Goal: Task Accomplishment & Management: Manage account settings

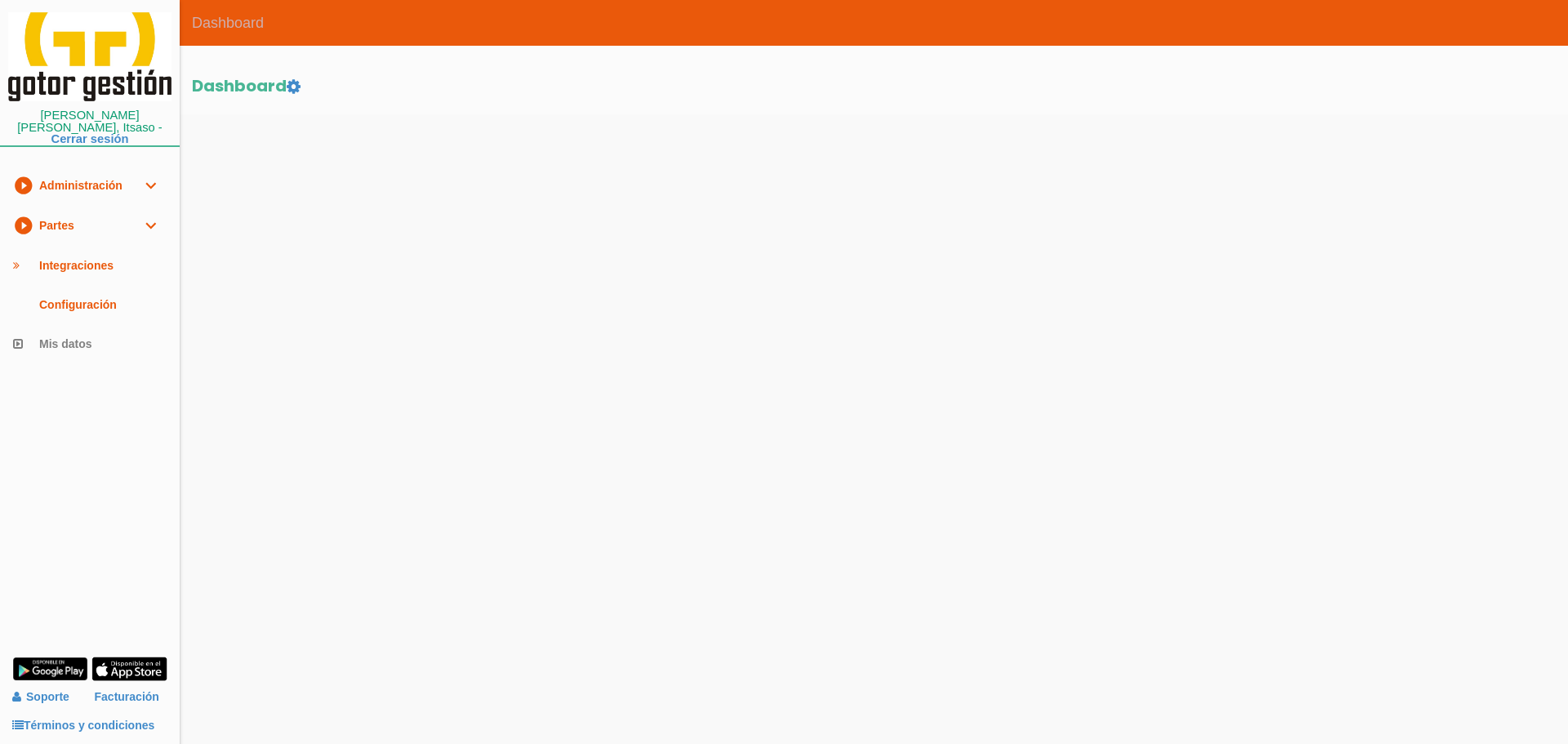
click at [76, 215] on link "play_circle_filled Partes expand_more" at bounding box center [89, 226] width 180 height 40
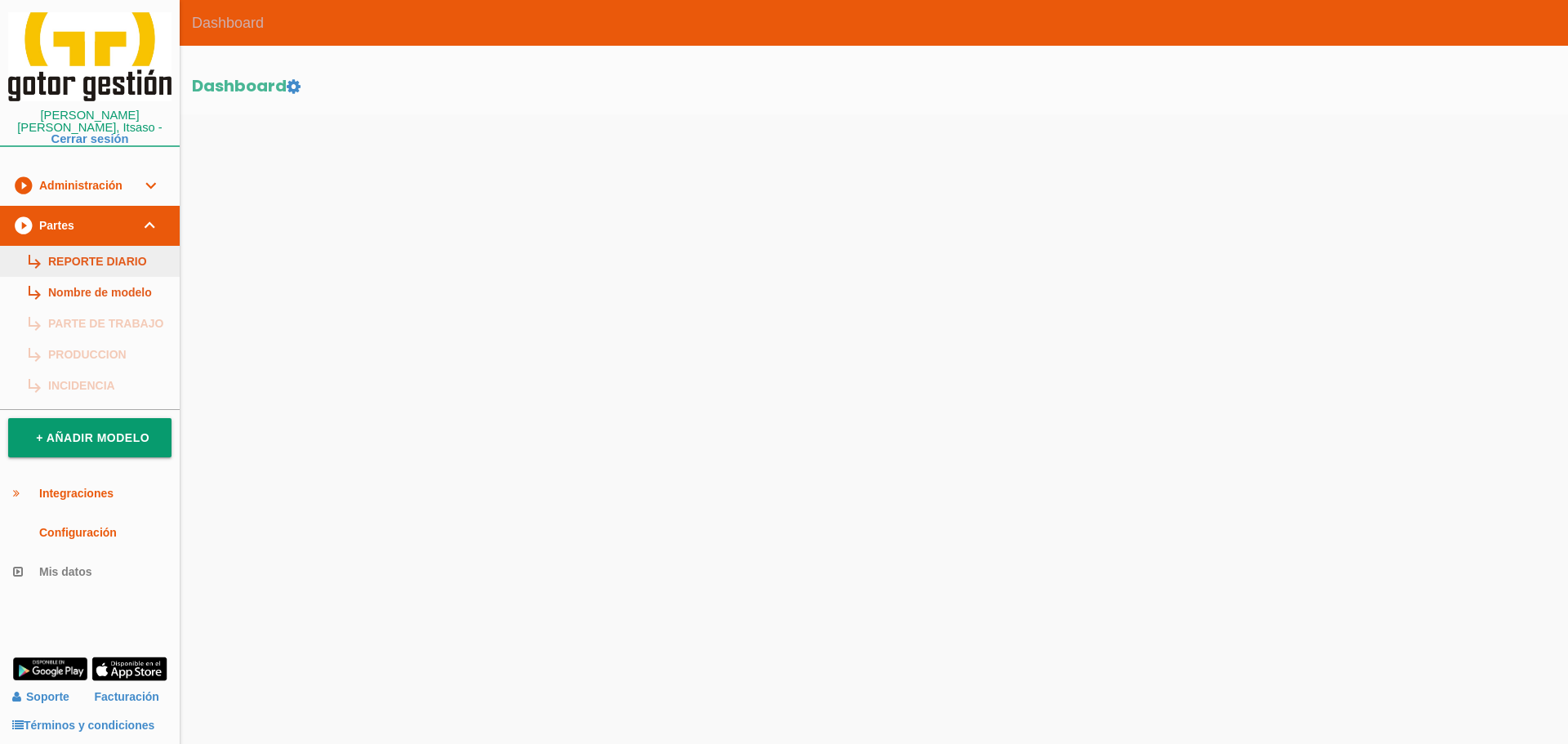
click at [94, 246] on link "subdirectory_arrow_right REPORTE DIARIO" at bounding box center [89, 262] width 180 height 31
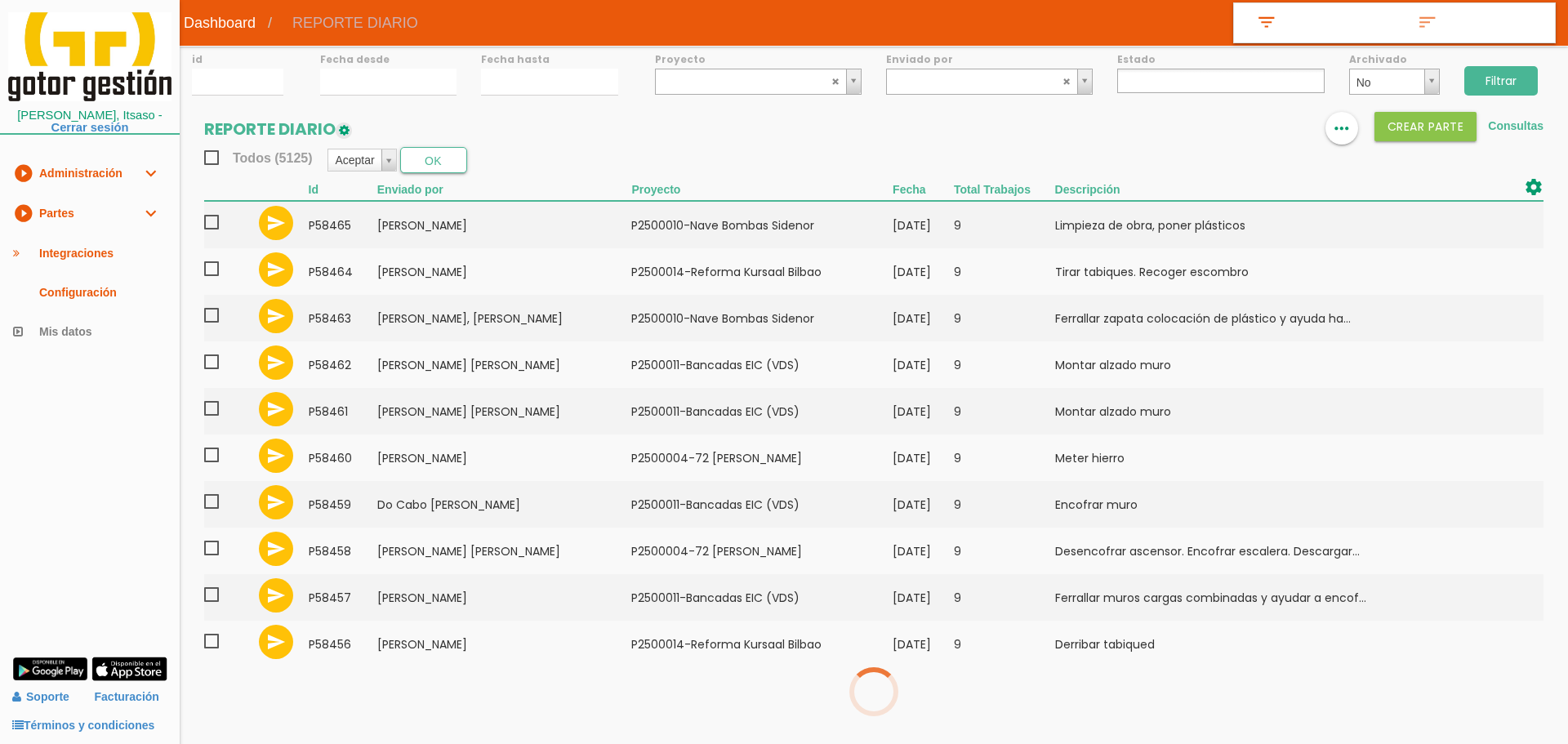
select select
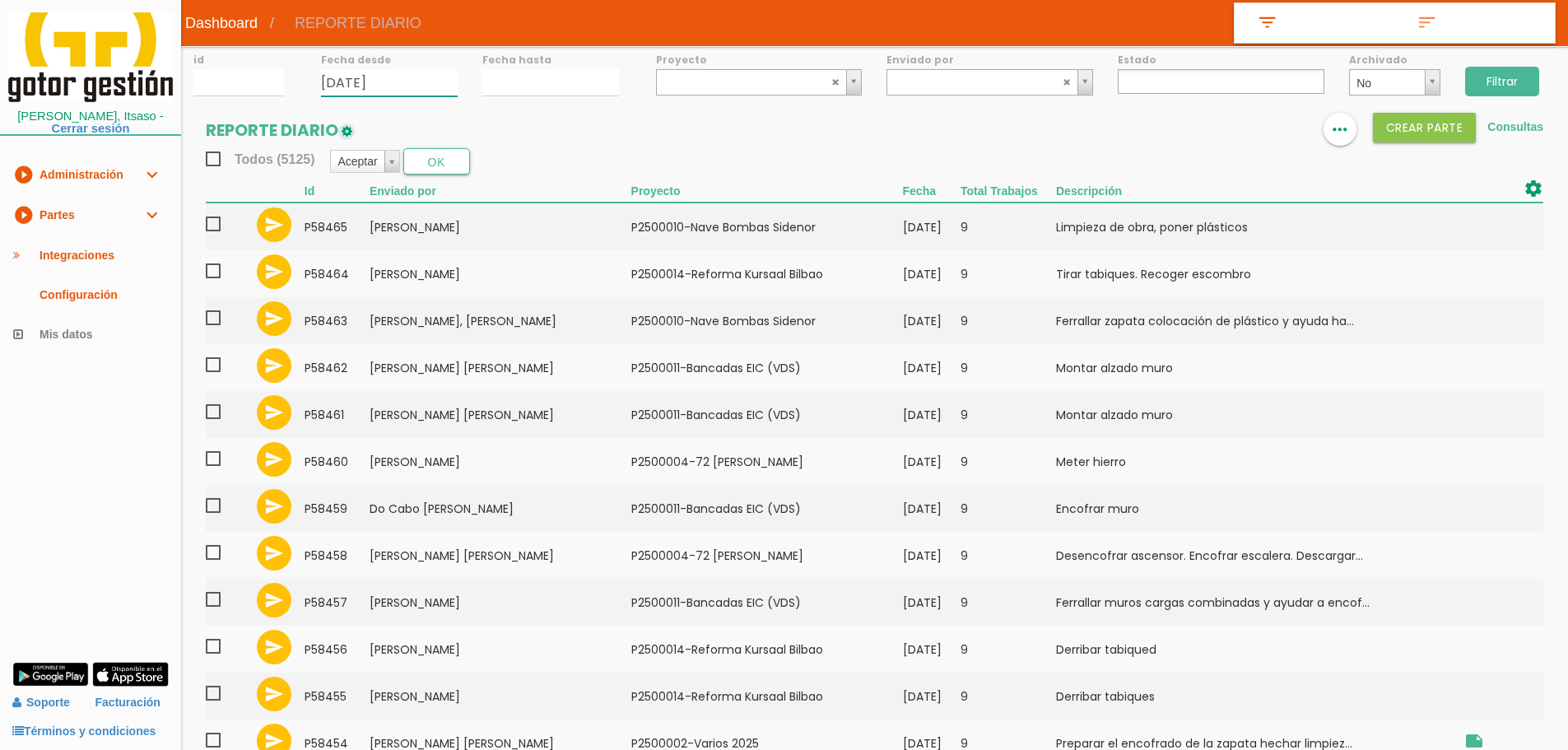
click at [367, 94] on input "20/08/2025" at bounding box center [389, 83] width 136 height 27
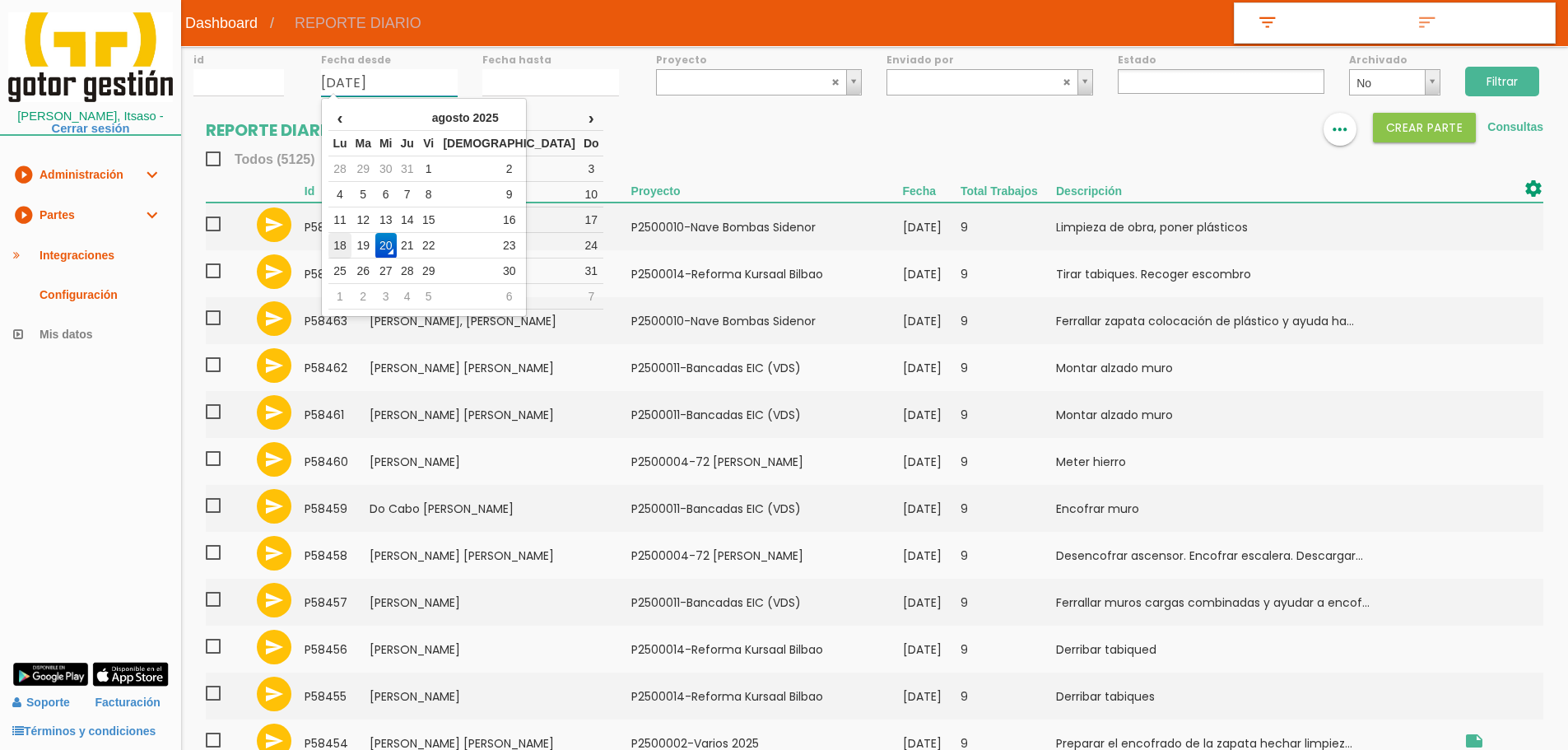
click at [349, 244] on td "18" at bounding box center [340, 245] width 22 height 25
type input "[DATE]"
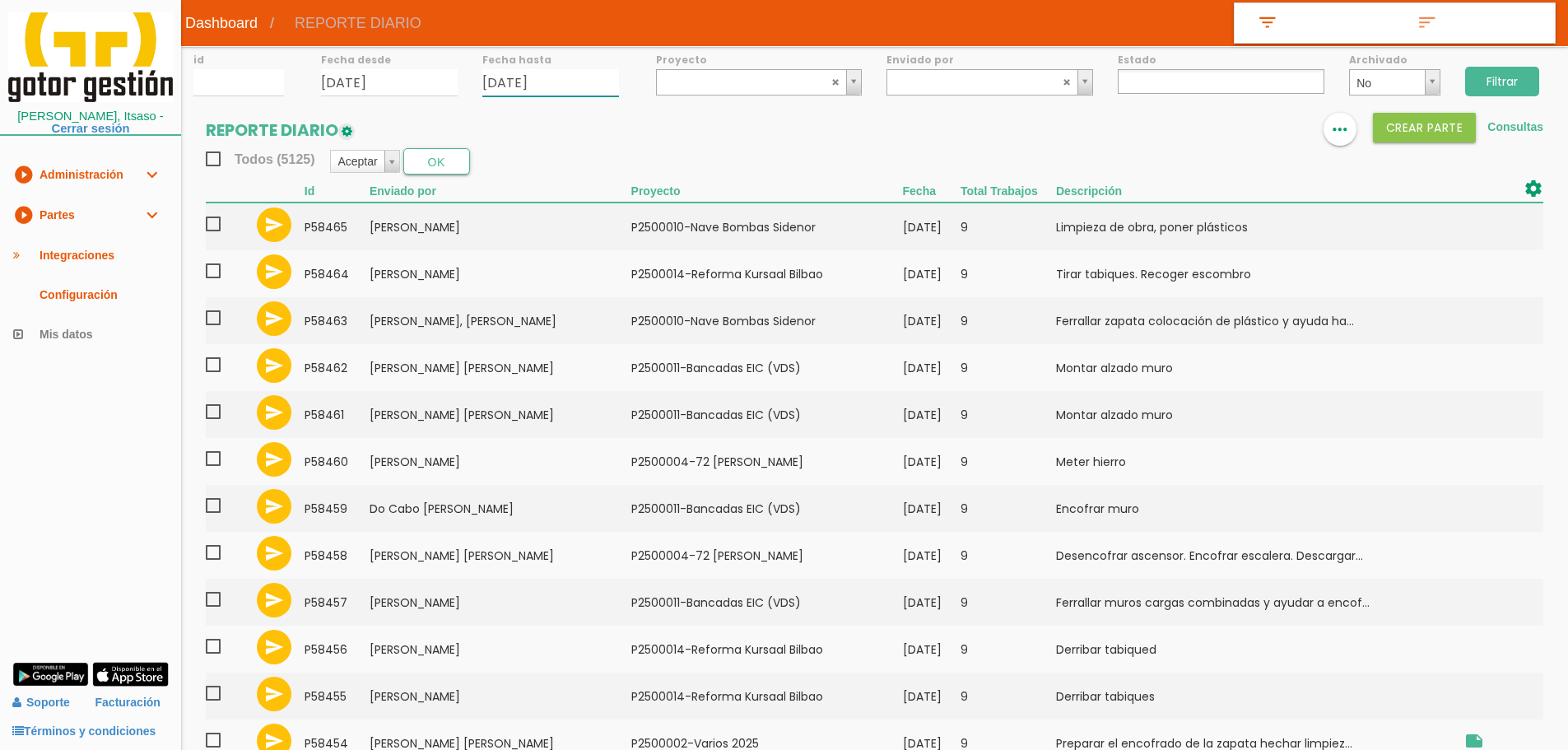
click at [516, 93] on input "20/08/2025" at bounding box center [550, 83] width 136 height 27
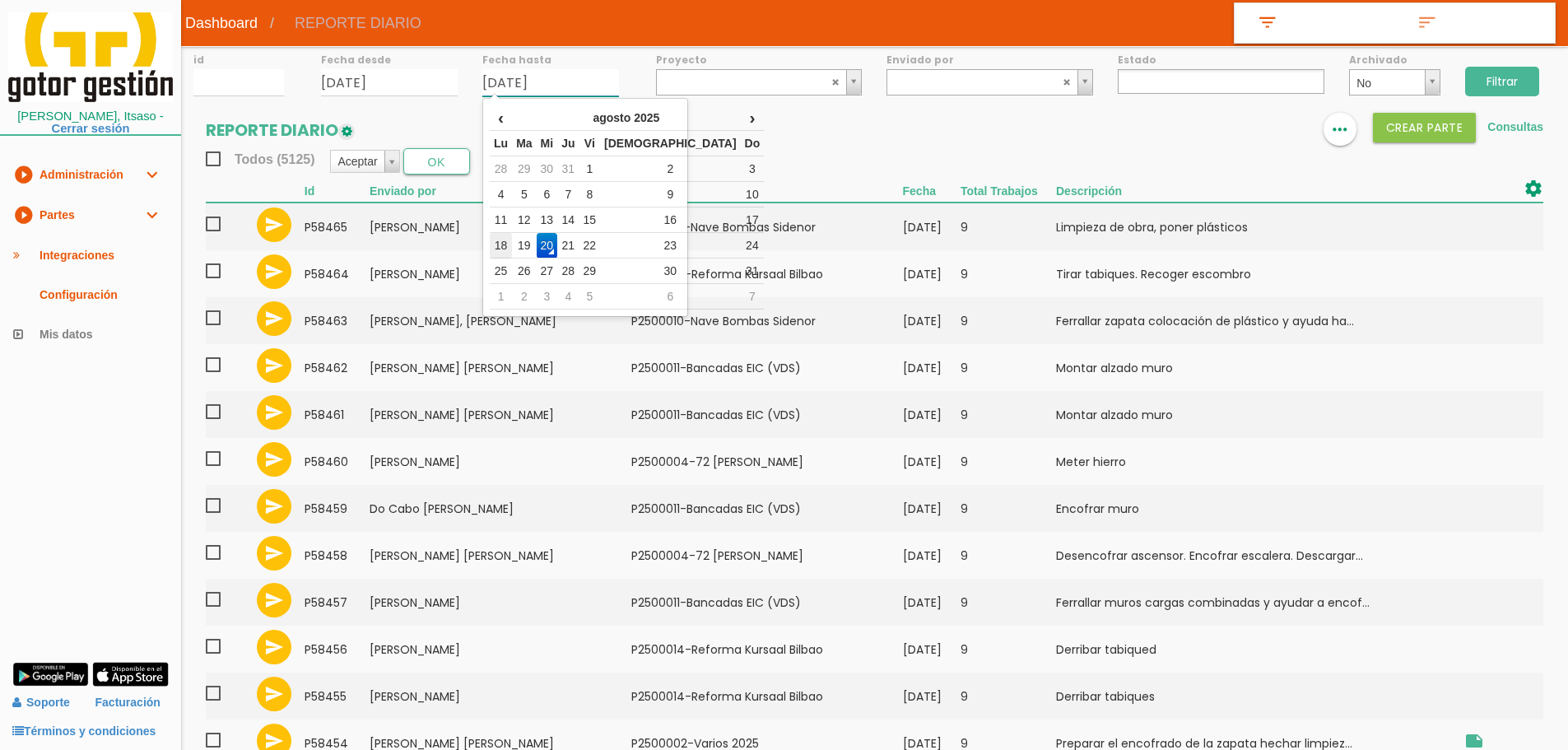
click at [504, 243] on td "18" at bounding box center [501, 245] width 22 height 25
type input "[DATE]"
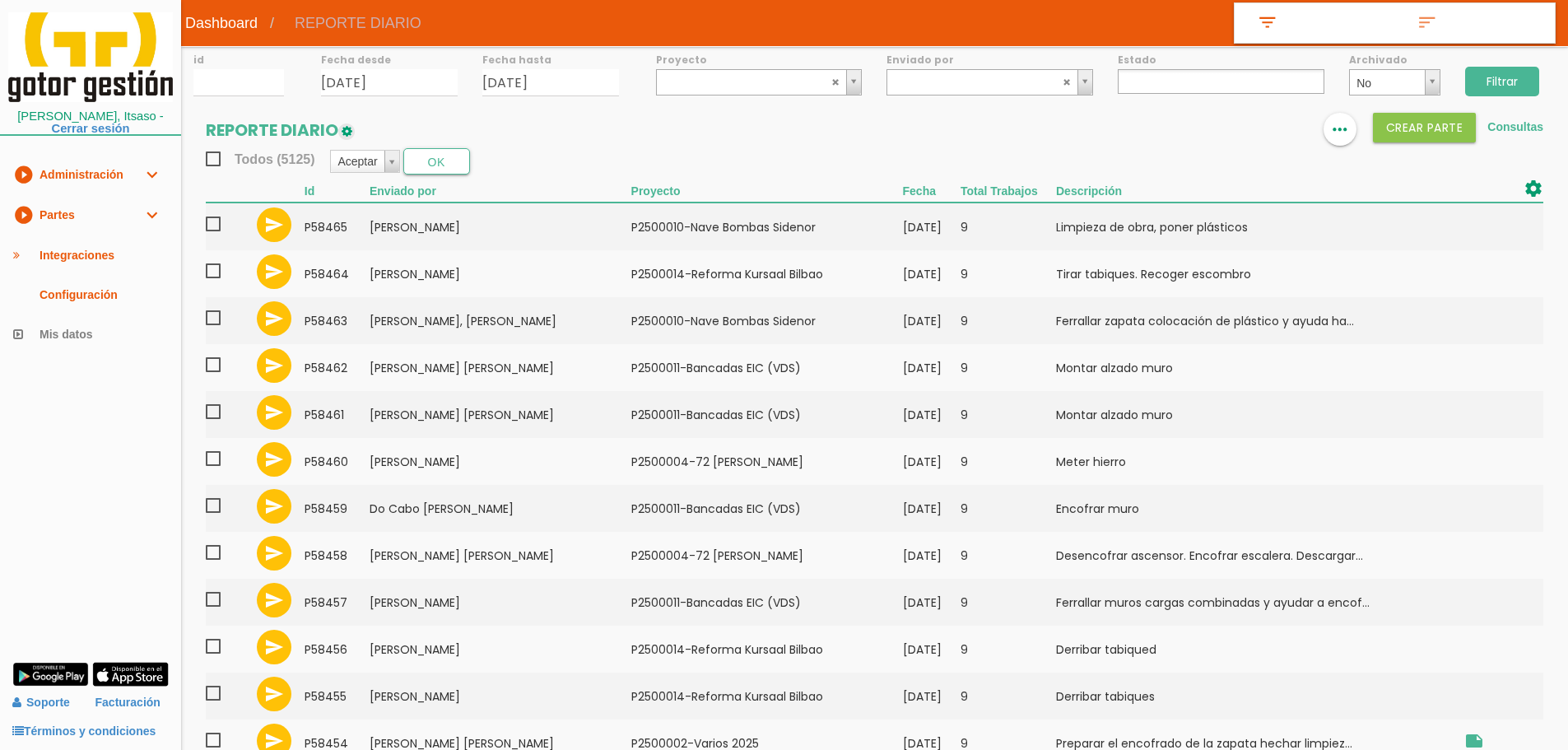
click at [1510, 75] on input "Filtrar" at bounding box center [1502, 82] width 74 height 30
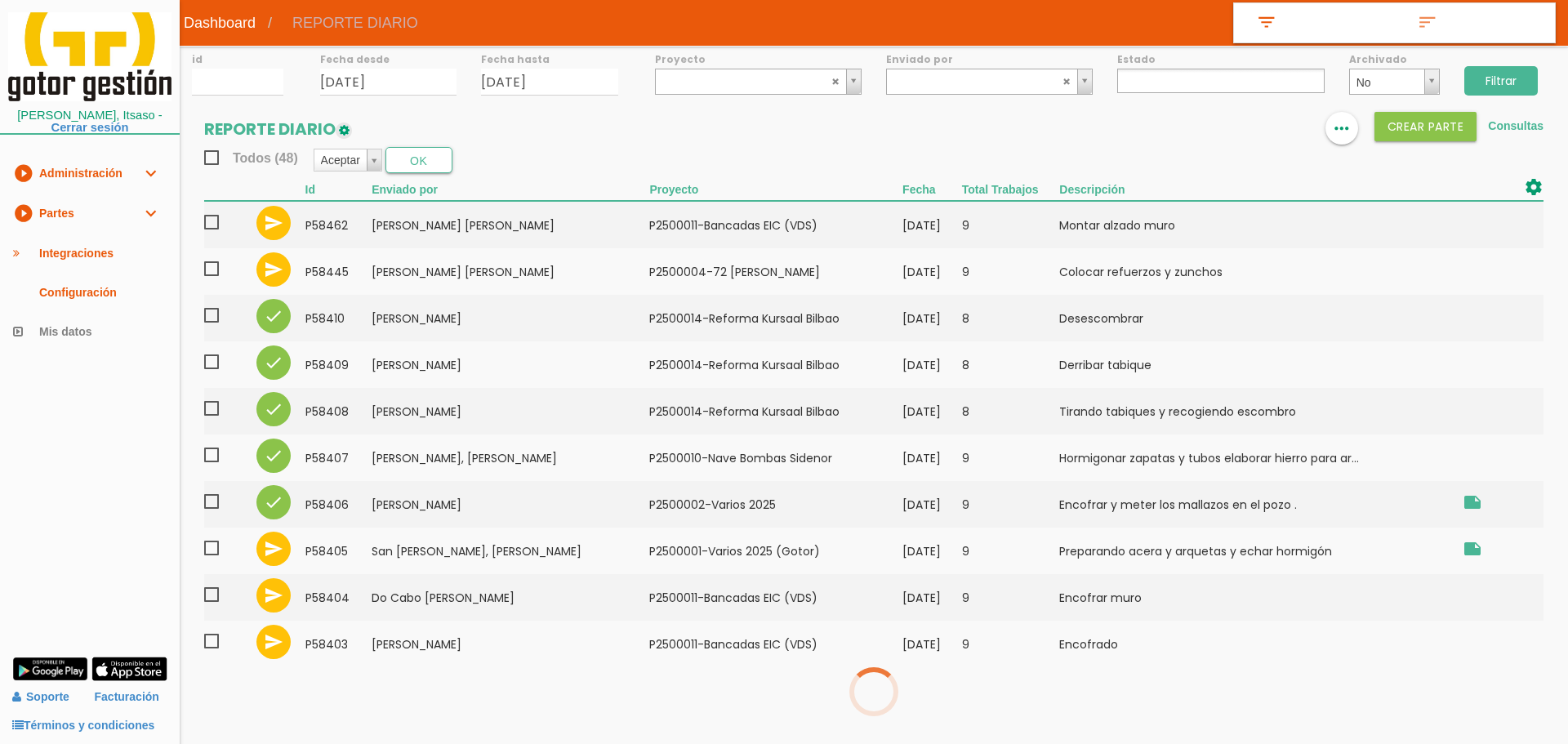
select select
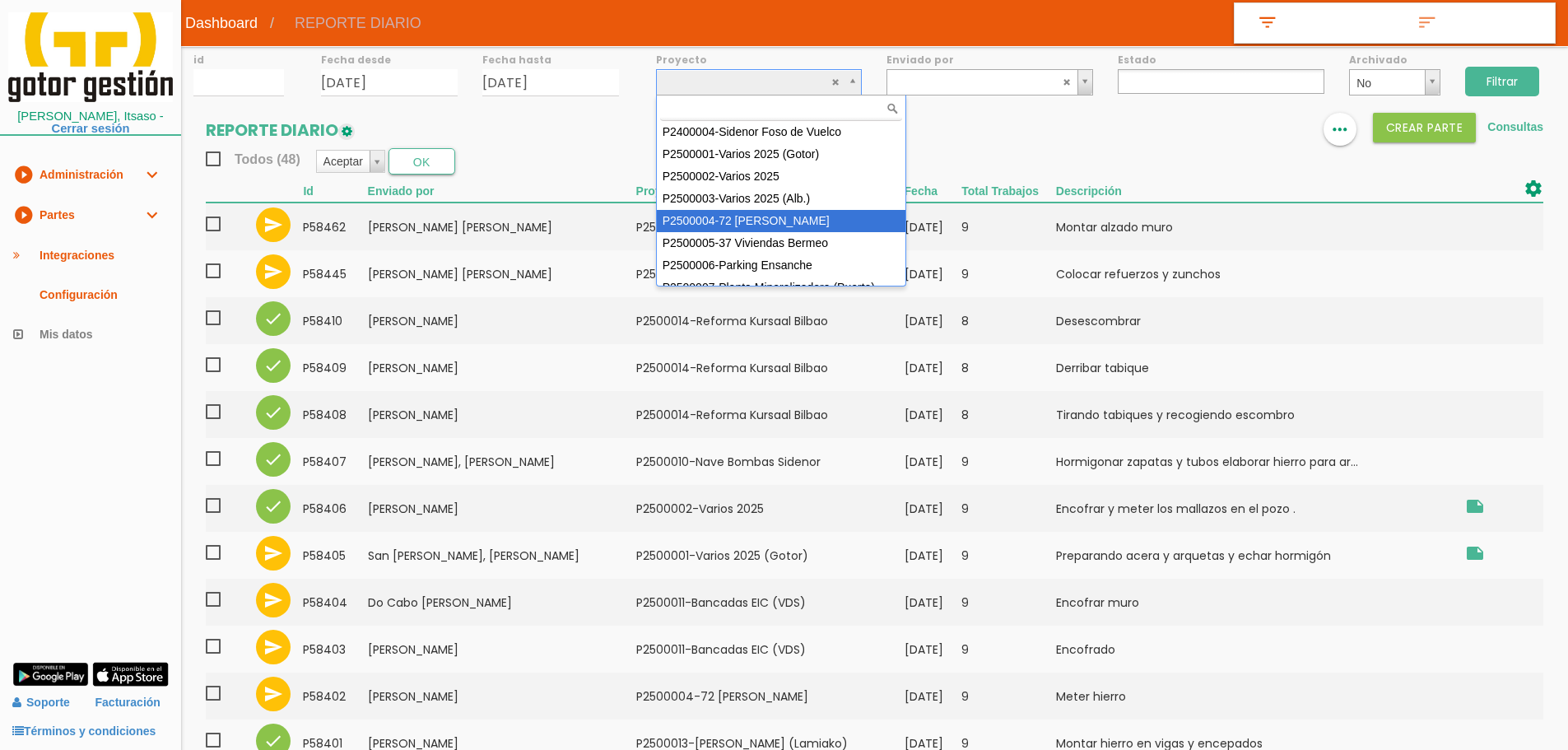
select select "86"
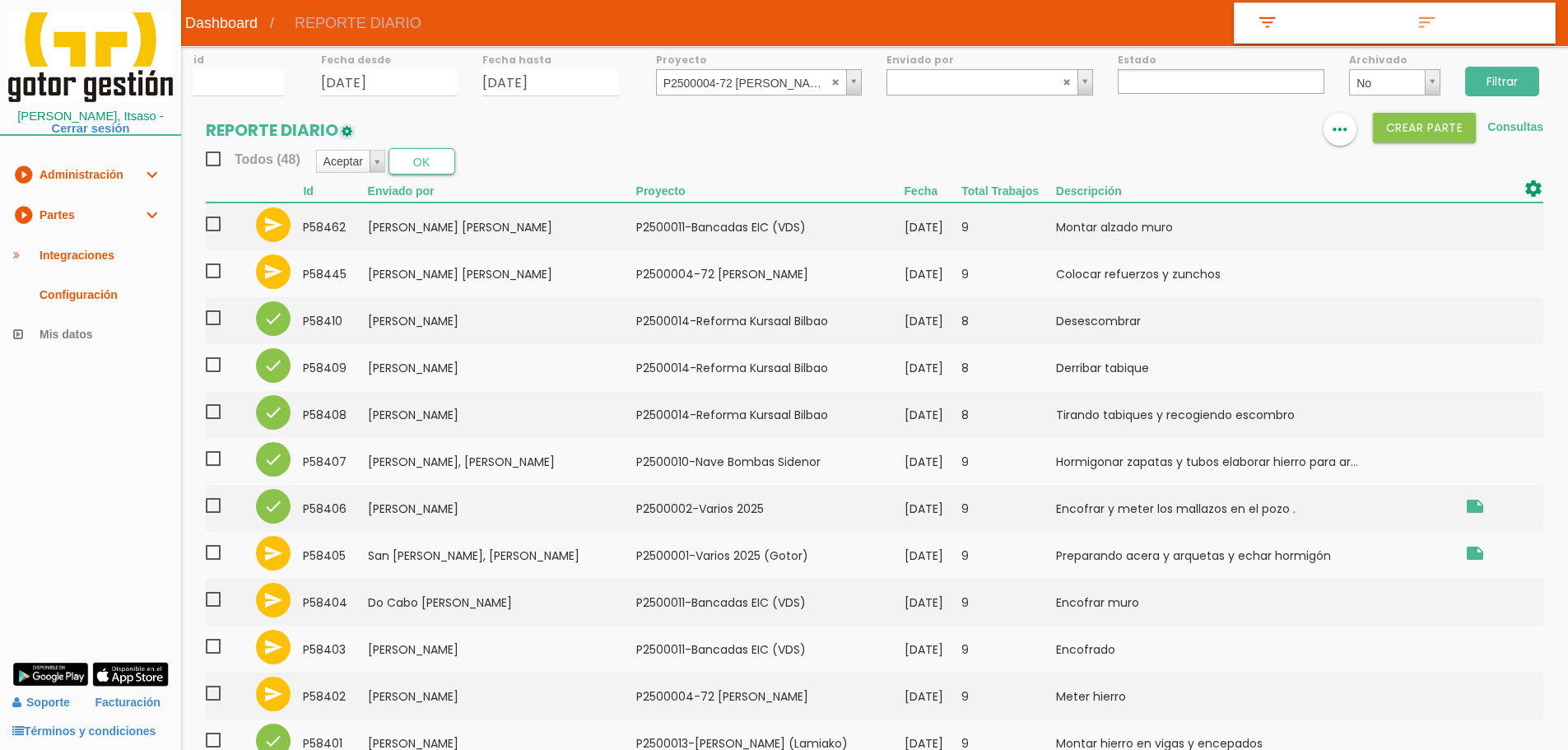
click at [1501, 78] on input "Filtrar" at bounding box center [1502, 82] width 74 height 30
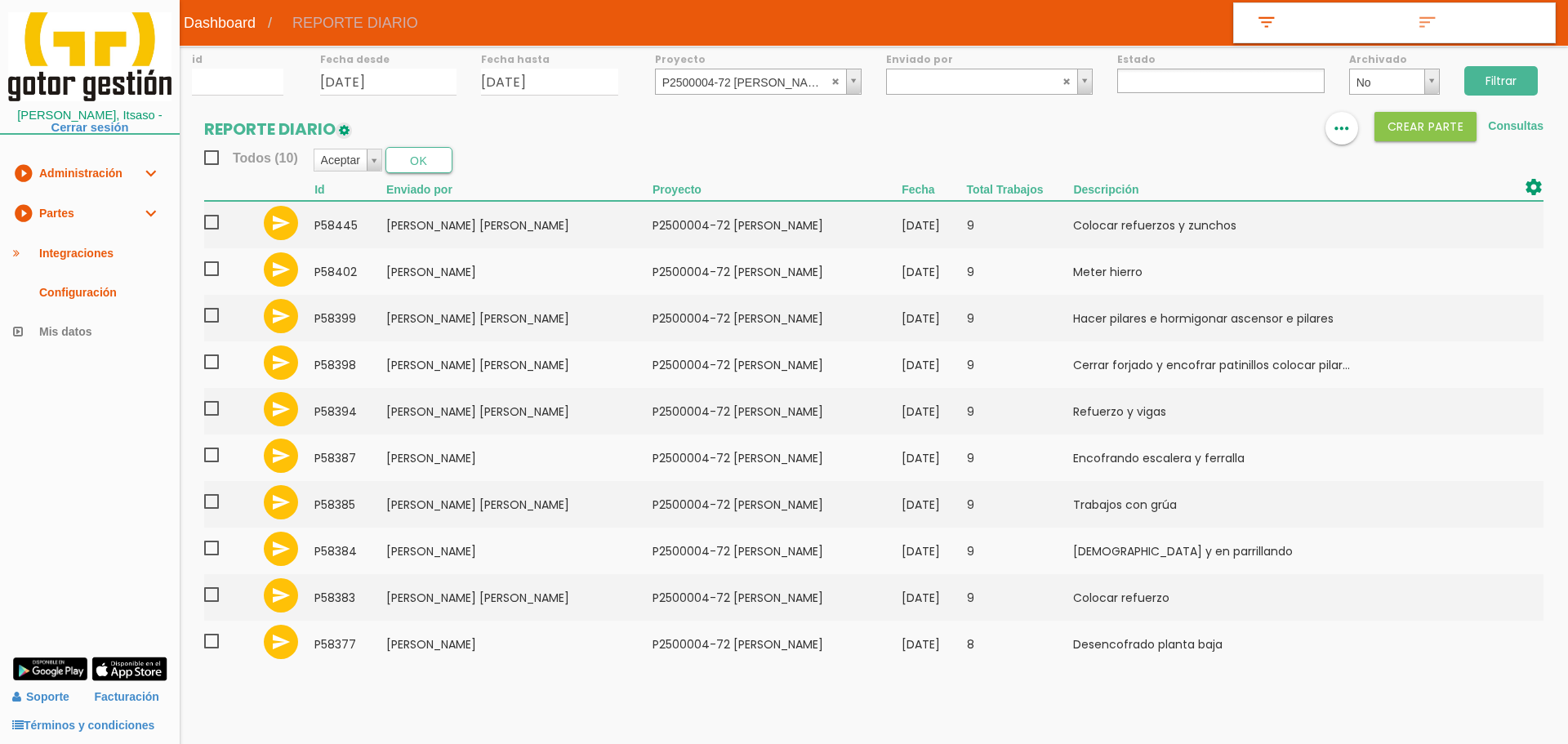
select select
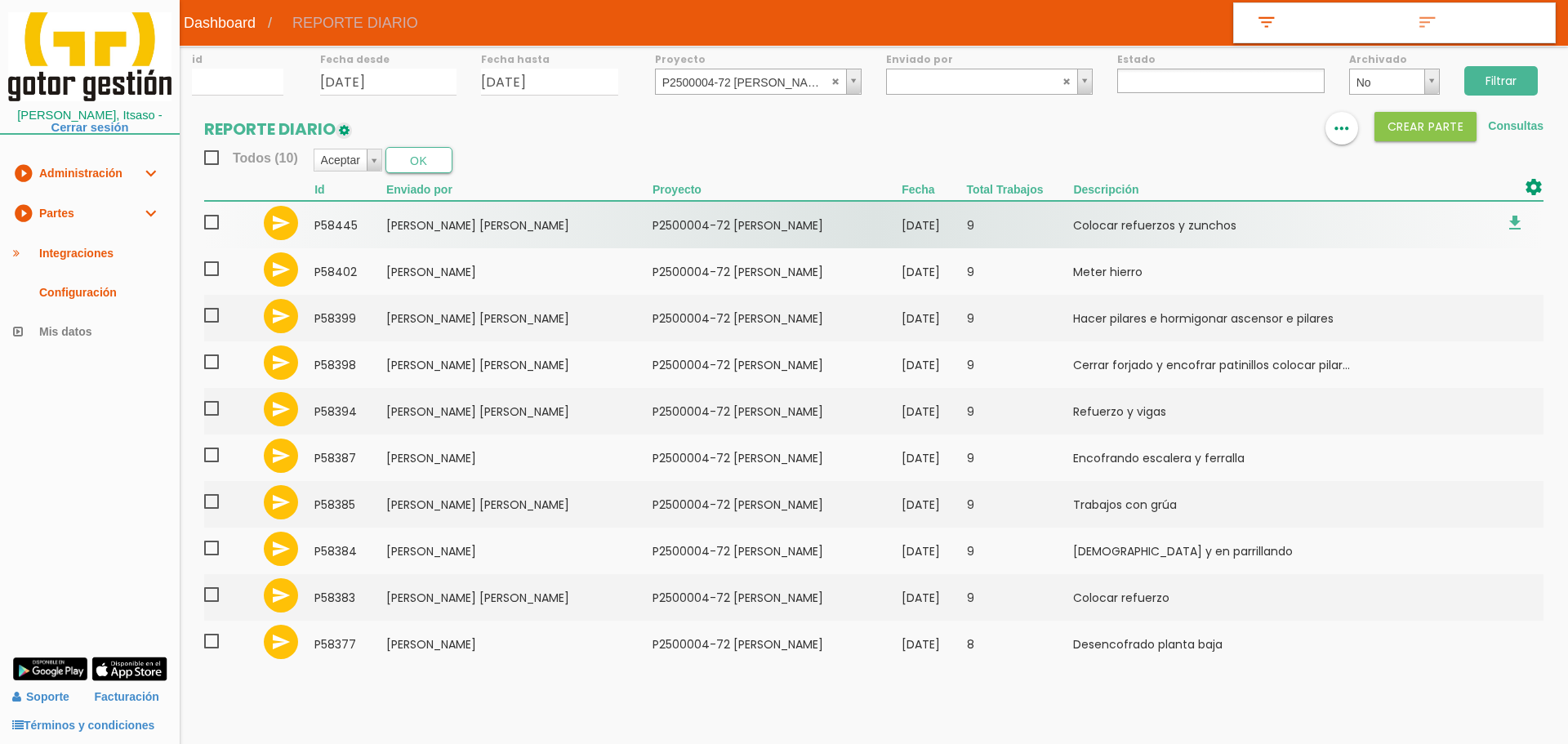
click at [209, 222] on span at bounding box center [218, 223] width 29 height 20
click at [0, 0] on input "checkbox" at bounding box center [0, 0] width 0 height 0
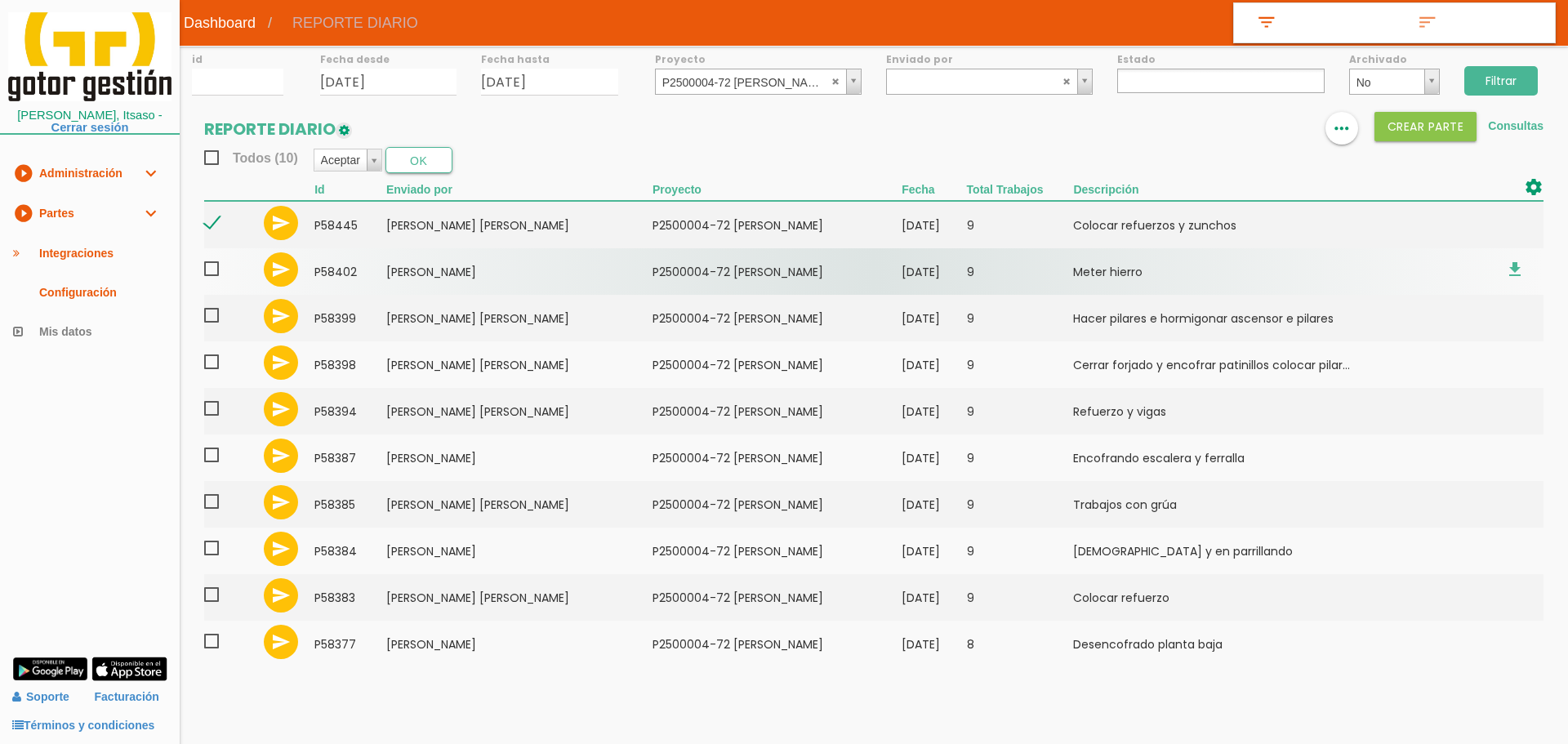
click at [215, 272] on span at bounding box center [218, 269] width 29 height 20
click at [0, 0] on input "checkbox" at bounding box center [0, 0] width 0 height 0
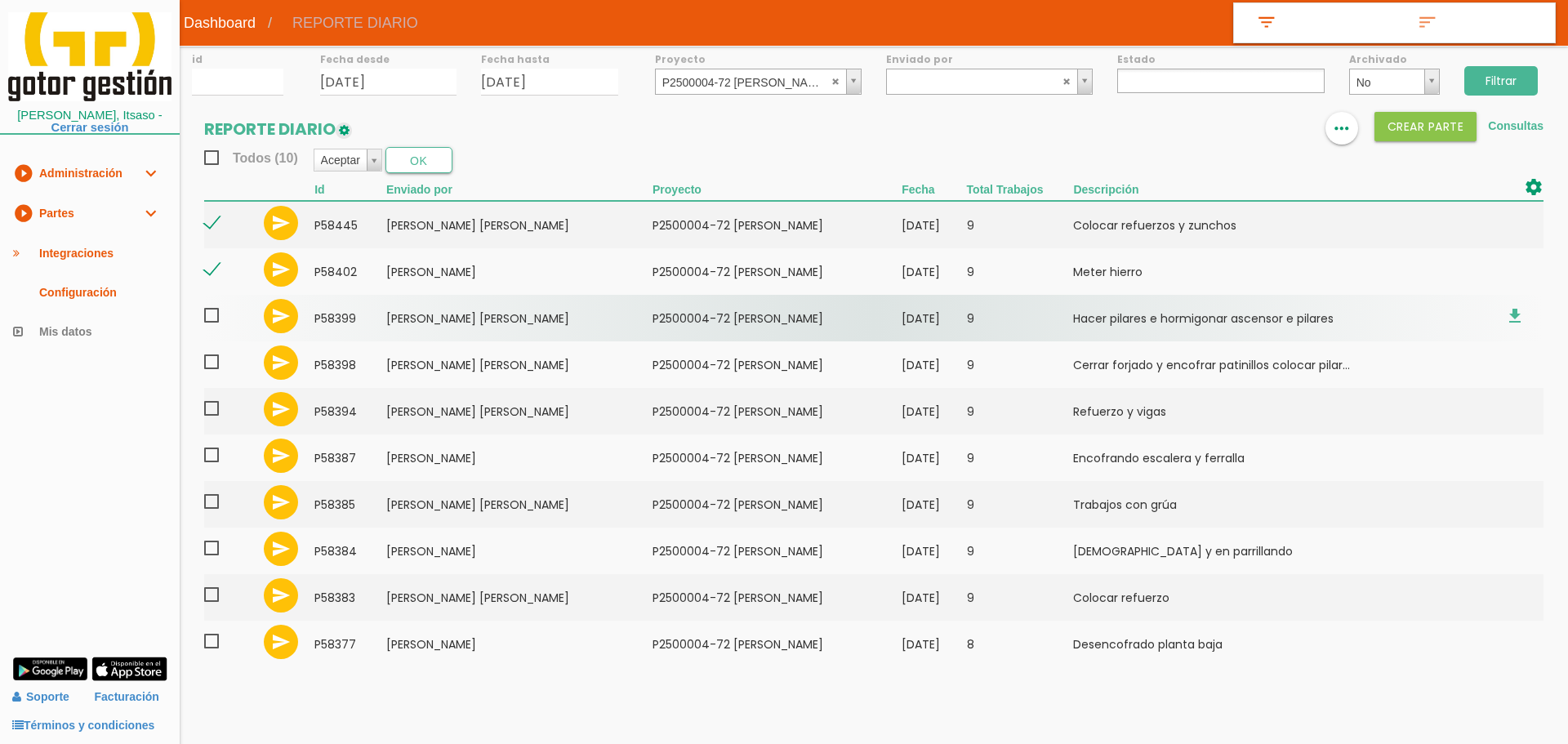
click at [213, 315] on span at bounding box center [218, 316] width 29 height 20
click at [0, 0] on input "checkbox" at bounding box center [0, 0] width 0 height 0
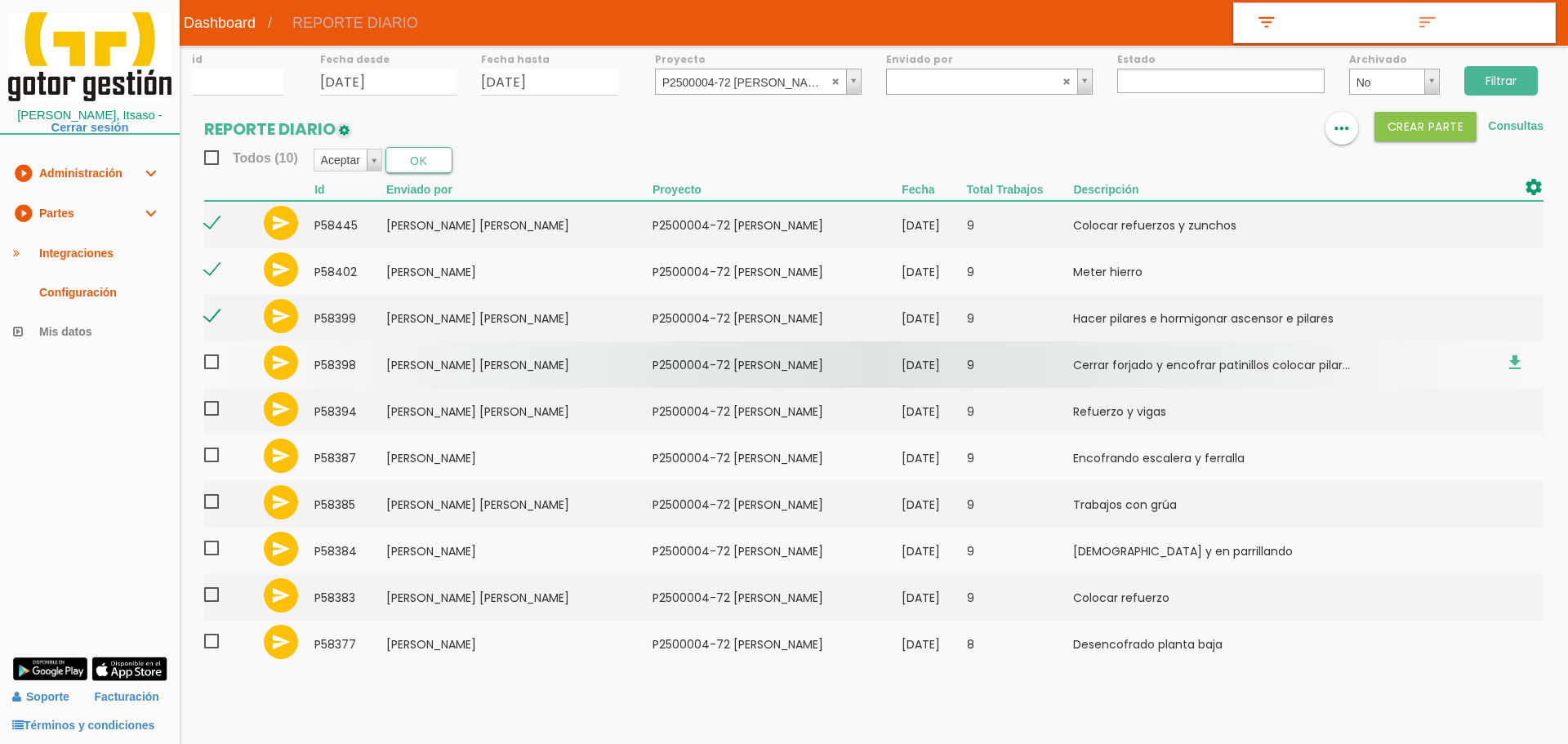
click at [217, 366] on span at bounding box center [218, 362] width 29 height 20
click at [0, 0] on input "checkbox" at bounding box center [0, 0] width 0 height 0
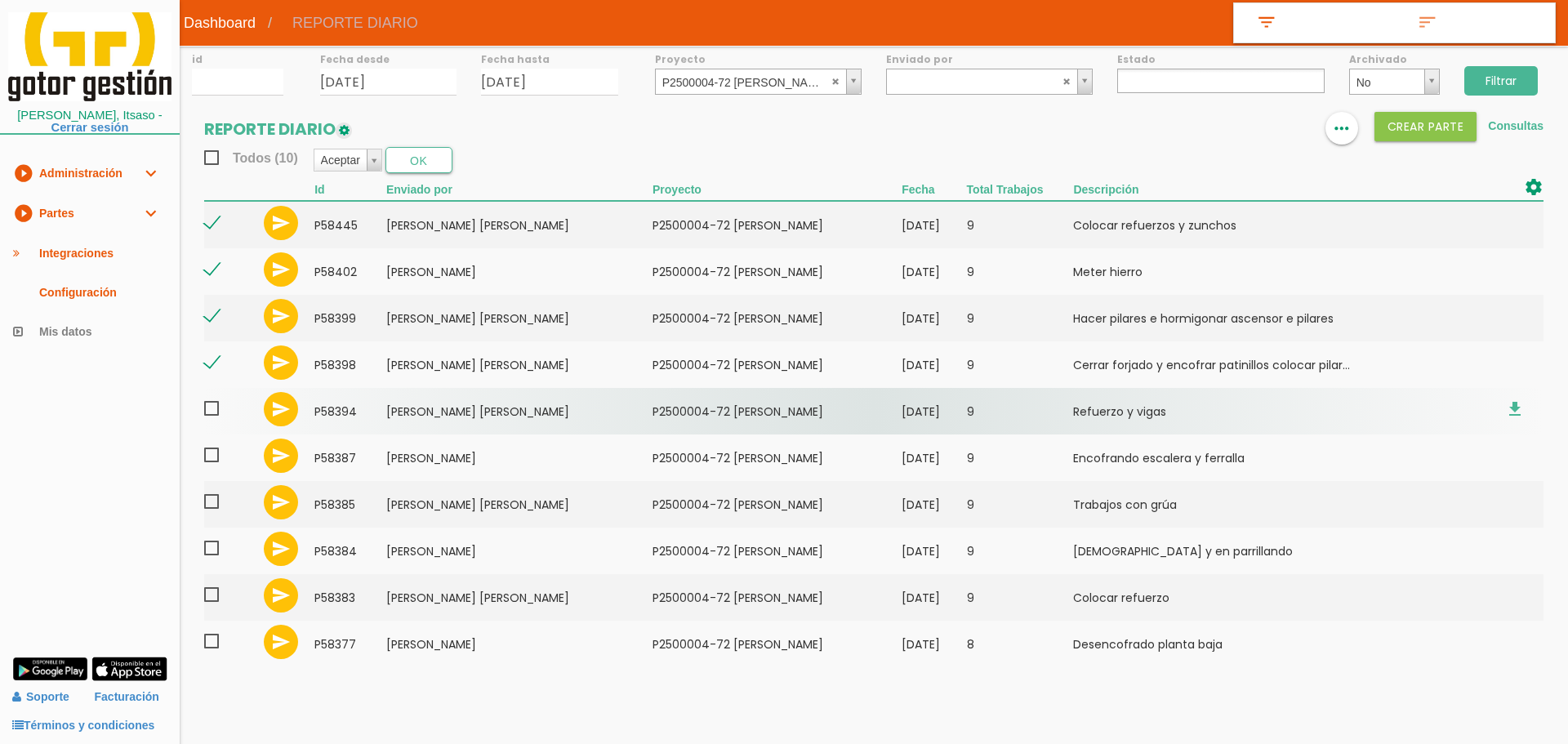
click at [215, 409] on span at bounding box center [218, 409] width 29 height 20
click at [0, 0] on input "checkbox" at bounding box center [0, 0] width 0 height 0
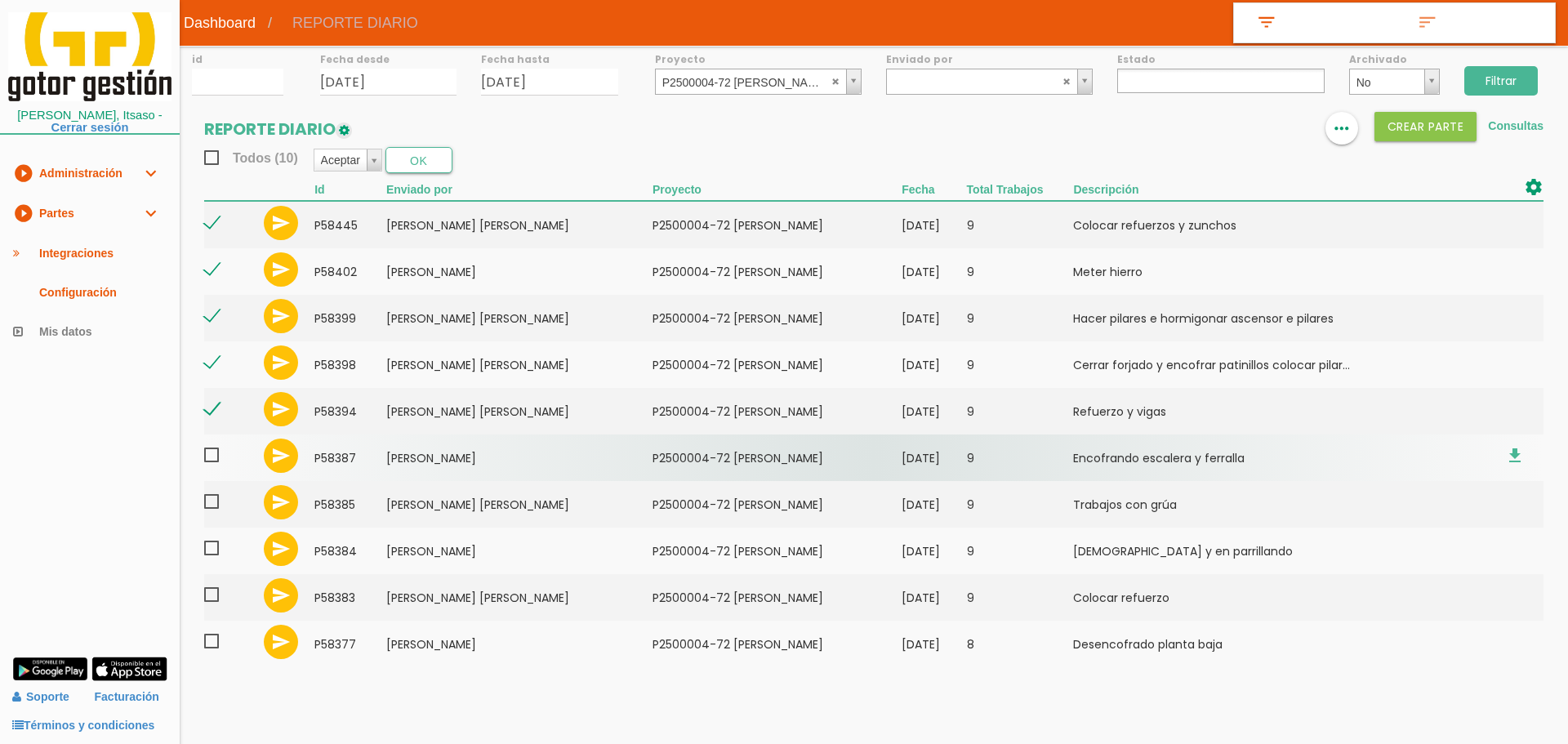
click at [216, 459] on span at bounding box center [218, 455] width 29 height 20
click at [0, 0] on input "checkbox" at bounding box center [0, 0] width 0 height 0
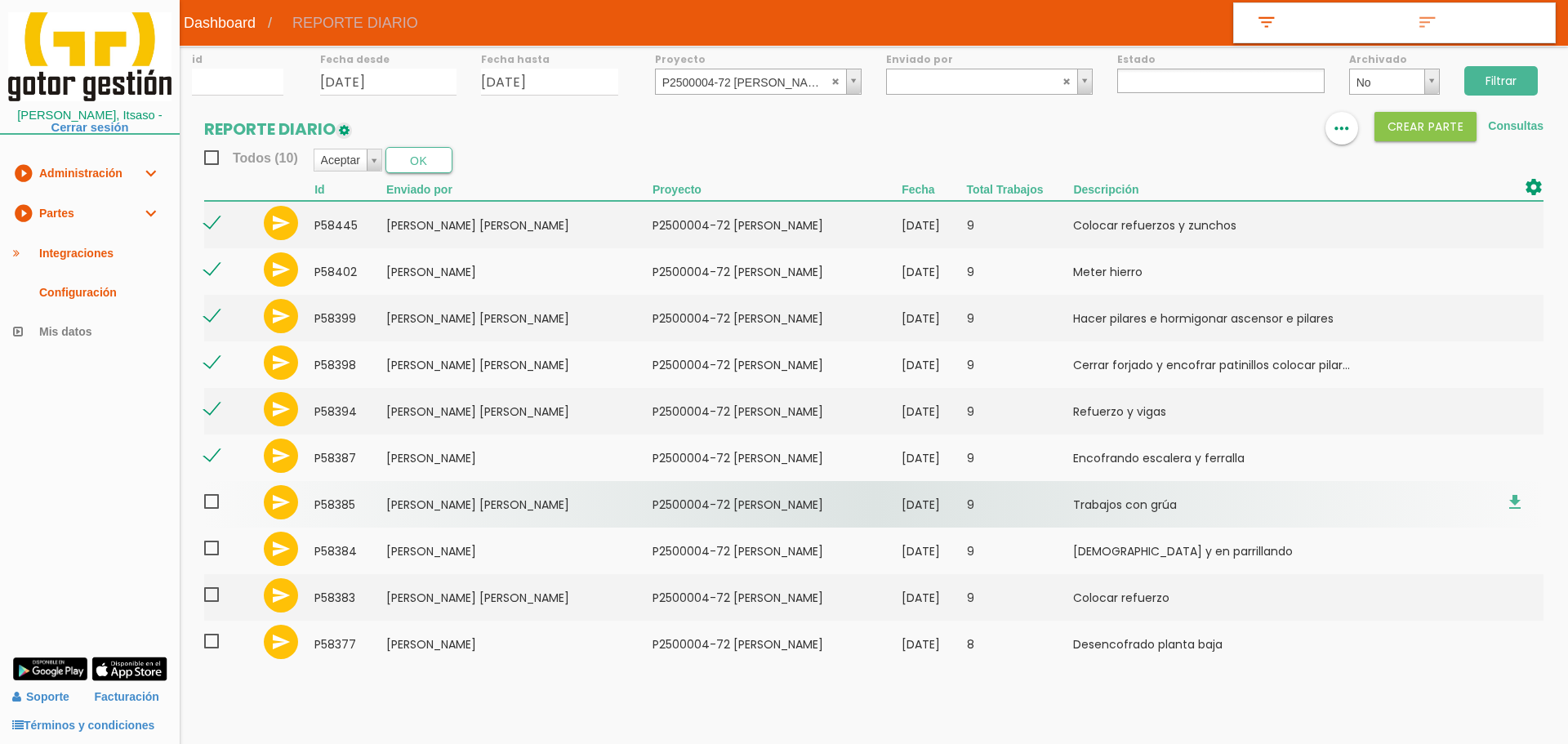
click at [214, 501] on span at bounding box center [218, 502] width 29 height 20
click at [0, 0] on input "checkbox" at bounding box center [0, 0] width 0 height 0
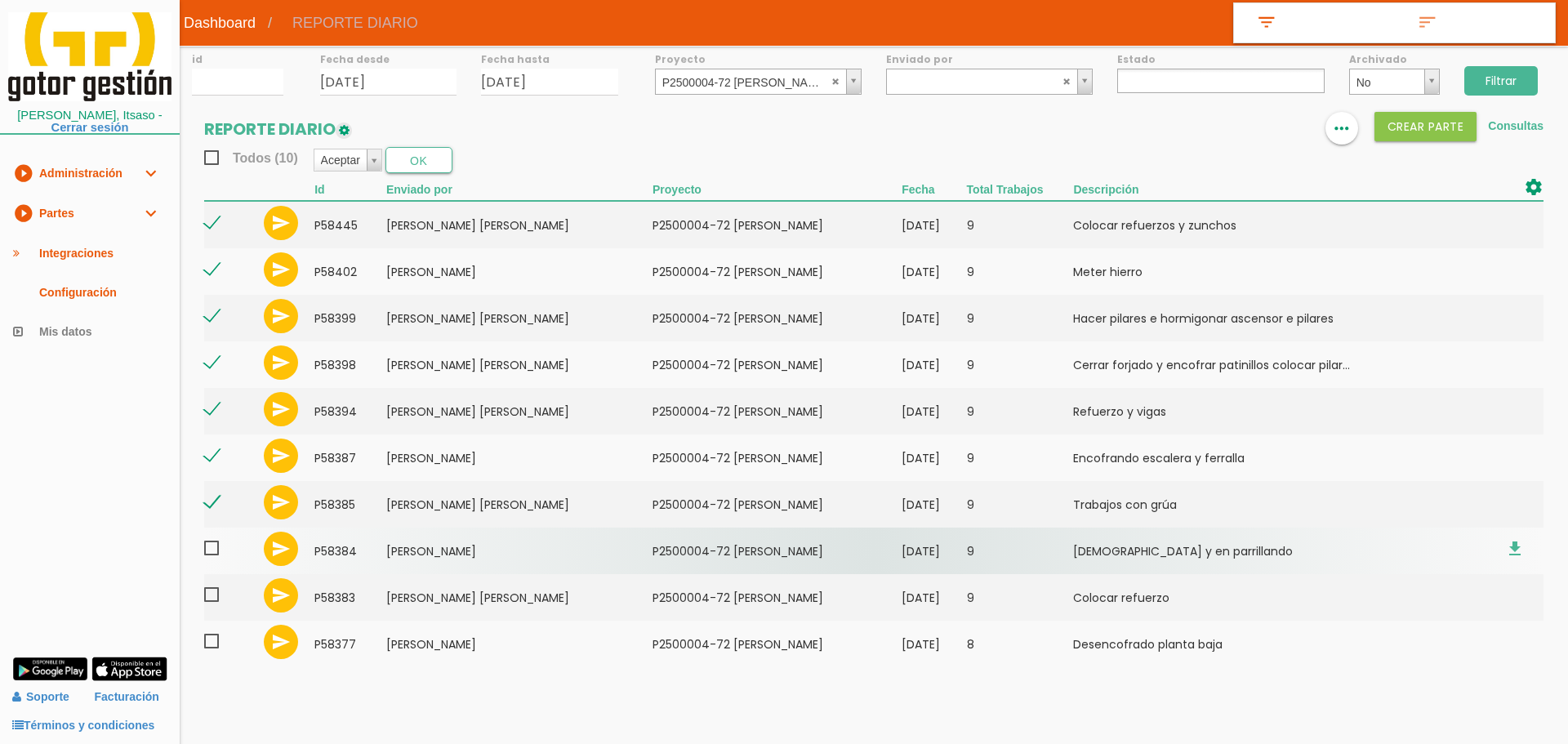
click at [213, 549] on span at bounding box center [218, 548] width 29 height 20
click at [0, 0] on input "checkbox" at bounding box center [0, 0] width 0 height 0
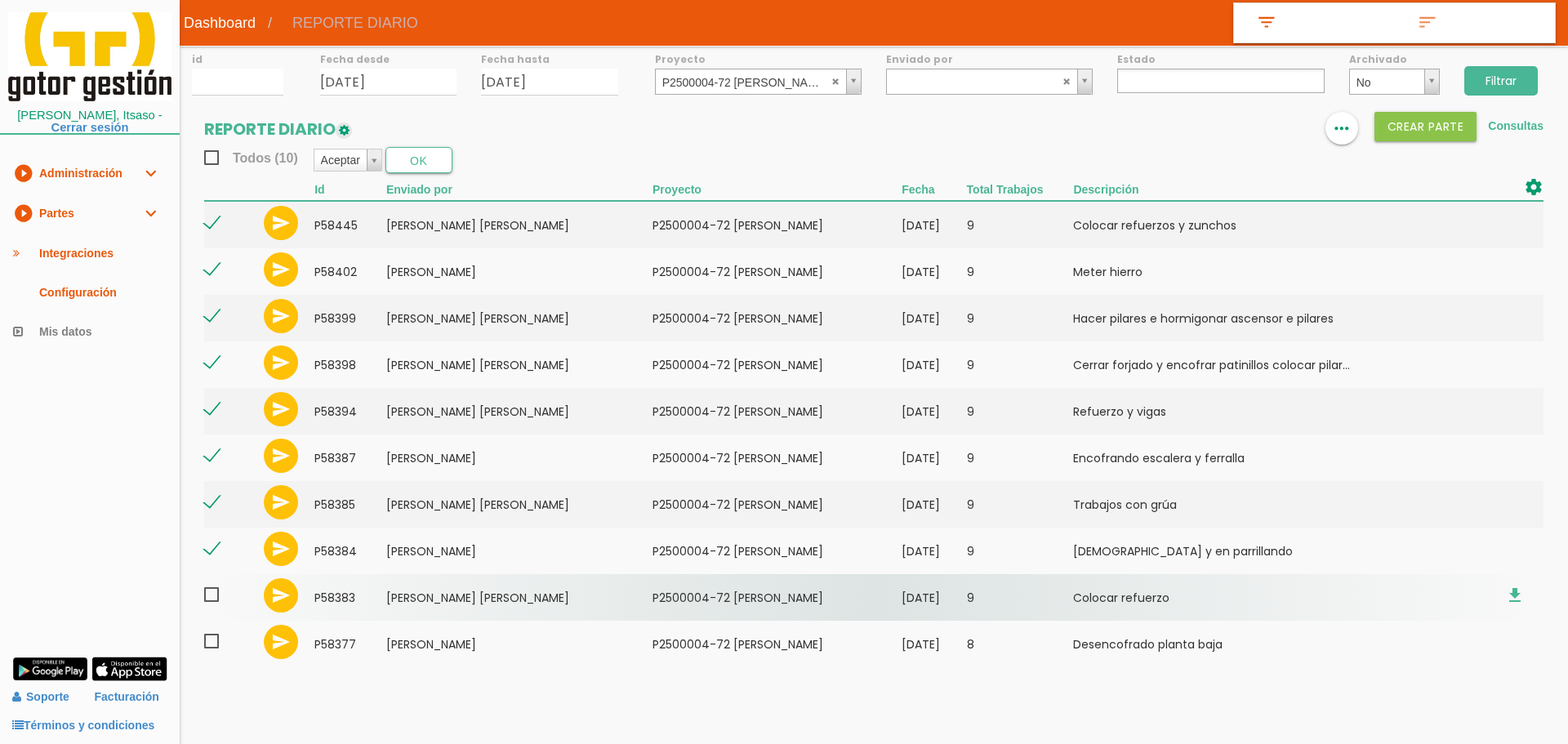
click at [213, 594] on span at bounding box center [218, 595] width 29 height 20
click at [0, 0] on input "checkbox" at bounding box center [0, 0] width 0 height 0
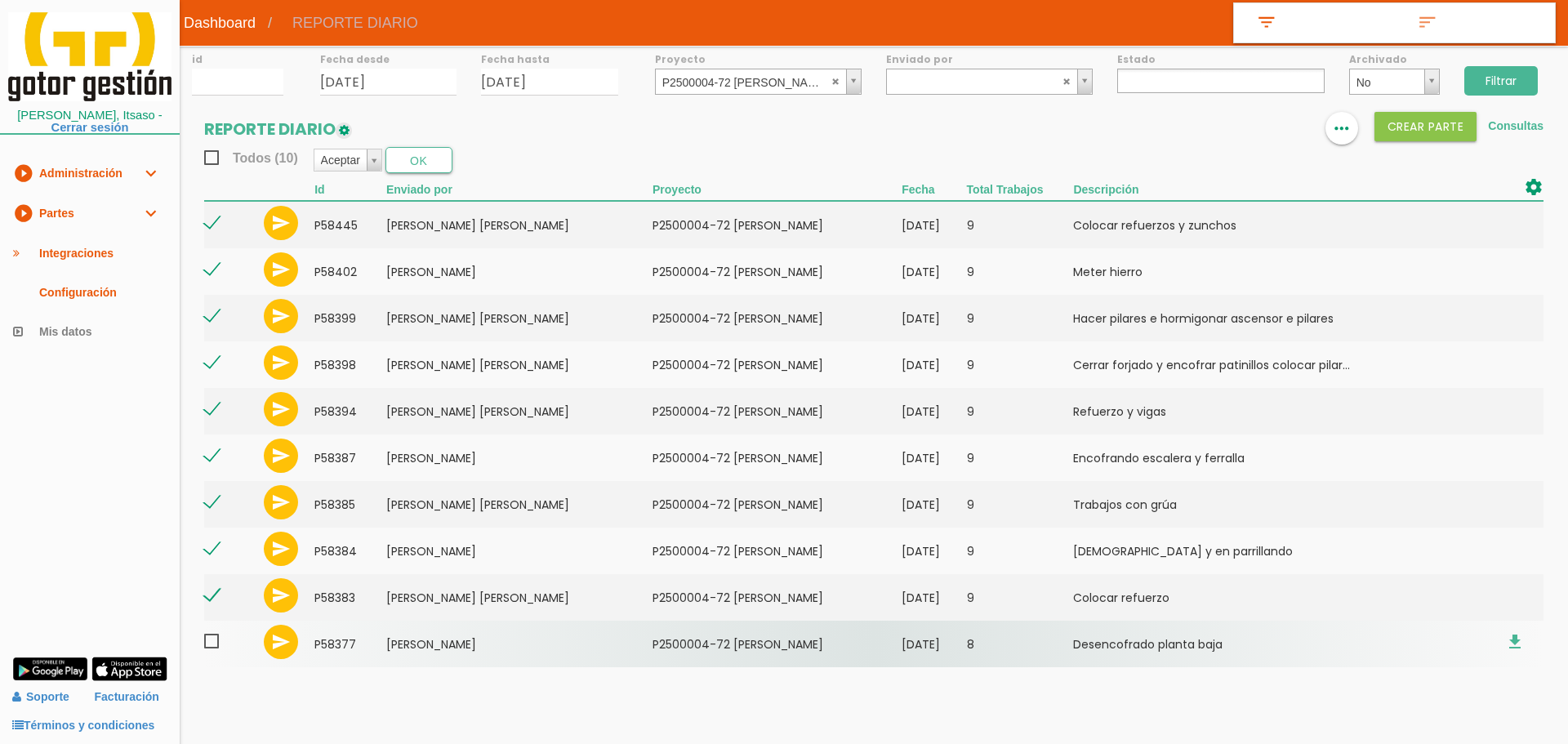
click at [215, 651] on span at bounding box center [218, 642] width 29 height 20
click at [0, 0] on input "checkbox" at bounding box center [0, 0] width 0 height 0
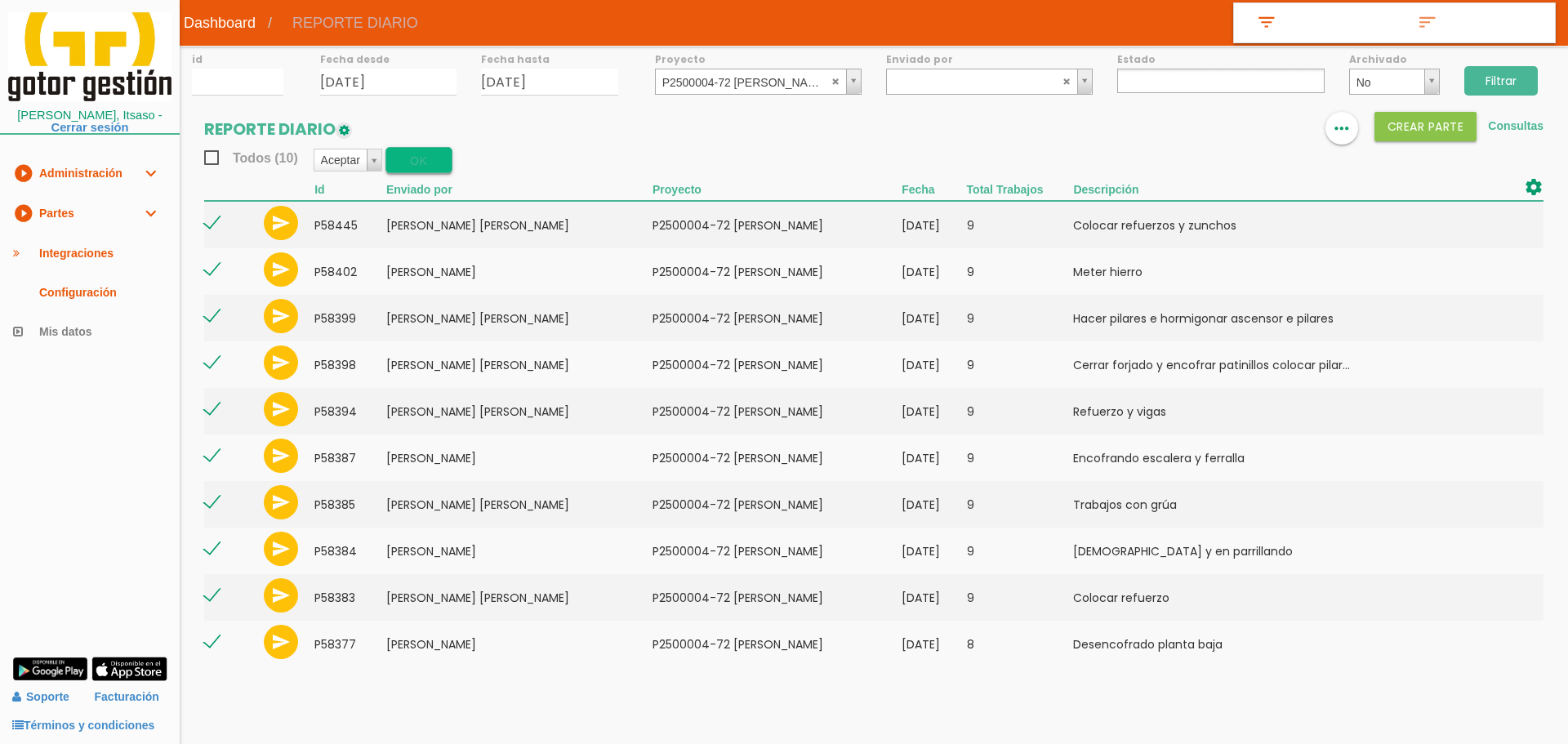
click at [417, 163] on button "OK" at bounding box center [419, 160] width 67 height 26
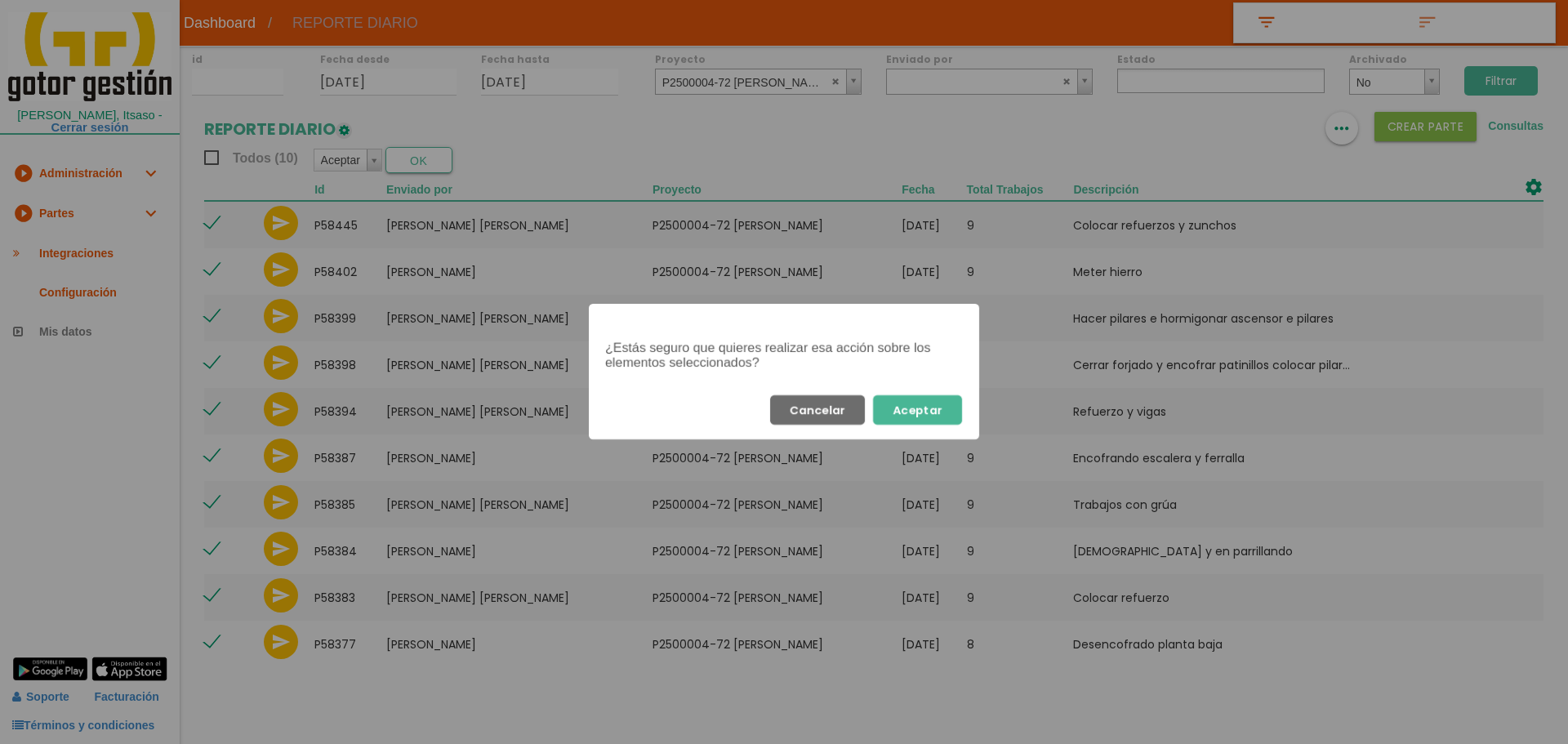
click at [929, 413] on button "Aceptar" at bounding box center [917, 410] width 89 height 29
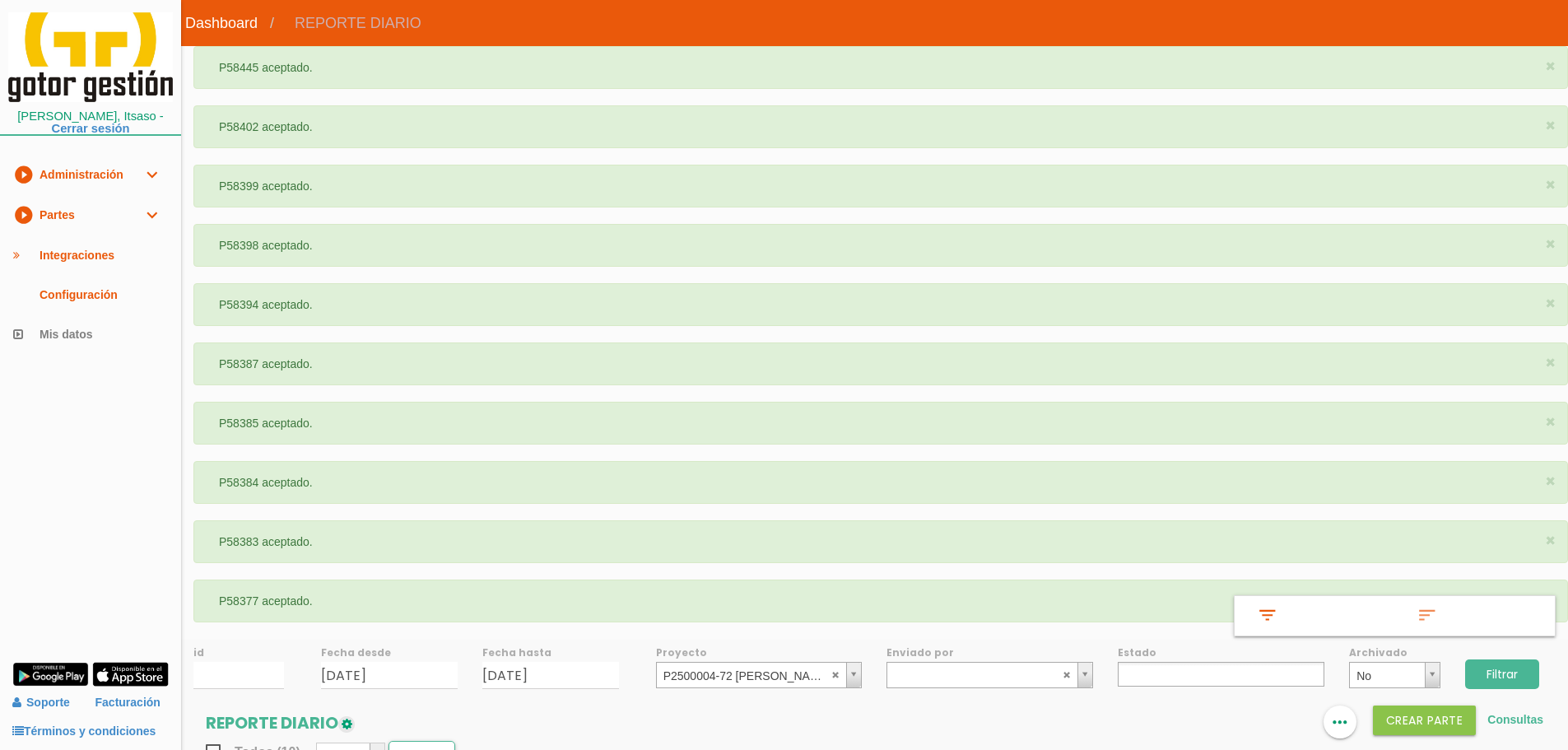
select select
click at [835, 673] on abbr at bounding box center [836, 674] width 10 height 10
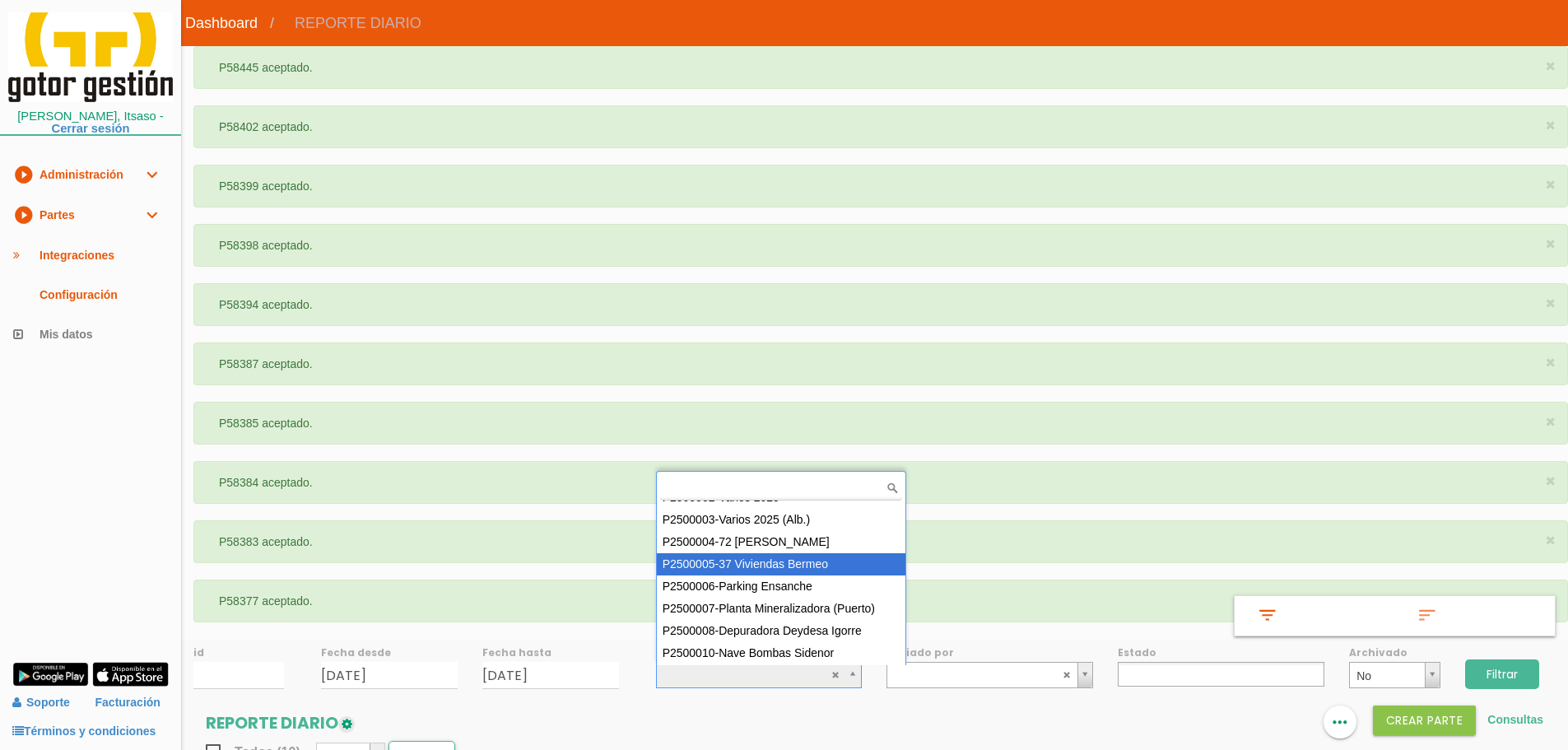
scroll to position [96, 0]
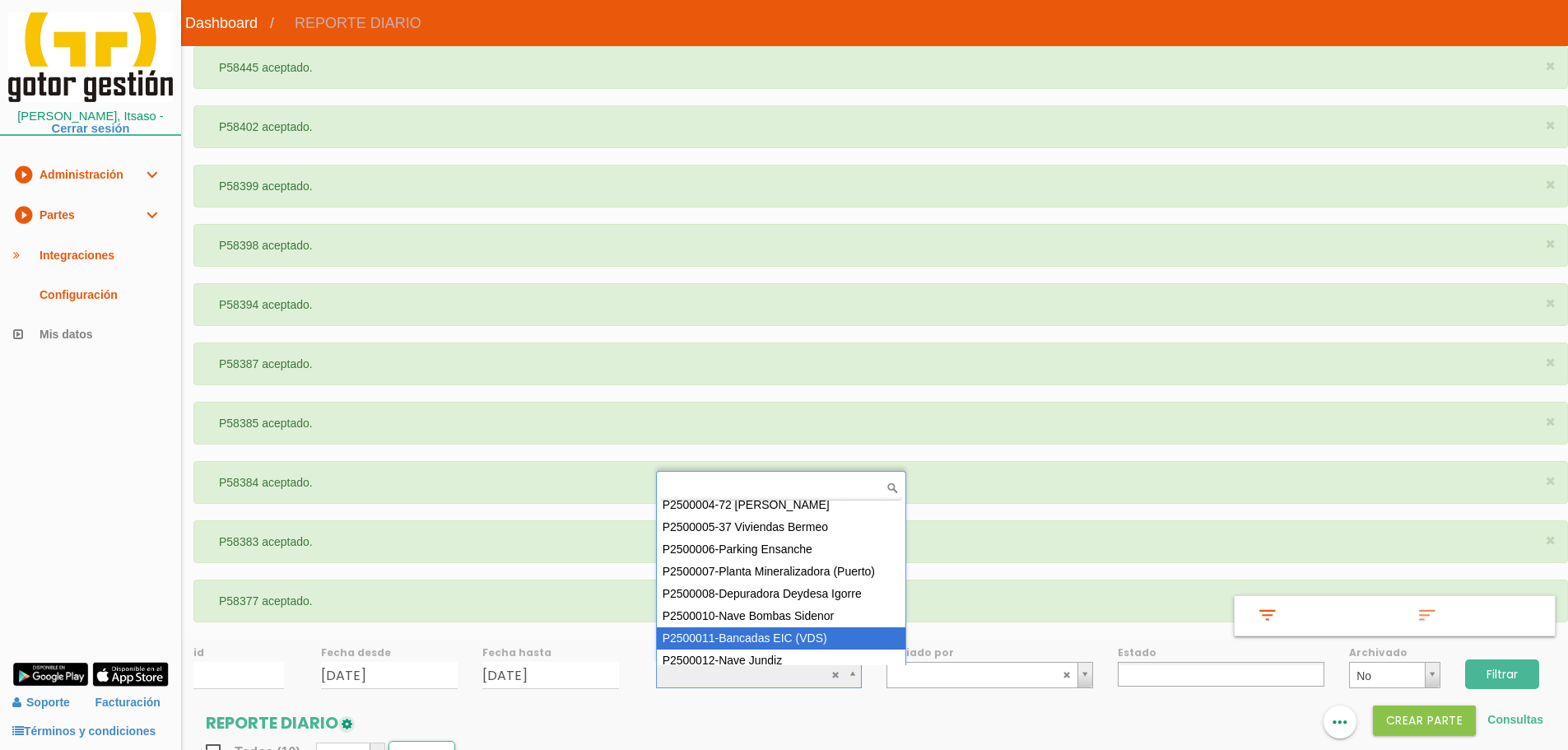
select select "93"
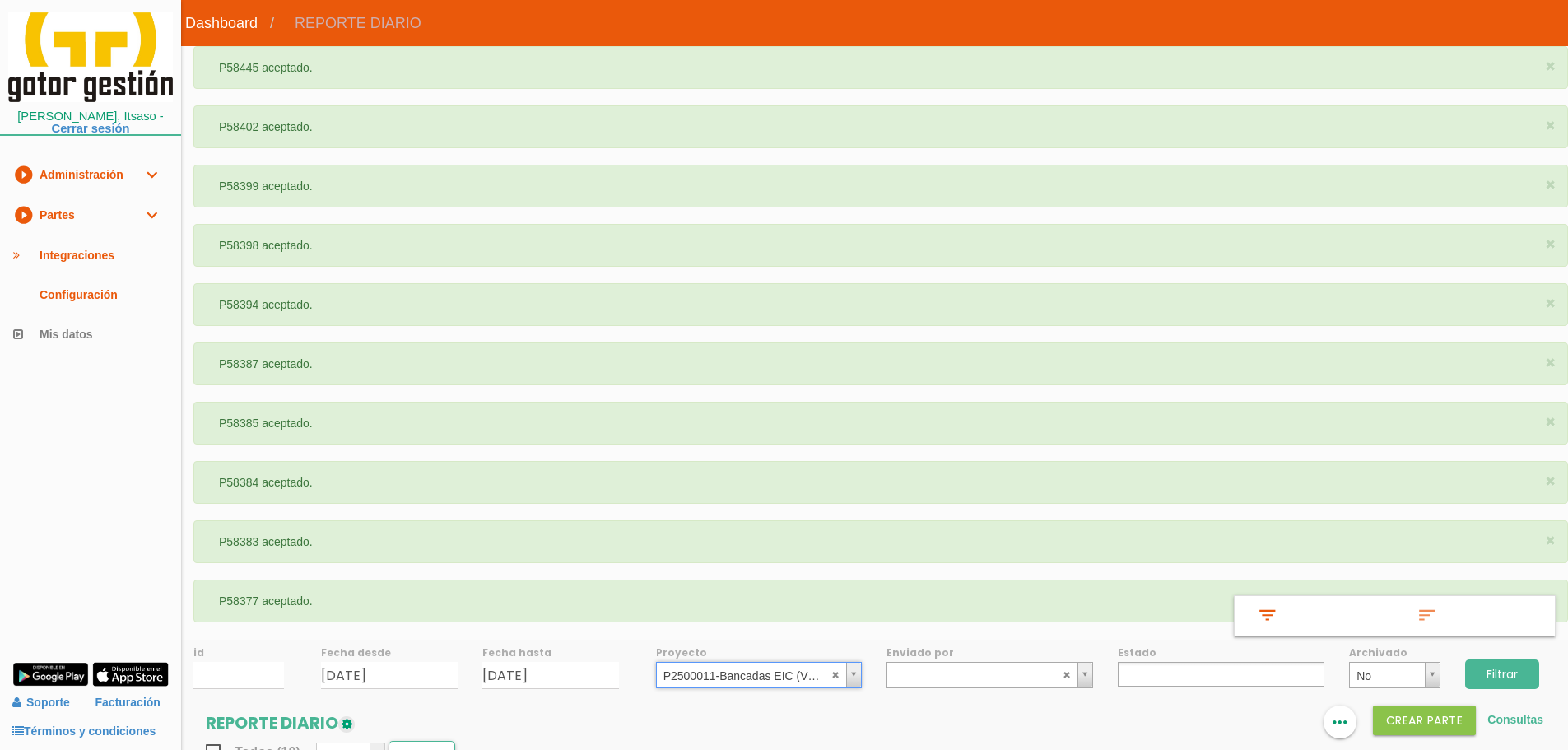
click at [1511, 679] on input "Filtrar" at bounding box center [1502, 674] width 74 height 30
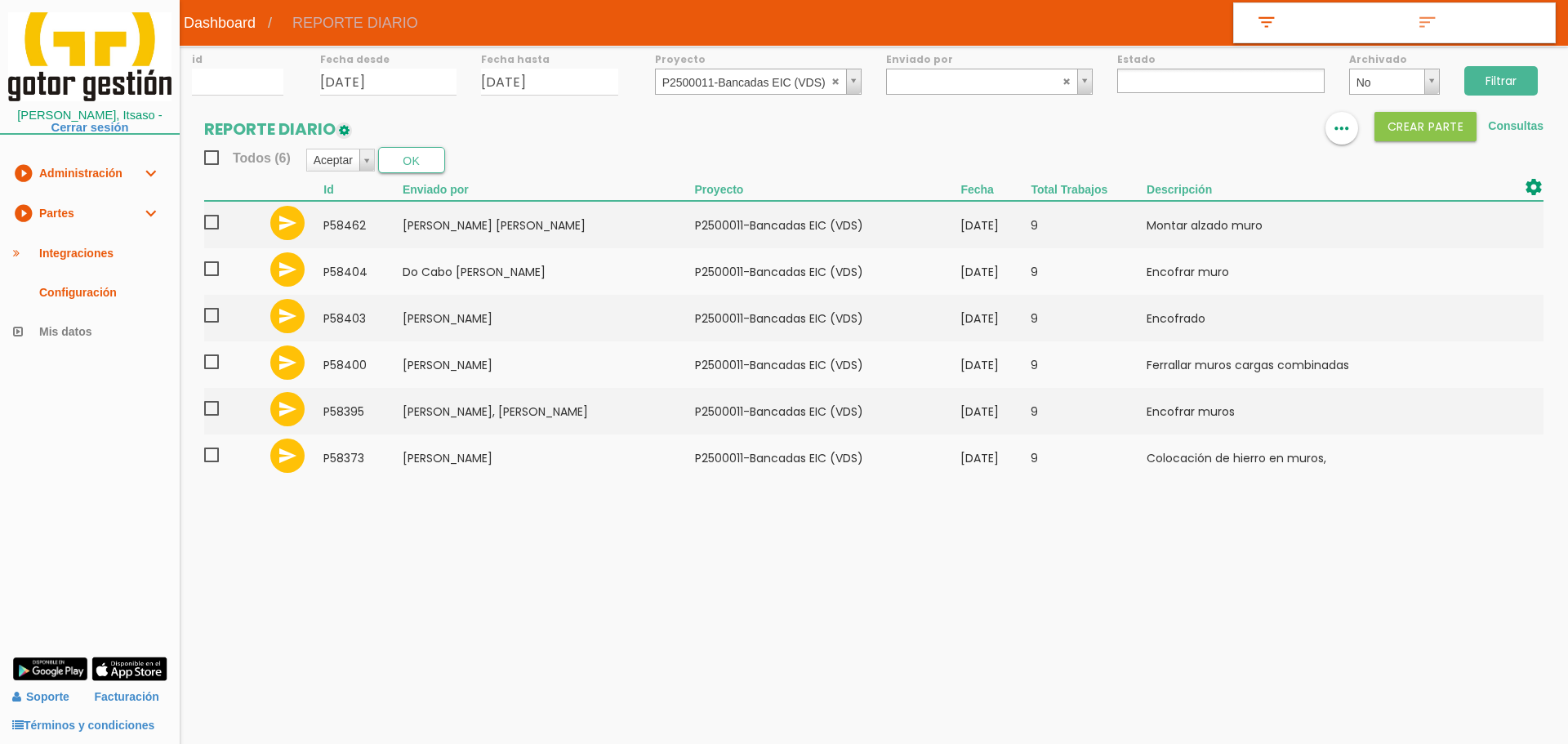
select select
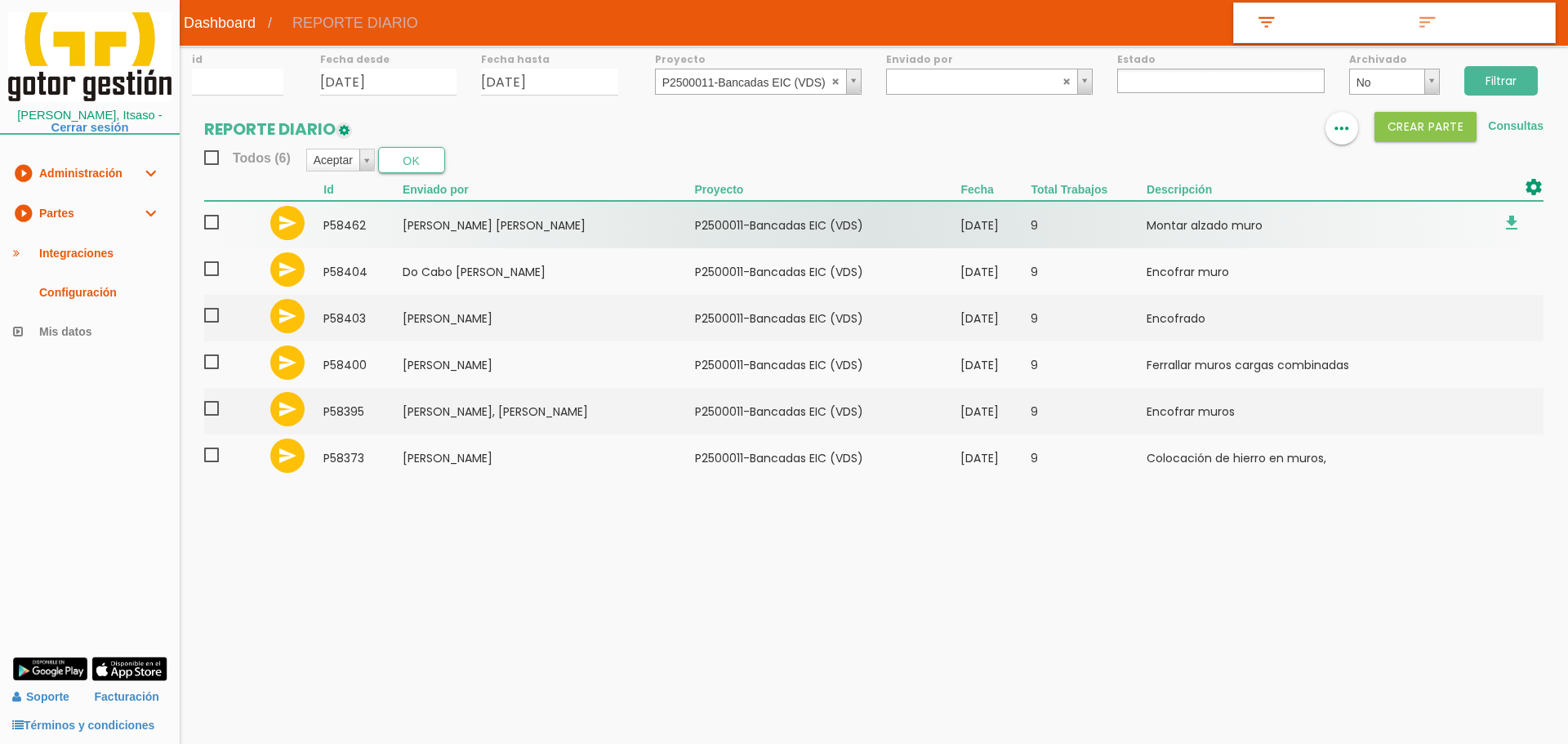
click at [208, 224] on span at bounding box center [218, 223] width 29 height 20
click at [0, 0] on input "checkbox" at bounding box center [0, 0] width 0 height 0
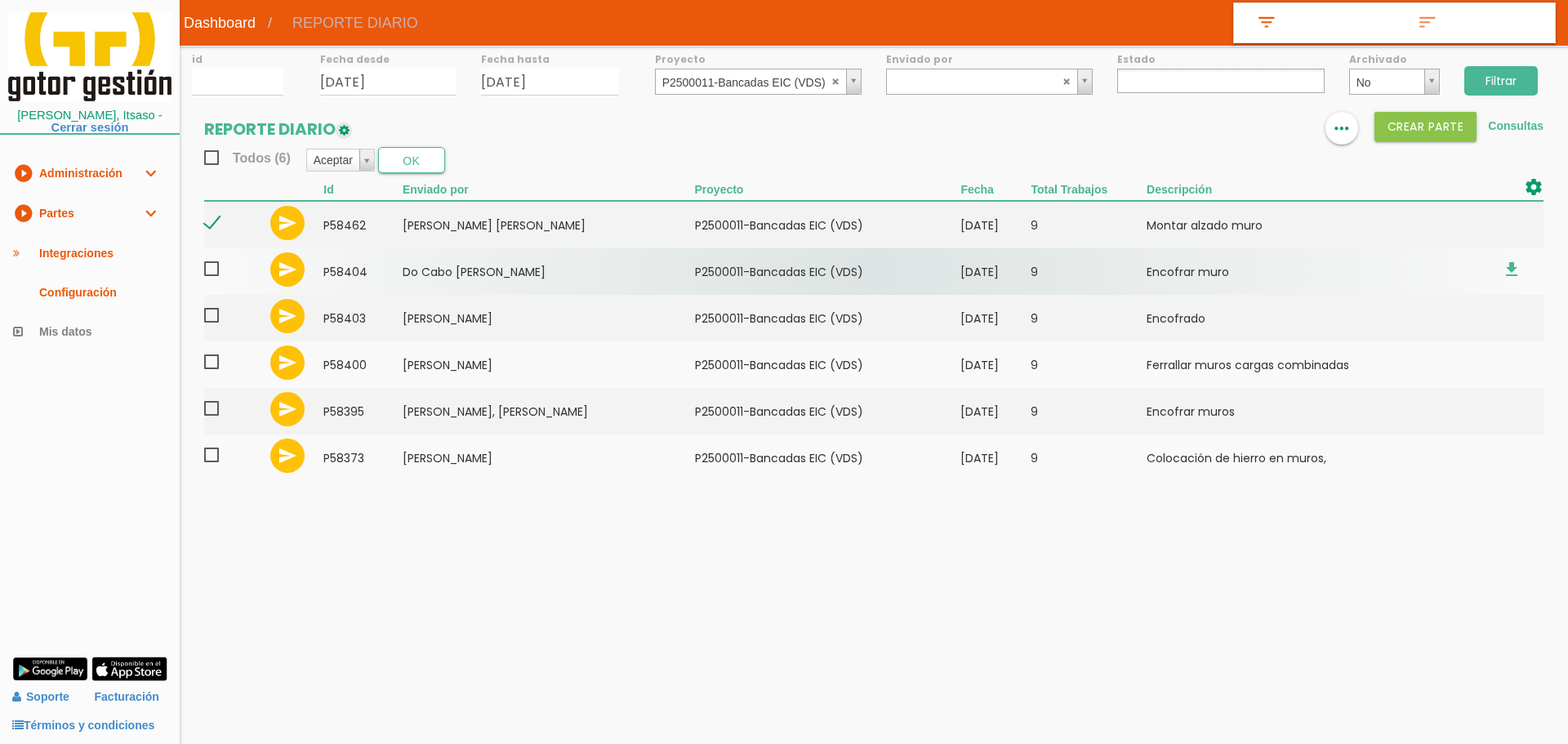
click at [209, 273] on span at bounding box center [218, 269] width 29 height 20
click at [0, 0] on input "checkbox" at bounding box center [0, 0] width 0 height 0
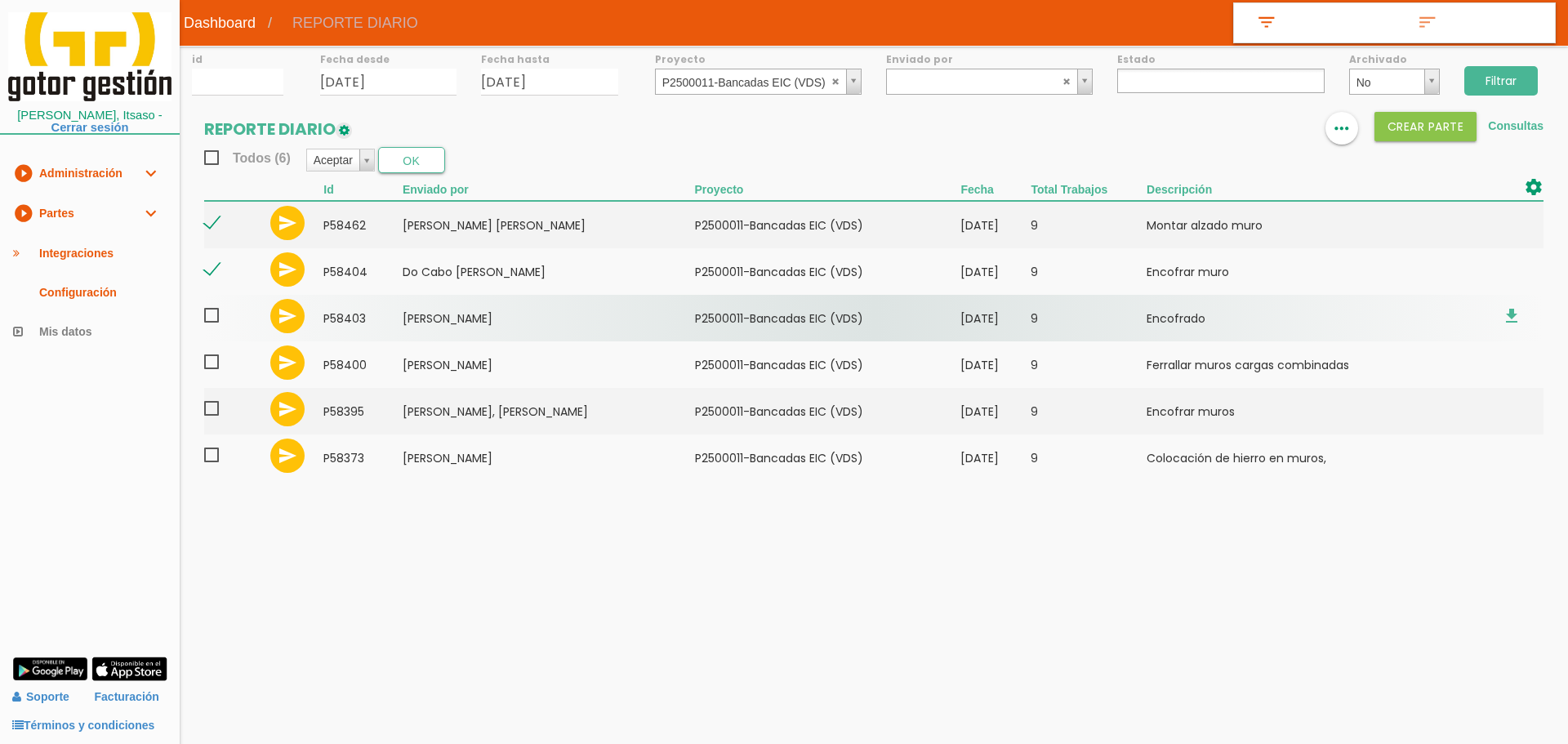
click at [220, 314] on span at bounding box center [218, 316] width 29 height 20
click at [0, 0] on input "checkbox" at bounding box center [0, 0] width 0 height 0
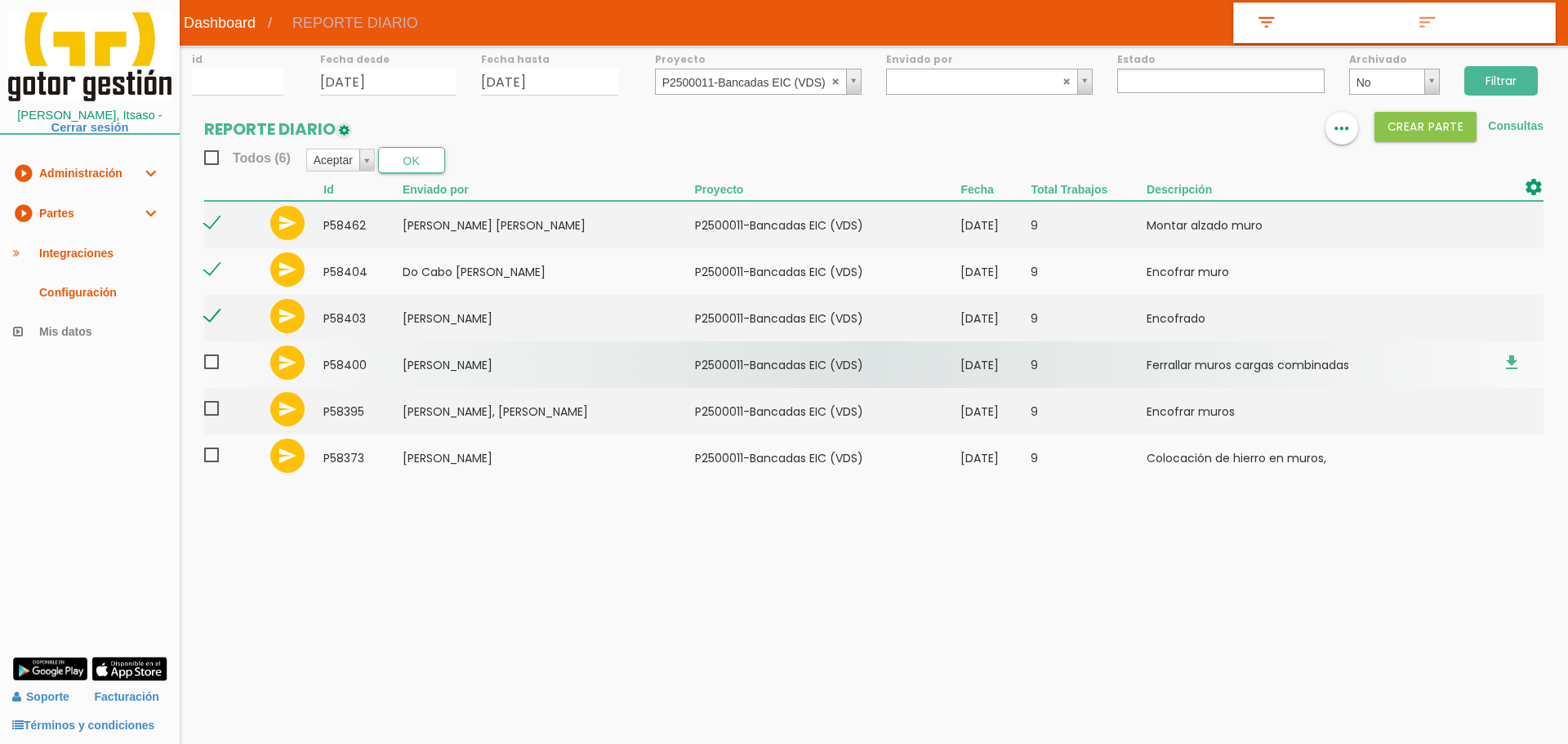
click at [214, 359] on span at bounding box center [218, 362] width 29 height 20
click at [0, 0] on input "checkbox" at bounding box center [0, 0] width 0 height 0
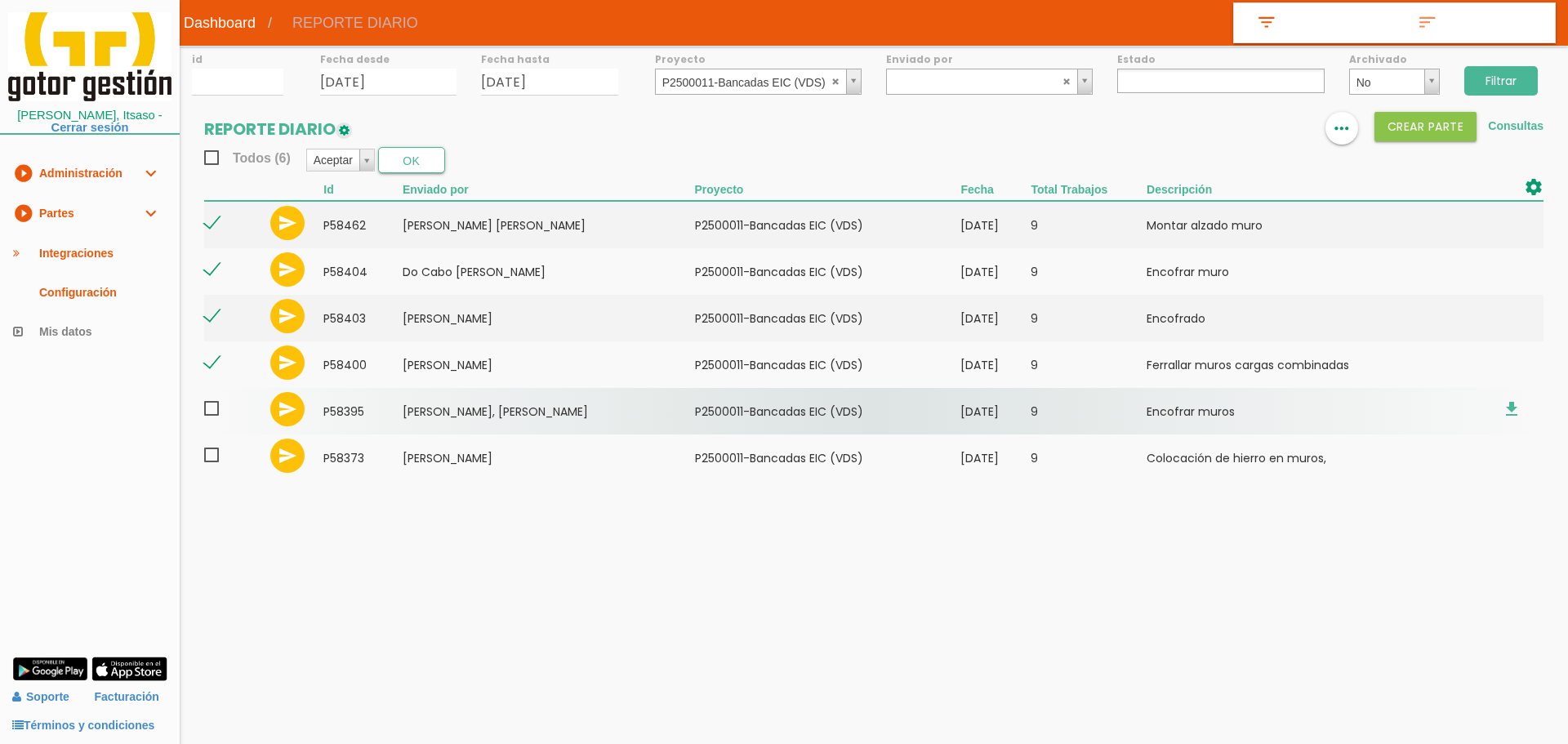
click at [215, 409] on span at bounding box center [218, 409] width 29 height 20
click at [0, 0] on input "checkbox" at bounding box center [0, 0] width 0 height 0
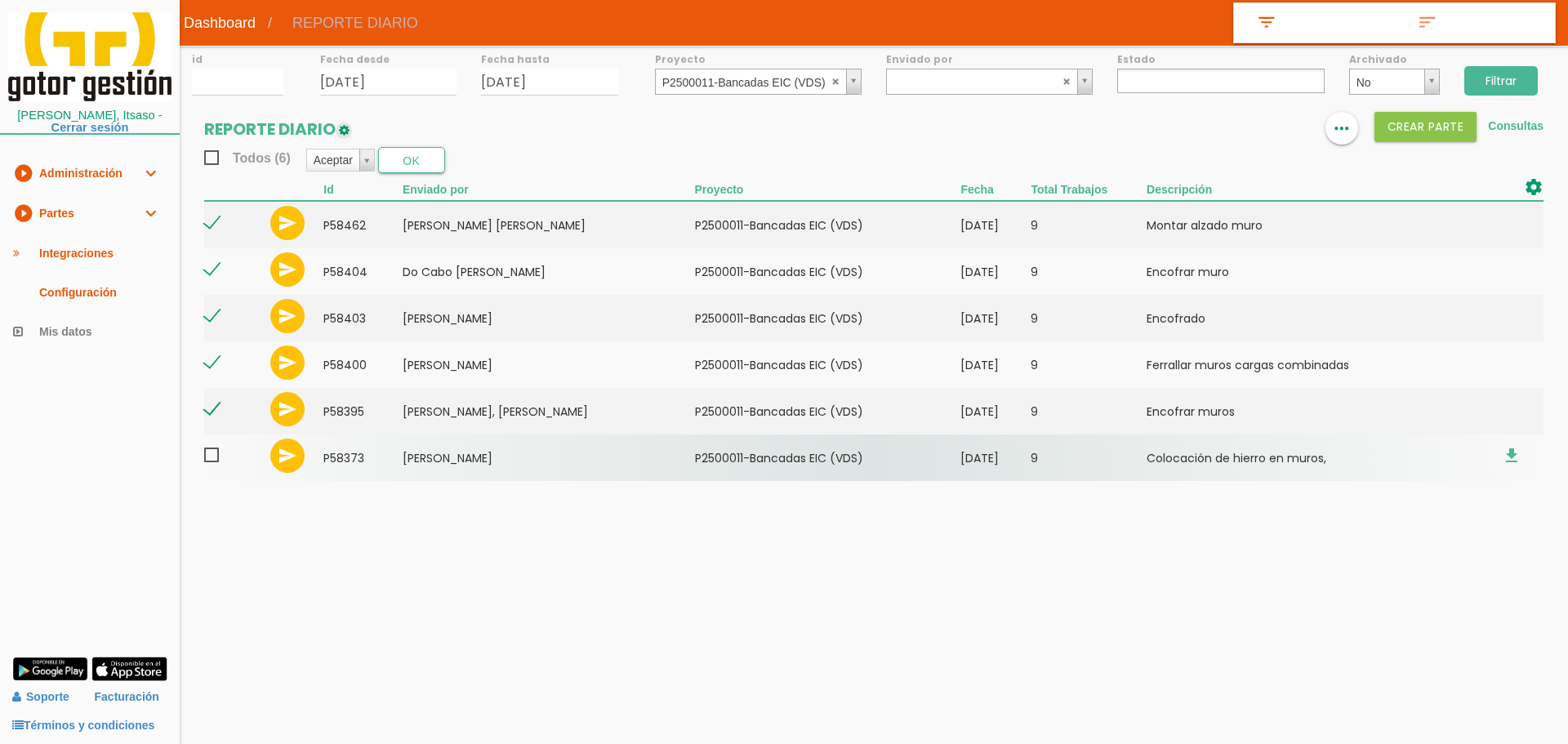
click at [213, 455] on span at bounding box center [218, 455] width 29 height 20
click at [0, 0] on input "checkbox" at bounding box center [0, 0] width 0 height 0
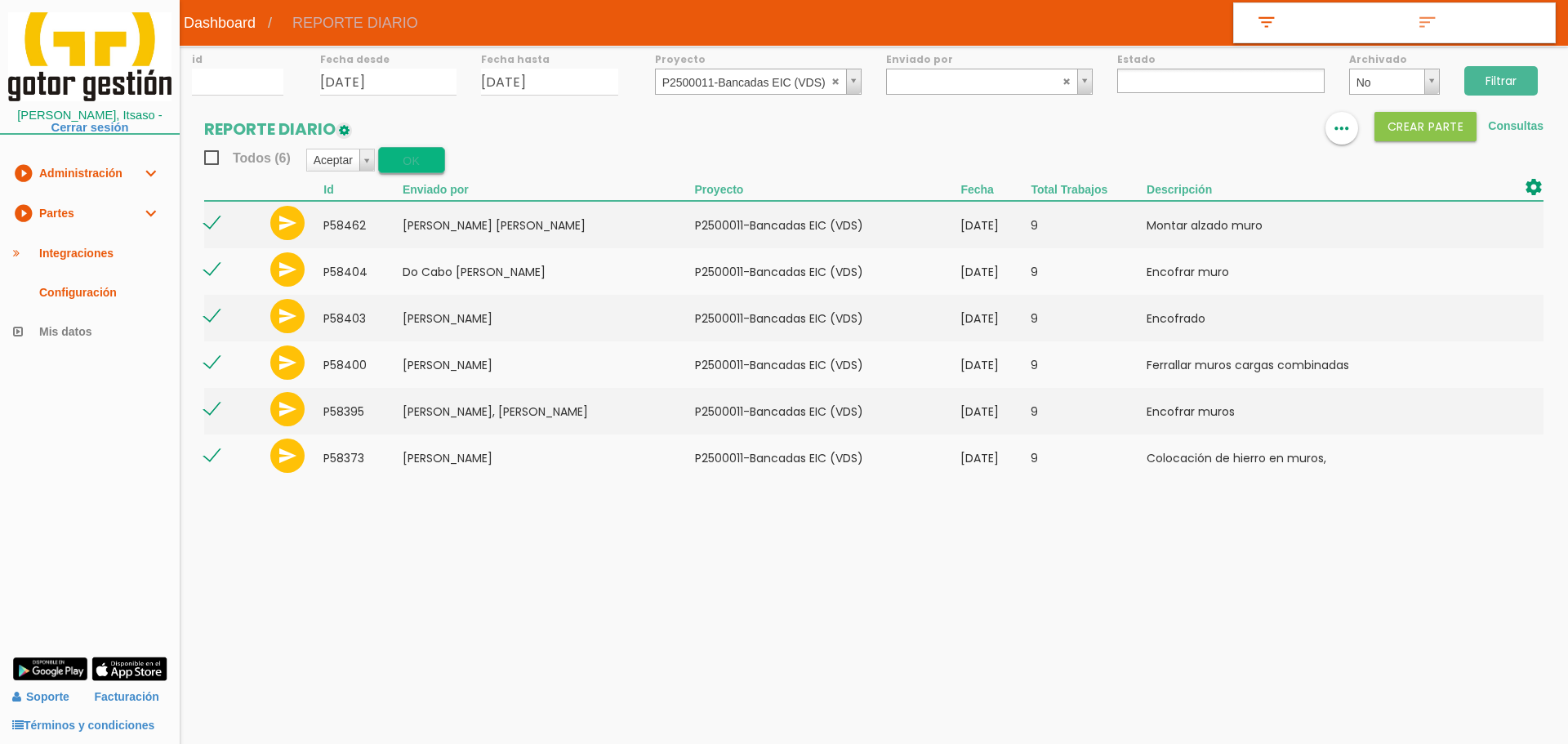
click at [417, 168] on button "OK" at bounding box center [412, 160] width 67 height 26
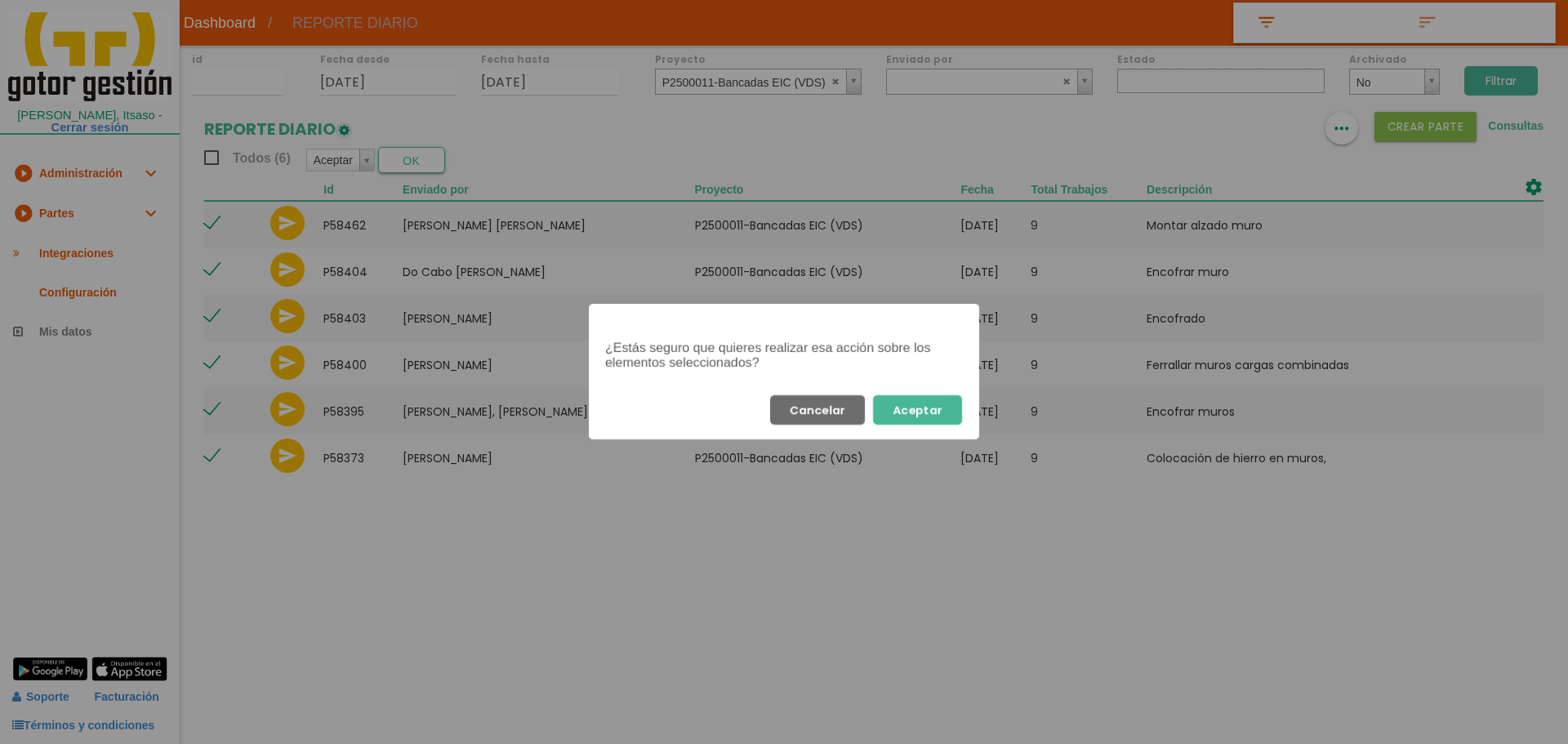
click at [920, 421] on button "Aceptar" at bounding box center [917, 410] width 89 height 29
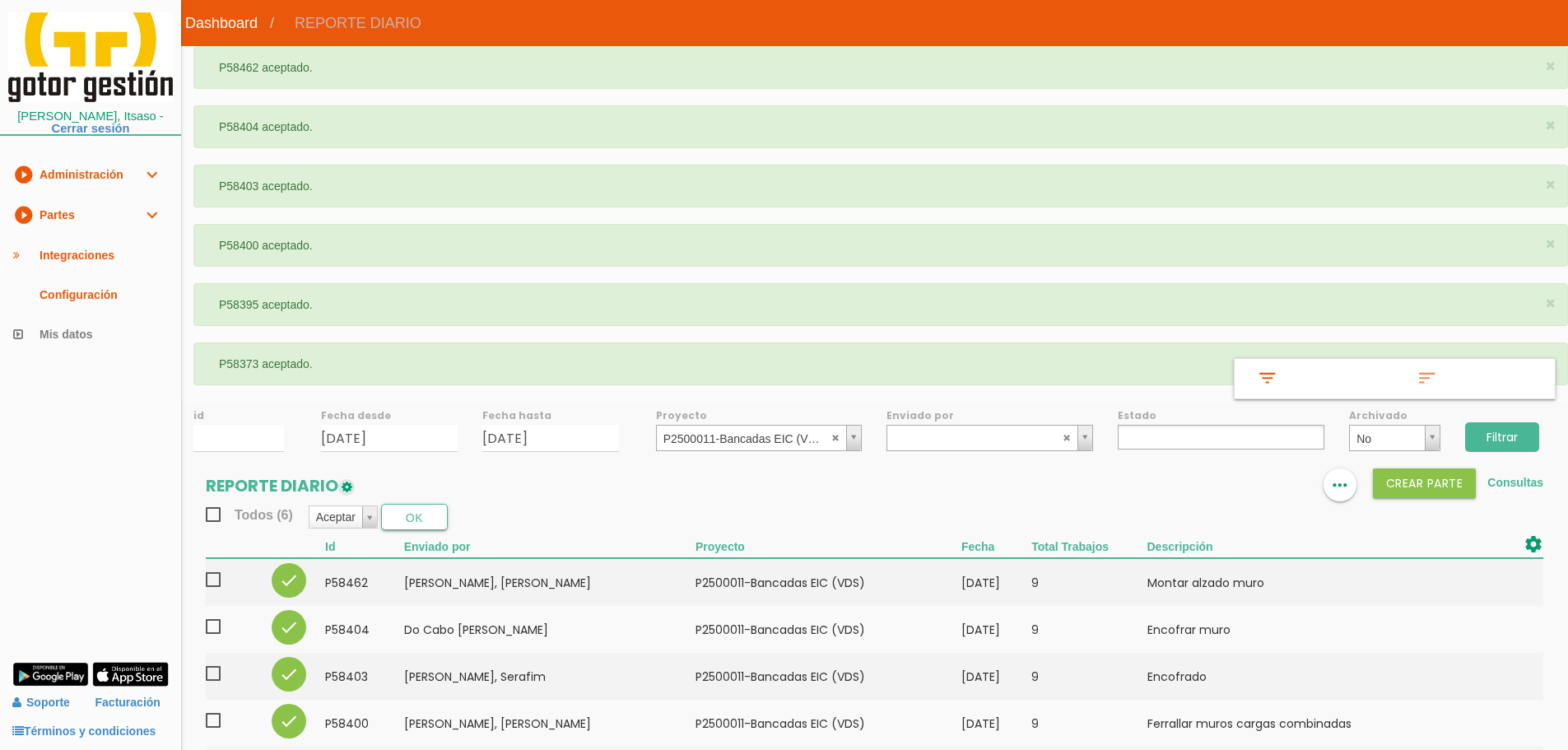
select select
click at [838, 437] on abbr at bounding box center [836, 437] width 10 height 10
click at [1161, 433] on ul at bounding box center [1220, 437] width 207 height 25
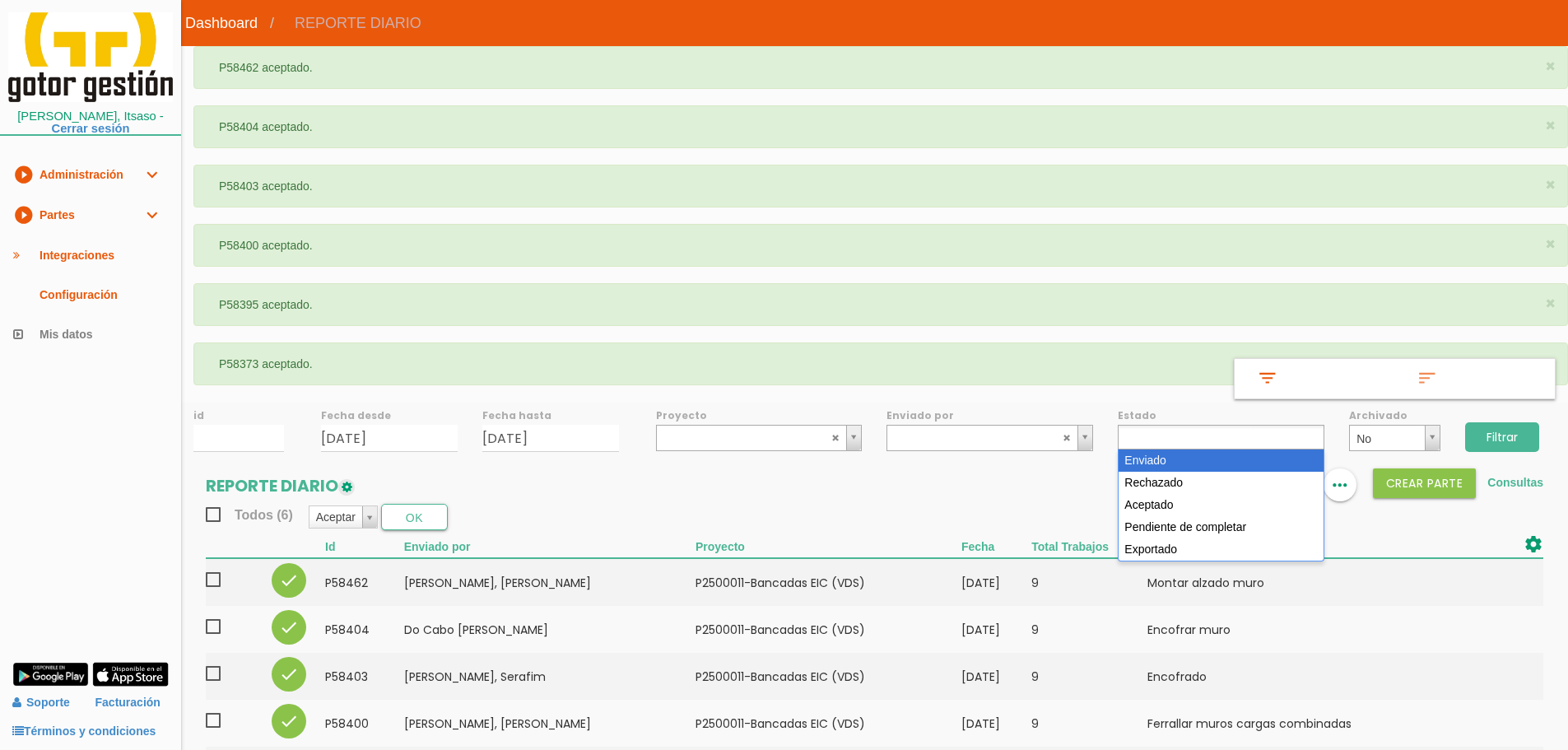
select select "1"
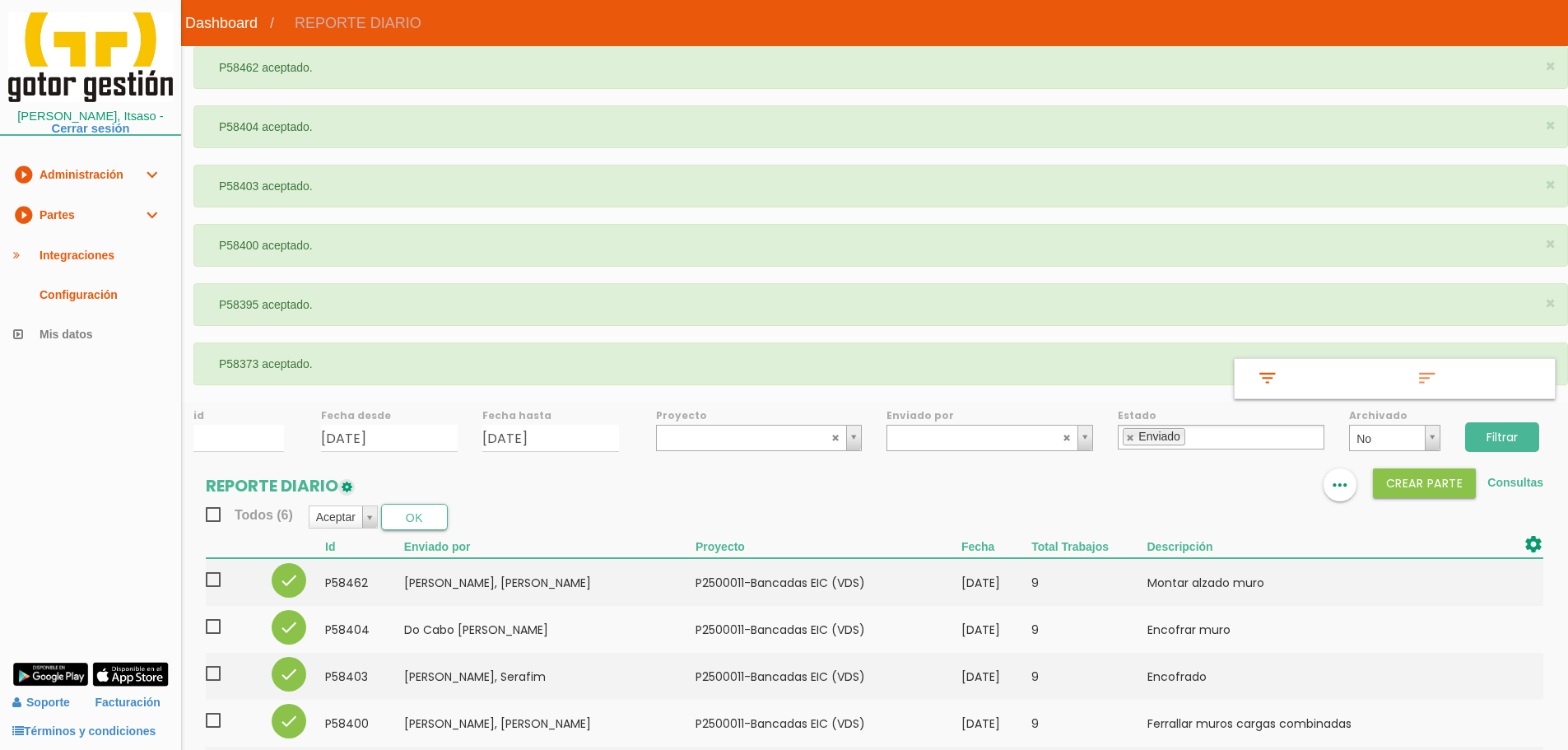
click at [1524, 438] on input "Filtrar" at bounding box center [1502, 437] width 74 height 30
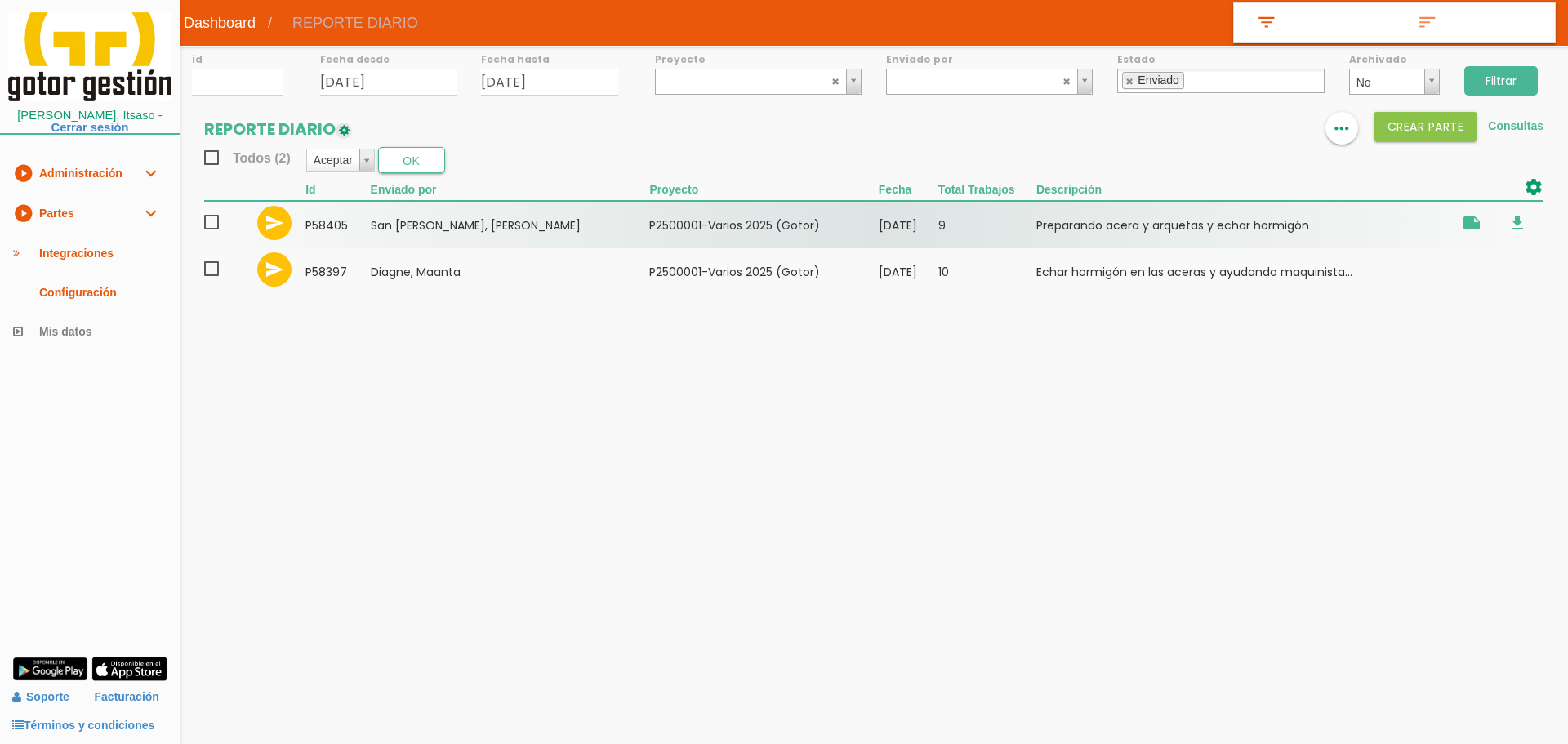
click at [218, 222] on span at bounding box center [218, 223] width 29 height 20
click at [0, 0] on input "checkbox" at bounding box center [0, 0] width 0 height 0
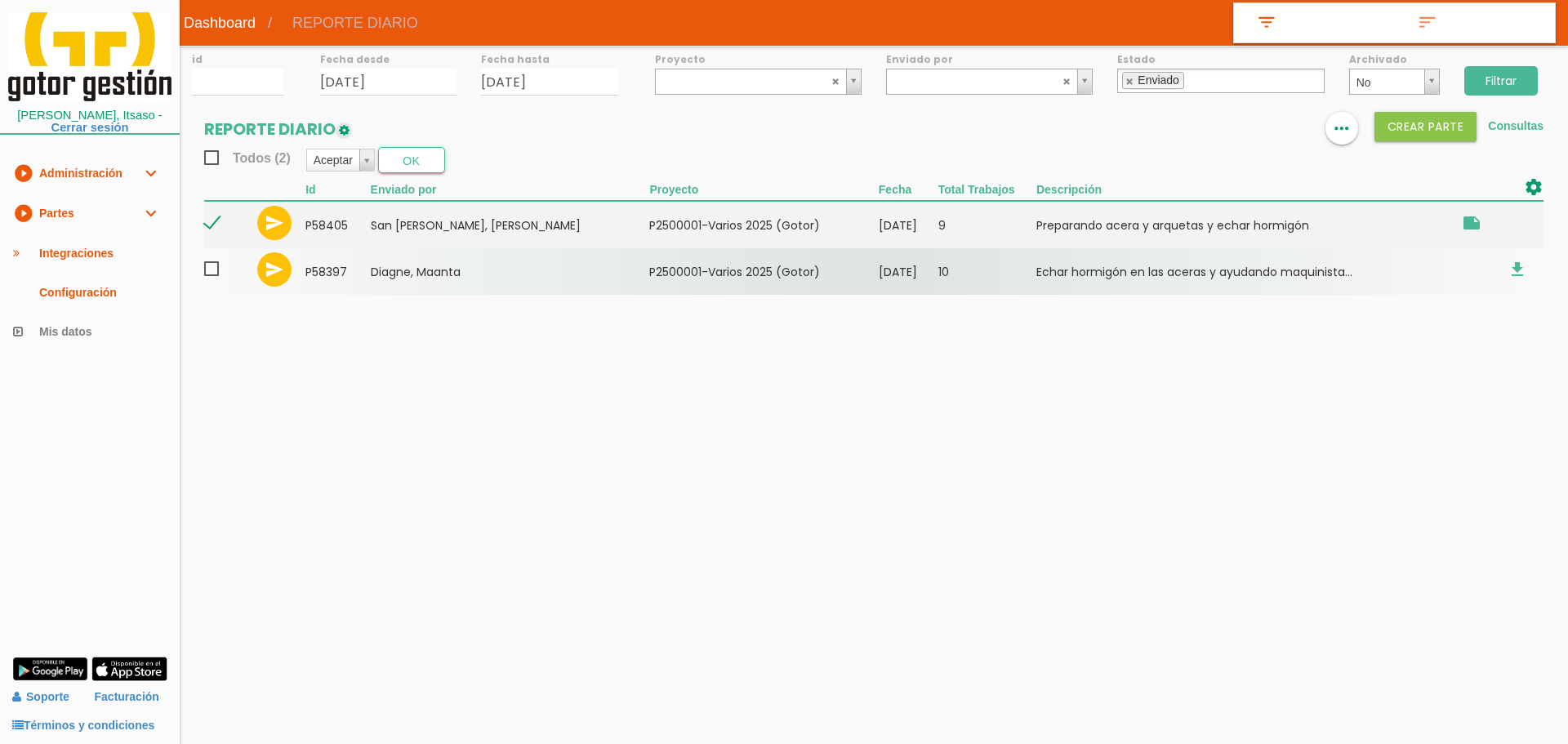
click at [215, 269] on span at bounding box center [218, 269] width 29 height 20
click at [0, 0] on input "checkbox" at bounding box center [0, 0] width 0 height 0
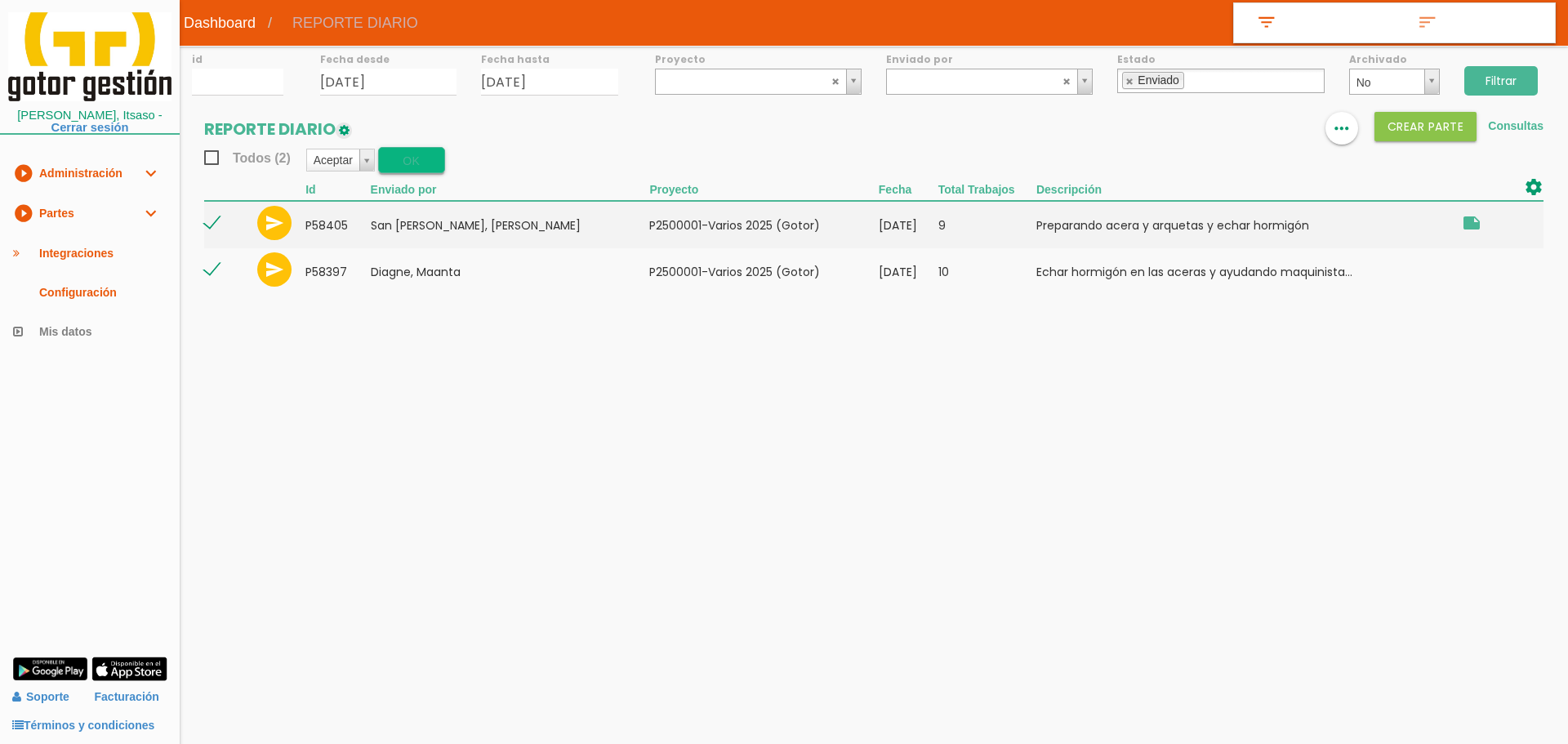
click at [429, 159] on button "OK" at bounding box center [412, 160] width 67 height 26
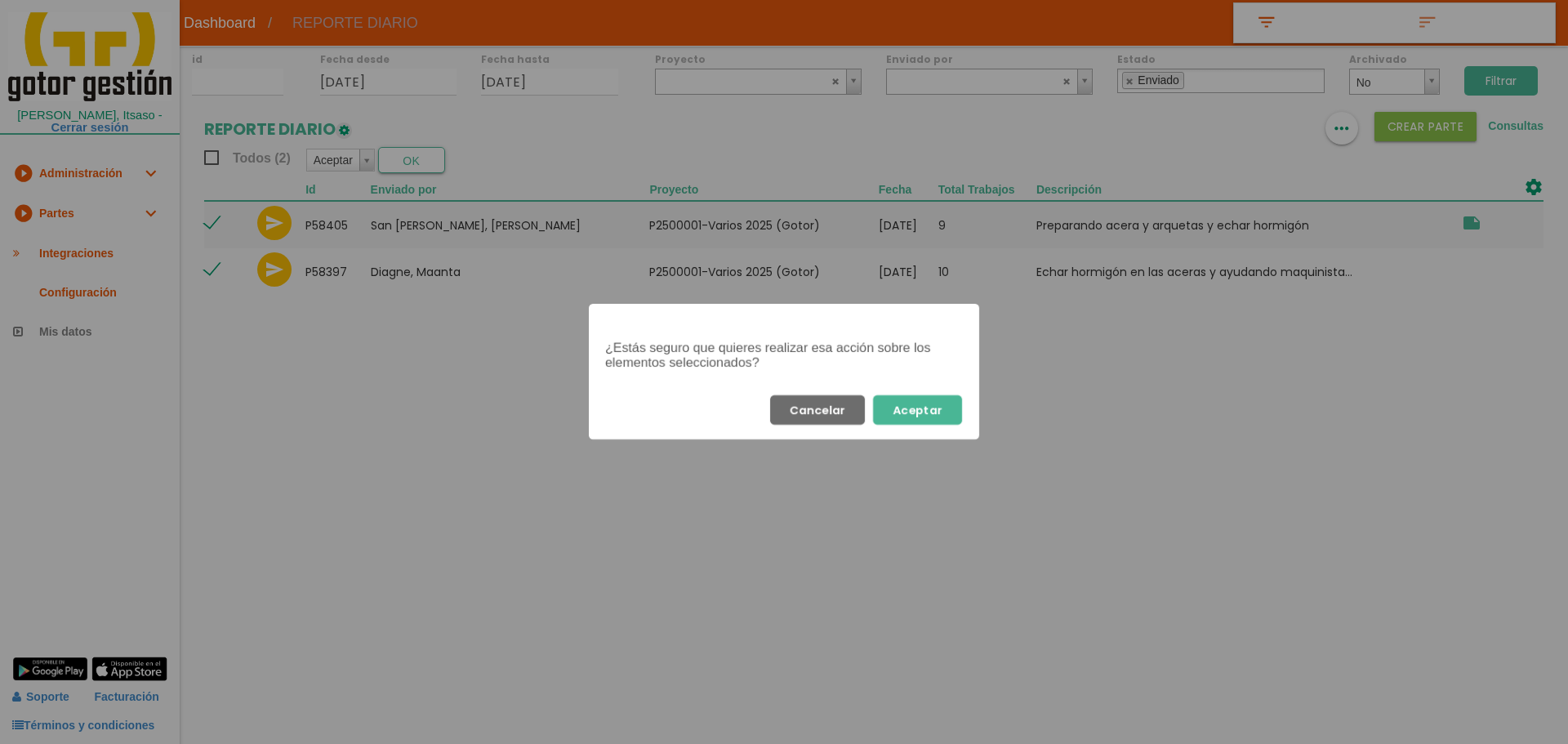
click at [947, 417] on button "Aceptar" at bounding box center [917, 410] width 89 height 29
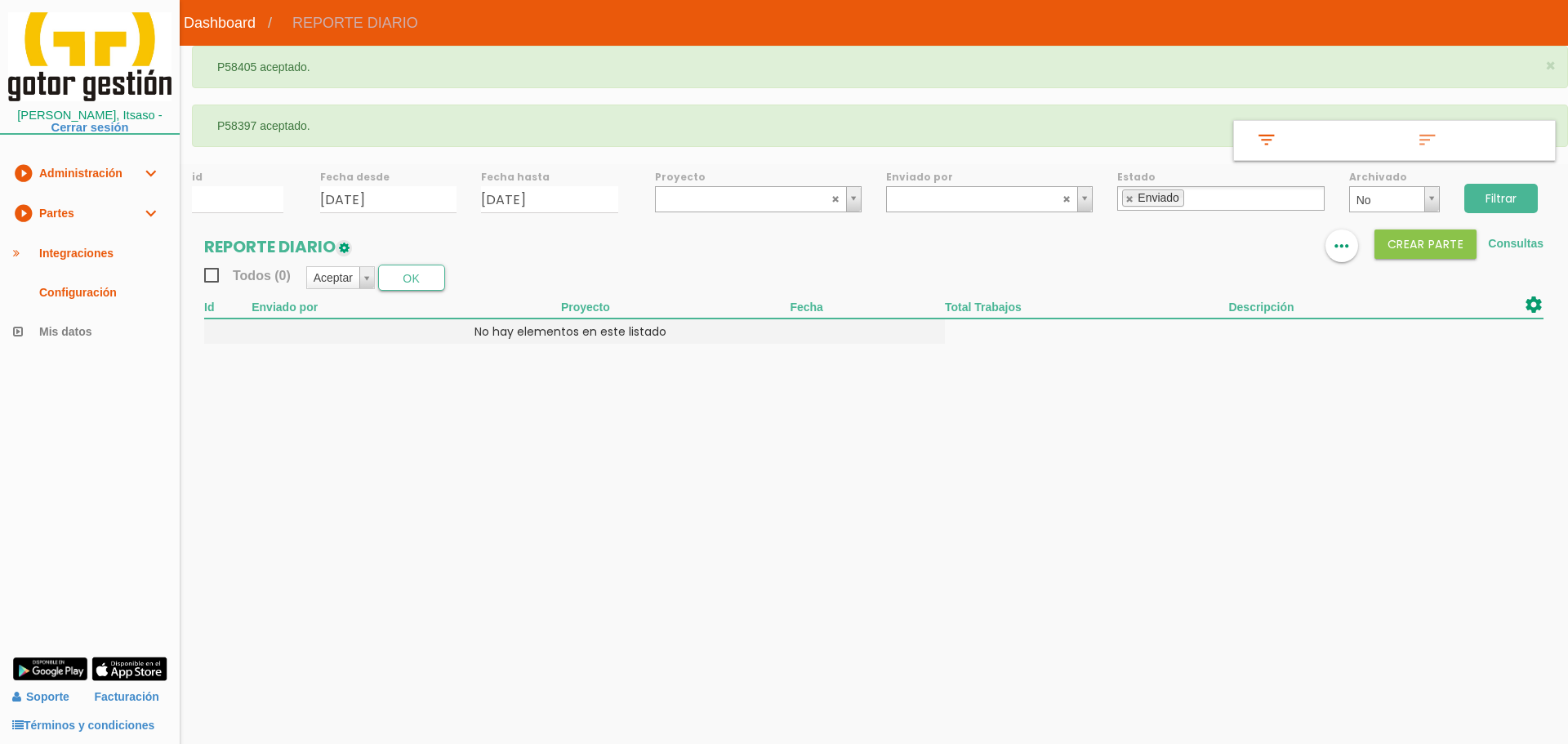
click at [122, 216] on link "play_circle_filled Partes expand_more" at bounding box center [89, 213] width 180 height 40
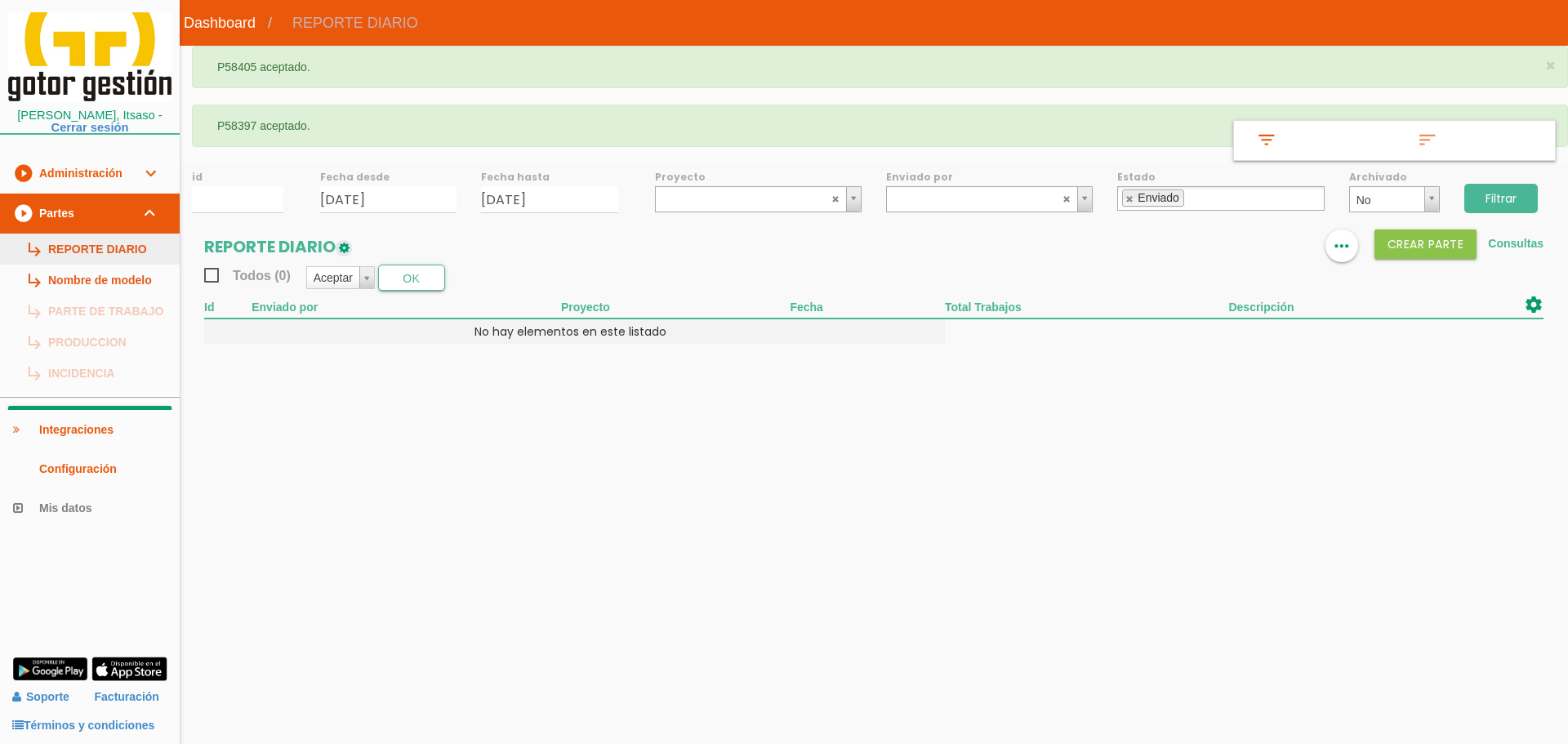
click at [122, 235] on link "subdirectory_arrow_right REPORTE DIARIO" at bounding box center [89, 250] width 180 height 31
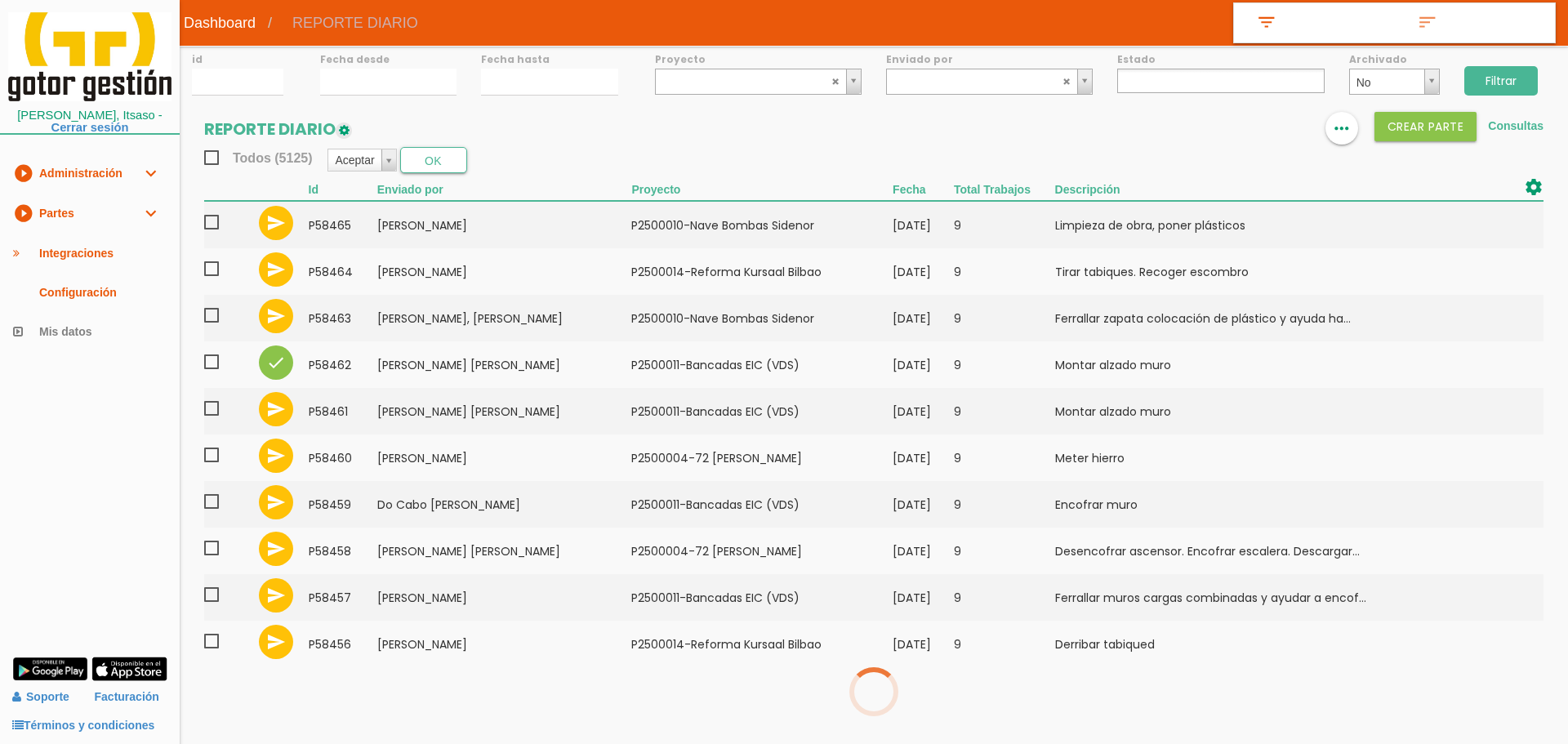
select select
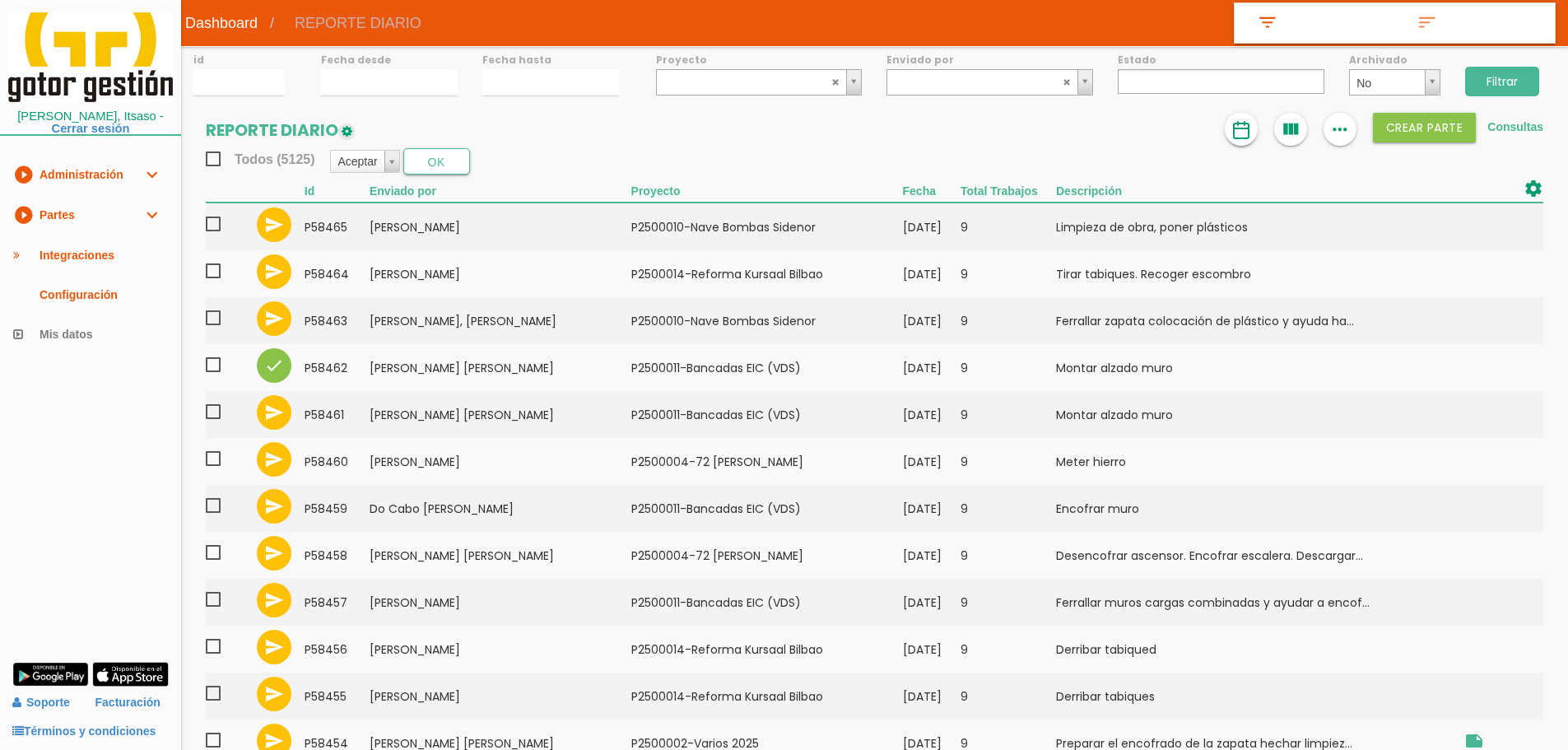
click at [1235, 135] on img at bounding box center [1240, 129] width 19 height 19
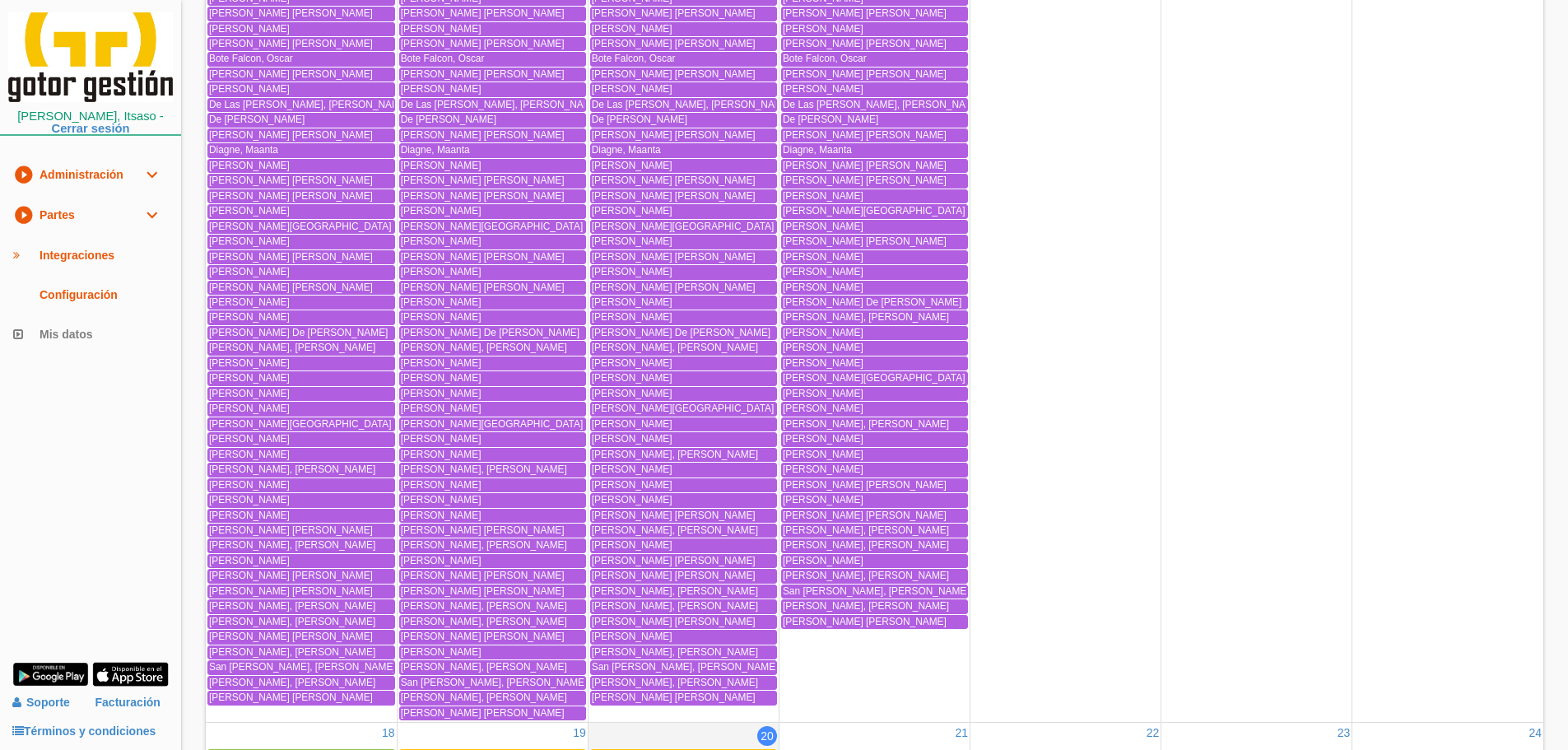
scroll to position [2305, 0]
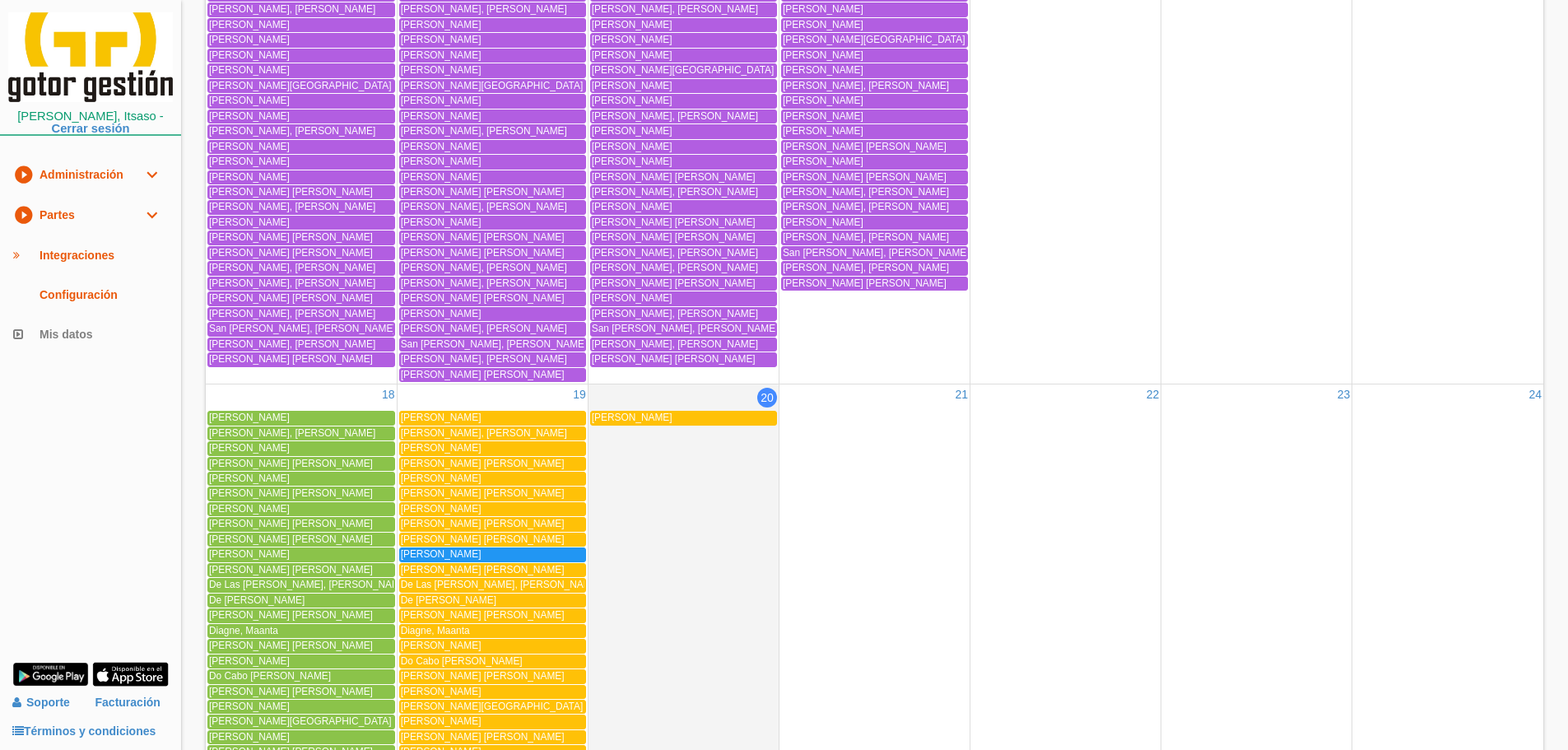
click at [509, 547] on link "Da Silva Ferreira, Joao Fernando" at bounding box center [492, 539] width 186 height 14
click at [467, 551] on div "Dantas, Flavio" at bounding box center [493, 554] width 184 height 12
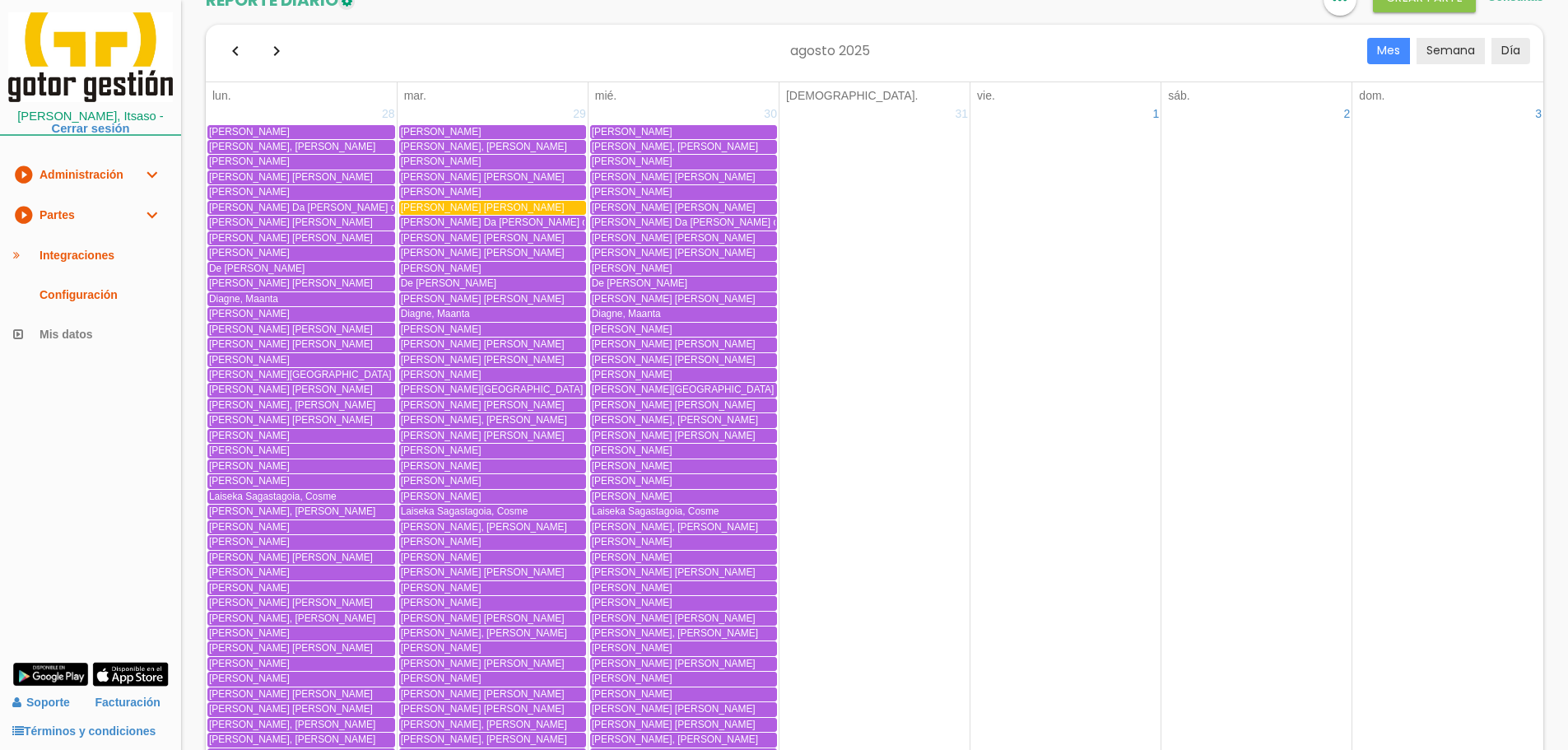
scroll to position [0, 0]
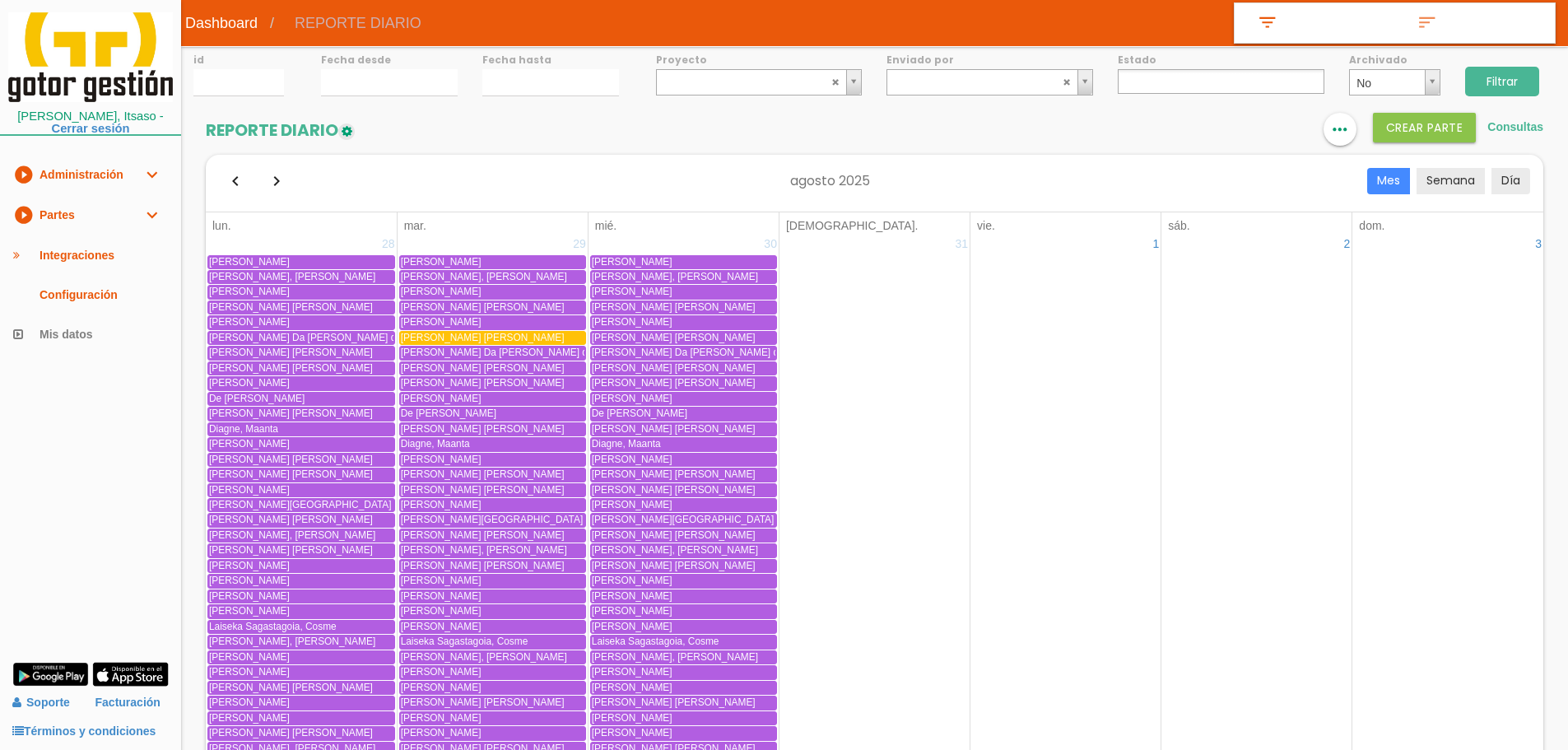
click at [372, 66] on label "Fecha desde" at bounding box center [389, 59] width 136 height 14
click at [369, 72] on input "20/08/2025" at bounding box center [389, 83] width 136 height 27
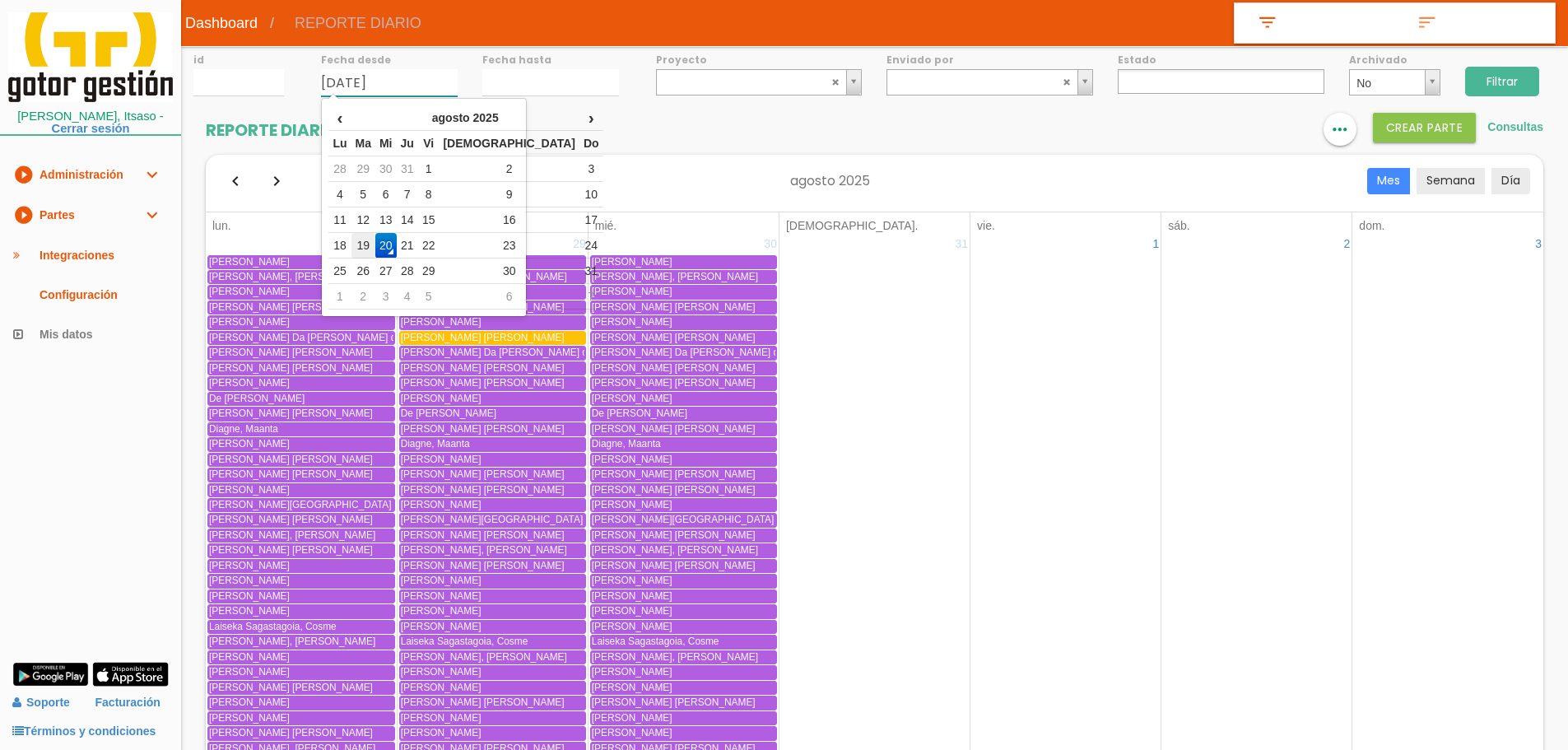
click at [375, 245] on td "19" at bounding box center [364, 245] width 24 height 25
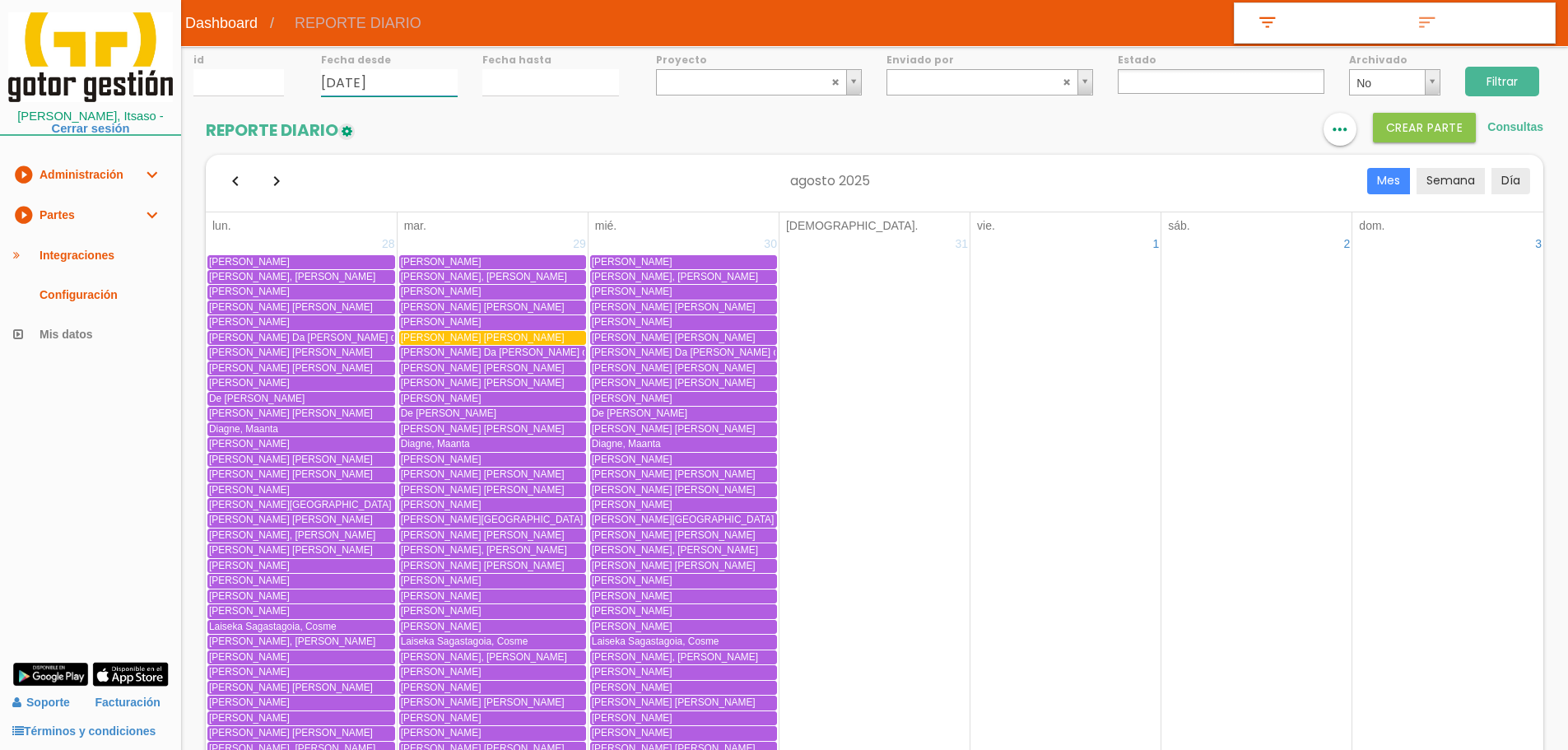
type input "[DATE]"
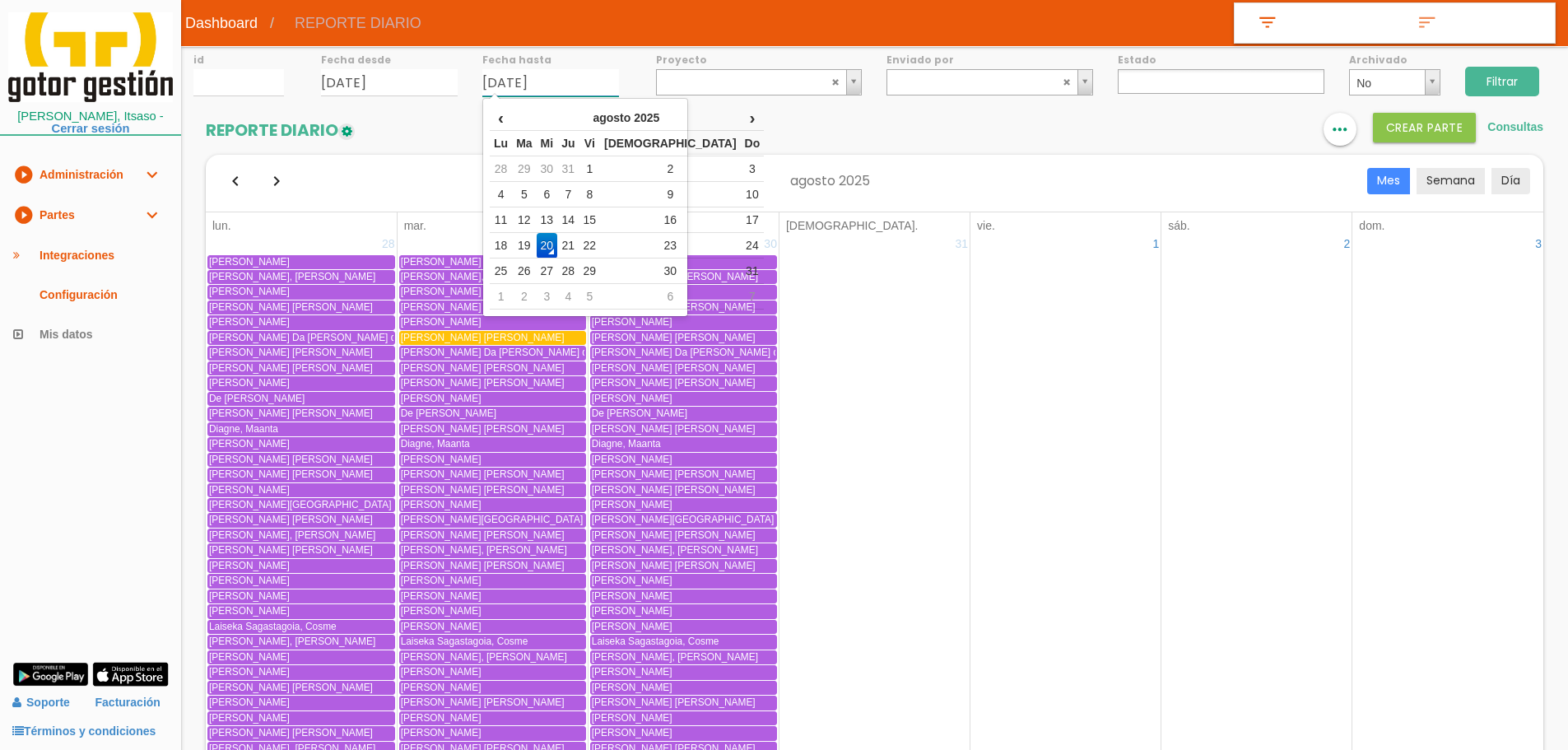
click at [522, 71] on input "[DATE]" at bounding box center [550, 83] width 136 height 27
click at [521, 246] on td "19" at bounding box center [524, 245] width 24 height 25
type input "[DATE]"
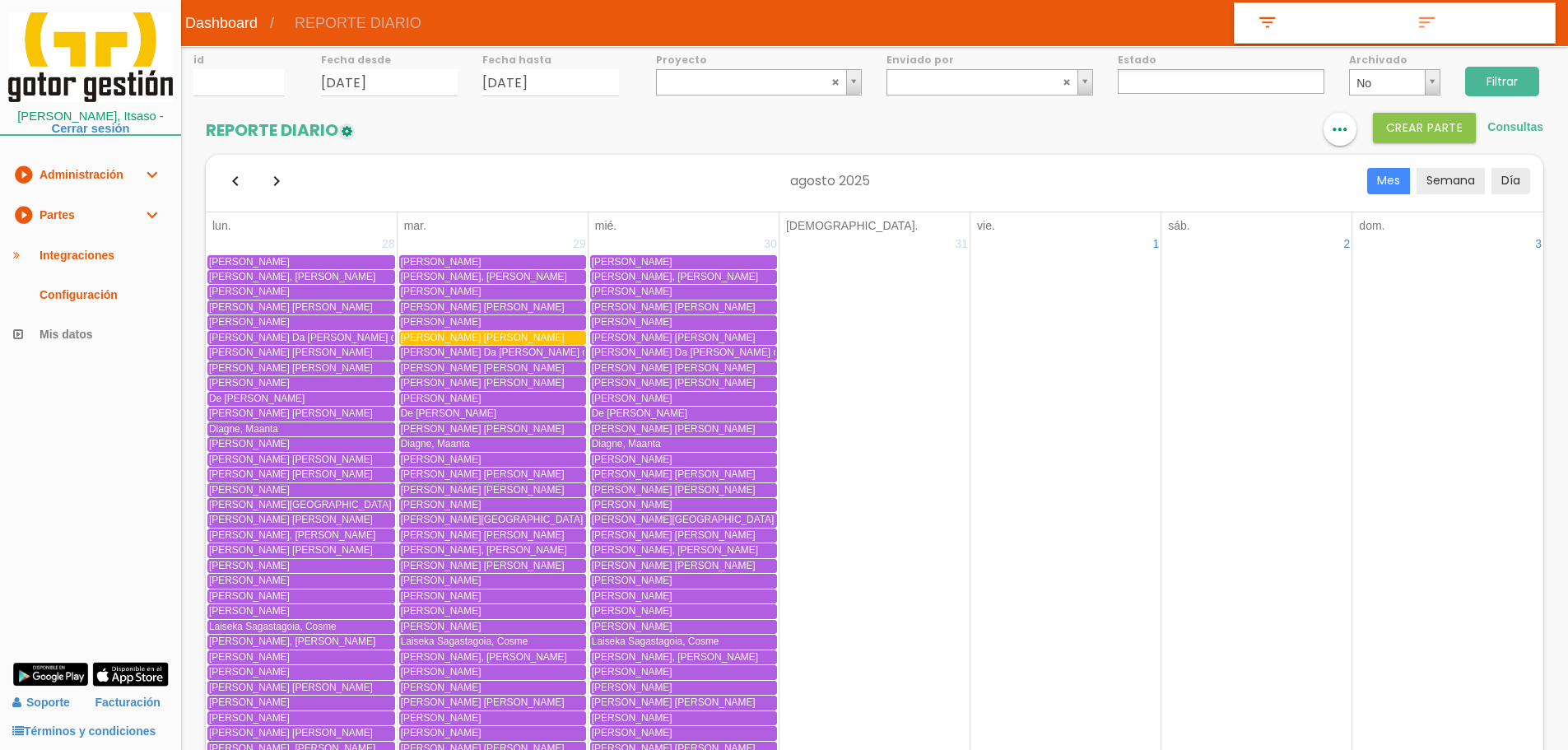
click at [1497, 73] on input "Filtrar" at bounding box center [1502, 82] width 74 height 30
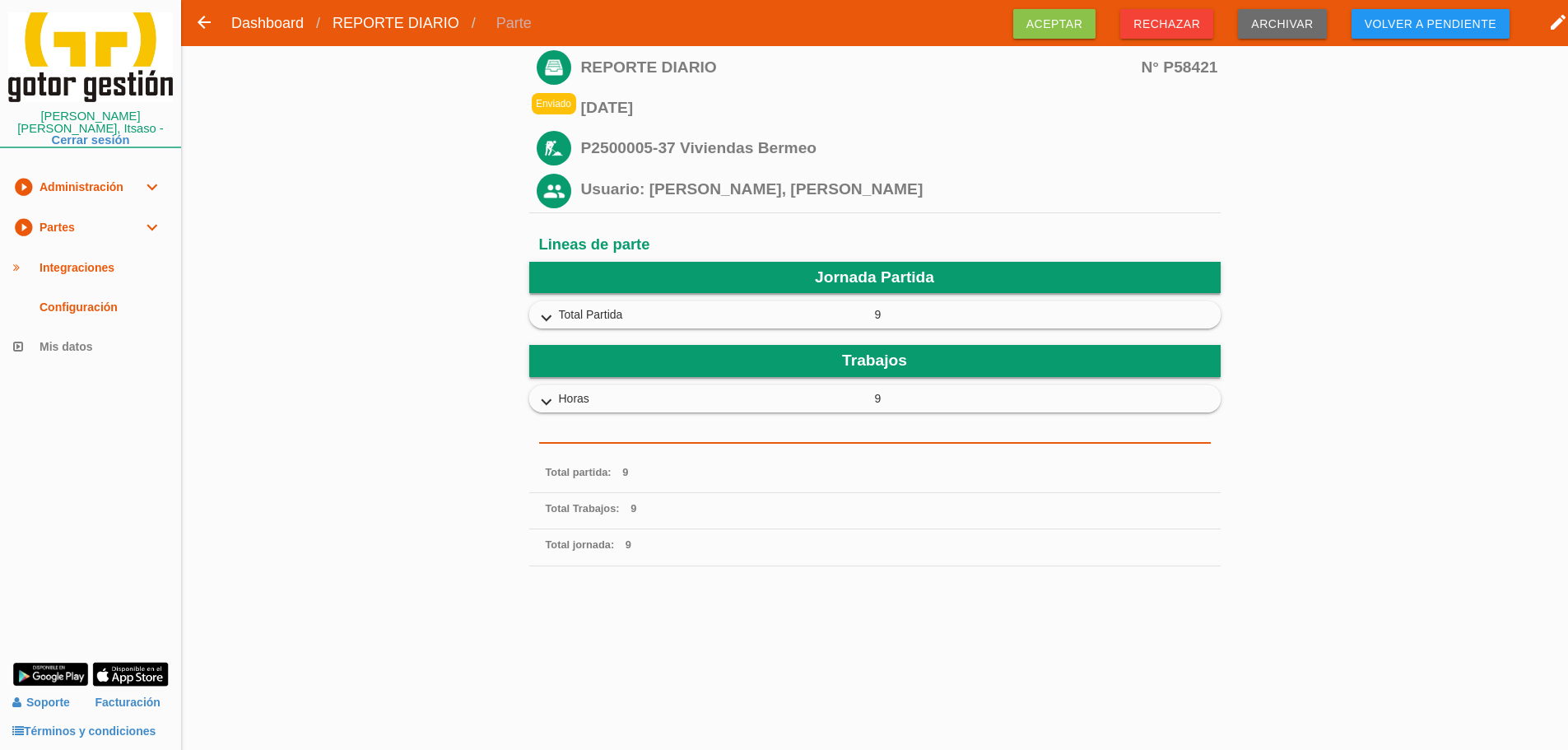
click at [544, 316] on icon "expand_more" at bounding box center [546, 318] width 26 height 21
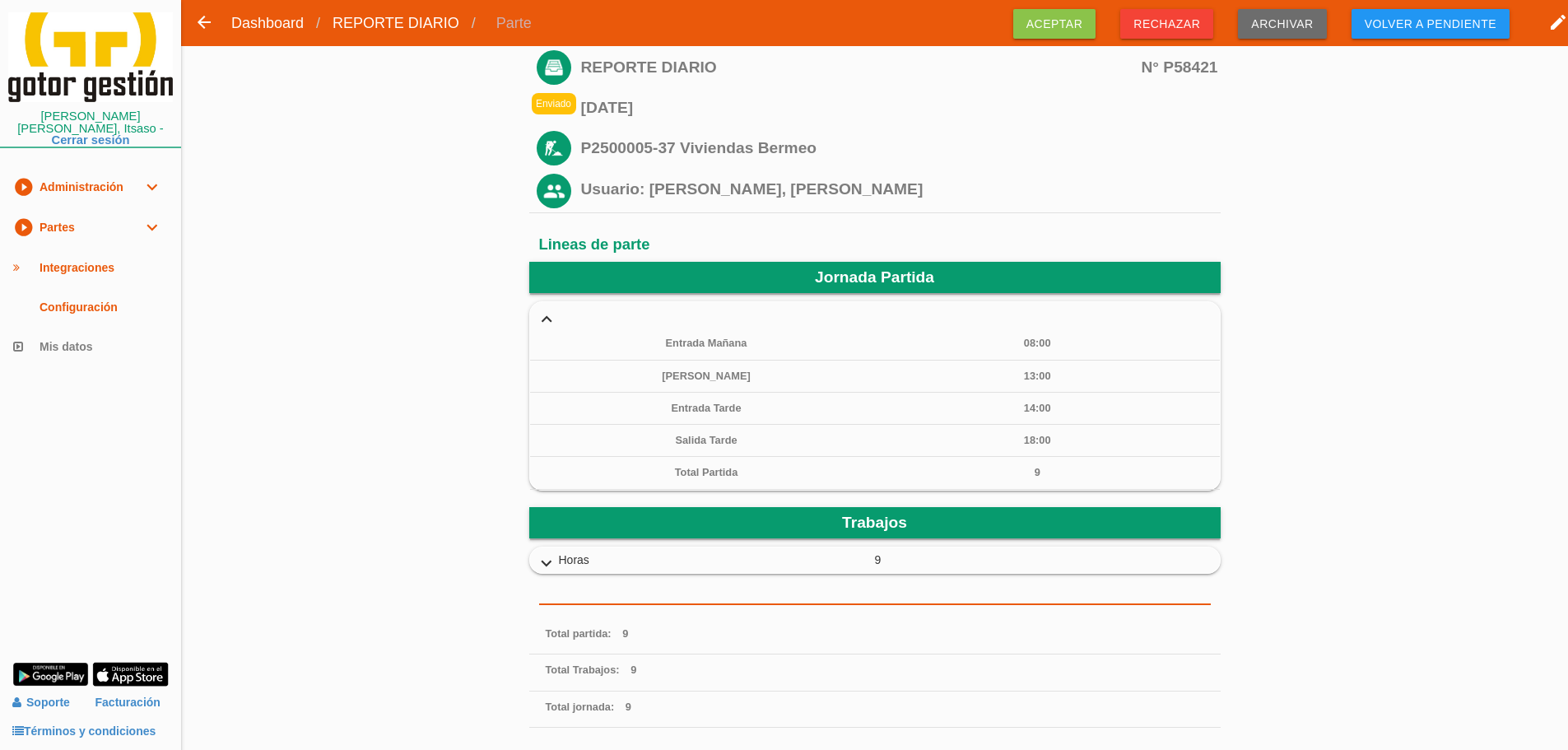
click at [546, 561] on icon "expand_more" at bounding box center [546, 563] width 26 height 21
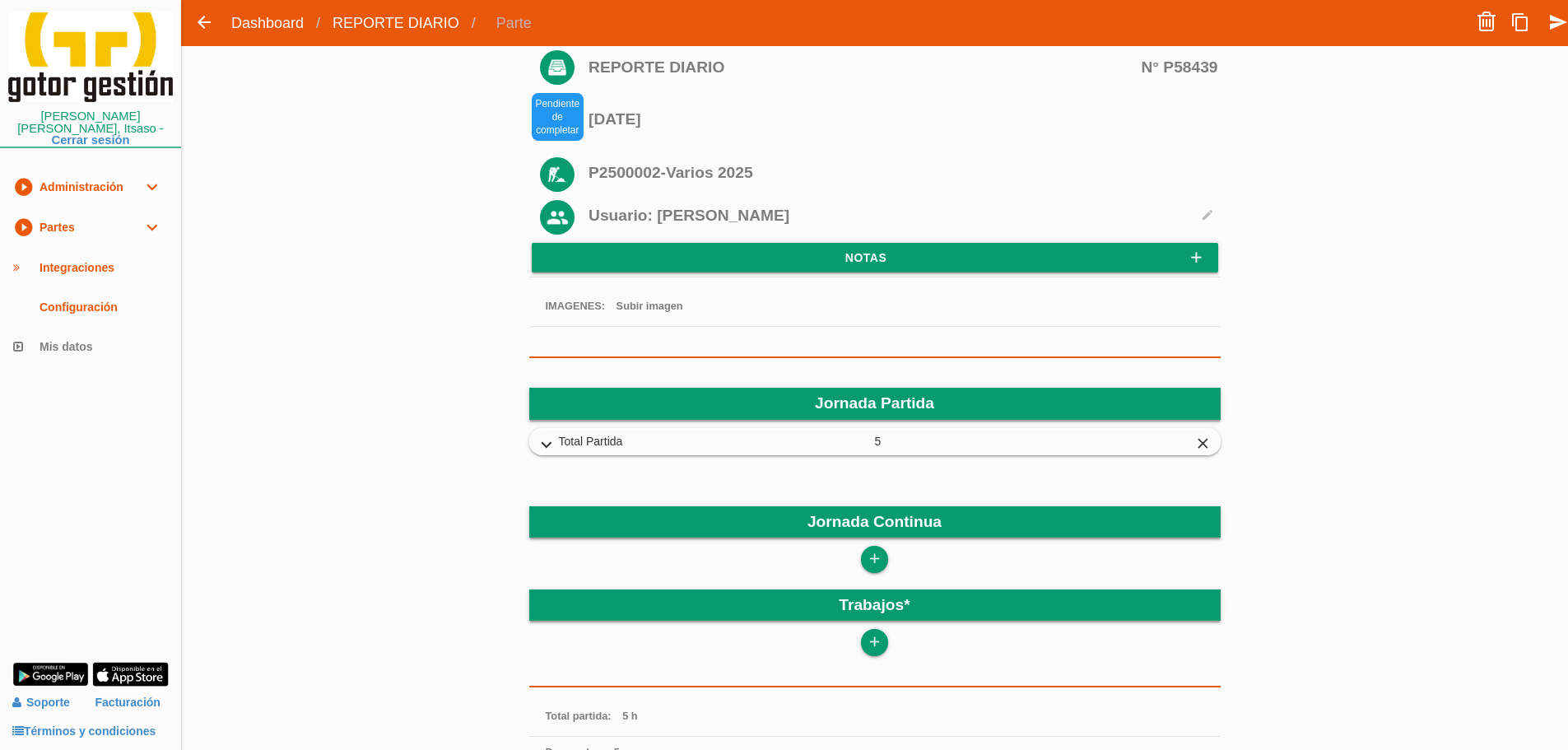
click at [541, 442] on icon "expand_more" at bounding box center [546, 445] width 26 height 21
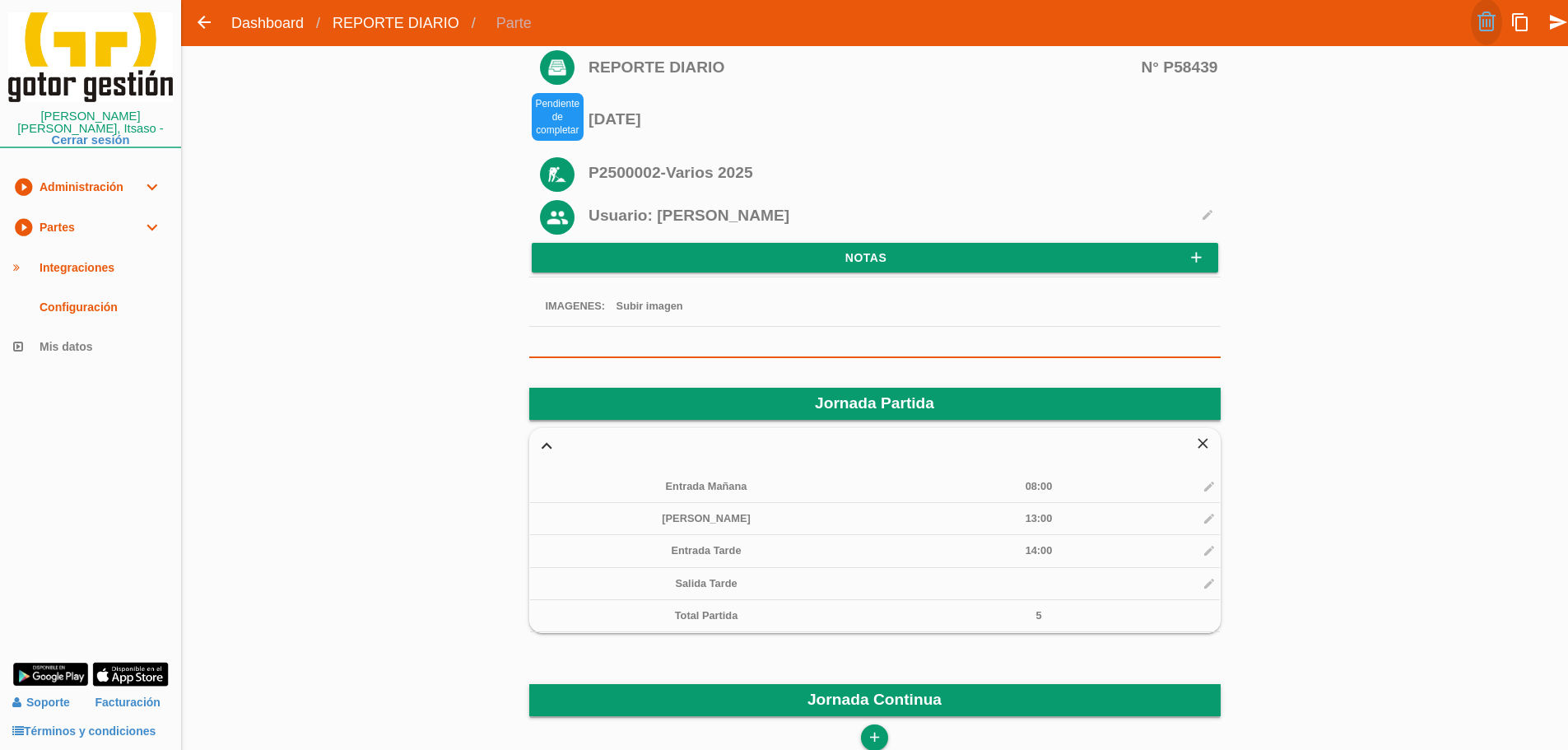
click at [1489, 19] on link at bounding box center [1486, 22] width 32 height 46
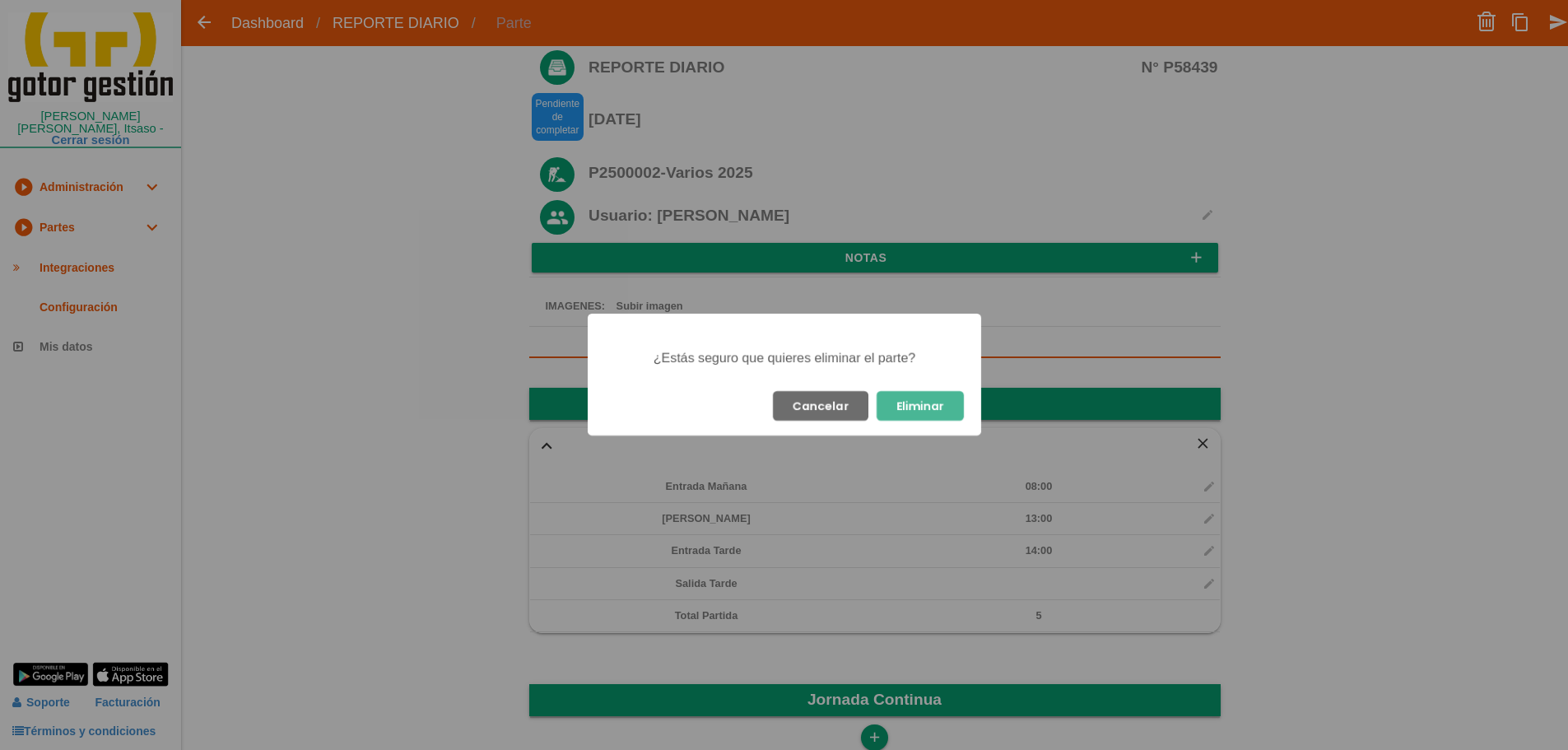
click at [937, 397] on button "Eliminar" at bounding box center [920, 406] width 87 height 30
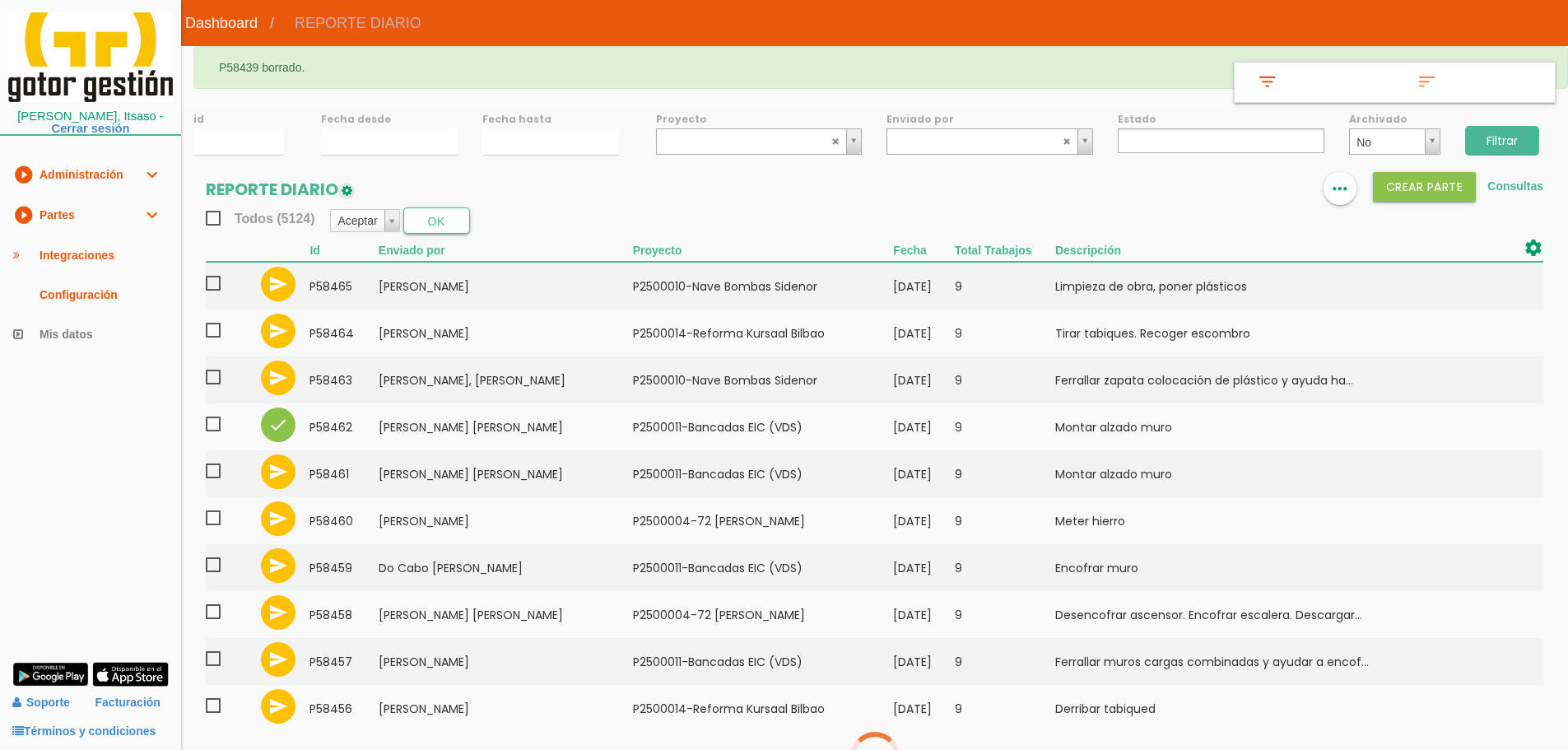
select select
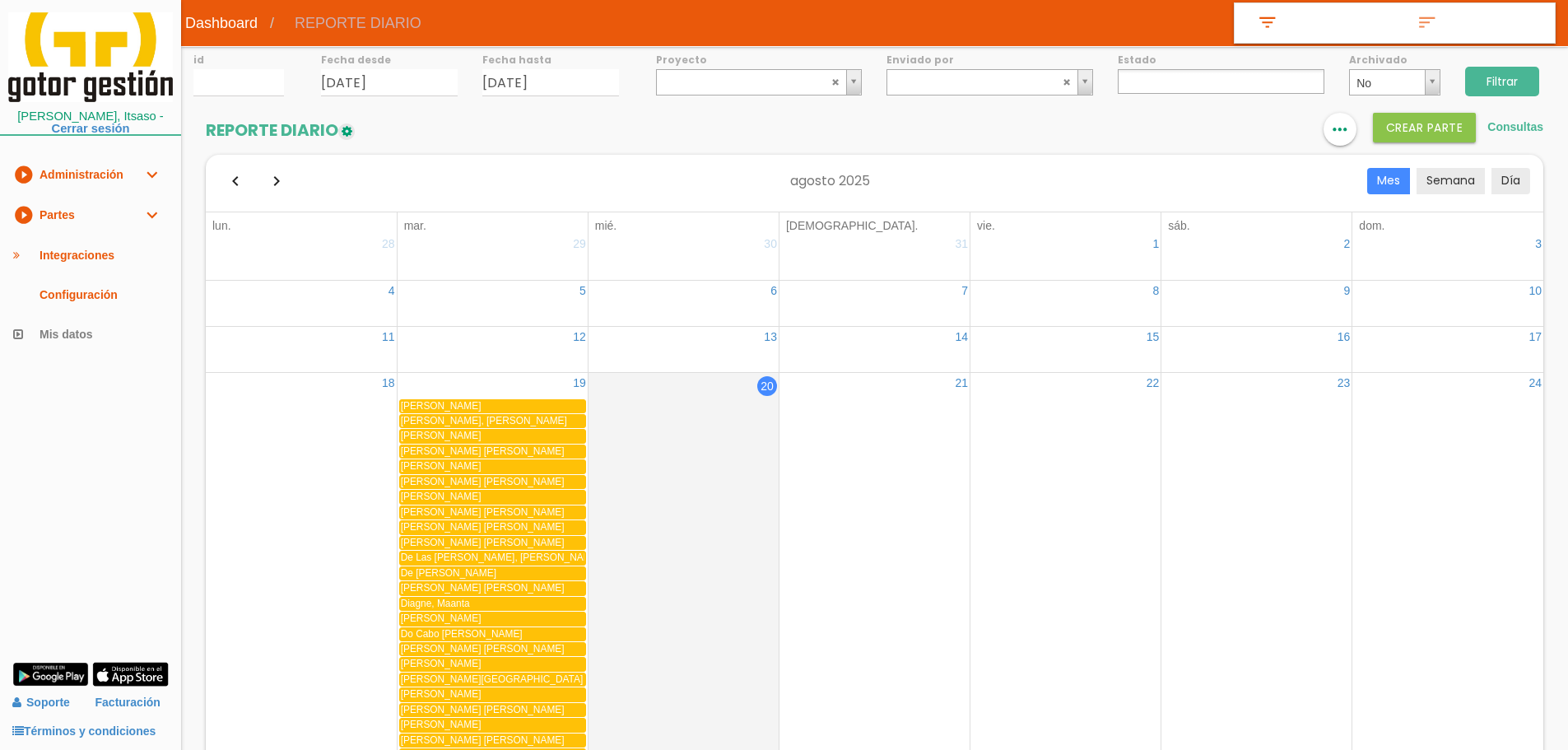
select select
click at [1244, 130] on icon "format_list_bulleted" at bounding box center [1240, 129] width 21 height 32
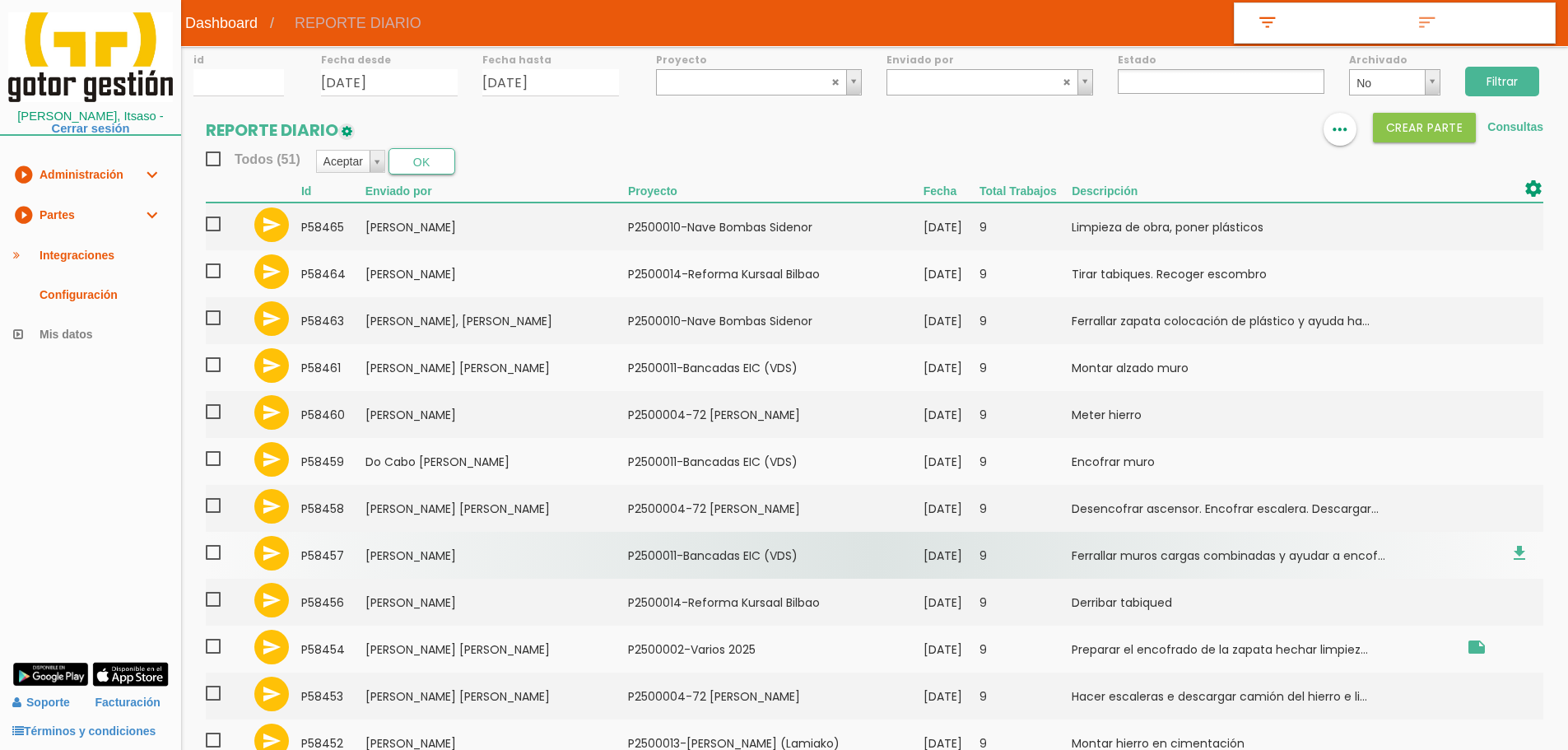
click at [482, 554] on td "[PERSON_NAME]" at bounding box center [496, 555] width 263 height 47
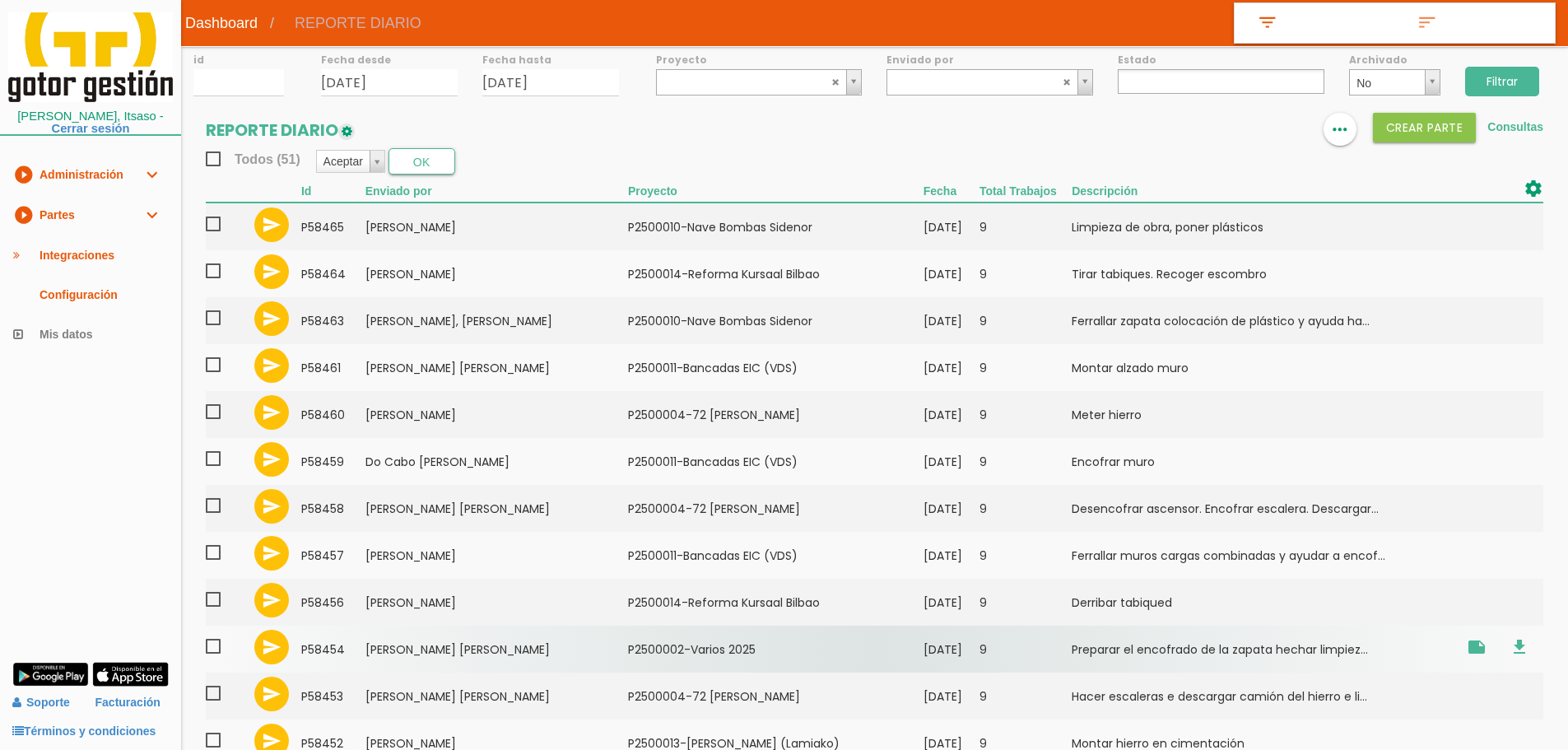
click at [461, 640] on td "[PERSON_NAME], [PERSON_NAME]" at bounding box center [496, 649] width 263 height 47
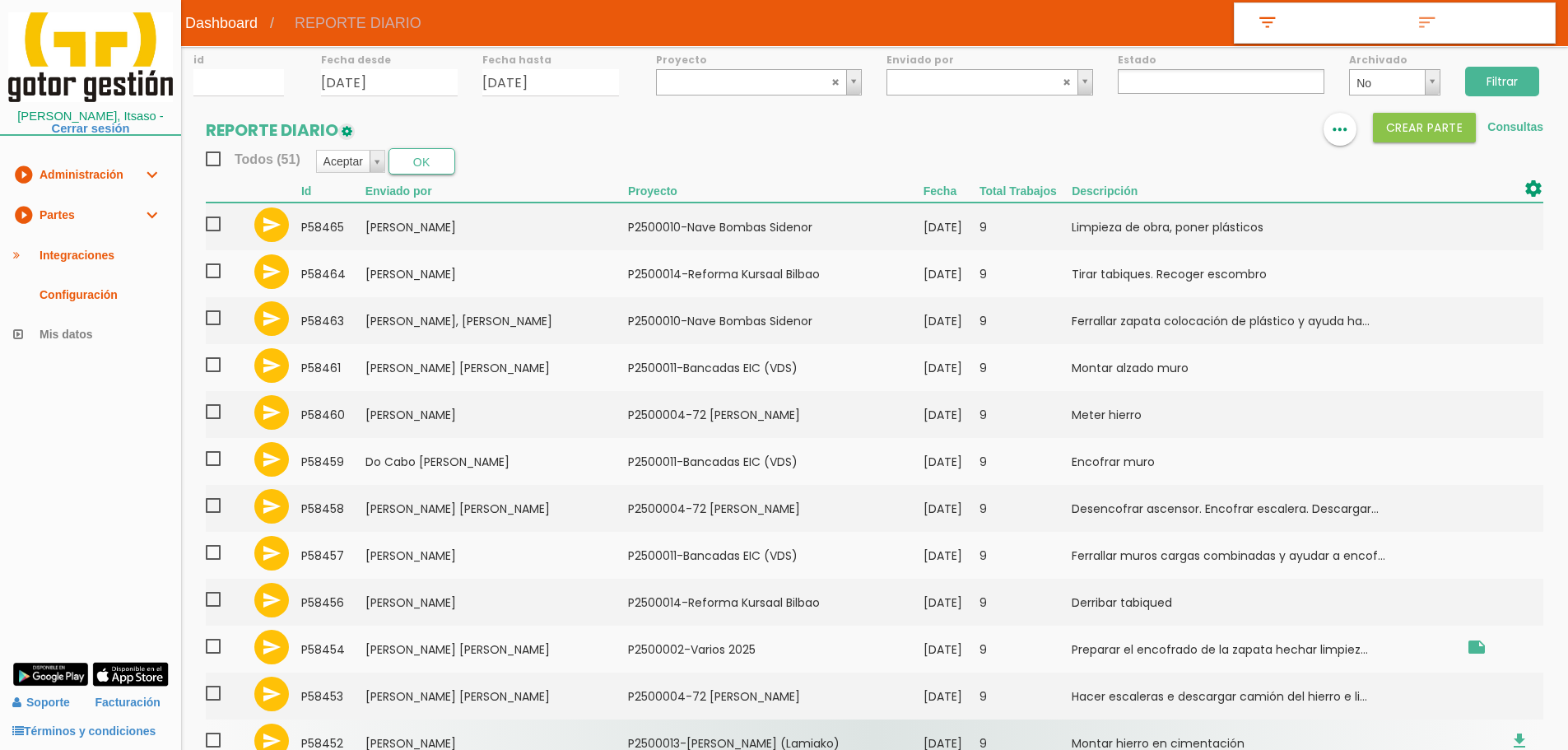
click at [469, 732] on td "[PERSON_NAME]" at bounding box center [496, 743] width 263 height 47
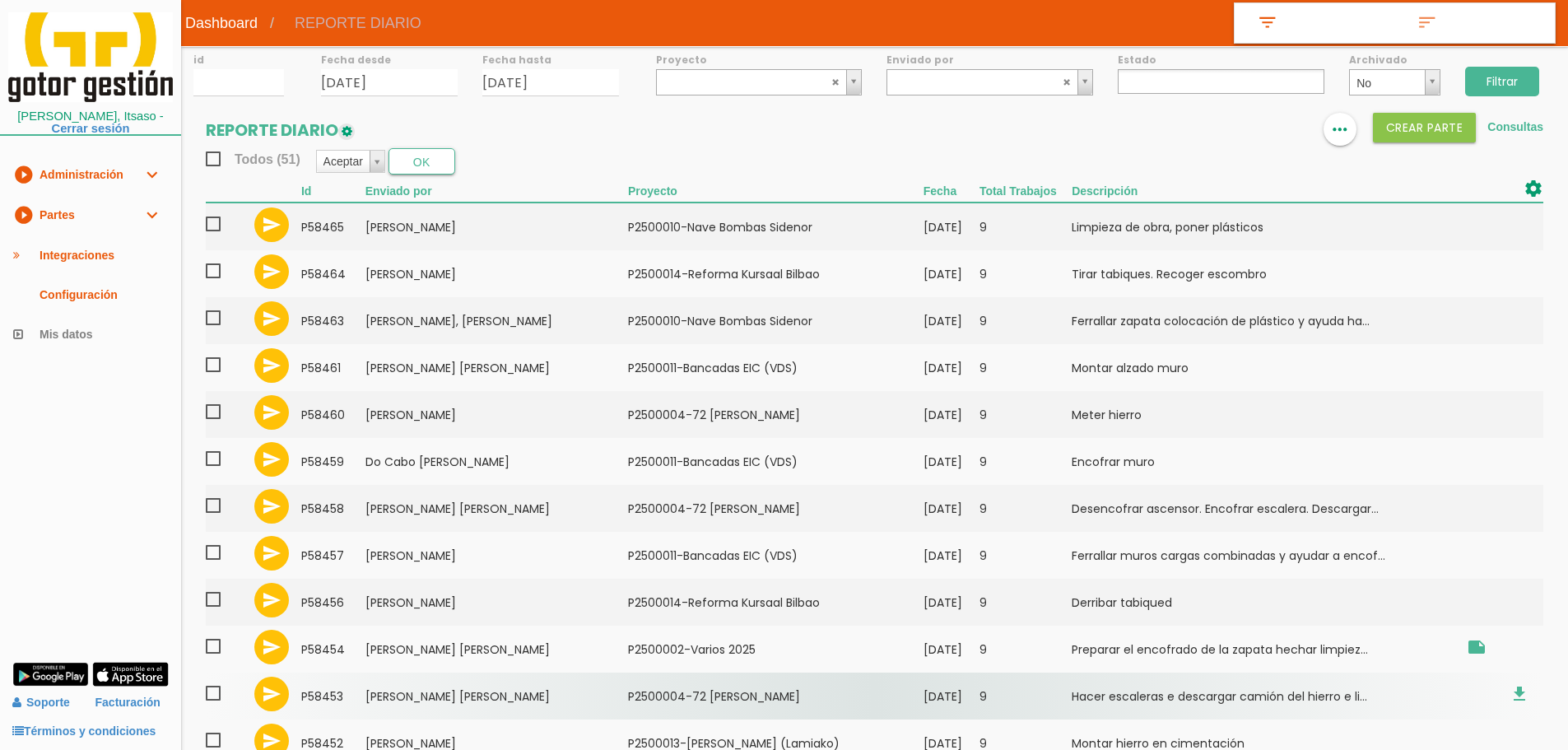
click at [482, 700] on td "[PERSON_NAME] [PERSON_NAME]" at bounding box center [496, 696] width 263 height 47
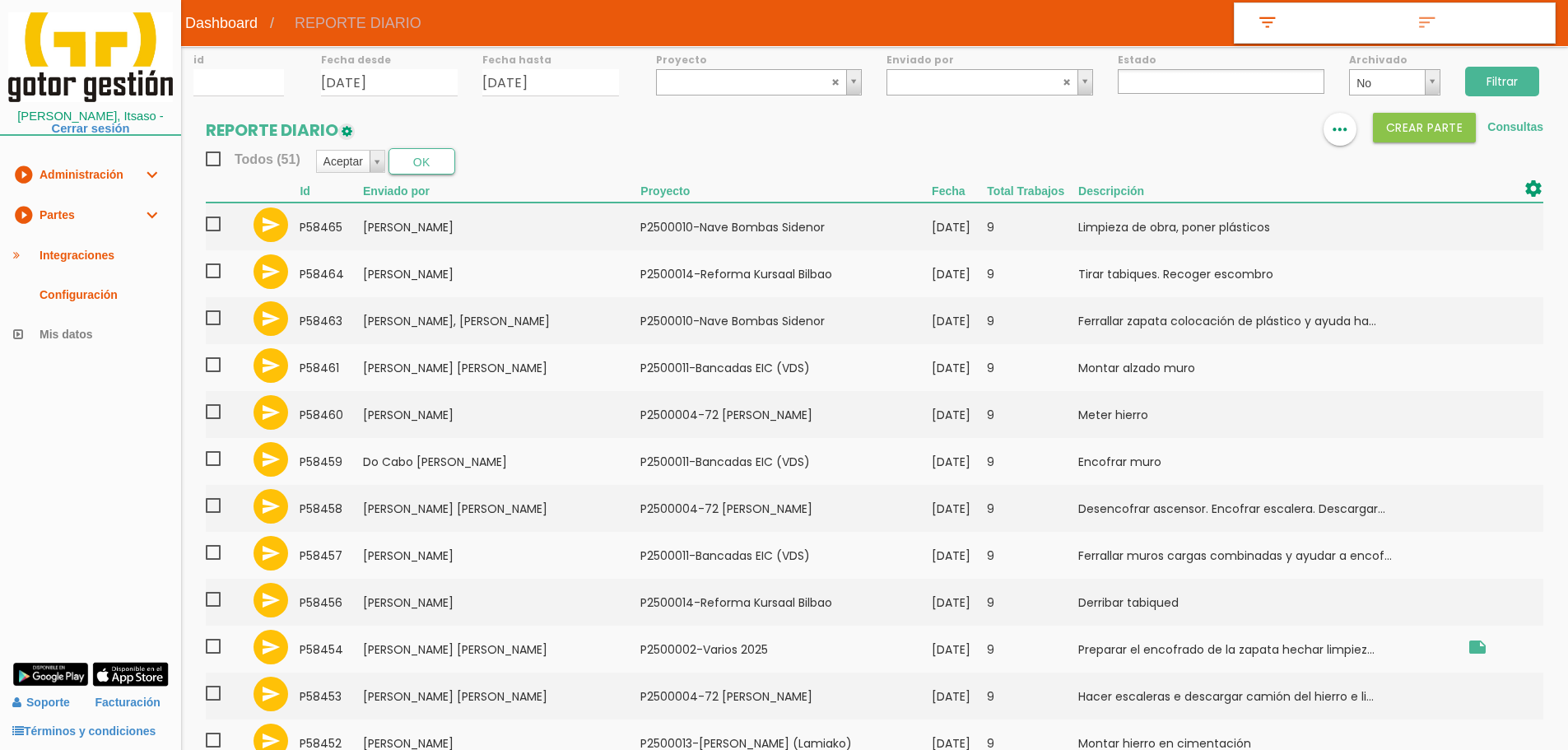
click at [1538, 76] on input "Filtrar" at bounding box center [1502, 82] width 74 height 30
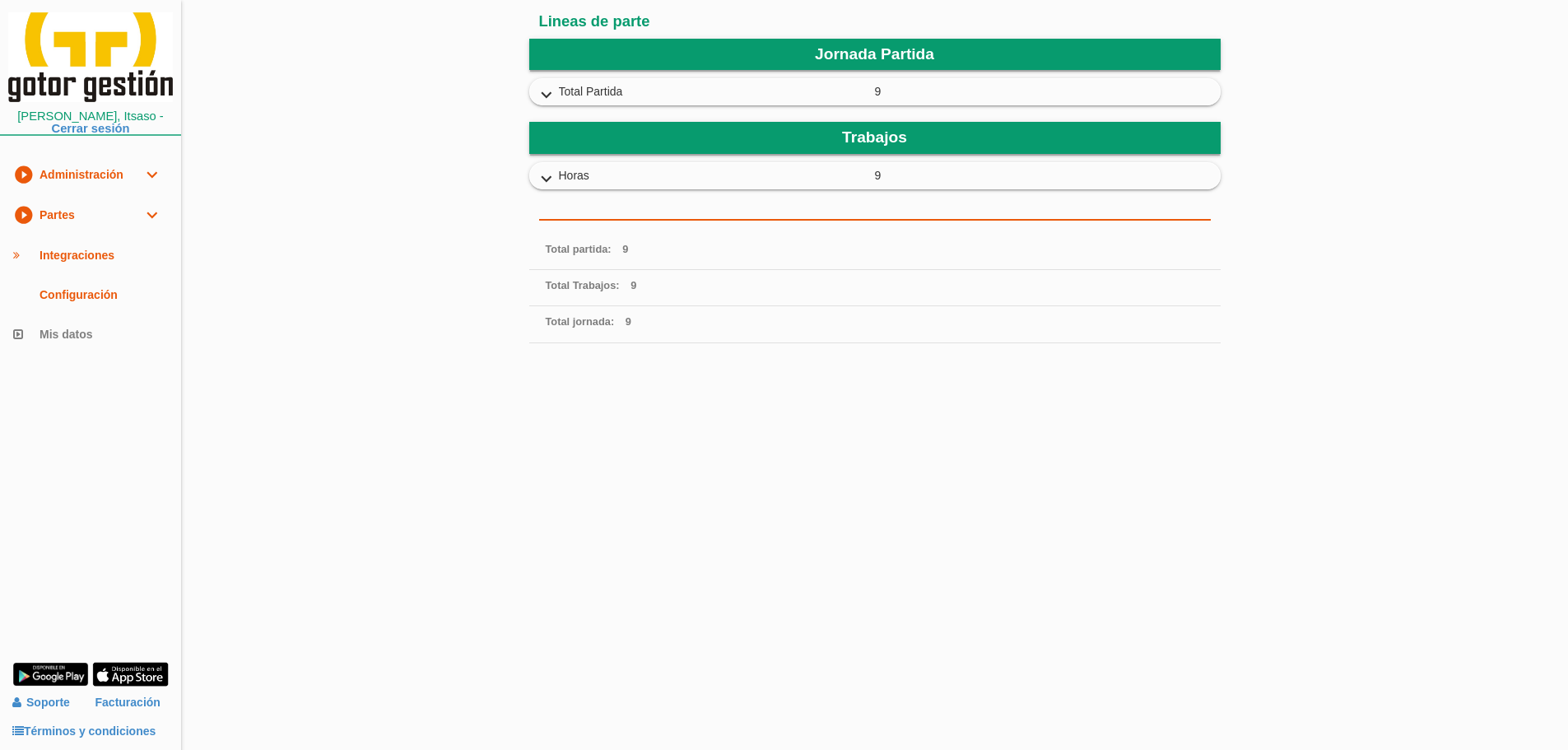
scroll to position [498, 0]
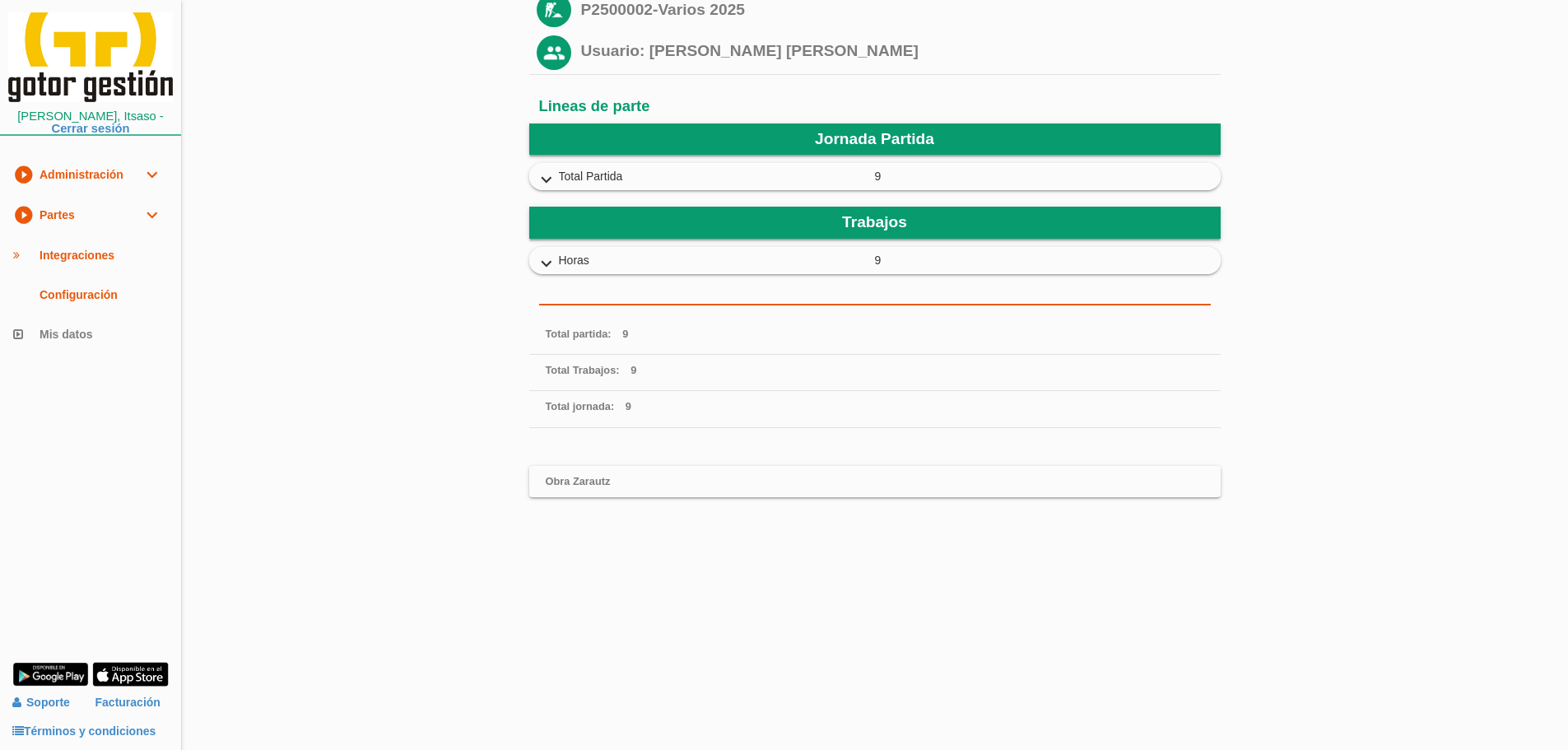
scroll to position [498, 0]
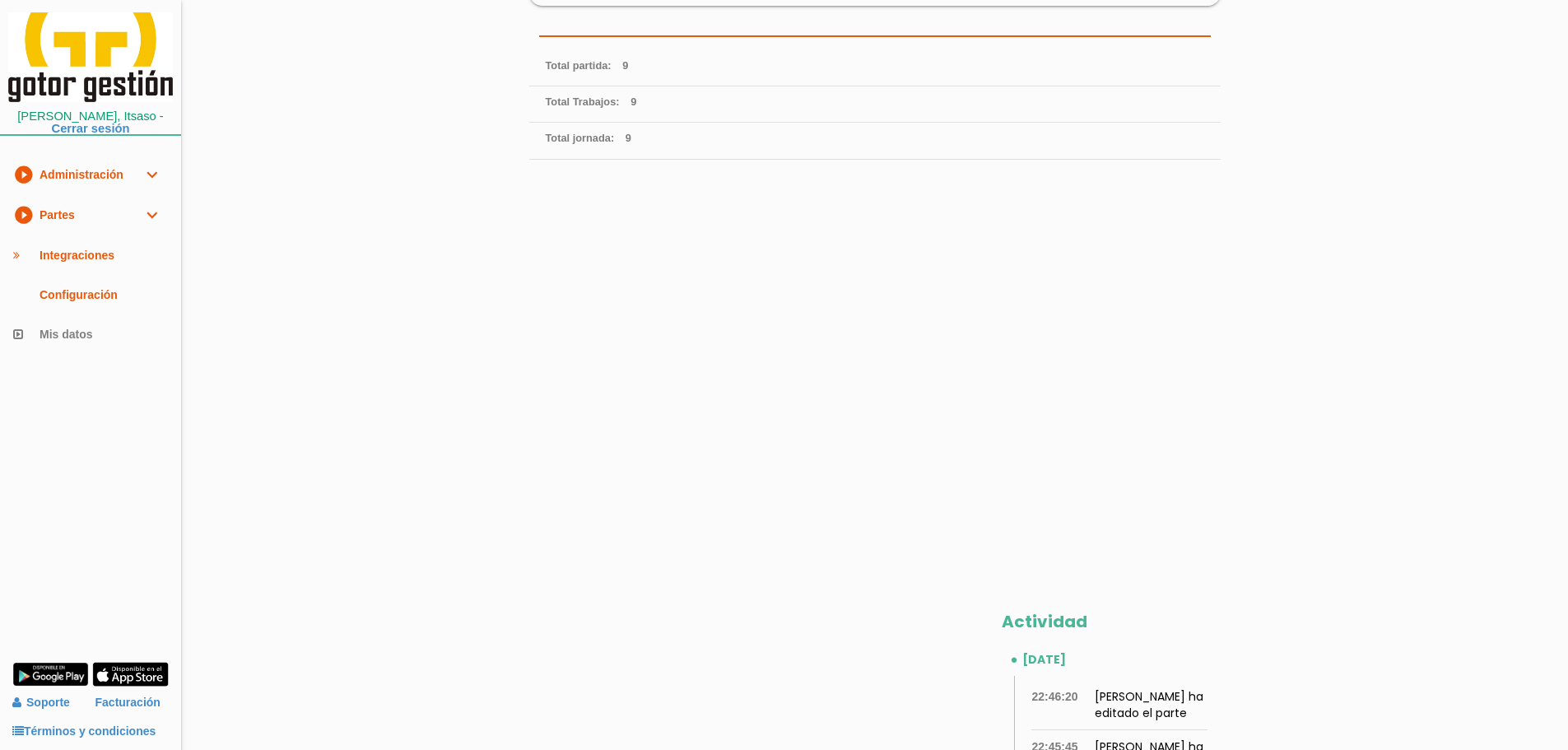
scroll to position [411, 0]
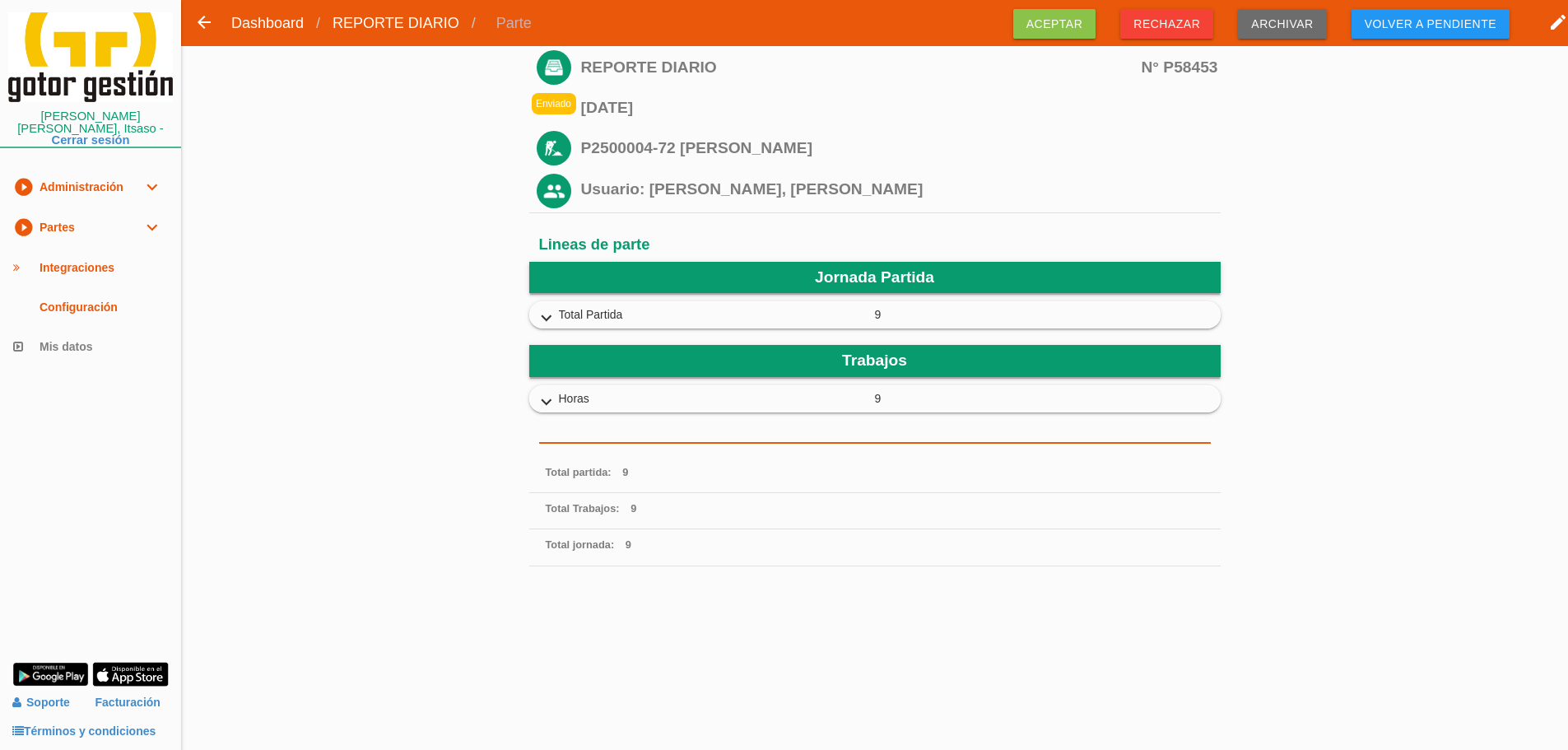
scroll to position [494, 0]
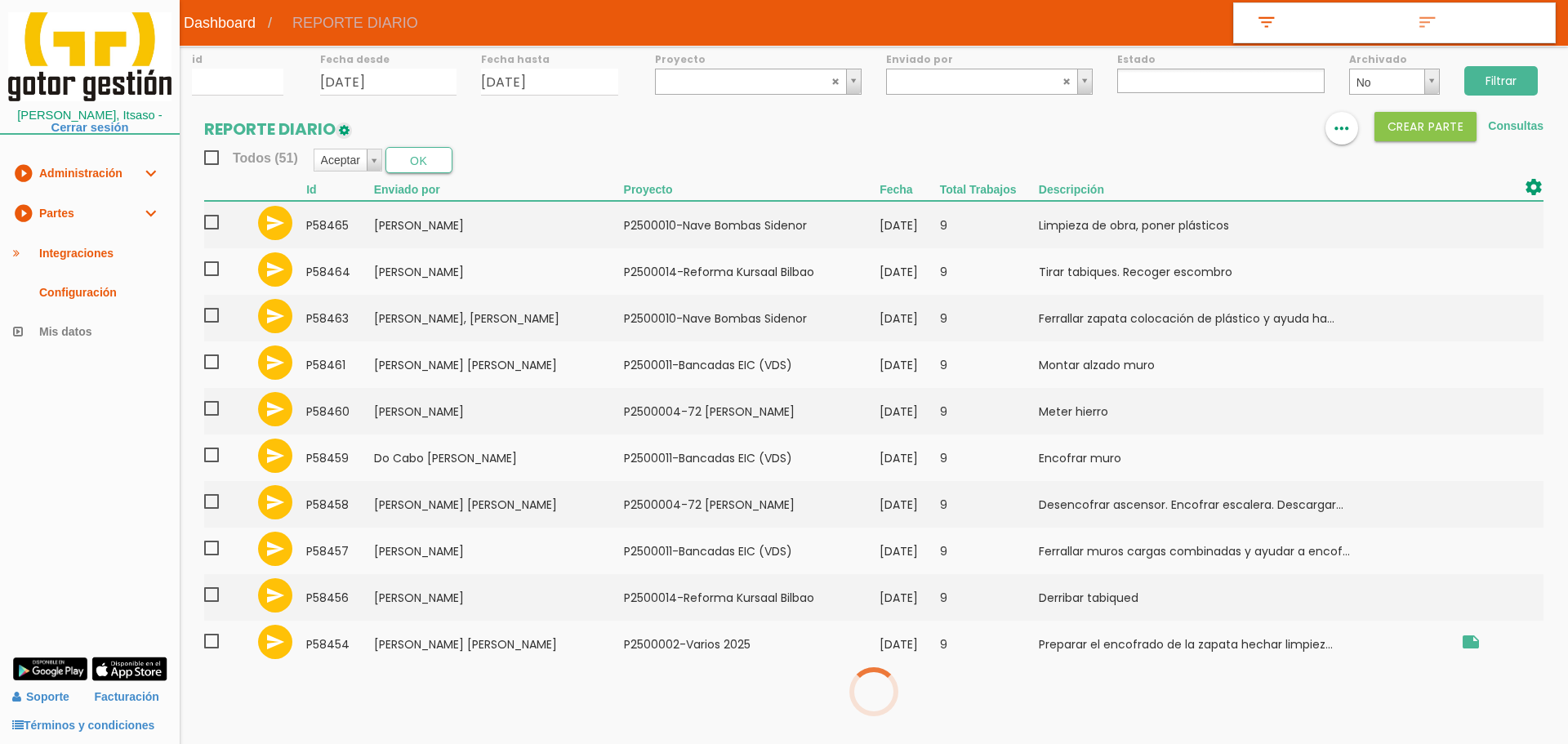
select select
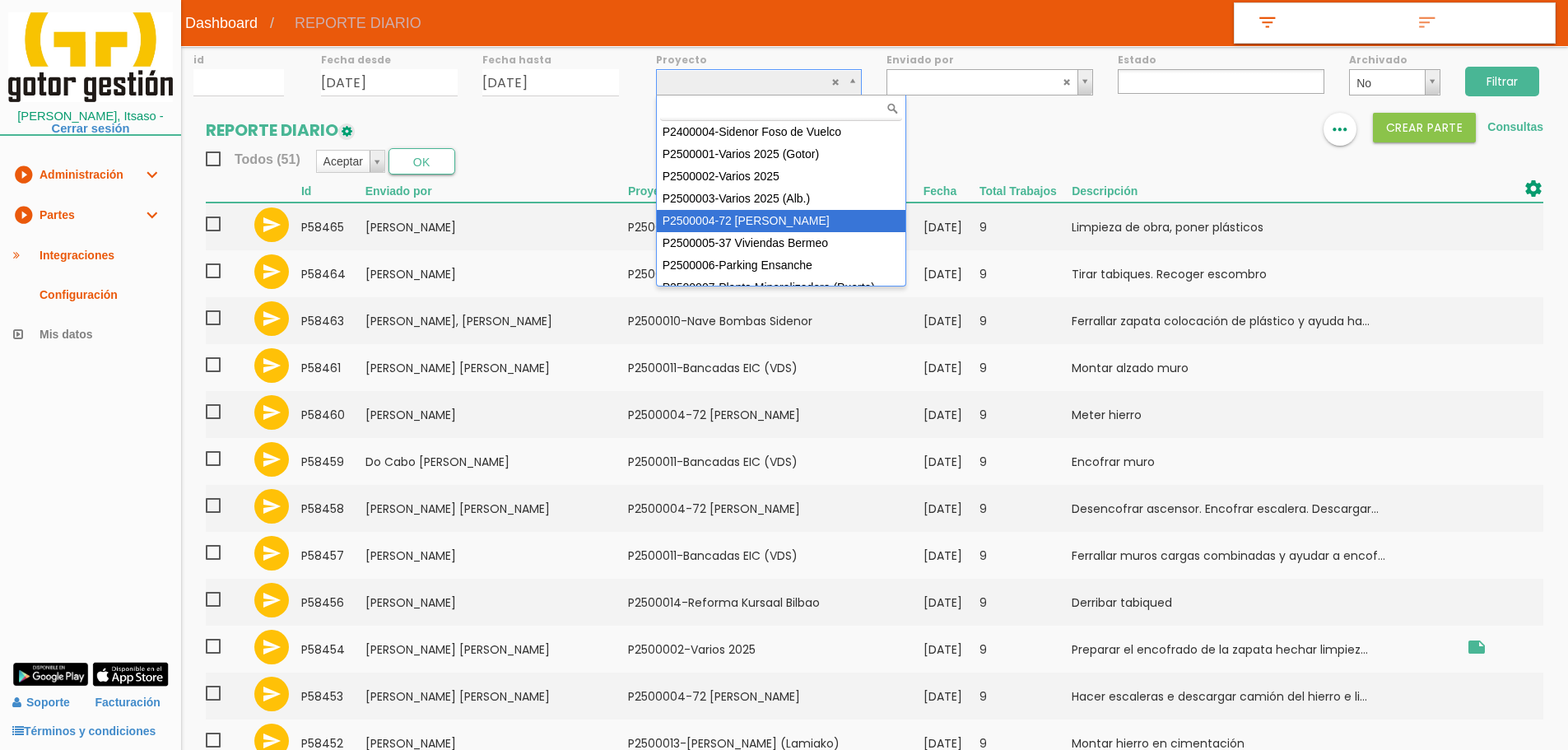
select select "86"
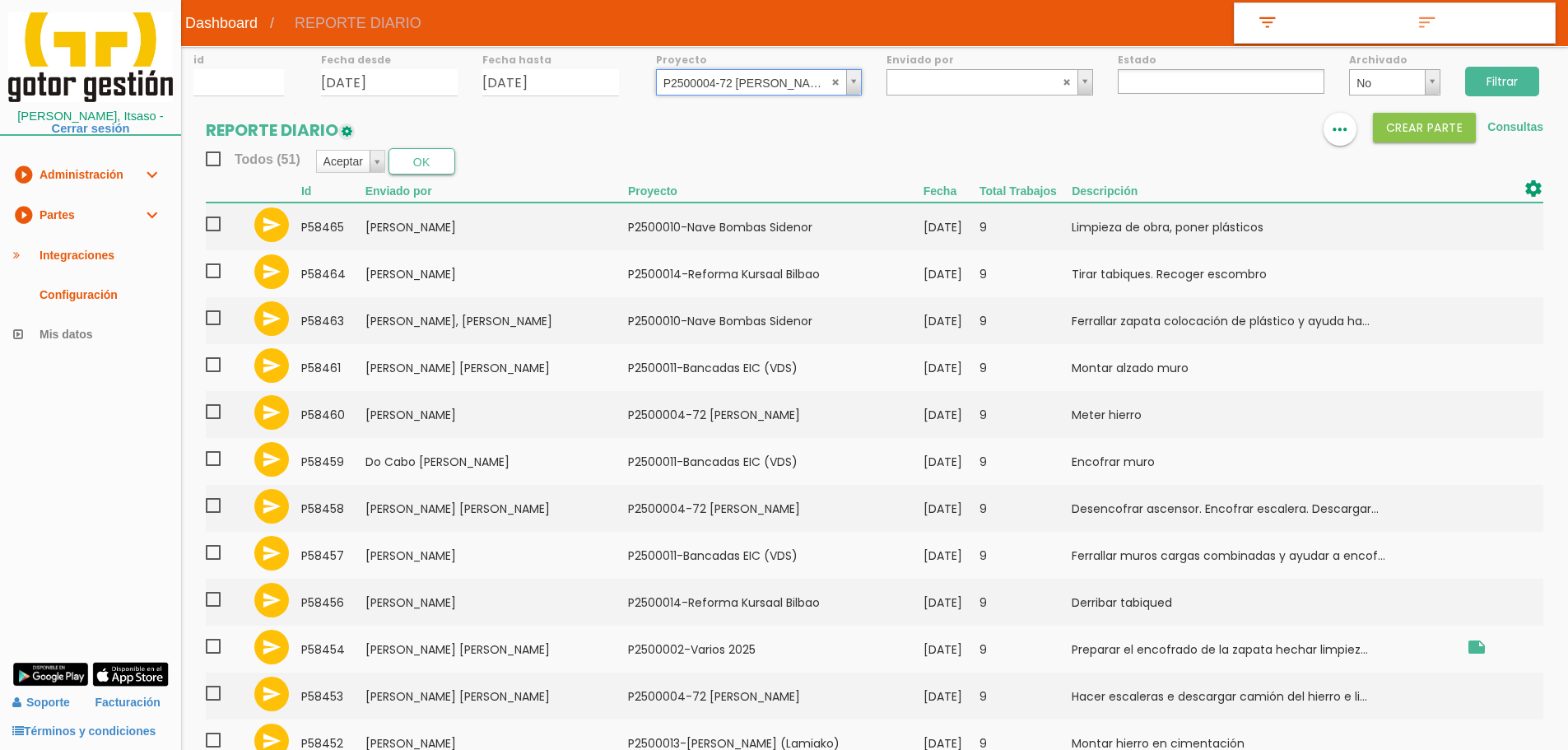
click at [1513, 66] on div "Filtrar" at bounding box center [1510, 80] width 115 height 67
click at [1513, 77] on input "Filtrar" at bounding box center [1502, 82] width 74 height 30
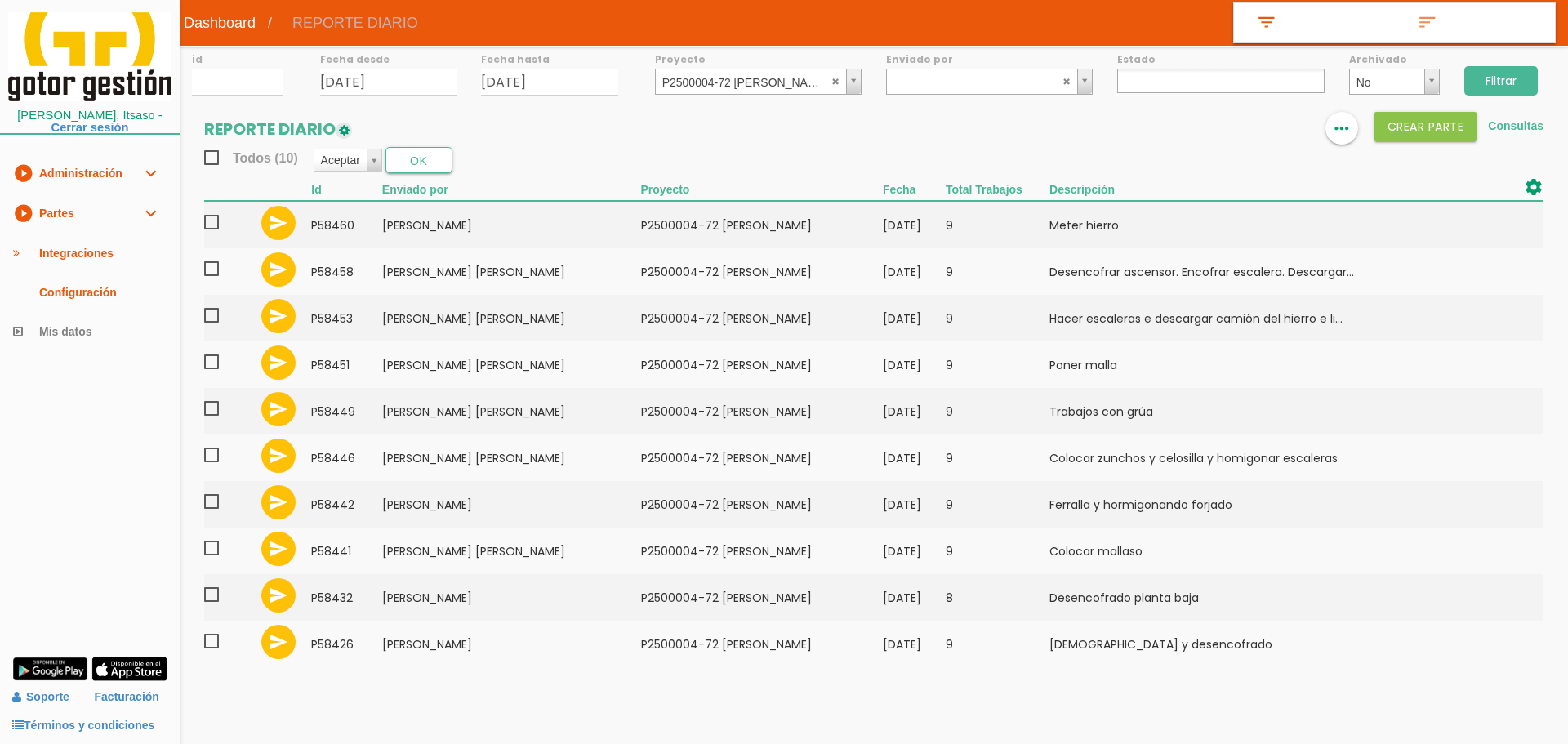
select select
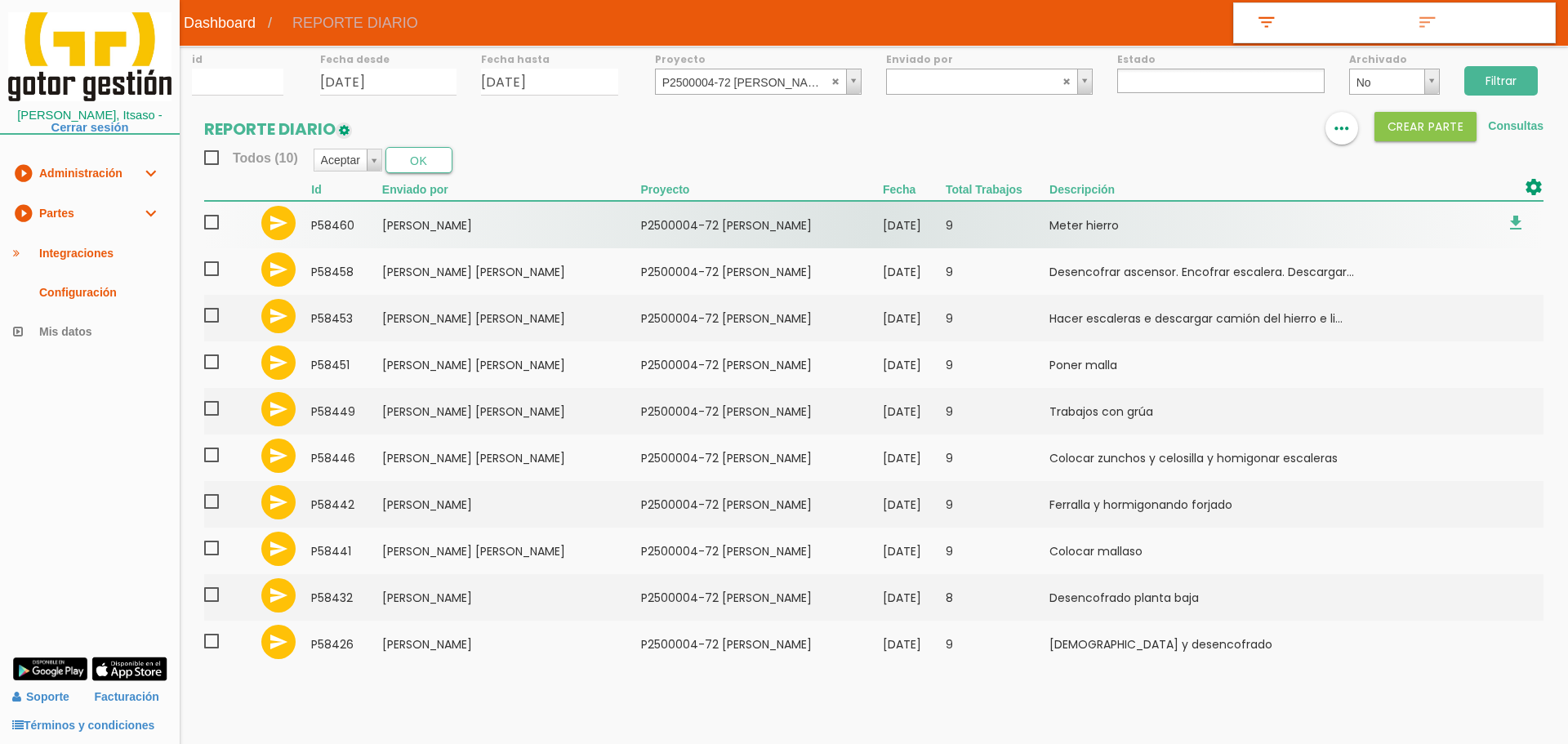
click at [212, 226] on span at bounding box center [218, 223] width 29 height 20
click at [0, 0] on input "checkbox" at bounding box center [0, 0] width 0 height 0
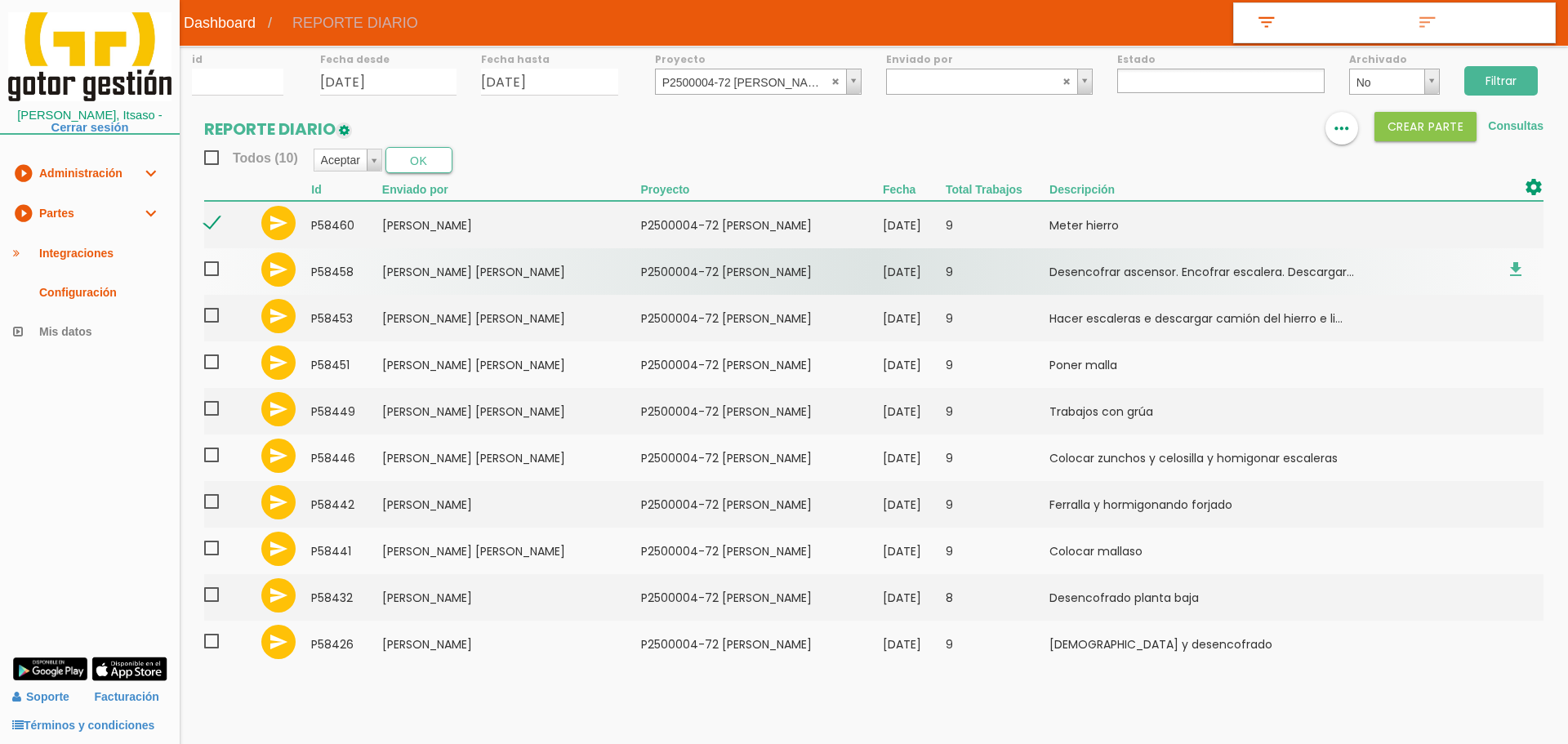
click at [212, 271] on span at bounding box center [218, 269] width 29 height 20
click at [0, 0] on input "checkbox" at bounding box center [0, 0] width 0 height 0
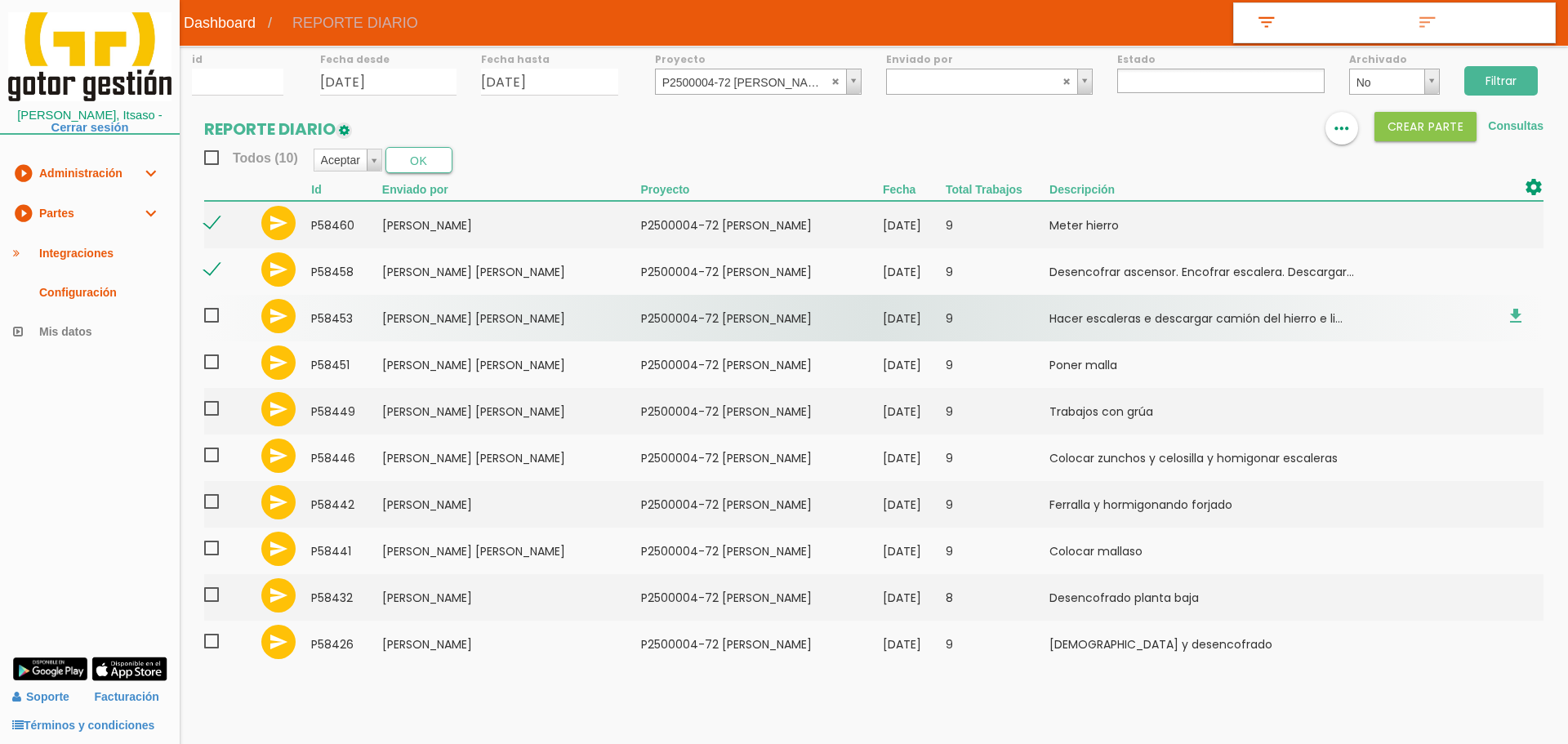
click at [214, 320] on span at bounding box center [218, 316] width 29 height 20
click at [0, 0] on input "checkbox" at bounding box center [0, 0] width 0 height 0
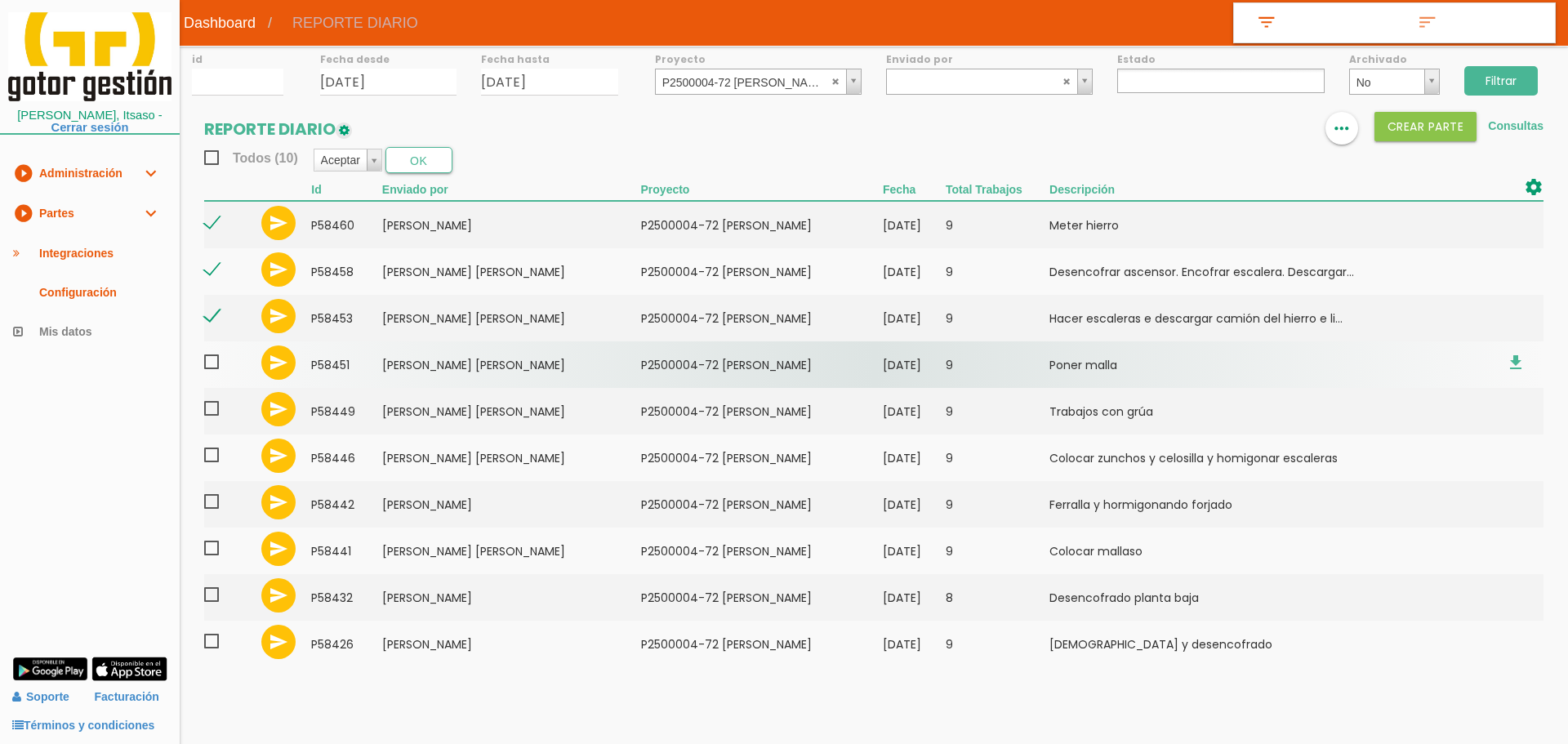
click at [213, 359] on span at bounding box center [218, 362] width 29 height 20
click at [0, 0] on input "checkbox" at bounding box center [0, 0] width 0 height 0
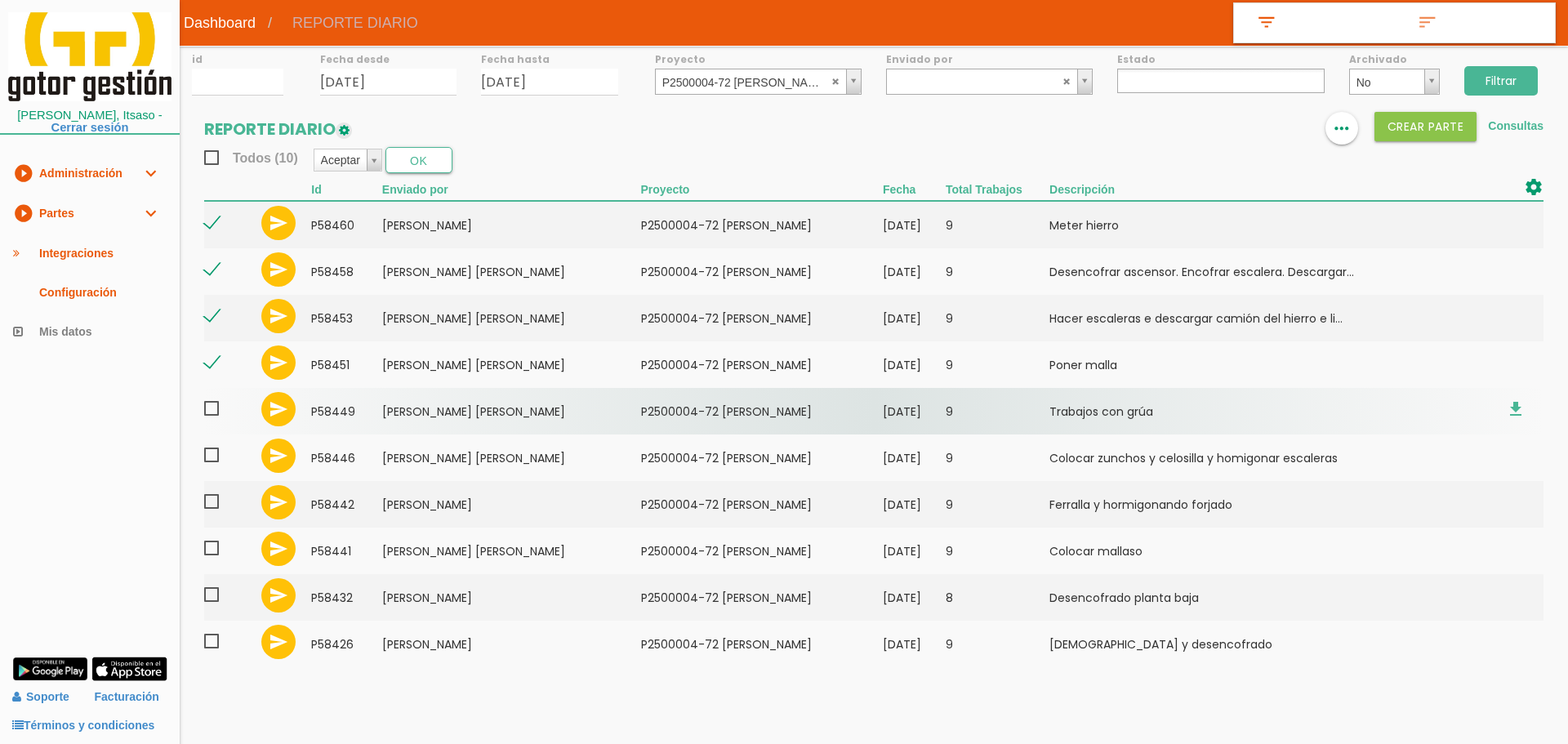
click at [211, 405] on span at bounding box center [218, 409] width 29 height 20
click at [0, 0] on input "checkbox" at bounding box center [0, 0] width 0 height 0
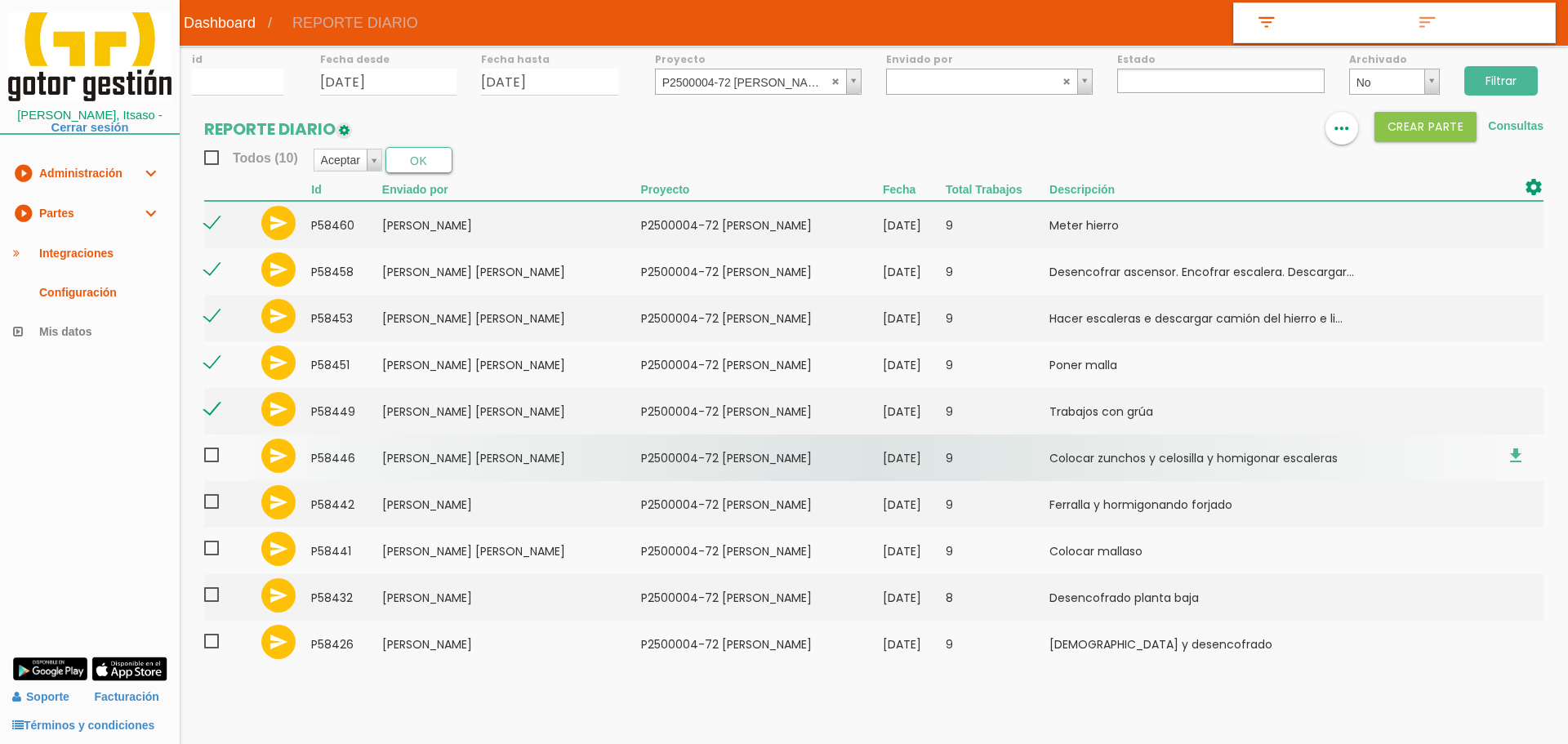
click at [211, 461] on span at bounding box center [218, 455] width 29 height 20
click at [0, 0] on input "checkbox" at bounding box center [0, 0] width 0 height 0
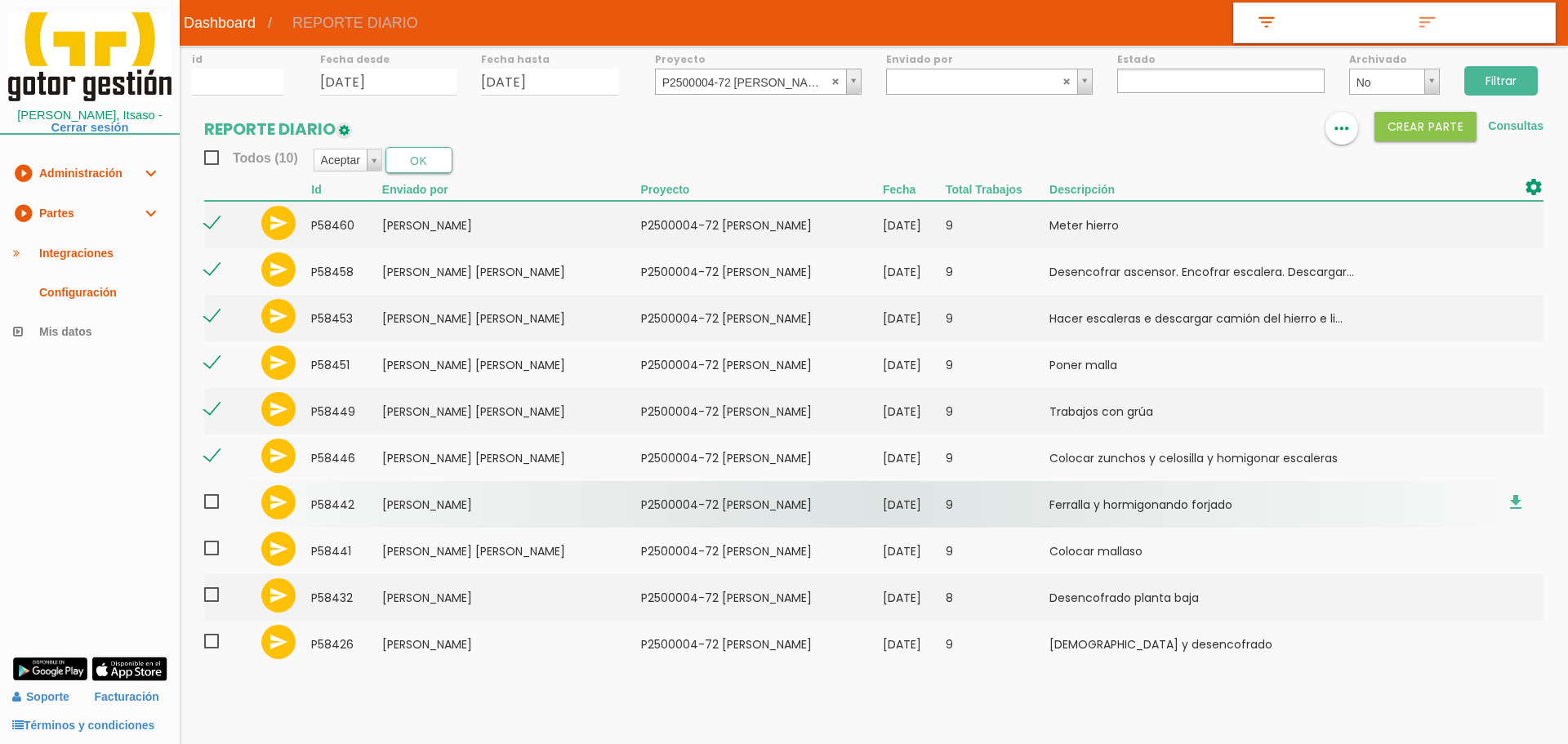
click at [215, 503] on span at bounding box center [218, 502] width 29 height 20
click at [0, 0] on input "checkbox" at bounding box center [0, 0] width 0 height 0
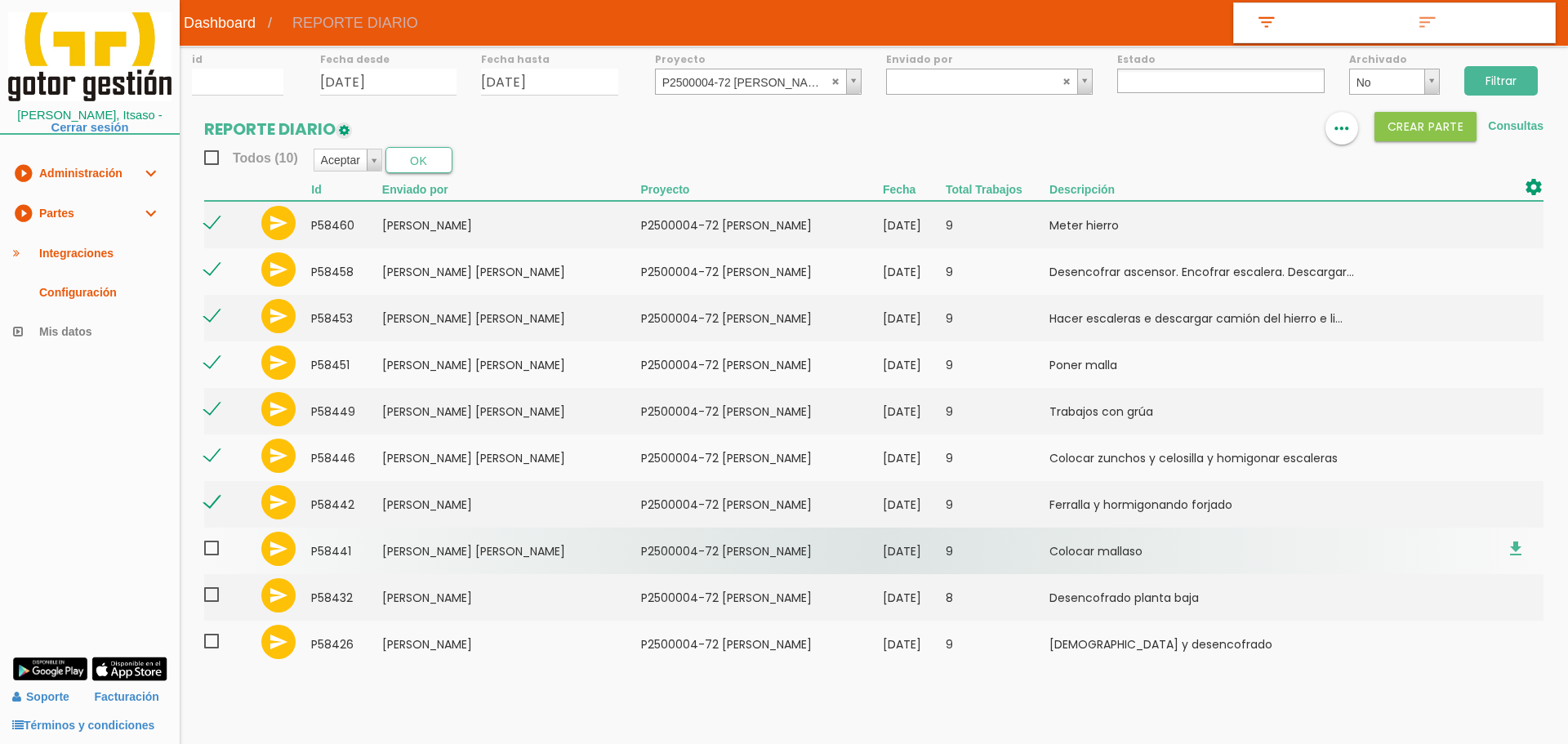
click at [211, 543] on span at bounding box center [218, 548] width 29 height 20
click at [0, 0] on input "checkbox" at bounding box center [0, 0] width 0 height 0
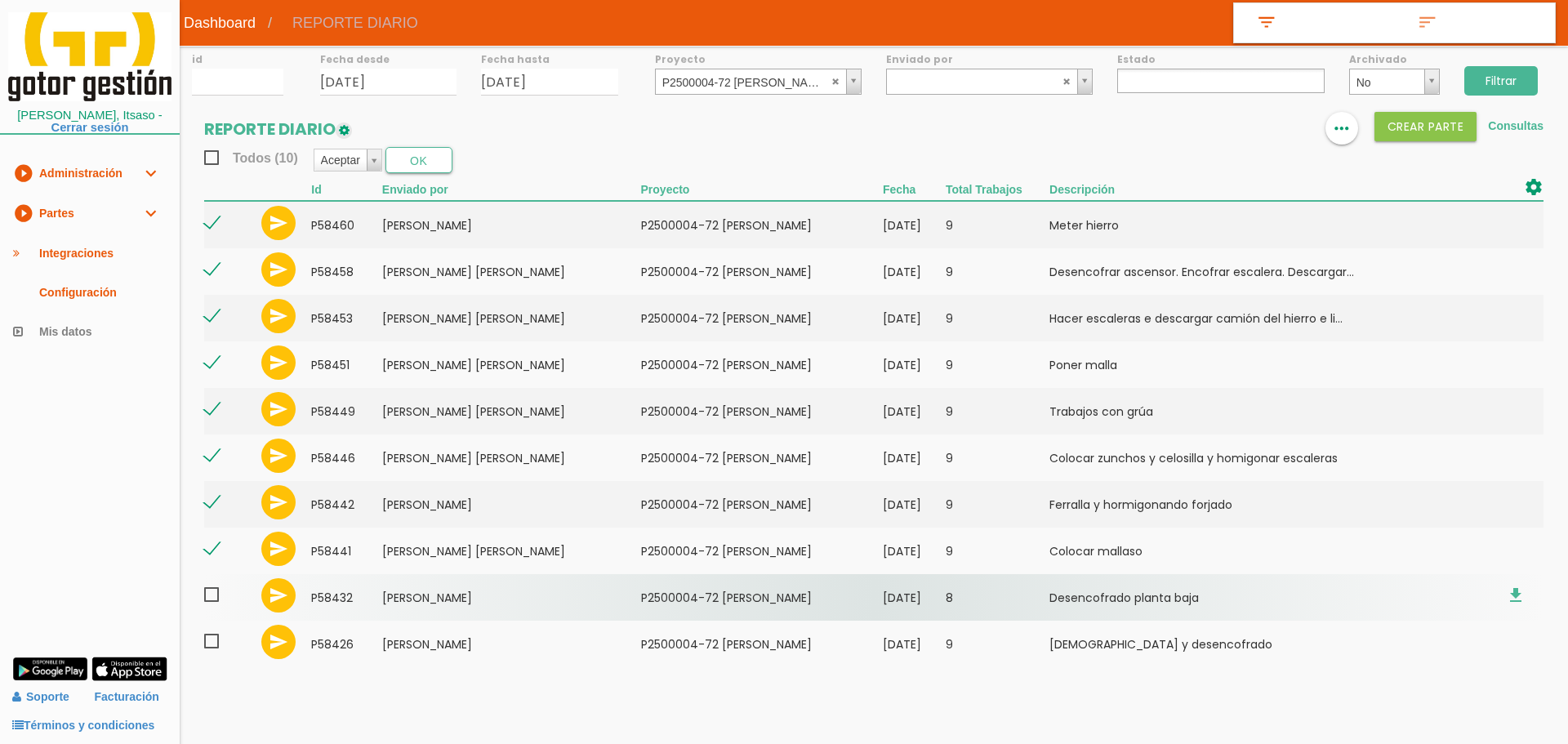
click at [215, 592] on span at bounding box center [218, 595] width 29 height 20
click at [0, 0] on input "checkbox" at bounding box center [0, 0] width 0 height 0
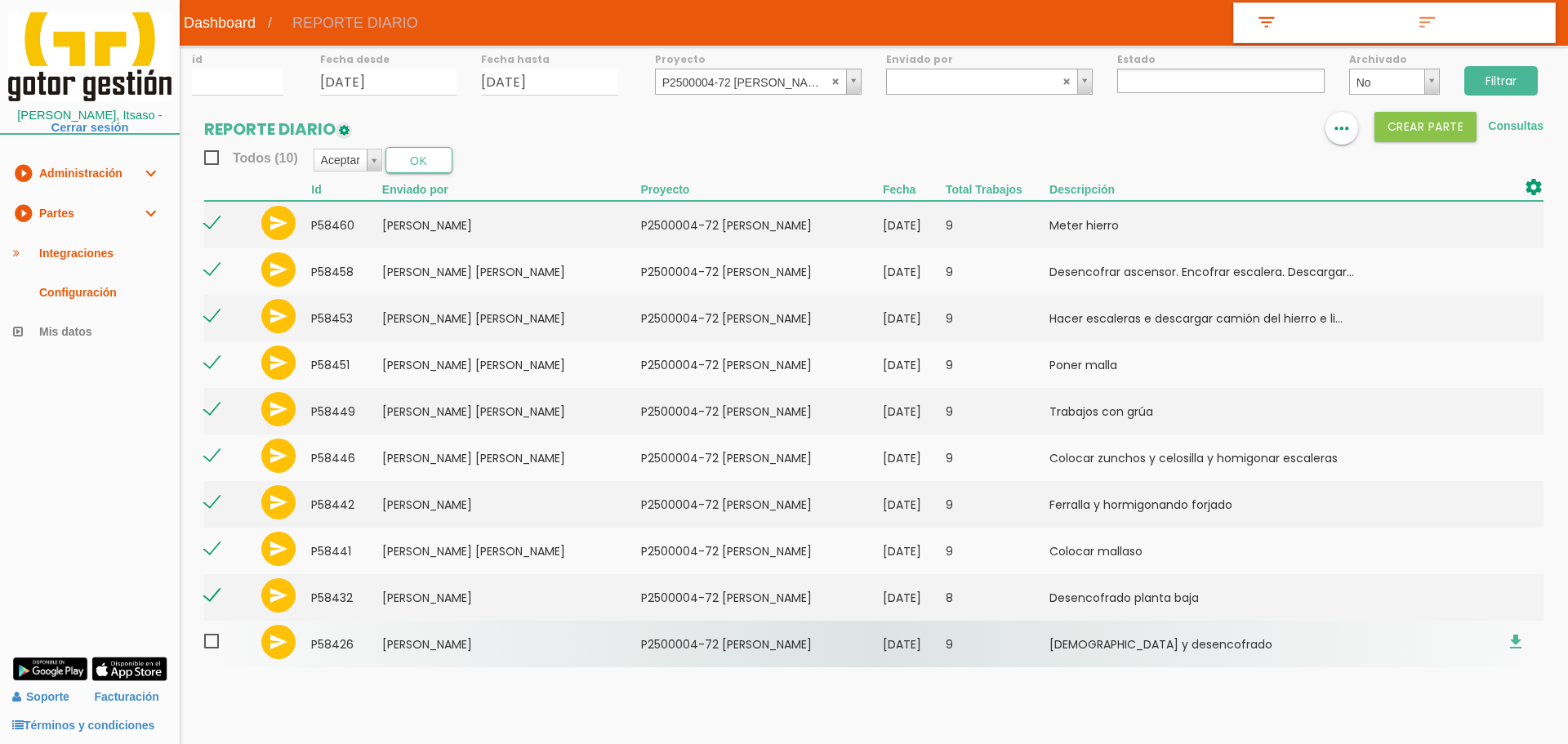
click at [212, 636] on span at bounding box center [218, 642] width 29 height 20
click at [0, 0] on input "checkbox" at bounding box center [0, 0] width 0 height 0
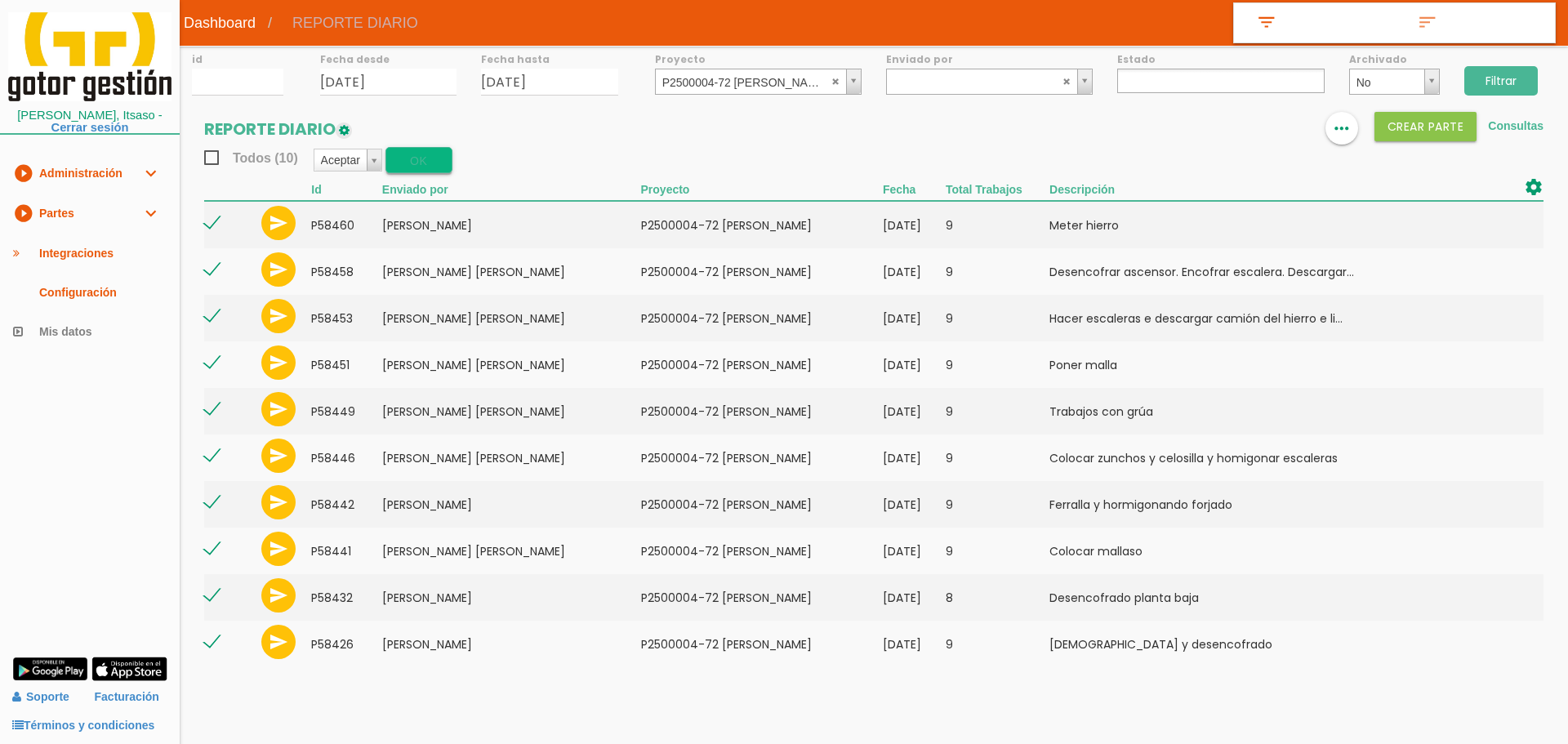
click at [418, 156] on button "OK" at bounding box center [419, 160] width 67 height 26
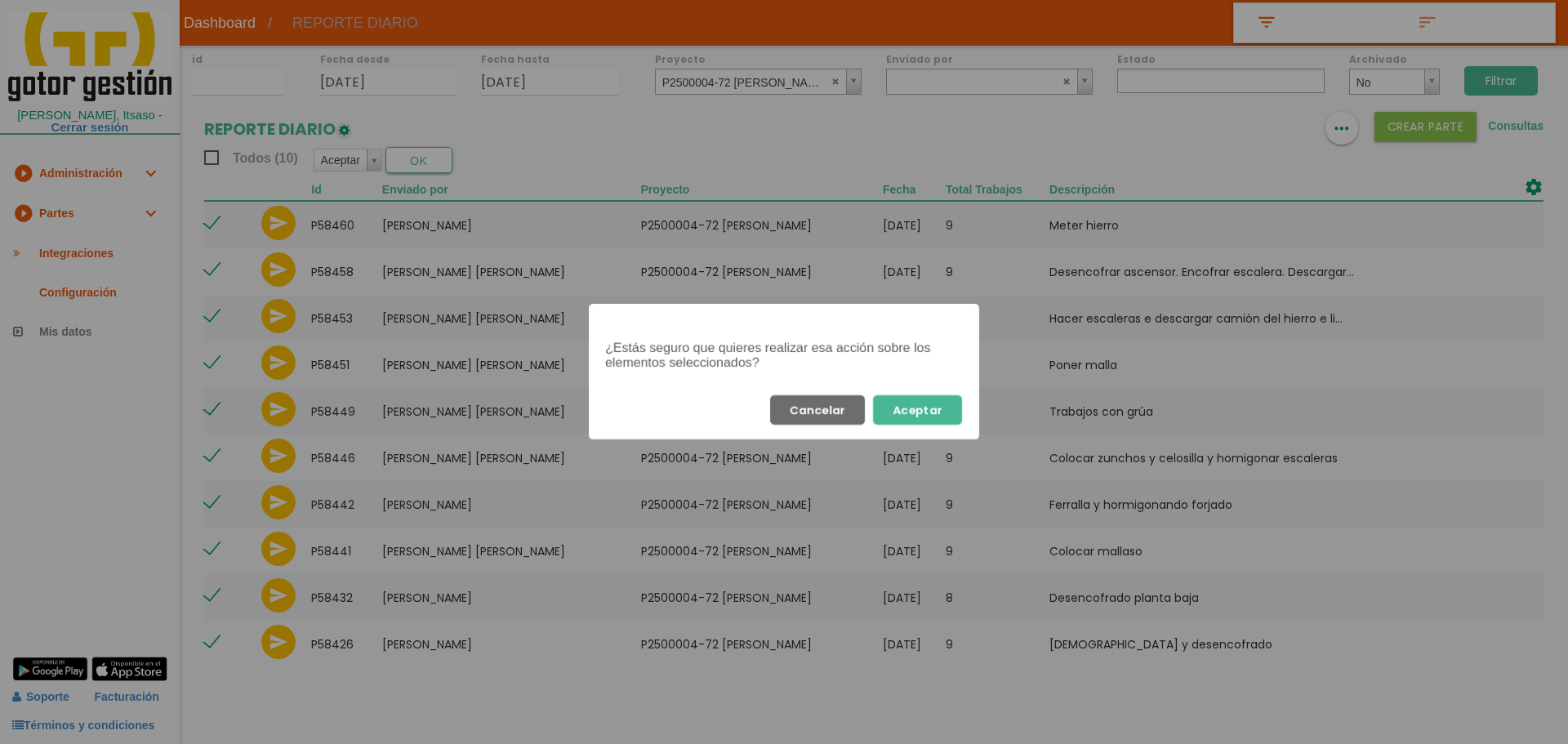
click at [940, 409] on button "Aceptar" at bounding box center [917, 410] width 89 height 29
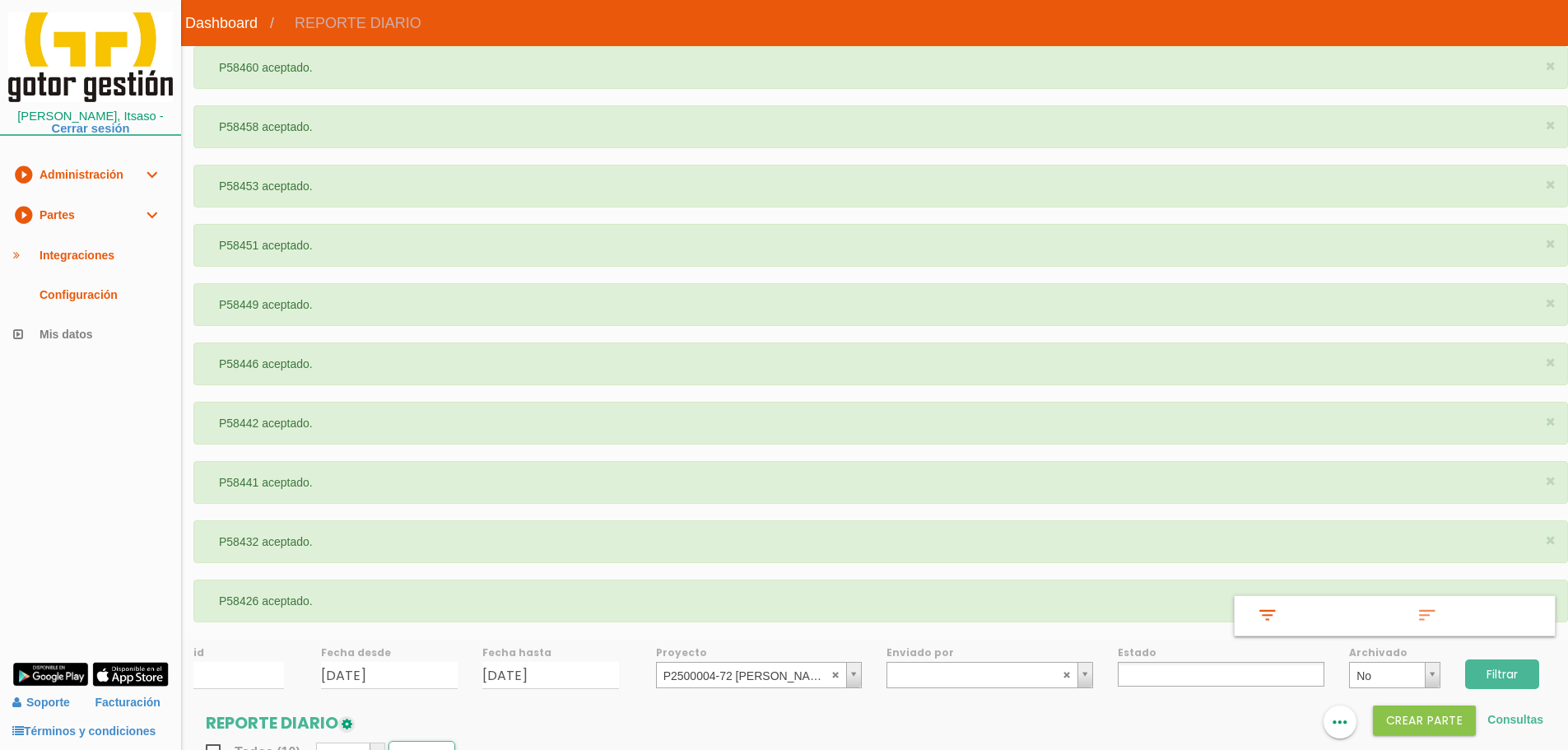
select select
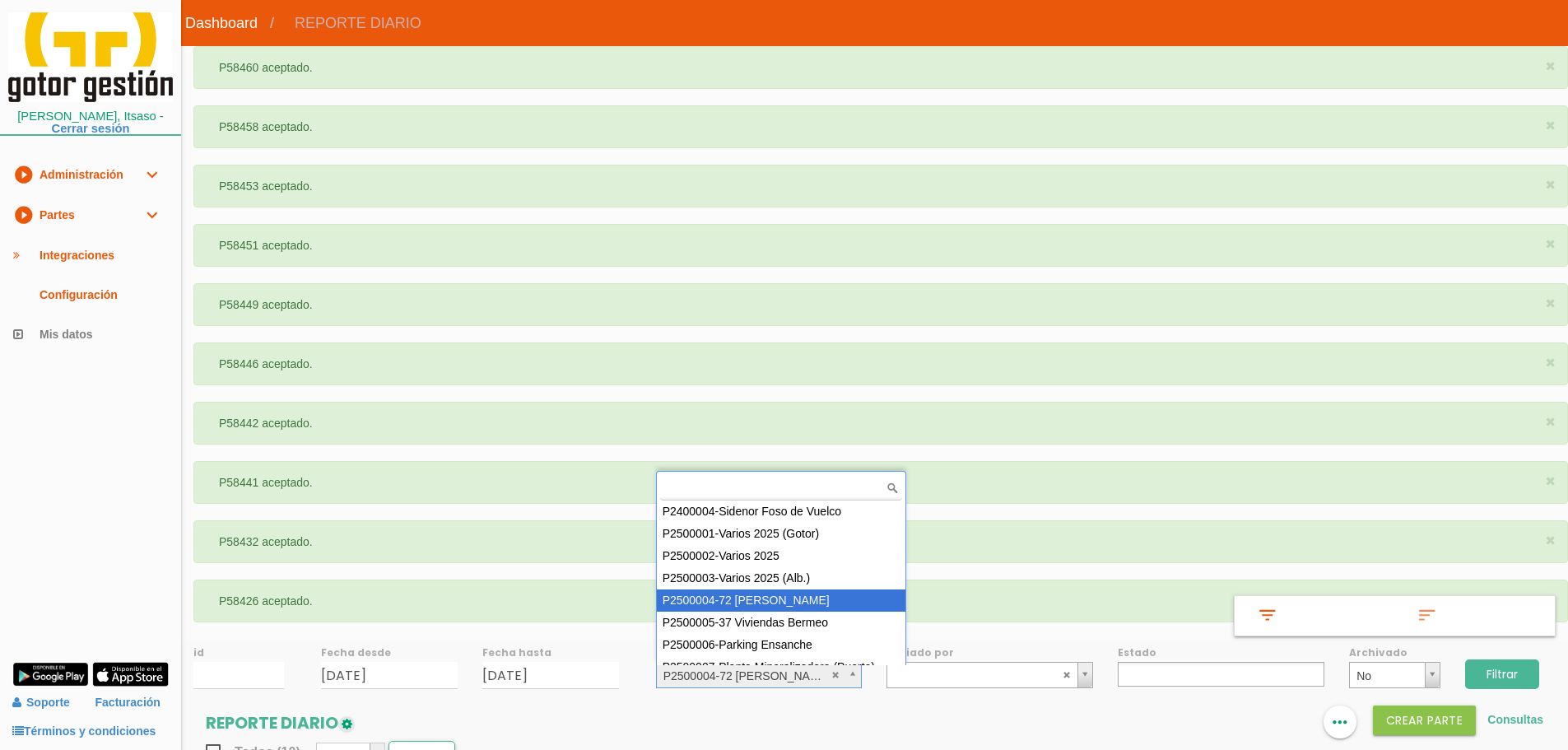
scroll to position [13, 0]
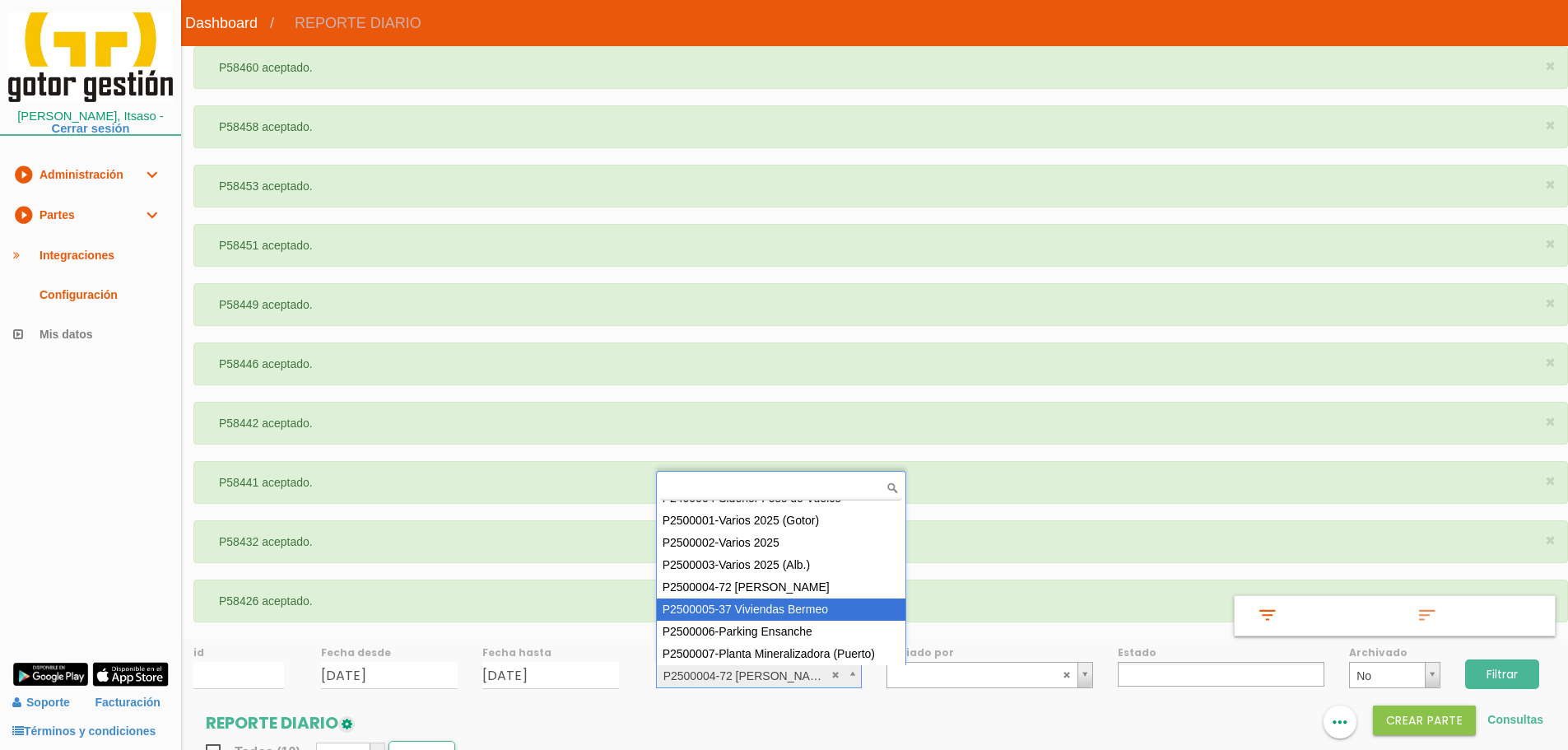
select select "87"
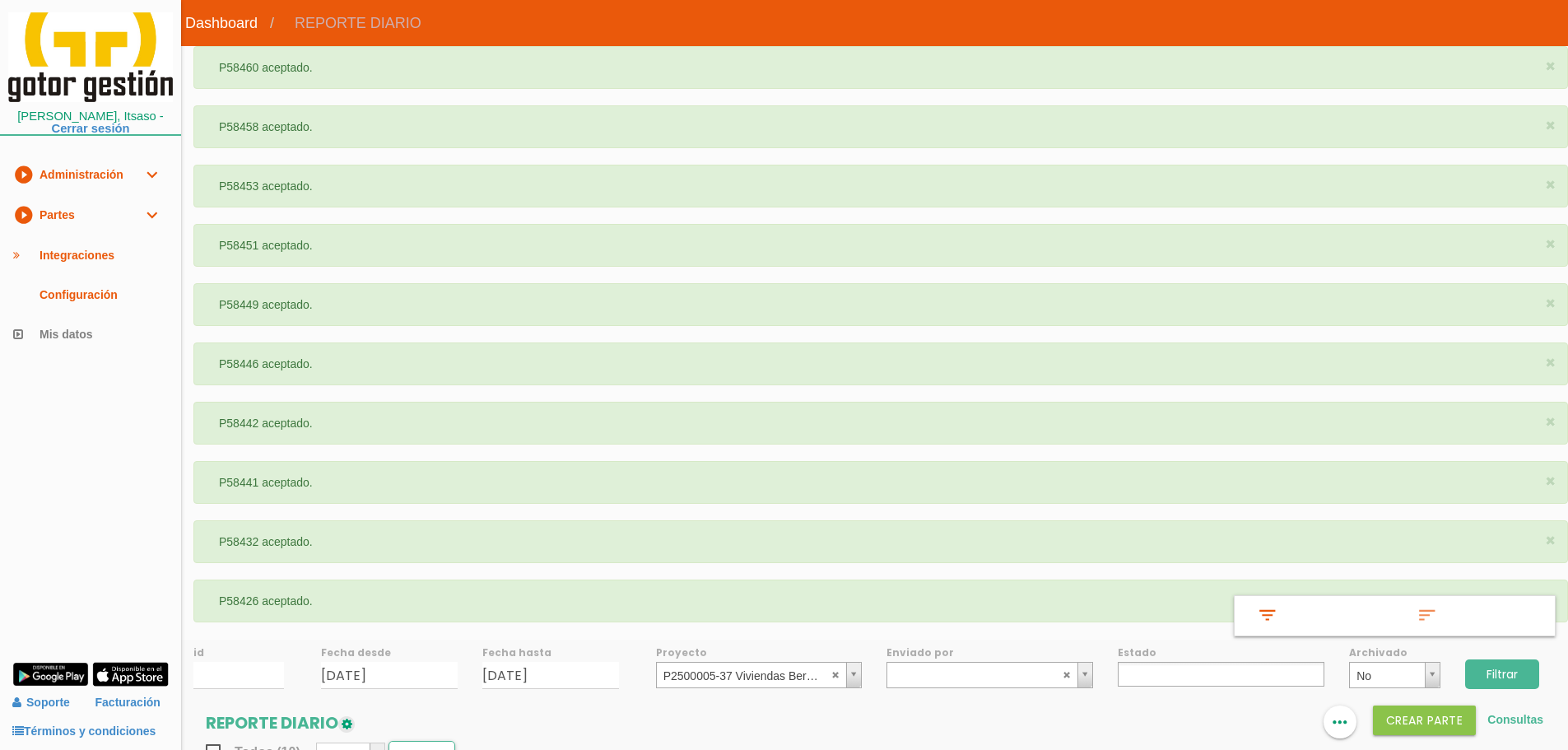
click at [1502, 665] on input "Filtrar" at bounding box center [1502, 674] width 74 height 30
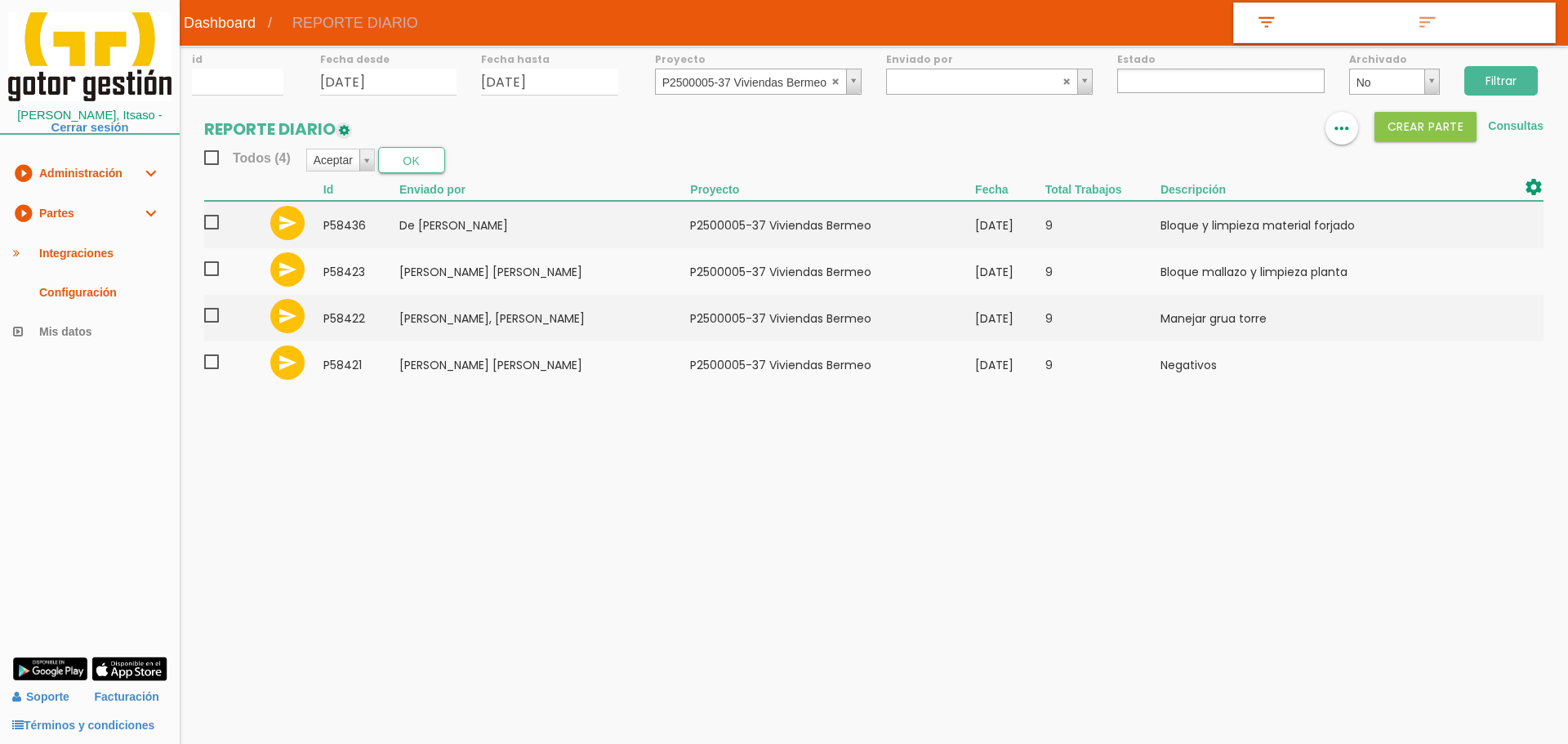
select select
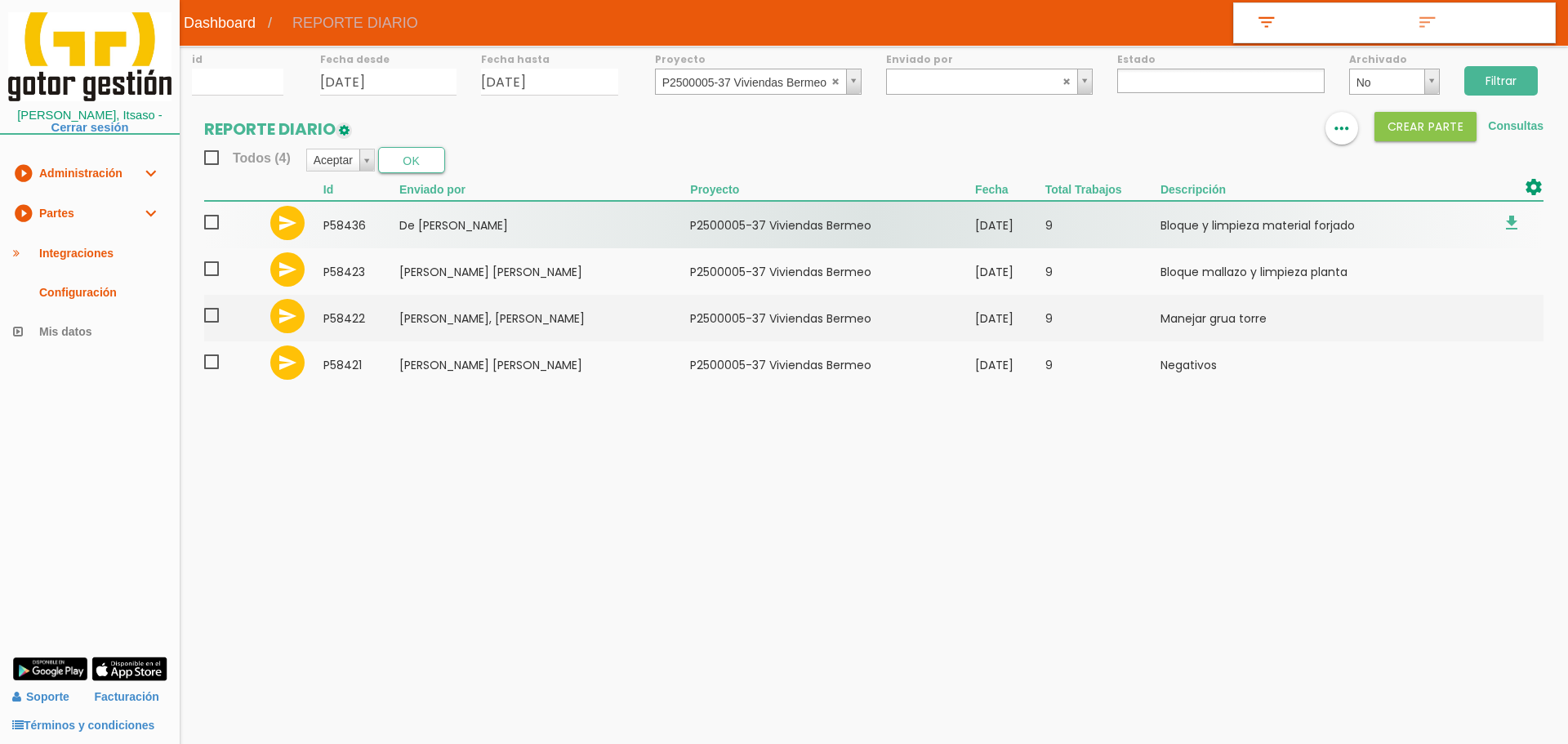
click at [213, 223] on span at bounding box center [218, 223] width 29 height 20
click at [0, 0] on input "checkbox" at bounding box center [0, 0] width 0 height 0
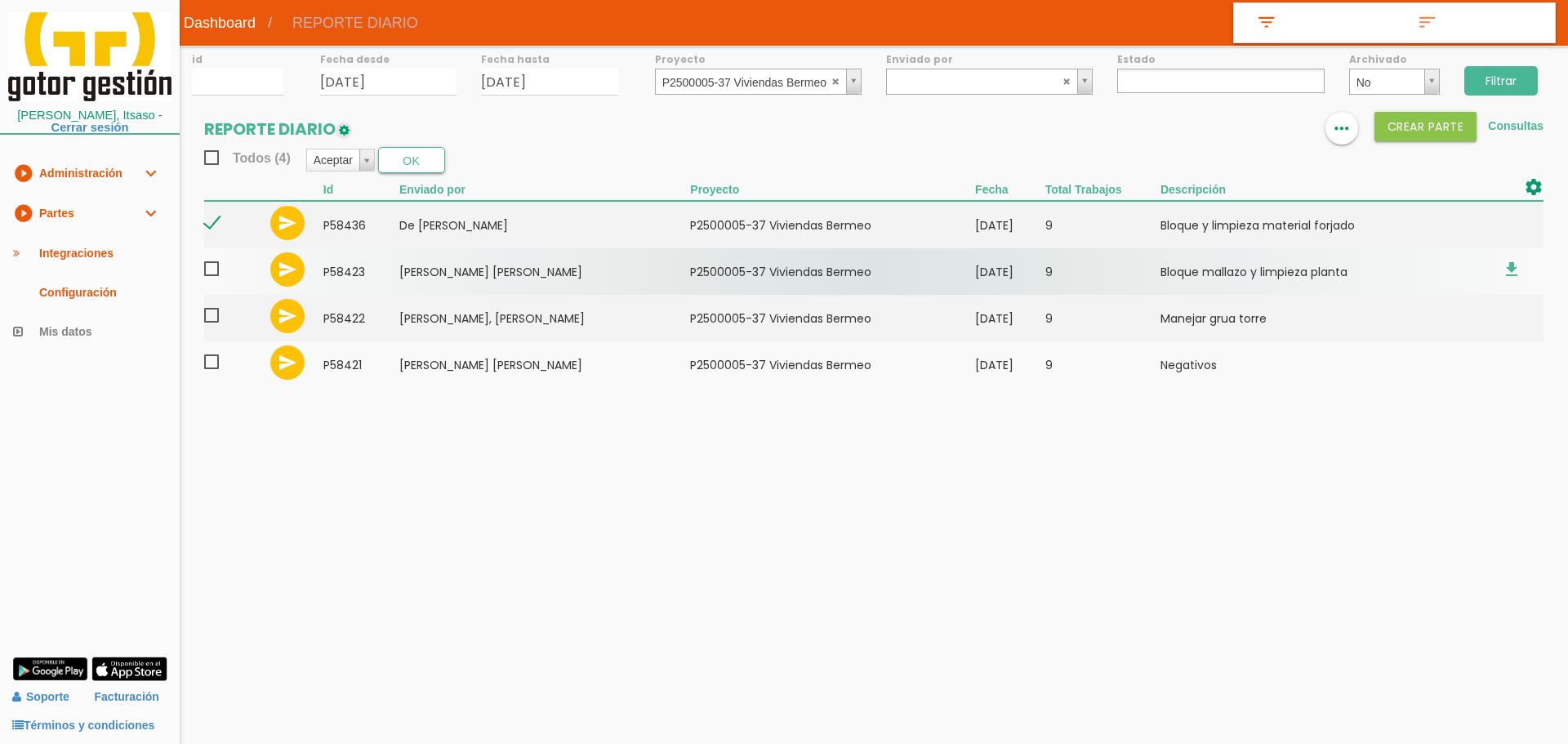
click at [207, 271] on span at bounding box center [218, 269] width 29 height 20
click at [0, 0] on input "checkbox" at bounding box center [0, 0] width 0 height 0
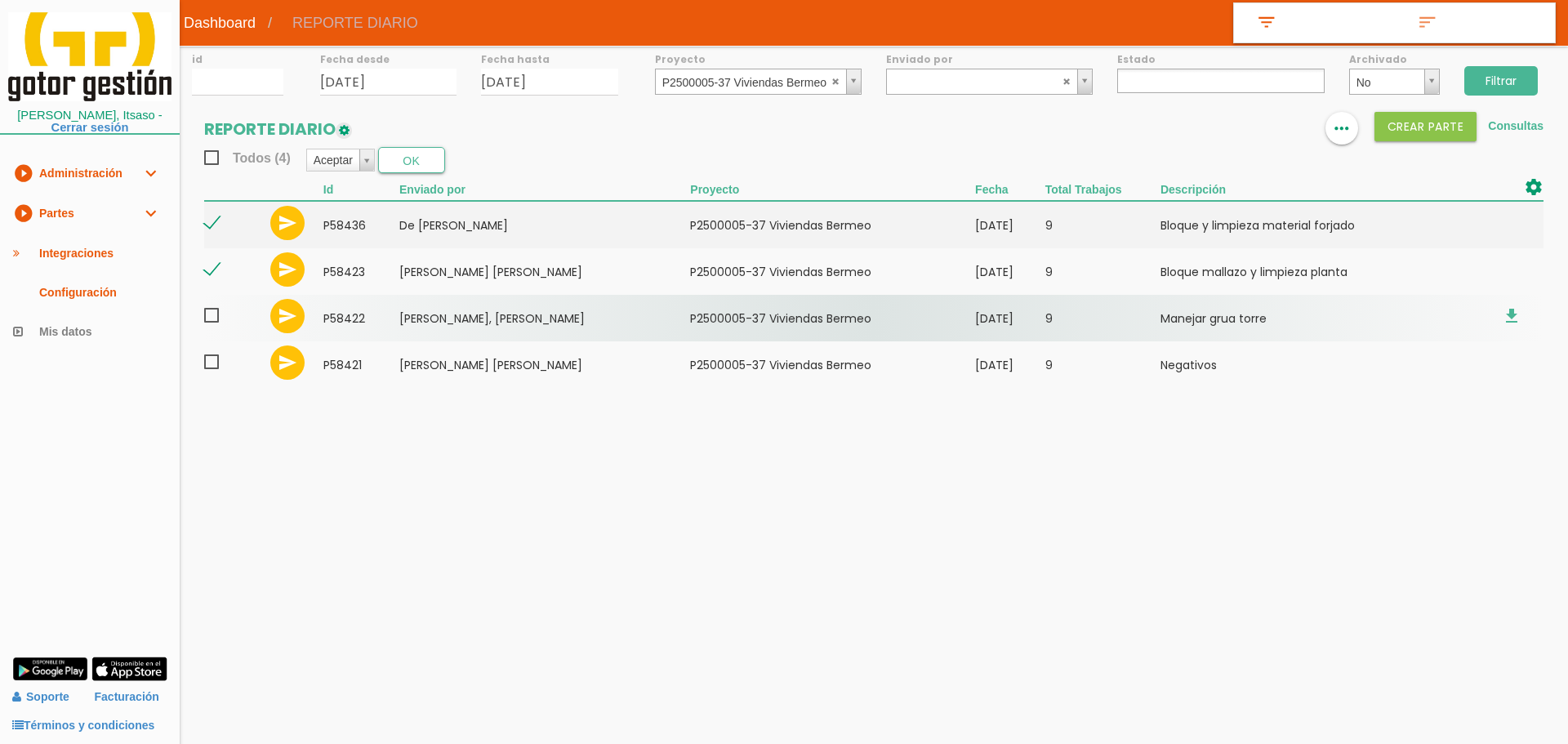
click at [211, 318] on span at bounding box center [218, 316] width 29 height 20
click at [0, 0] on input "checkbox" at bounding box center [0, 0] width 0 height 0
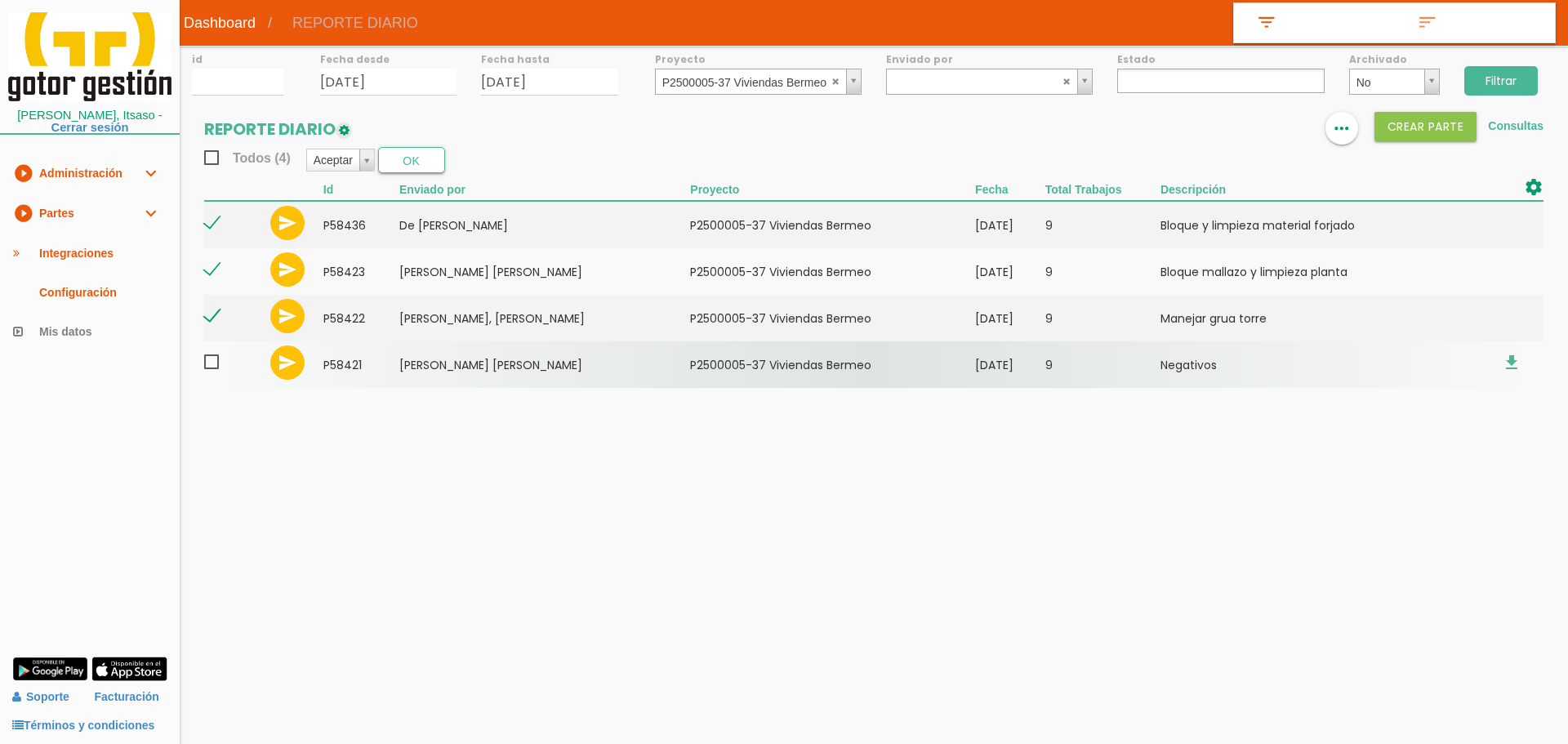
click at [215, 362] on span at bounding box center [218, 362] width 29 height 20
click at [0, 0] on input "checkbox" at bounding box center [0, 0] width 0 height 0
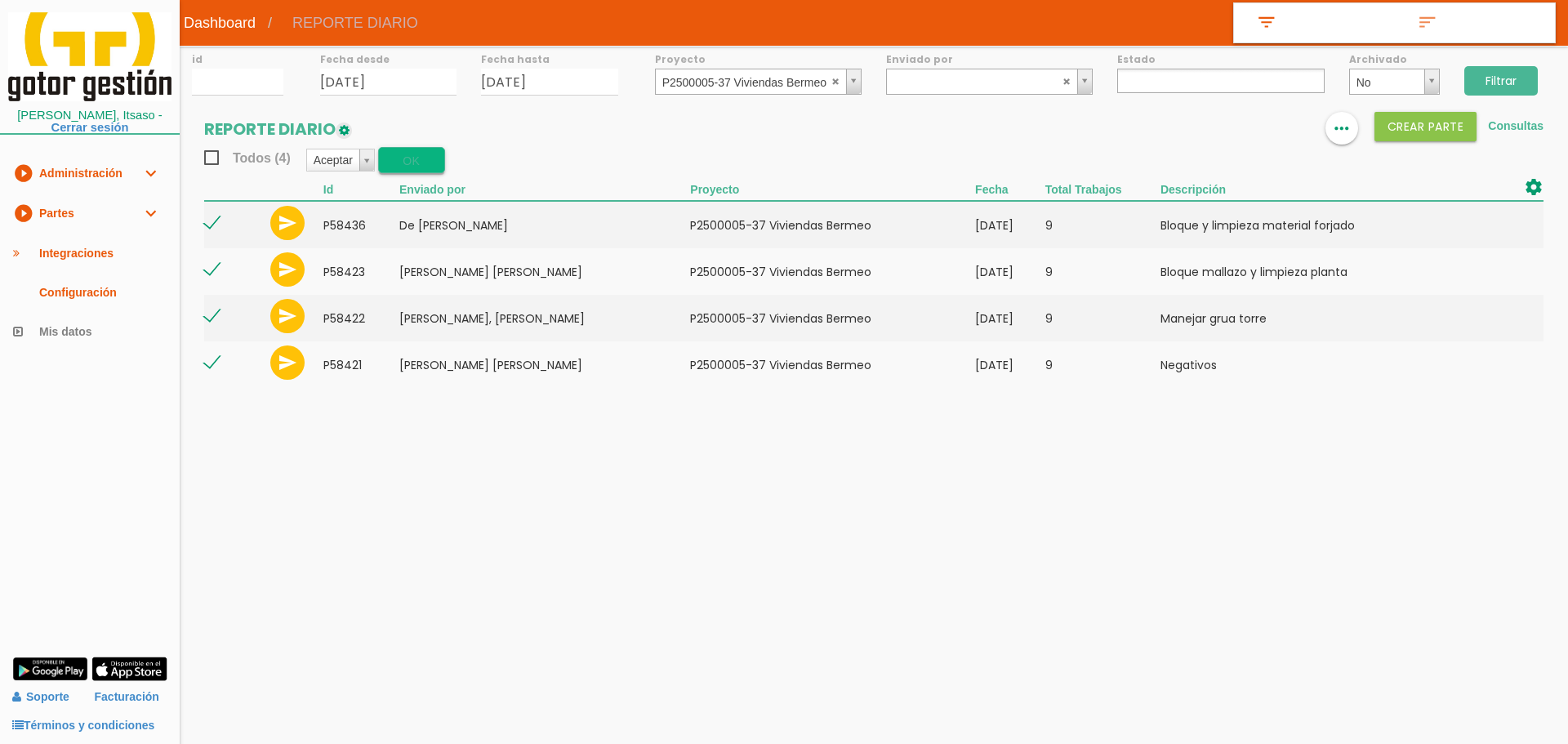
click at [423, 162] on button "OK" at bounding box center [412, 160] width 67 height 26
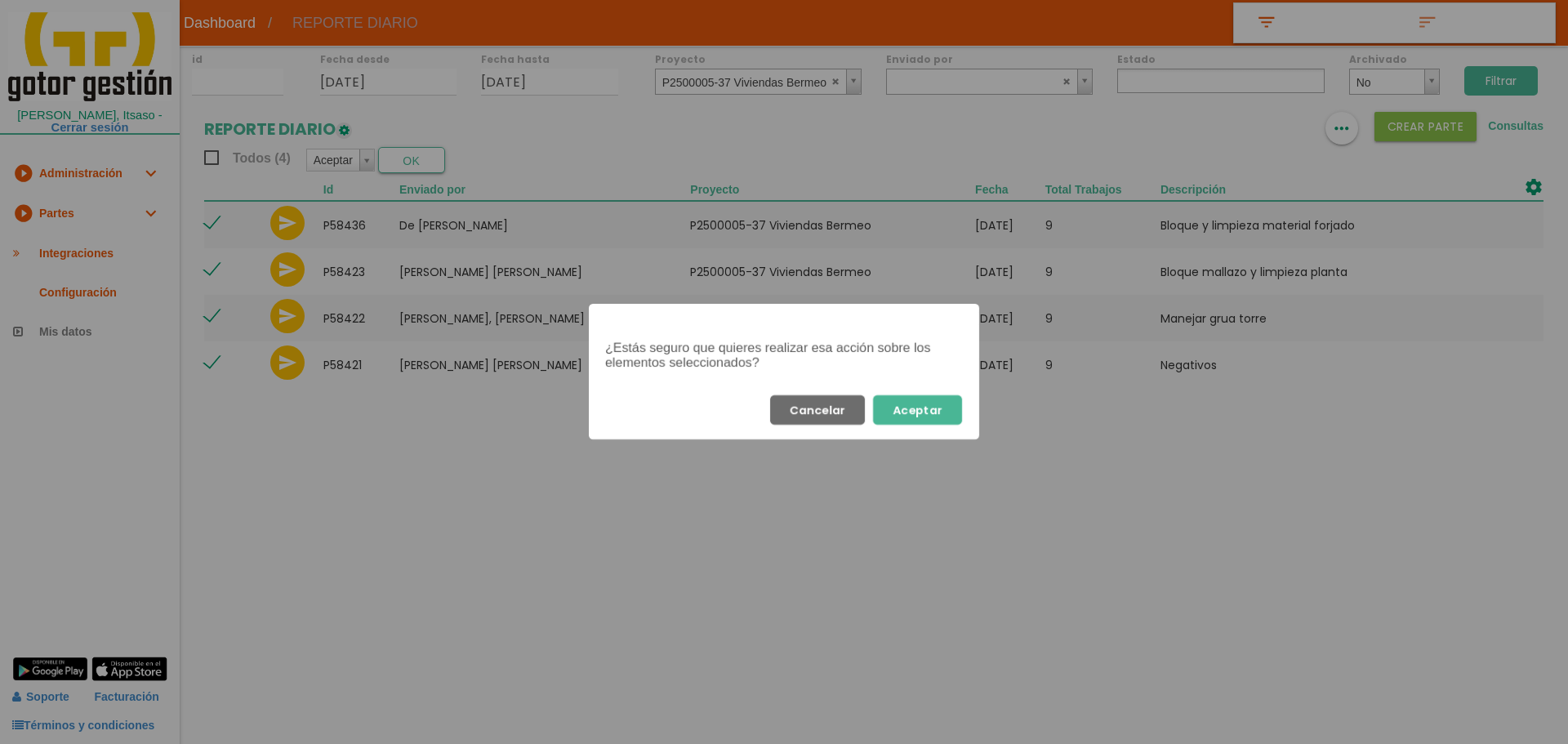
click at [929, 421] on button "Aceptar" at bounding box center [917, 410] width 89 height 29
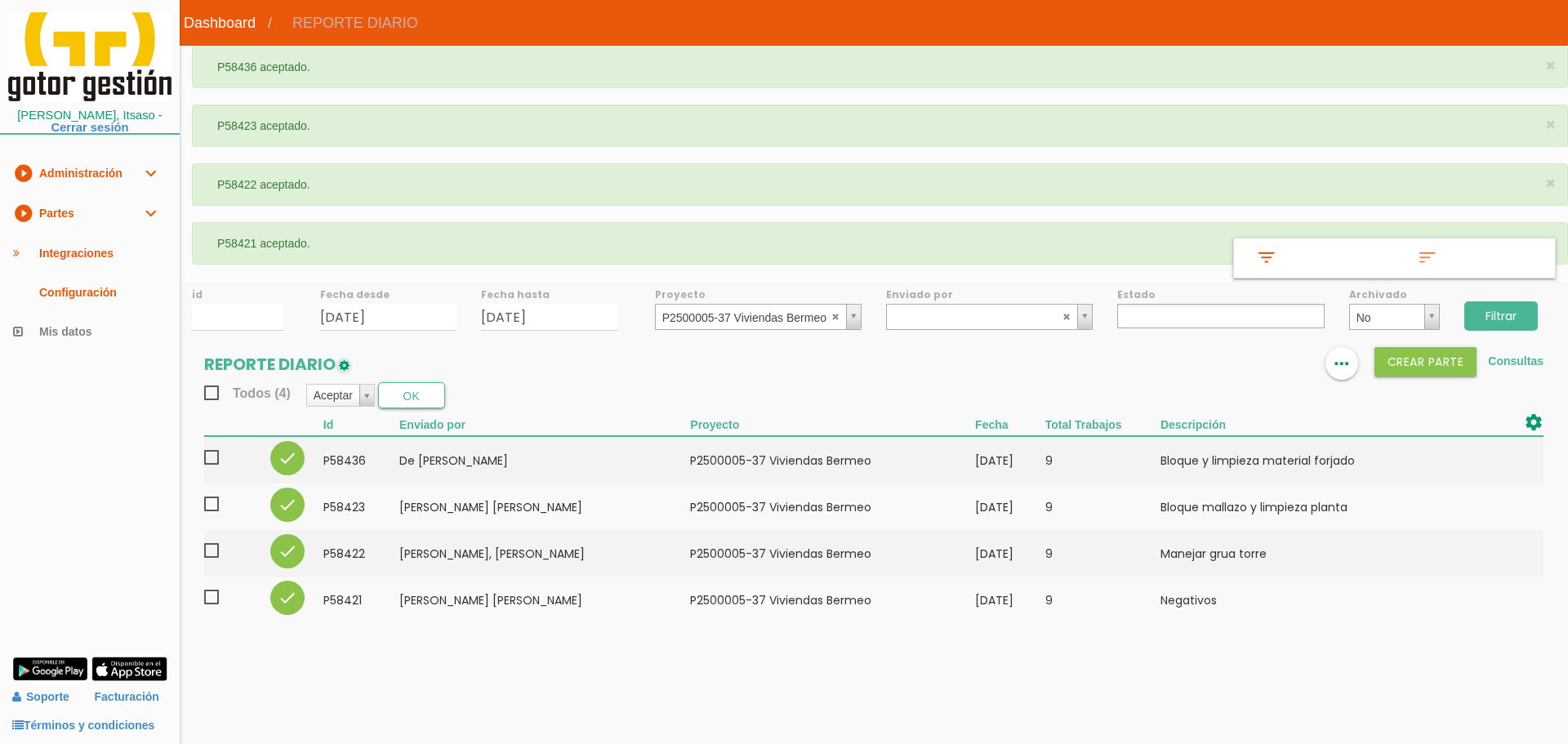
select select
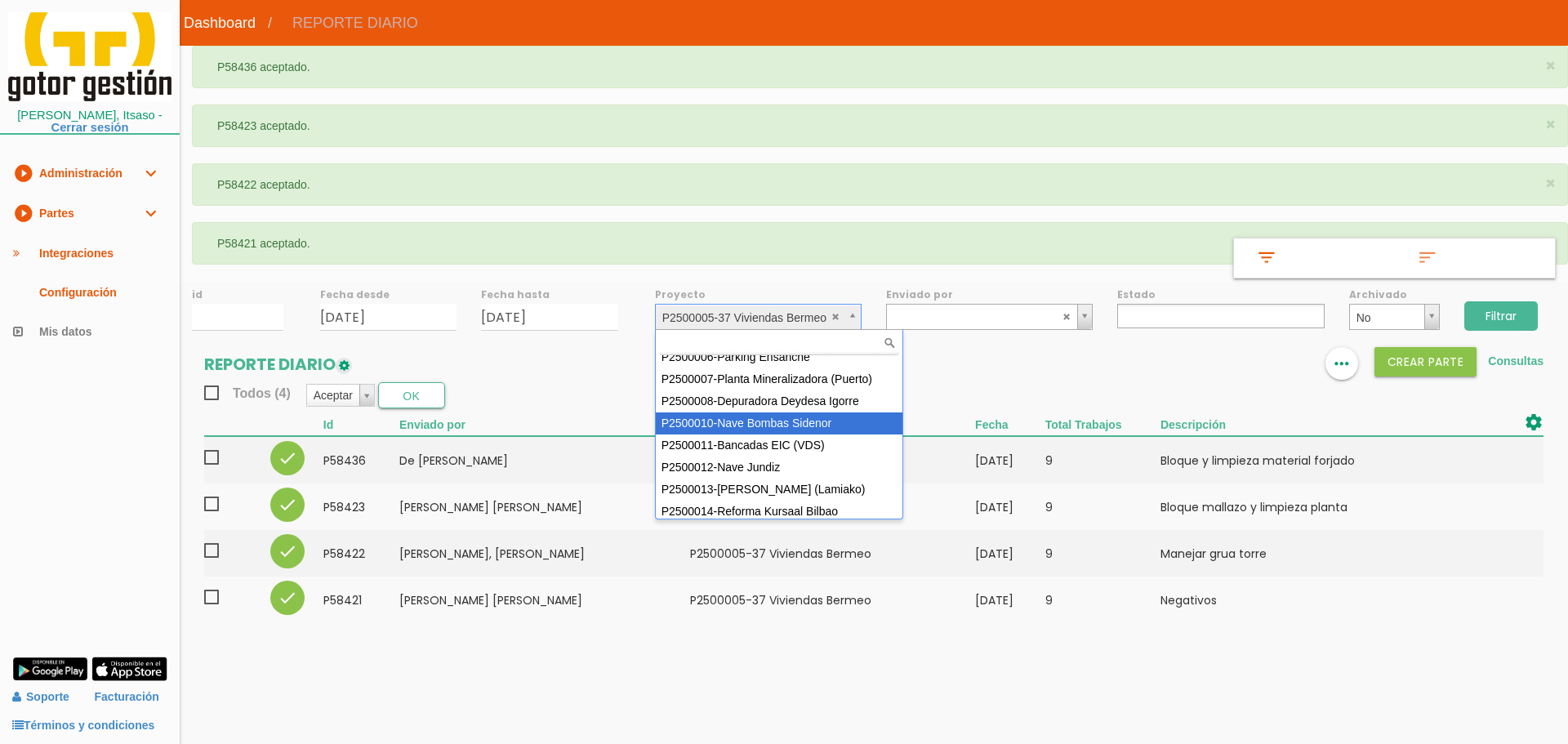
scroll to position [145, 0]
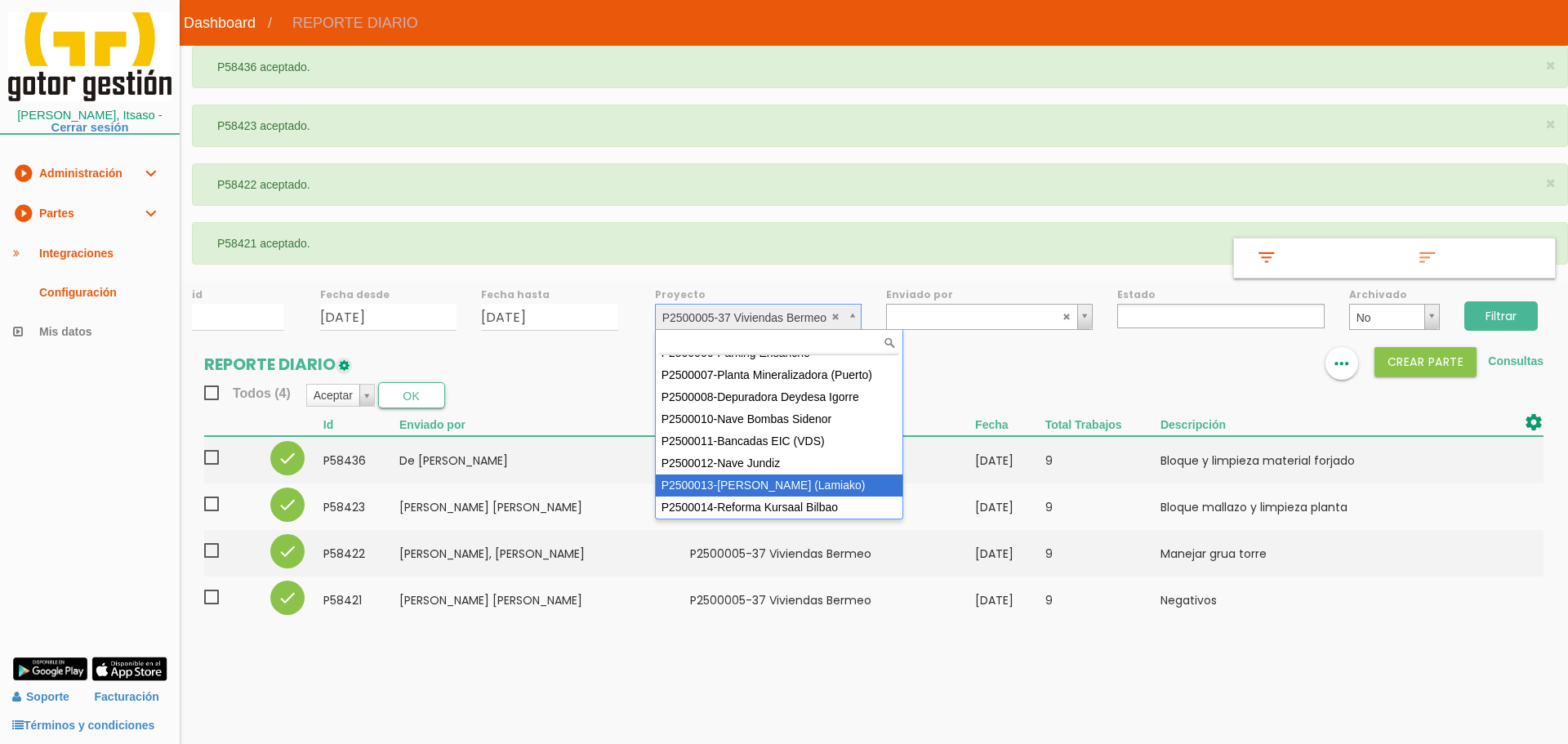
select select "96"
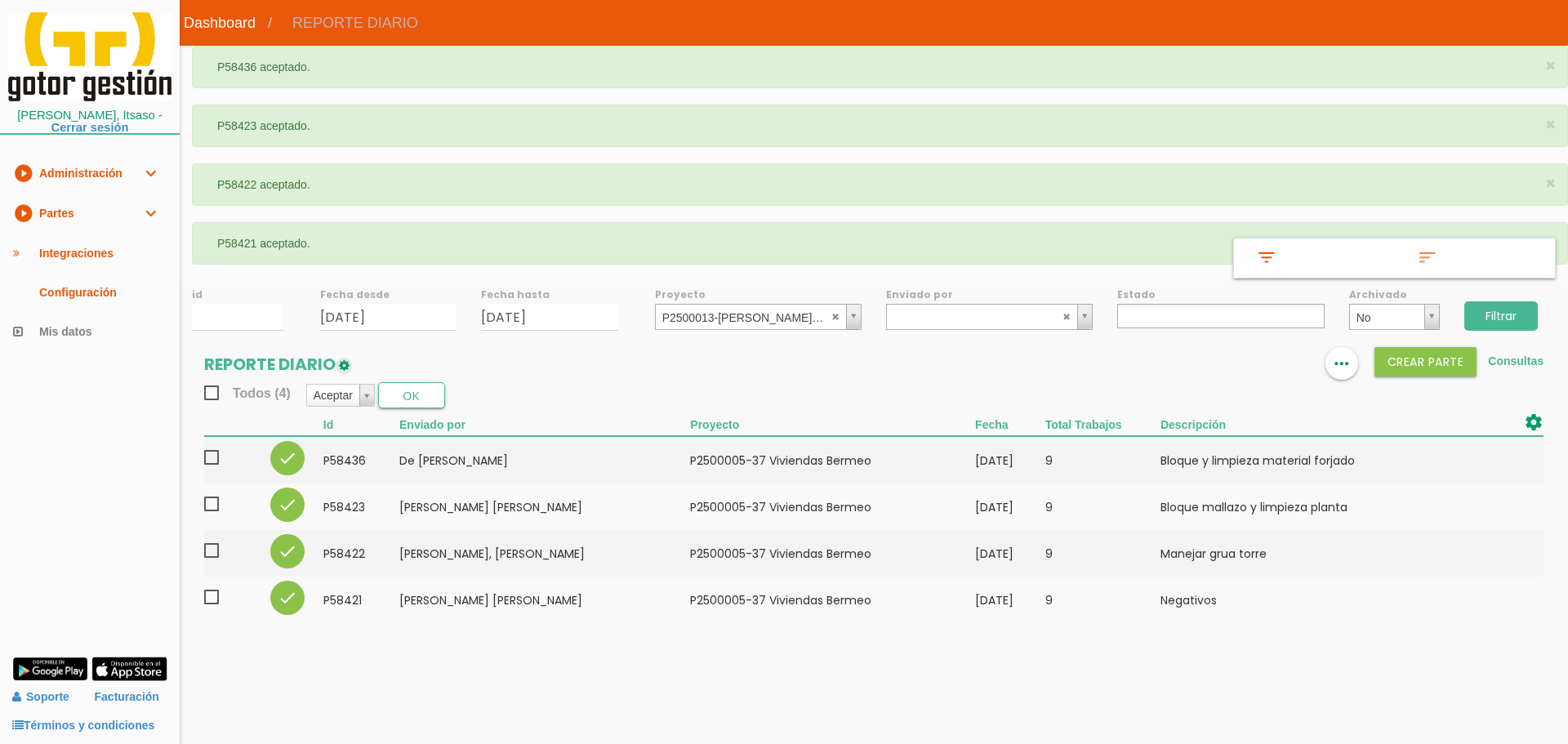
click at [1490, 314] on input "Filtrar" at bounding box center [1501, 316] width 74 height 29
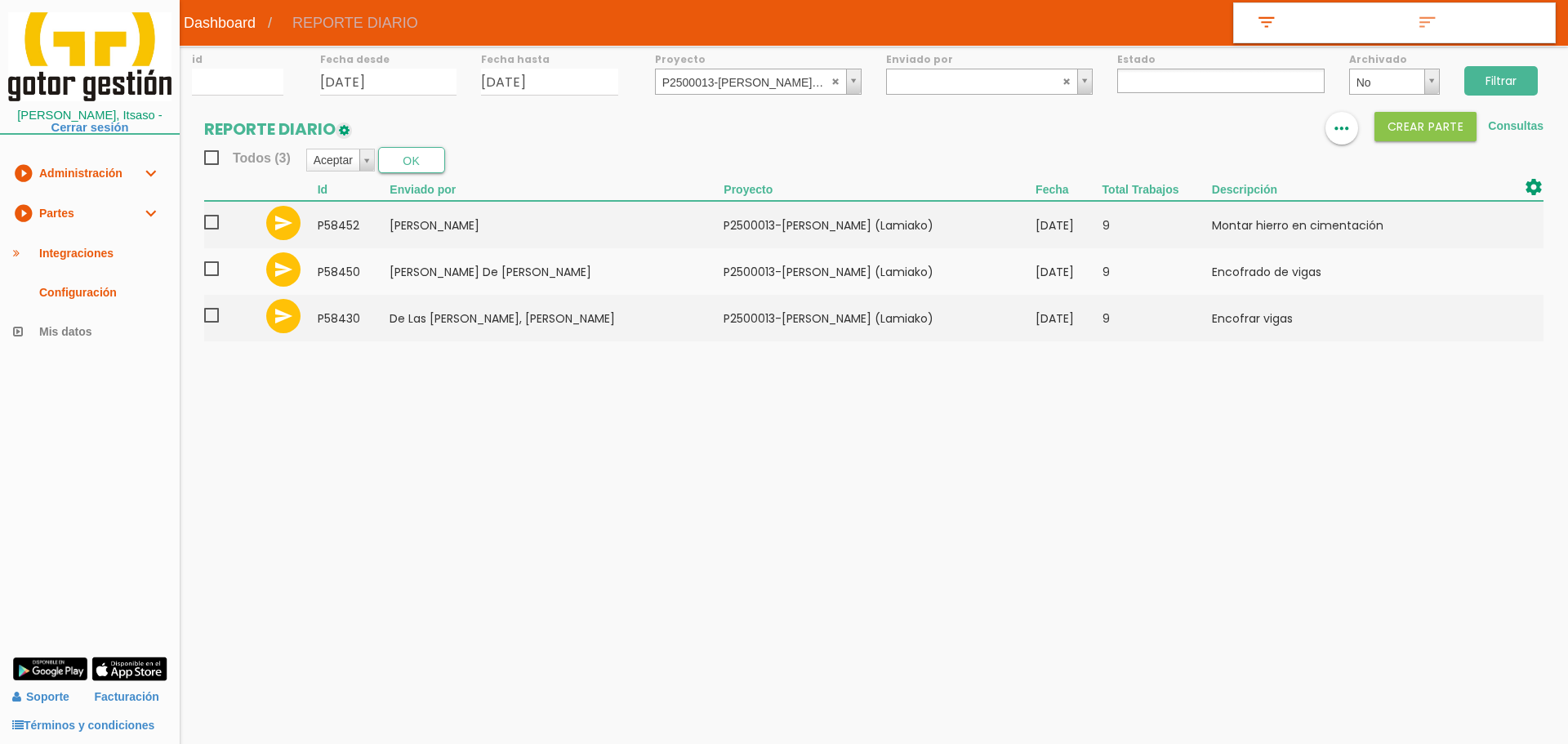
select select
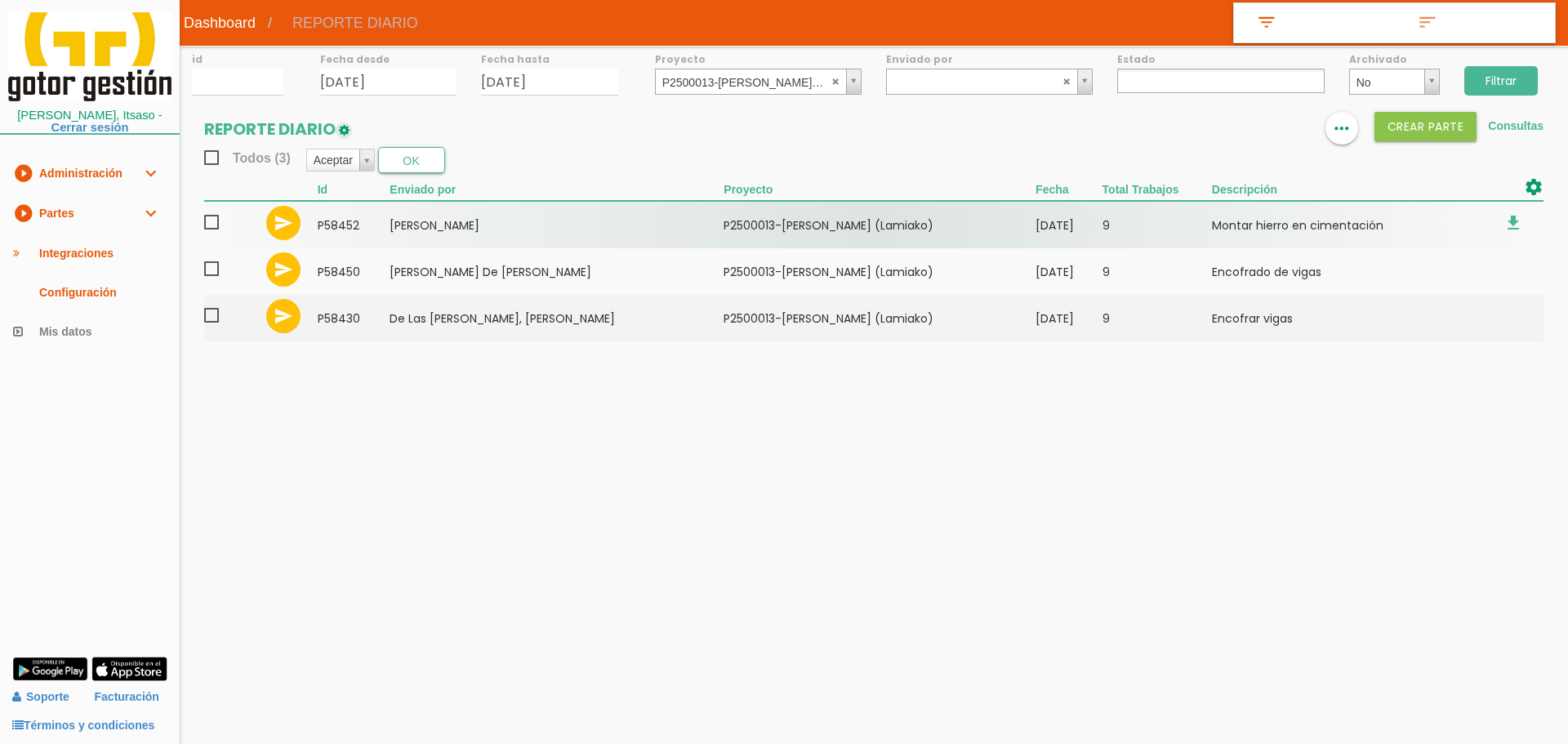
click at [215, 217] on span at bounding box center [218, 223] width 29 height 20
click at [0, 0] on input "checkbox" at bounding box center [0, 0] width 0 height 0
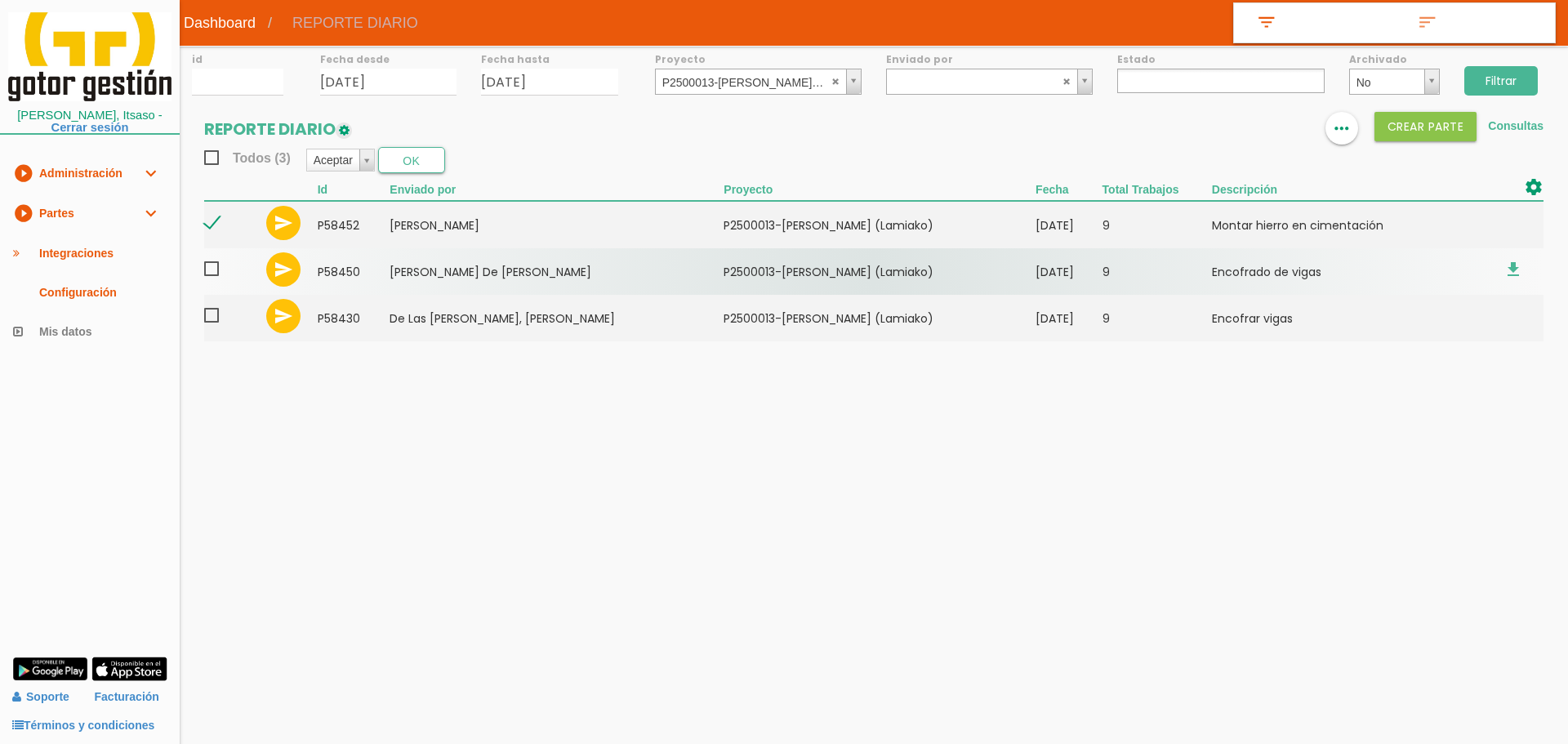
click at [217, 271] on span at bounding box center [218, 269] width 29 height 20
click at [0, 0] on input "checkbox" at bounding box center [0, 0] width 0 height 0
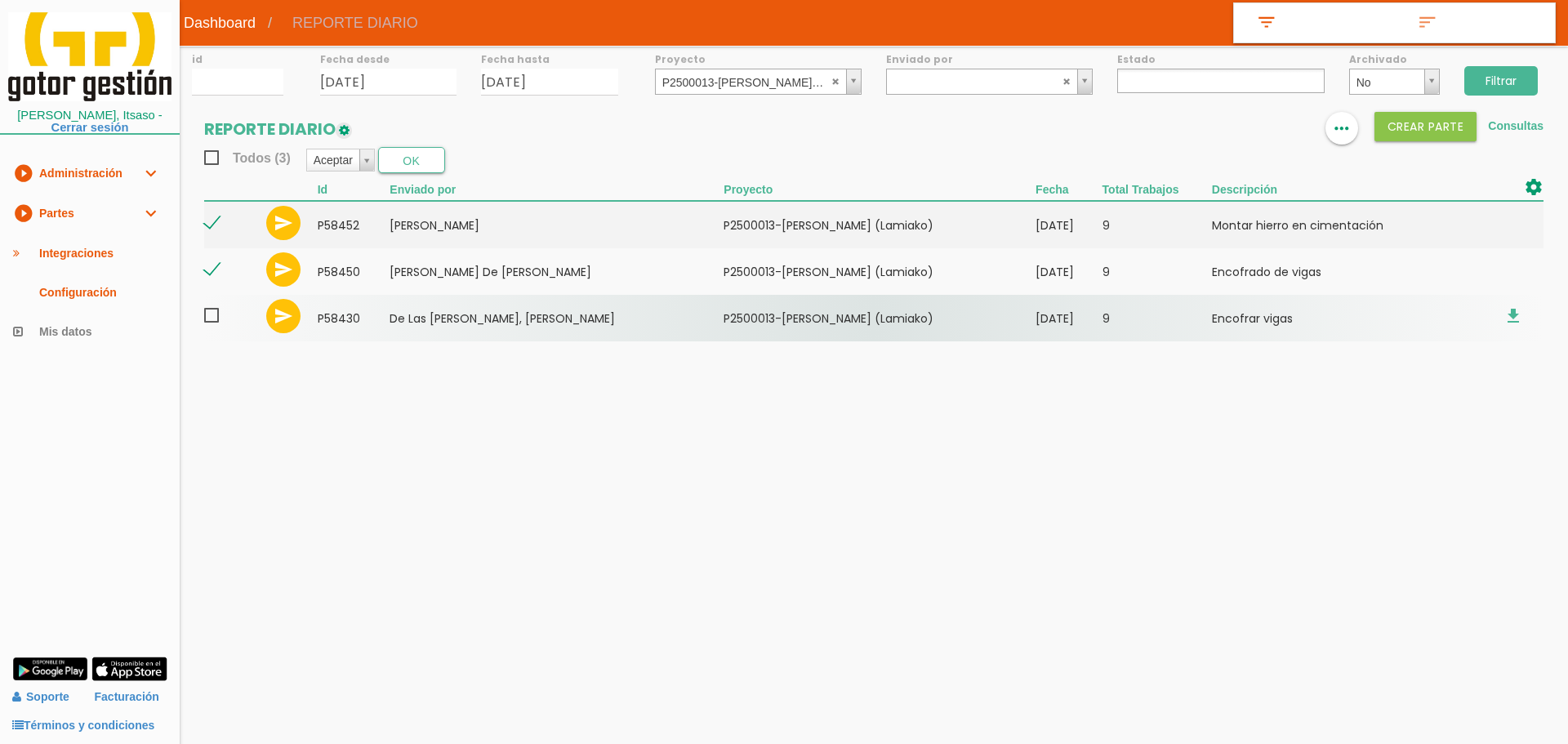
click at [213, 314] on span at bounding box center [218, 316] width 29 height 20
click at [0, 0] on input "checkbox" at bounding box center [0, 0] width 0 height 0
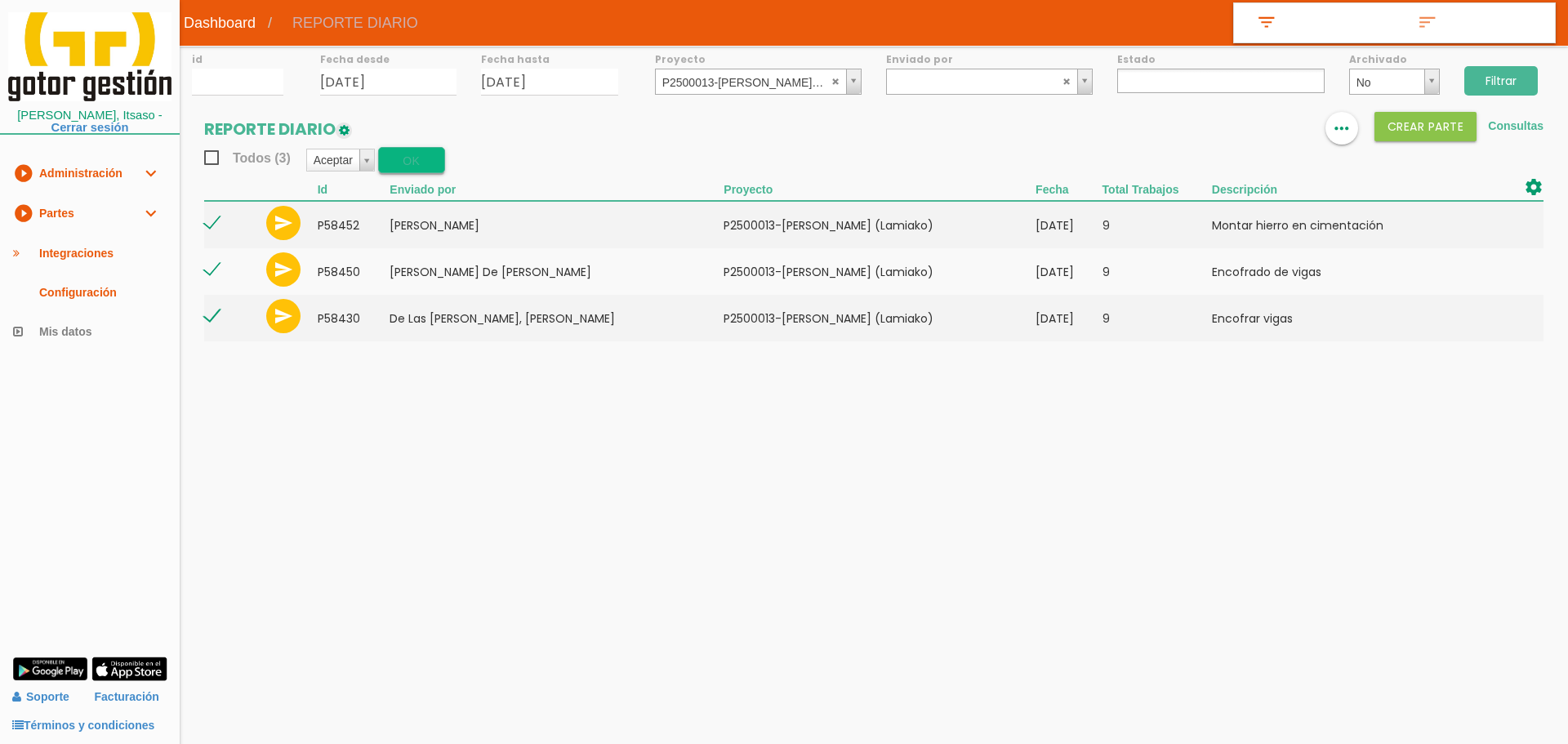
click at [402, 162] on button "OK" at bounding box center [412, 160] width 67 height 26
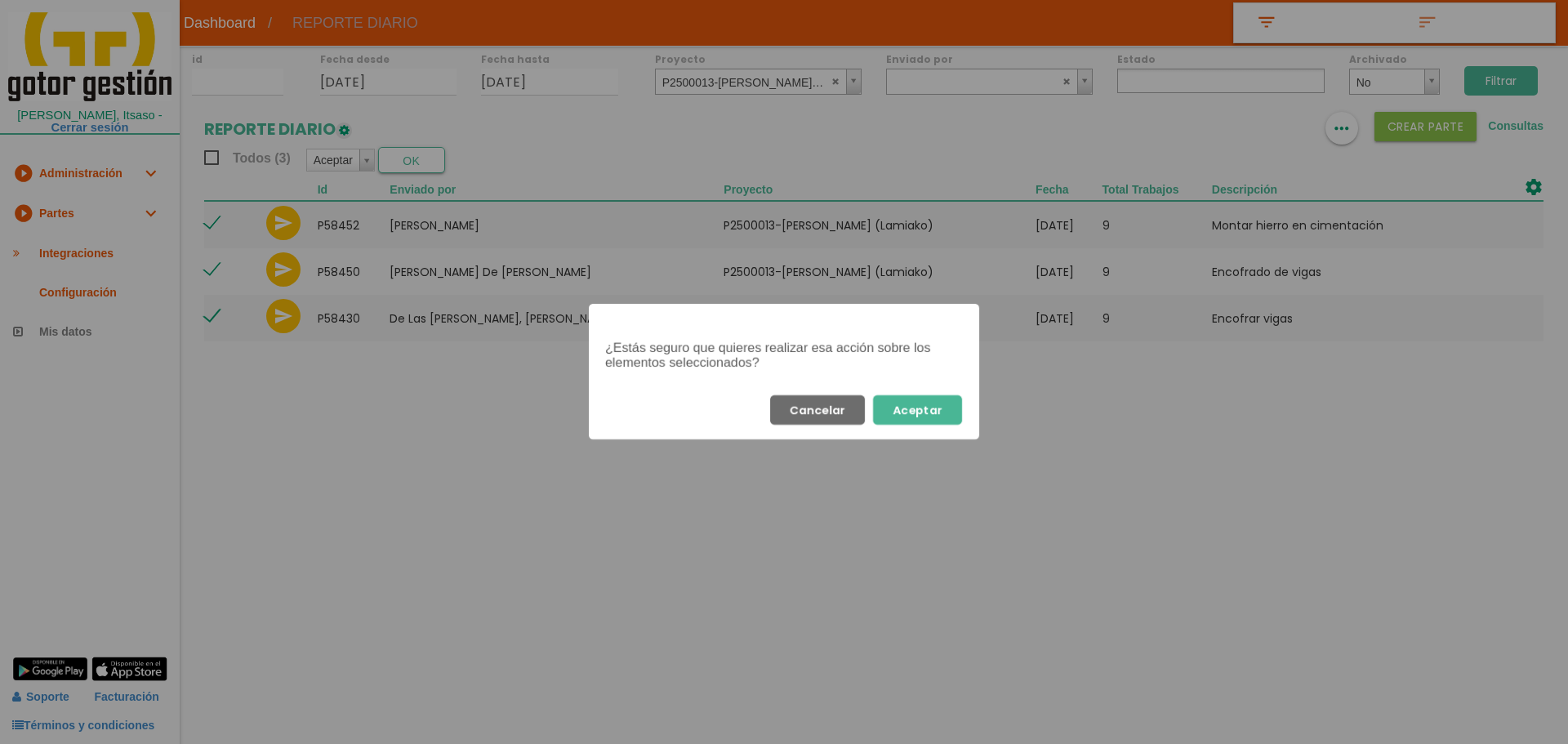
click at [929, 413] on button "Aceptar" at bounding box center [917, 410] width 89 height 29
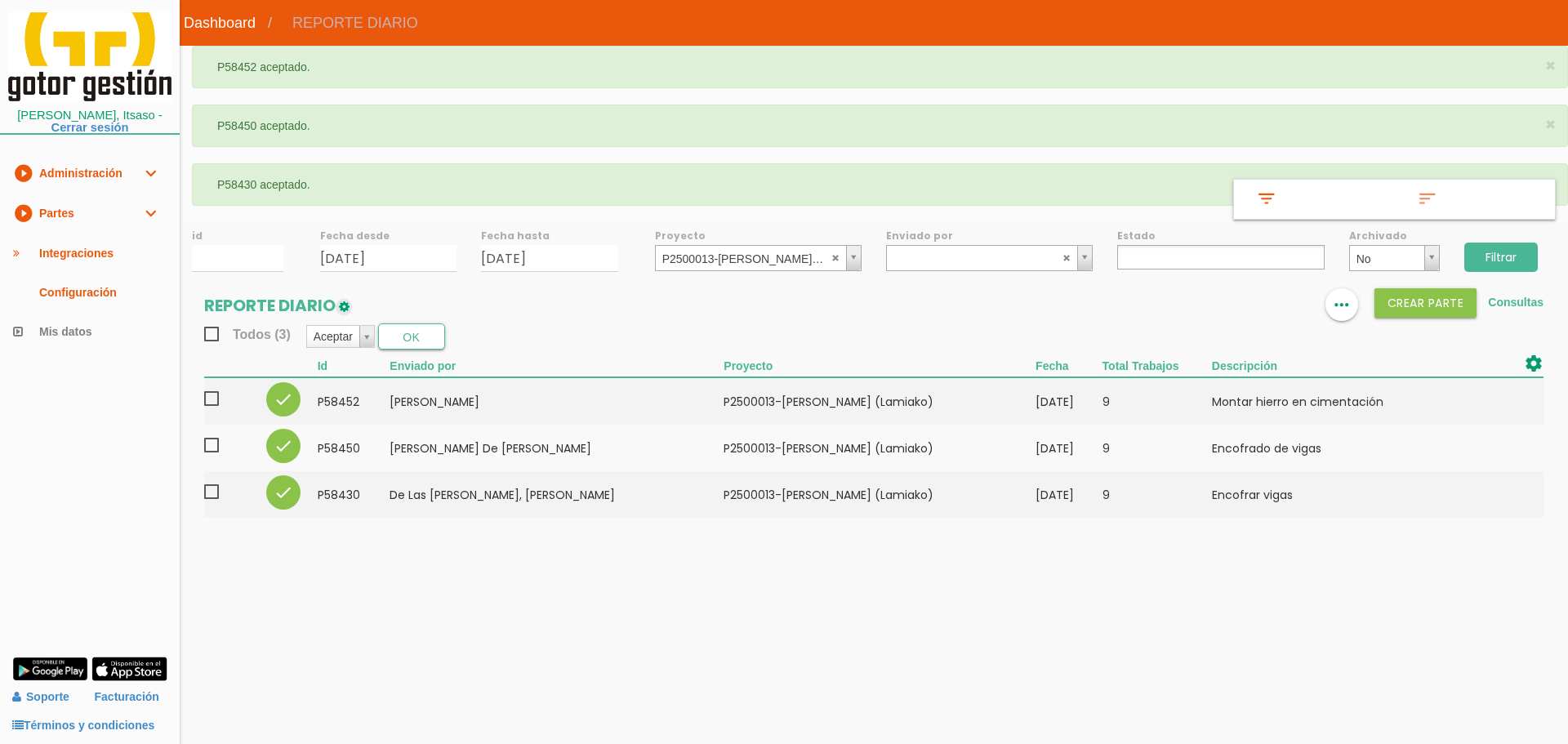
select select
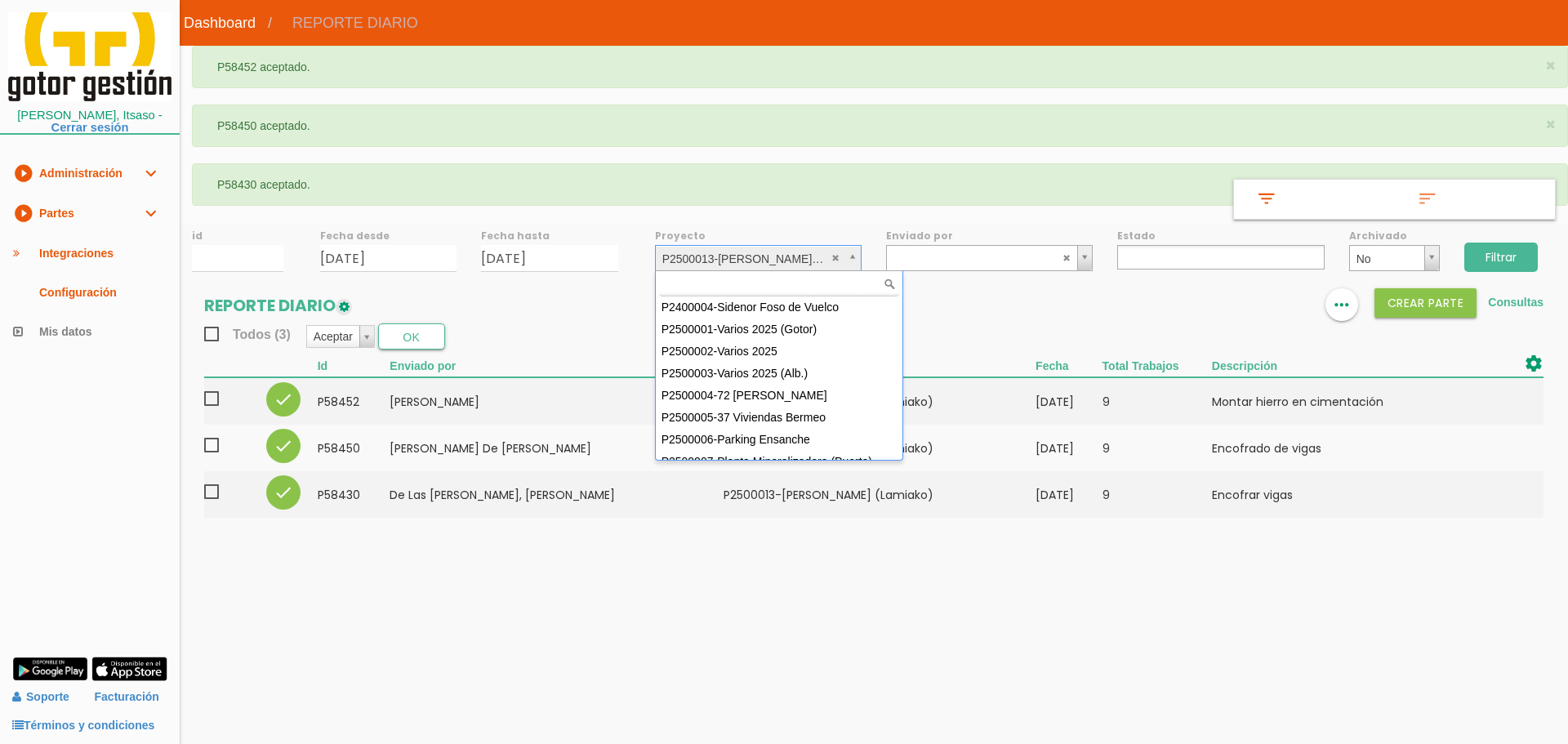
scroll to position [133, 0]
select select "92"
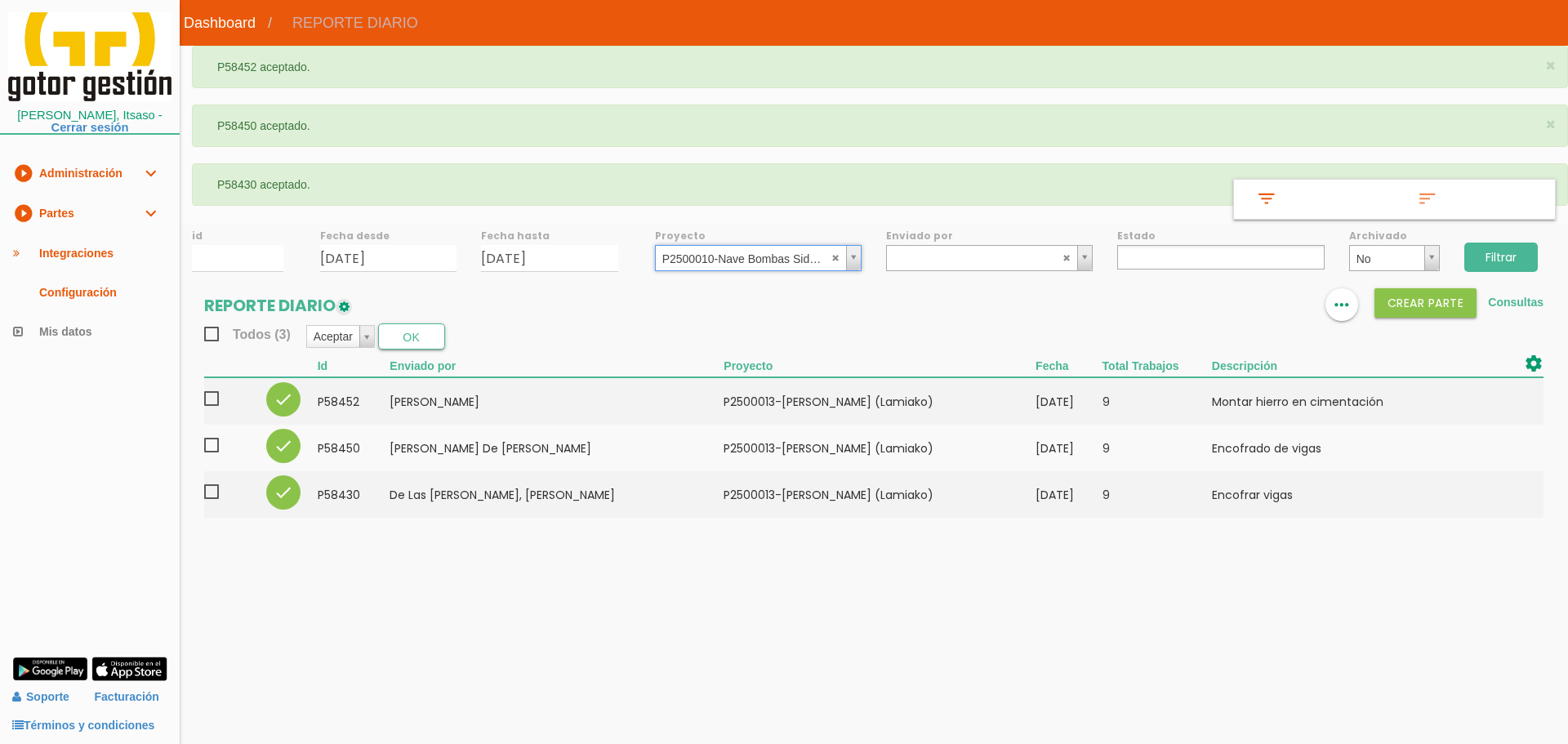
click at [1515, 257] on input "Filtrar" at bounding box center [1501, 257] width 74 height 29
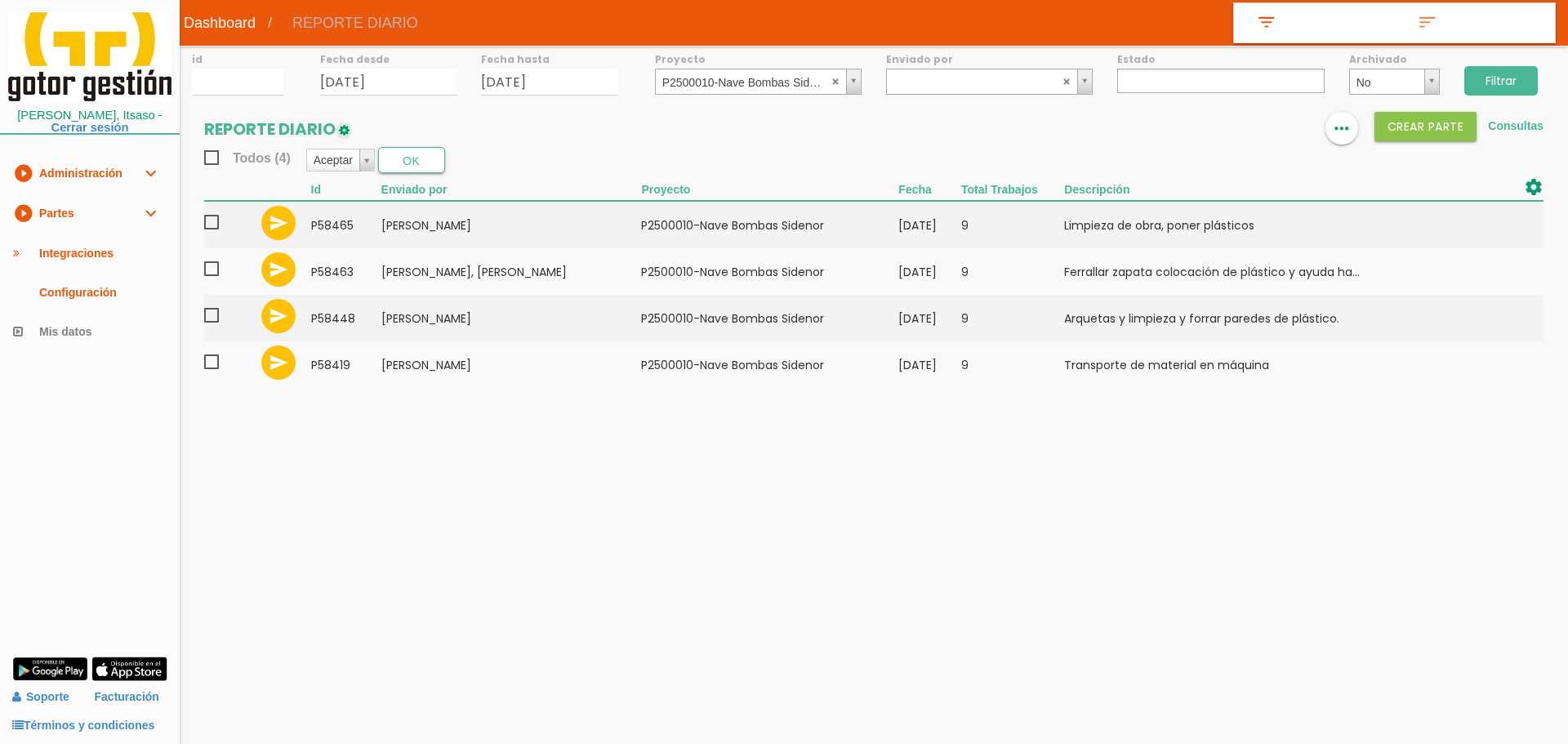
select select
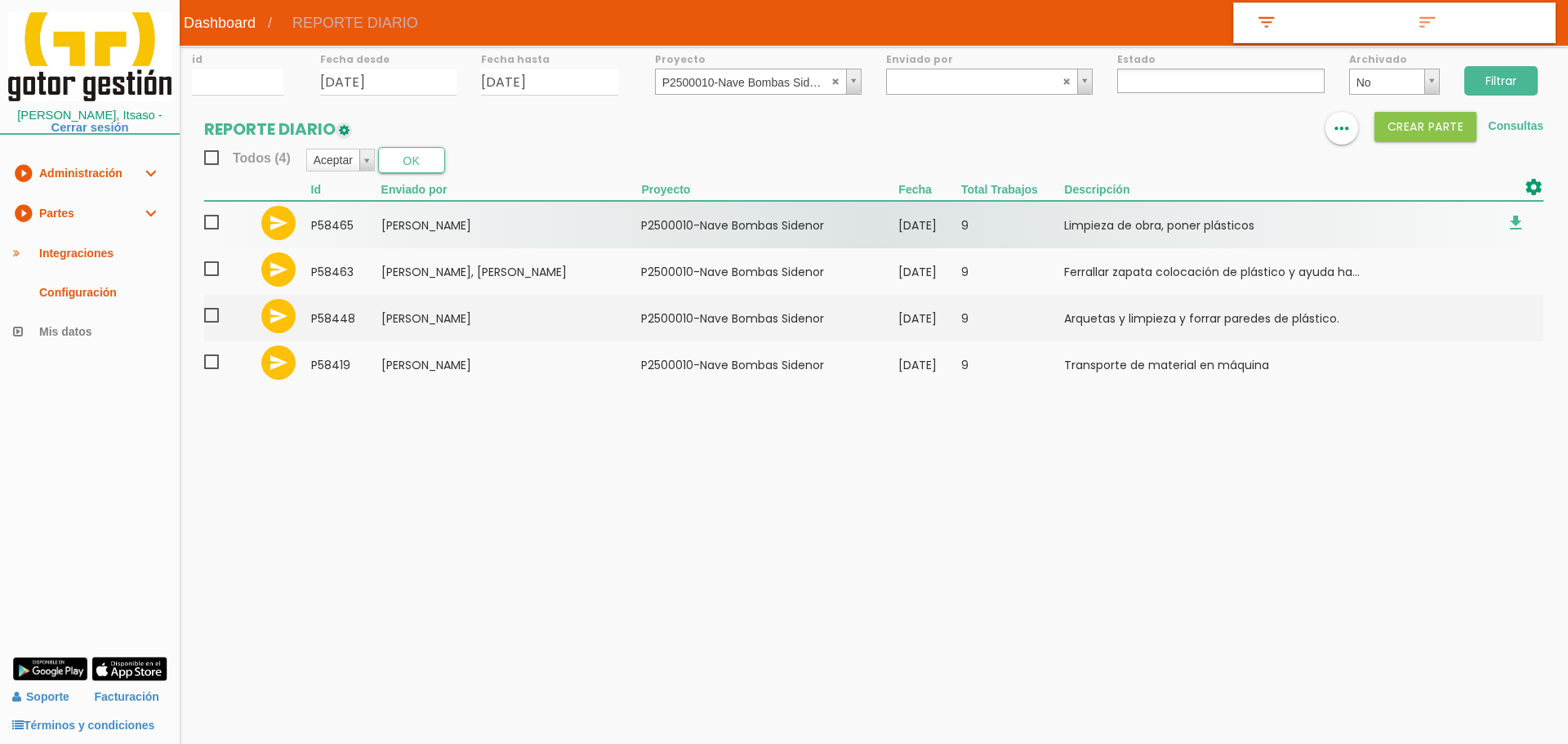
click at [215, 224] on span at bounding box center [218, 223] width 29 height 20
click at [0, 0] on input "checkbox" at bounding box center [0, 0] width 0 height 0
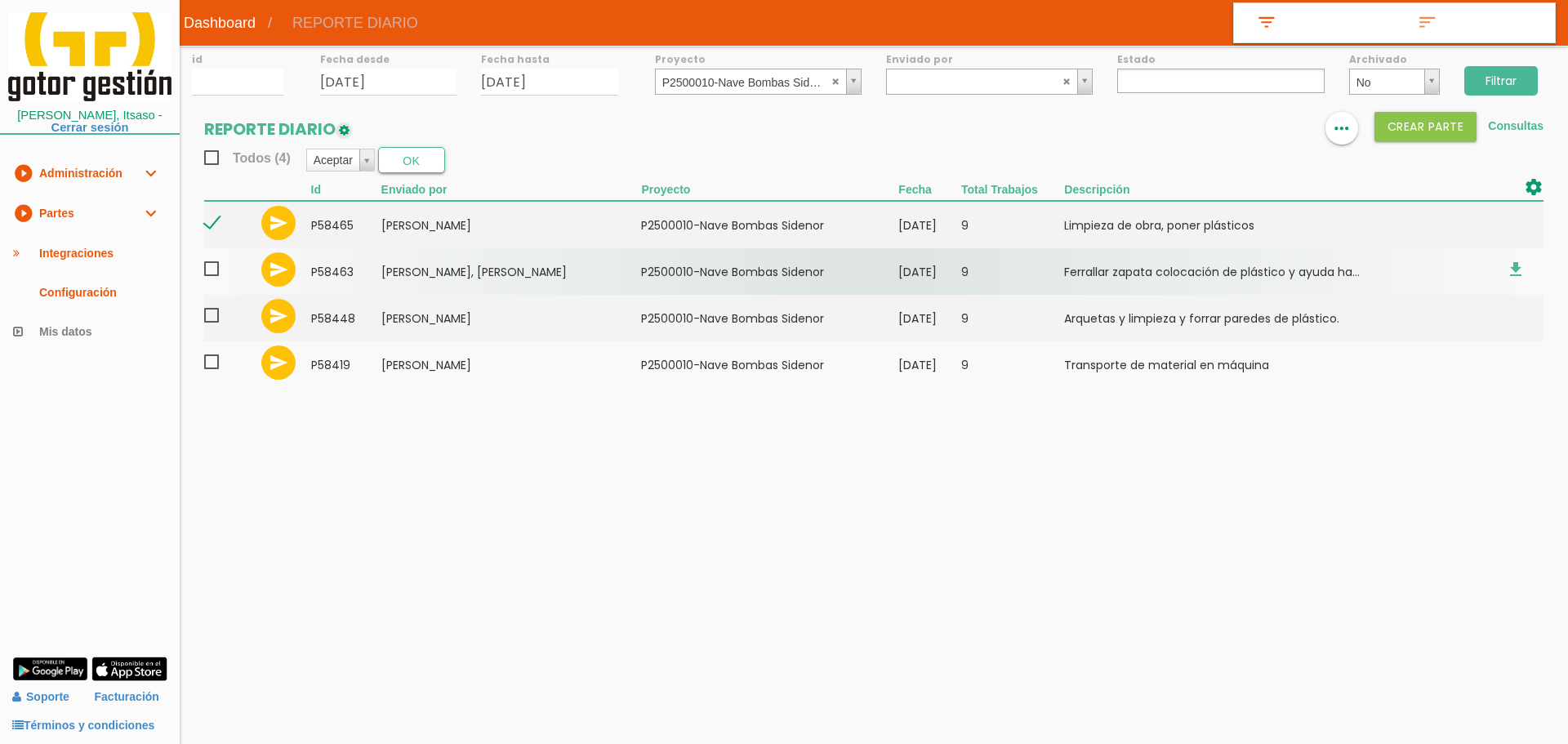
click at [211, 274] on span at bounding box center [218, 269] width 29 height 20
click at [0, 0] on input "checkbox" at bounding box center [0, 0] width 0 height 0
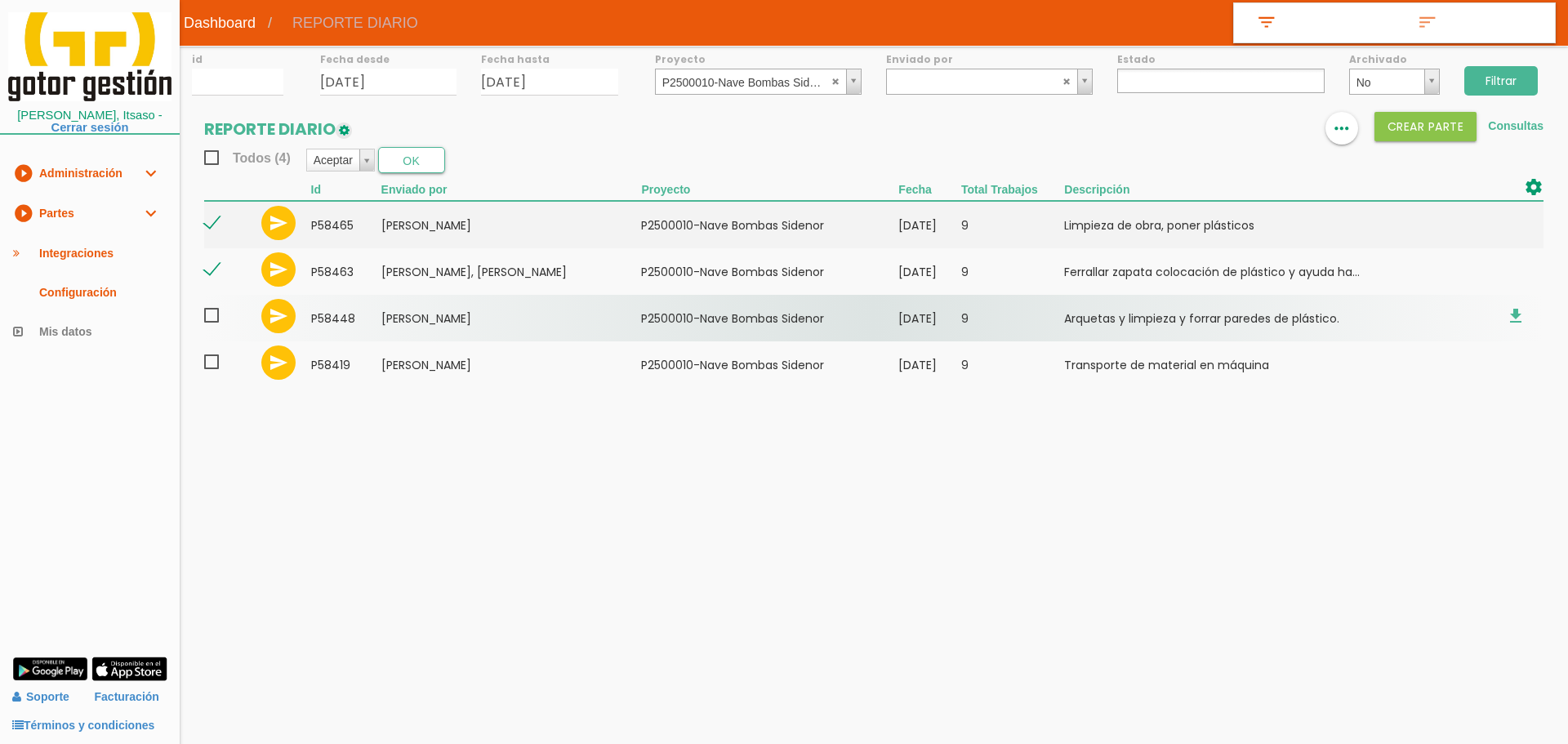
click at [216, 314] on span at bounding box center [218, 316] width 29 height 20
click at [0, 0] on input "checkbox" at bounding box center [0, 0] width 0 height 0
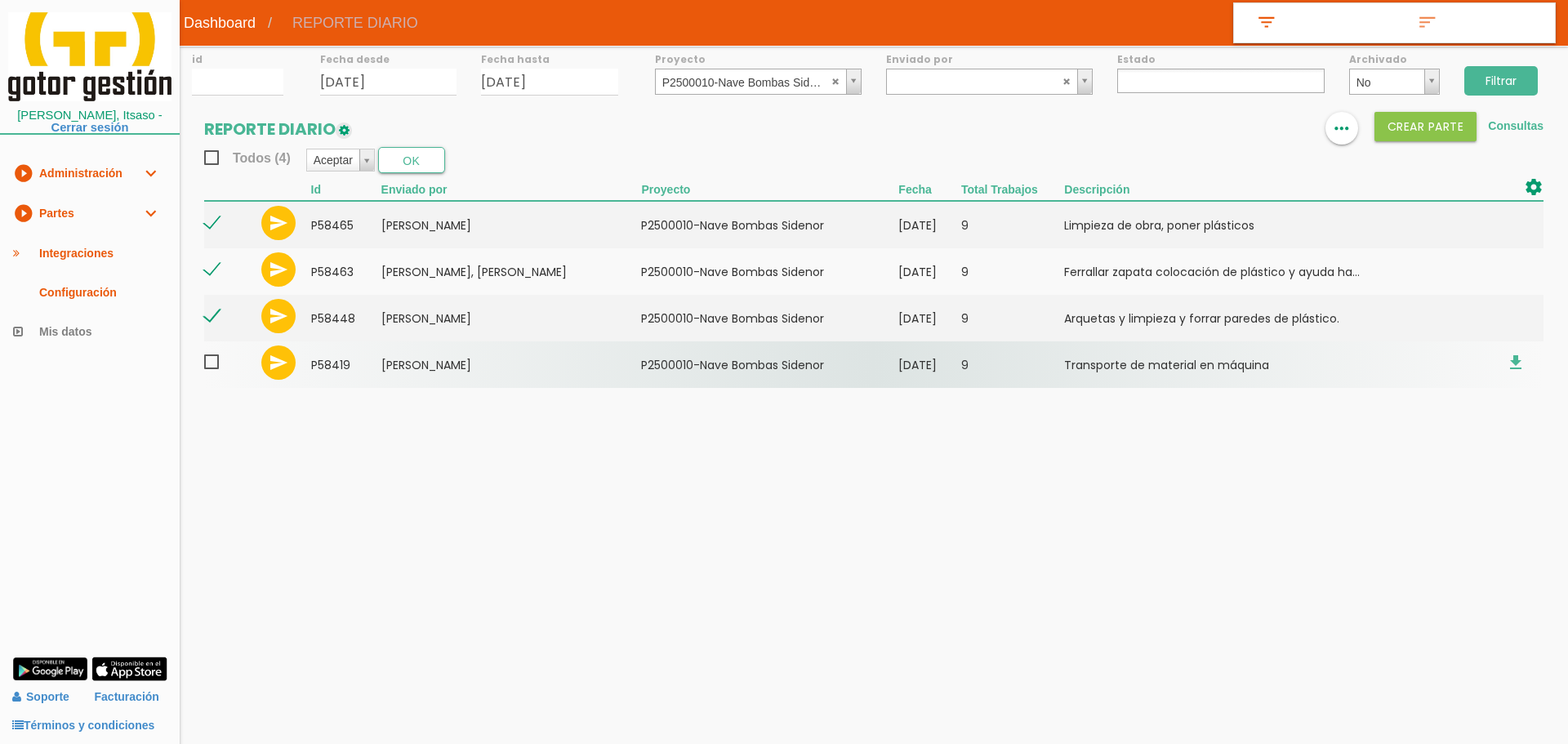
click at [215, 358] on span at bounding box center [218, 362] width 29 height 20
click at [0, 0] on input "checkbox" at bounding box center [0, 0] width 0 height 0
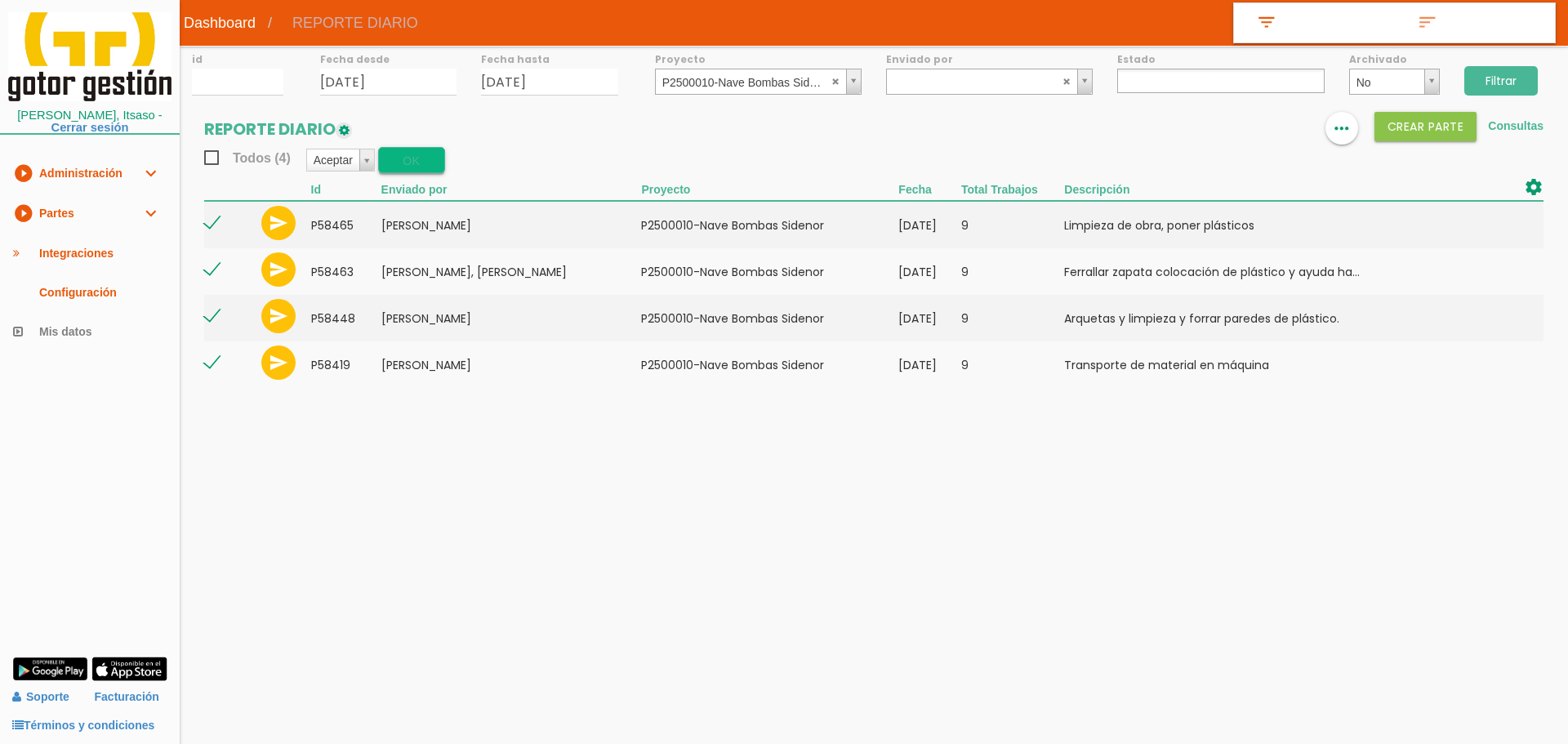
click at [434, 157] on button "OK" at bounding box center [412, 160] width 67 height 26
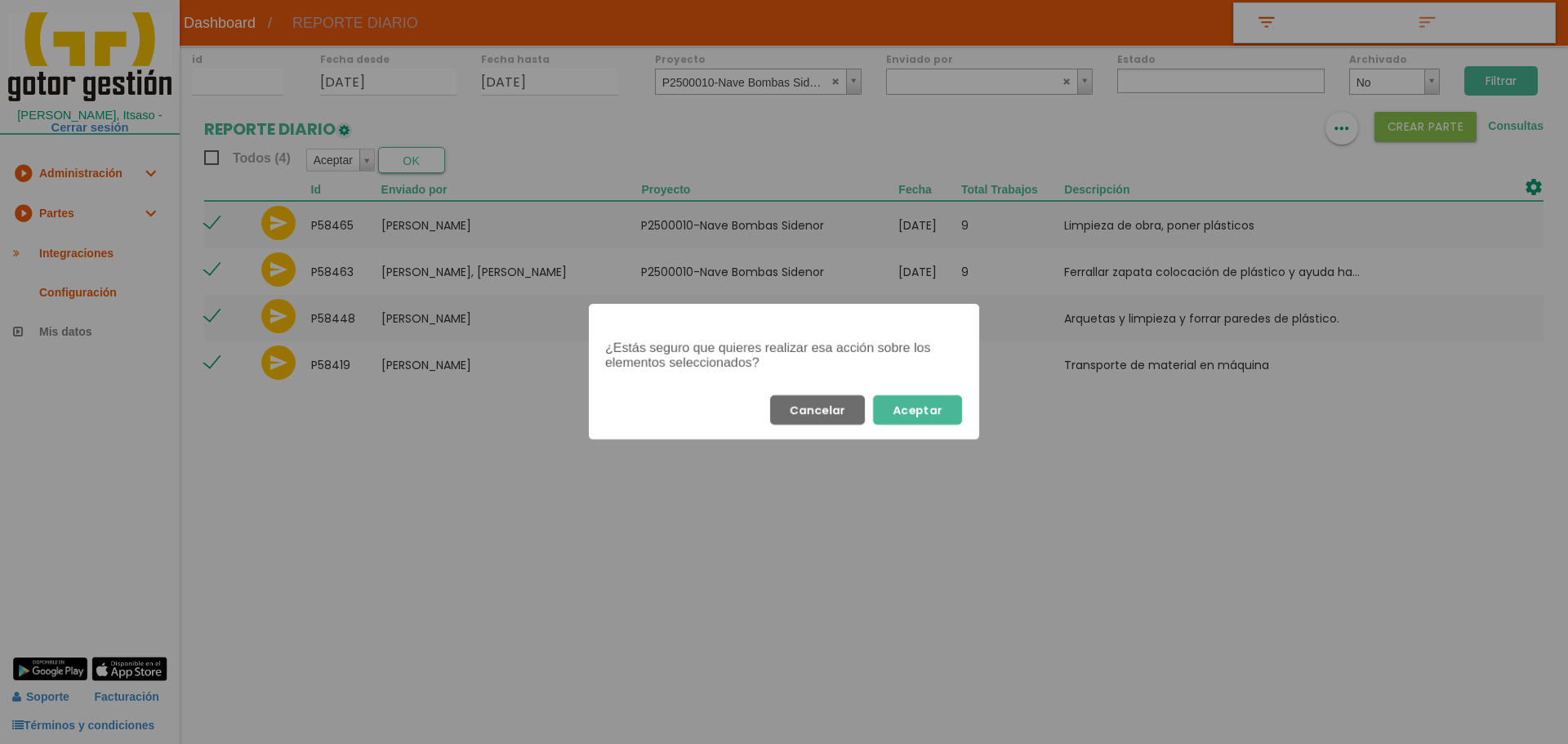
click at [914, 411] on button "Aceptar" at bounding box center [917, 410] width 89 height 29
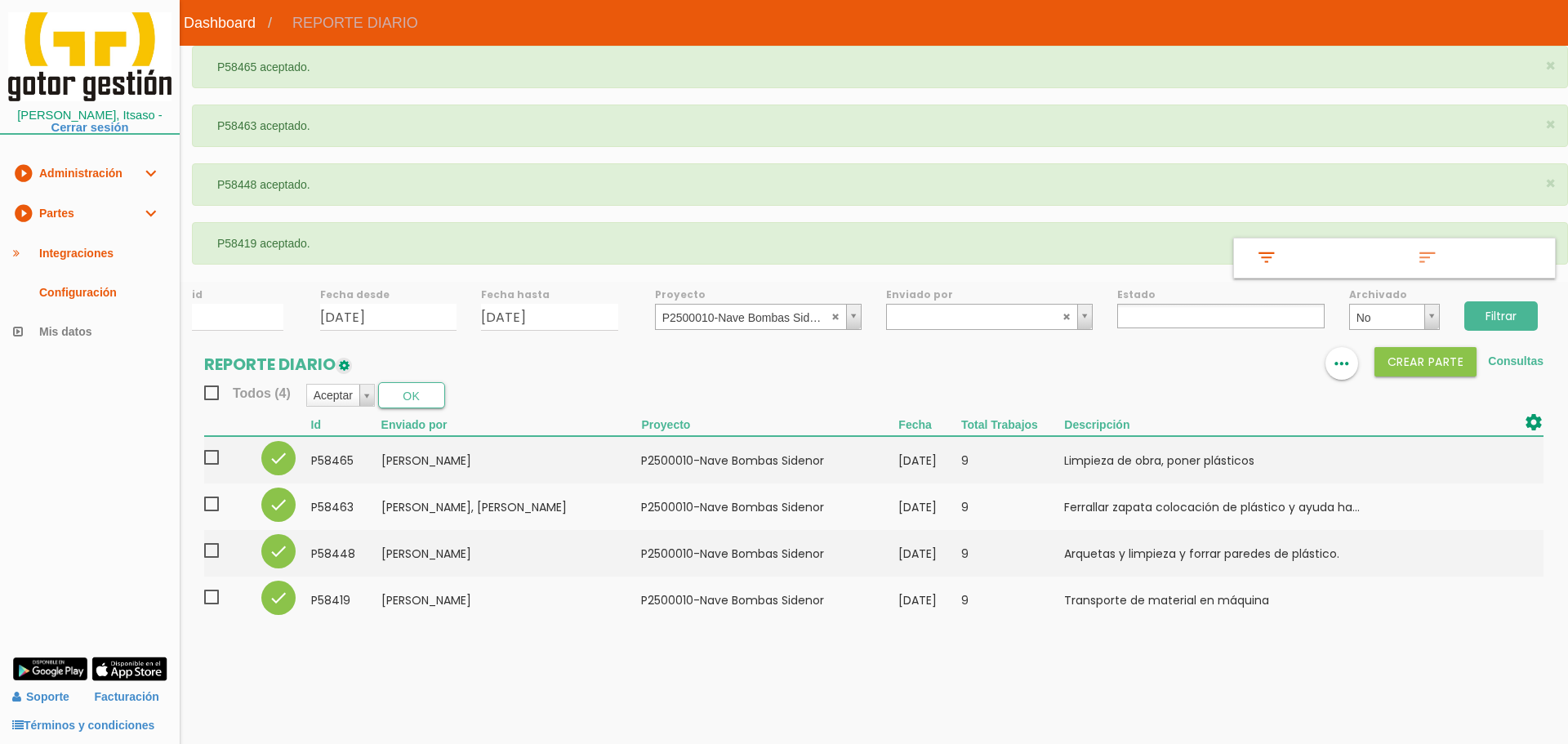
select select
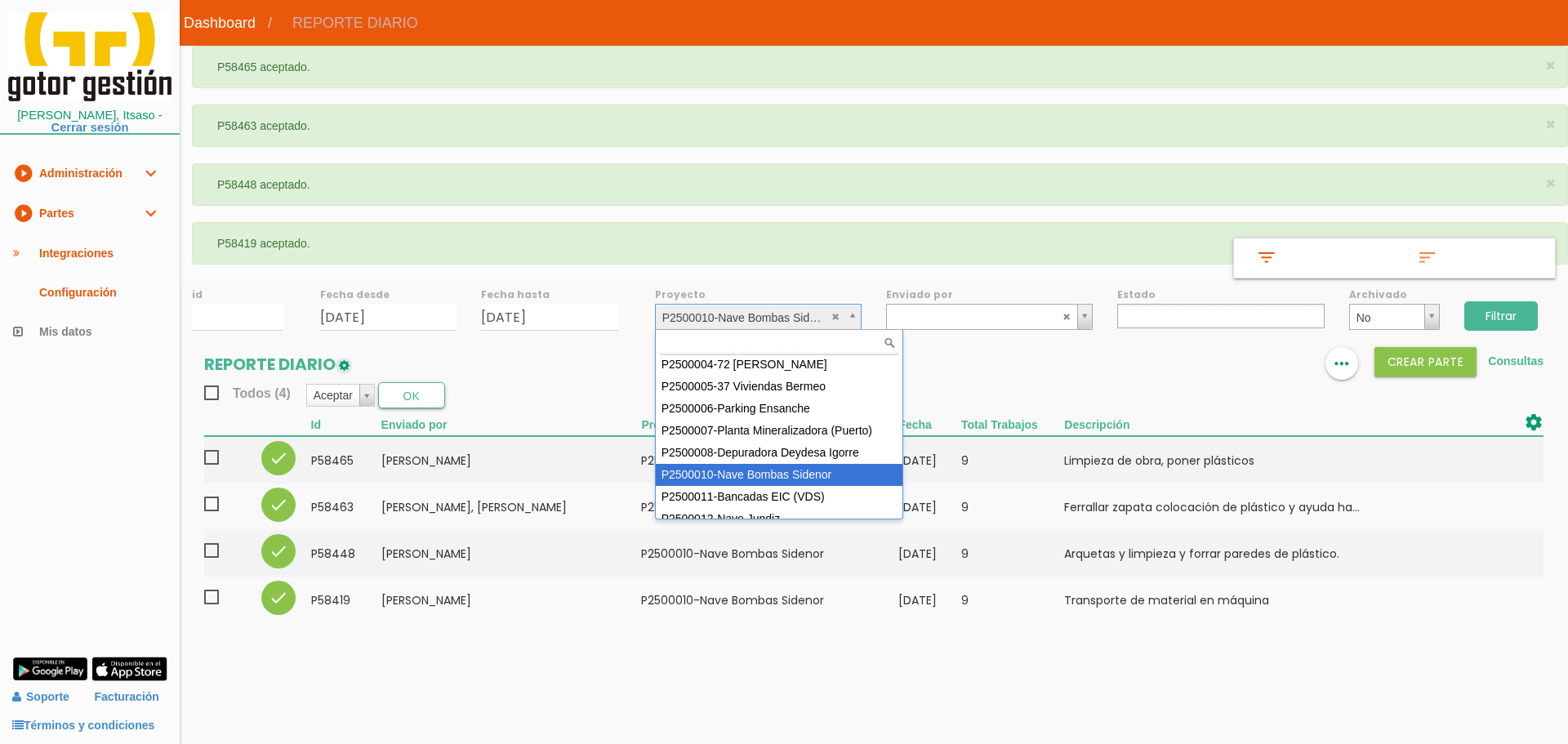
scroll to position [88, 0]
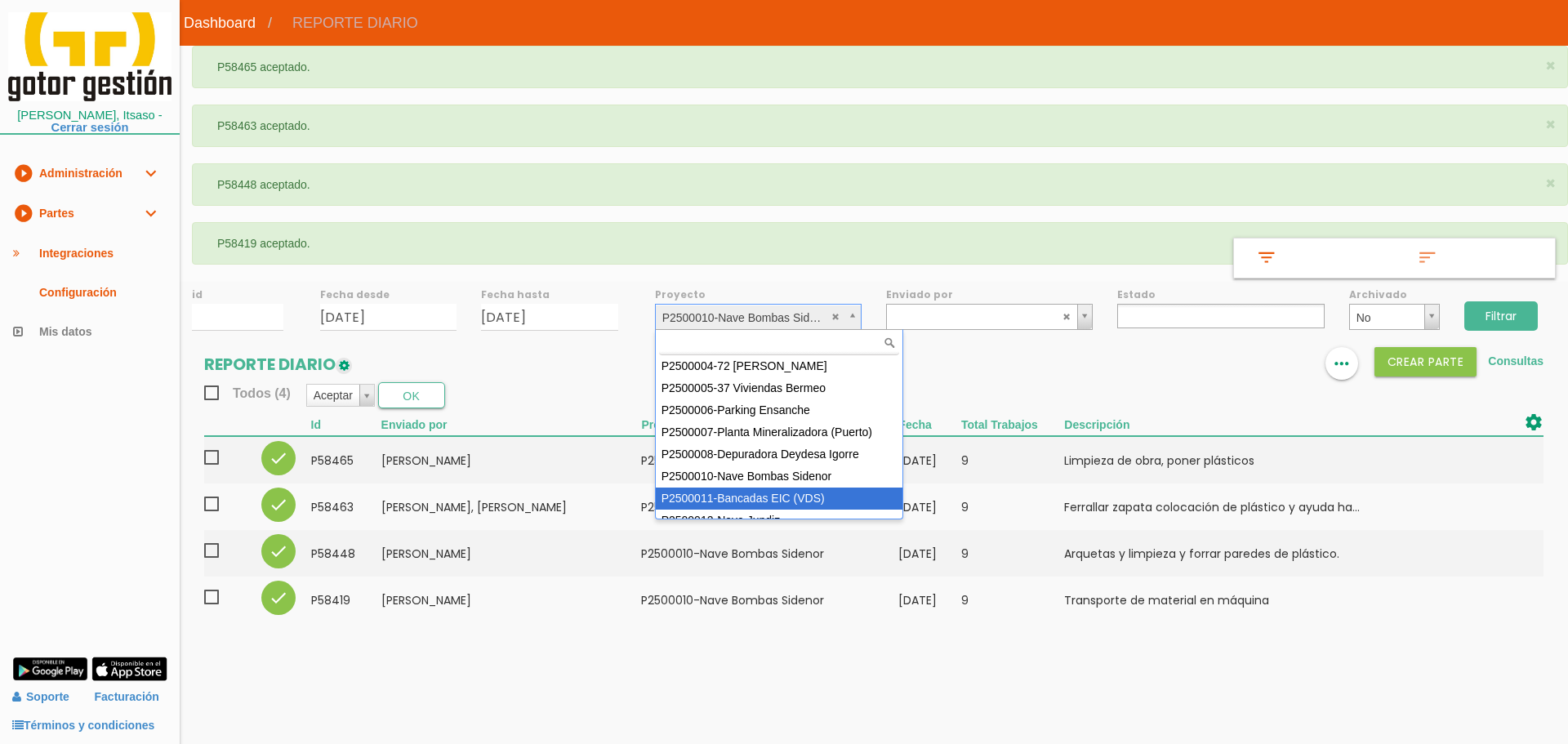
select select "93"
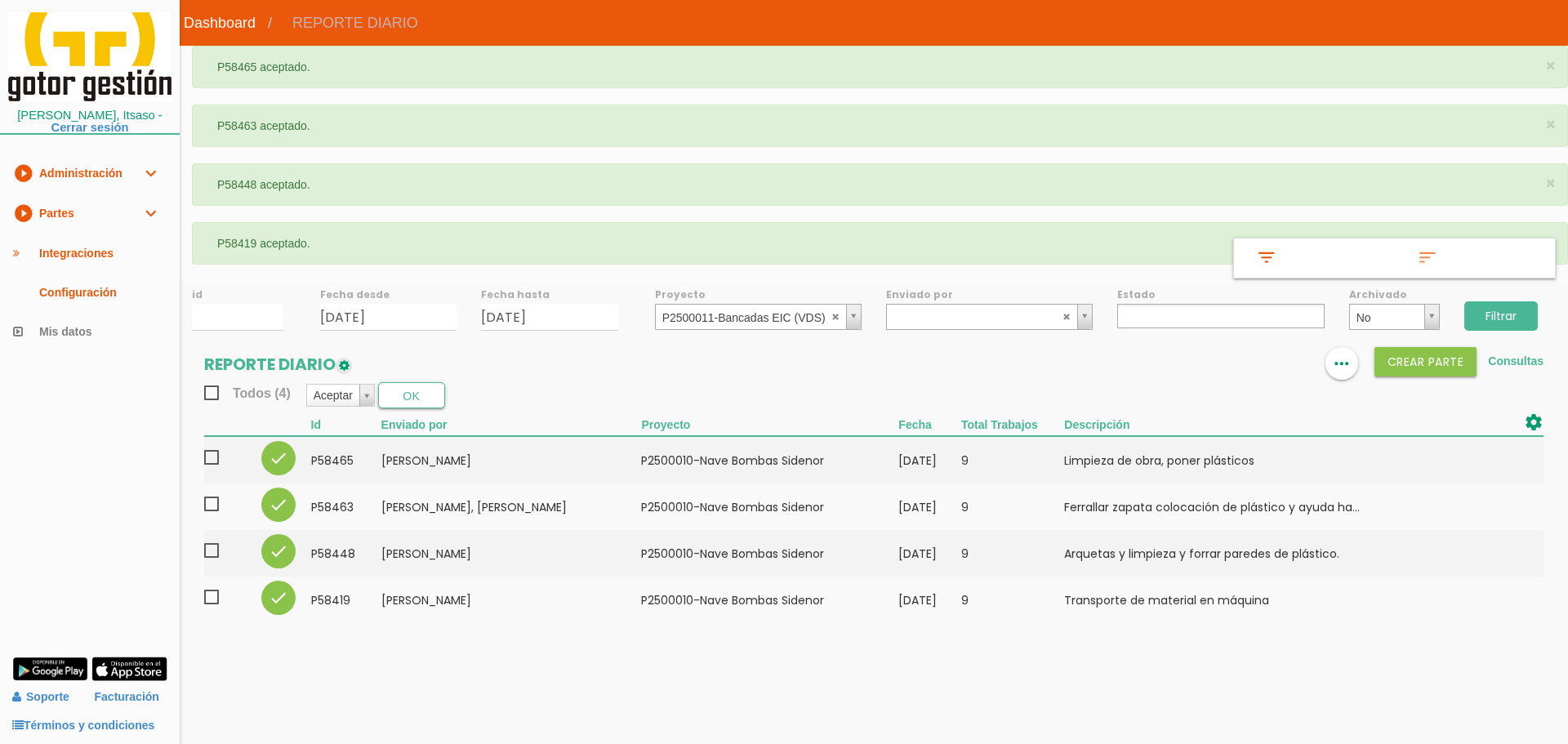
click at [1484, 316] on input "Filtrar" at bounding box center [1501, 316] width 74 height 29
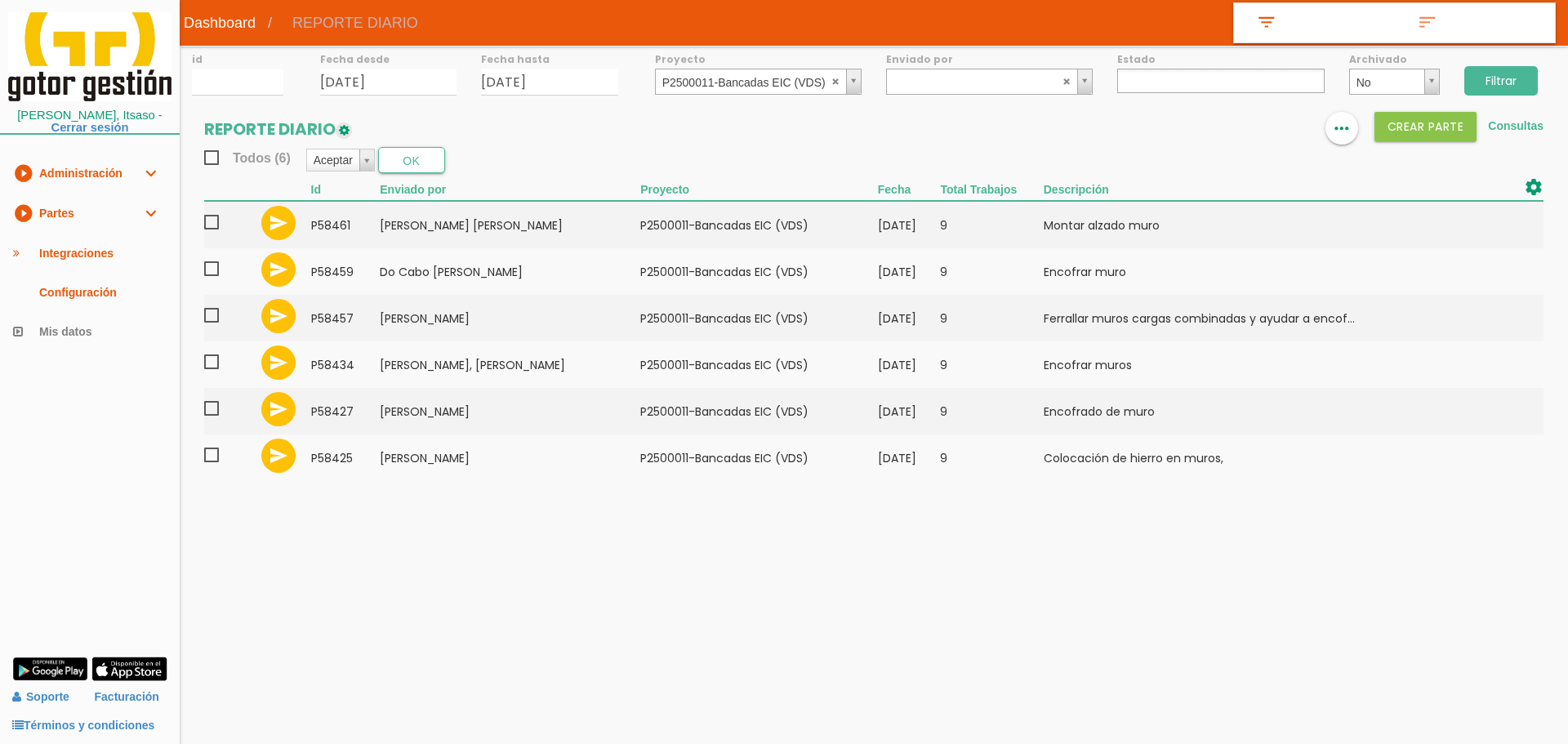
select select
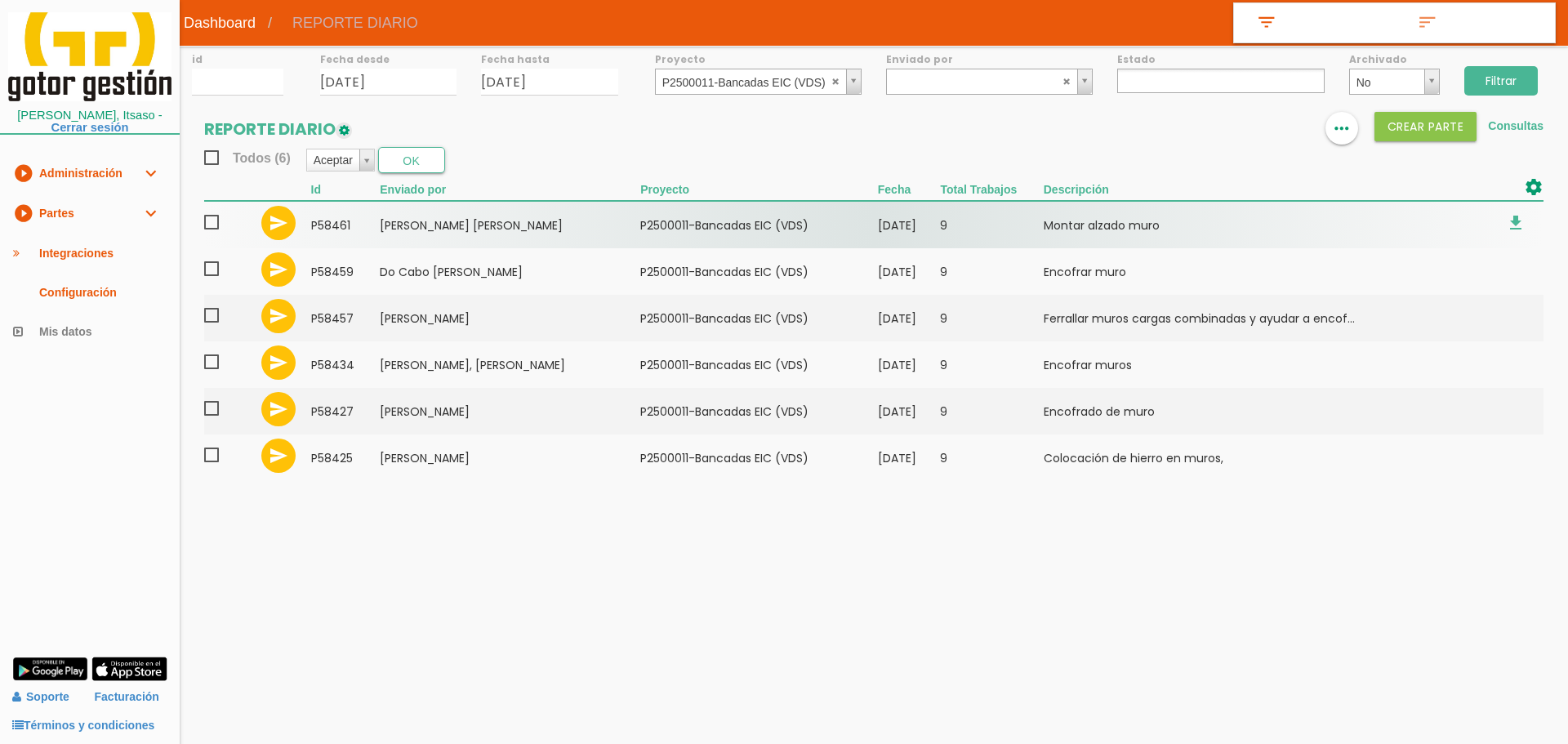
click at [217, 220] on span at bounding box center [218, 223] width 29 height 20
click at [0, 0] on input "checkbox" at bounding box center [0, 0] width 0 height 0
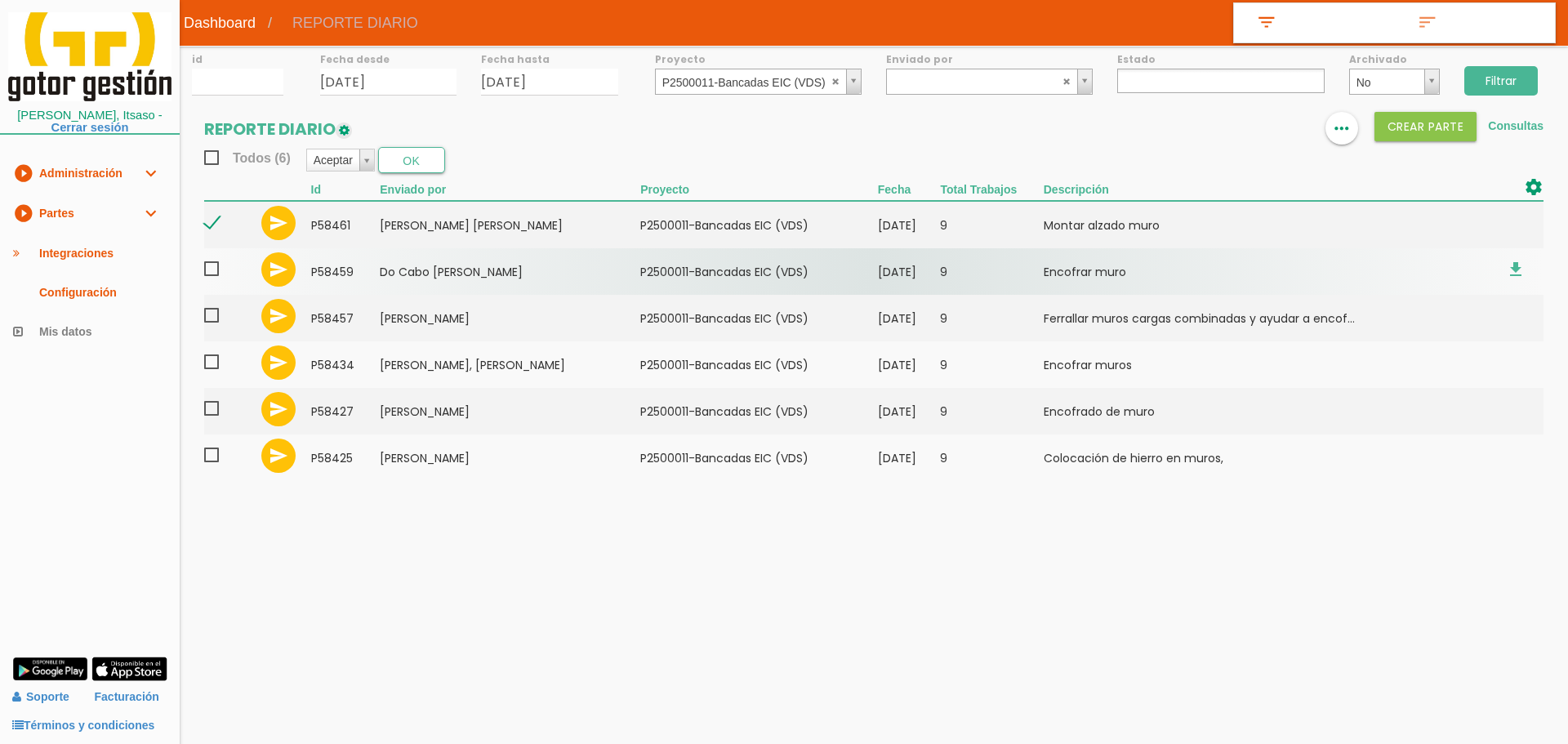
click at [207, 263] on span at bounding box center [218, 269] width 29 height 20
click at [0, 0] on input "checkbox" at bounding box center [0, 0] width 0 height 0
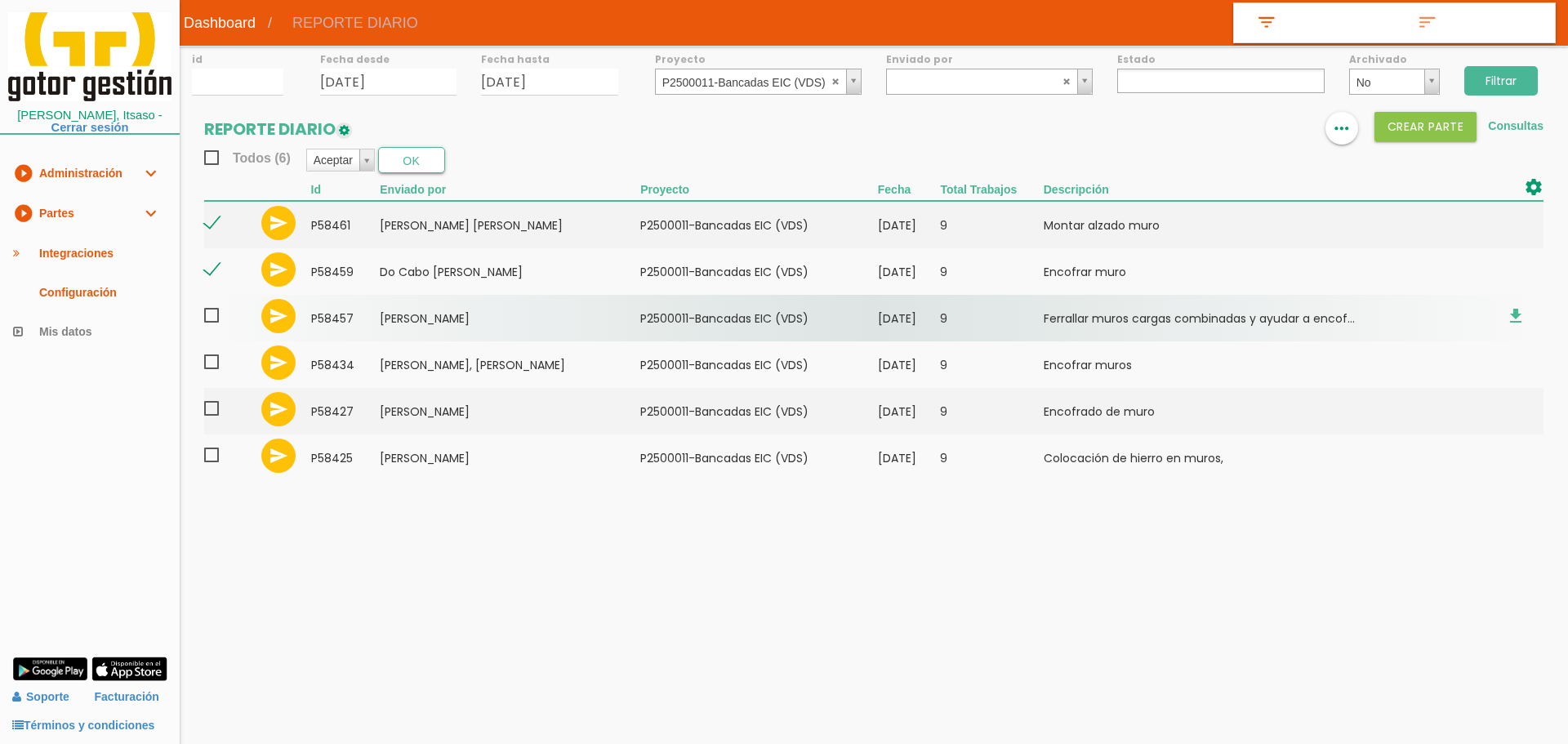
click at [212, 311] on span at bounding box center [218, 316] width 29 height 20
click at [0, 0] on input "checkbox" at bounding box center [0, 0] width 0 height 0
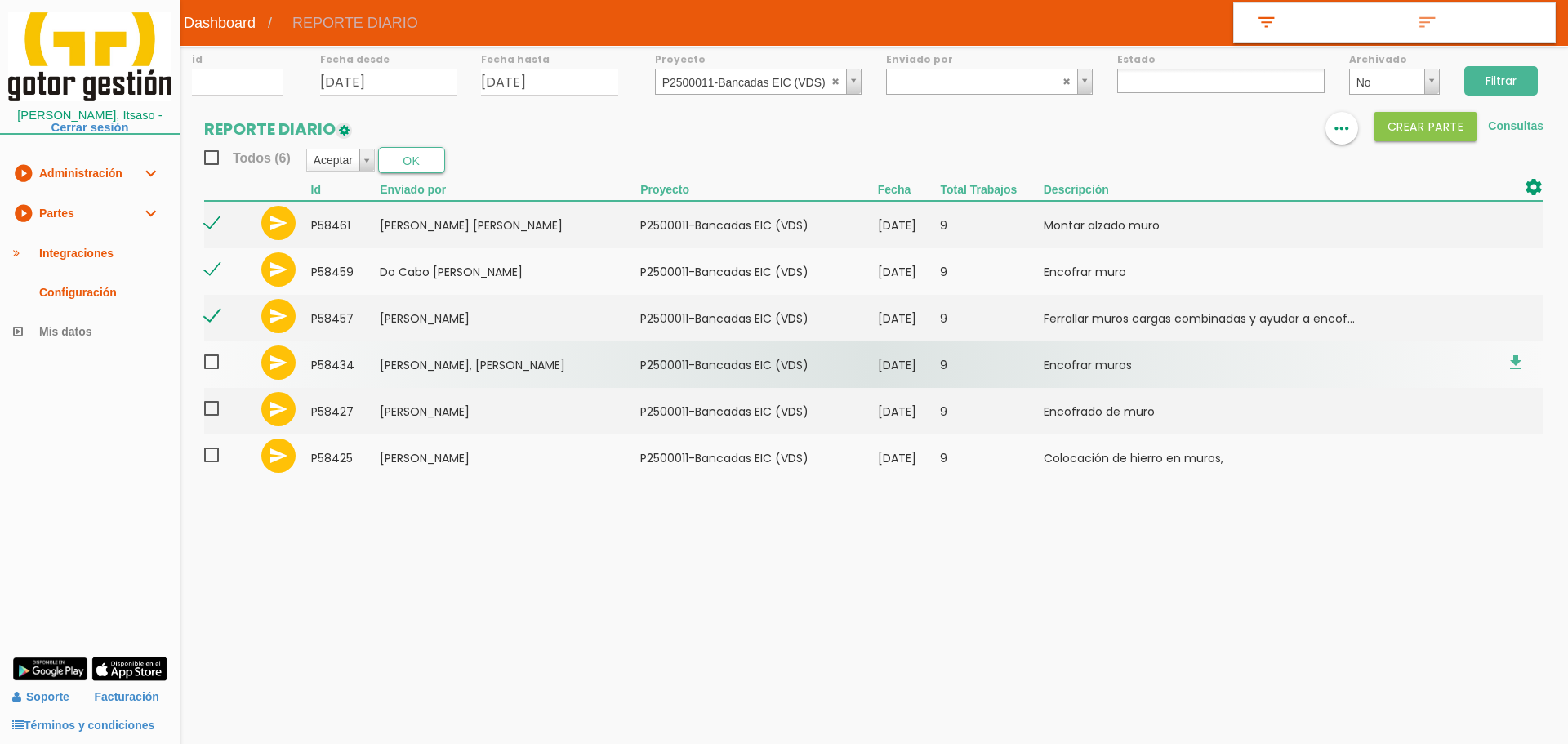
drag, startPoint x: 215, startPoint y: 359, endPoint x: 215, endPoint y: 382, distance: 23.0
click at [215, 360] on span at bounding box center [218, 362] width 29 height 20
click at [0, 0] on input "checkbox" at bounding box center [0, 0] width 0 height 0
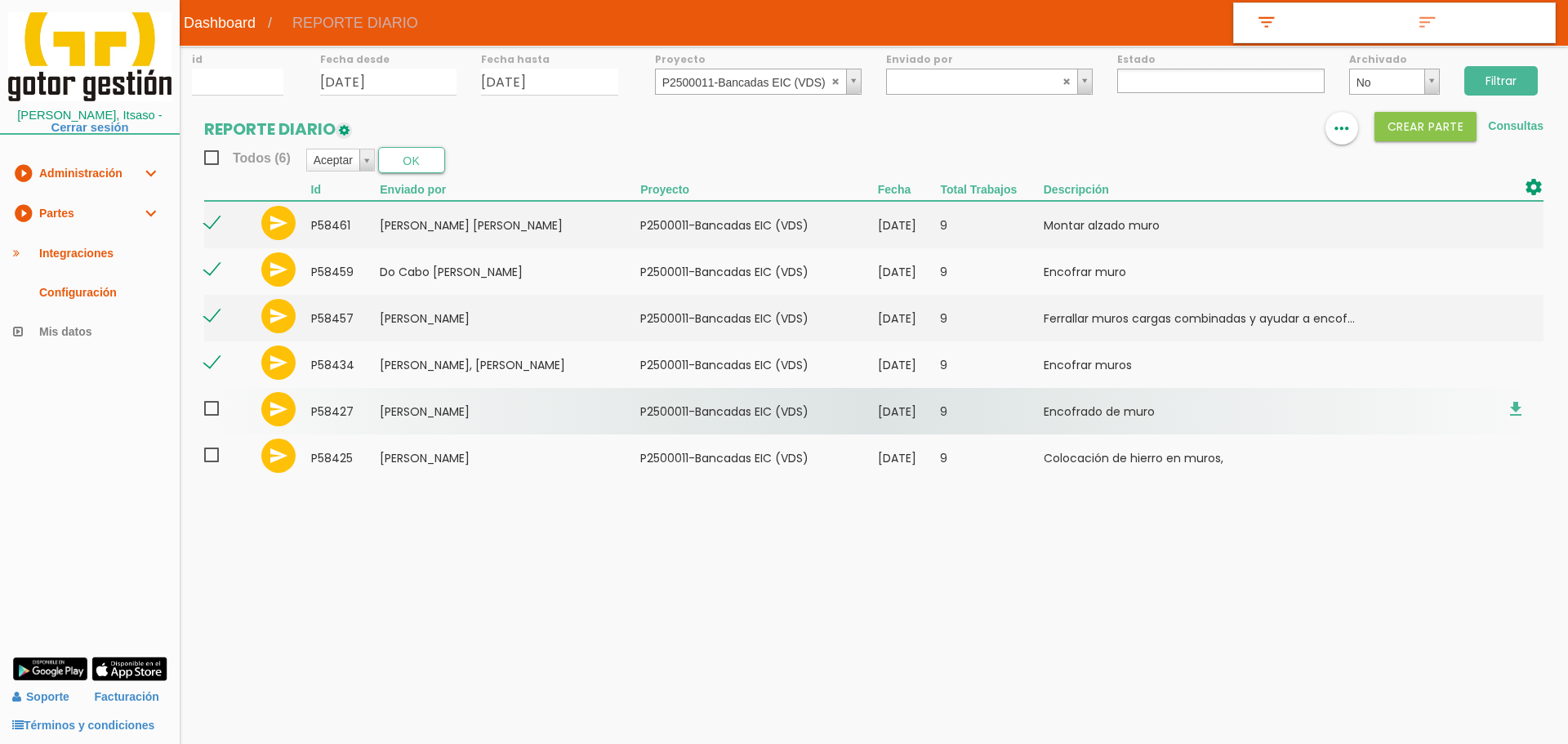
click at [213, 399] on span at bounding box center [218, 409] width 29 height 20
click at [0, 0] on input "checkbox" at bounding box center [0, 0] width 0 height 0
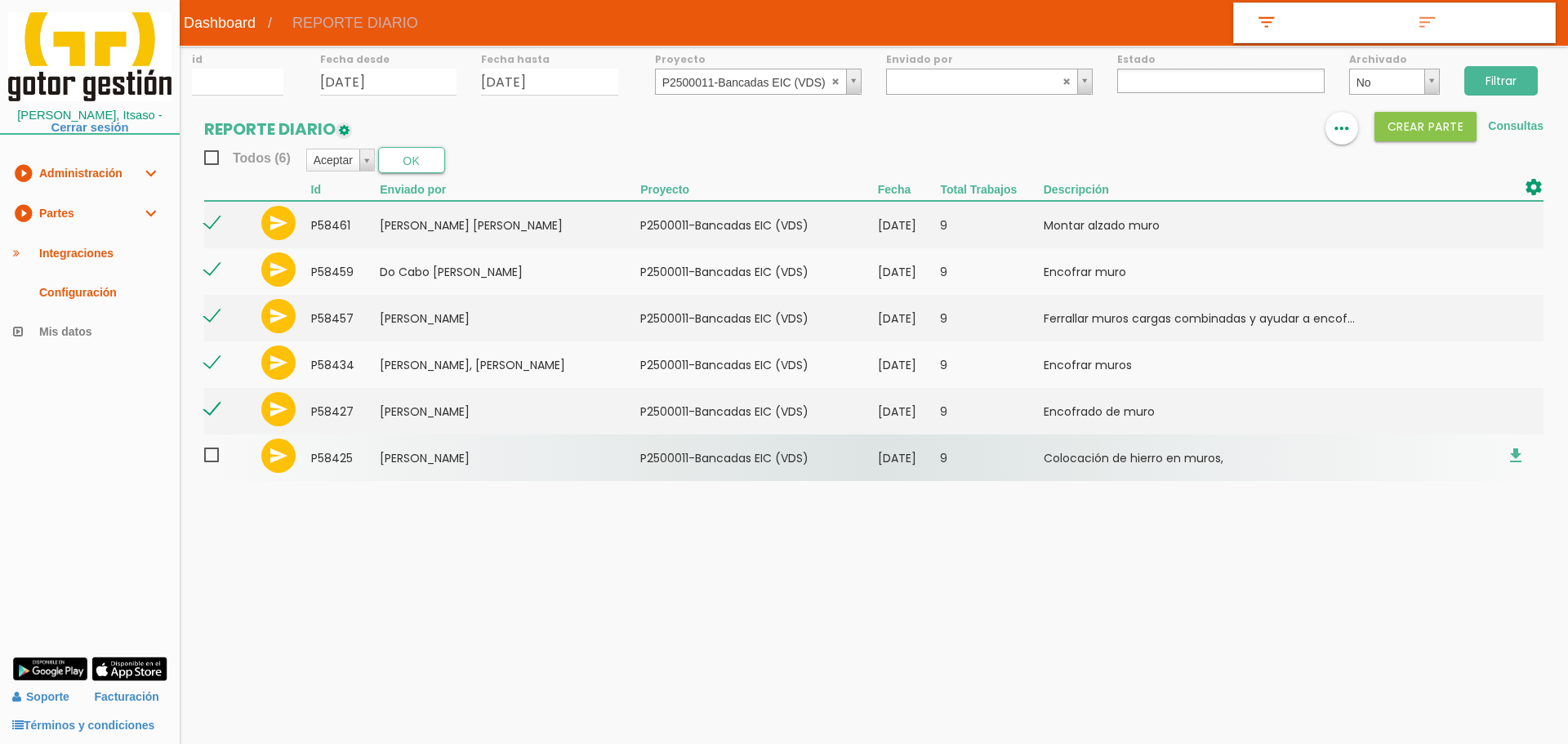
click at [212, 451] on span at bounding box center [218, 455] width 29 height 20
click at [0, 0] on input "checkbox" at bounding box center [0, 0] width 0 height 0
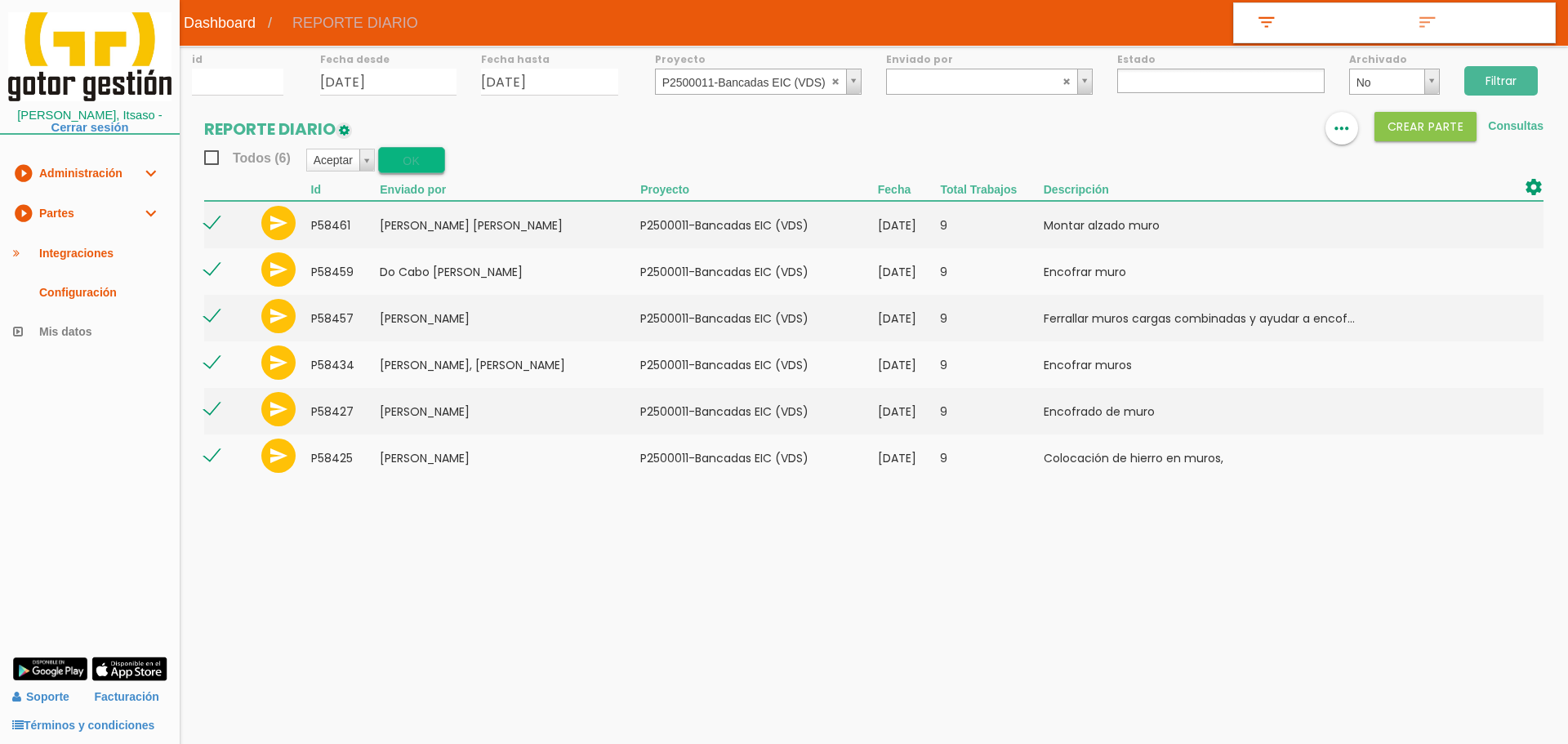
click at [405, 158] on button "OK" at bounding box center [412, 160] width 67 height 26
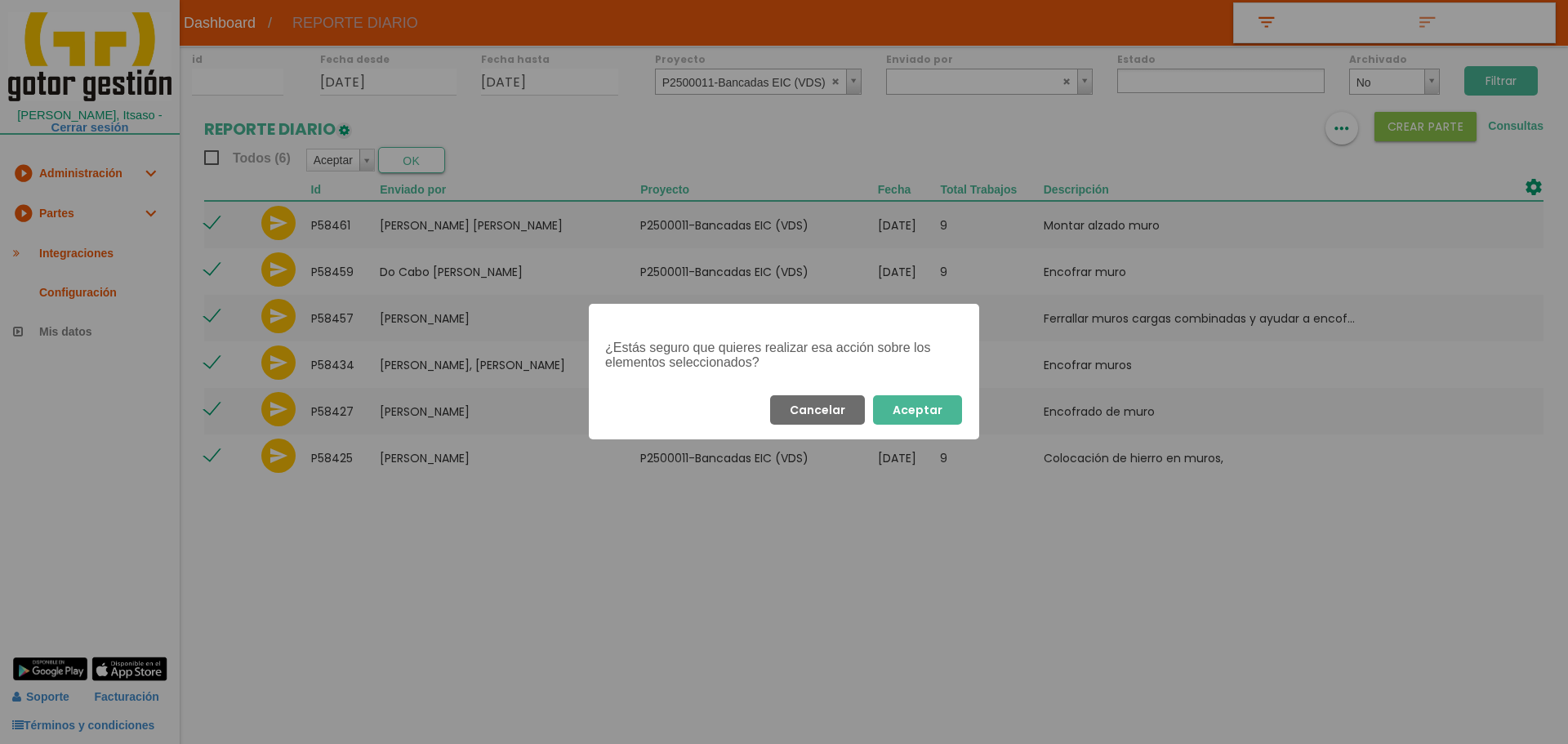
click at [921, 410] on button "Aceptar" at bounding box center [917, 410] width 89 height 29
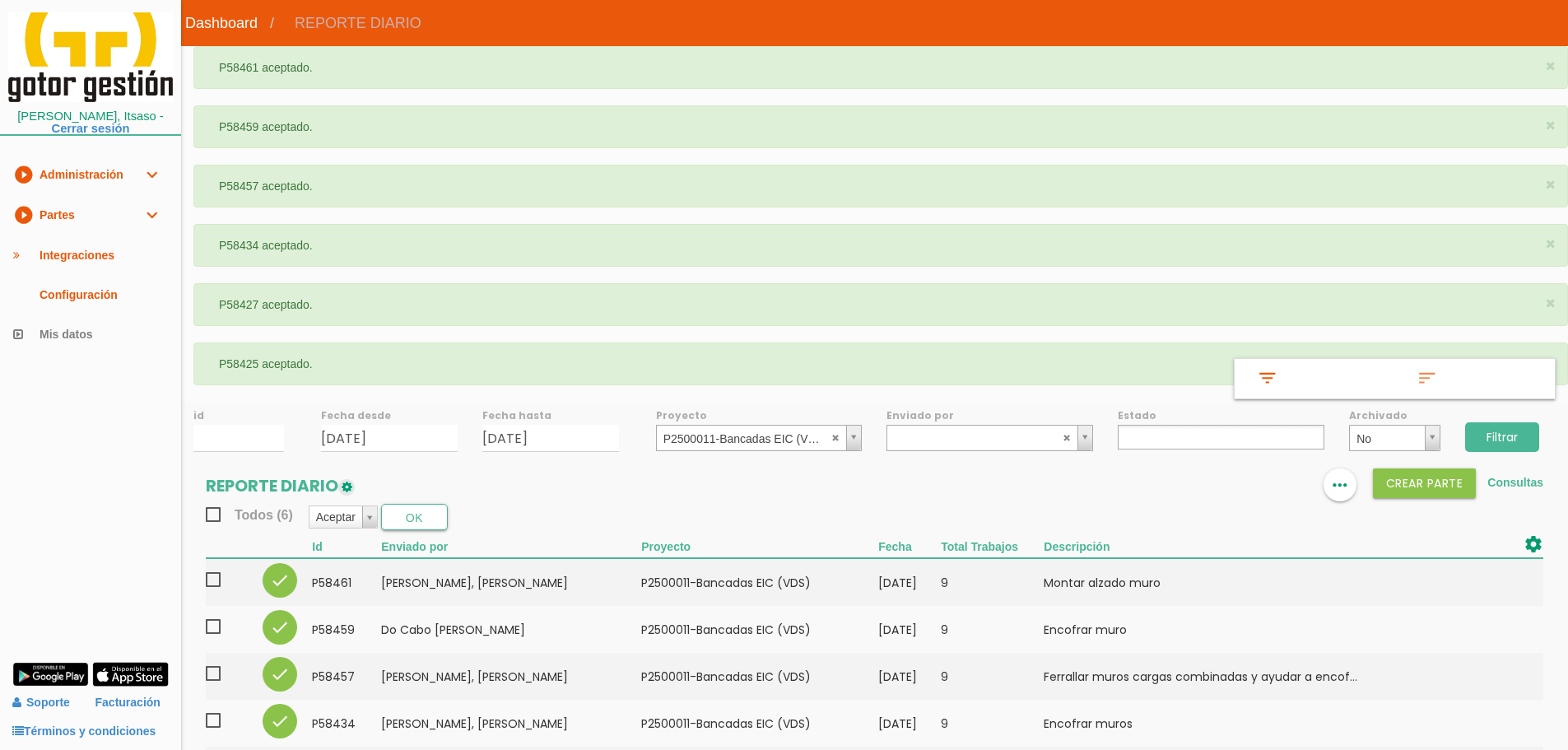
select select
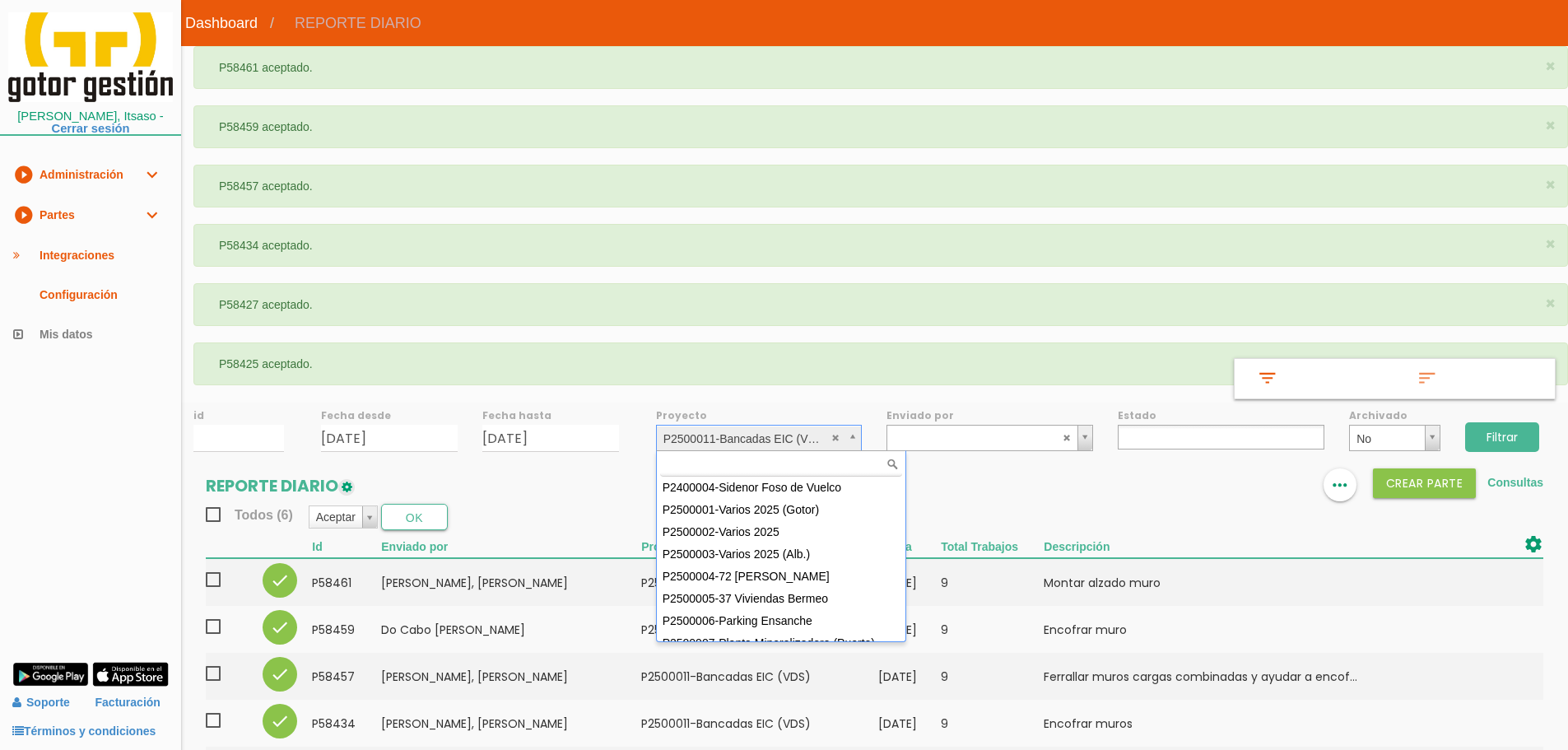
scroll to position [111, 0]
select select "89"
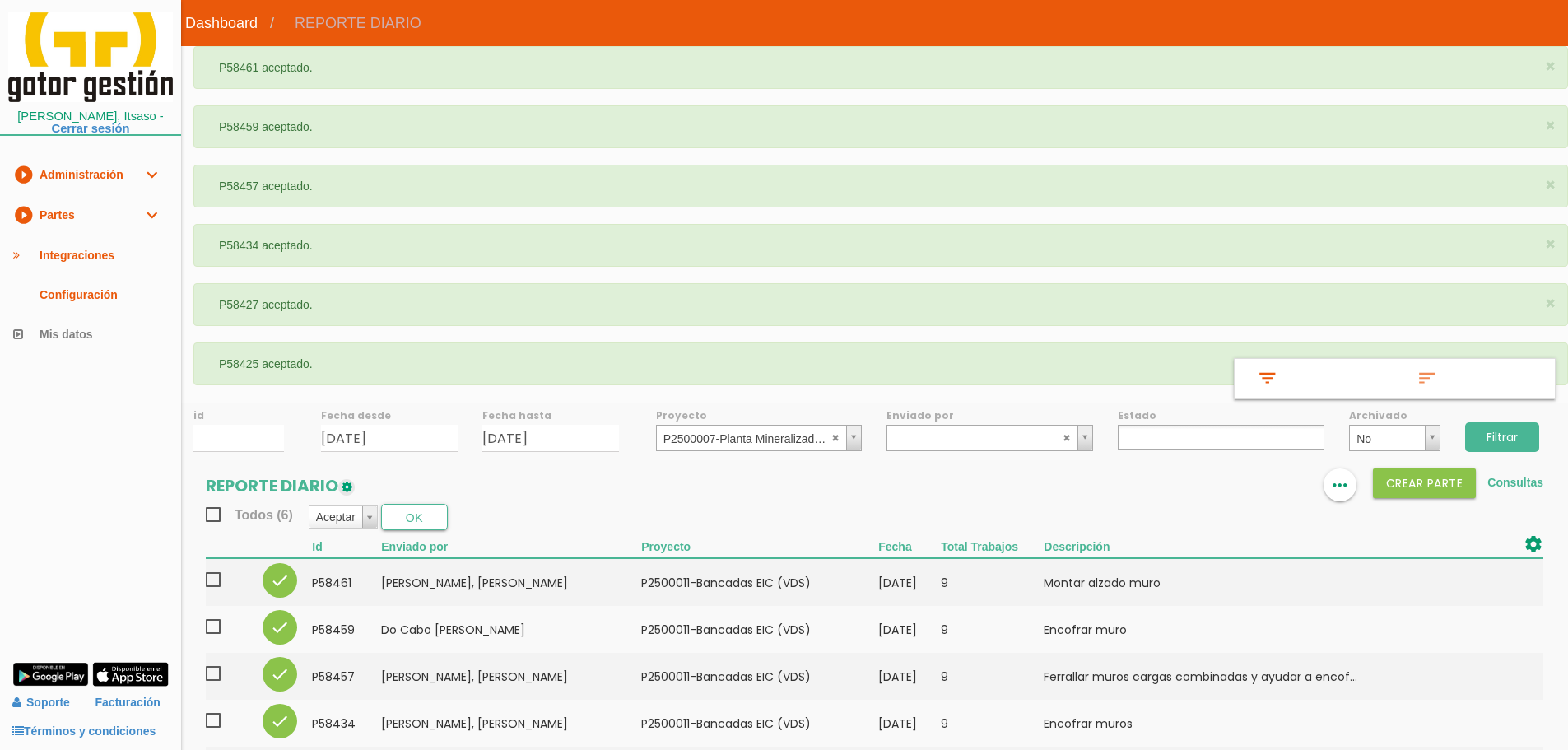
click at [1480, 426] on input "Filtrar" at bounding box center [1502, 437] width 74 height 30
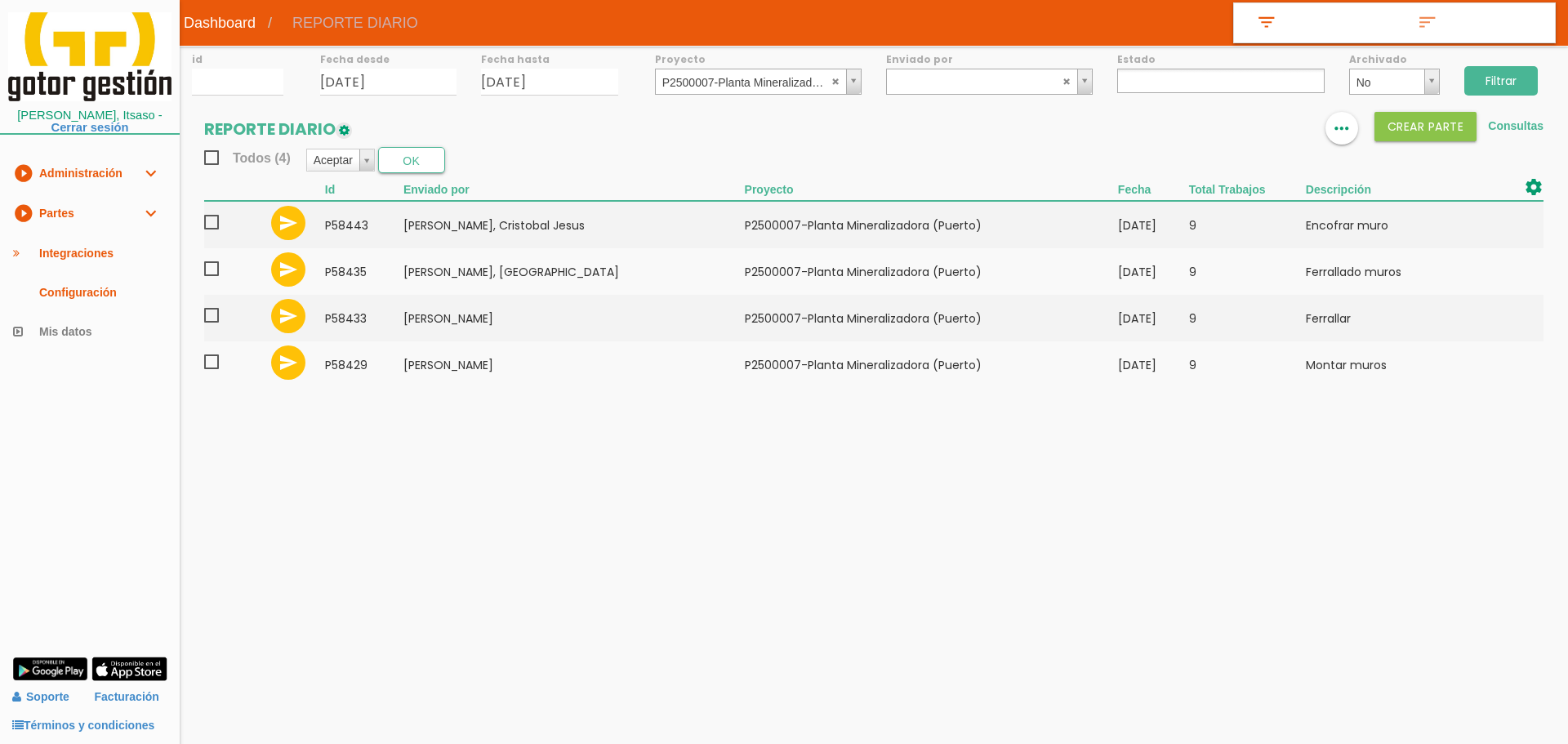
select select
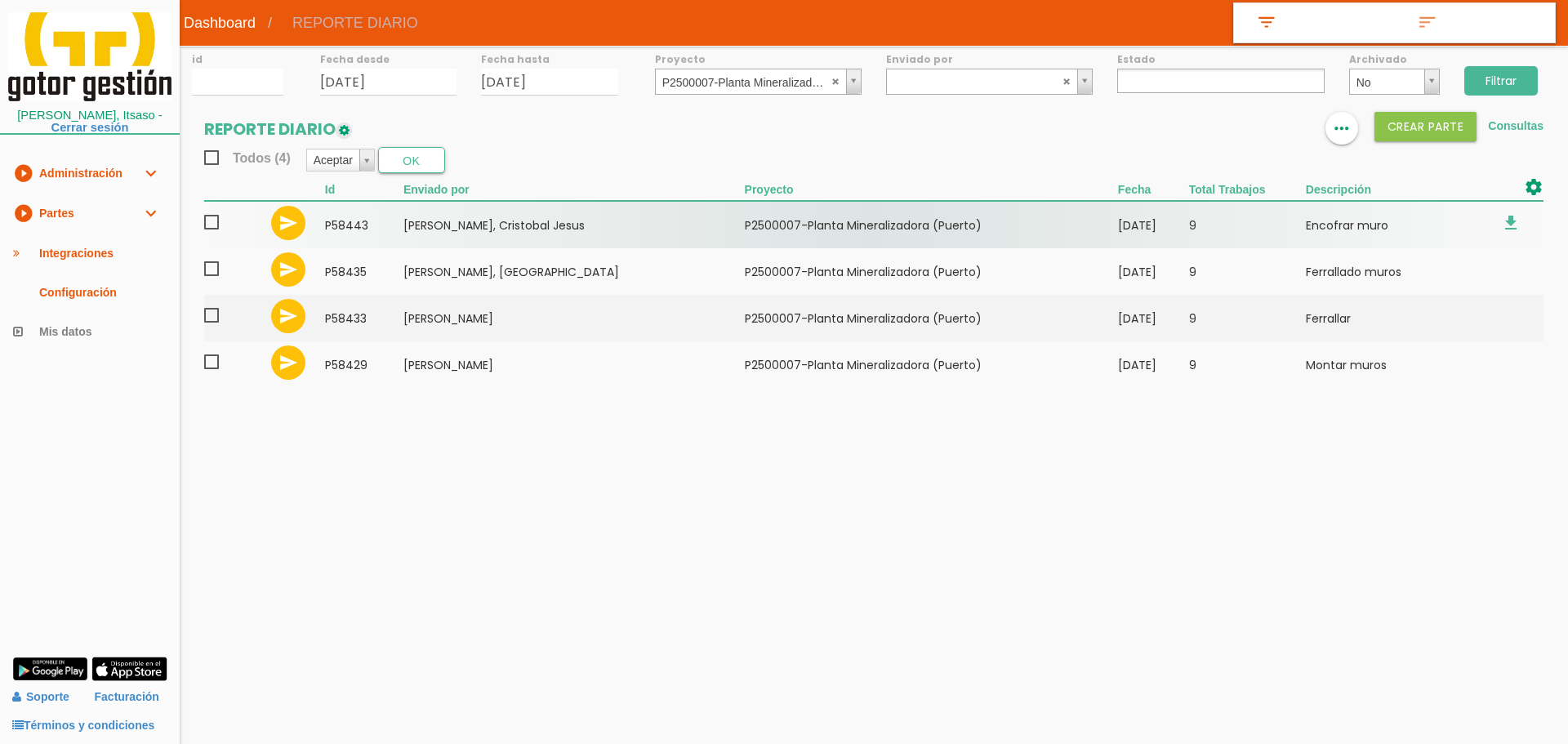
click at [212, 225] on span at bounding box center [218, 223] width 29 height 20
click at [0, 0] on input "checkbox" at bounding box center [0, 0] width 0 height 0
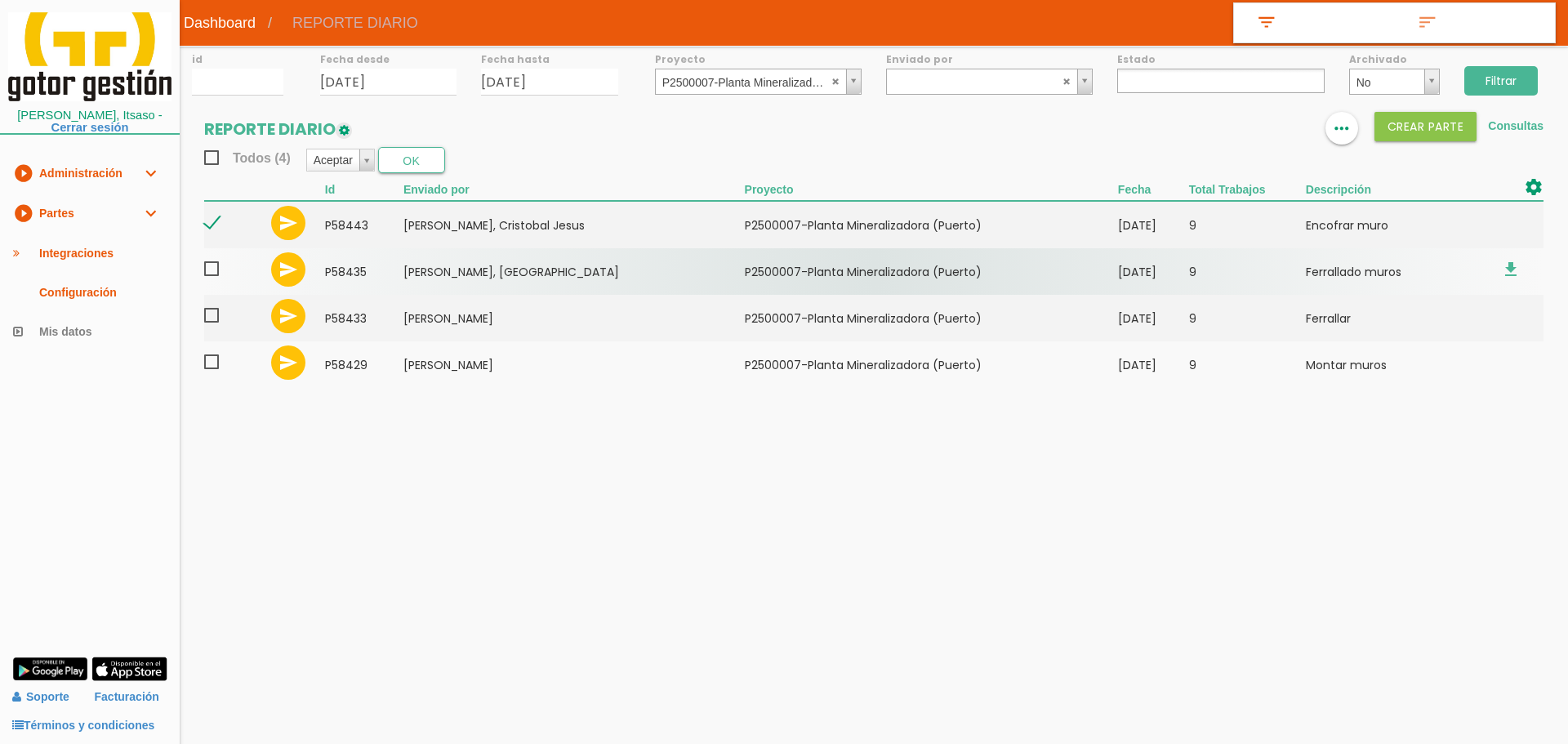
click at [218, 274] on span at bounding box center [218, 269] width 29 height 20
click at [0, 0] on input "checkbox" at bounding box center [0, 0] width 0 height 0
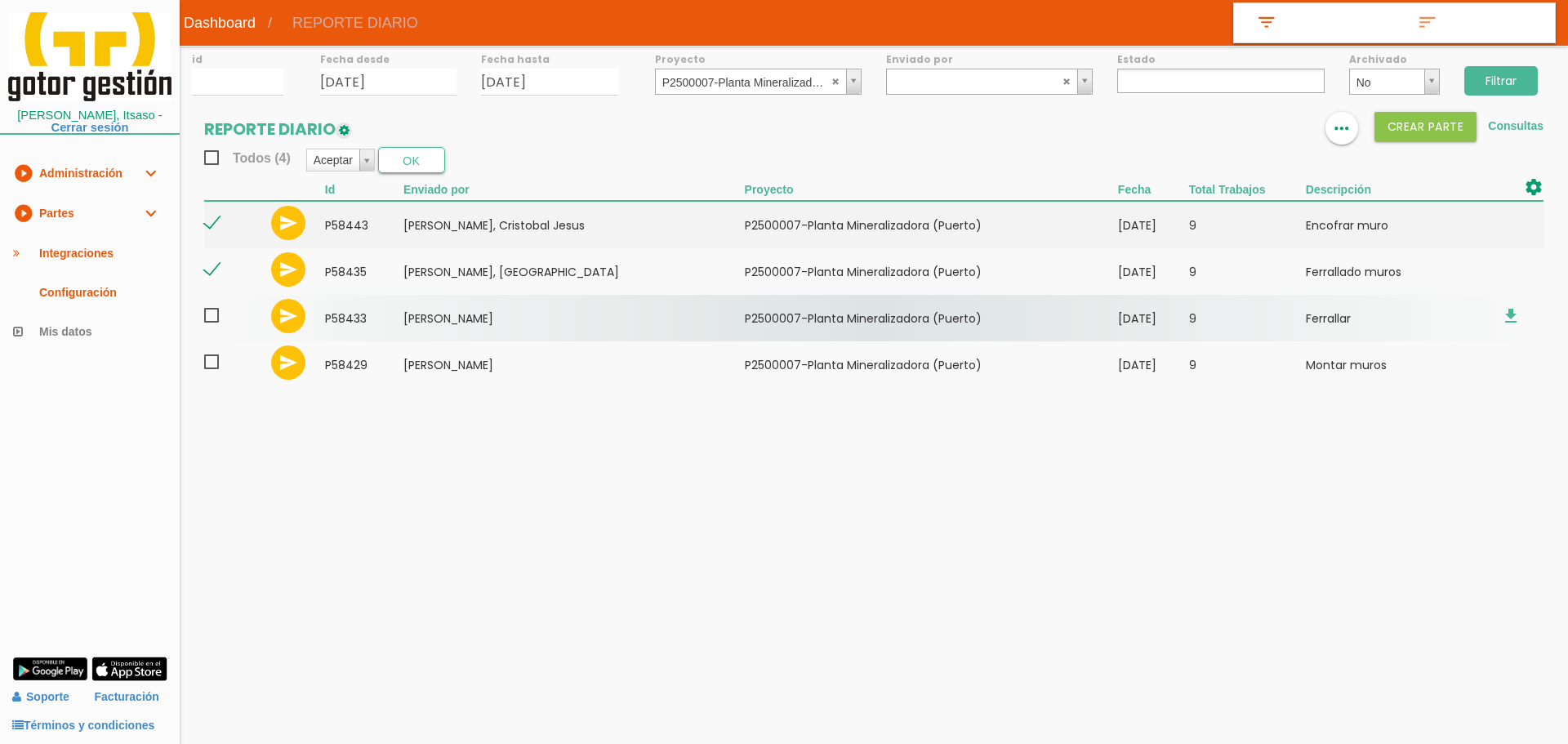
click at [214, 312] on span at bounding box center [218, 316] width 29 height 20
click at [0, 0] on input "checkbox" at bounding box center [0, 0] width 0 height 0
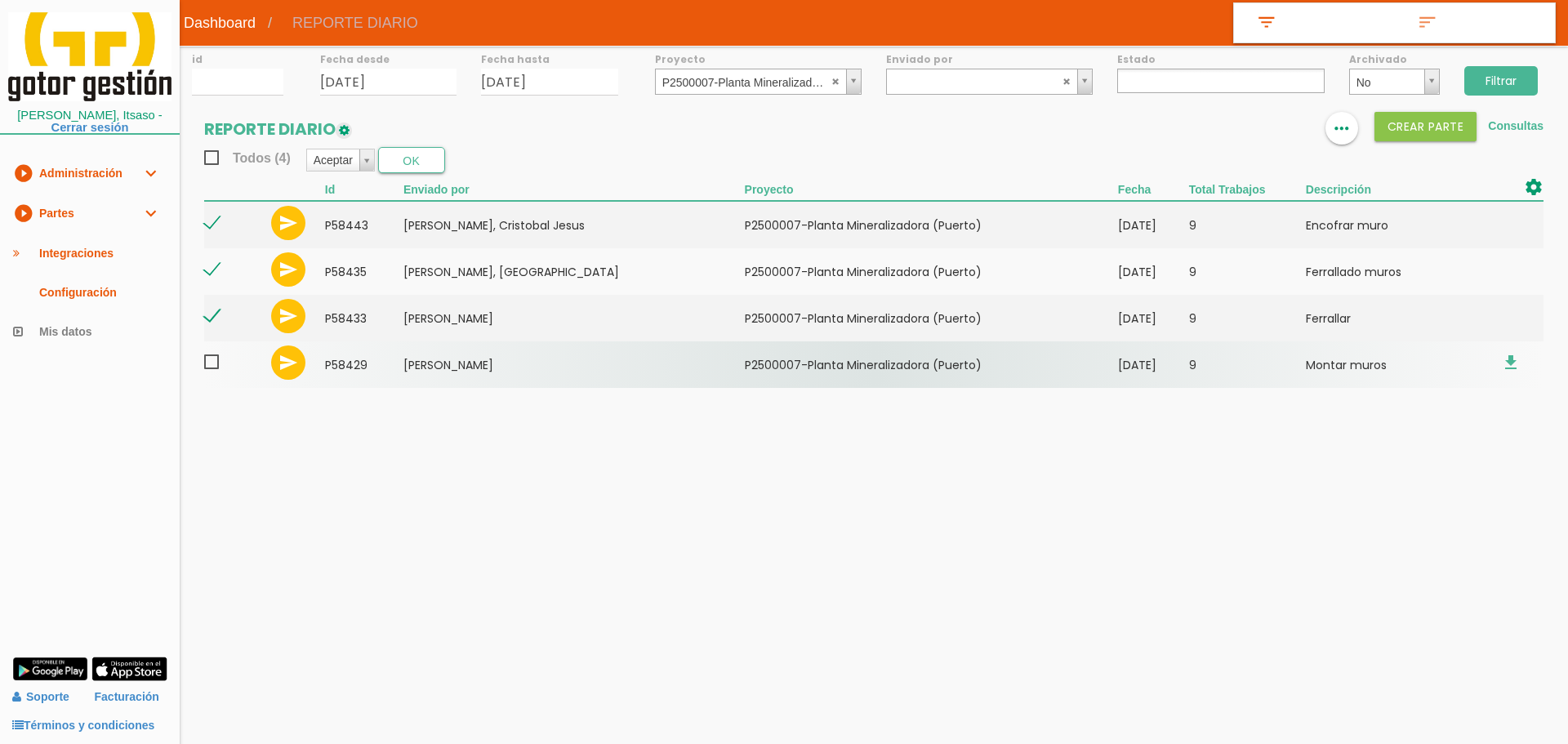
click at [215, 365] on span at bounding box center [218, 362] width 29 height 20
click at [0, 0] on input "checkbox" at bounding box center [0, 0] width 0 height 0
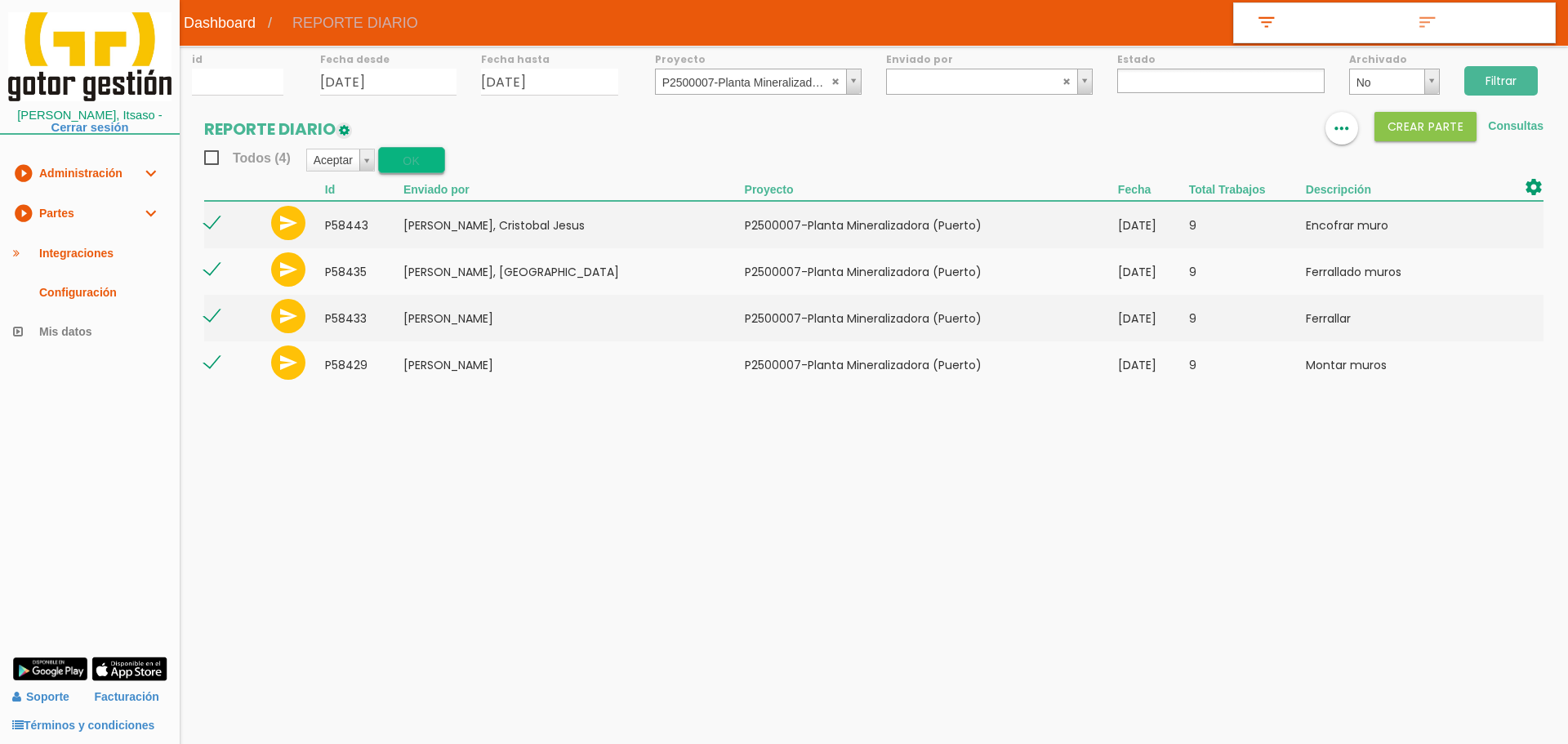
click at [401, 160] on button "OK" at bounding box center [412, 160] width 67 height 26
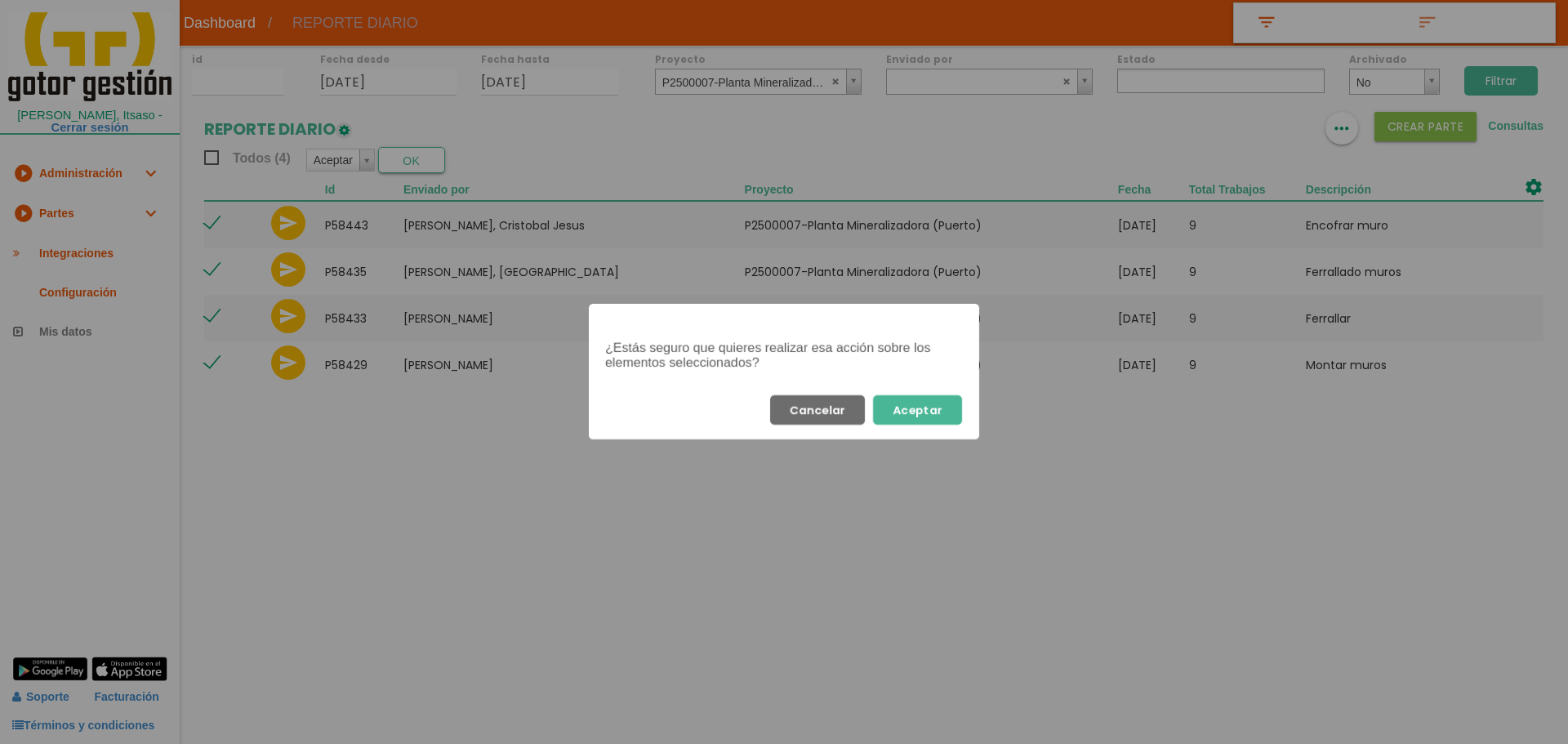
click at [943, 411] on button "Aceptar" at bounding box center [917, 410] width 89 height 29
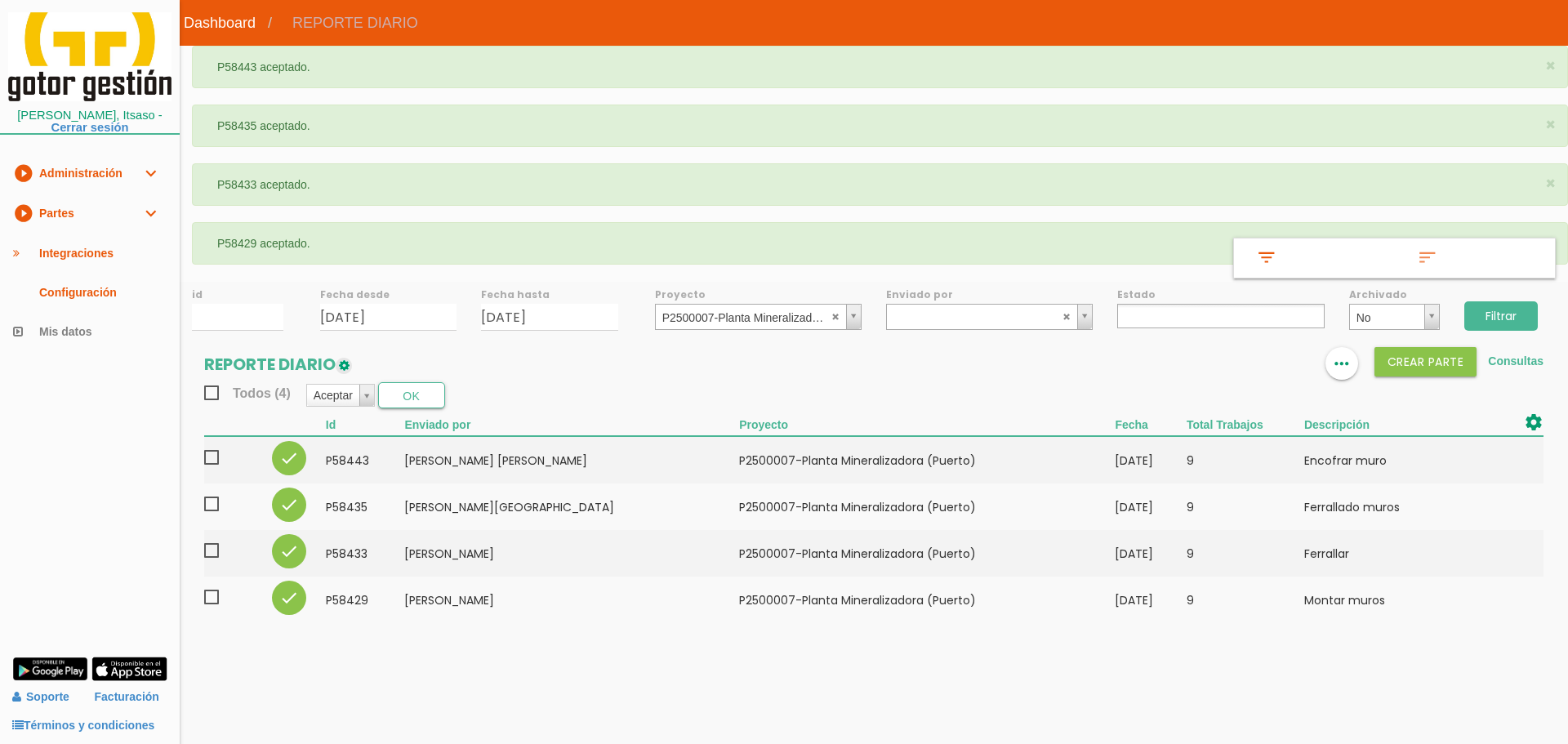
select select
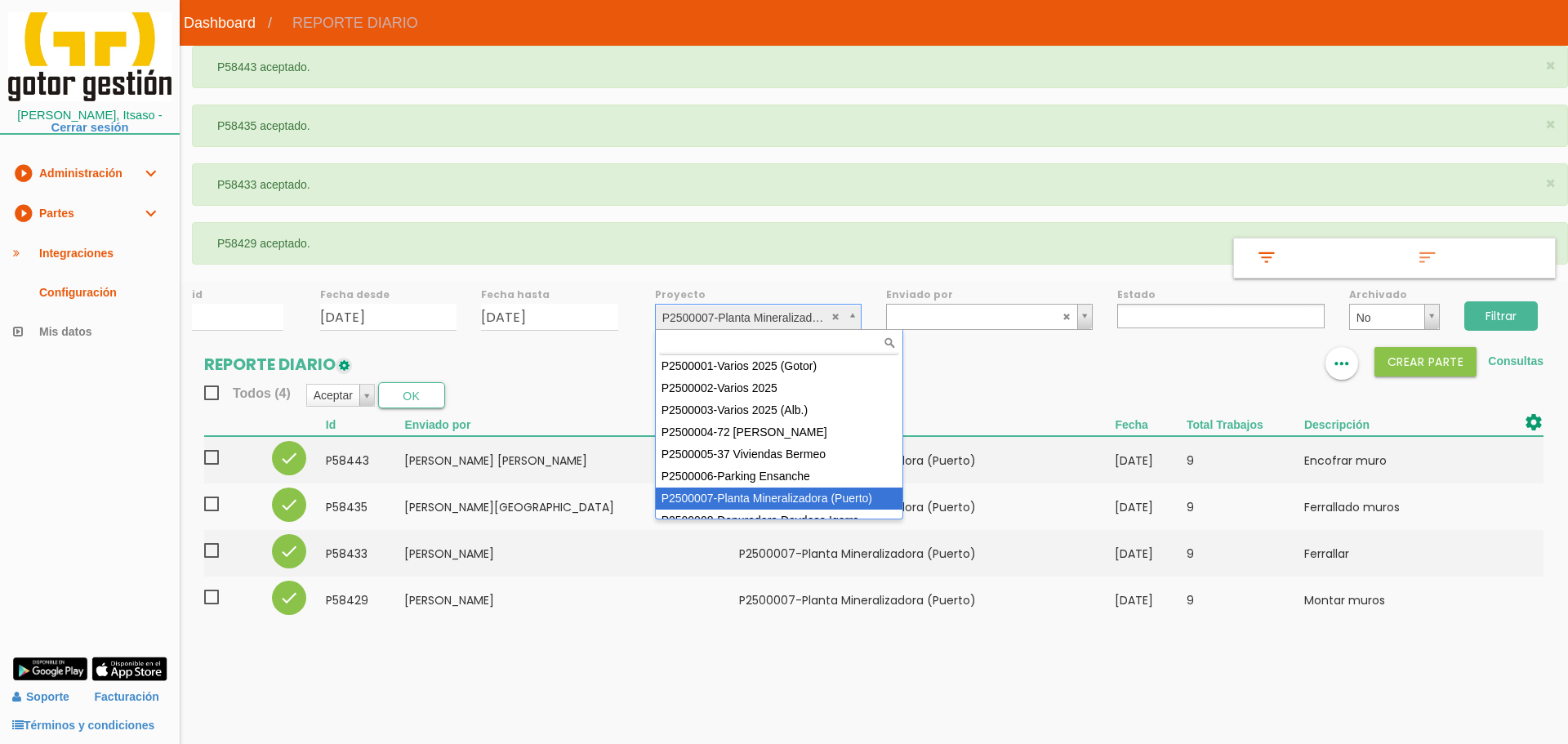
scroll to position [104, 0]
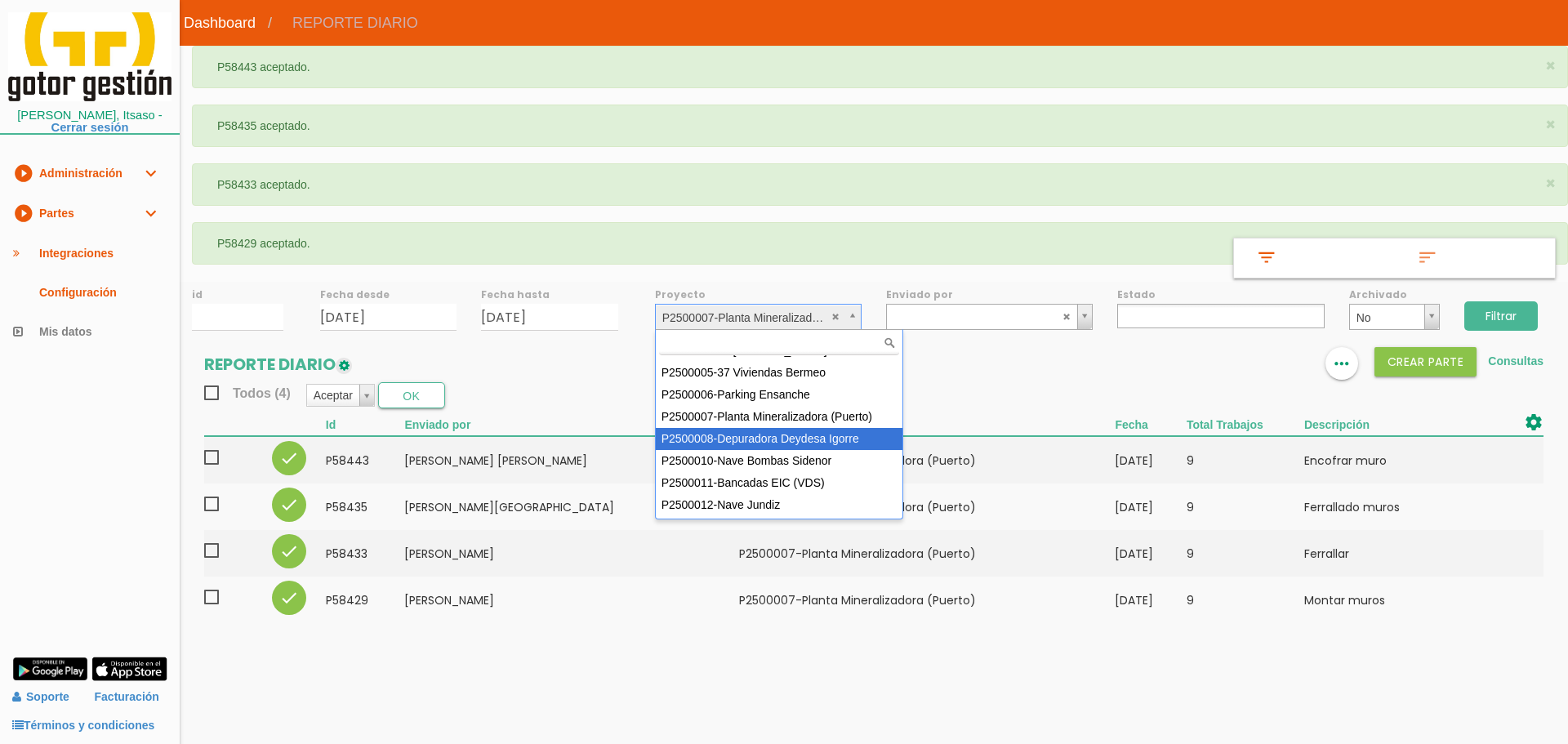
select select "90"
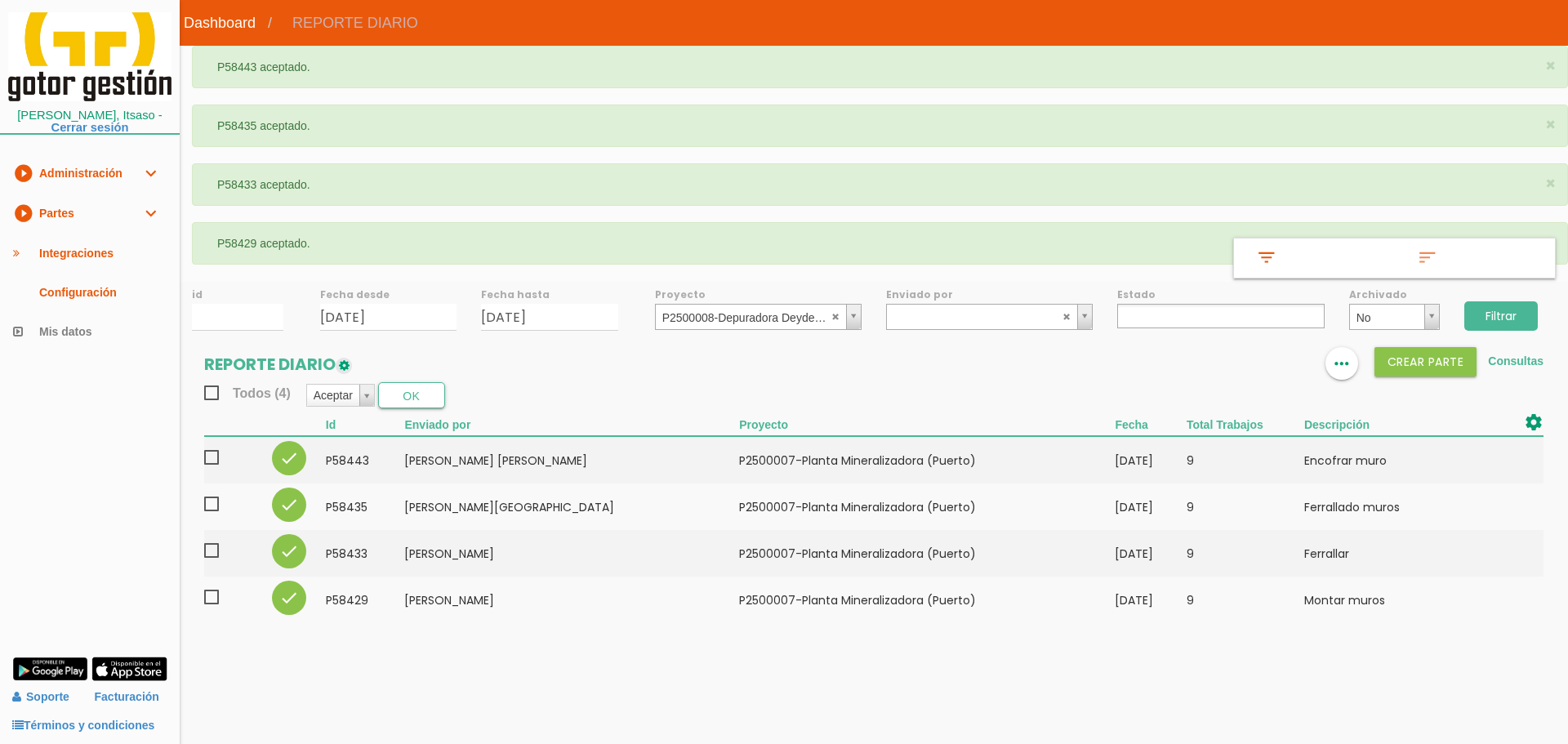
click at [1508, 312] on input "Filtrar" at bounding box center [1501, 316] width 74 height 29
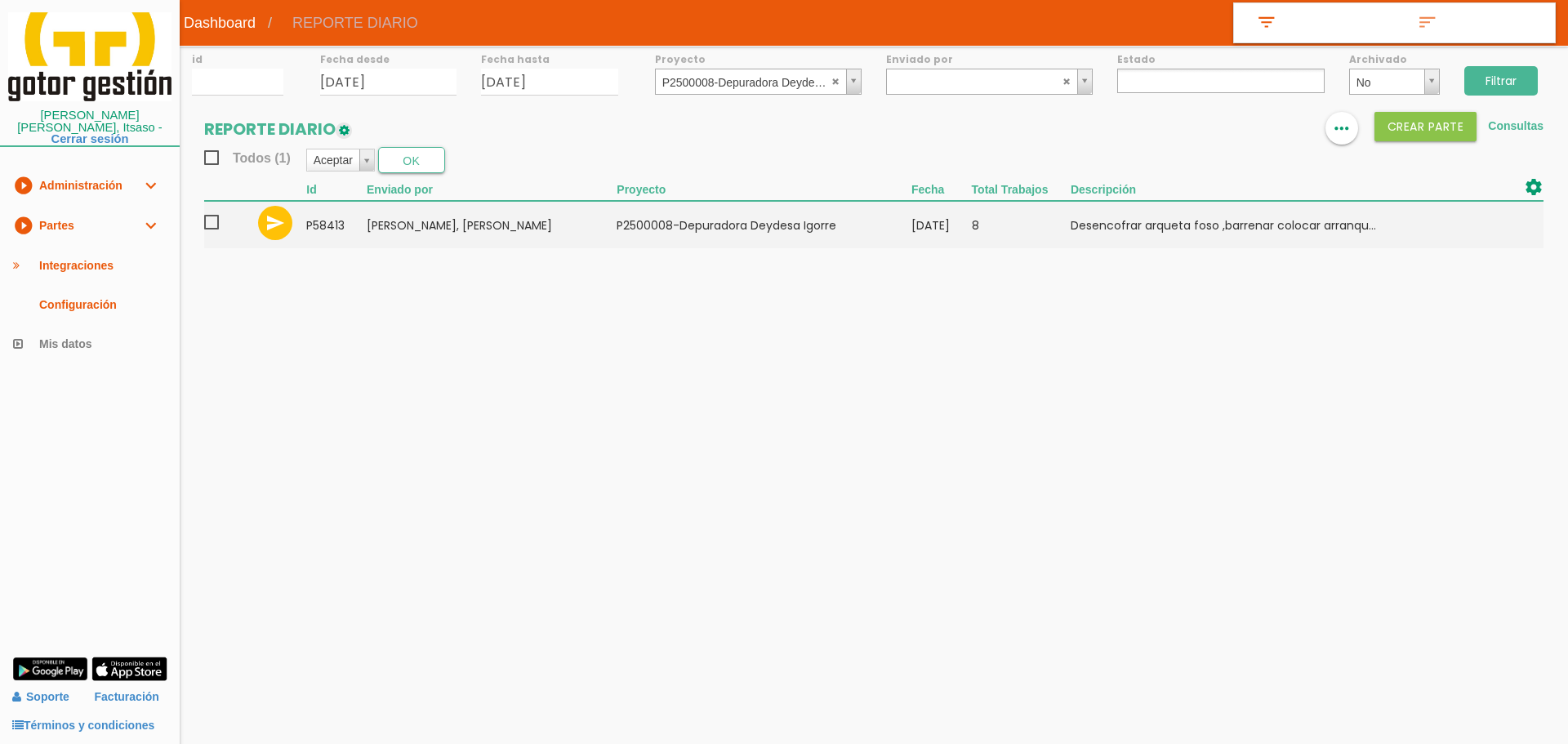
select select
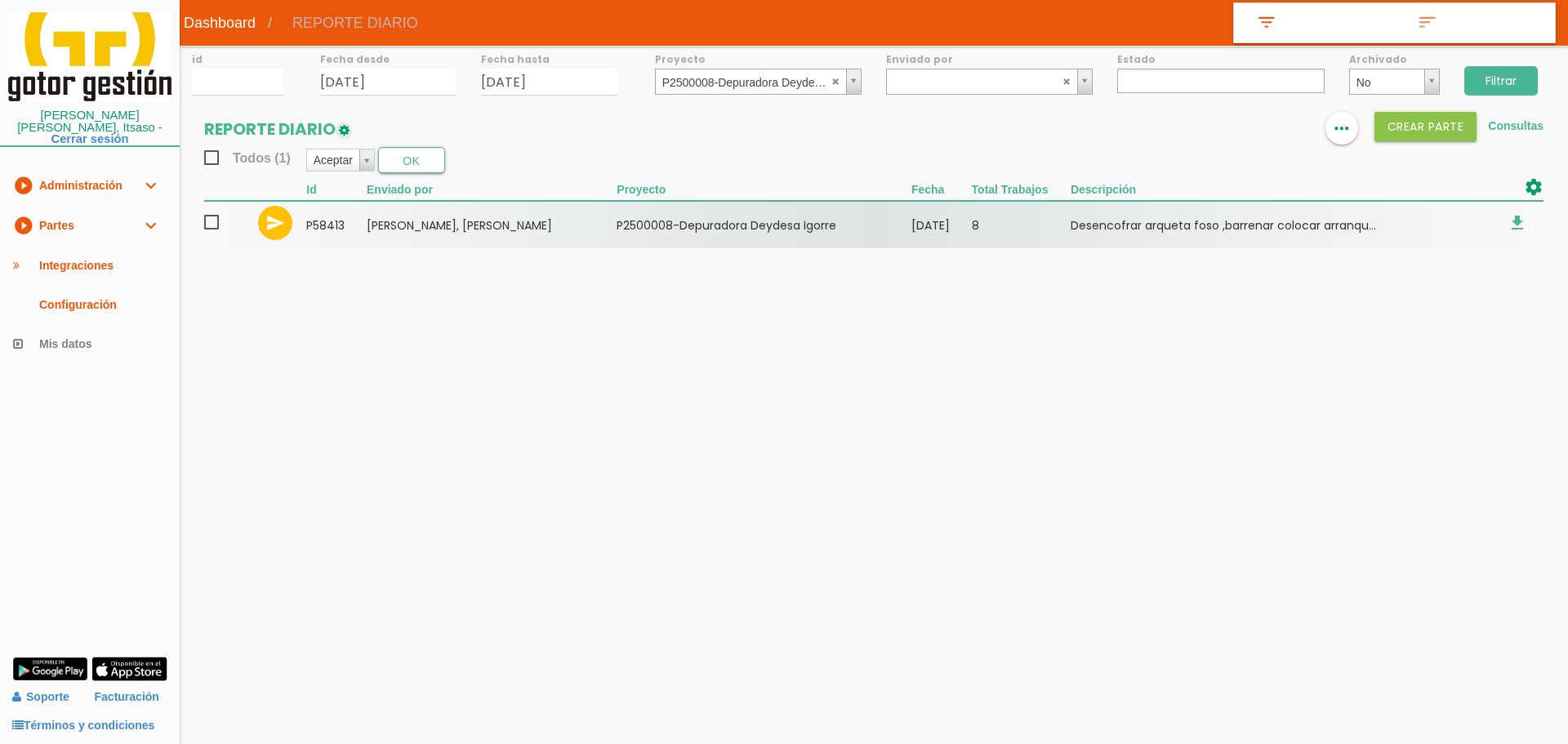
click at [206, 220] on span at bounding box center [218, 223] width 29 height 20
click at [0, 0] on input "checkbox" at bounding box center [0, 0] width 0 height 0
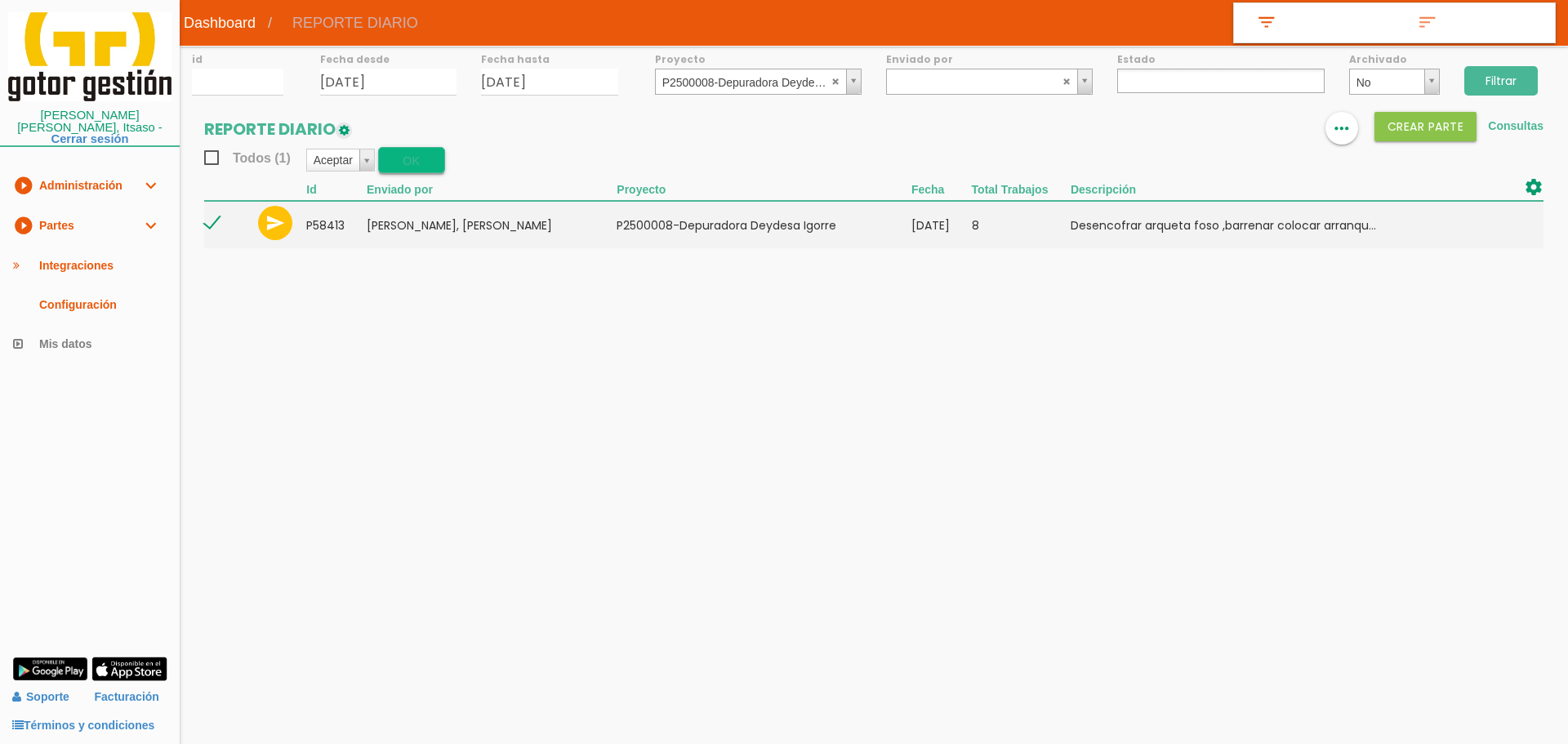
click at [437, 160] on button "OK" at bounding box center [412, 160] width 67 height 26
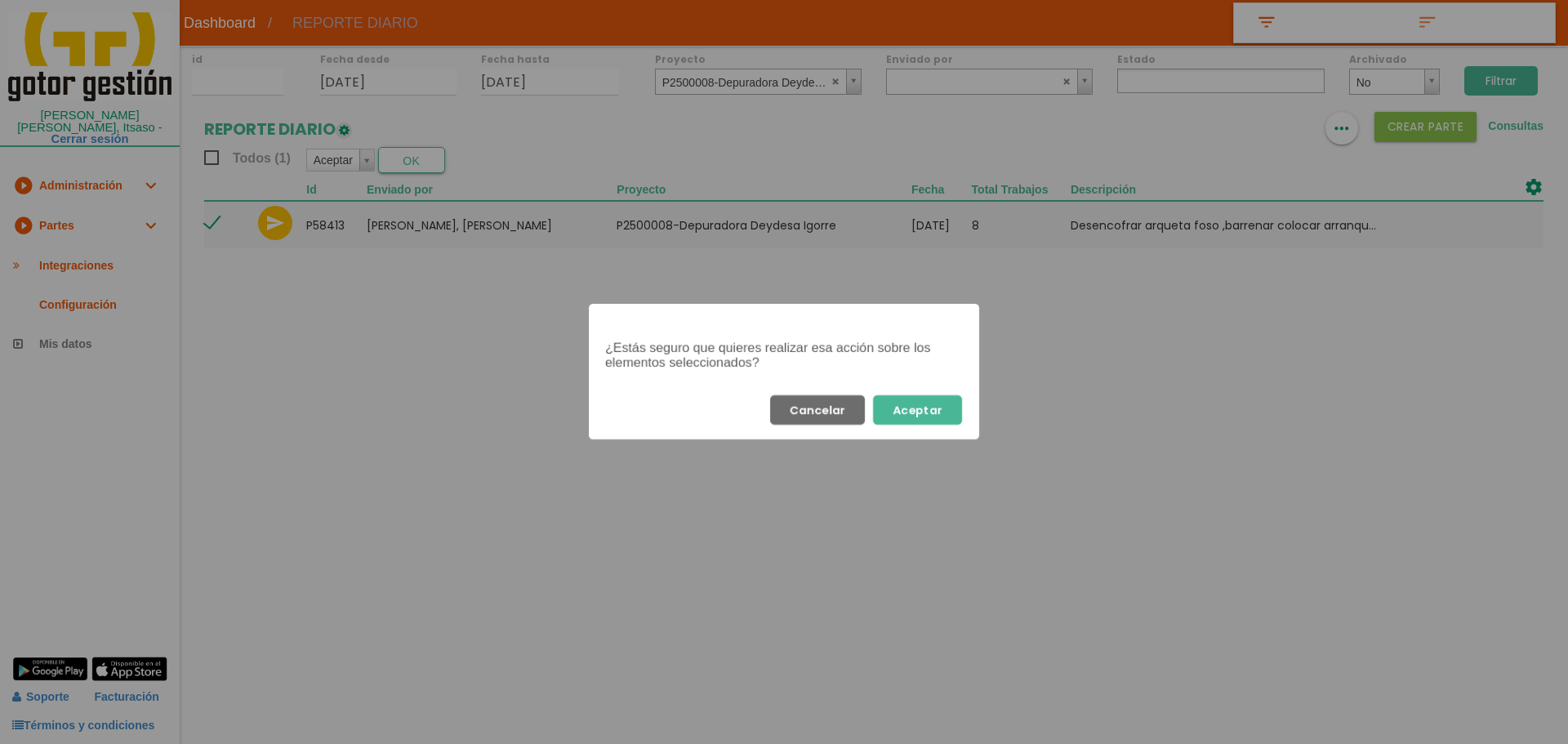
click at [948, 413] on button "Aceptar" at bounding box center [917, 410] width 89 height 29
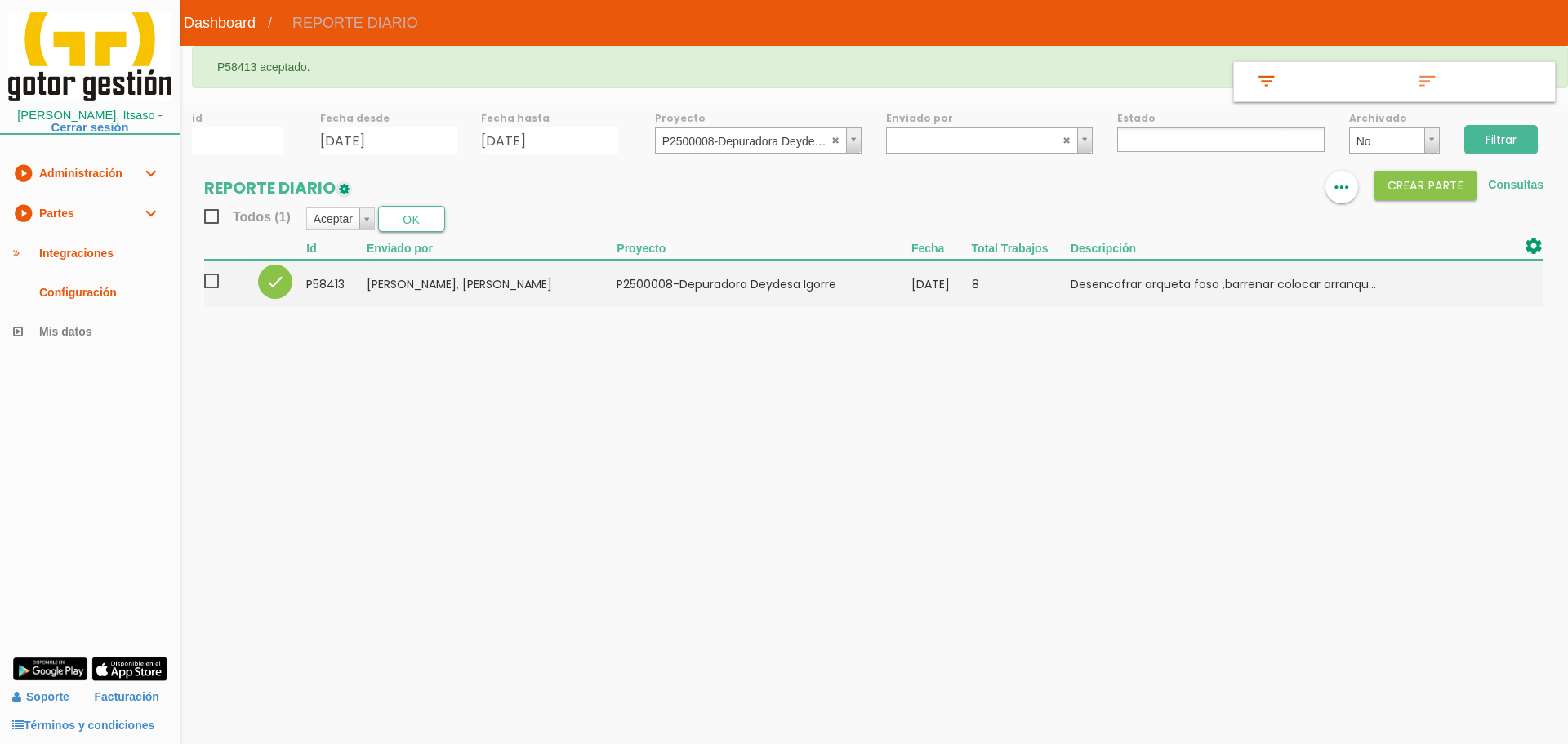
select select
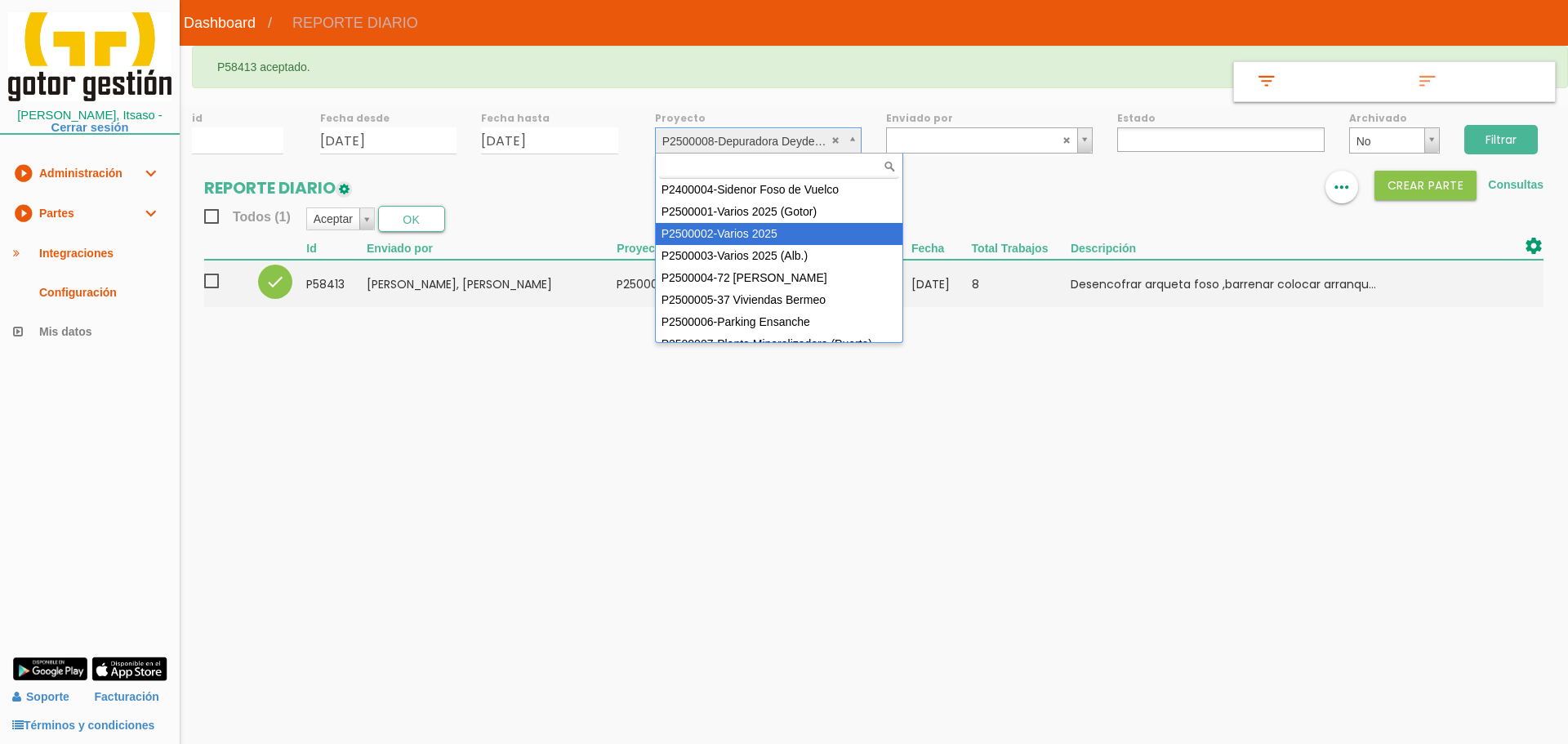
select select "84"
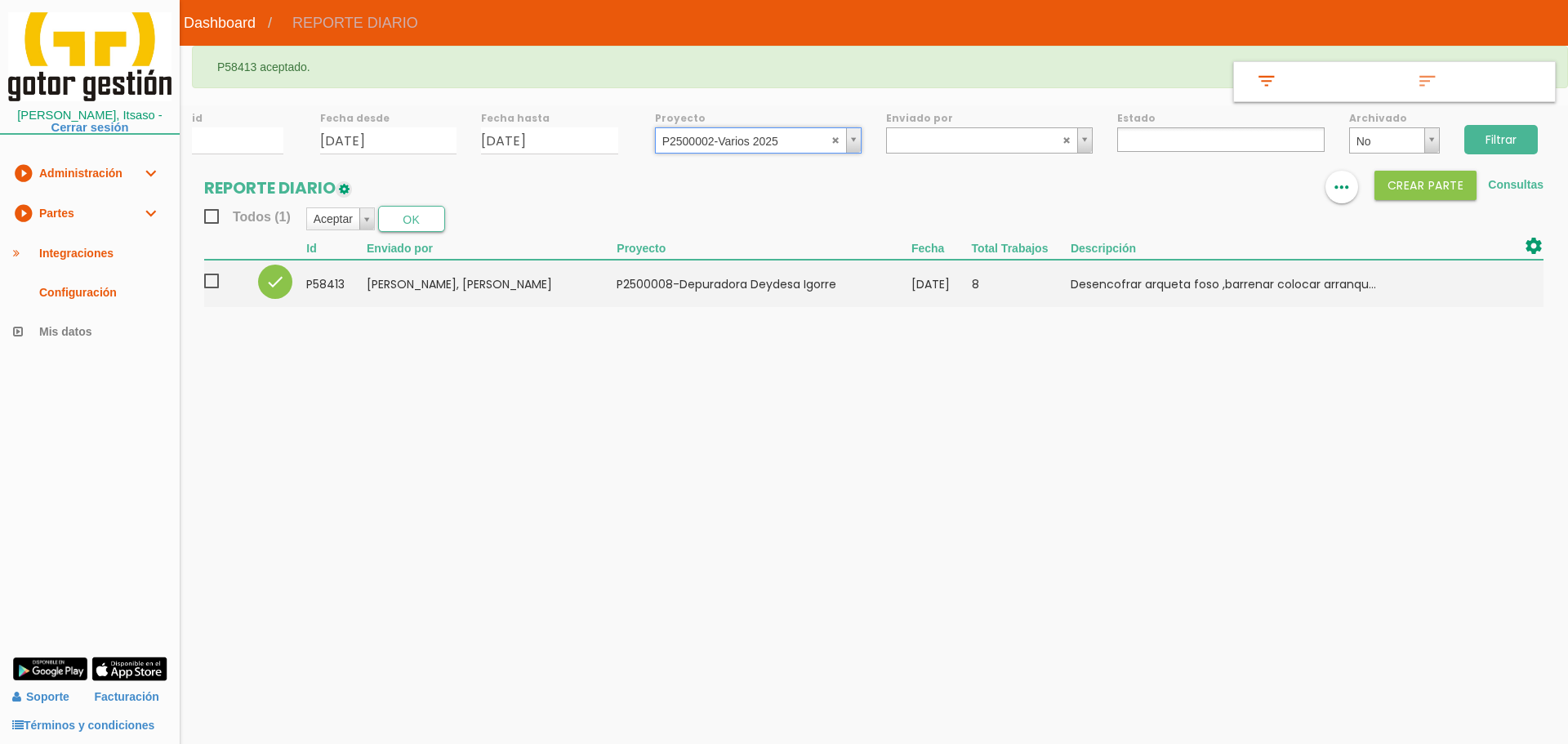
click at [1513, 141] on input "Filtrar" at bounding box center [1501, 140] width 74 height 29
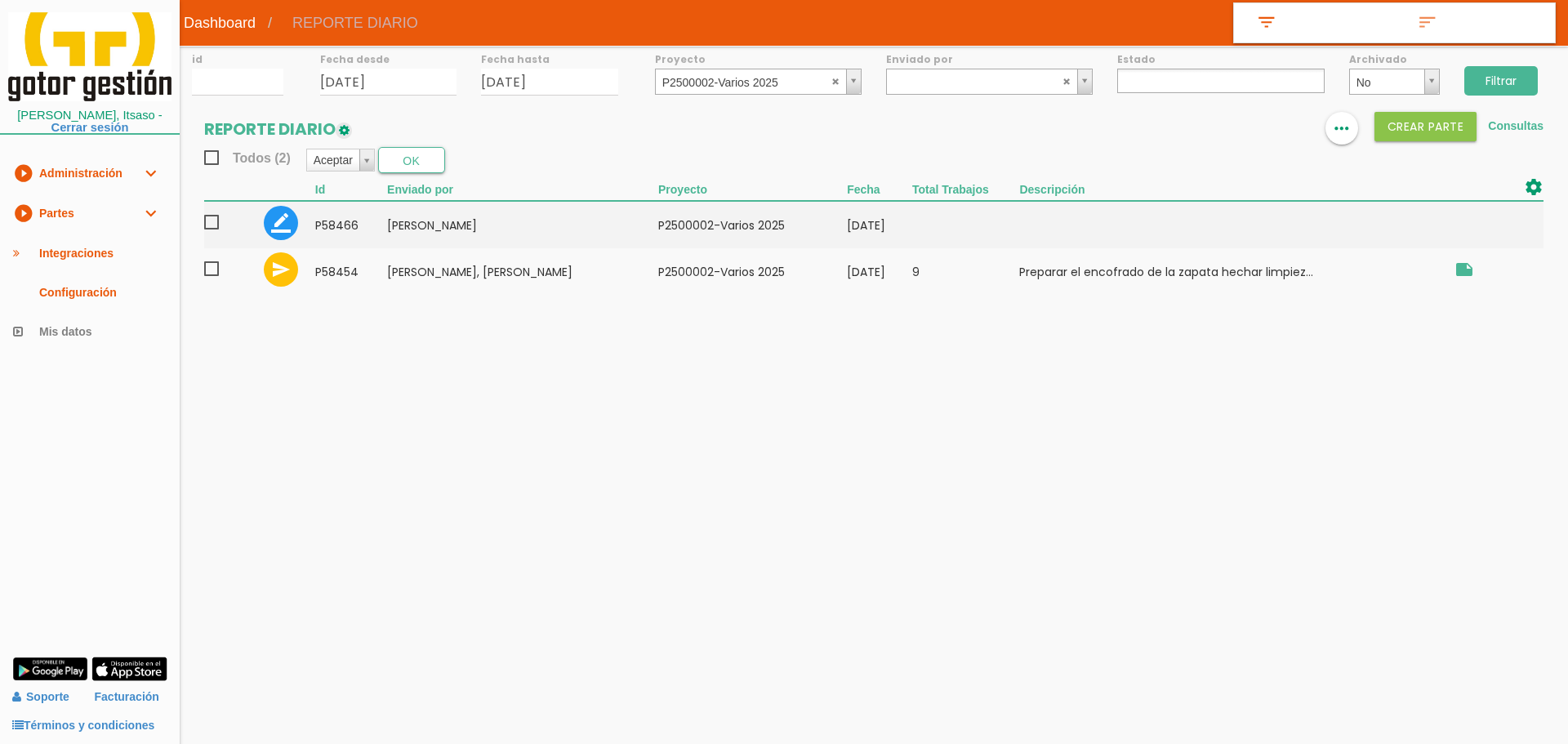
select select
click at [1503, 85] on input "Filtrar" at bounding box center [1501, 81] width 74 height 29
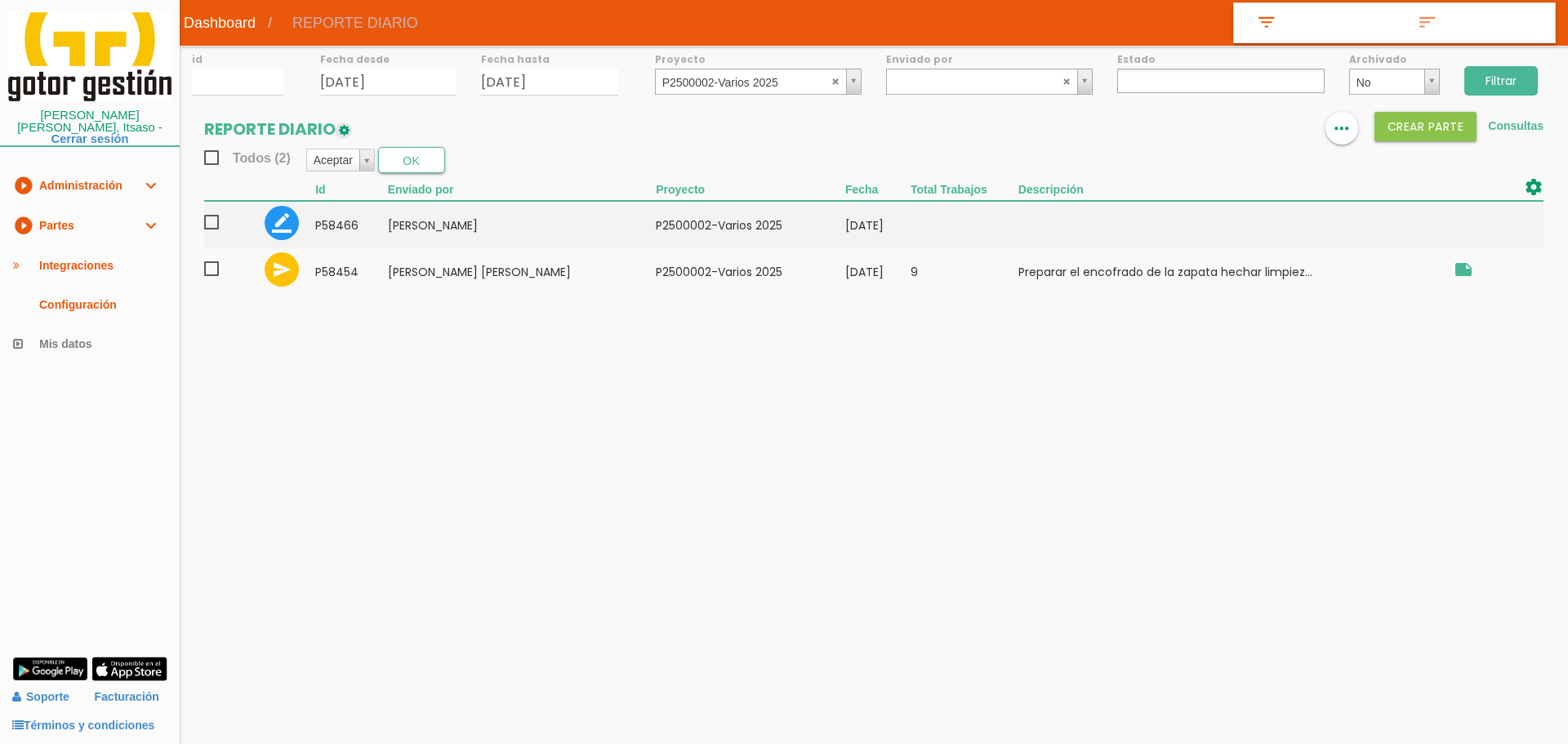
select select
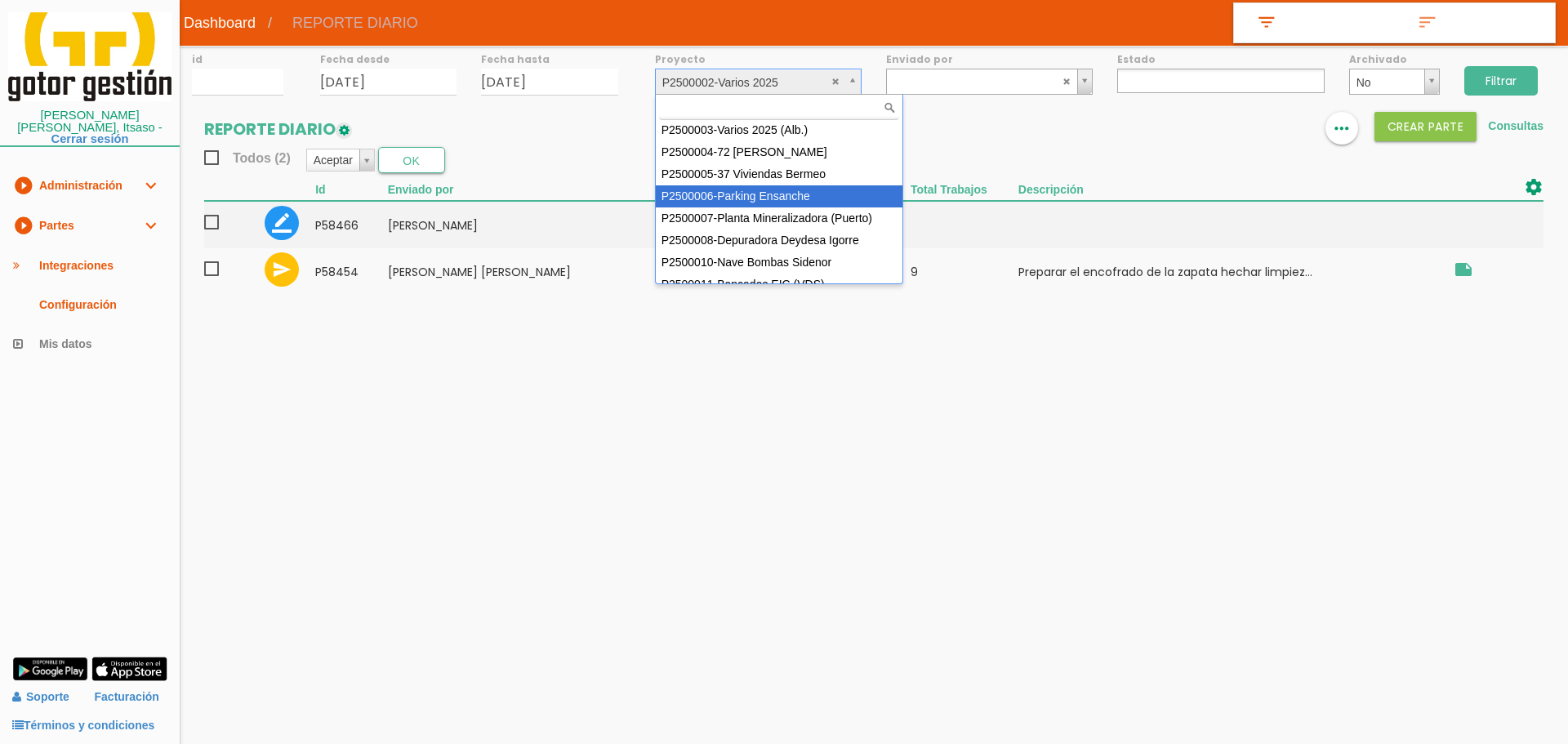
scroll to position [145, 0]
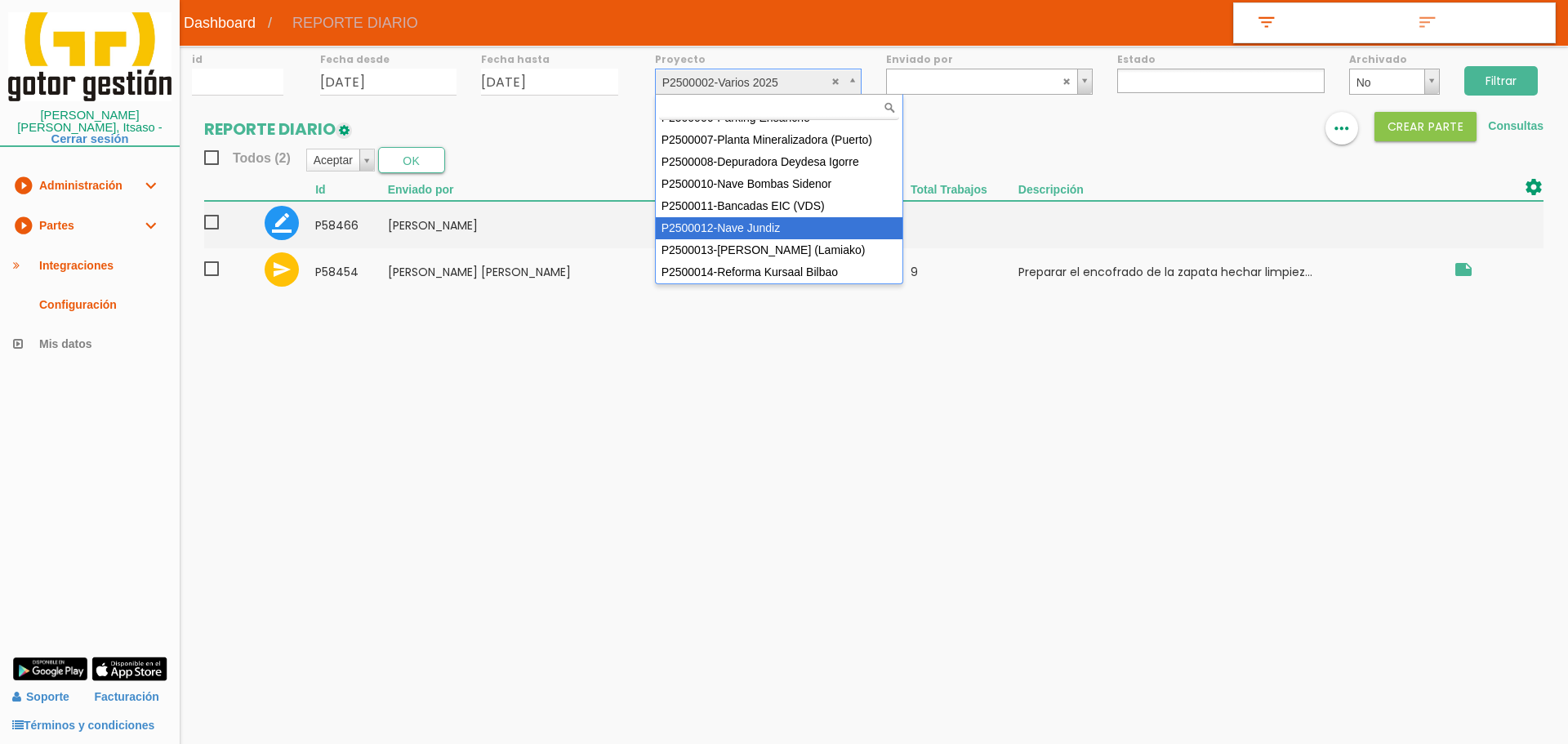
select select "95"
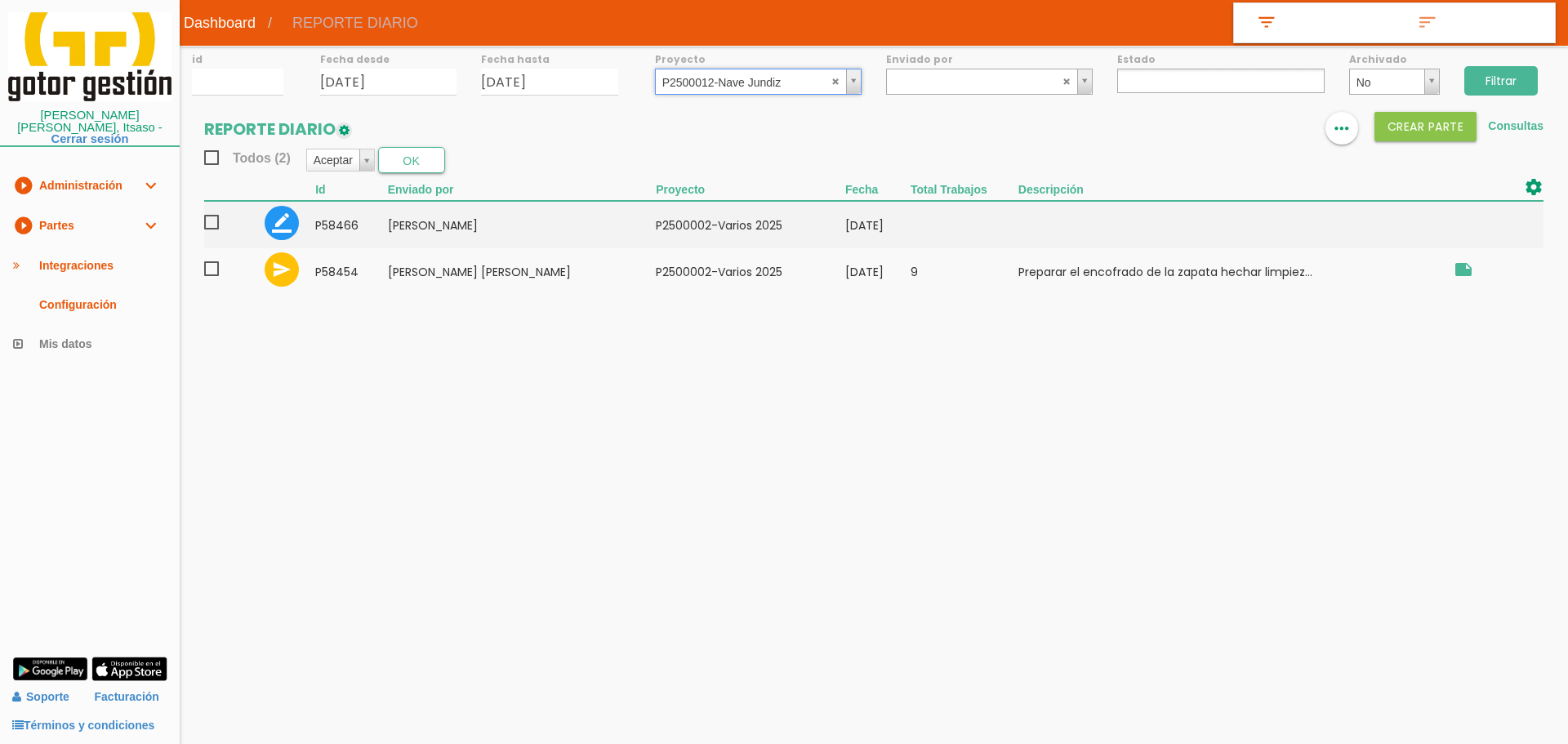
click at [1495, 81] on input "Filtrar" at bounding box center [1501, 81] width 74 height 29
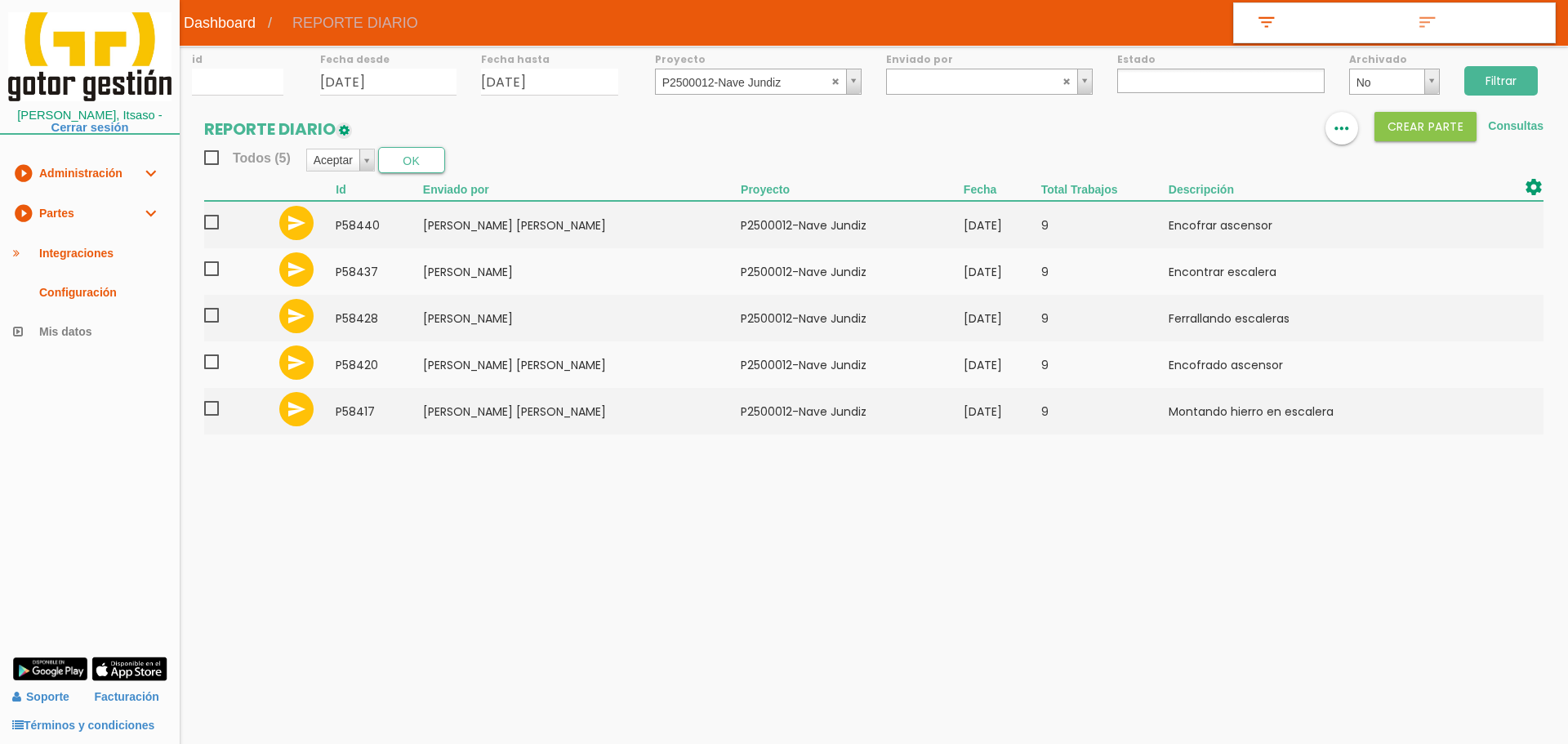
select select
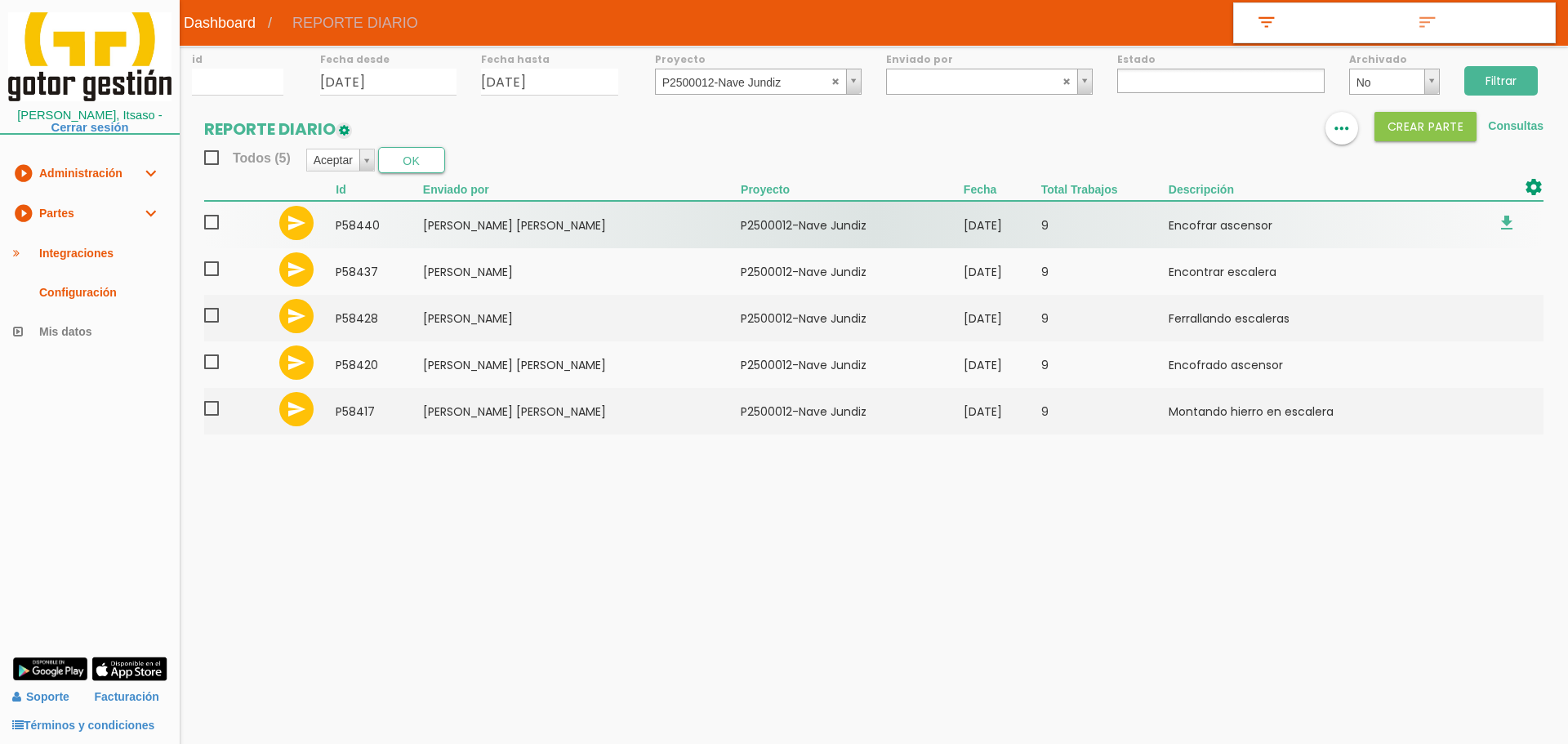
click at [216, 225] on span at bounding box center [218, 223] width 29 height 20
click at [0, 0] on input "checkbox" at bounding box center [0, 0] width 0 height 0
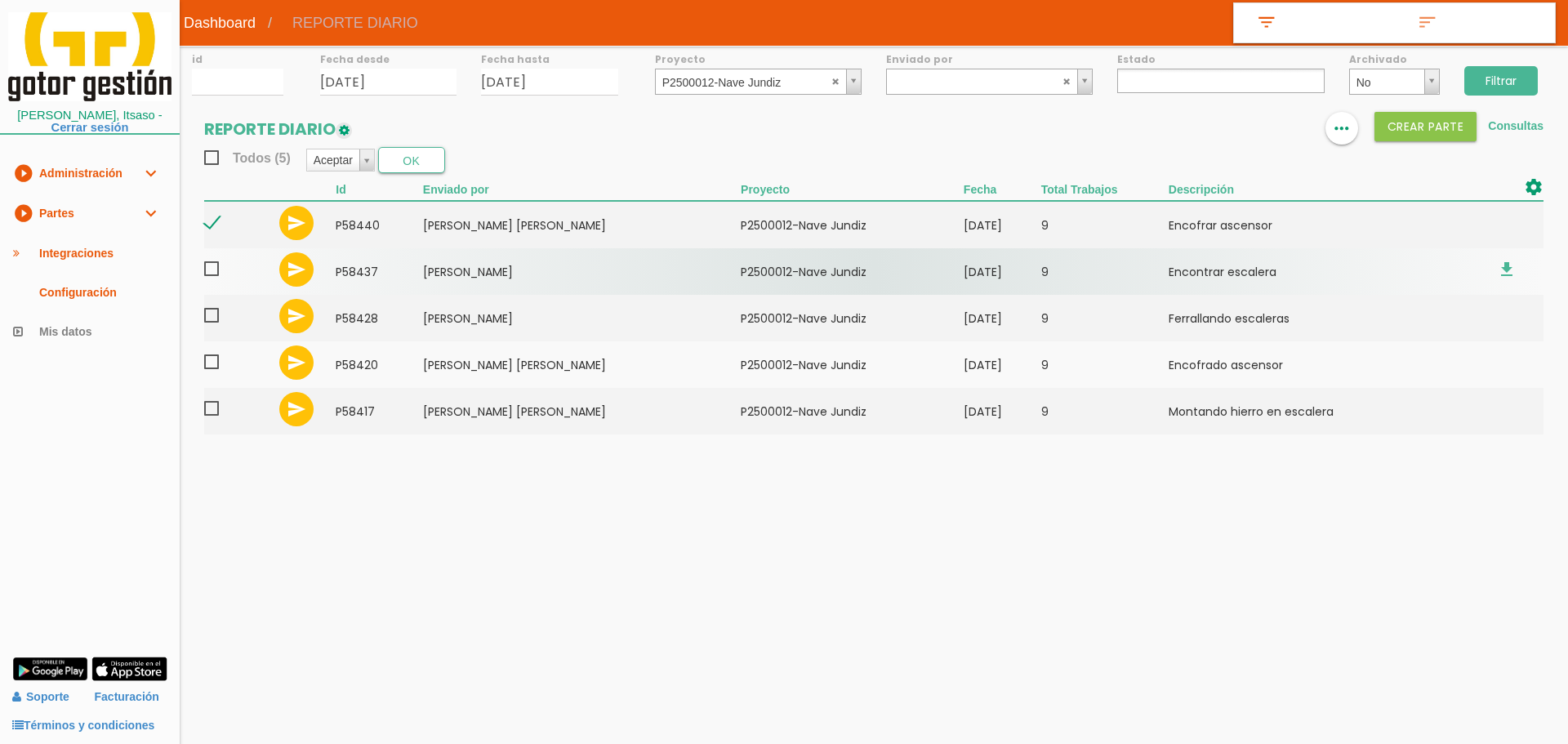
click at [208, 267] on span at bounding box center [218, 269] width 29 height 20
click at [0, 0] on input "checkbox" at bounding box center [0, 0] width 0 height 0
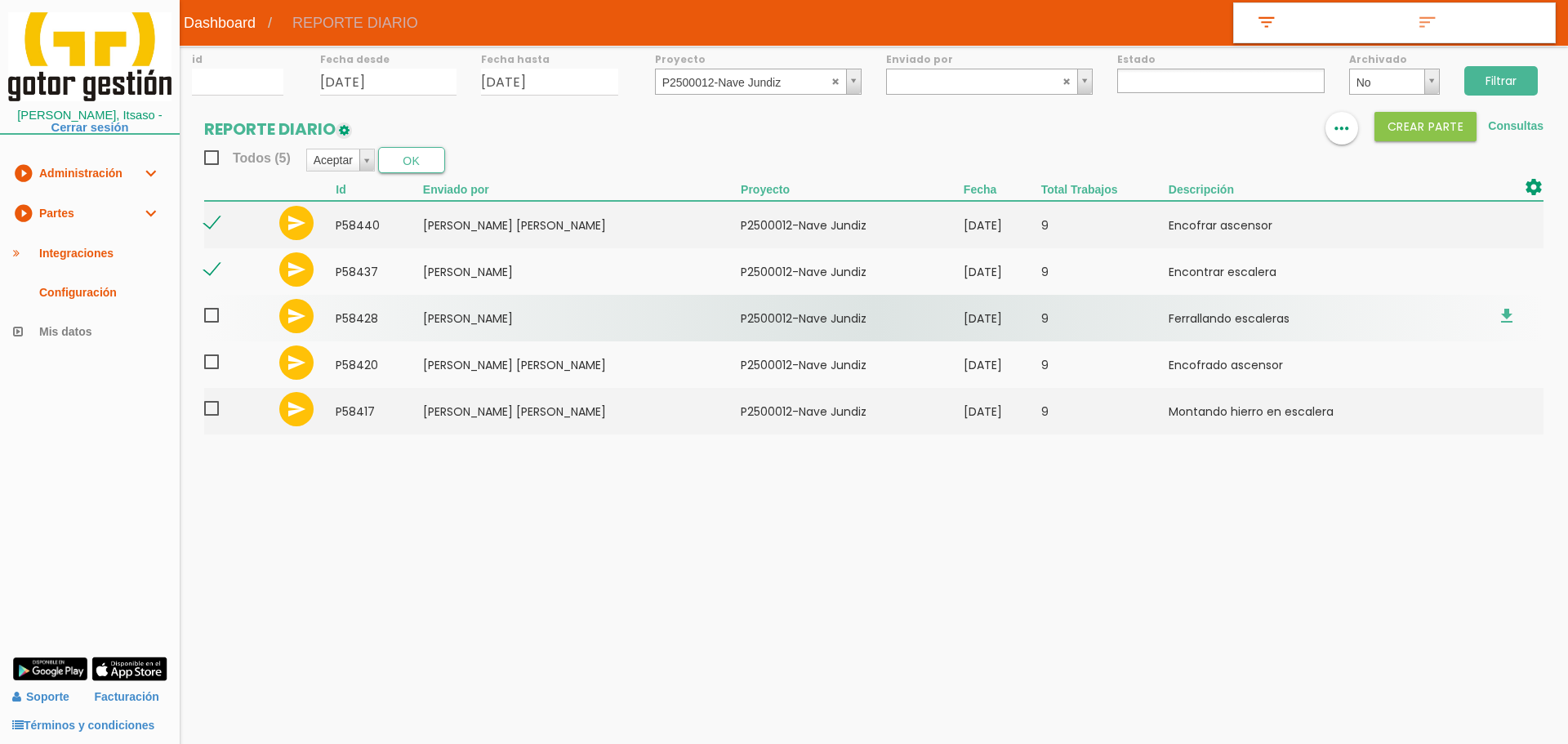
click at [211, 317] on span at bounding box center [218, 316] width 29 height 20
click at [0, 0] on input "checkbox" at bounding box center [0, 0] width 0 height 0
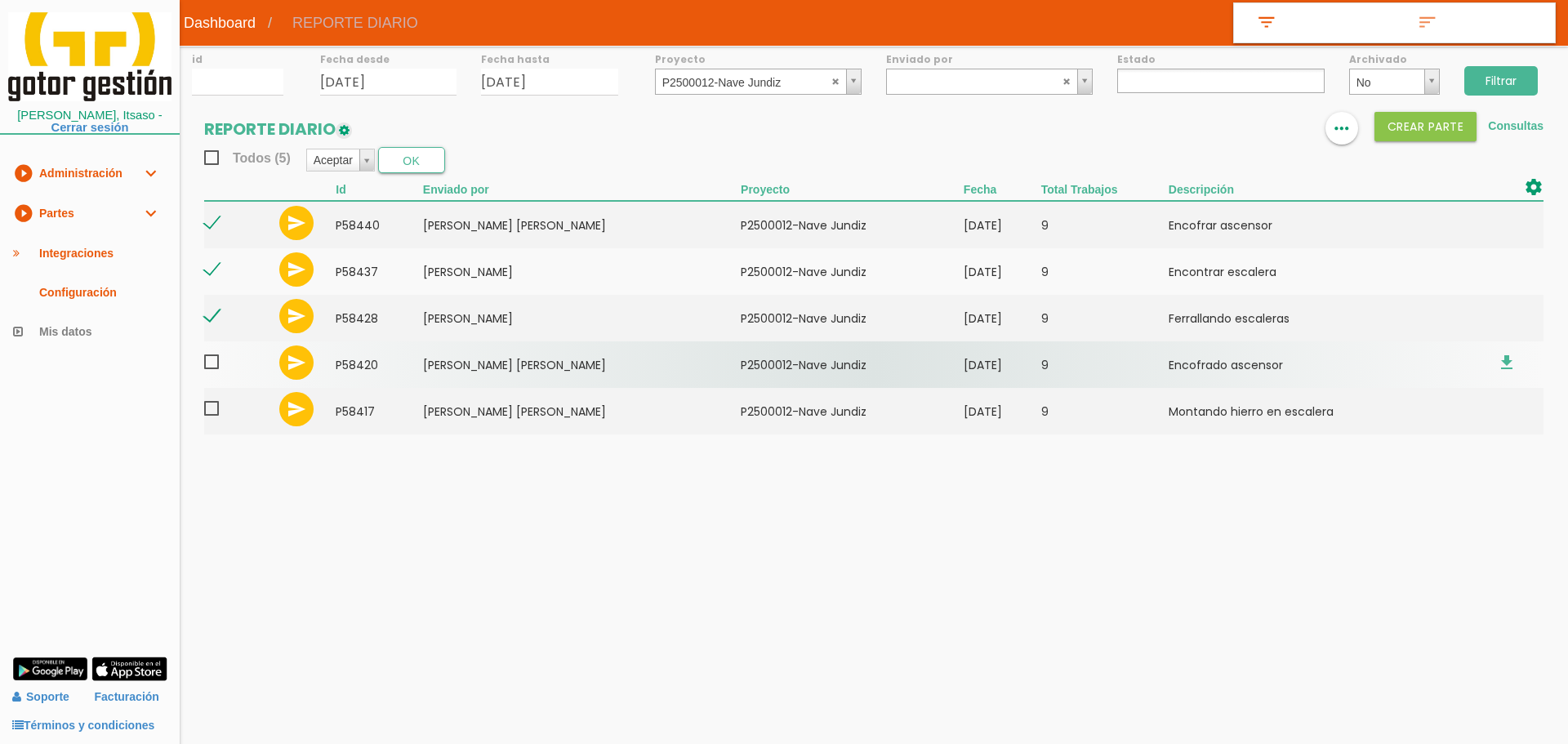
click at [211, 365] on span at bounding box center [218, 362] width 29 height 20
click at [0, 0] on input "checkbox" at bounding box center [0, 0] width 0 height 0
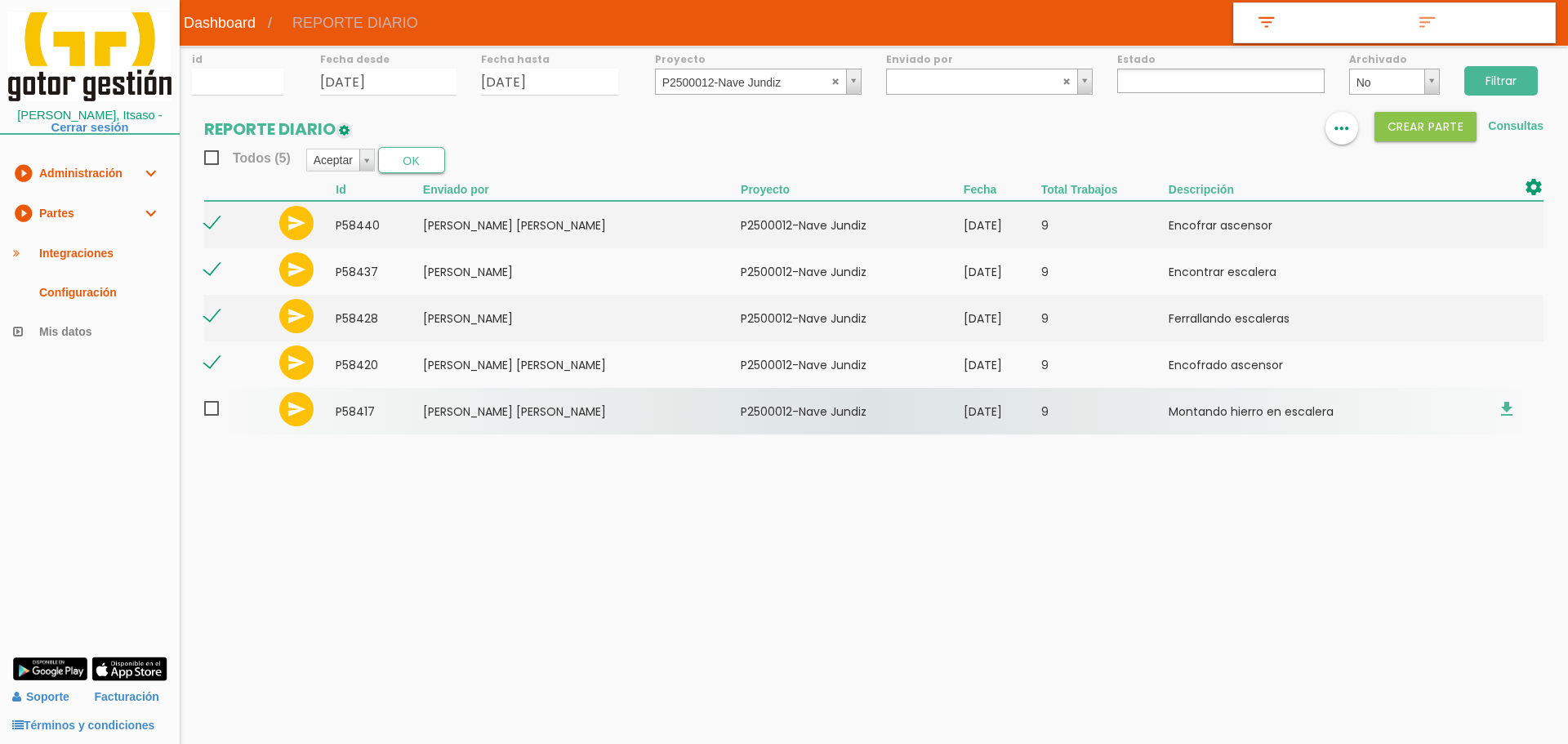
click at [213, 408] on span at bounding box center [218, 409] width 29 height 20
click at [0, 0] on input "checkbox" at bounding box center [0, 0] width 0 height 0
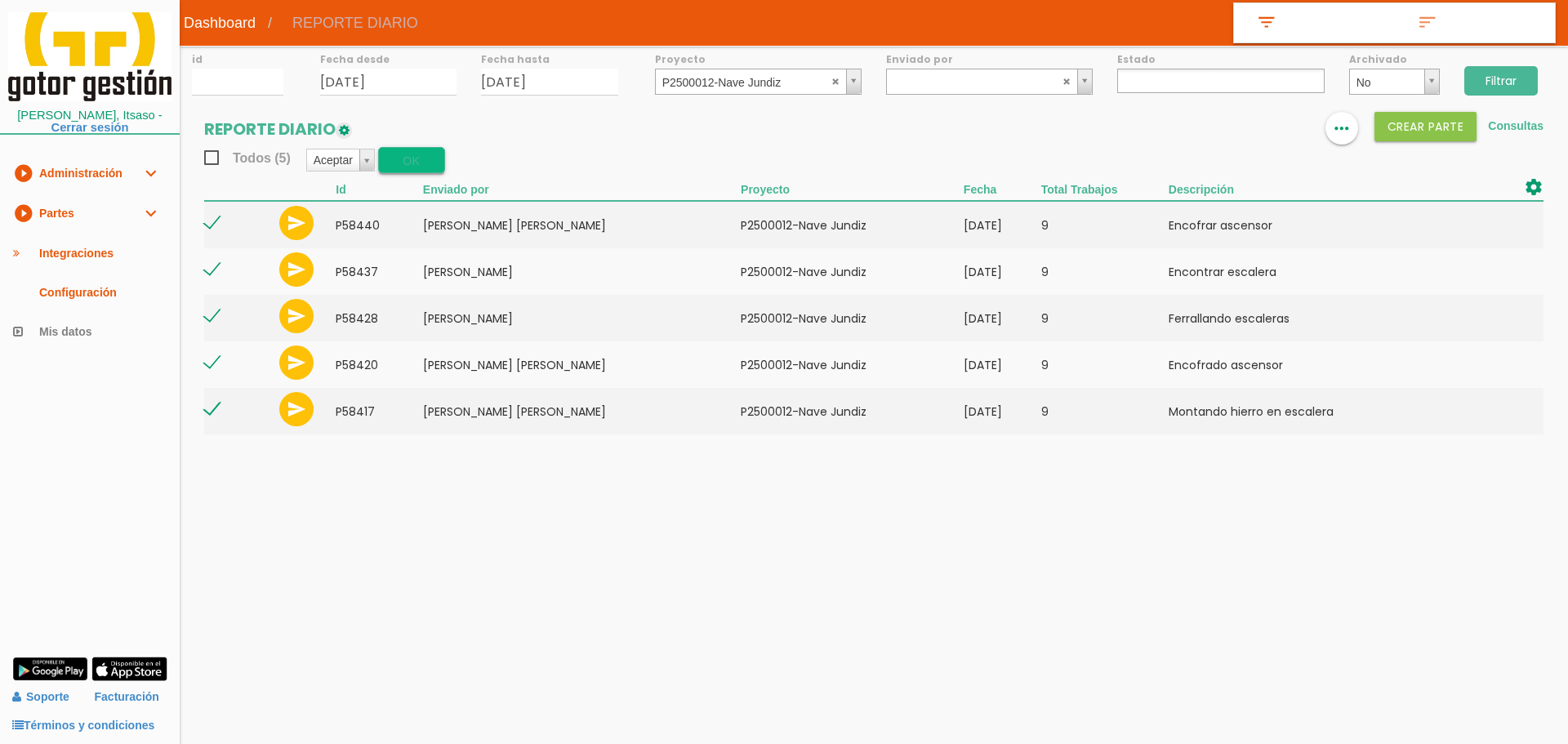
click at [410, 162] on button "OK" at bounding box center [412, 160] width 67 height 26
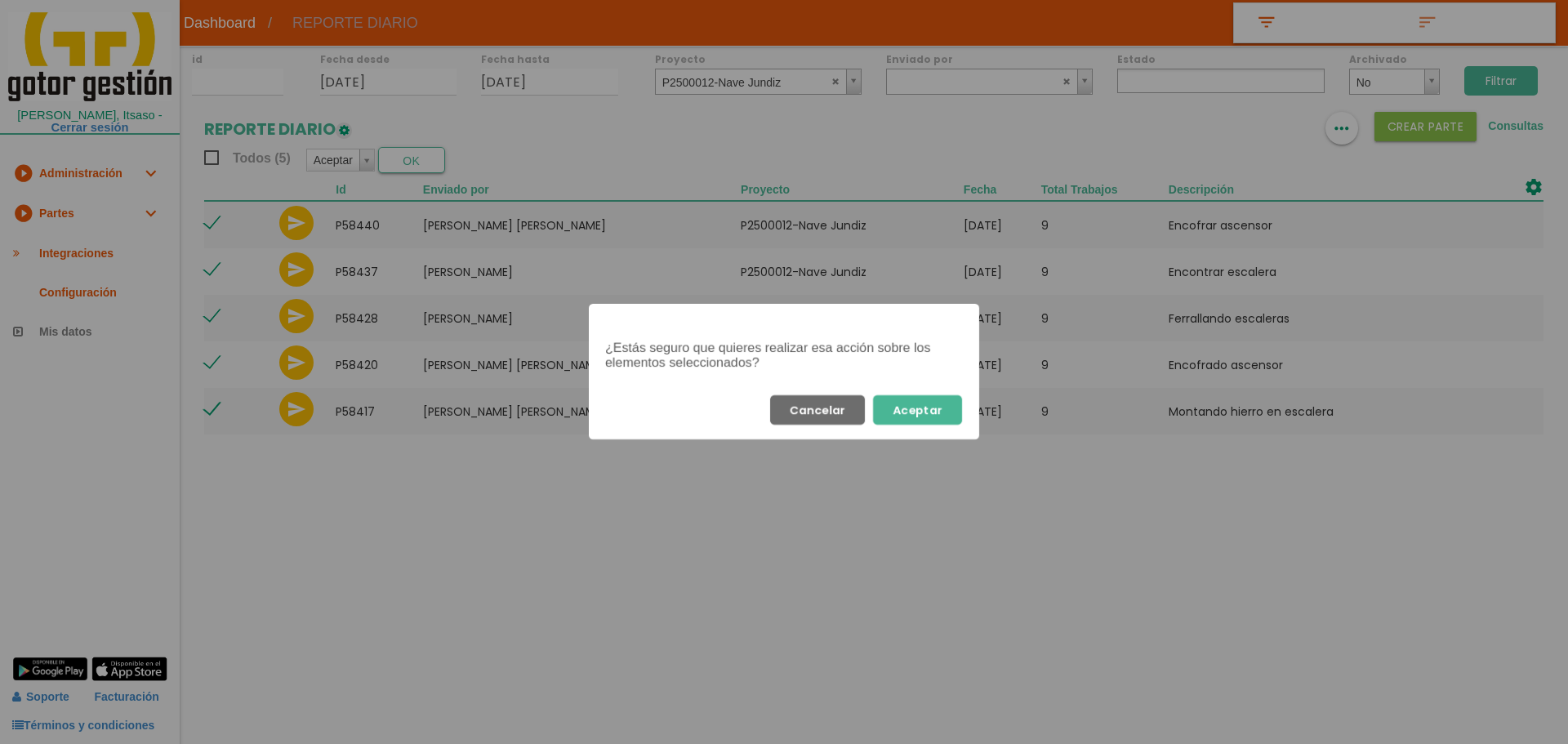
click at [929, 415] on button "Aceptar" at bounding box center [917, 410] width 89 height 29
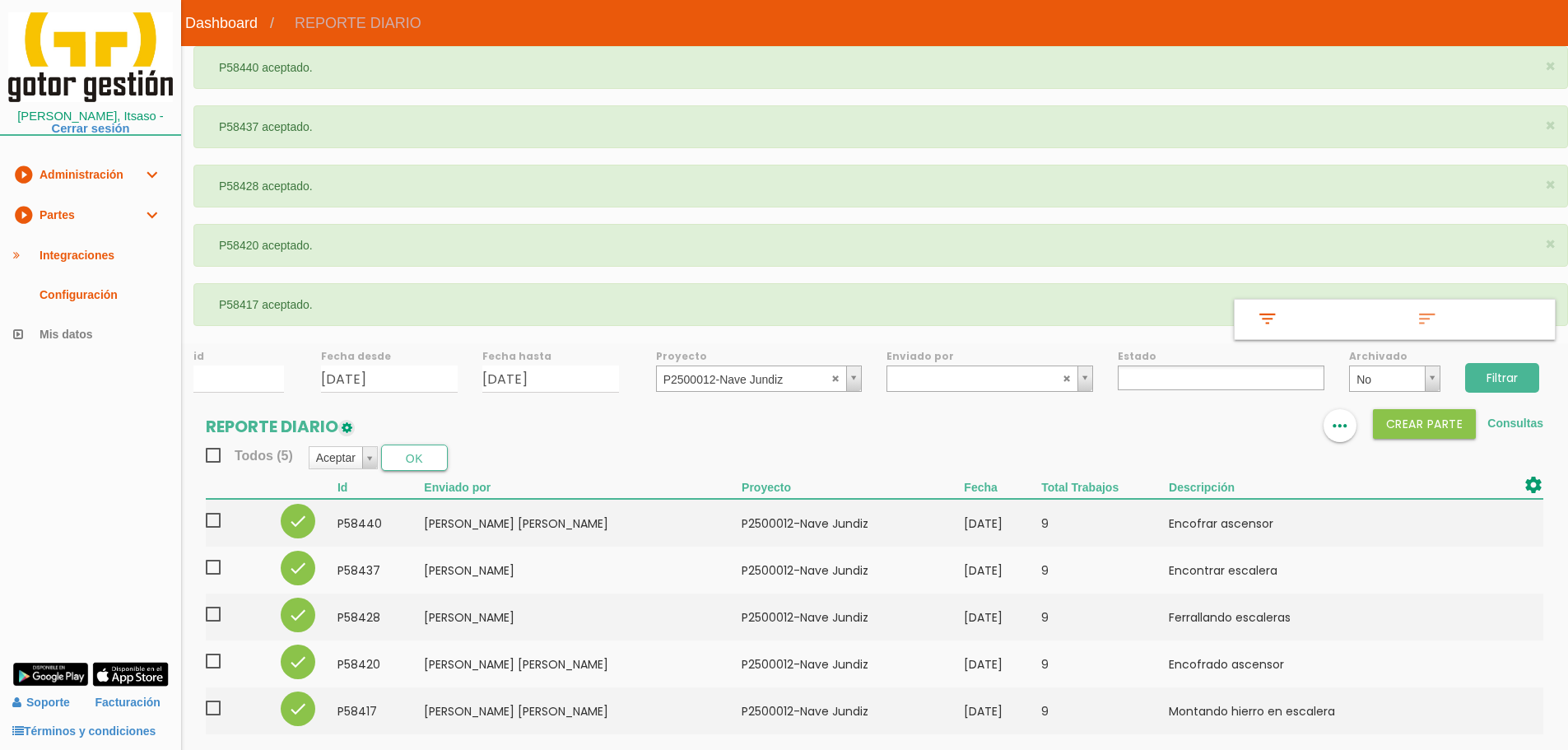
select select
click at [837, 381] on abbr at bounding box center [836, 378] width 10 height 10
click at [1517, 381] on input "Filtrar" at bounding box center [1502, 378] width 74 height 30
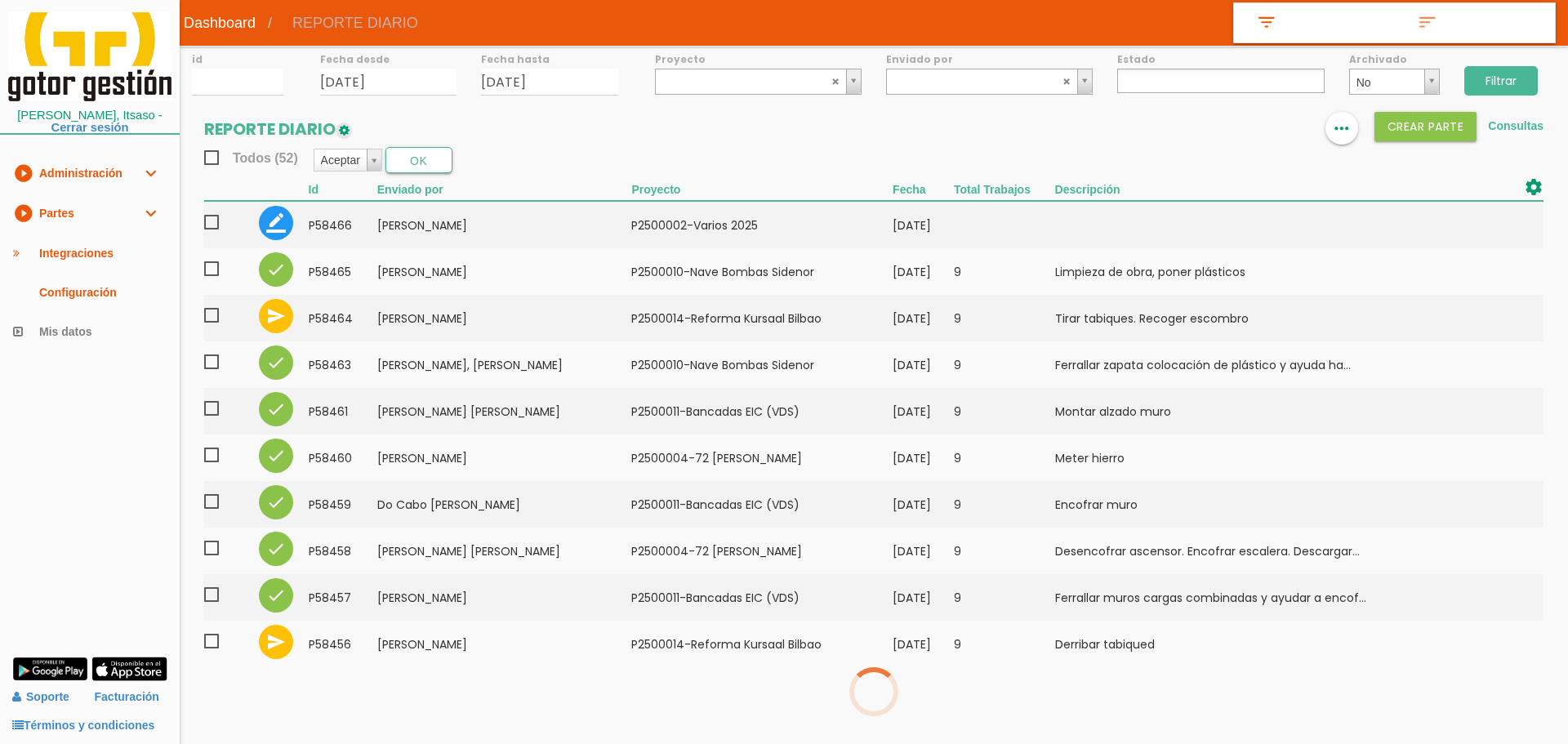
select select
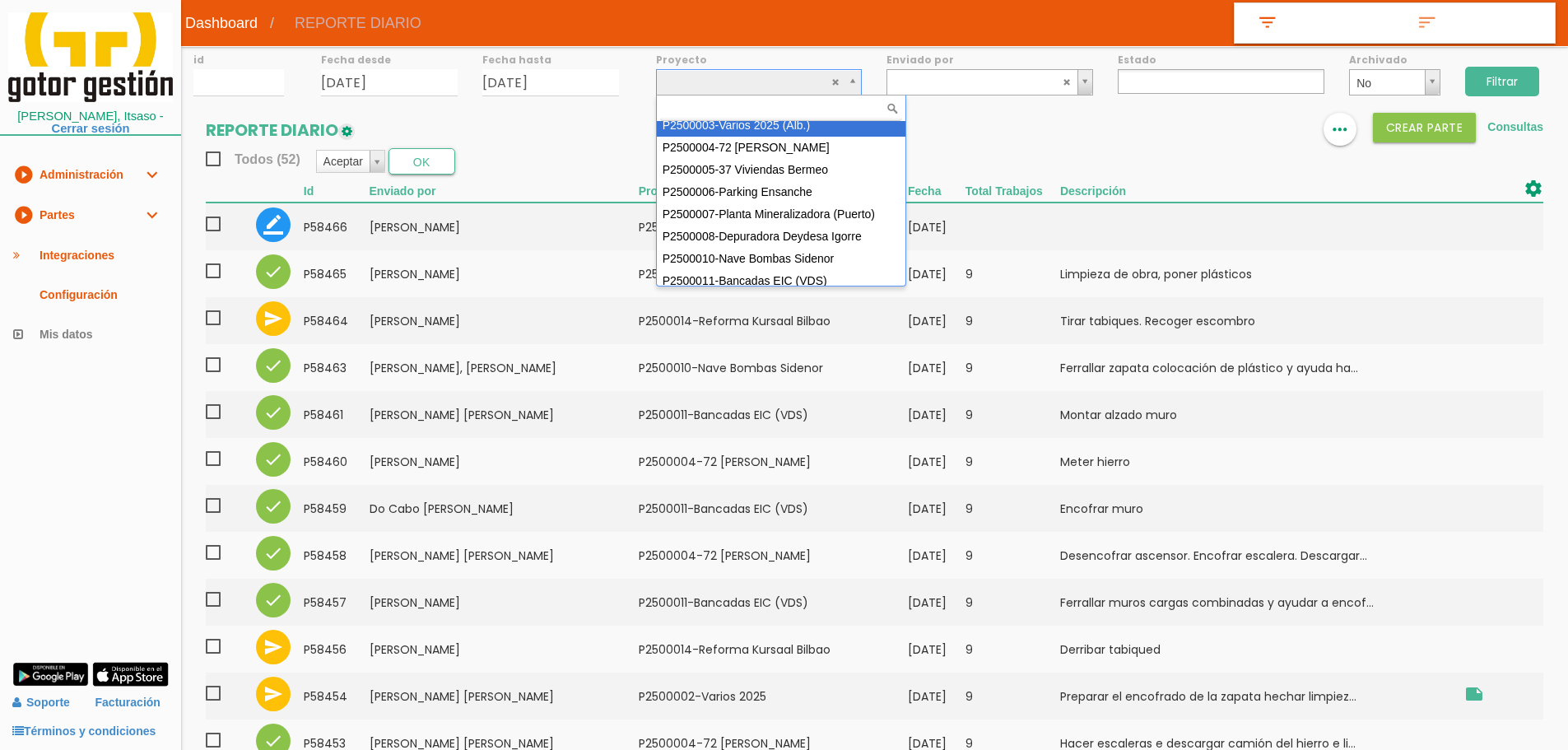
scroll to position [147, 0]
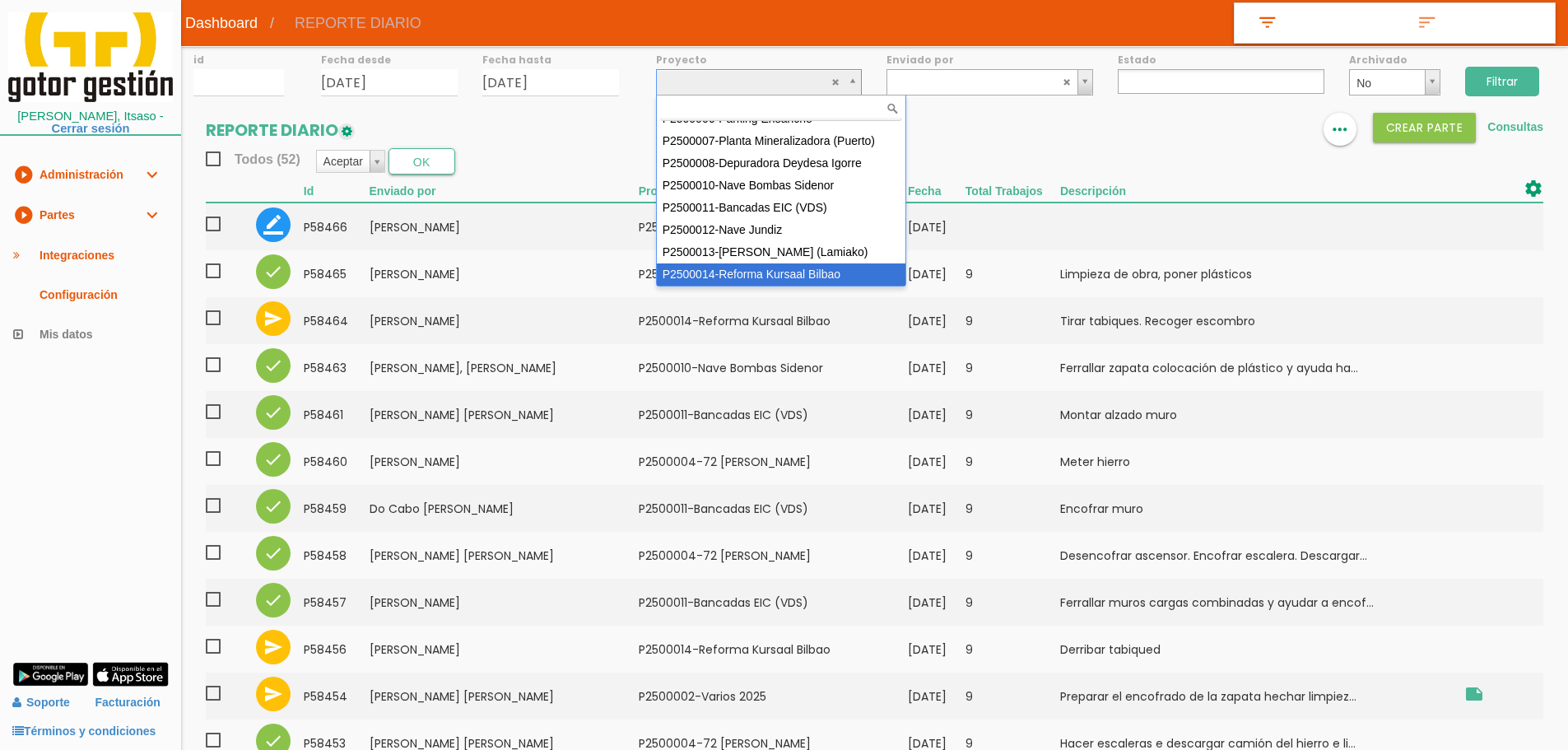
select select "97"
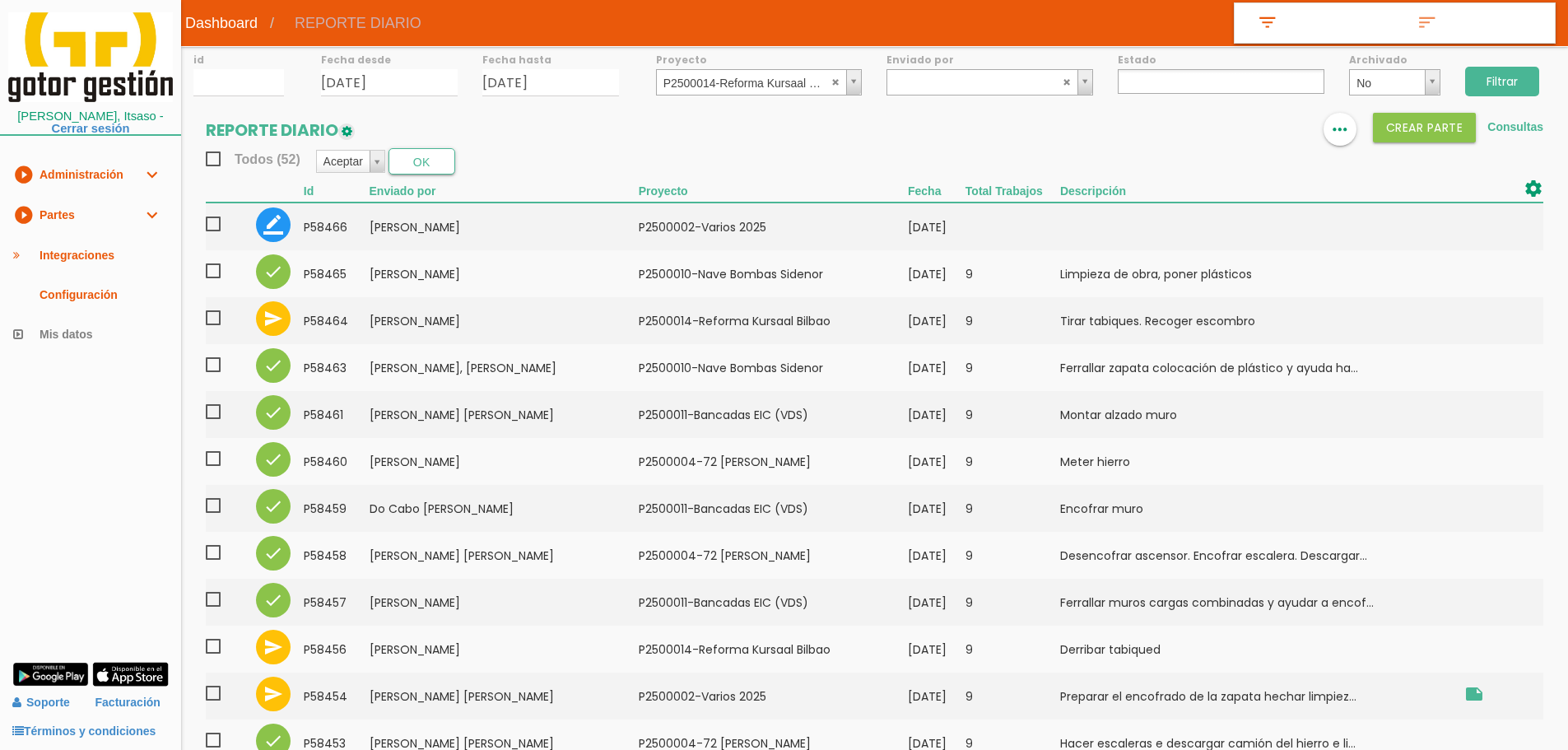
click at [1502, 74] on input "Filtrar" at bounding box center [1502, 82] width 74 height 30
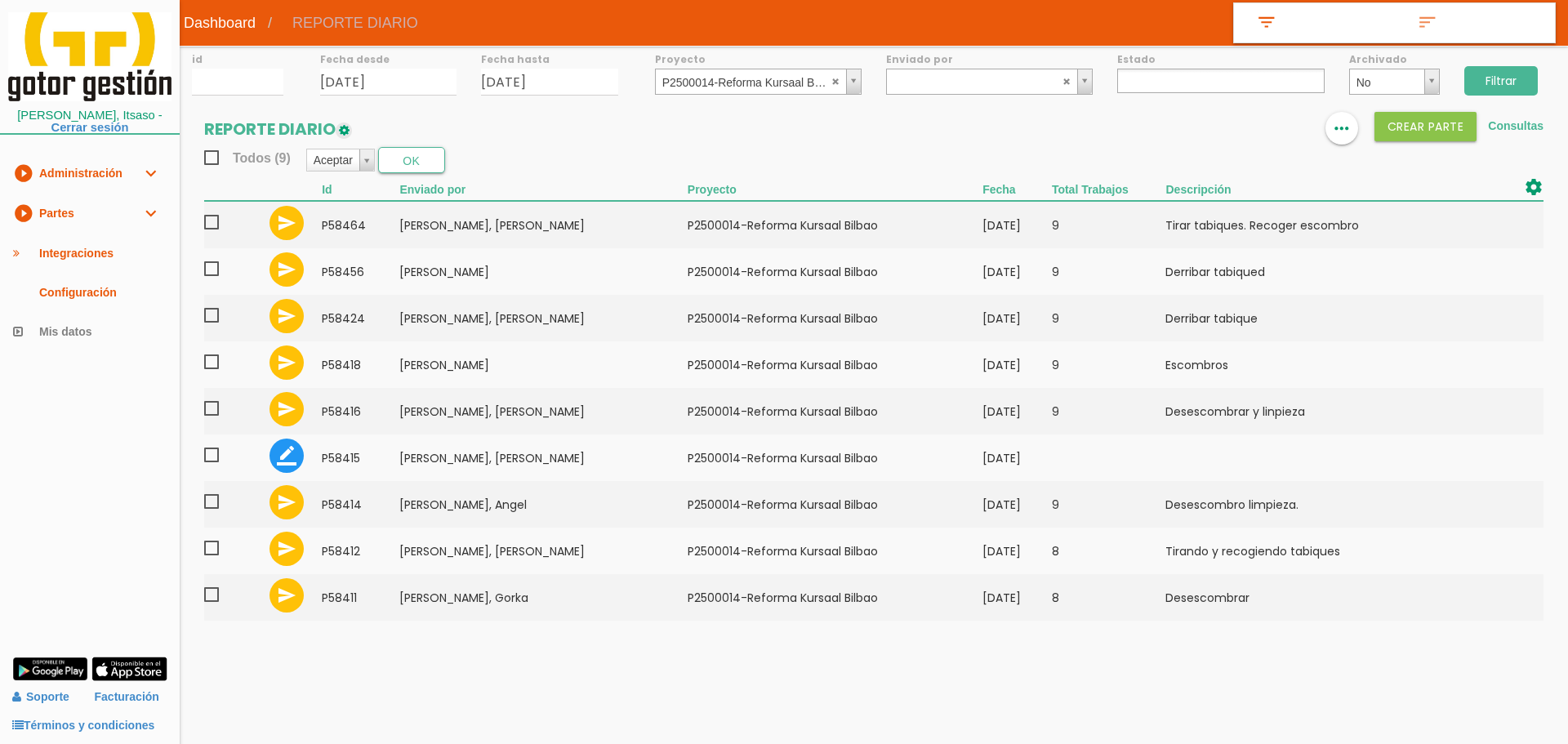
select select
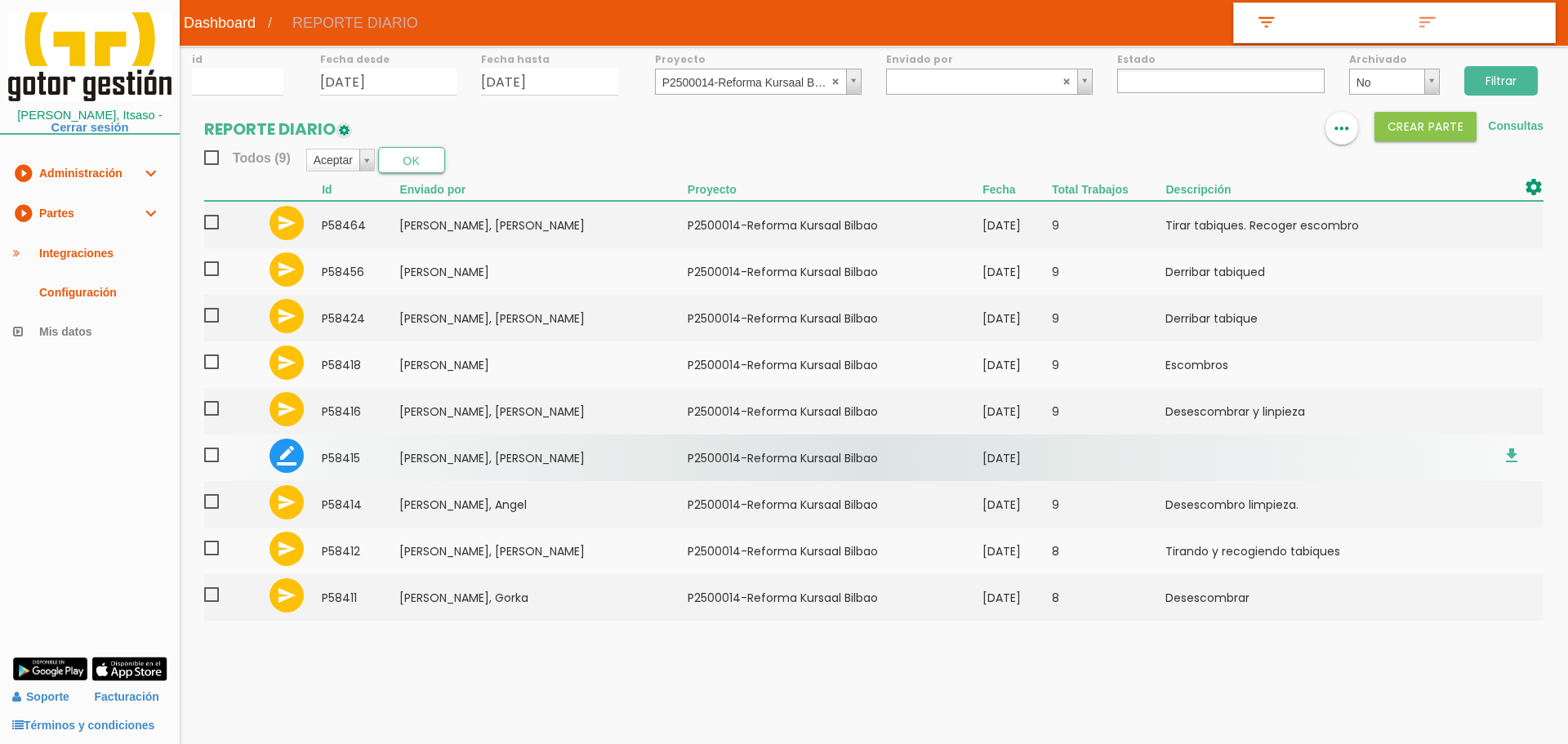
click at [409, 455] on td "[PERSON_NAME], [PERSON_NAME]" at bounding box center [543, 458] width 287 height 47
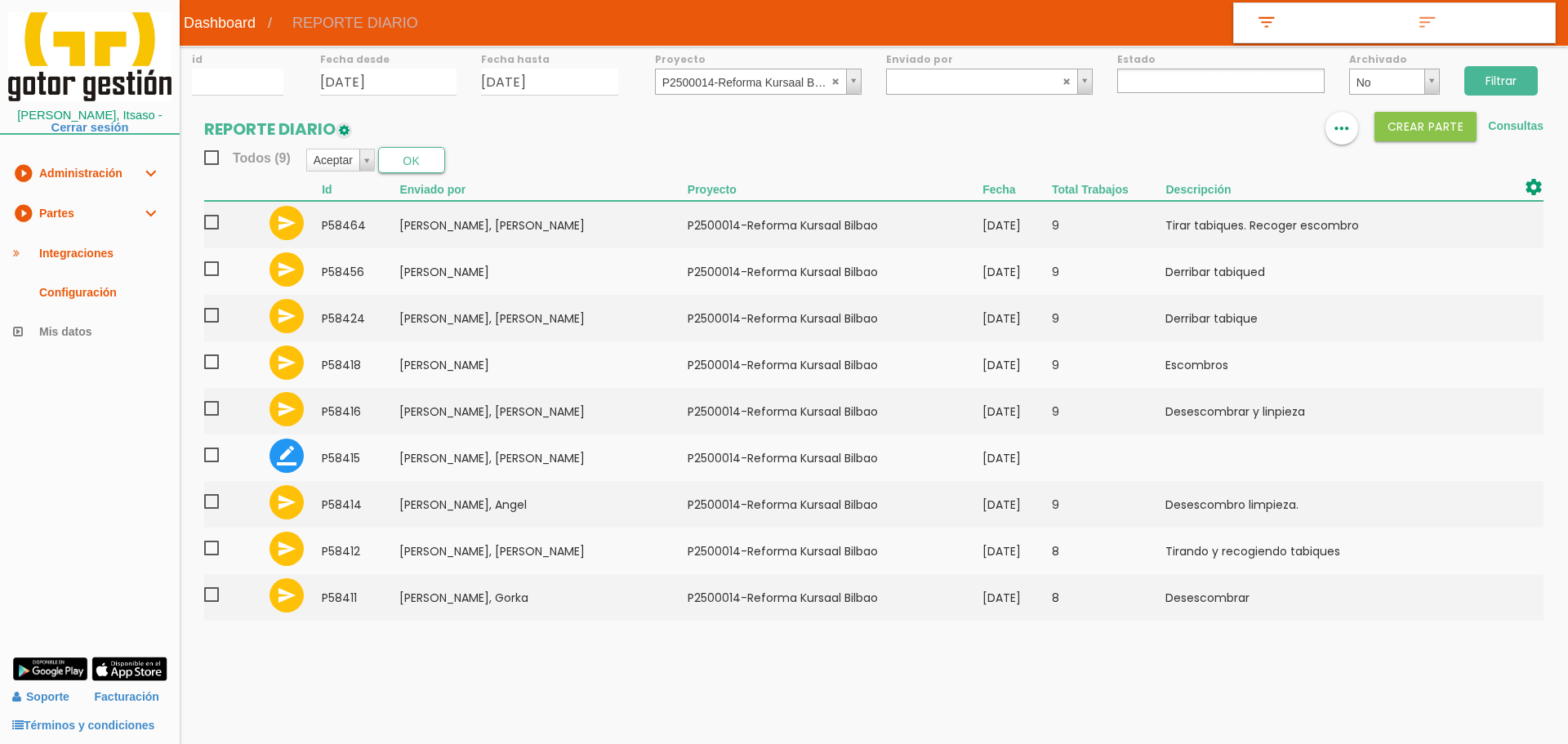
click at [1492, 86] on input "Filtrar" at bounding box center [1501, 81] width 74 height 29
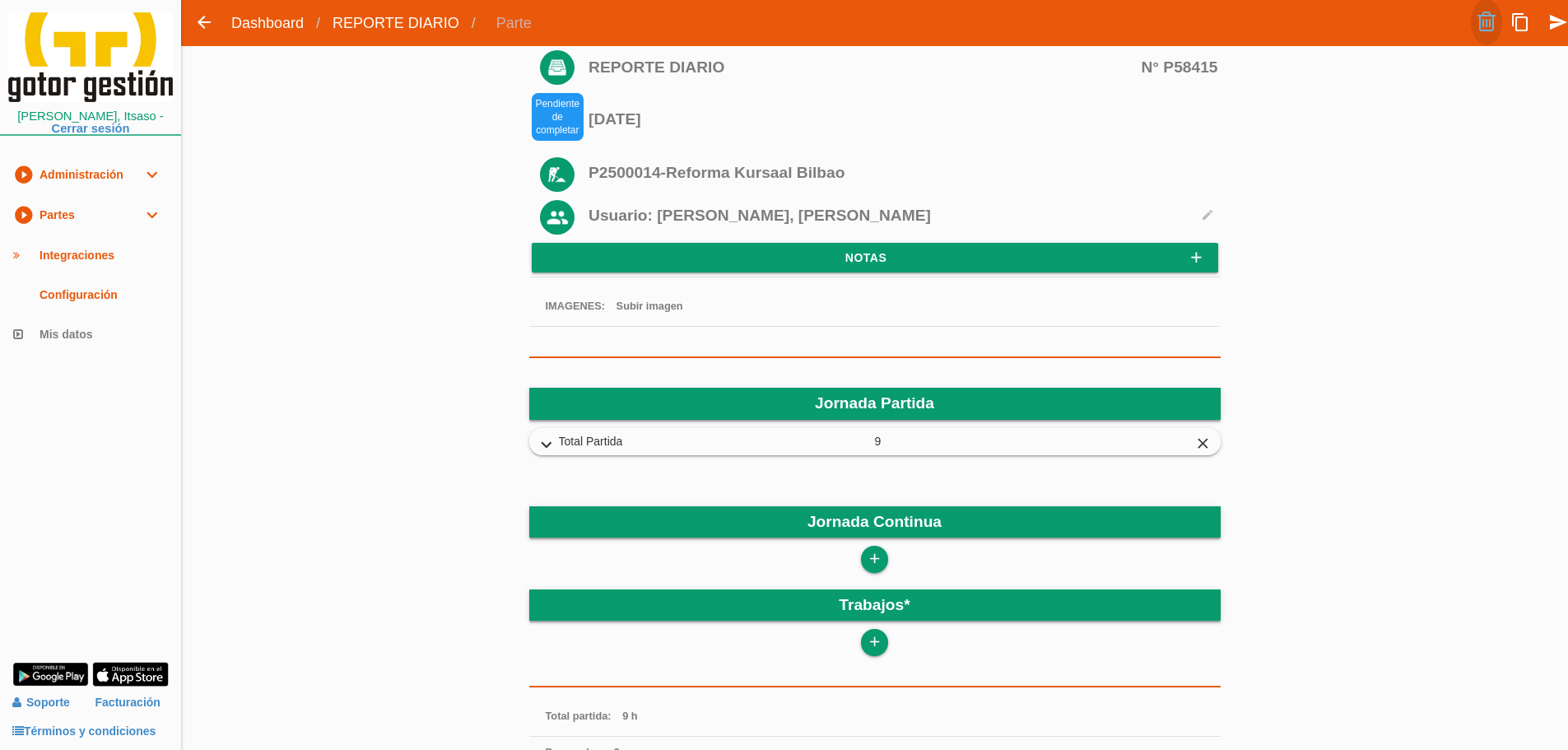
click at [1481, 18] on link at bounding box center [1486, 22] width 32 height 46
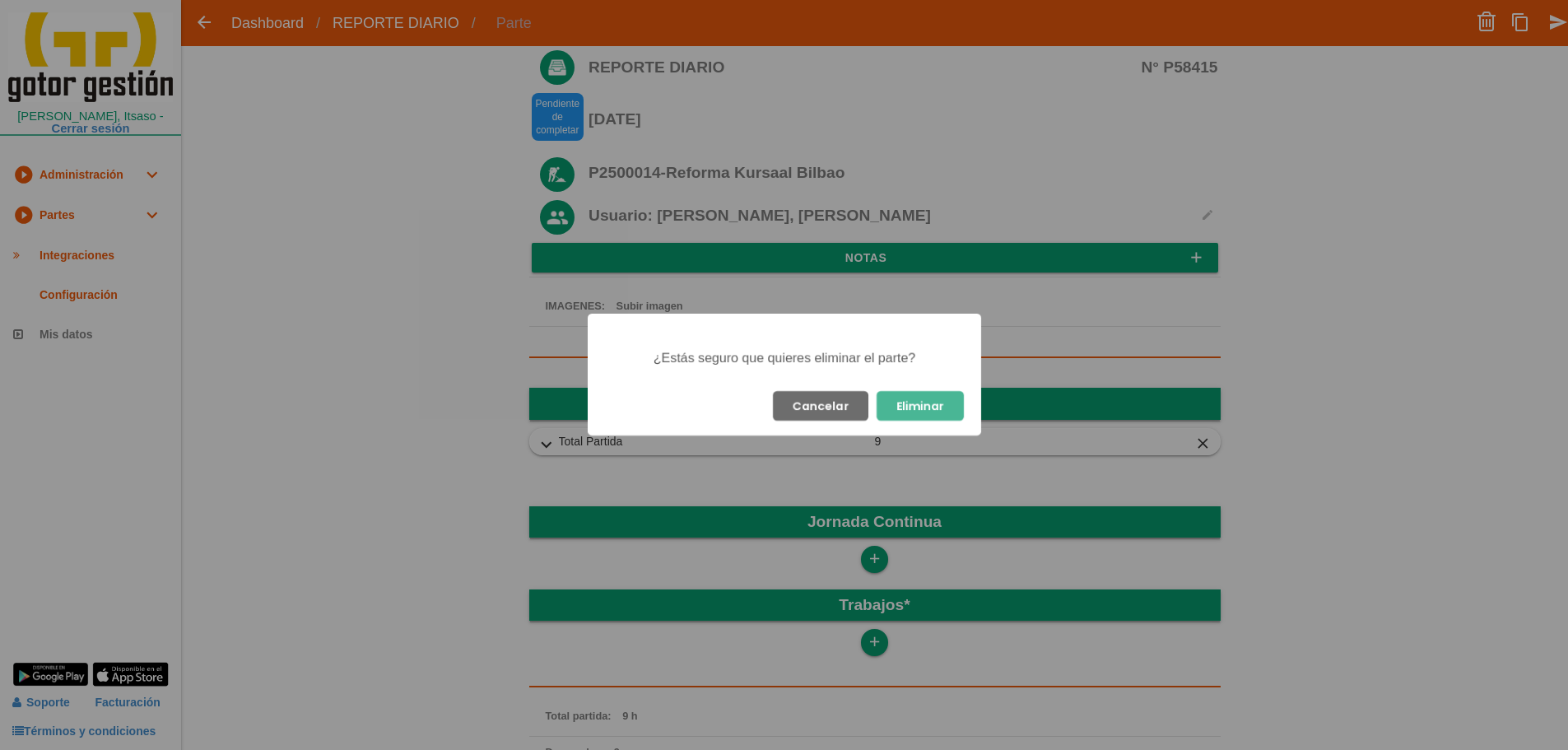
click at [930, 407] on button "Eliminar" at bounding box center [920, 406] width 87 height 30
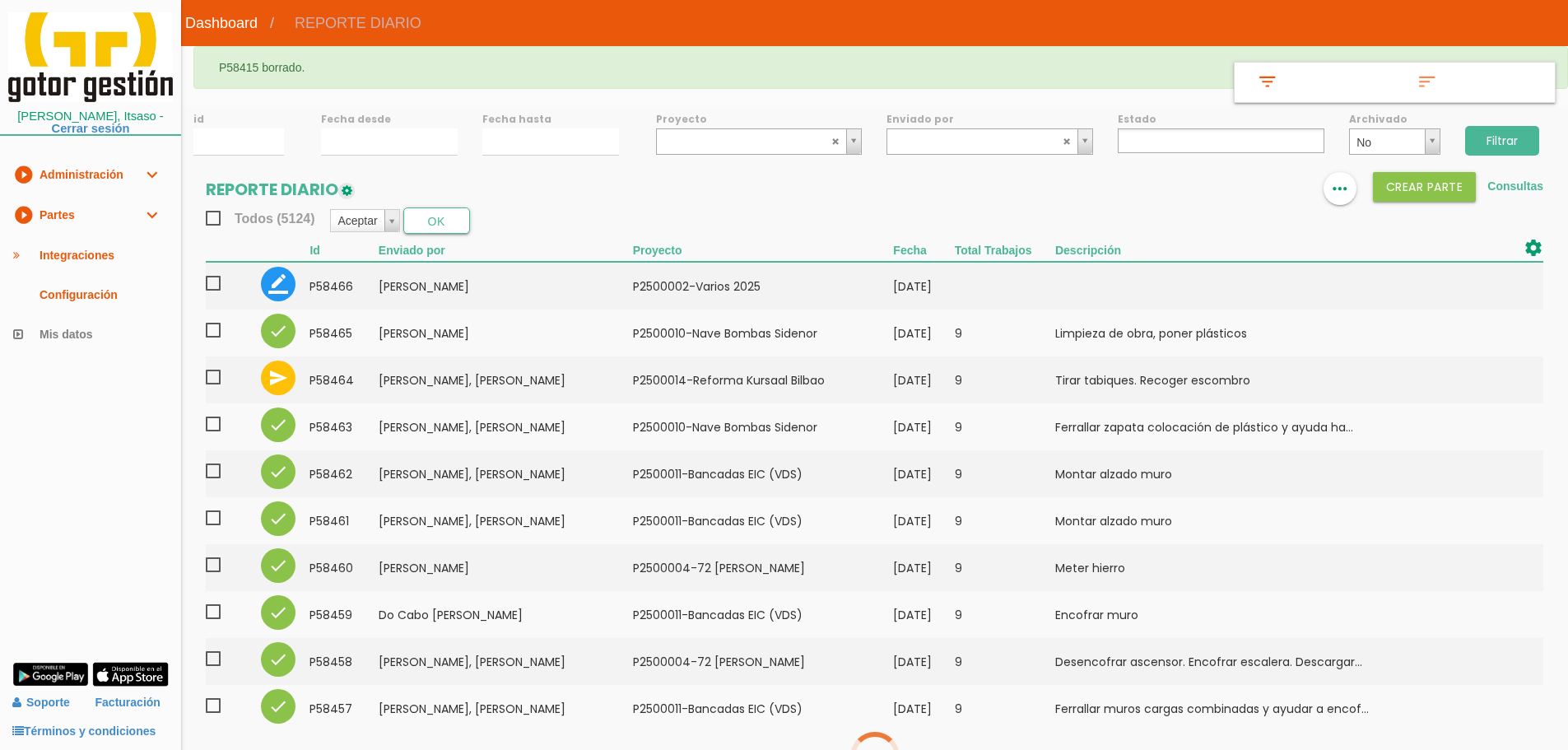
select select
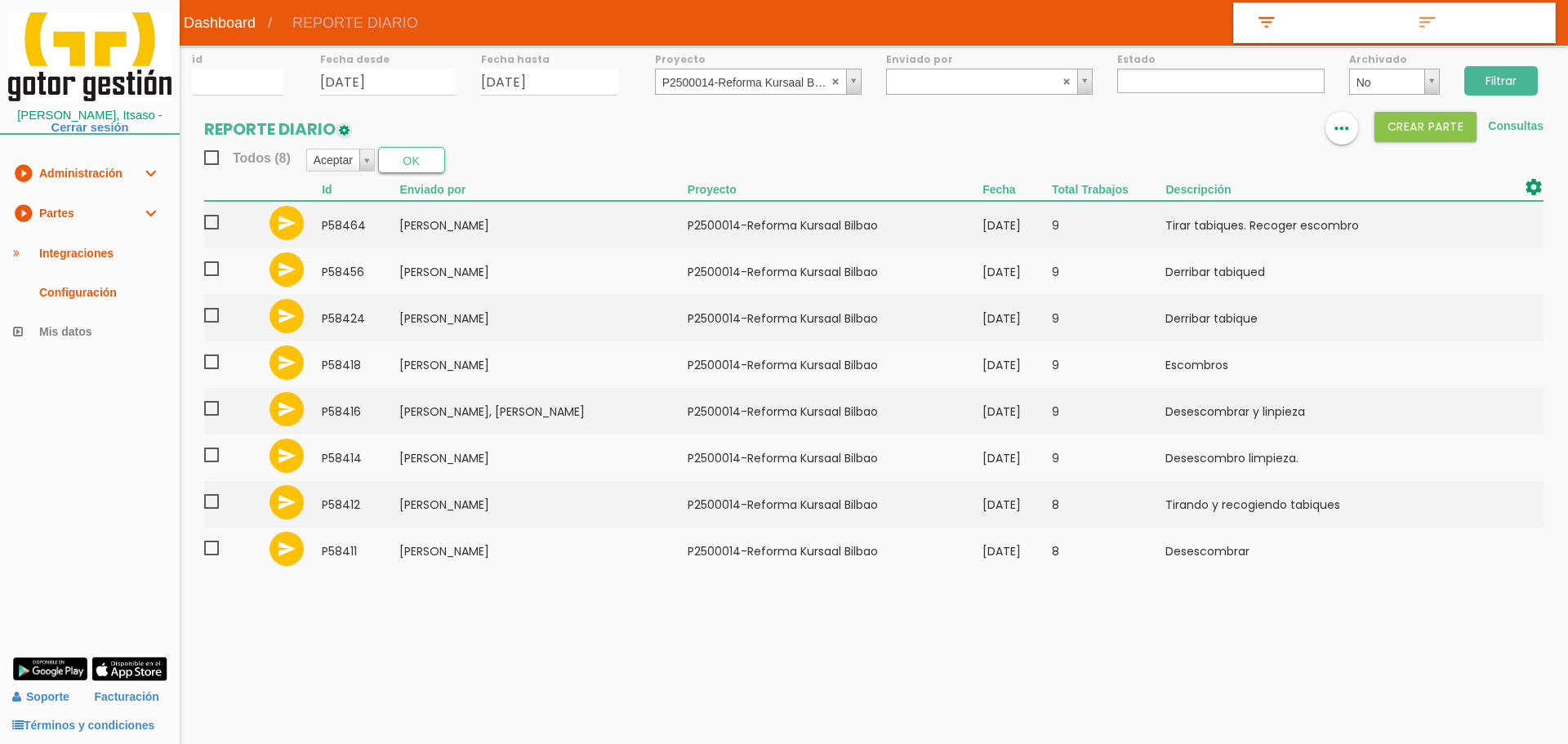
select select
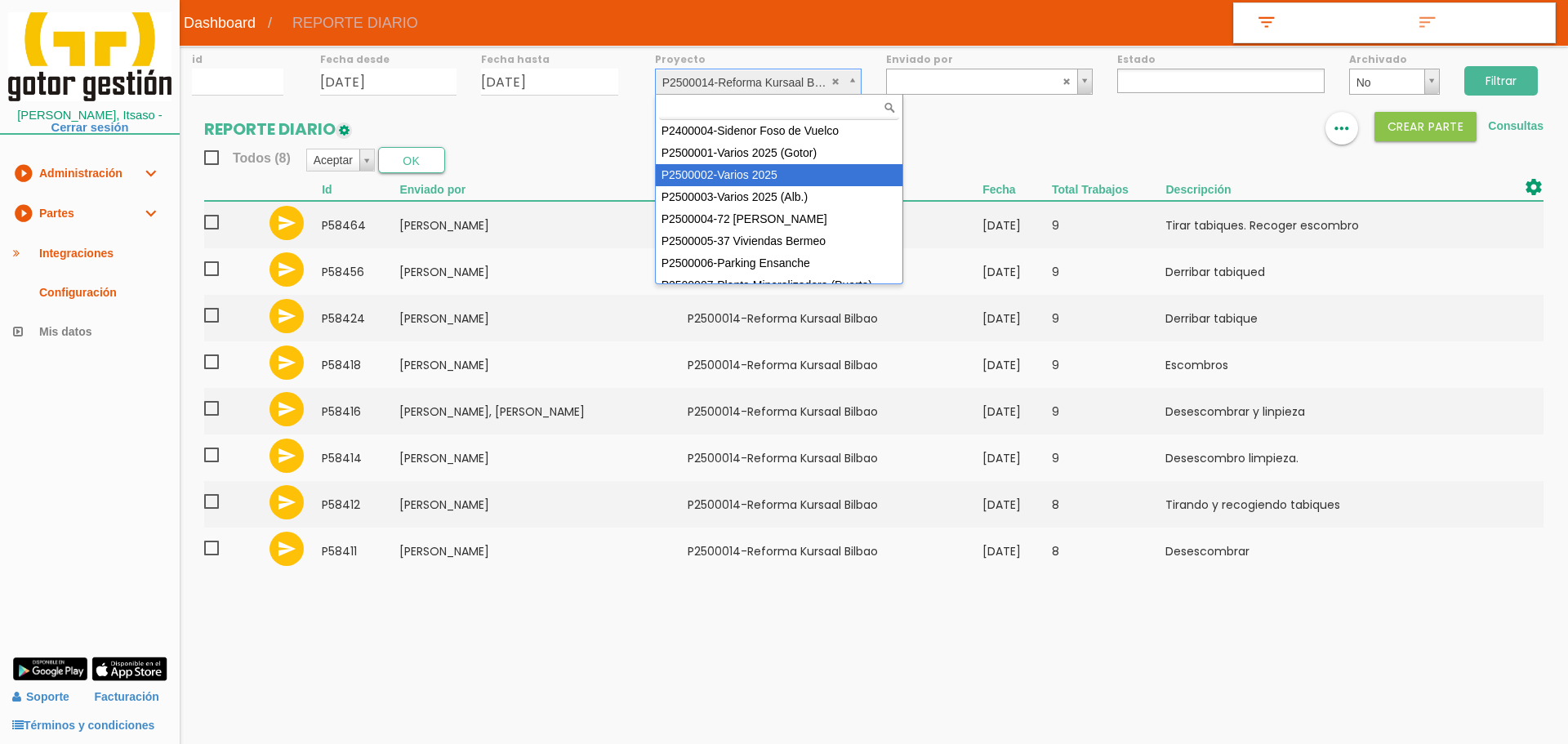
select select "83"
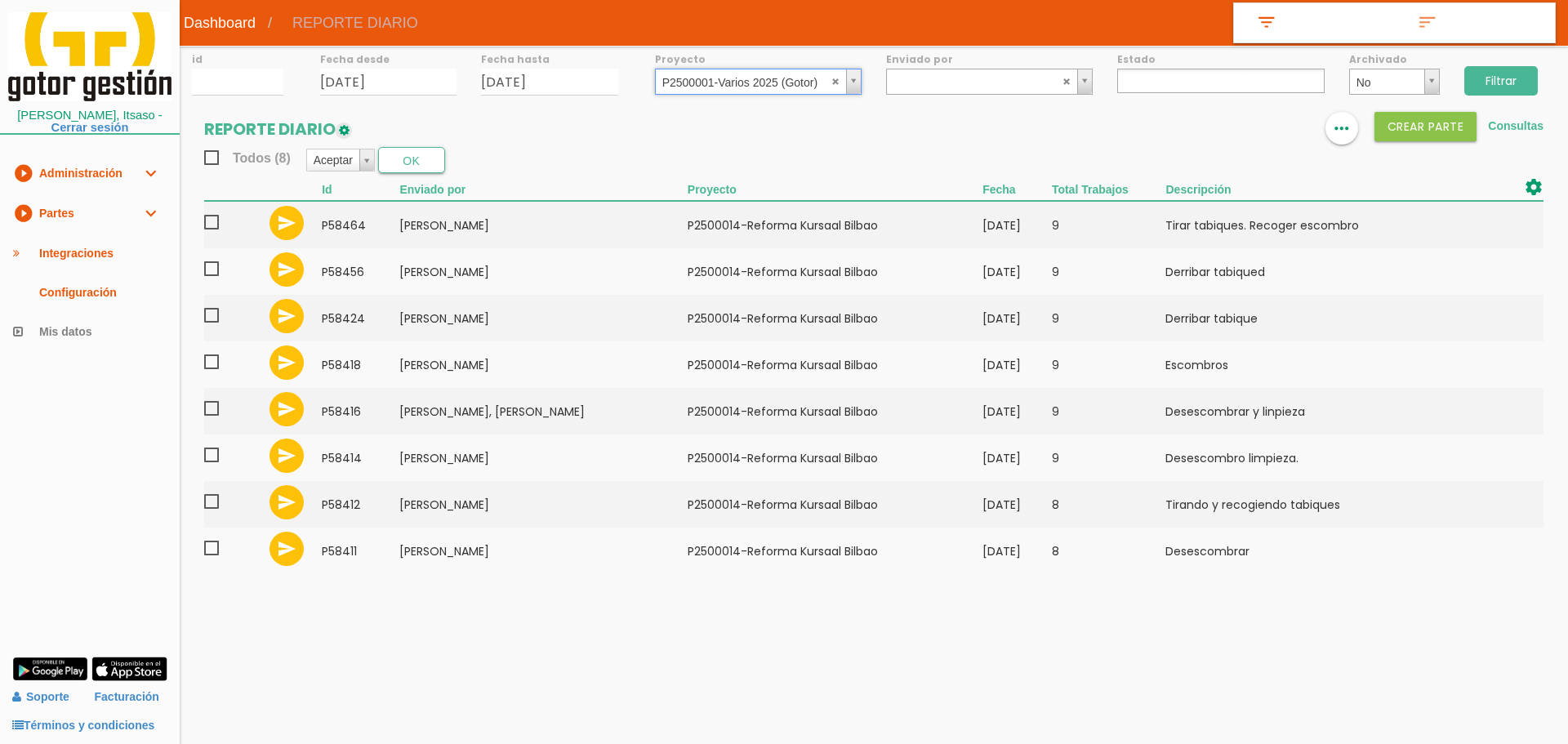
click at [1537, 82] on input "Filtrar" at bounding box center [1501, 81] width 74 height 29
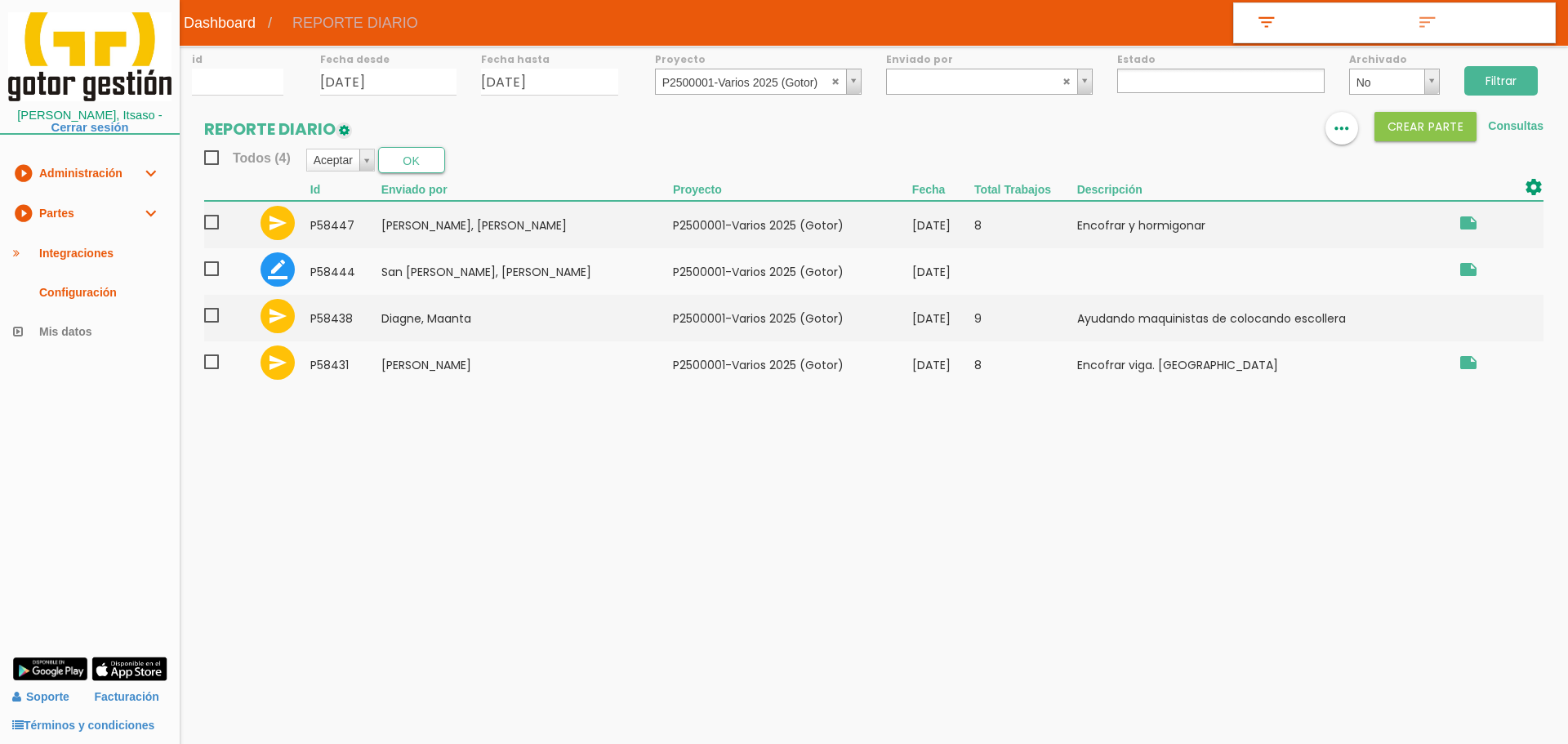
select select
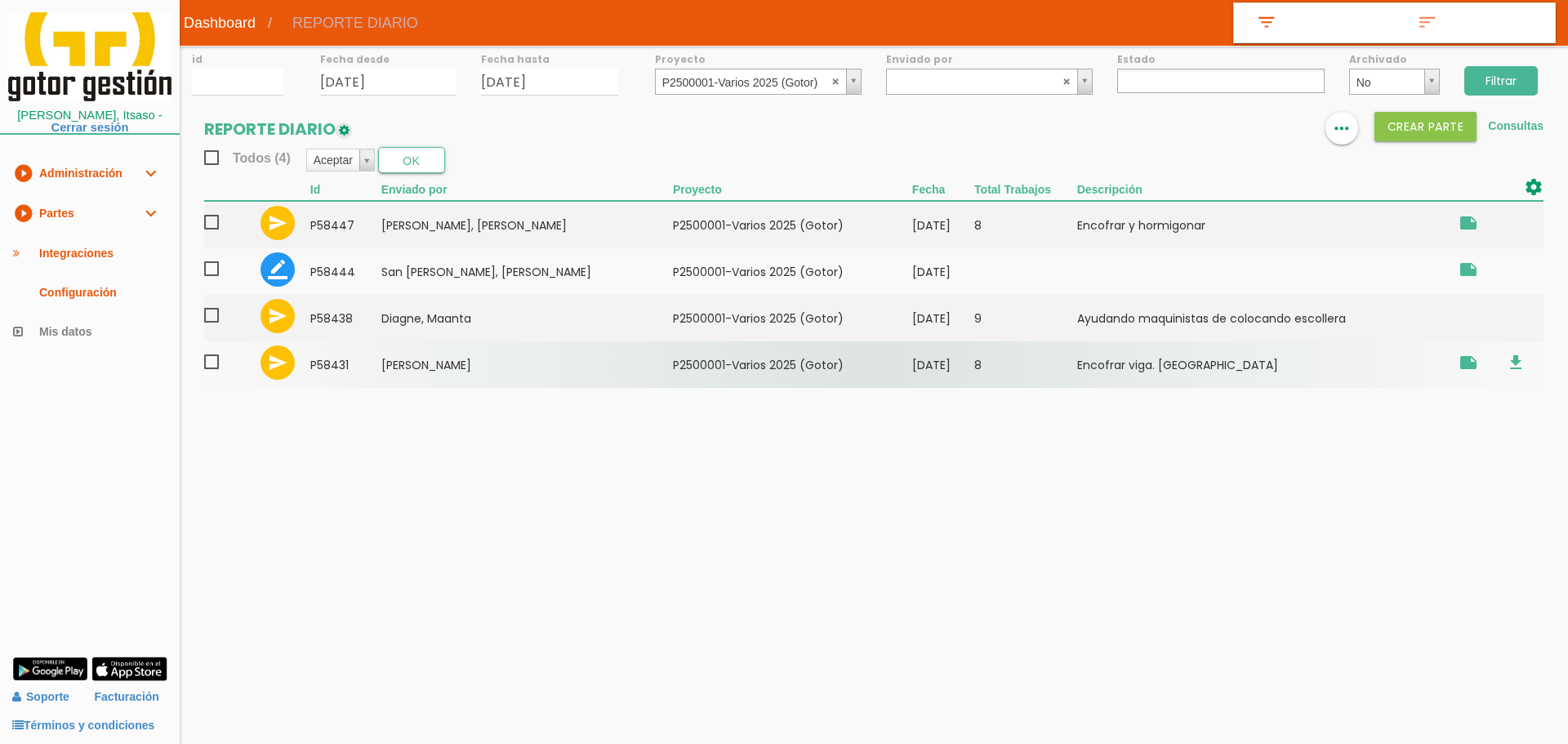
click at [215, 361] on span at bounding box center [218, 362] width 29 height 20
click at [0, 0] on input "checkbox" at bounding box center [0, 0] width 0 height 0
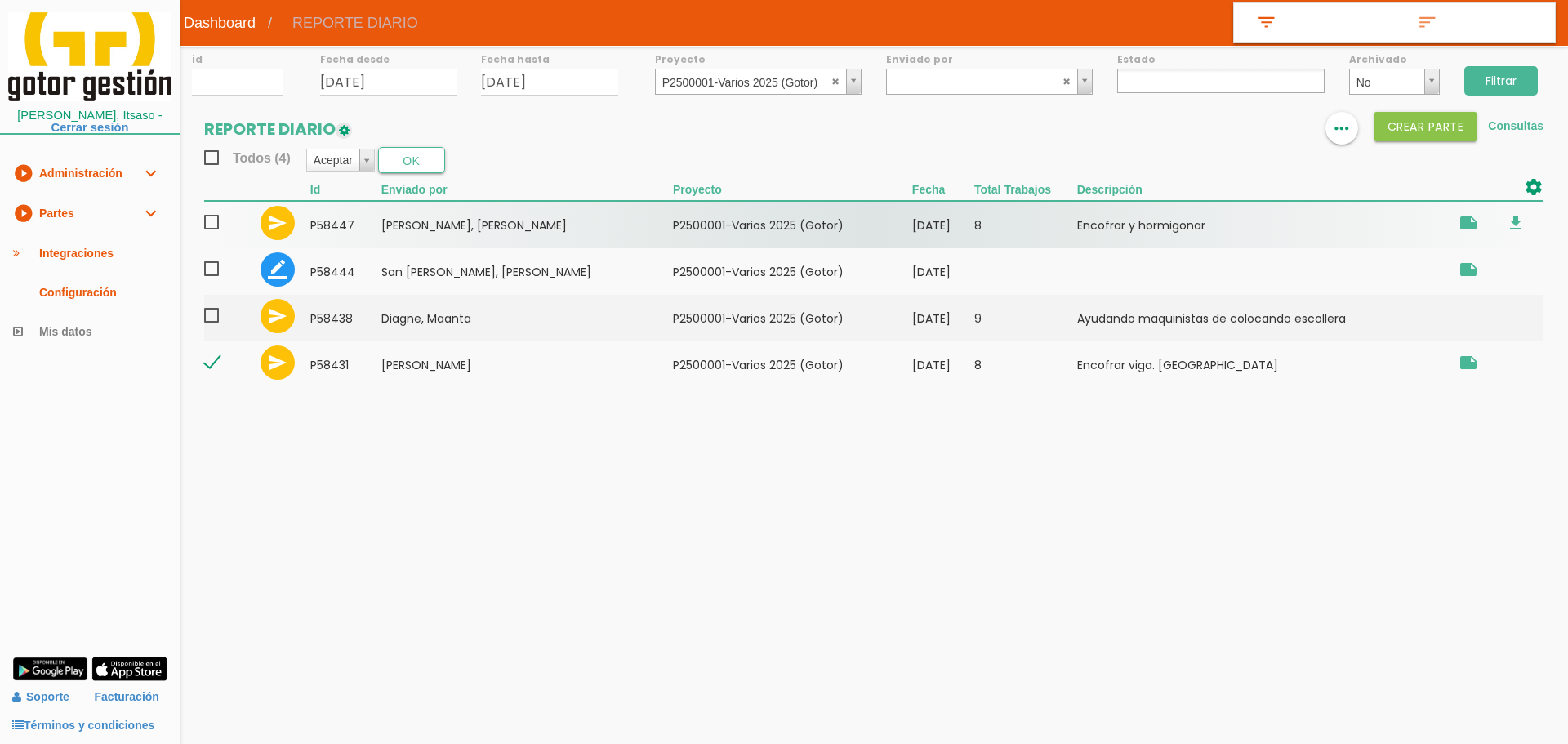
click at [213, 219] on span at bounding box center [218, 223] width 29 height 20
click at [0, 0] on input "checkbox" at bounding box center [0, 0] width 0 height 0
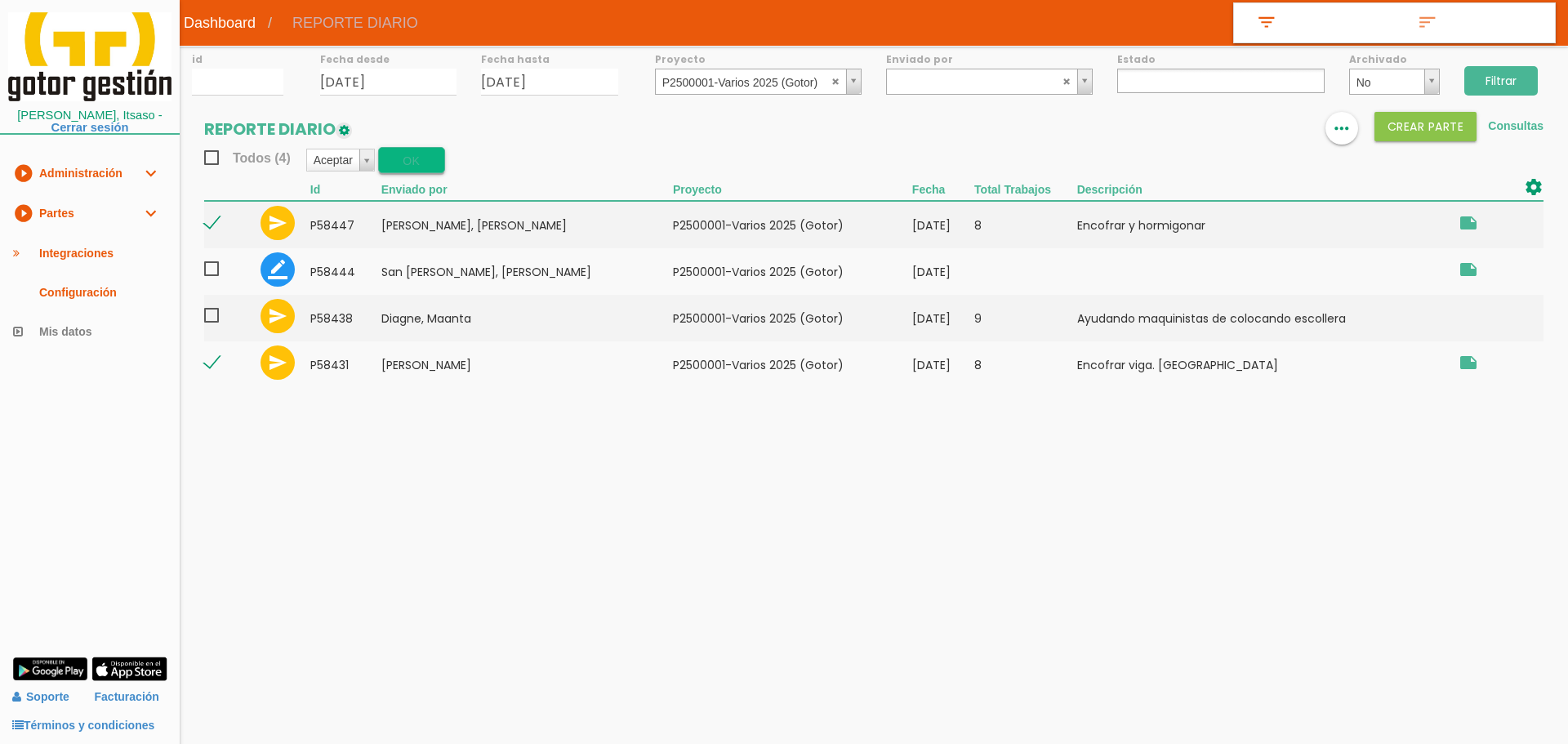
click at [426, 154] on button "OK" at bounding box center [412, 160] width 67 height 26
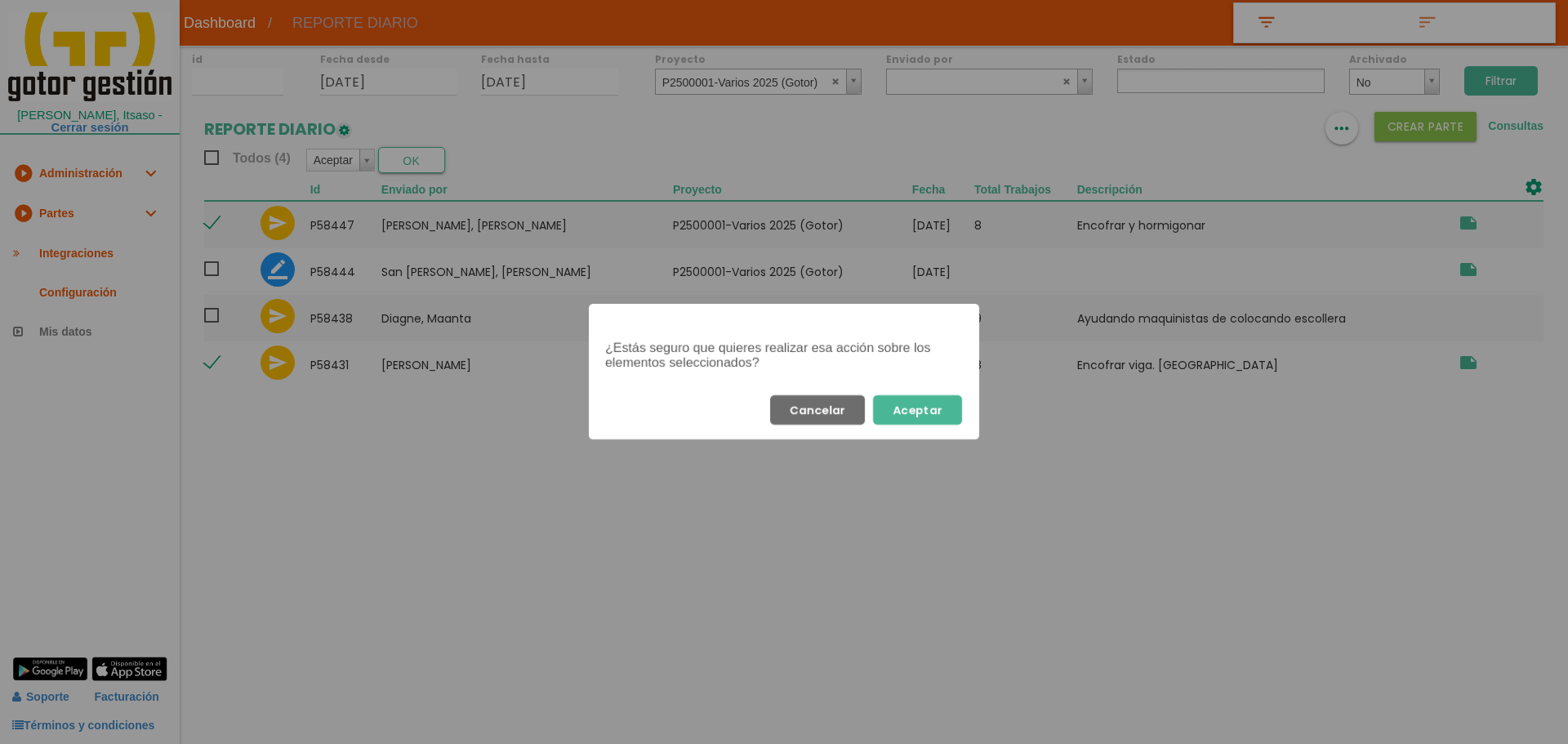
click at [935, 414] on button "Aceptar" at bounding box center [917, 410] width 89 height 29
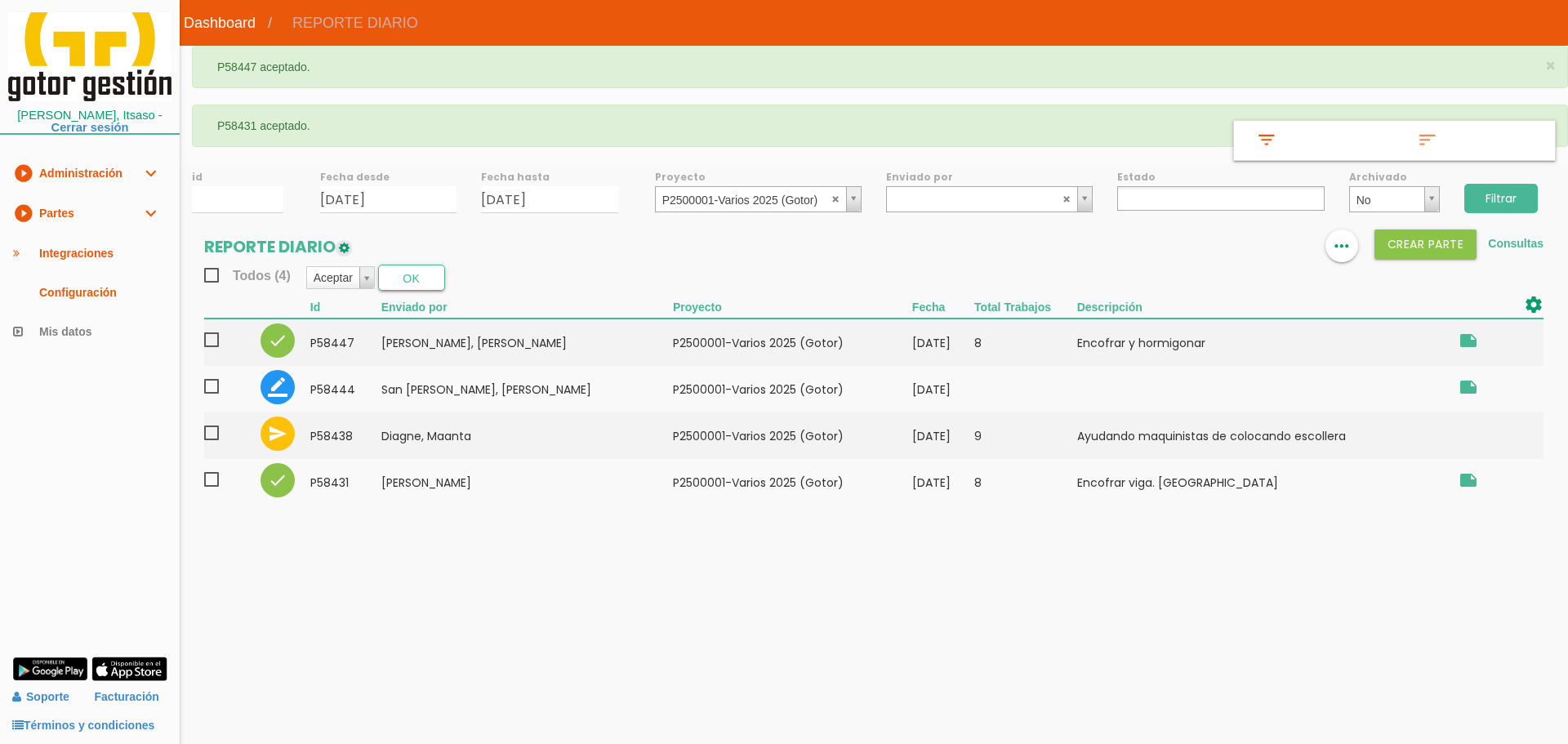
select select
click at [1484, 199] on input "Filtrar" at bounding box center [1501, 199] width 74 height 29
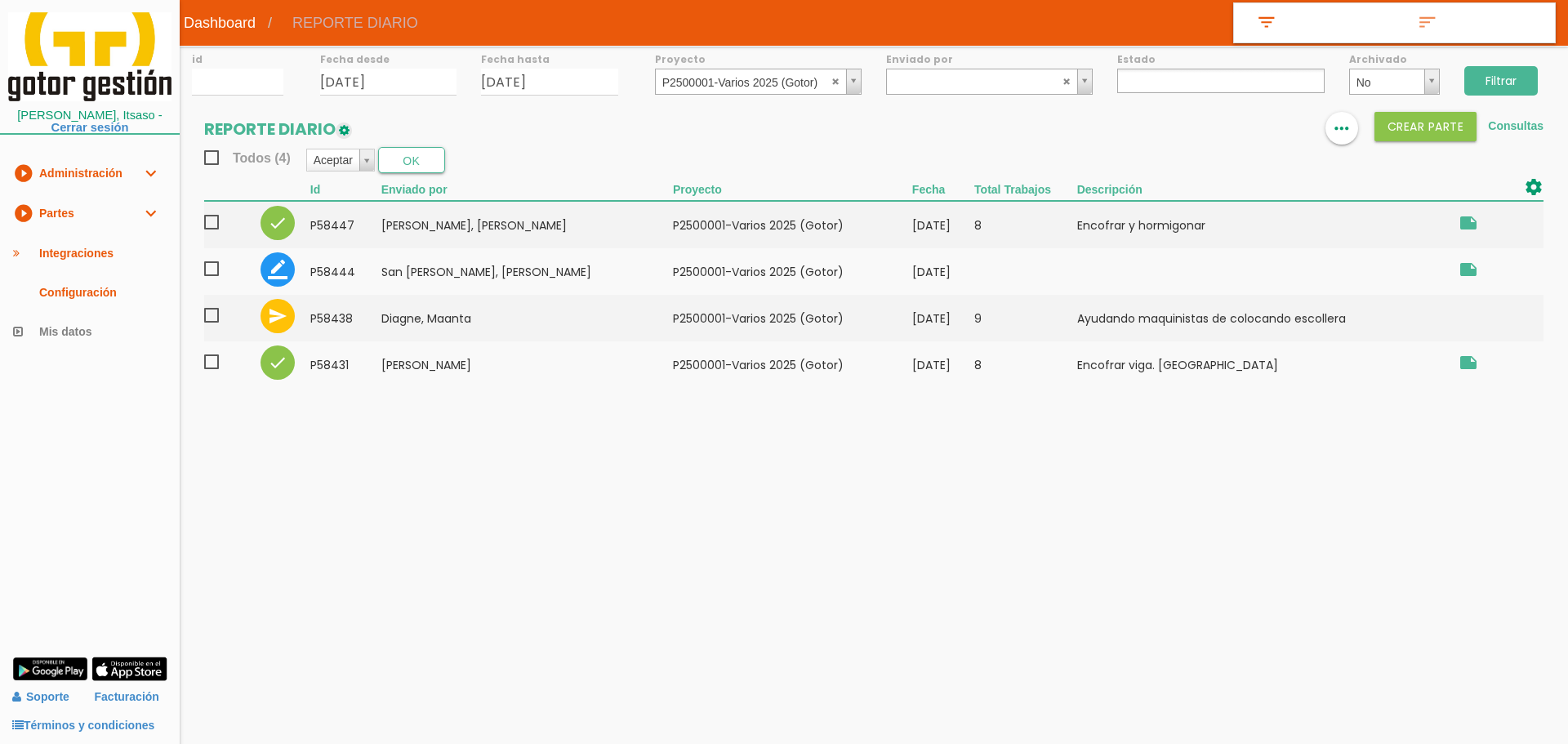
select select
click at [836, 80] on abbr at bounding box center [836, 80] width 10 height 10
click at [1520, 76] on input "Filtrar" at bounding box center [1501, 81] width 74 height 29
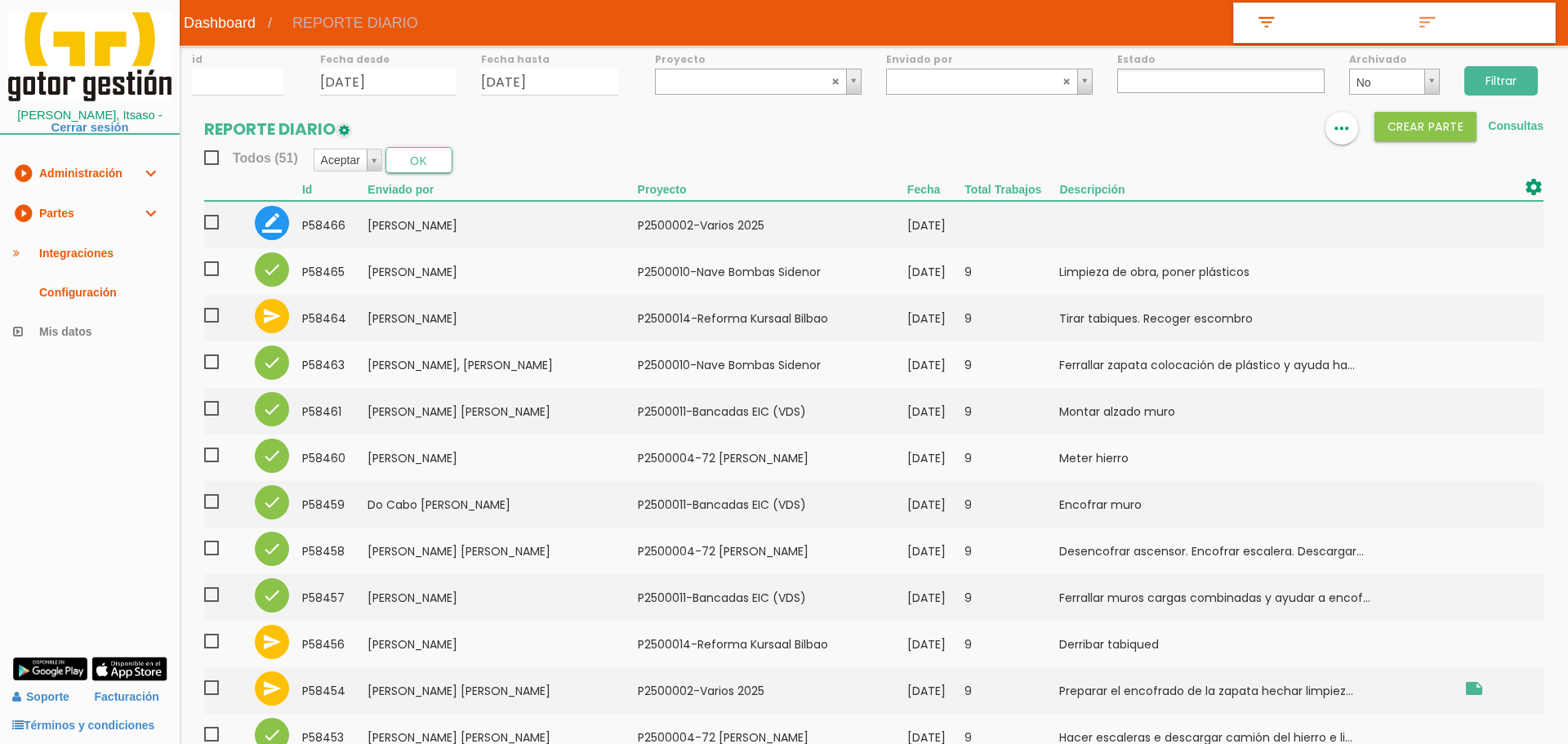
select select
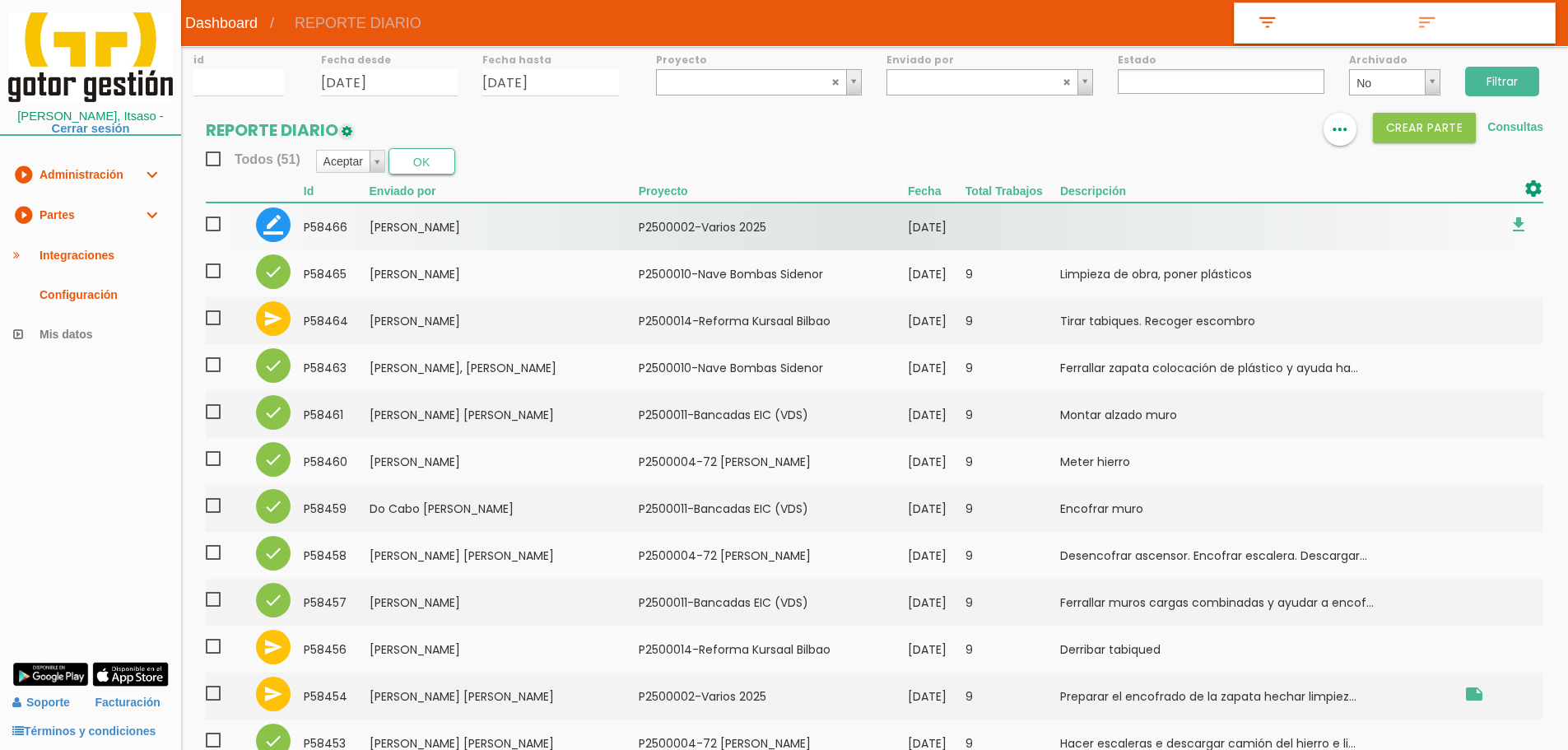
click at [686, 231] on td "P2500002-Varios 2025" at bounding box center [773, 226] width 269 height 47
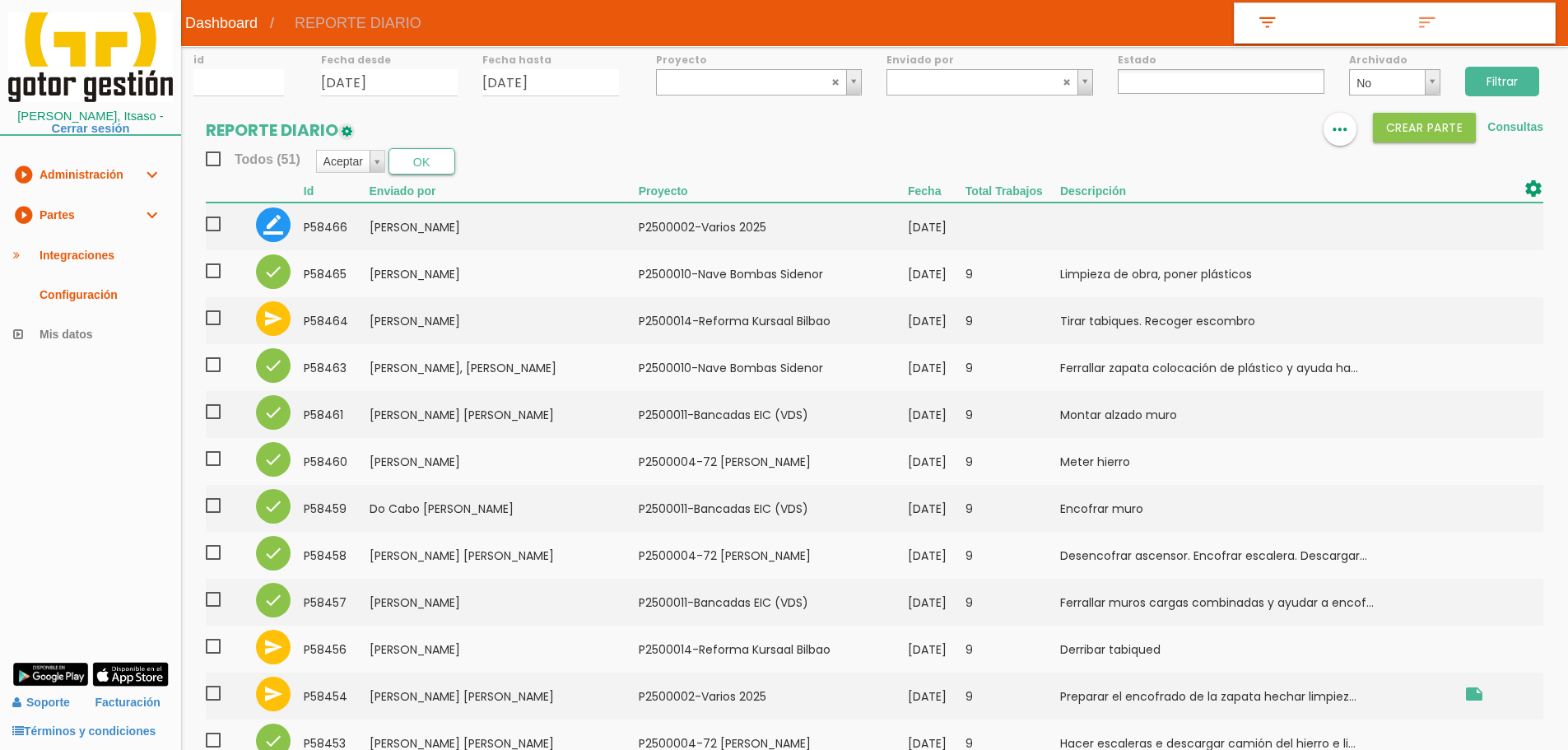
click at [1534, 80] on input "Filtrar" at bounding box center [1502, 82] width 74 height 30
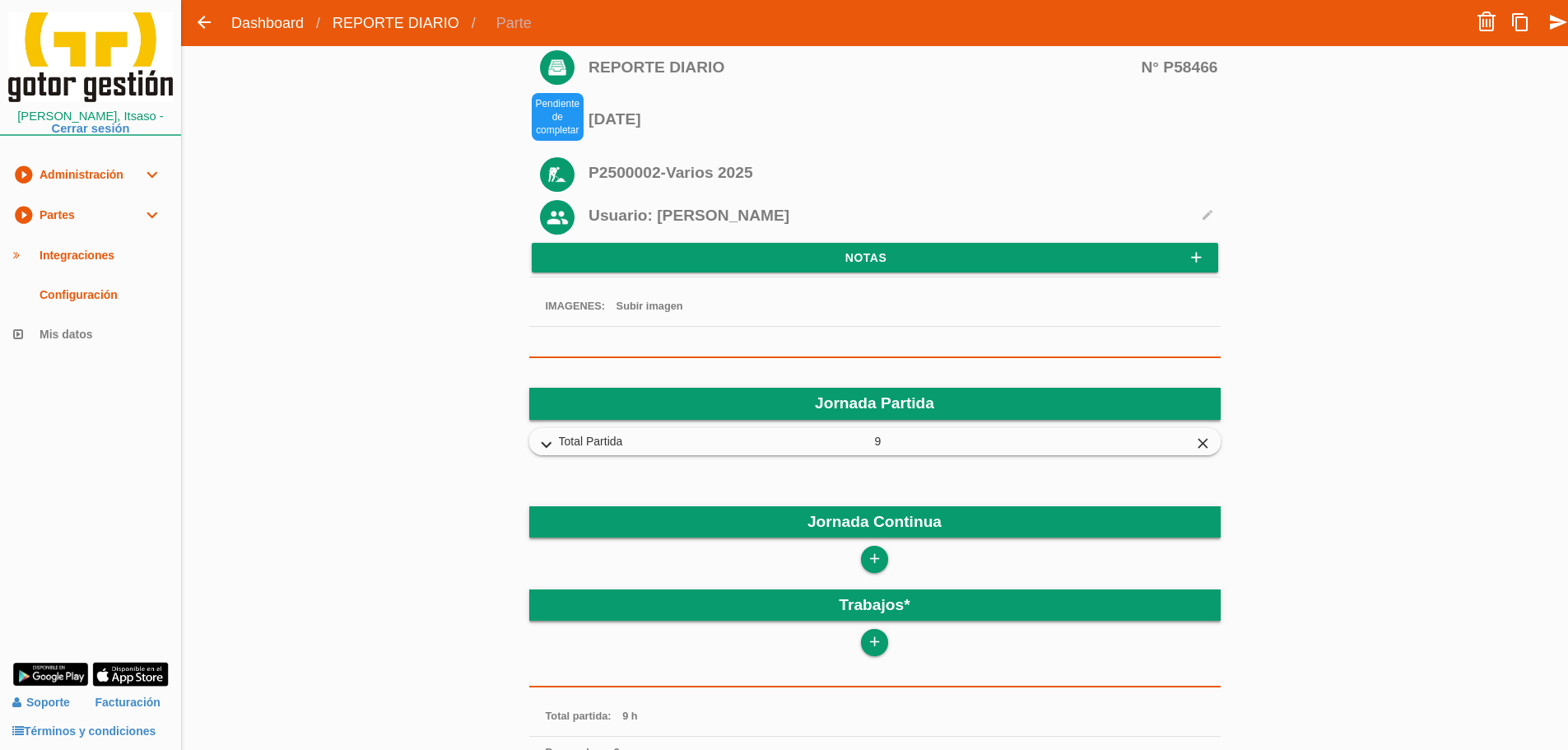
click at [546, 446] on icon "expand_more" at bounding box center [546, 445] width 26 height 21
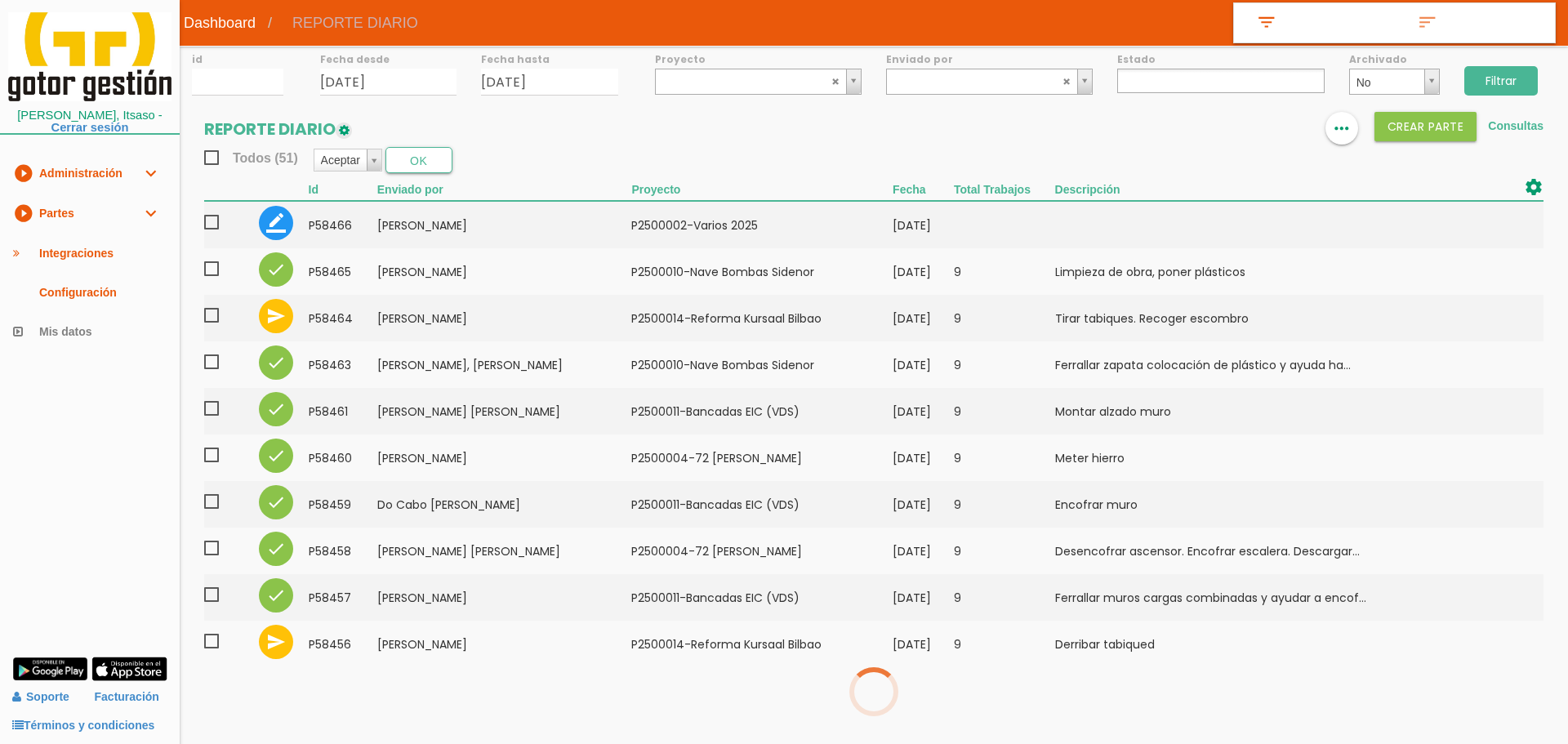
select select
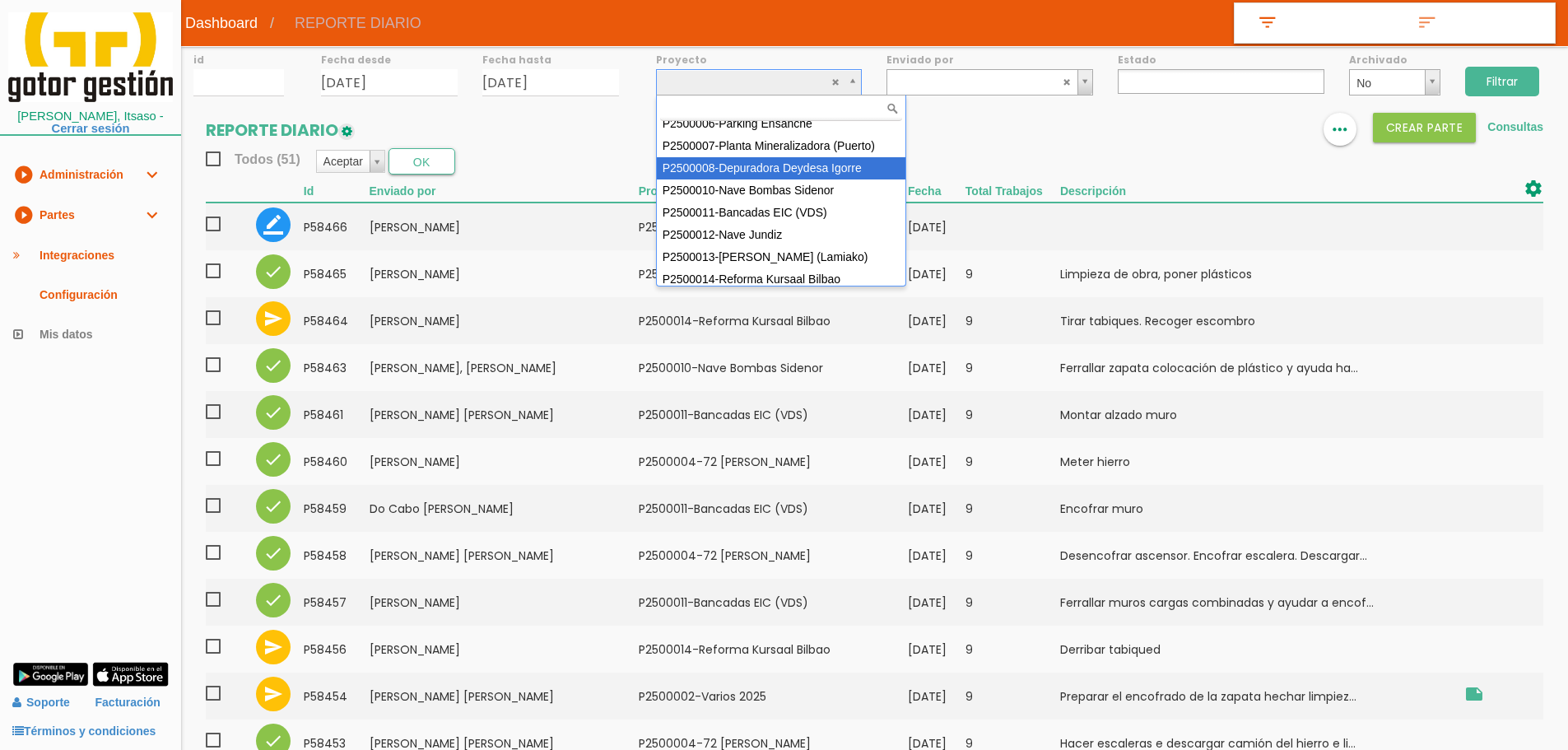
scroll to position [147, 0]
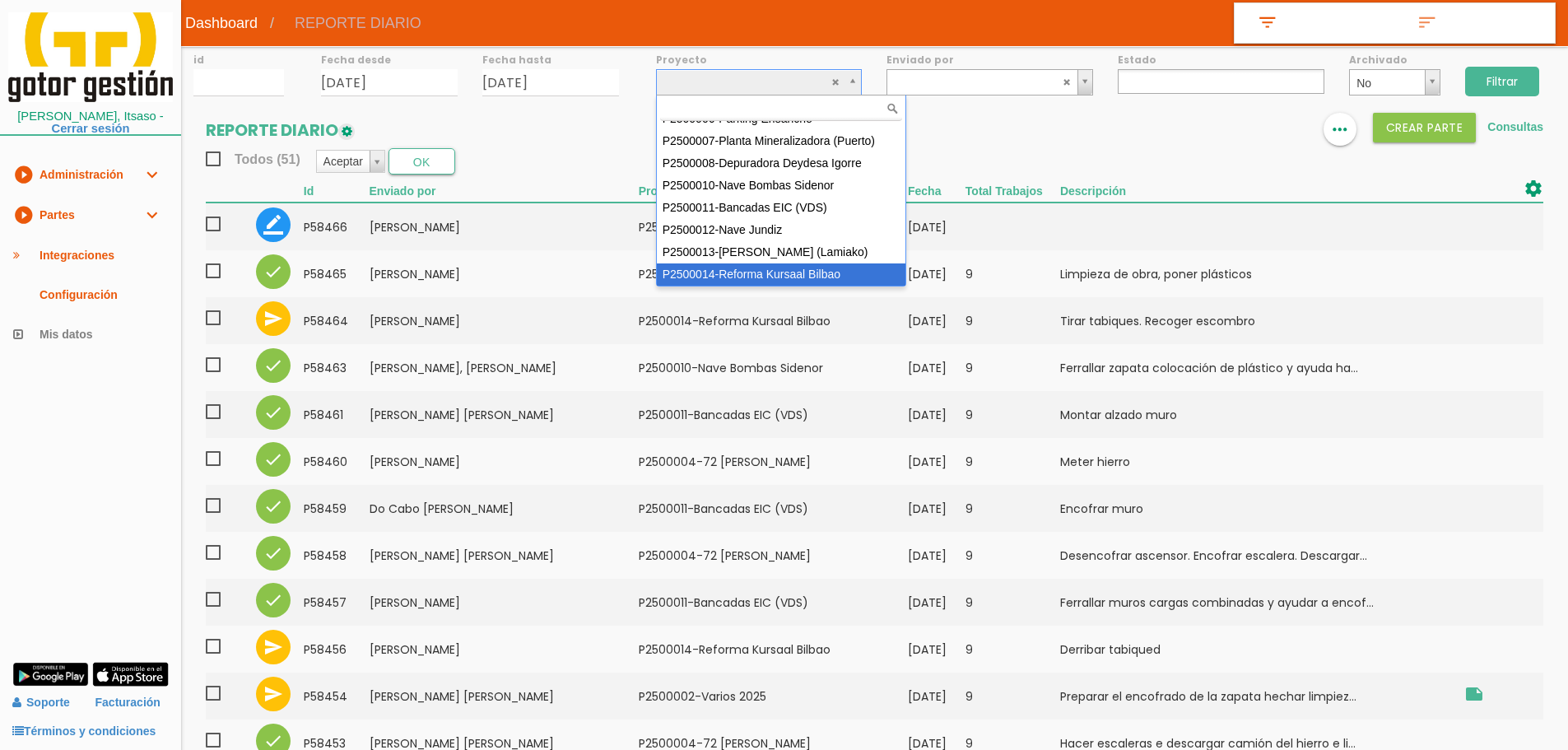
select select "97"
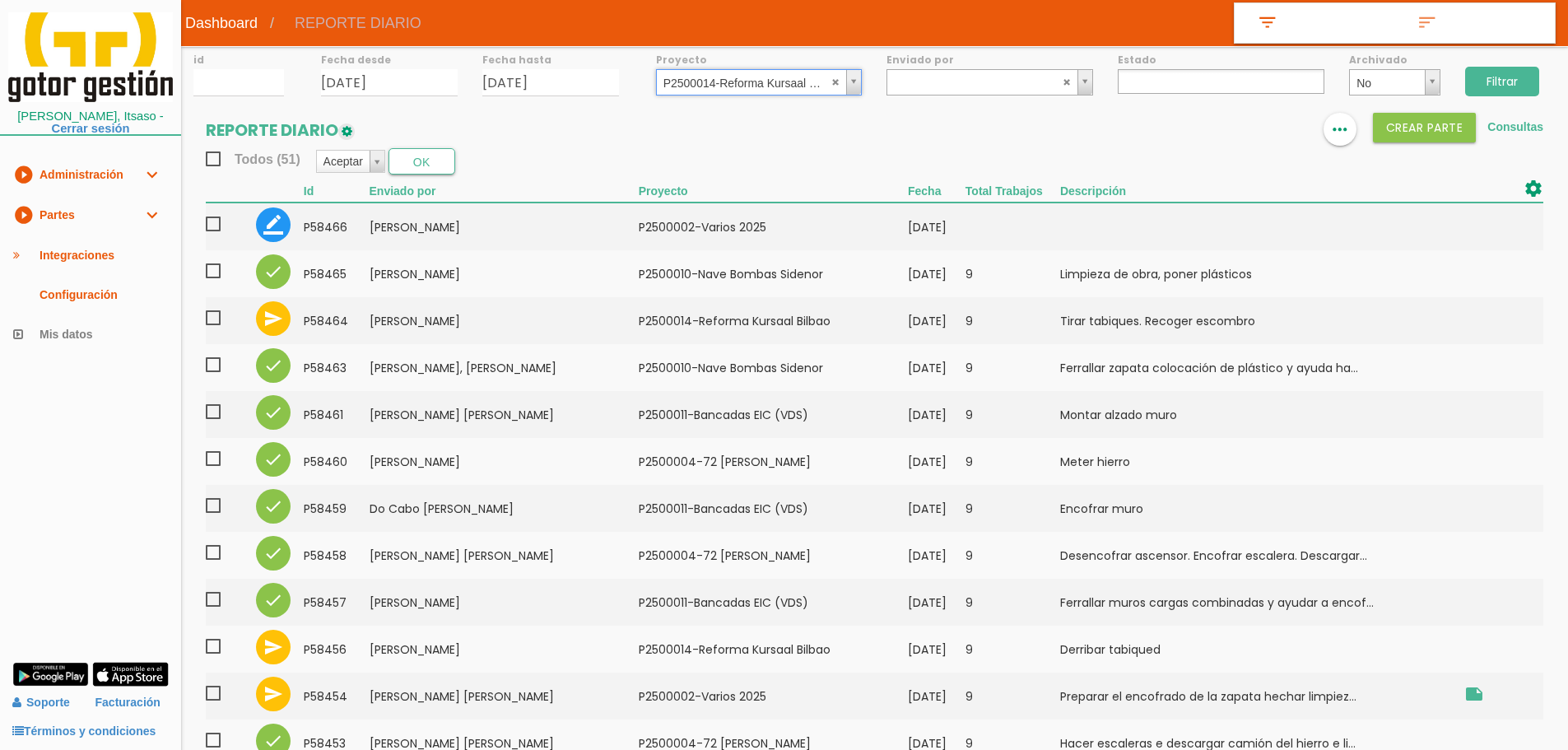
click at [1533, 84] on input "Filtrar" at bounding box center [1502, 82] width 74 height 30
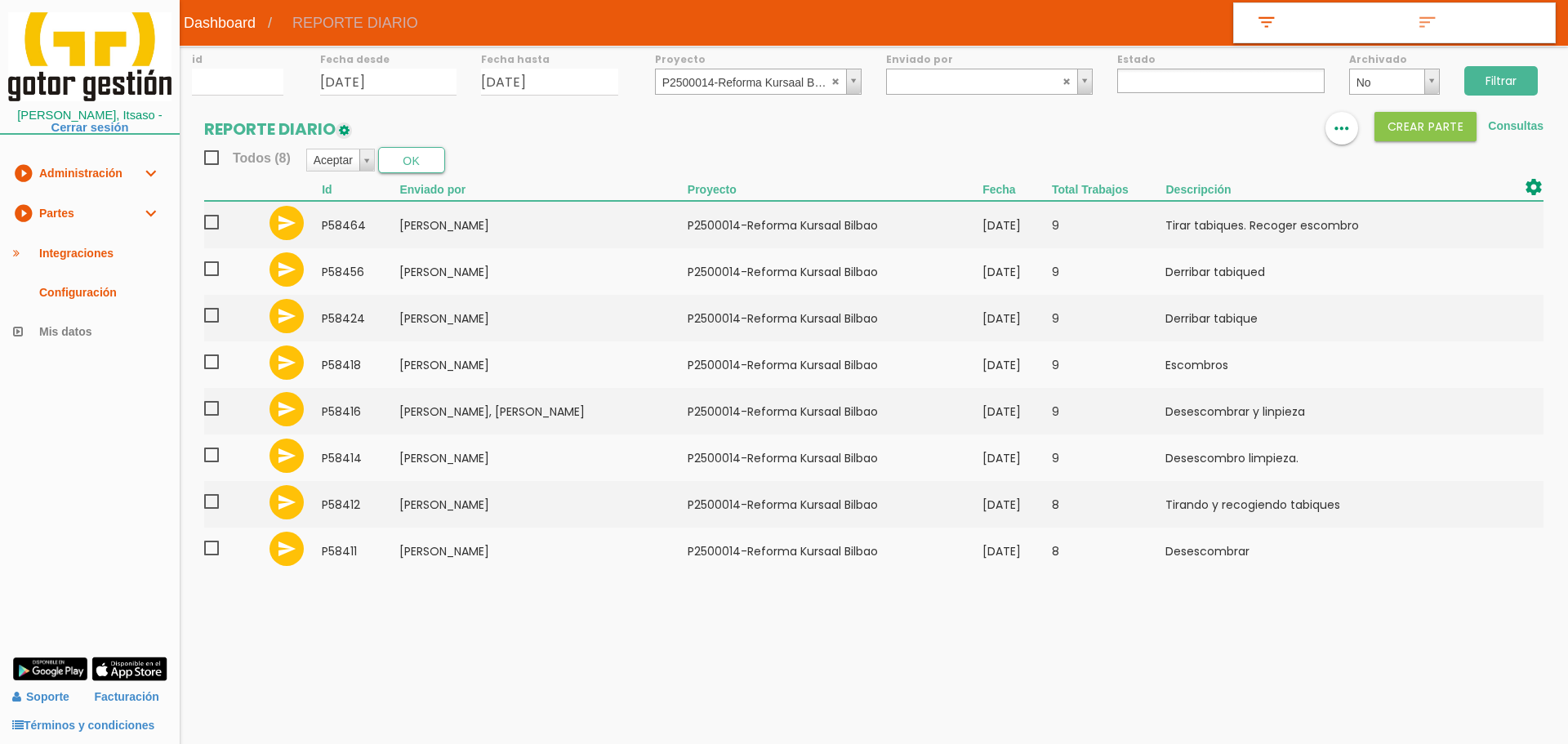
select select
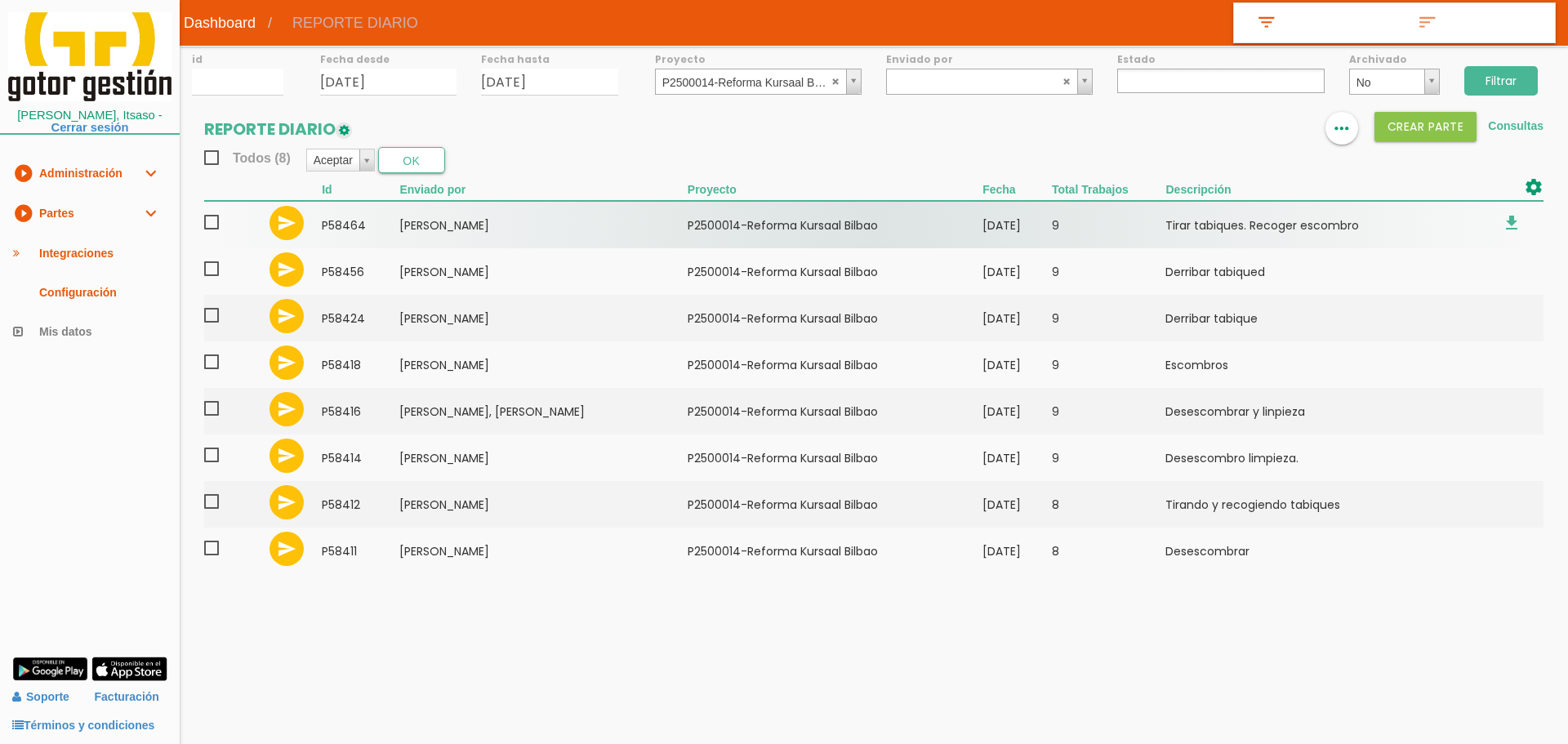
click at [213, 217] on span at bounding box center [218, 223] width 29 height 20
click at [0, 0] on input "checkbox" at bounding box center [0, 0] width 0 height 0
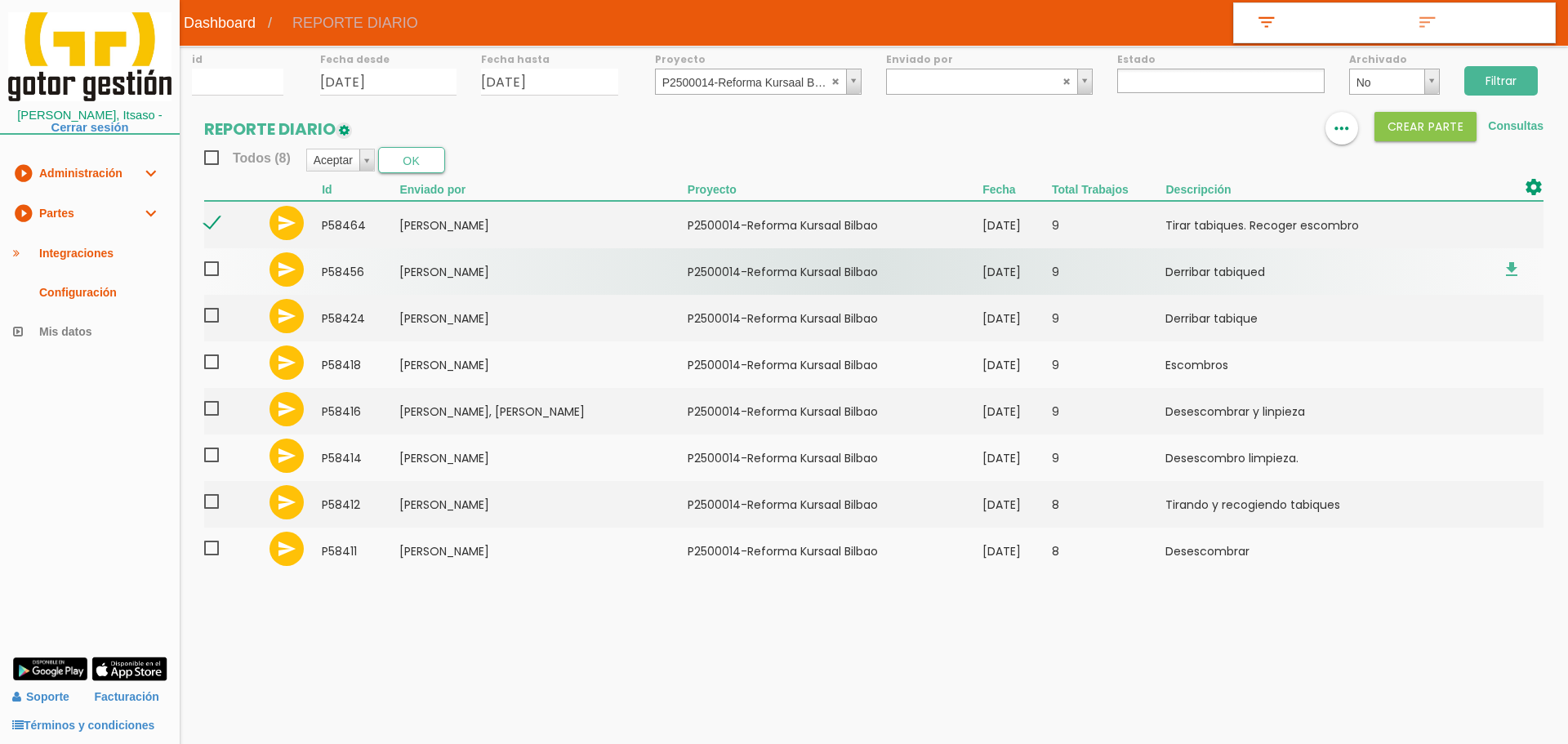
click at [211, 267] on span at bounding box center [218, 269] width 29 height 20
click at [0, 0] on input "checkbox" at bounding box center [0, 0] width 0 height 0
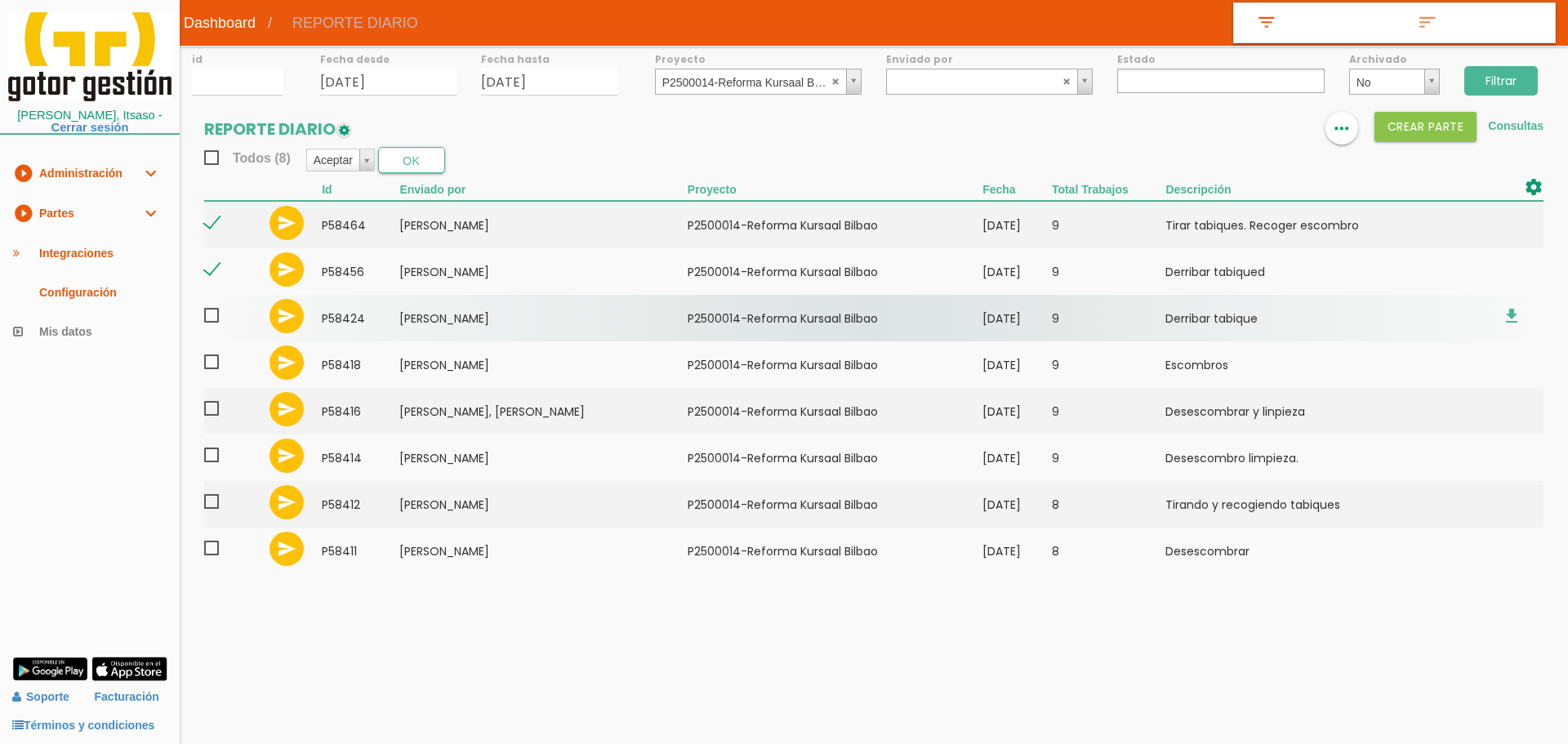
click at [213, 320] on span at bounding box center [218, 316] width 29 height 20
click at [0, 0] on input "checkbox" at bounding box center [0, 0] width 0 height 0
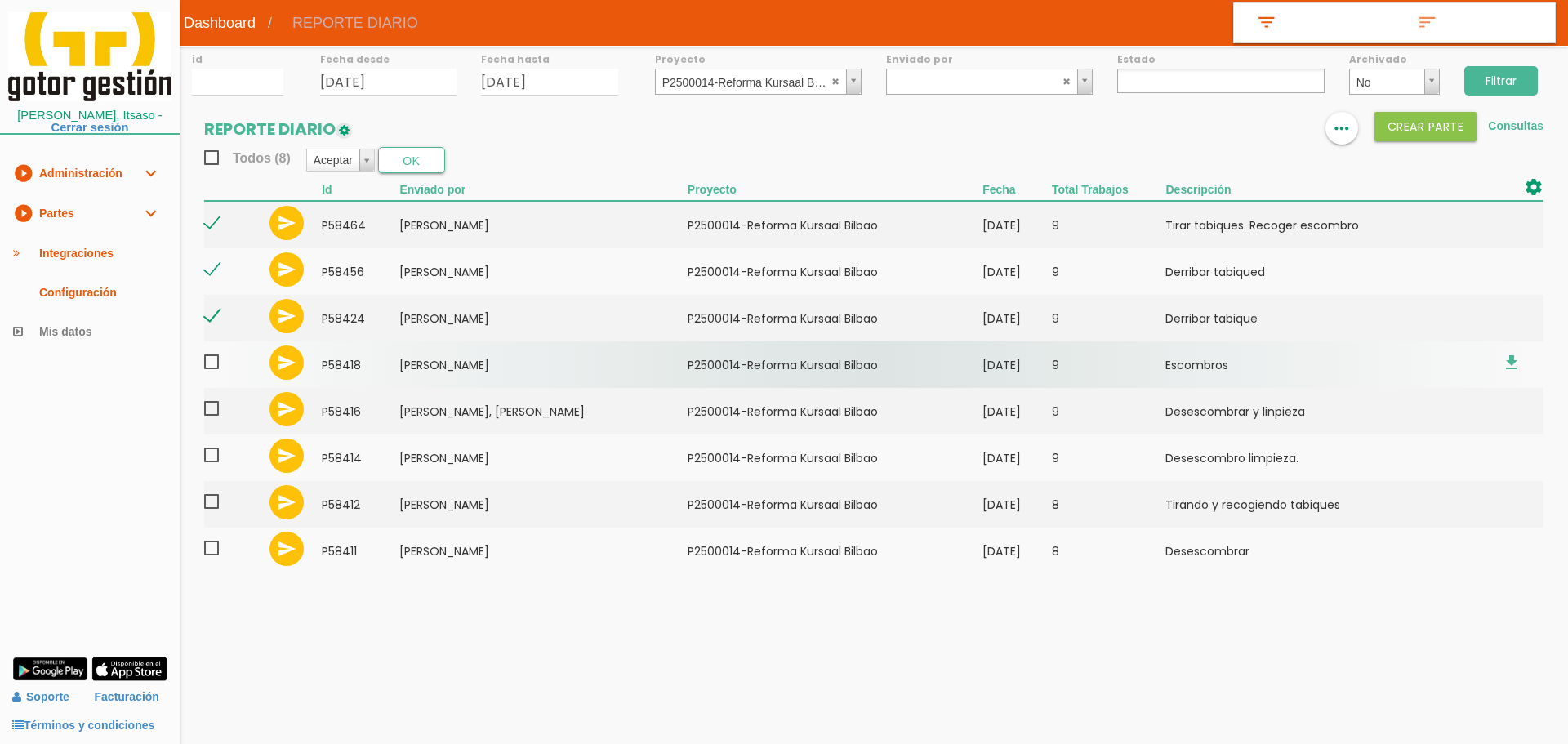
click at [213, 367] on span at bounding box center [218, 362] width 29 height 20
click at [0, 0] on input "checkbox" at bounding box center [0, 0] width 0 height 0
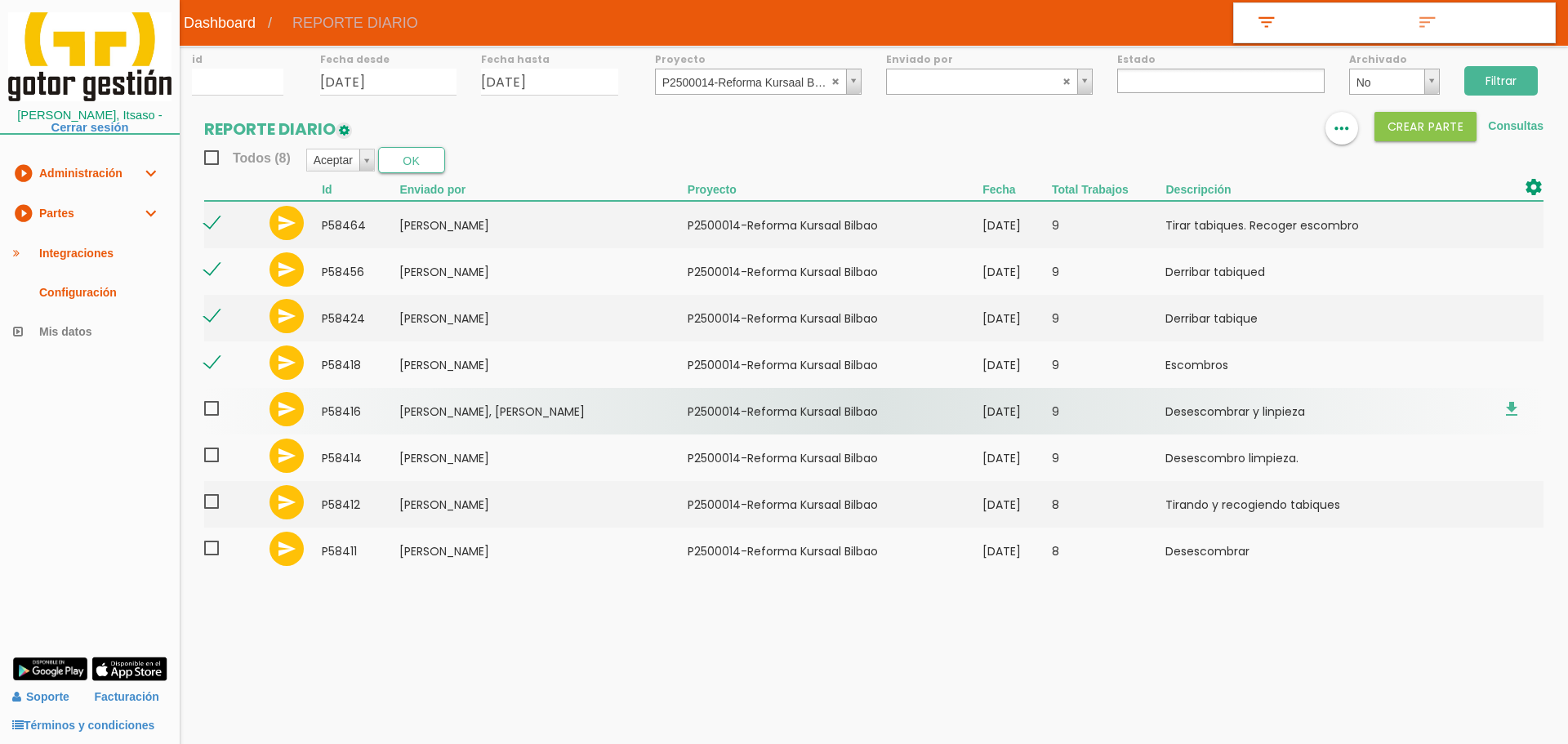
click at [214, 408] on span at bounding box center [218, 409] width 29 height 20
click at [0, 0] on input "checkbox" at bounding box center [0, 0] width 0 height 0
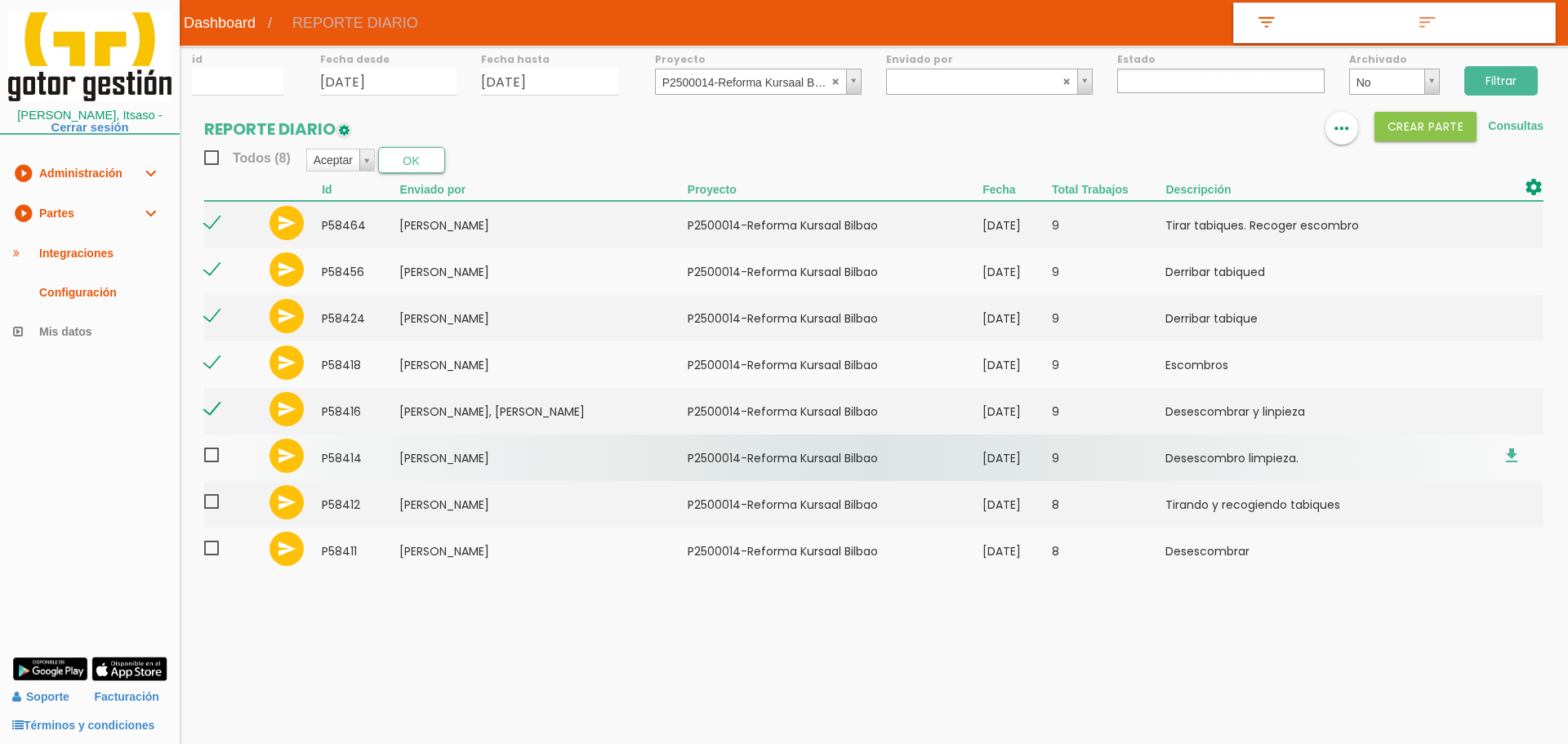
click at [211, 457] on span at bounding box center [218, 455] width 29 height 20
click at [0, 0] on input "checkbox" at bounding box center [0, 0] width 0 height 0
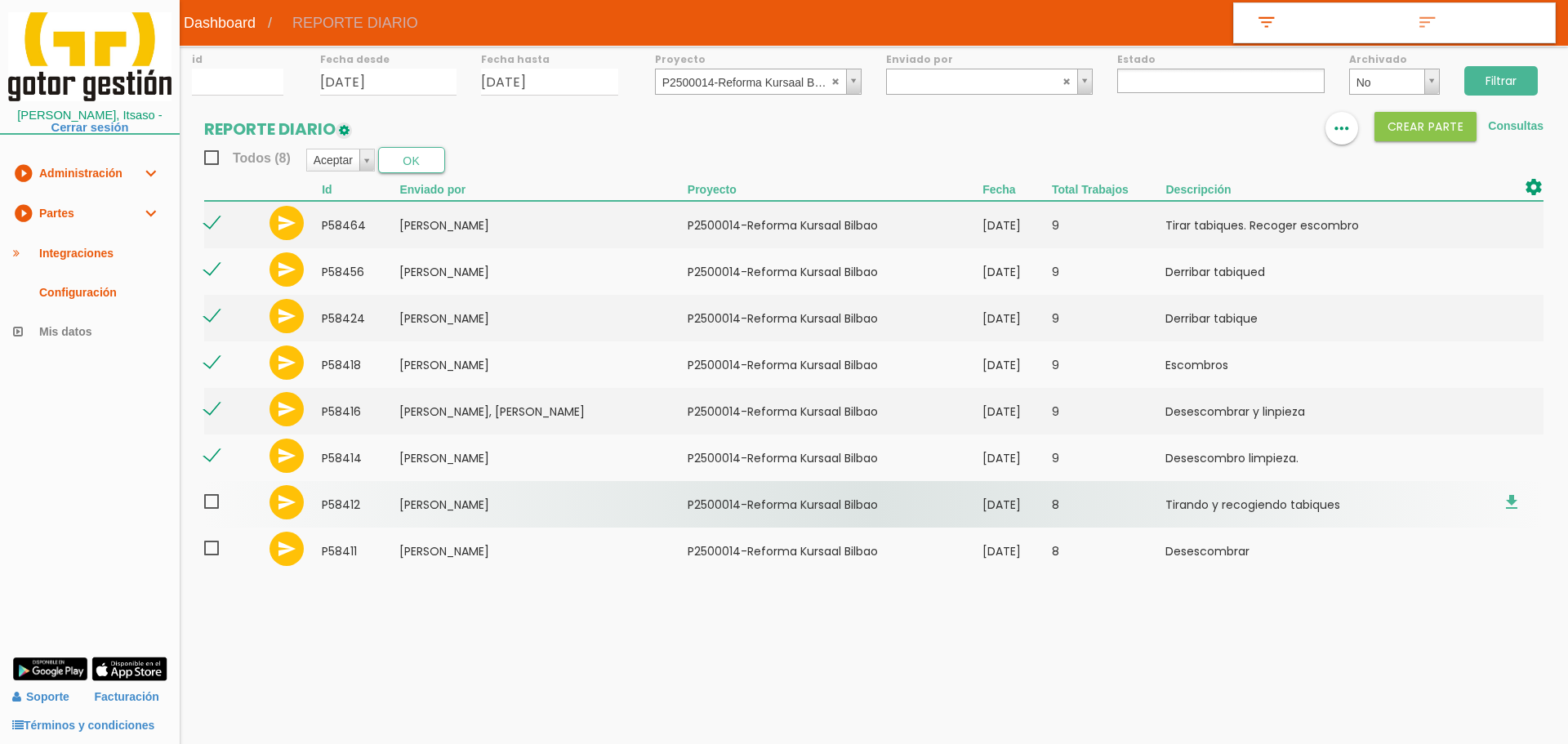
click at [208, 503] on span at bounding box center [218, 502] width 29 height 20
click at [0, 0] on input "checkbox" at bounding box center [0, 0] width 0 height 0
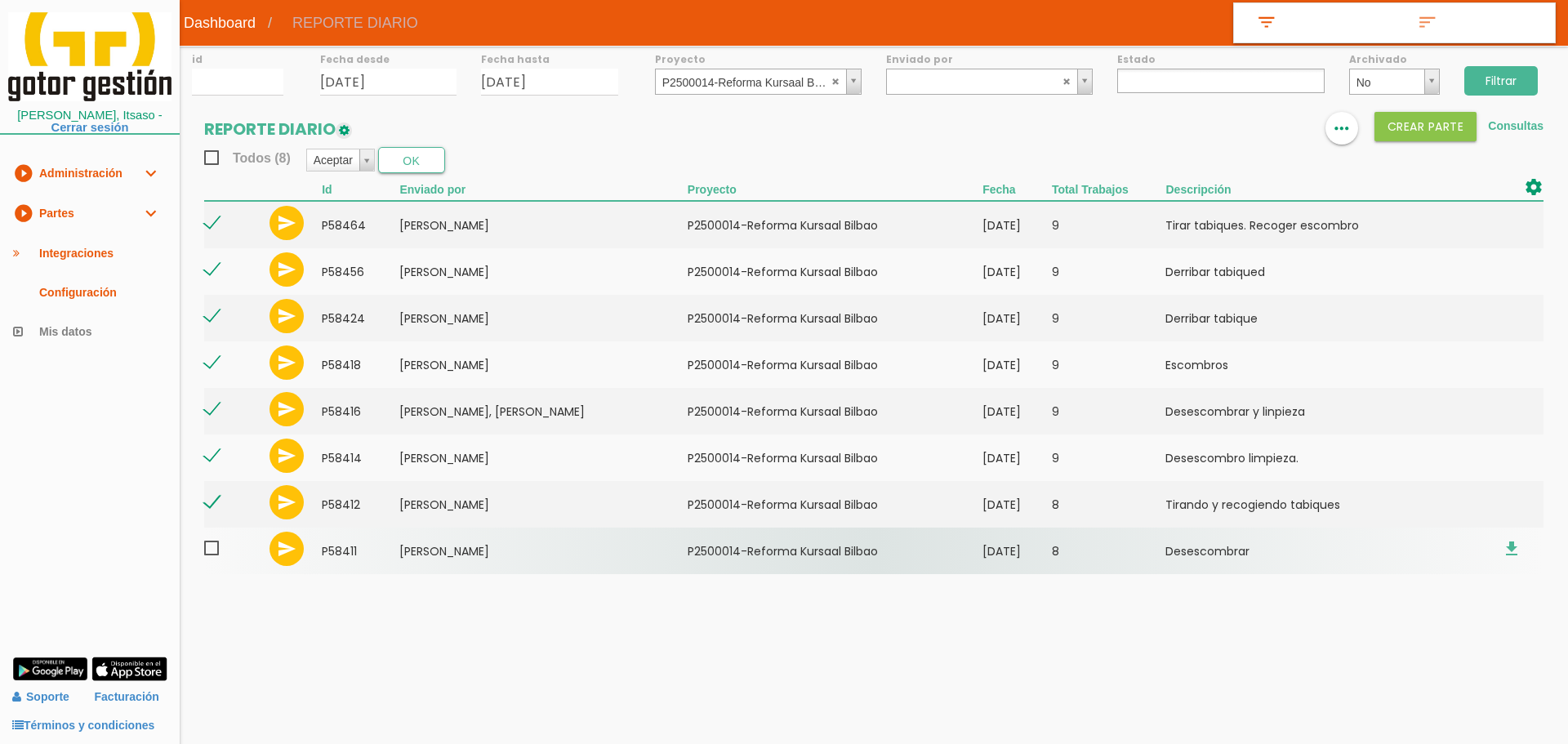
click at [206, 552] on span at bounding box center [218, 548] width 29 height 20
click at [0, 0] on input "checkbox" at bounding box center [0, 0] width 0 height 0
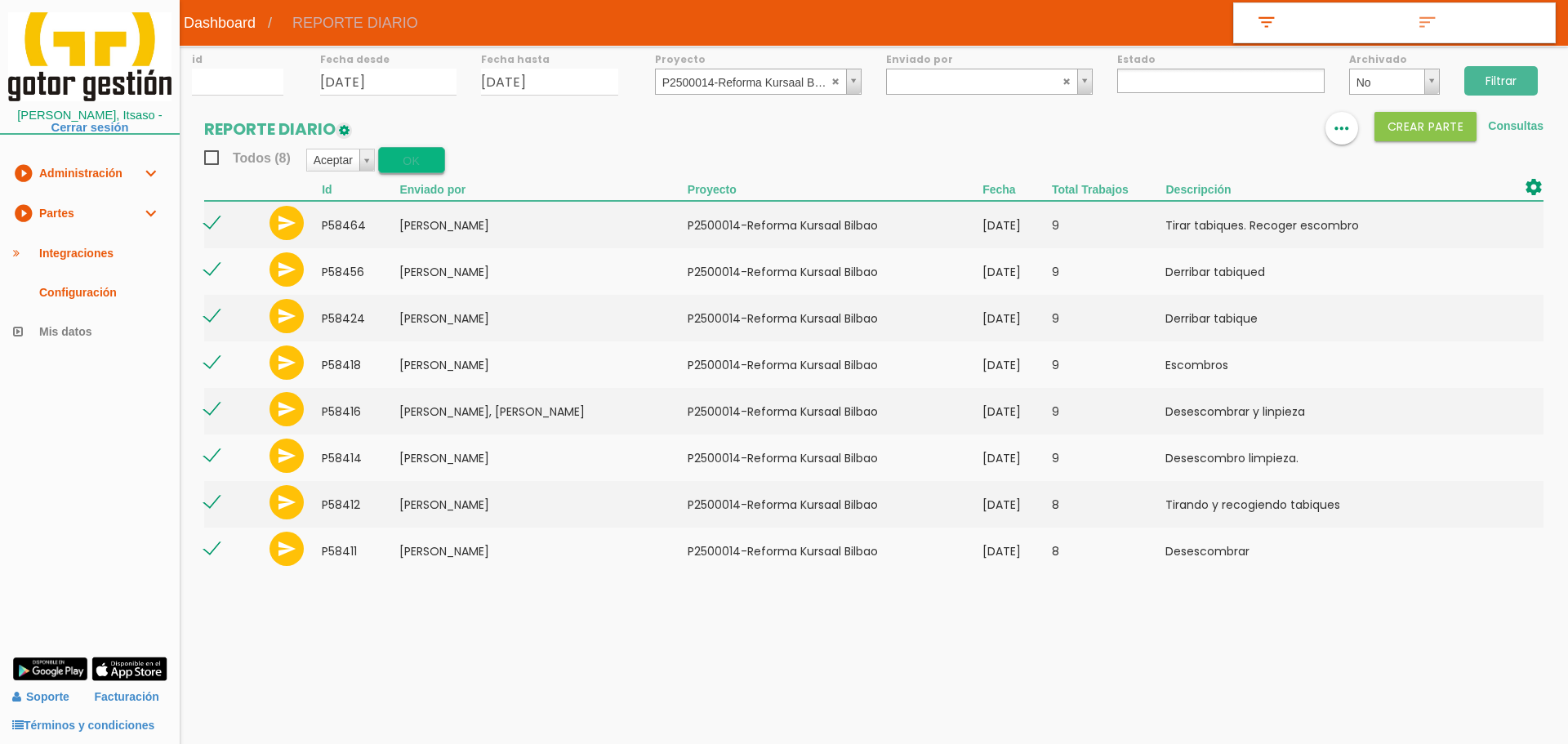
click at [398, 152] on button "OK" at bounding box center [412, 160] width 67 height 26
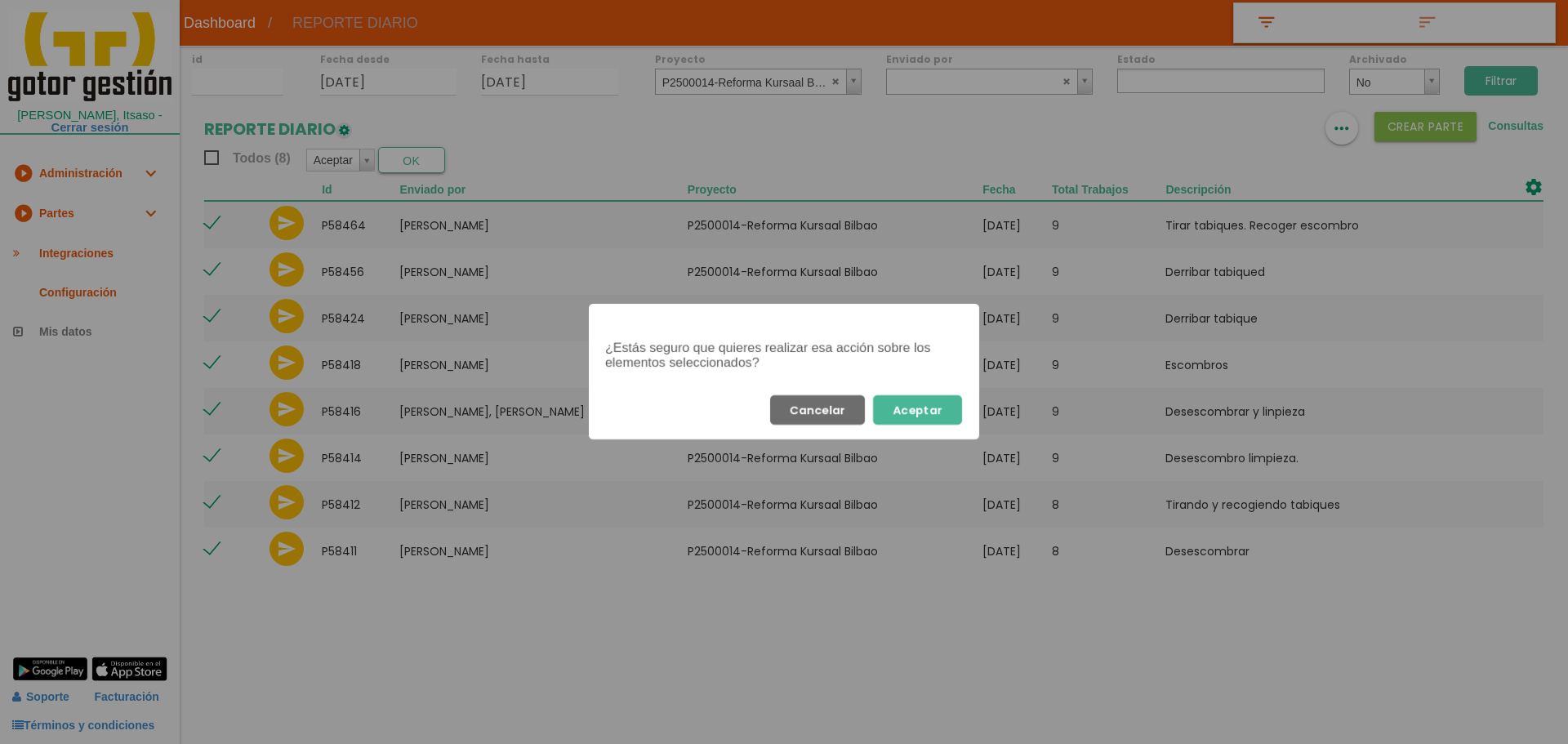
drag, startPoint x: 905, startPoint y: 408, endPoint x: 906, endPoint y: 366, distance: 42.0
click at [906, 405] on button "Aceptar" at bounding box center [917, 410] width 89 height 29
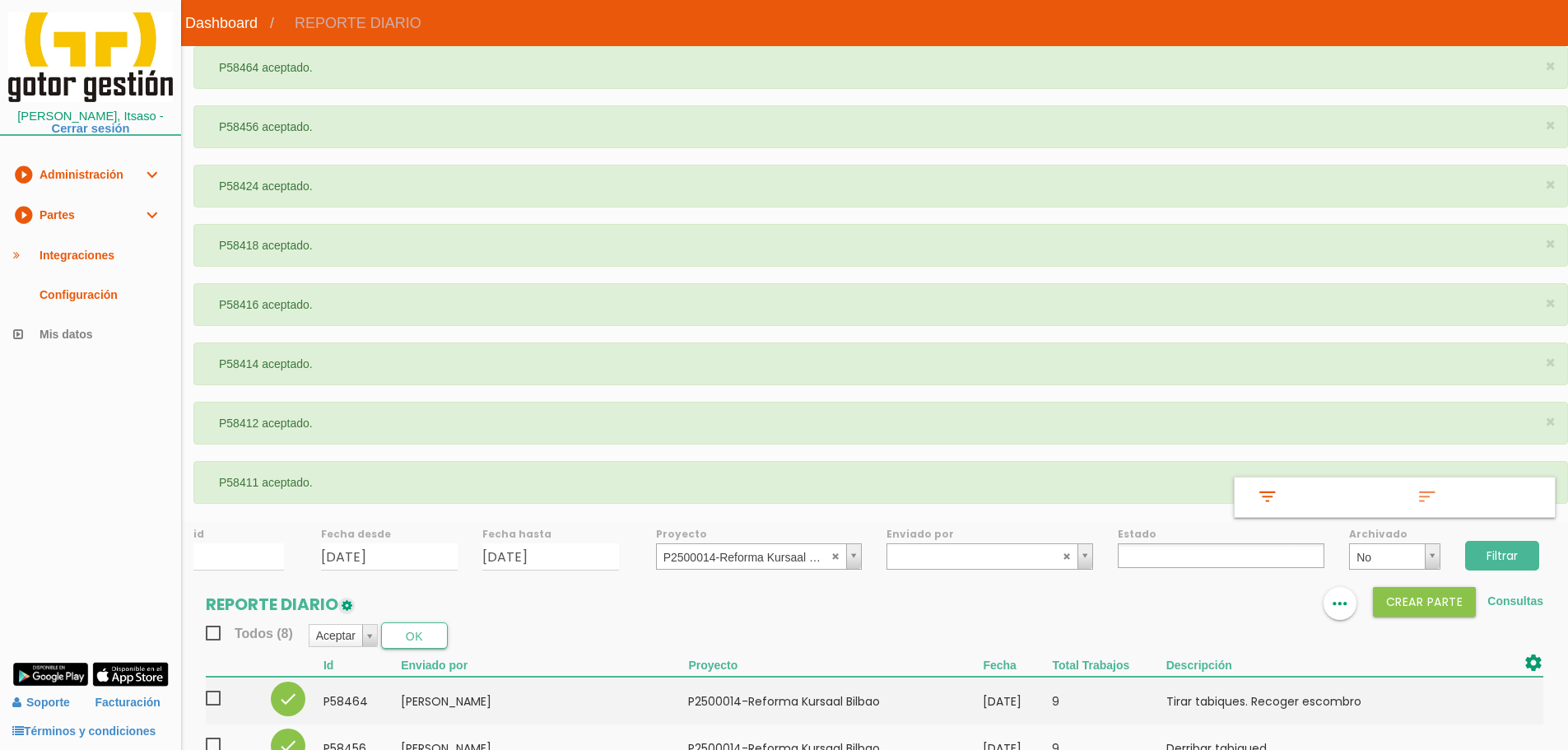
select select
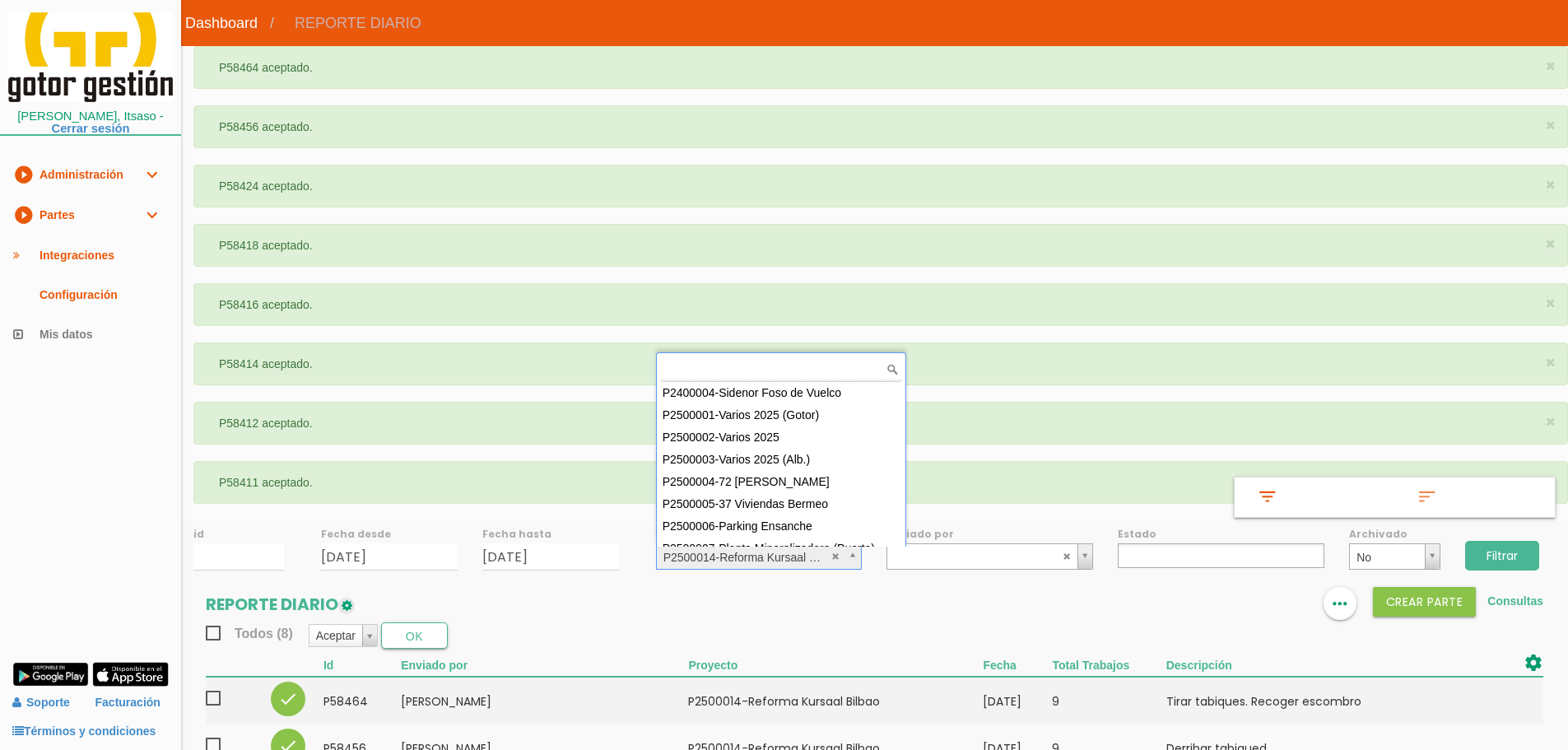
scroll to position [147, 0]
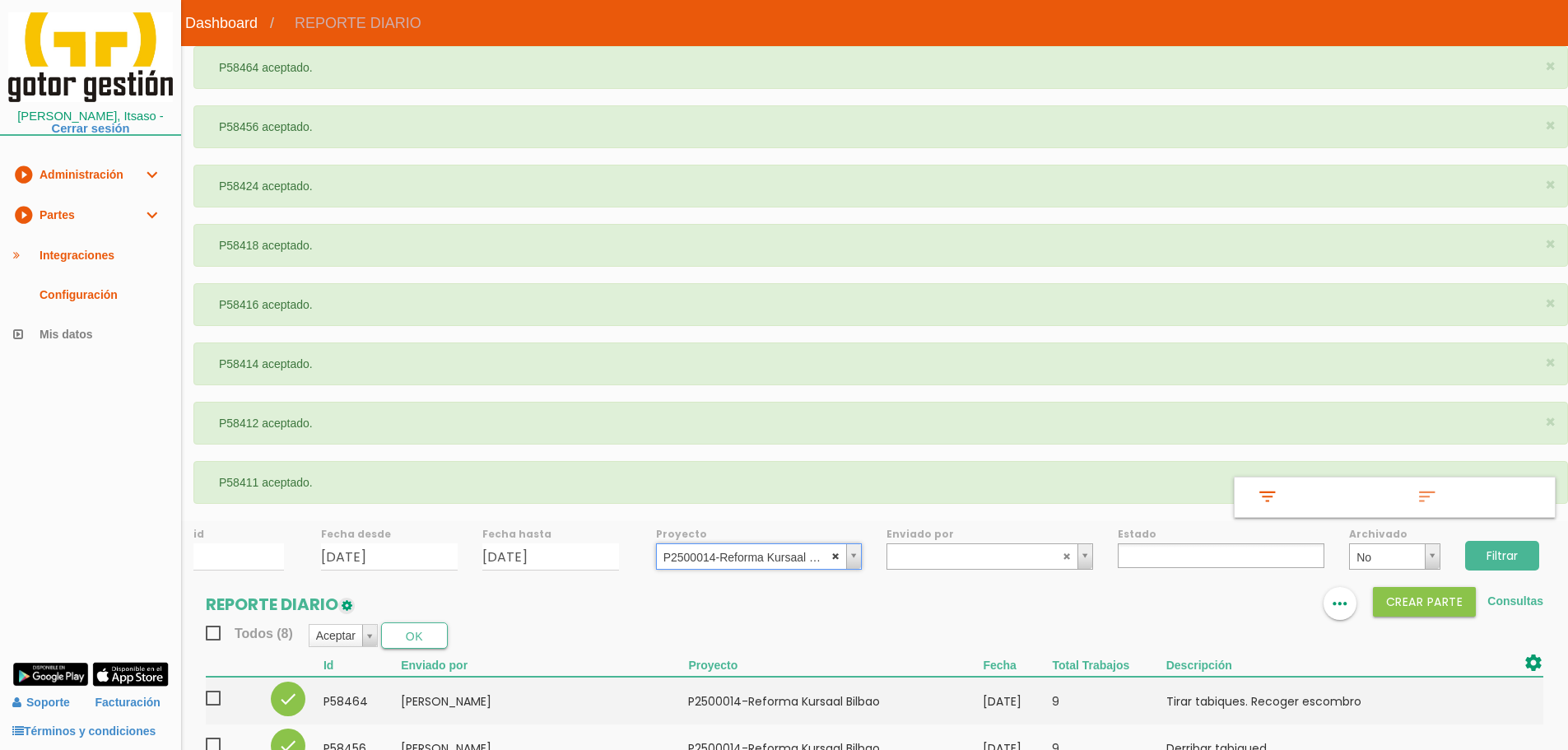
select select
click at [834, 552] on abbr at bounding box center [836, 555] width 10 height 10
click at [1500, 551] on input "Filtrar" at bounding box center [1502, 556] width 74 height 30
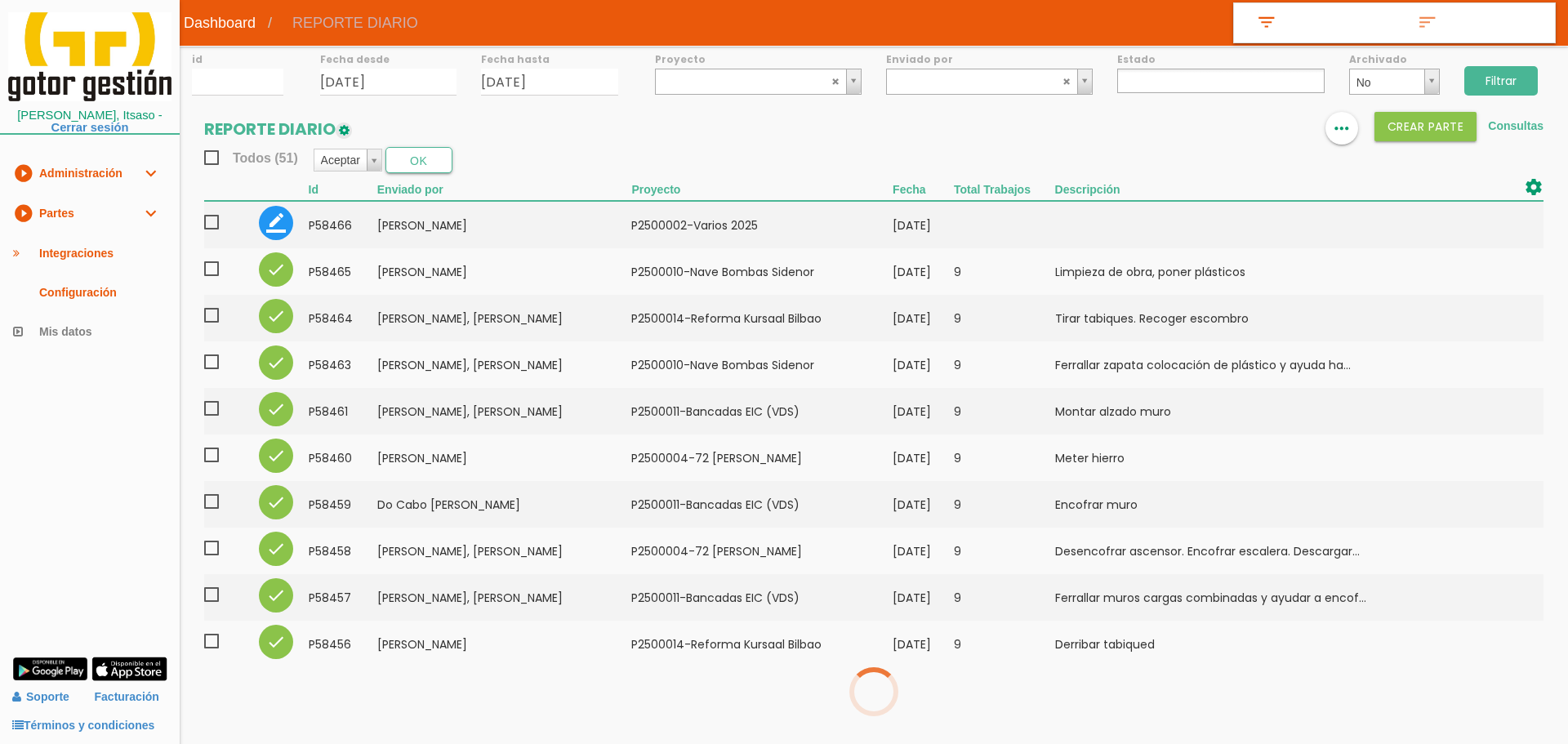
select select
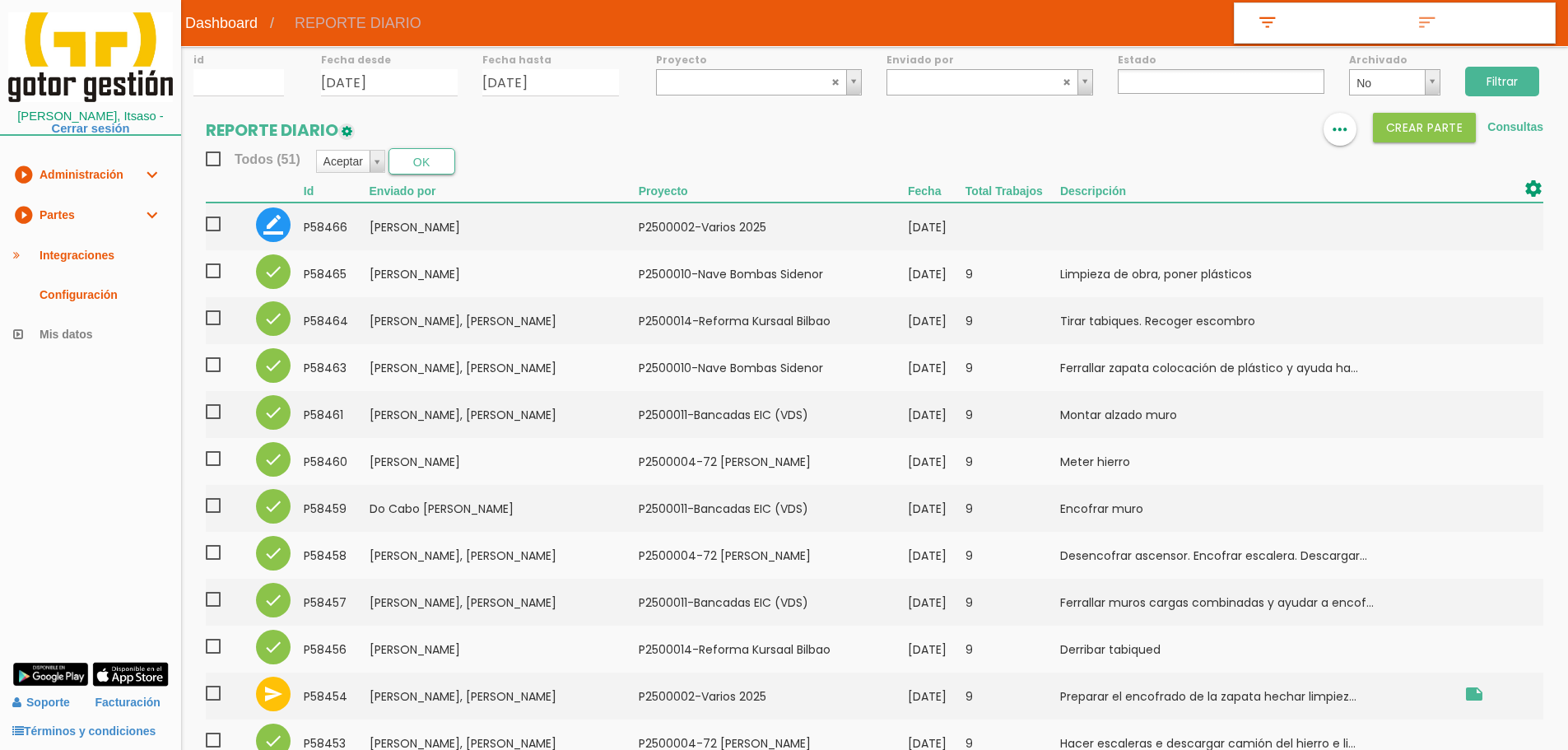
click at [1503, 76] on input "Filtrar" at bounding box center [1502, 82] width 74 height 30
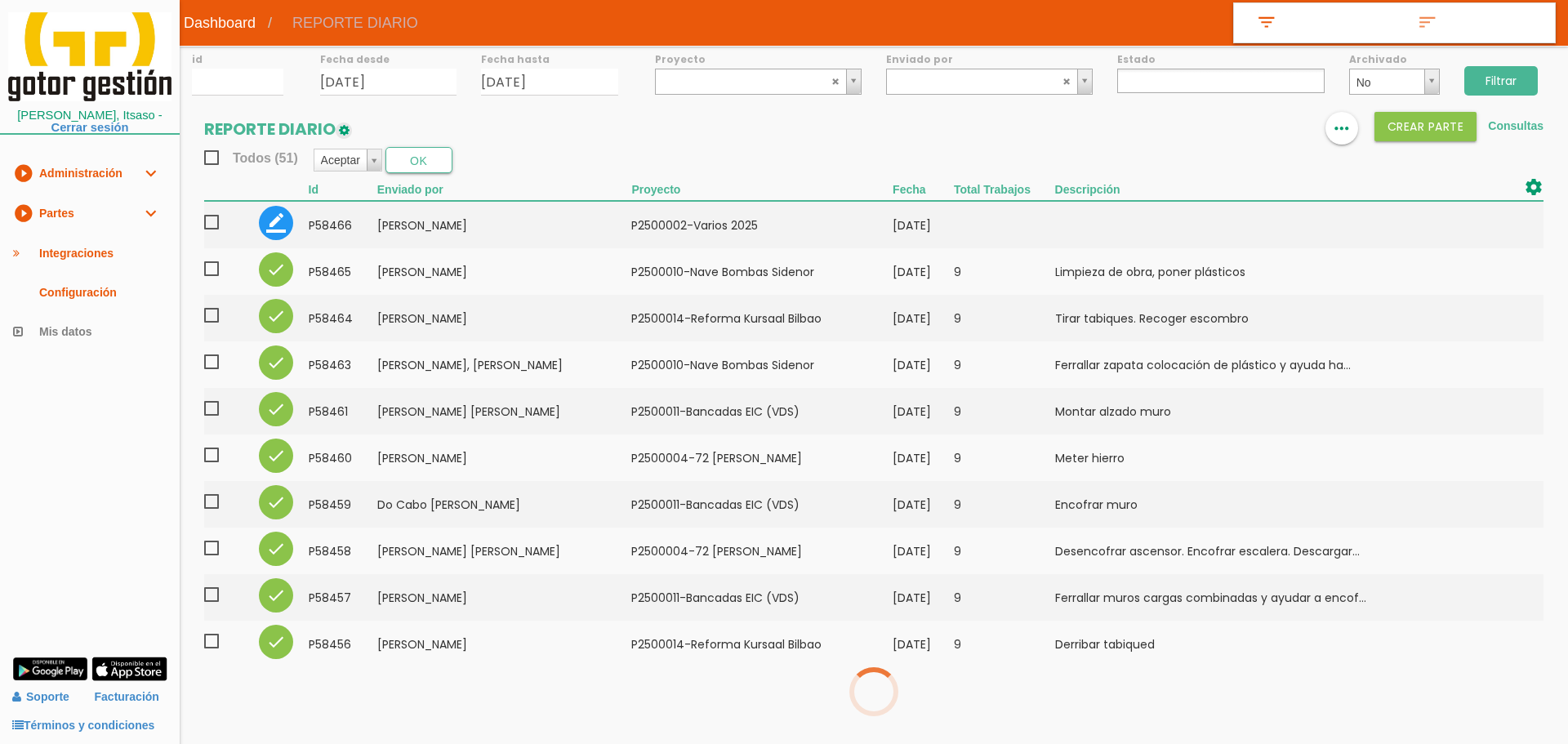
select select
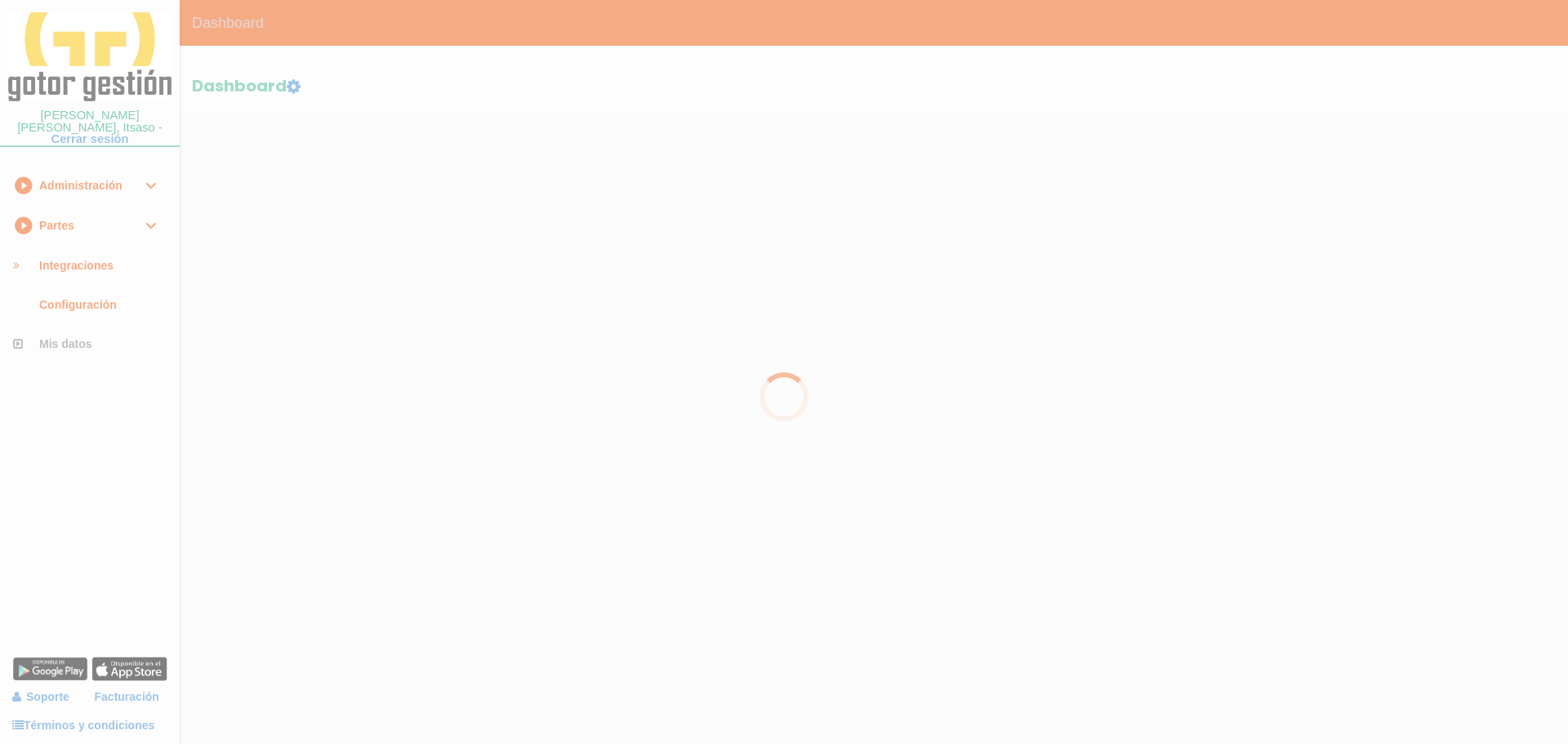
click at [72, 220] on div at bounding box center [784, 372] width 1568 height 744
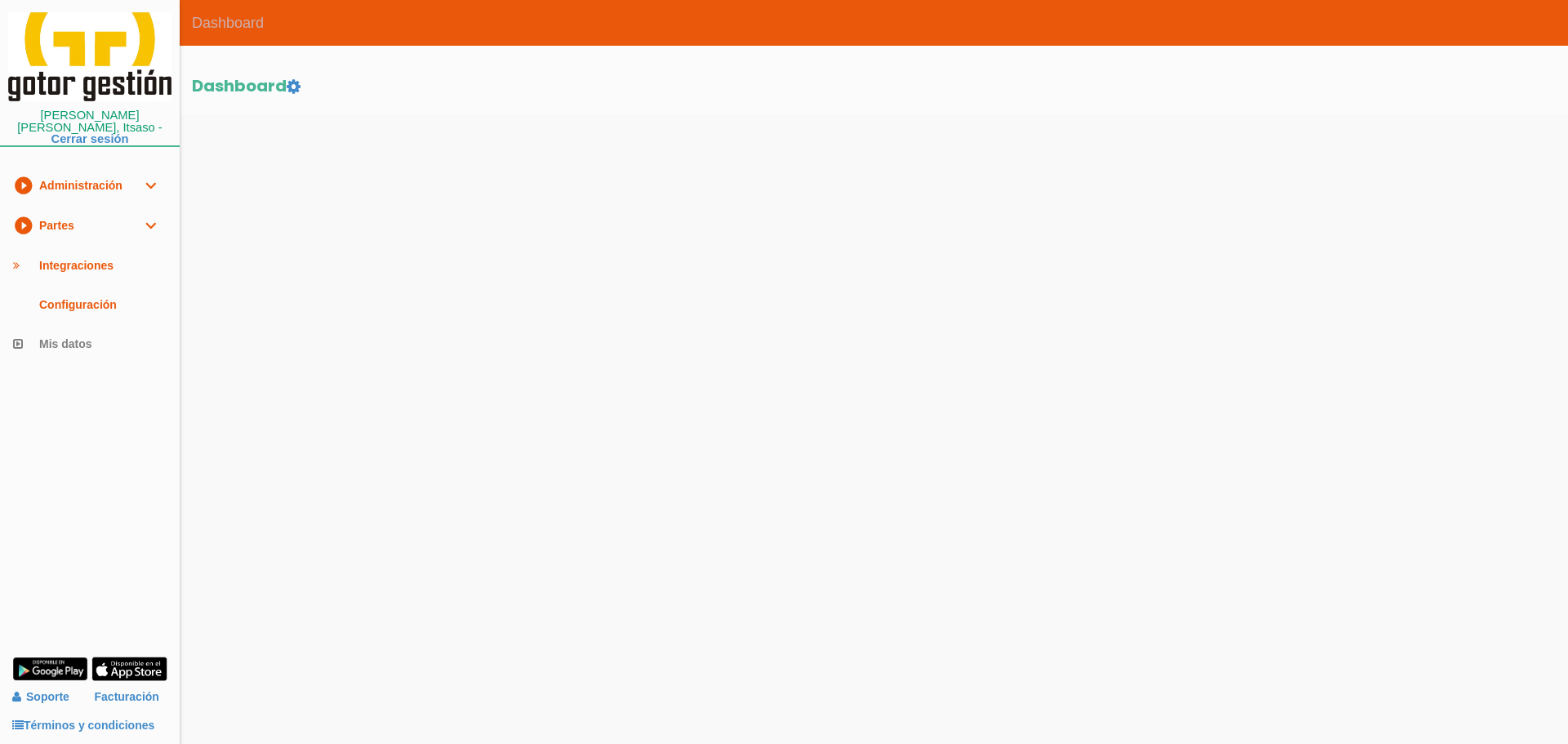
click at [133, 209] on link "play_circle_filled Partes expand_more" at bounding box center [89, 226] width 180 height 40
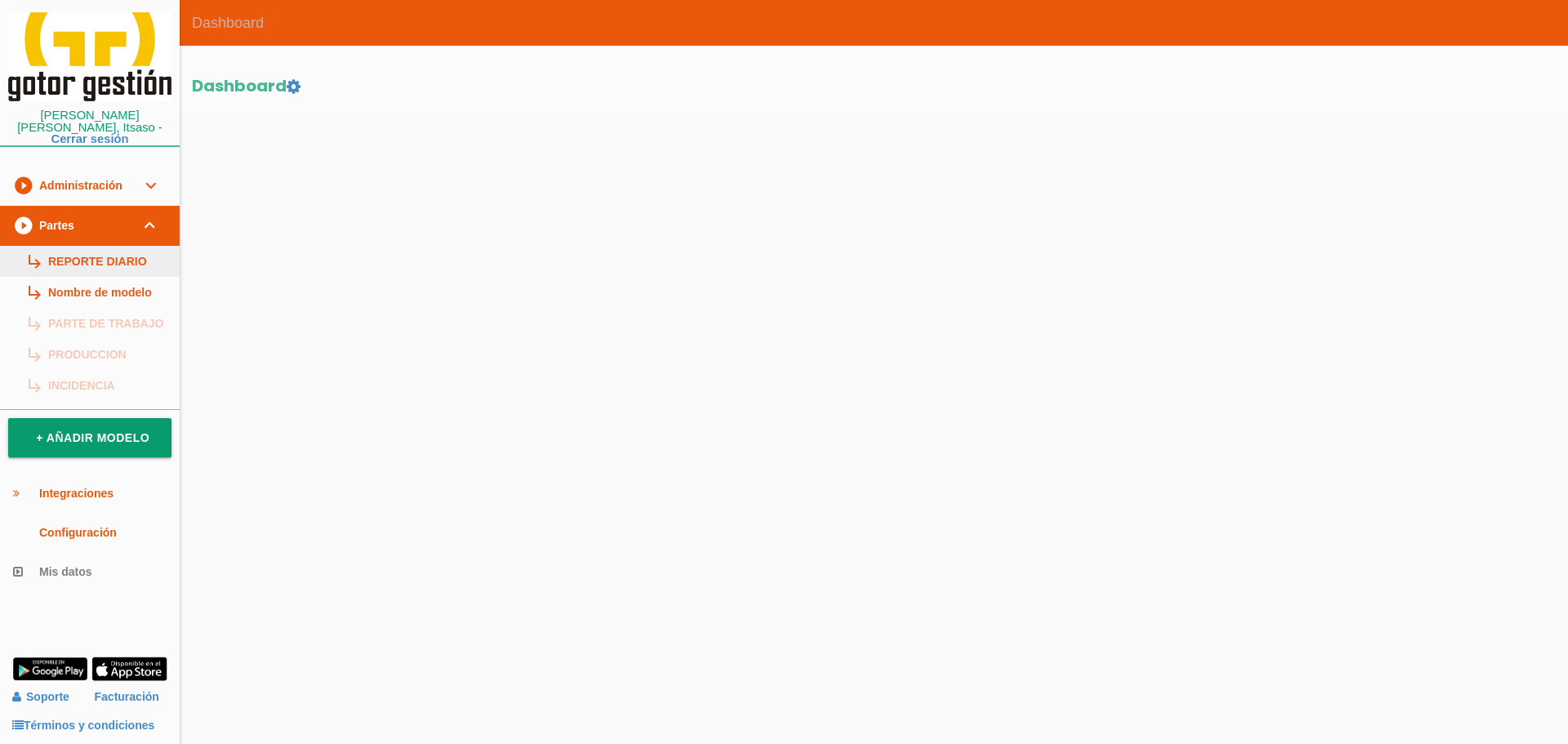
click at [112, 246] on link "subdirectory_arrow_right REPORTE DIARIO" at bounding box center [89, 262] width 180 height 31
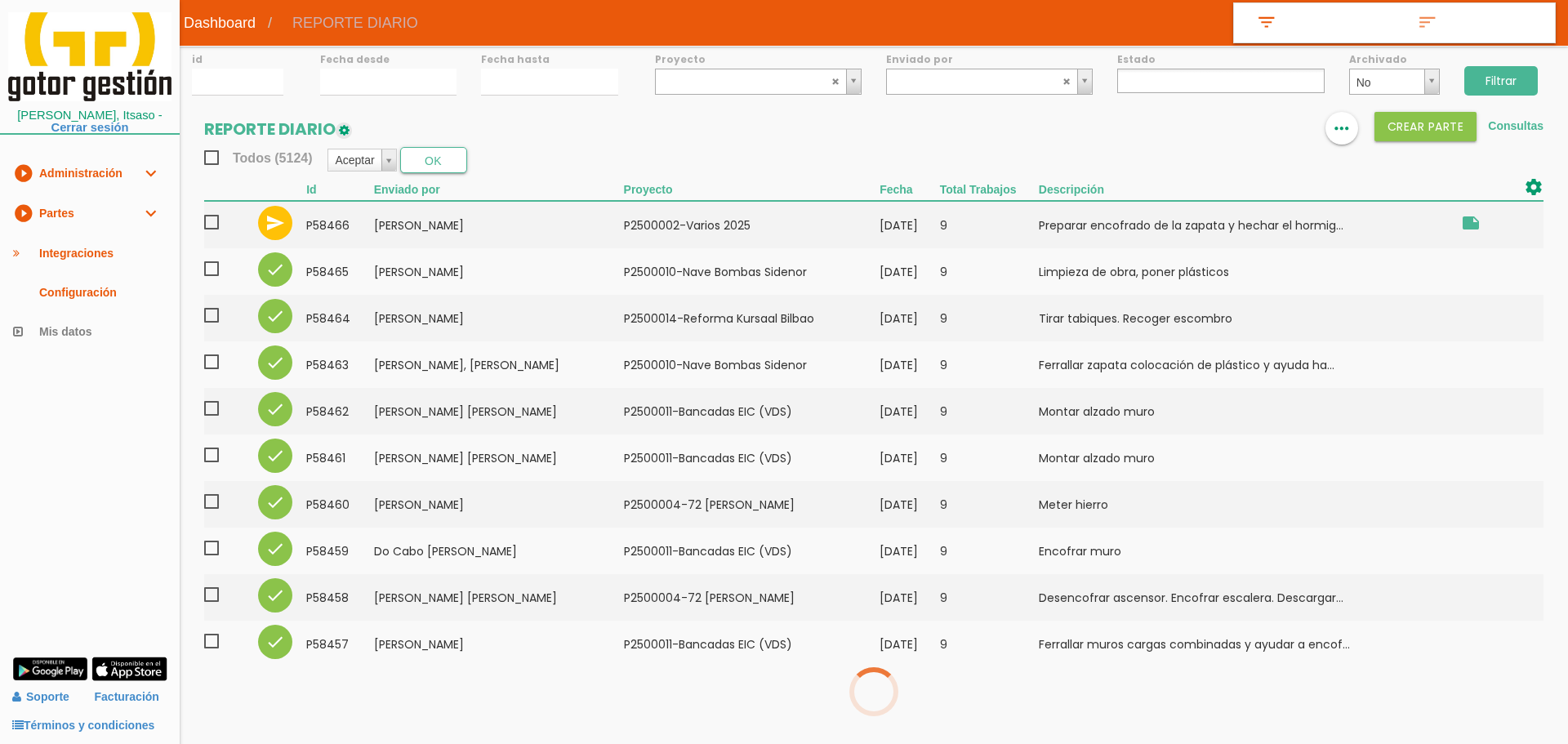
select select
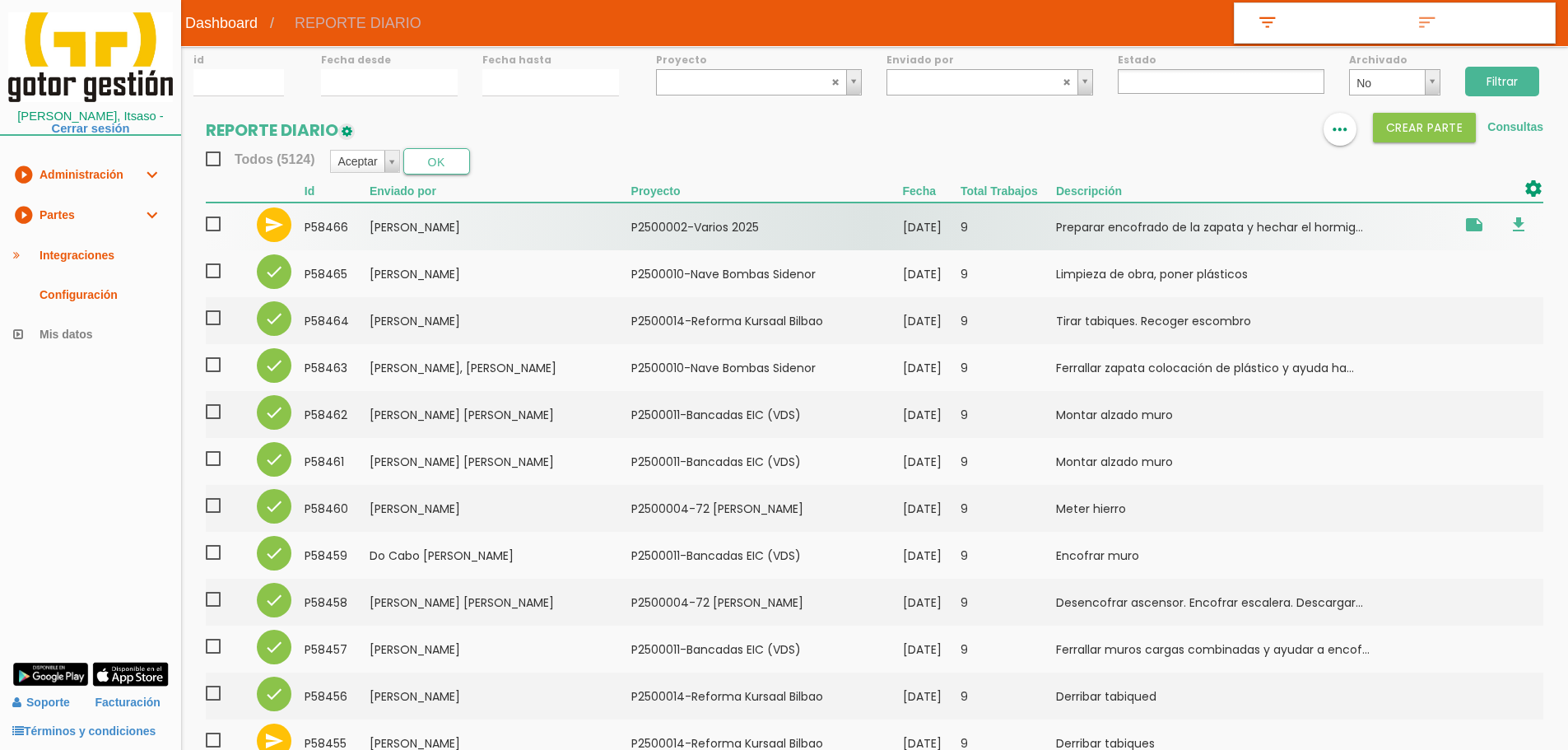
click at [433, 231] on td "Dantas, Flavio" at bounding box center [500, 226] width 262 height 47
click at [487, 230] on td "[PERSON_NAME]" at bounding box center [500, 226] width 262 height 47
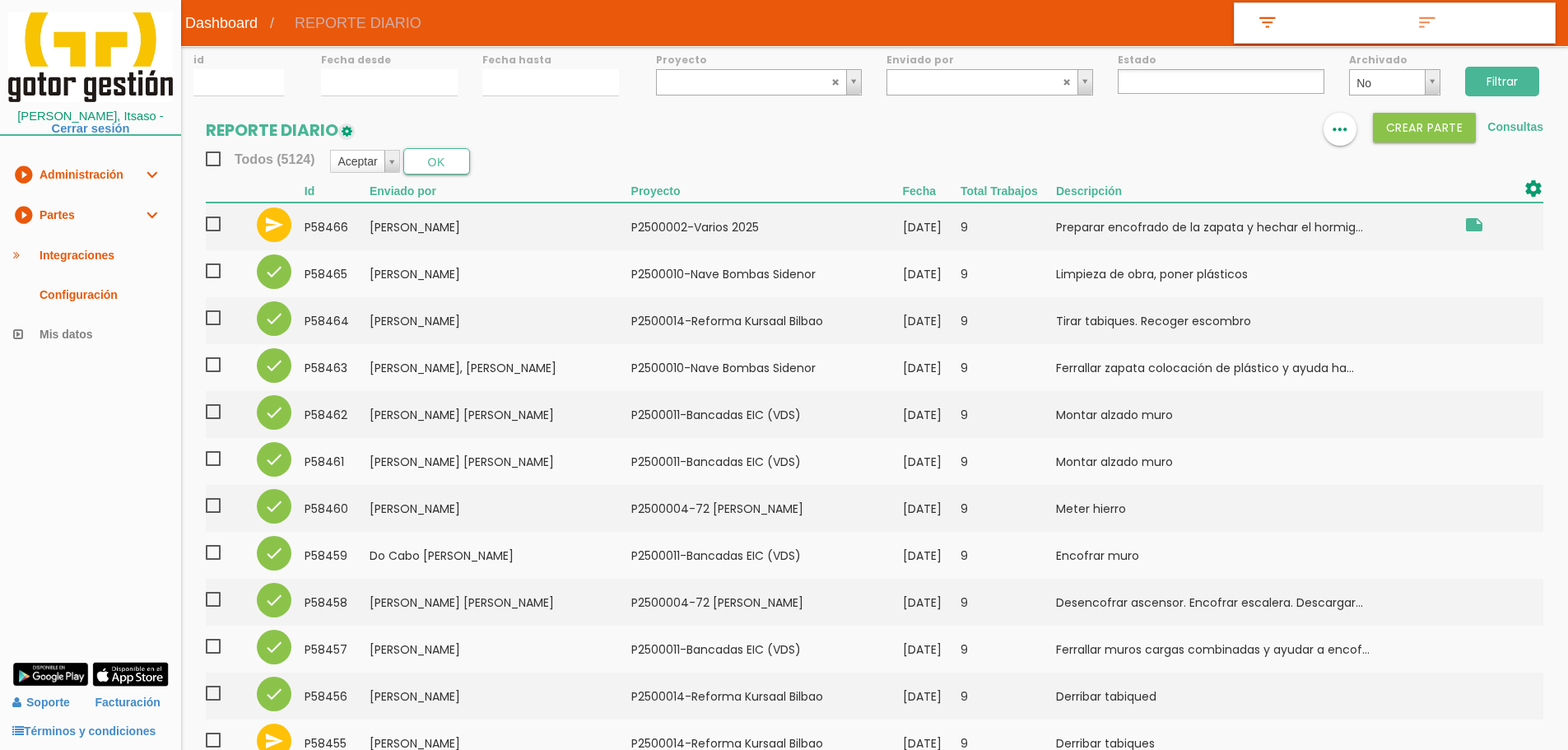
click at [1510, 90] on input "Filtrar" at bounding box center [1502, 82] width 74 height 30
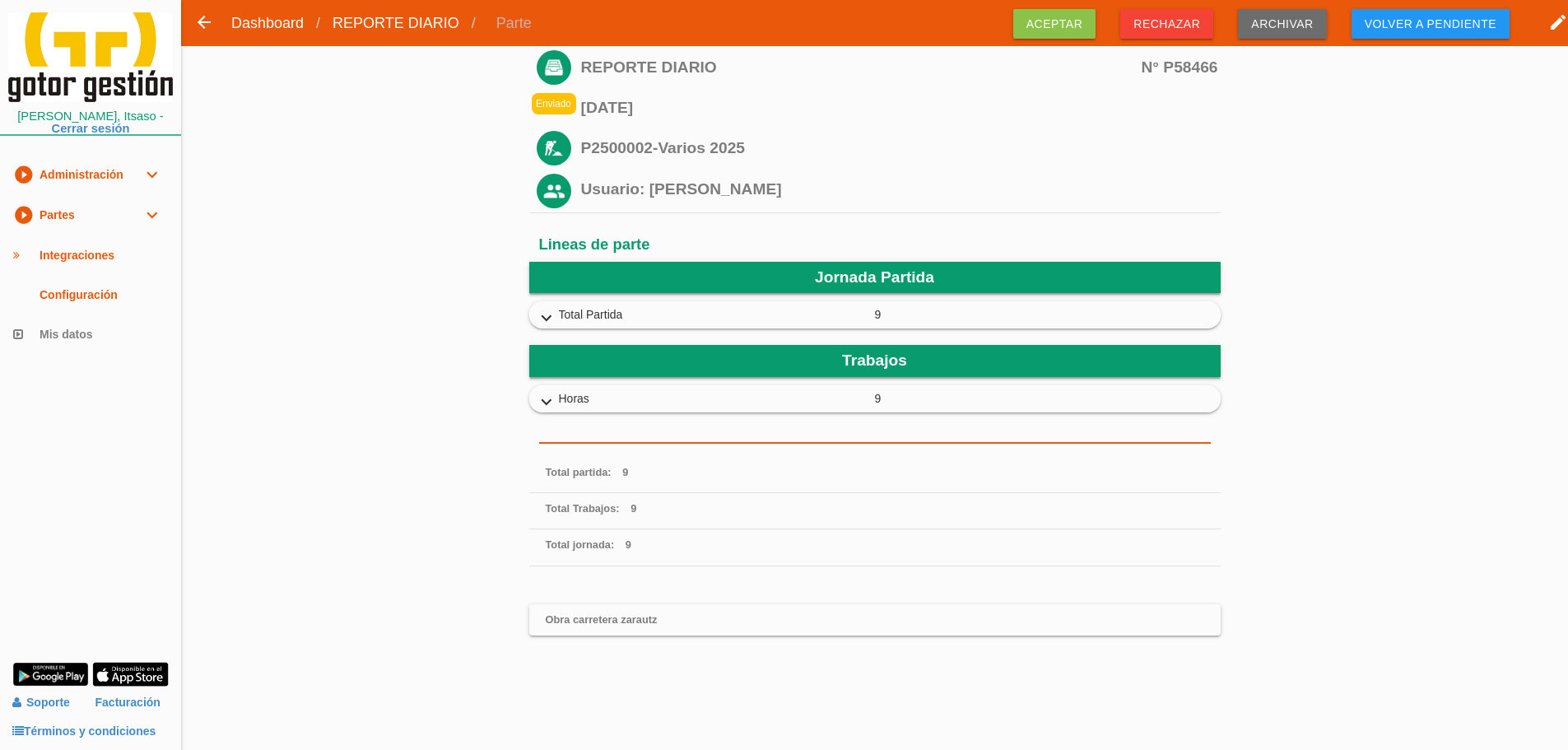
click at [546, 317] on icon "expand_more" at bounding box center [546, 318] width 26 height 21
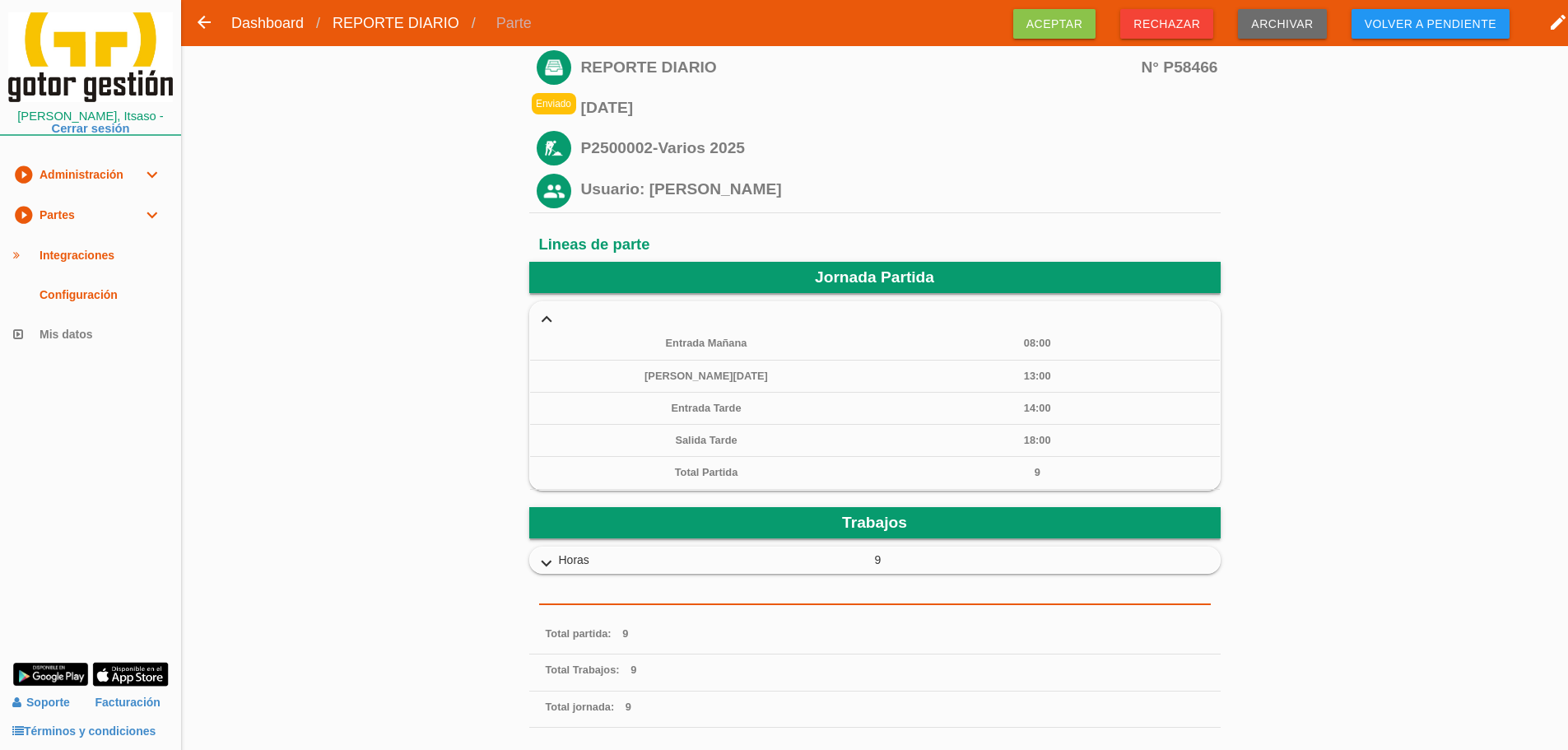
click at [548, 320] on icon "expand_more" at bounding box center [546, 318] width 26 height 21
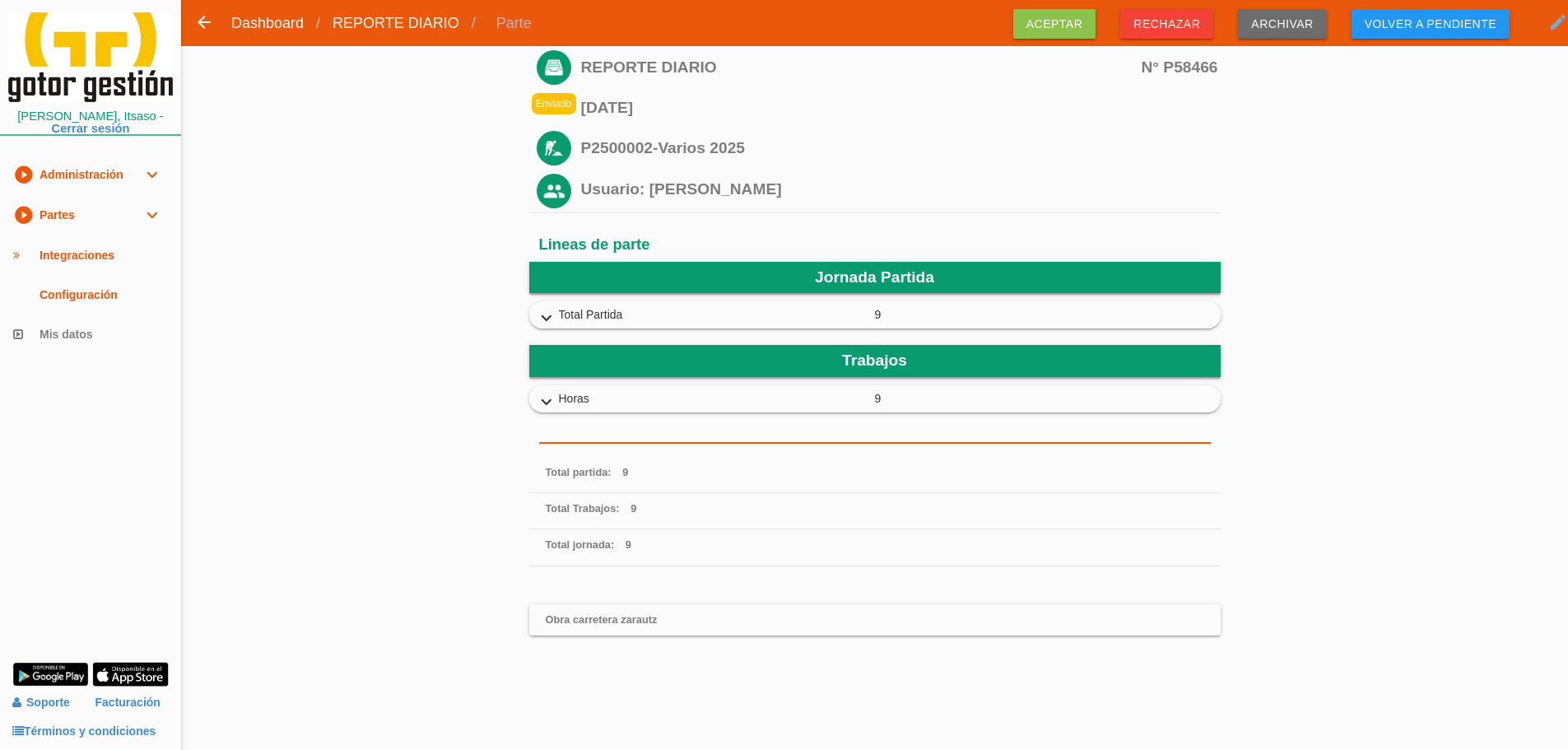
click at [1559, 22] on icon "edit" at bounding box center [1557, 21] width 19 height 32
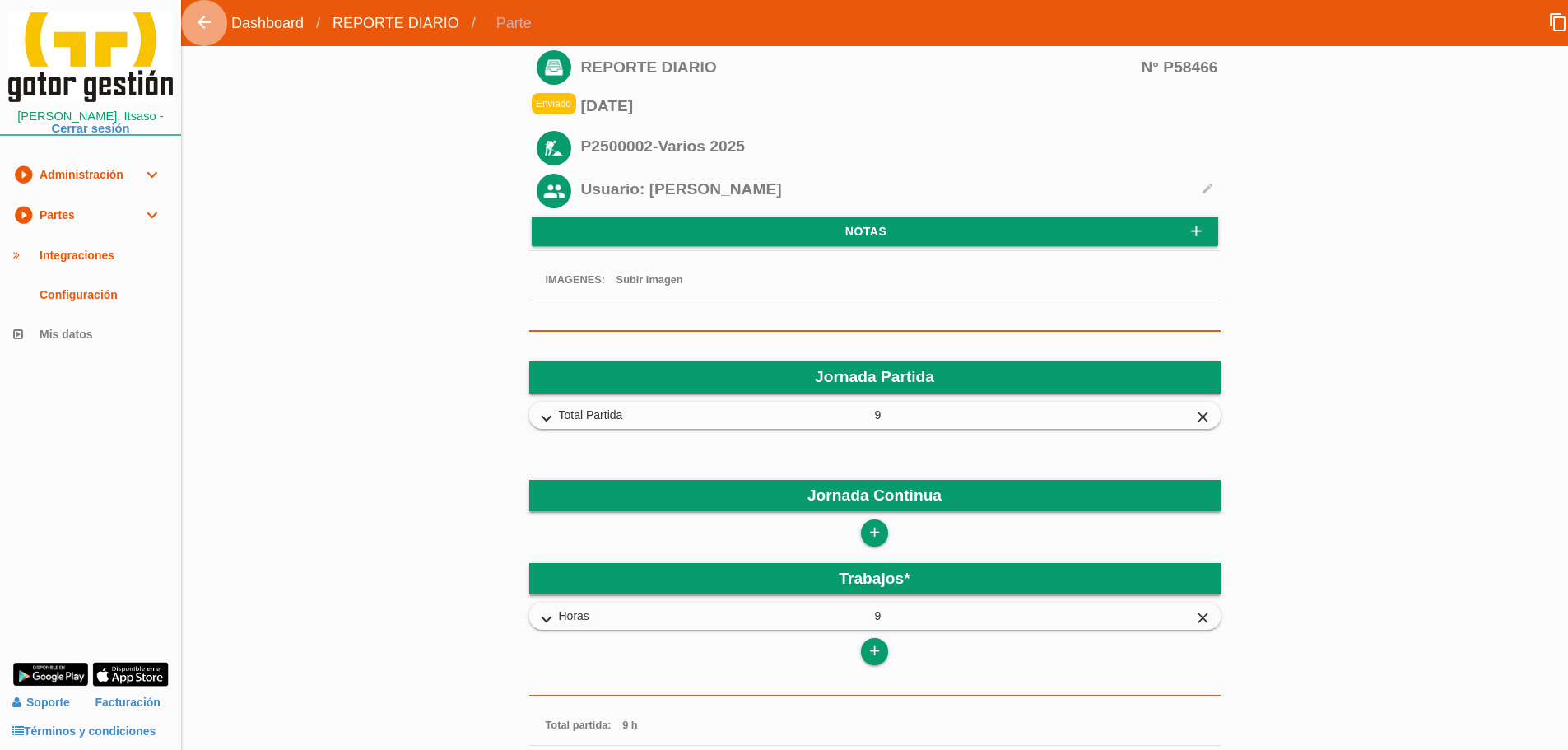
click at [186, 15] on link "arrow_back" at bounding box center [204, 23] width 46 height 46
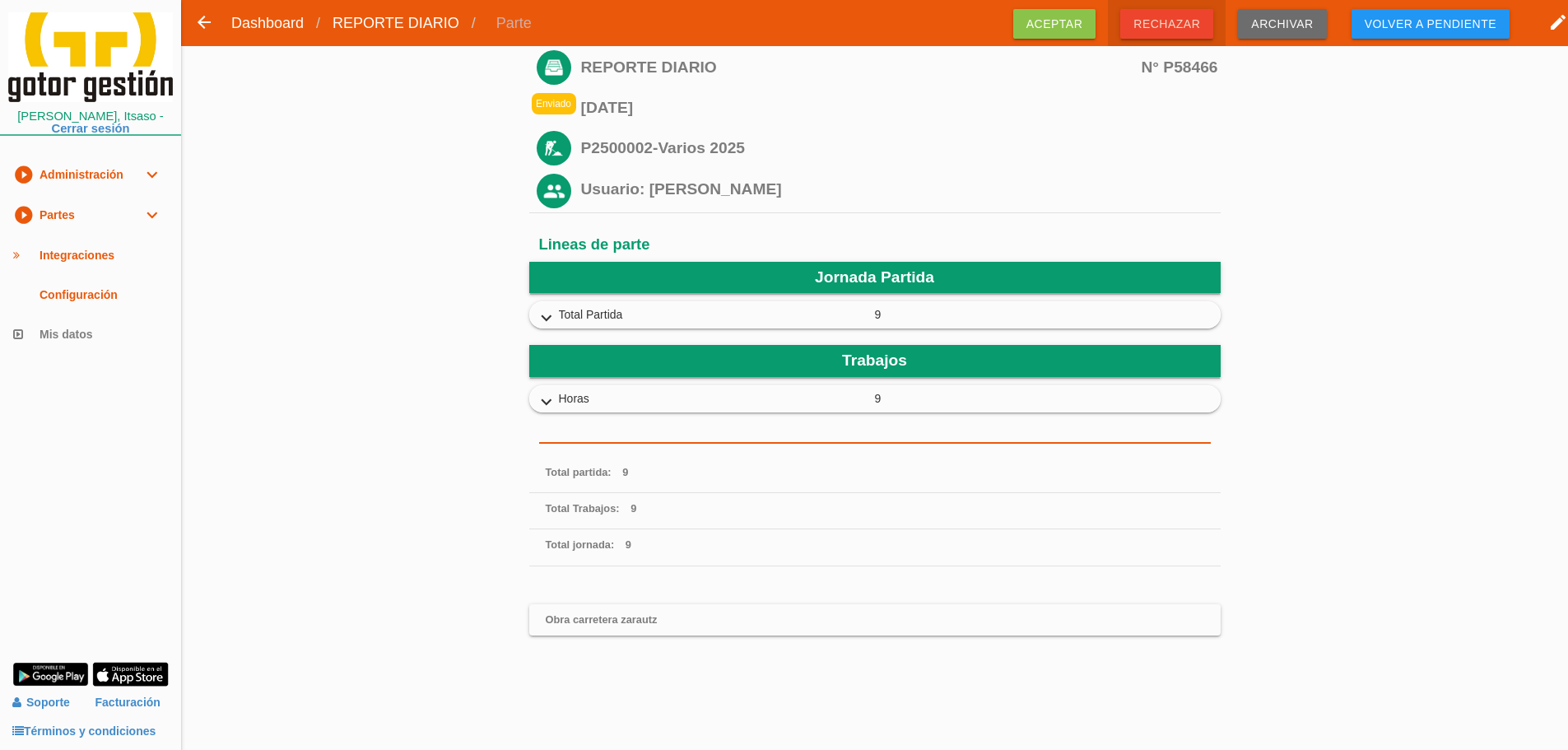
click at [1197, 23] on span "Rechazar" at bounding box center [1166, 24] width 93 height 30
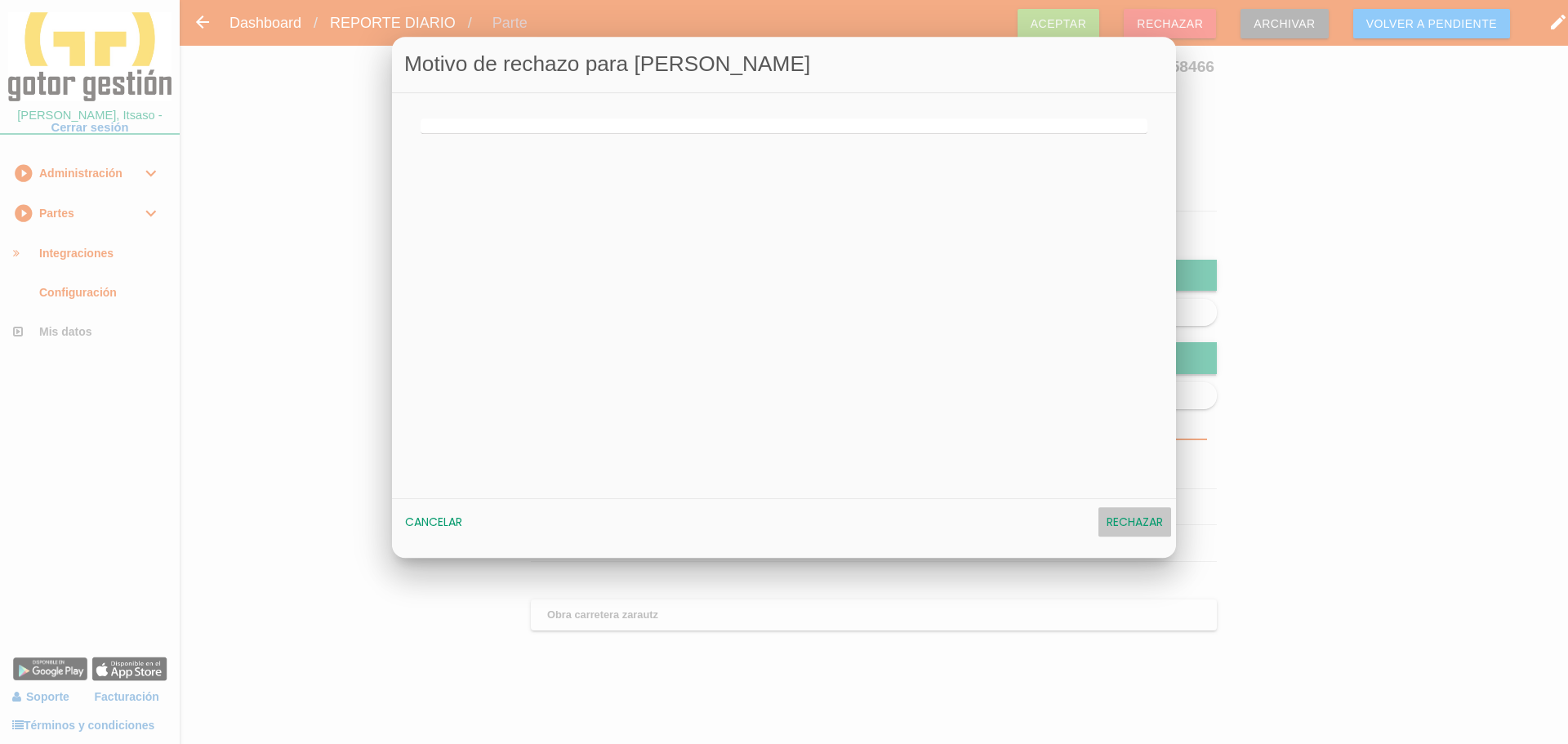
click at [1150, 523] on span "Rechazar" at bounding box center [1134, 523] width 56 height 17
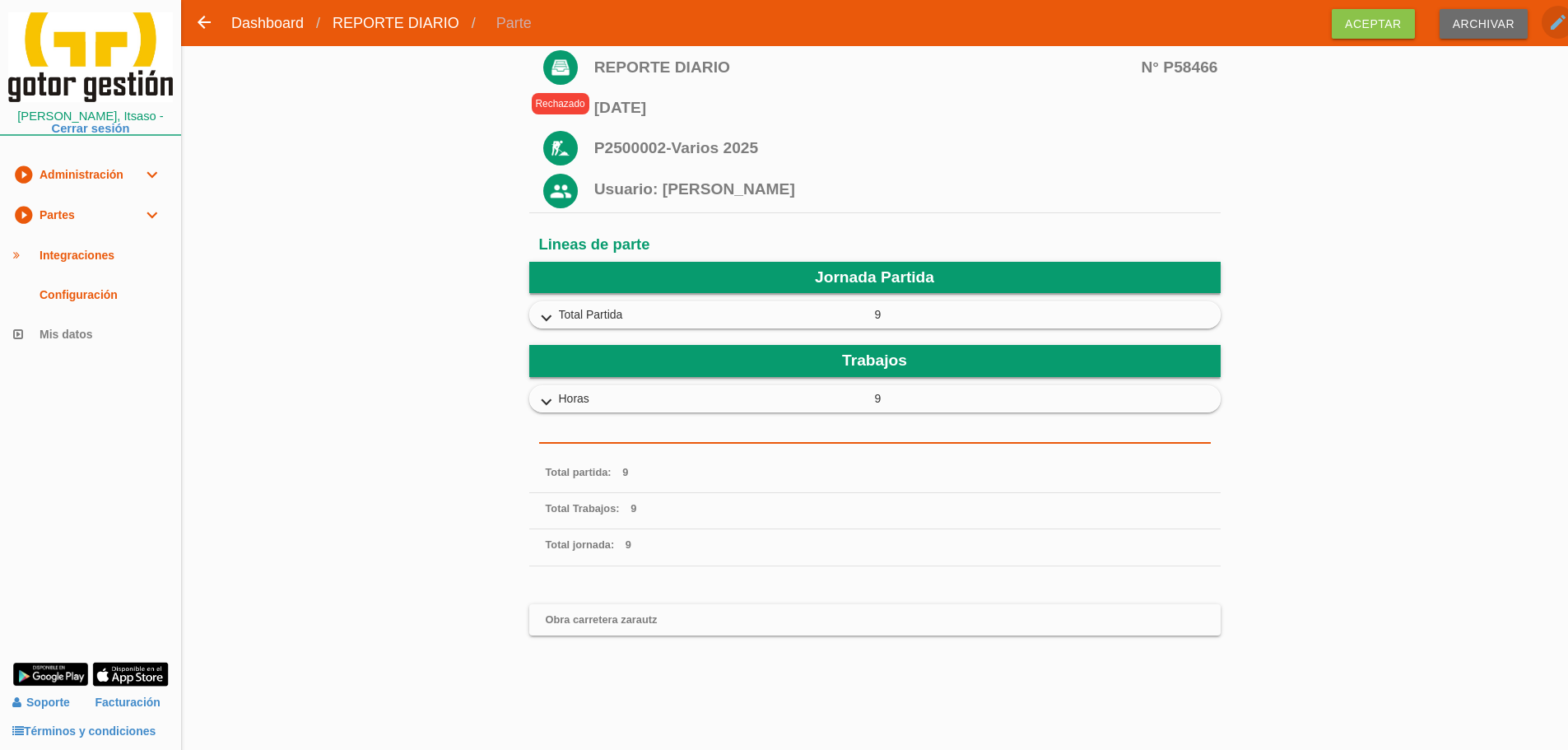
click at [1559, 21] on icon "edit" at bounding box center [1557, 21] width 19 height 32
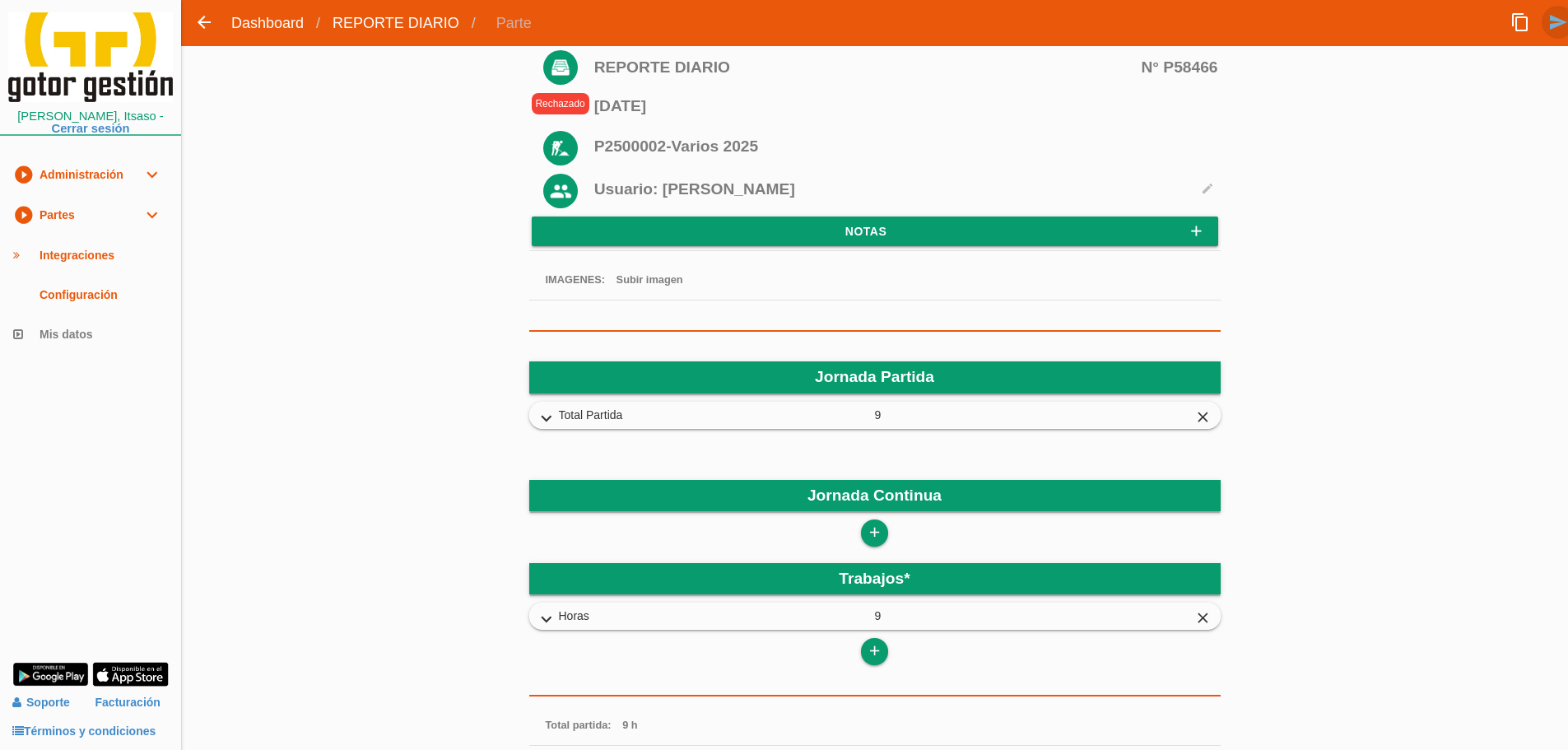
click at [1550, 24] on icon "send" at bounding box center [1557, 21] width 19 height 32
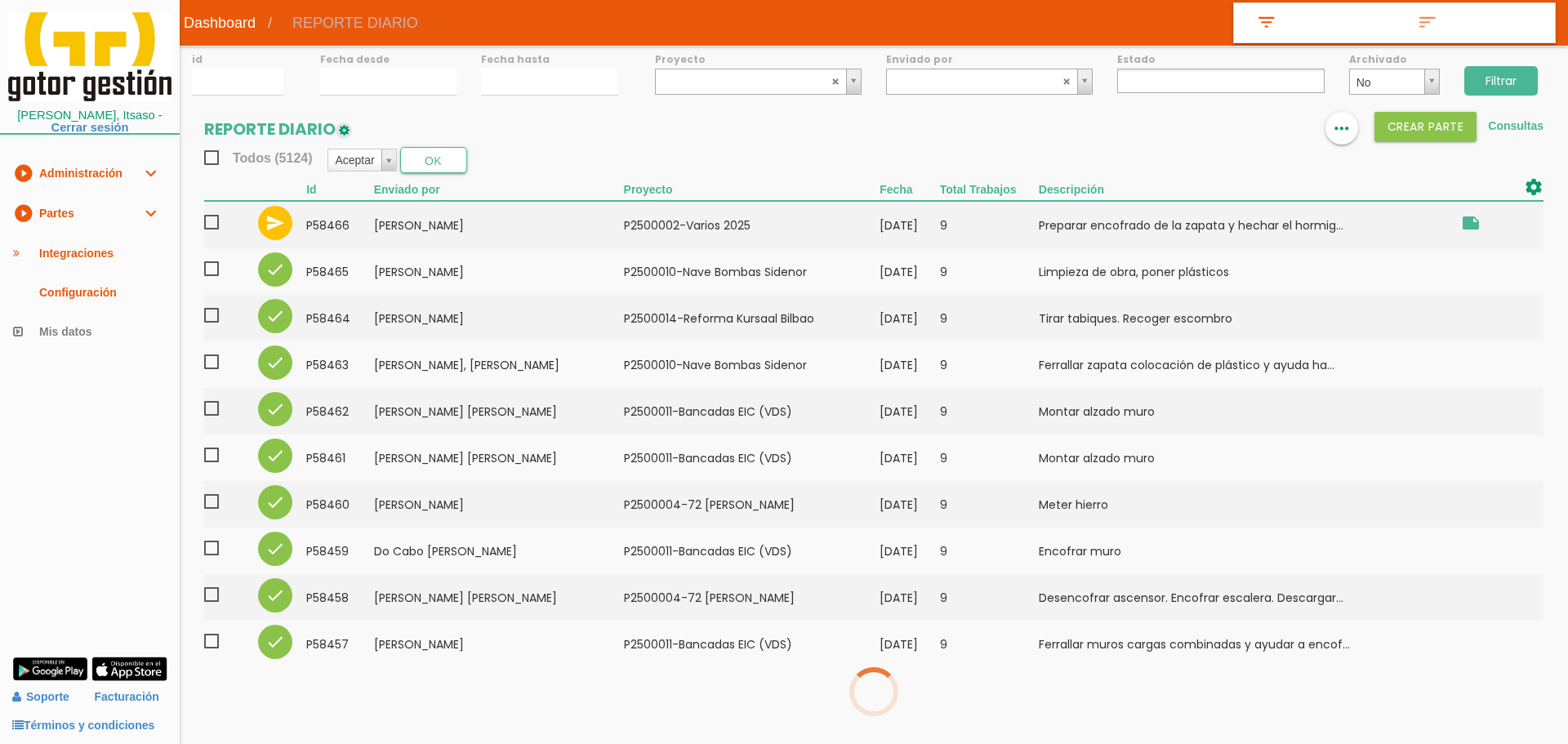
select select
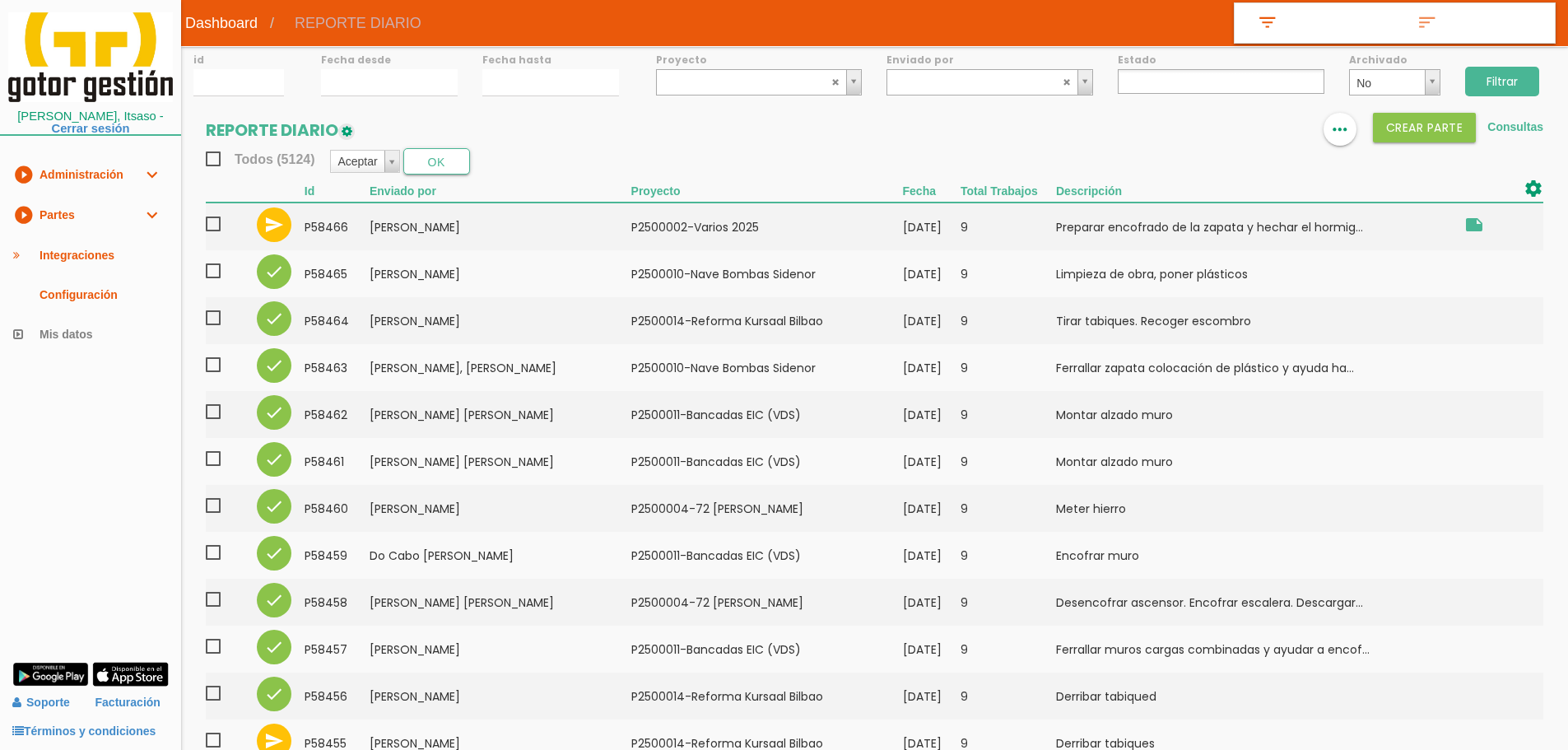
click at [1487, 85] on input "Filtrar" at bounding box center [1502, 82] width 74 height 30
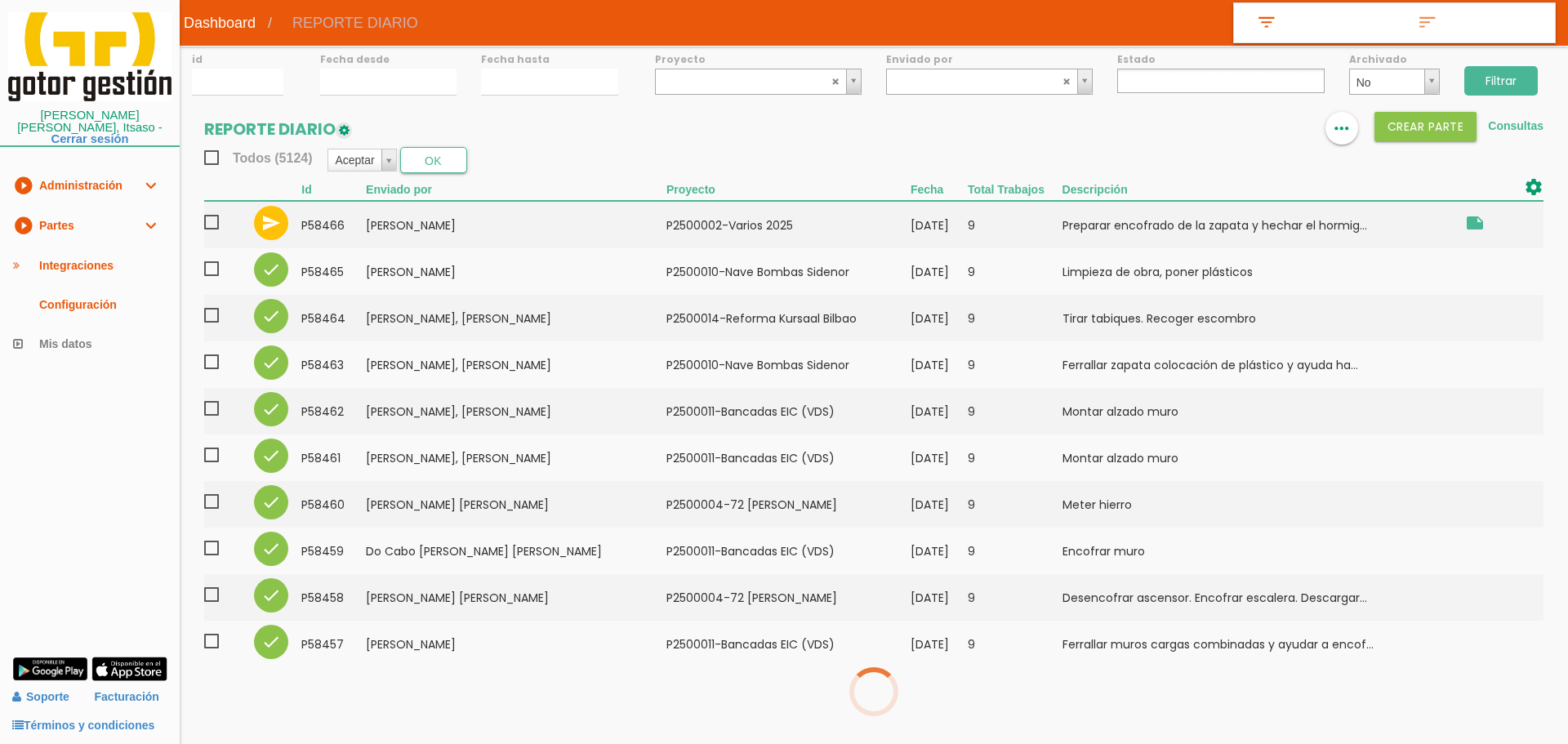
select select
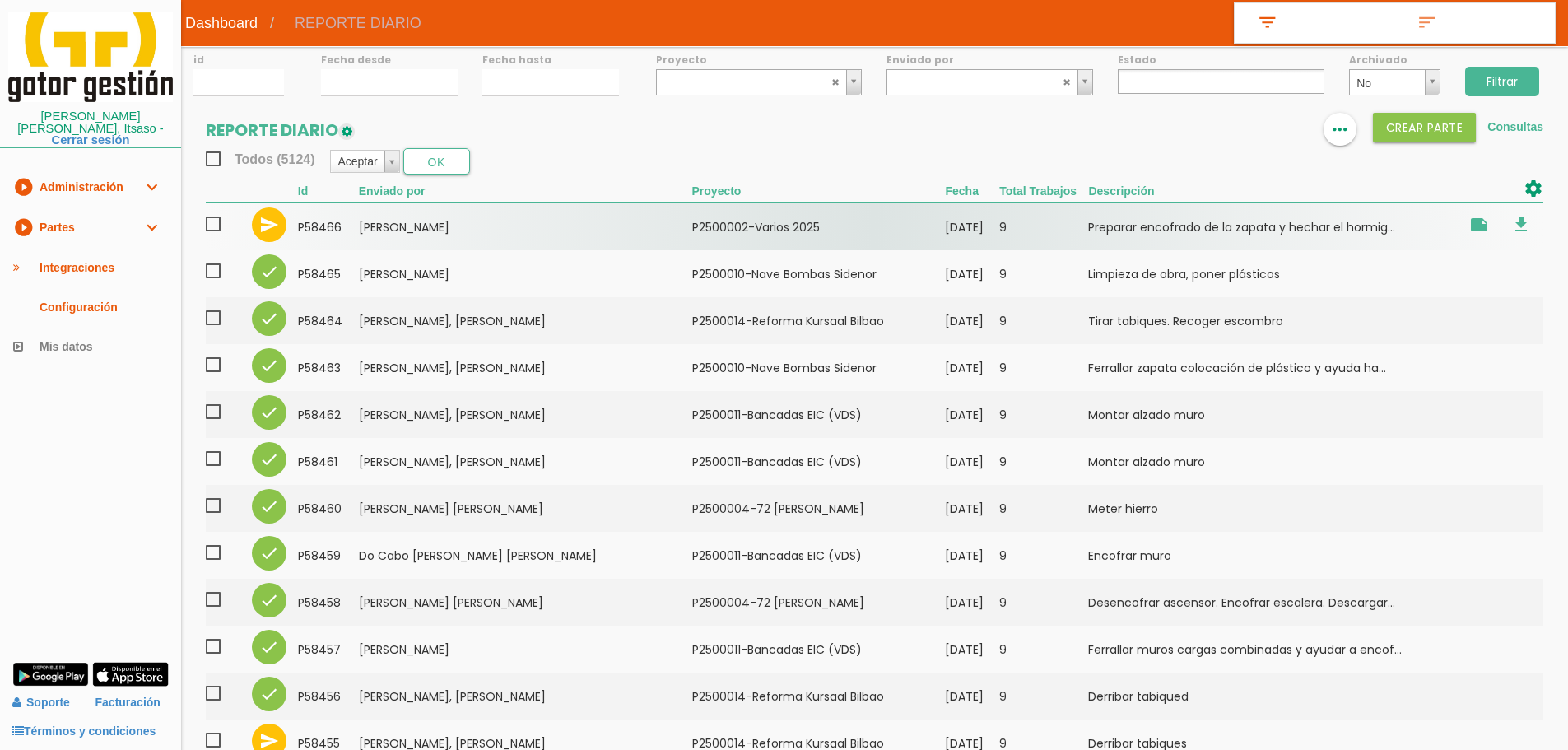
click at [516, 221] on td "[PERSON_NAME]" at bounding box center [525, 226] width 333 height 47
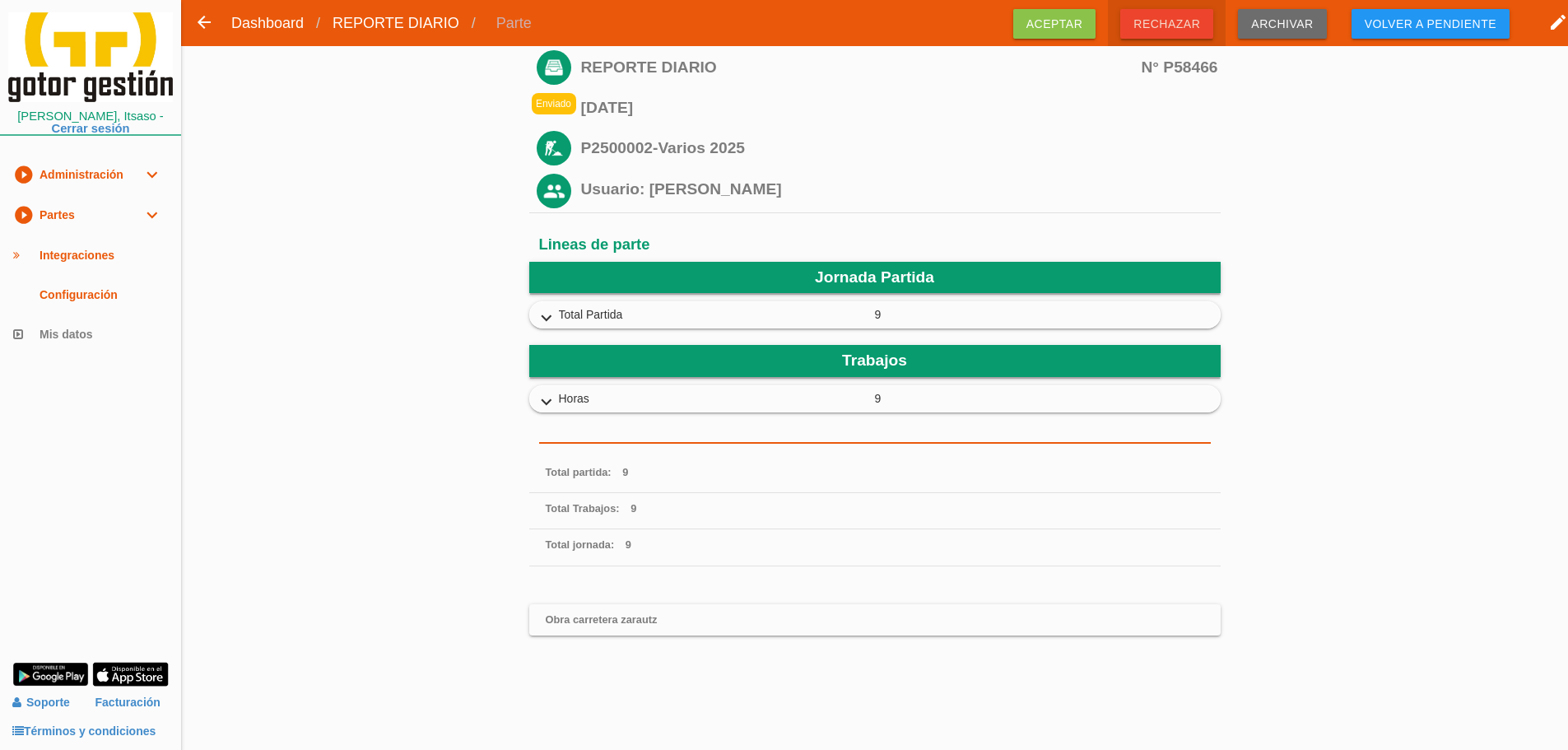
click at [1177, 25] on span "Rechazar" at bounding box center [1166, 24] width 93 height 30
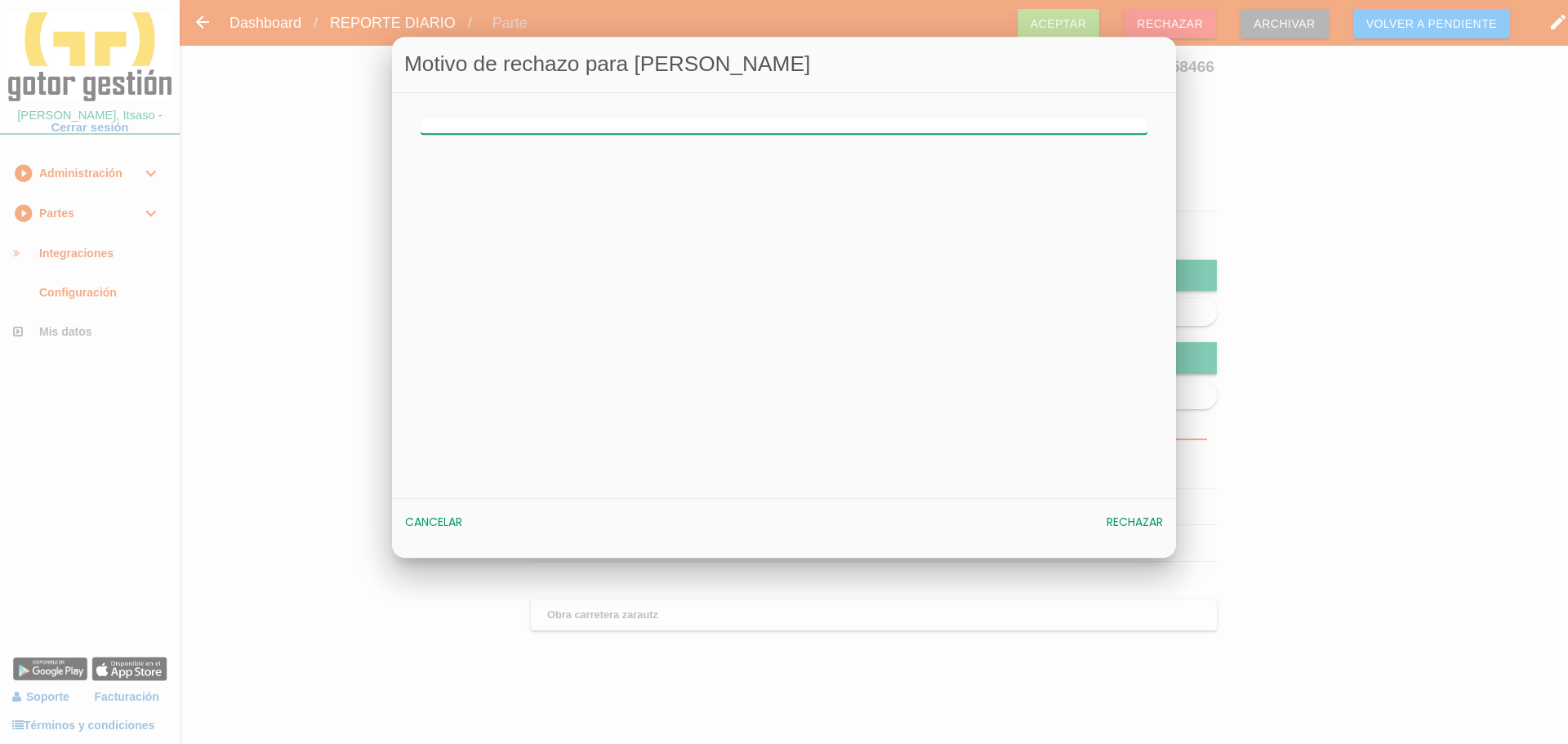
click at [948, 128] on input "text" at bounding box center [784, 126] width 726 height 16
type input "N"
click at [1138, 524] on span "Rechazar" at bounding box center [1134, 523] width 56 height 17
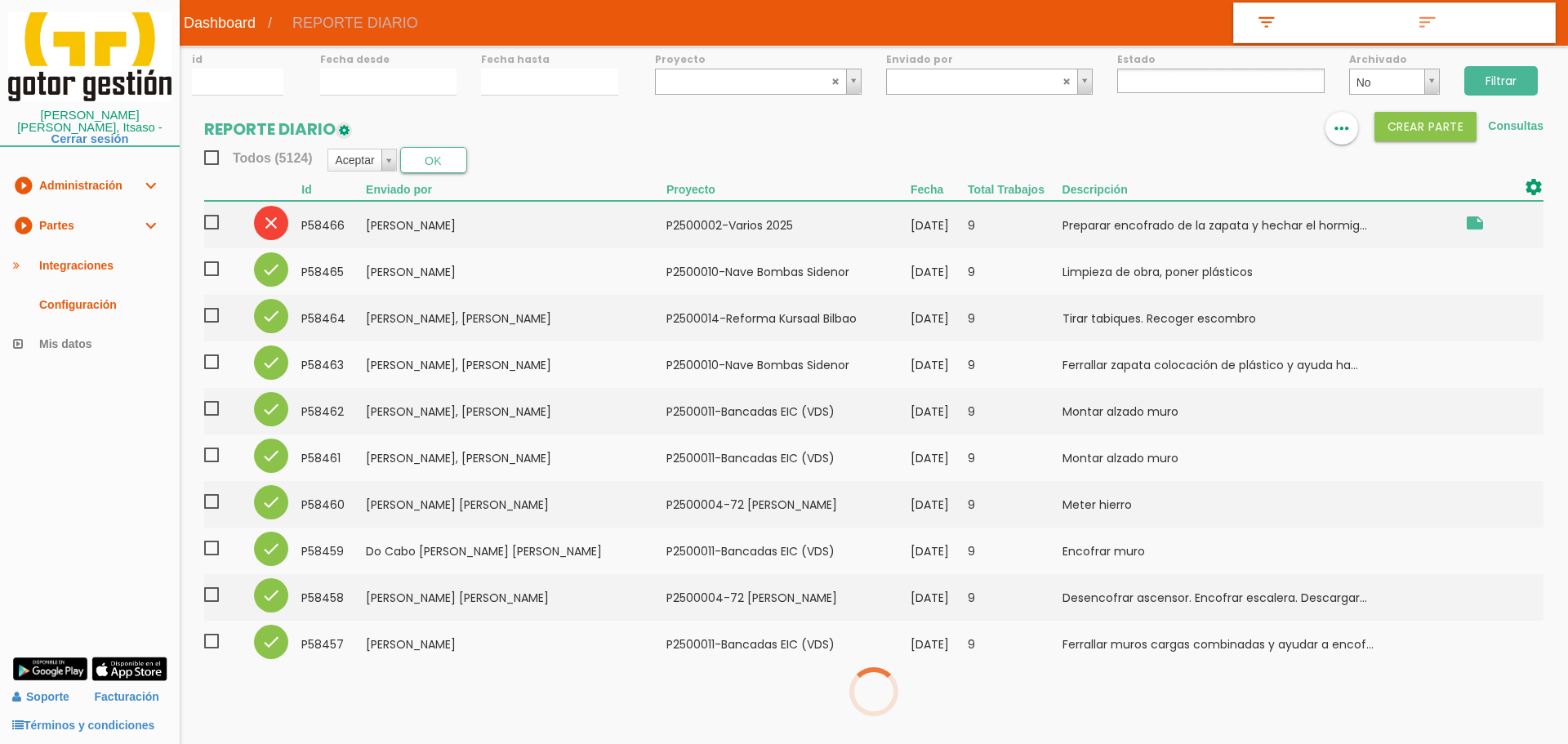
select select
click at [521, 228] on td "[PERSON_NAME]" at bounding box center [516, 224] width 300 height 47
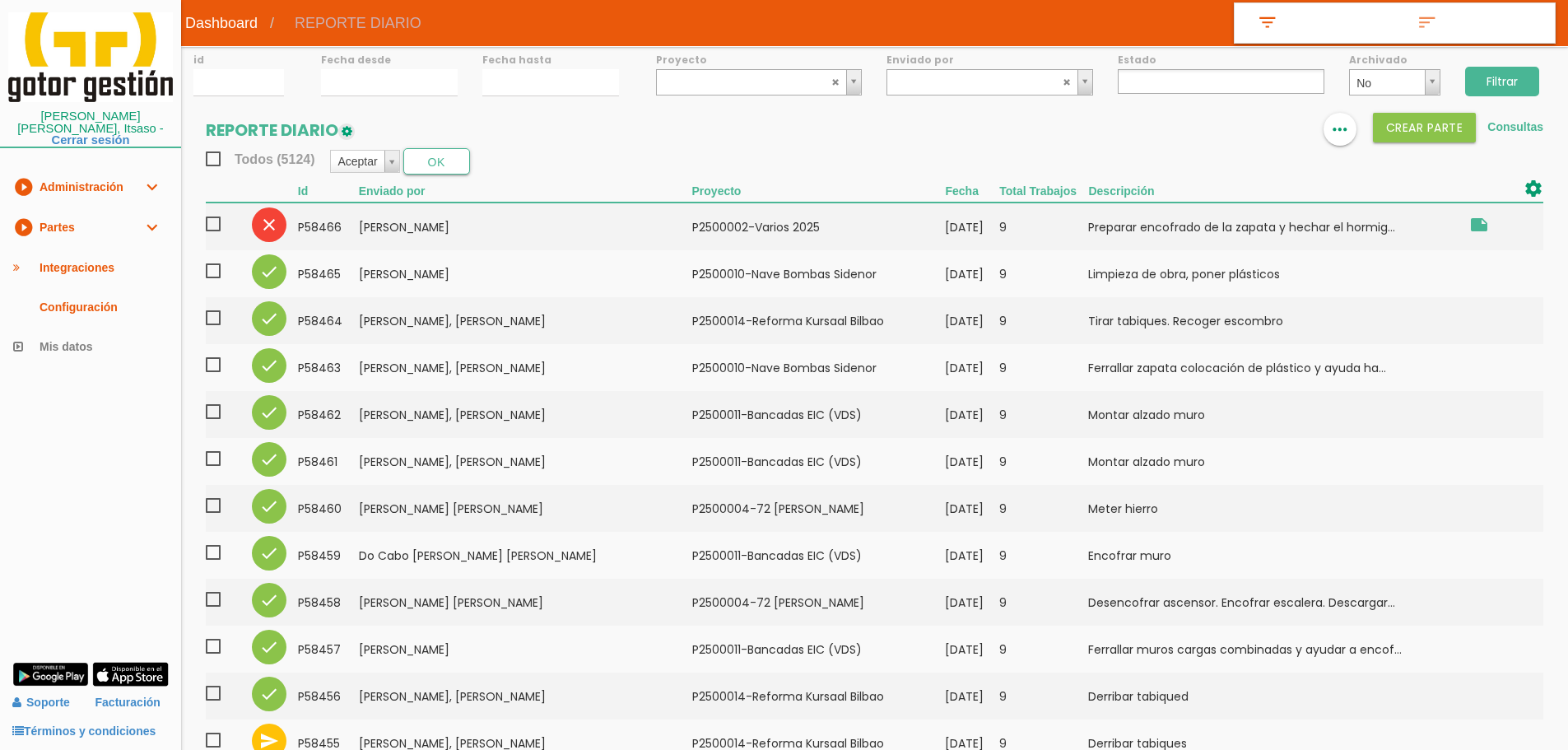
click at [1517, 82] on input "Filtrar" at bounding box center [1502, 82] width 74 height 30
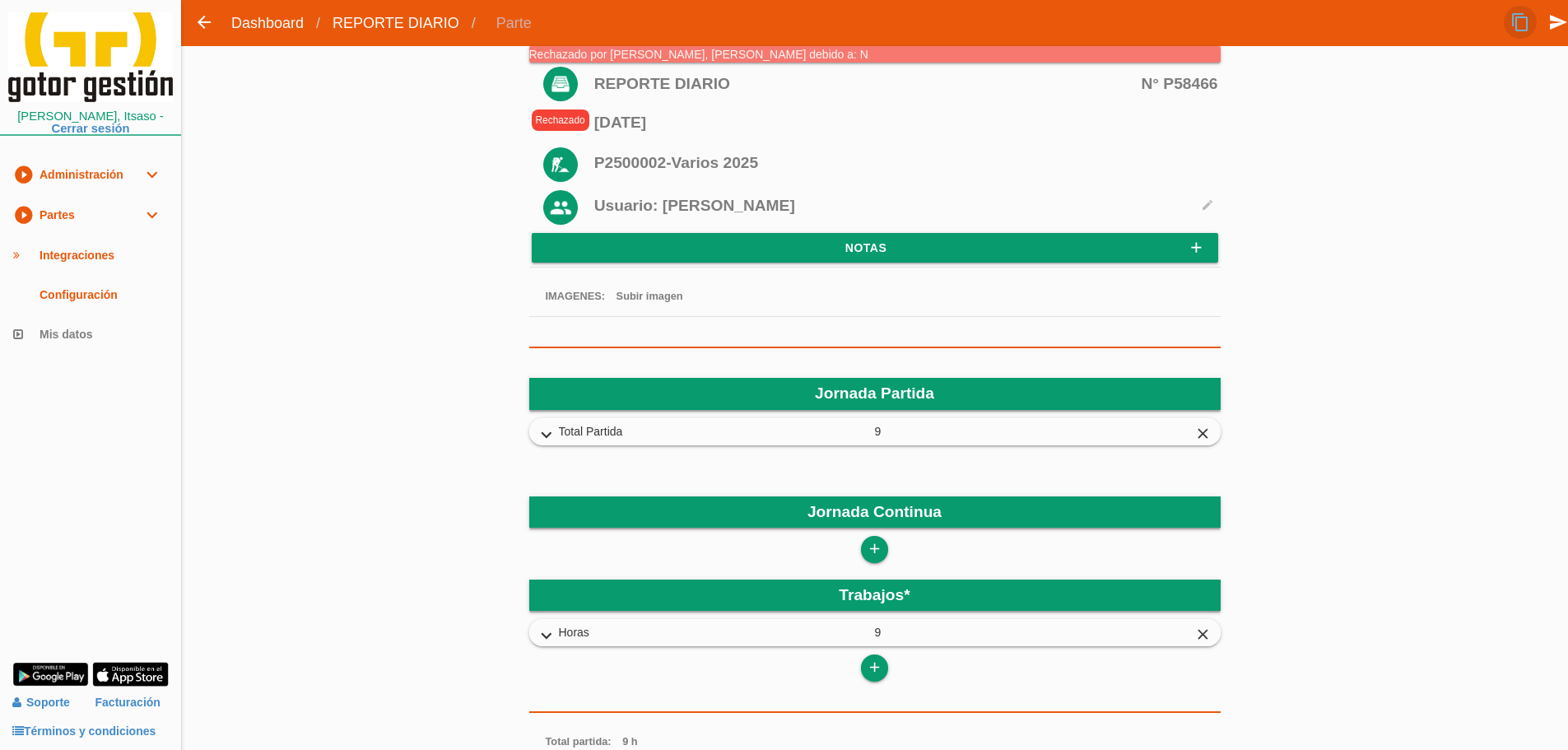
click at [1520, 16] on icon "content_copy" at bounding box center [1519, 21] width 19 height 32
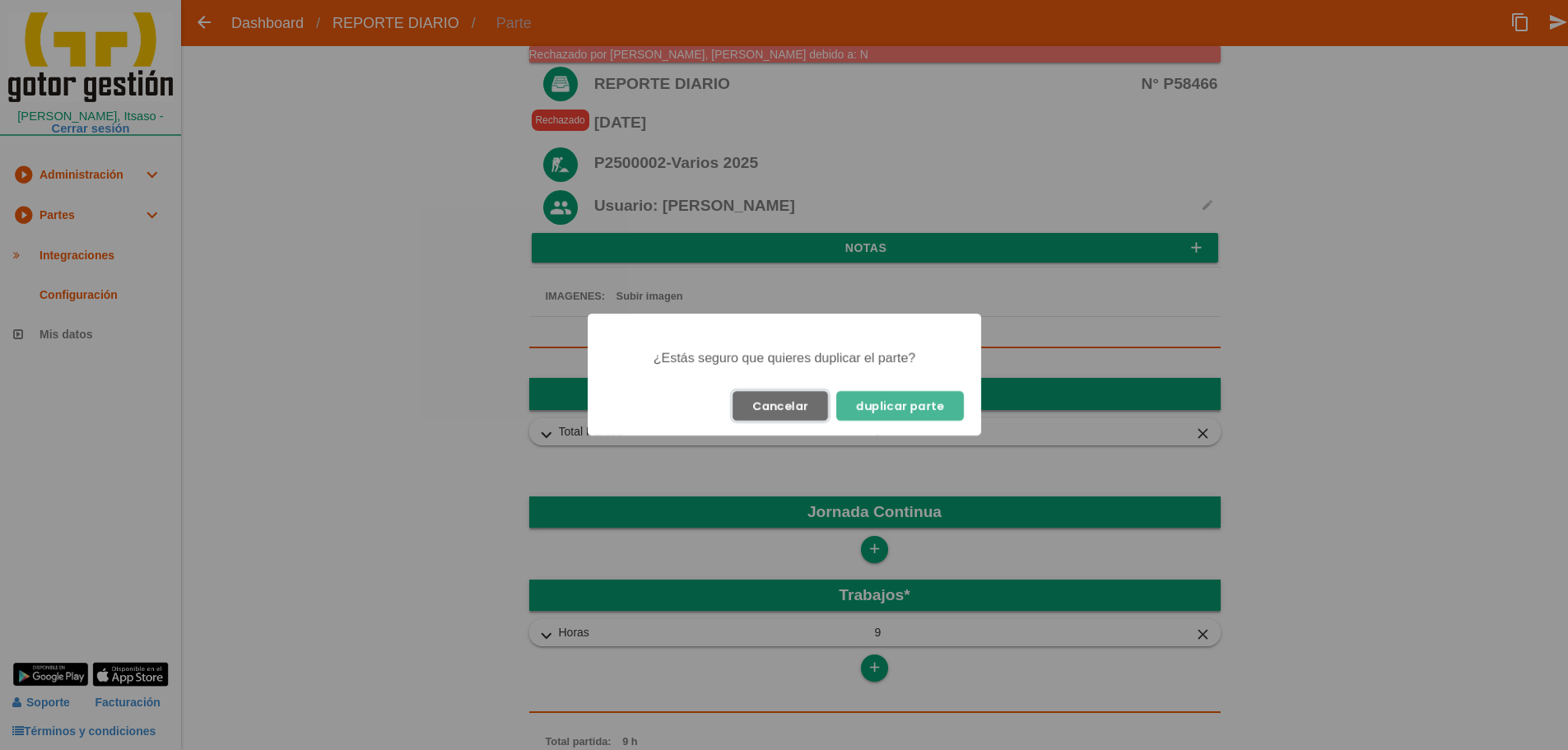
click at [811, 397] on button "Cancelar" at bounding box center [779, 406] width 96 height 30
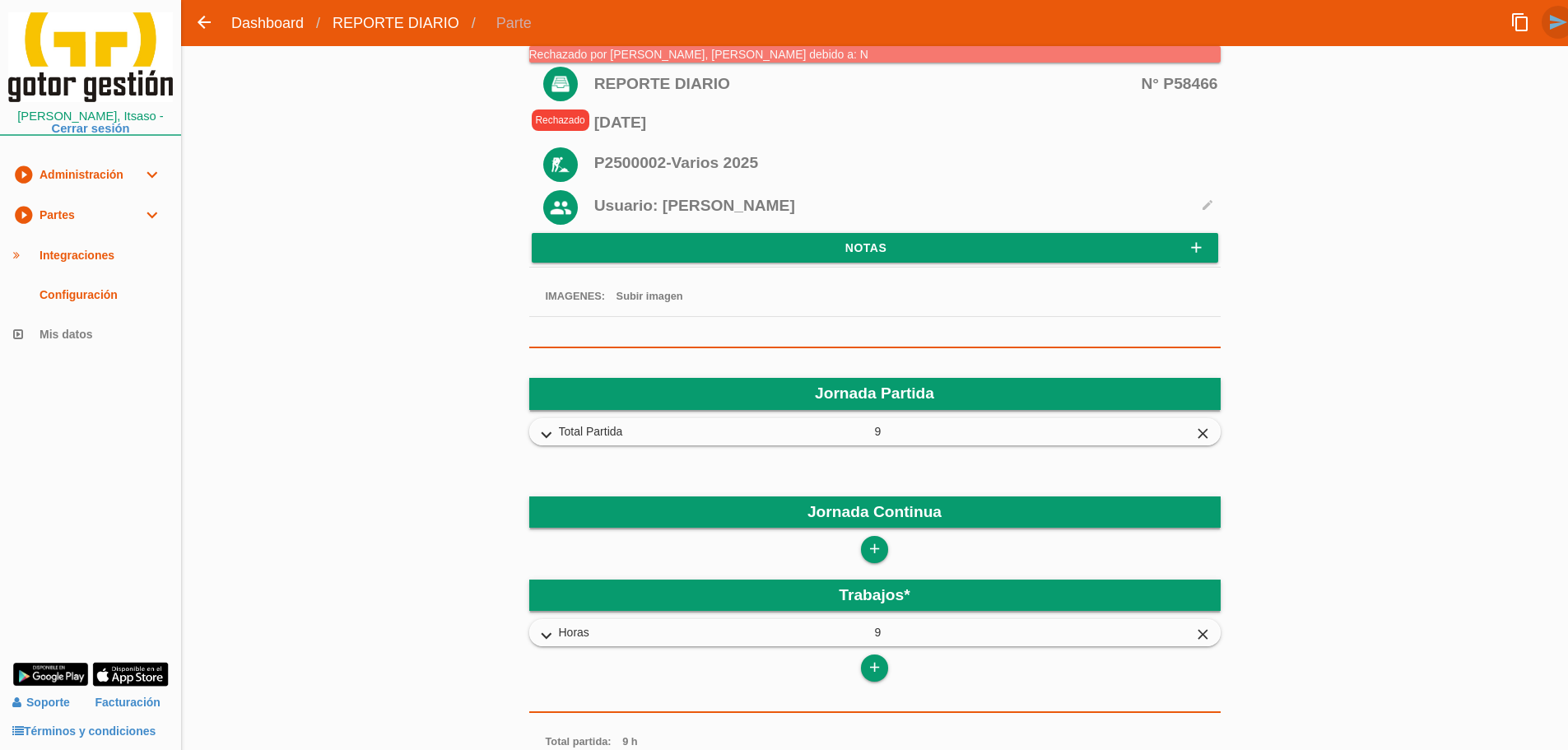
click at [1553, 27] on icon "send" at bounding box center [1557, 21] width 19 height 32
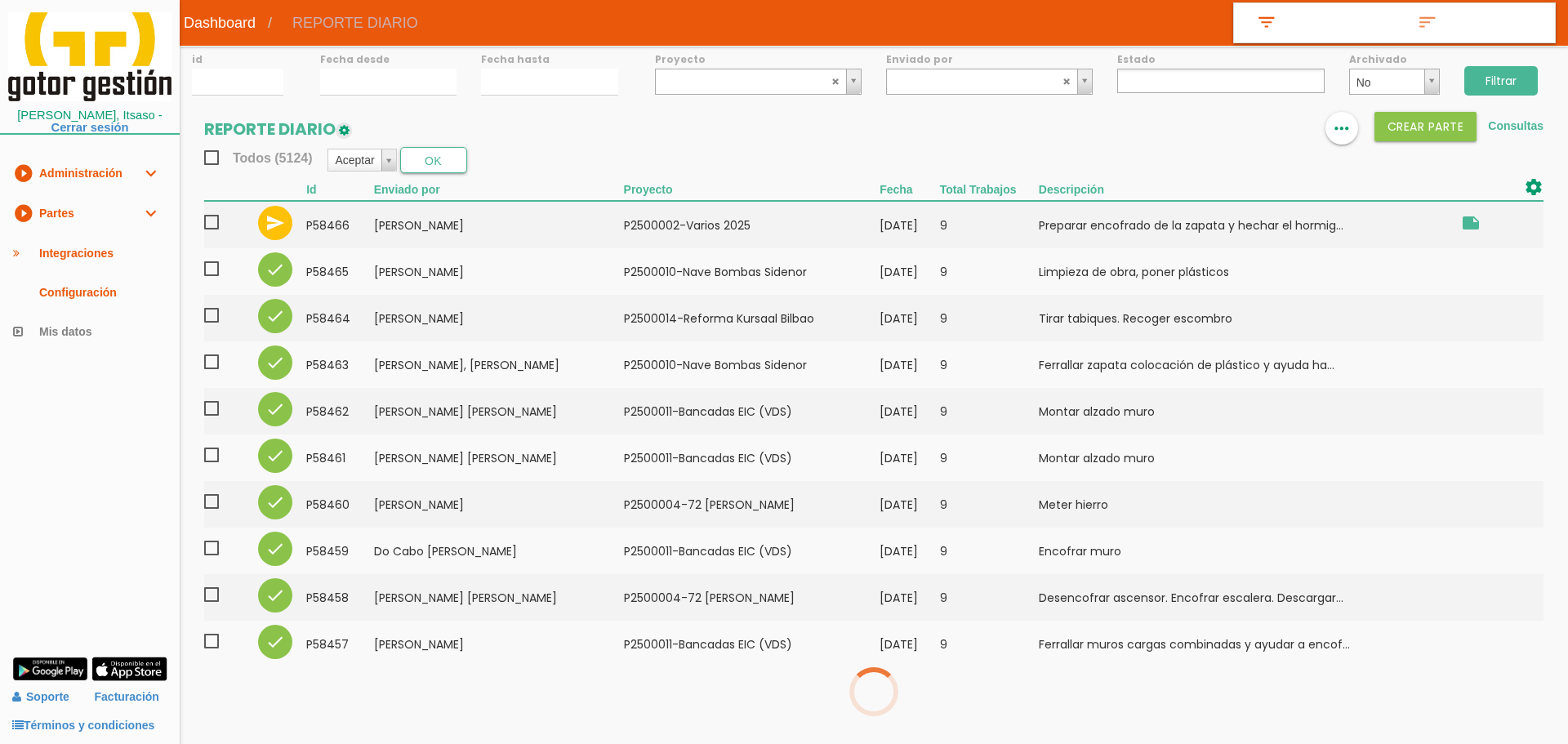
select select
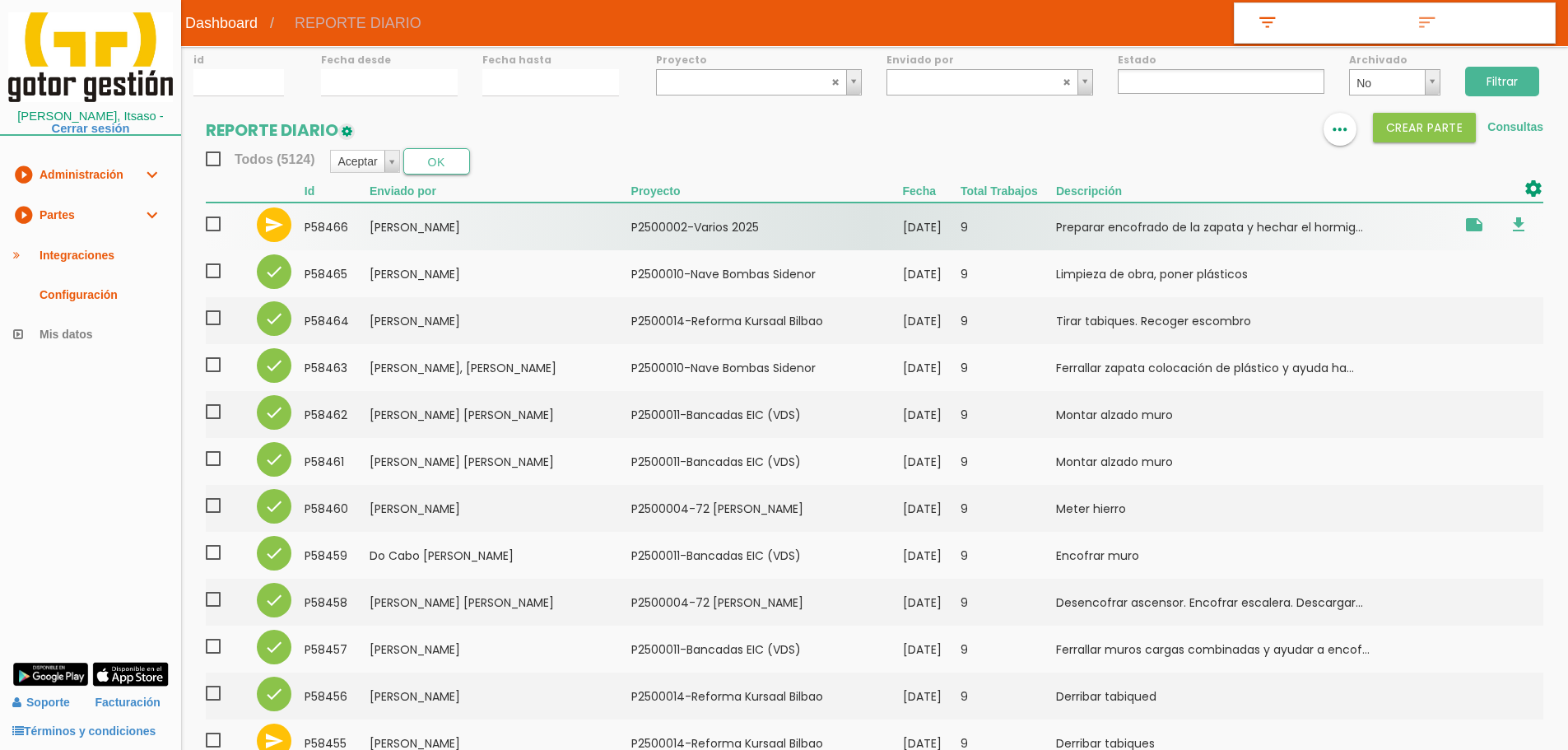
click at [1215, 223] on td "Preparar encofrado de la zapata y hechar el hormig..." at bounding box center [1254, 226] width 397 height 47
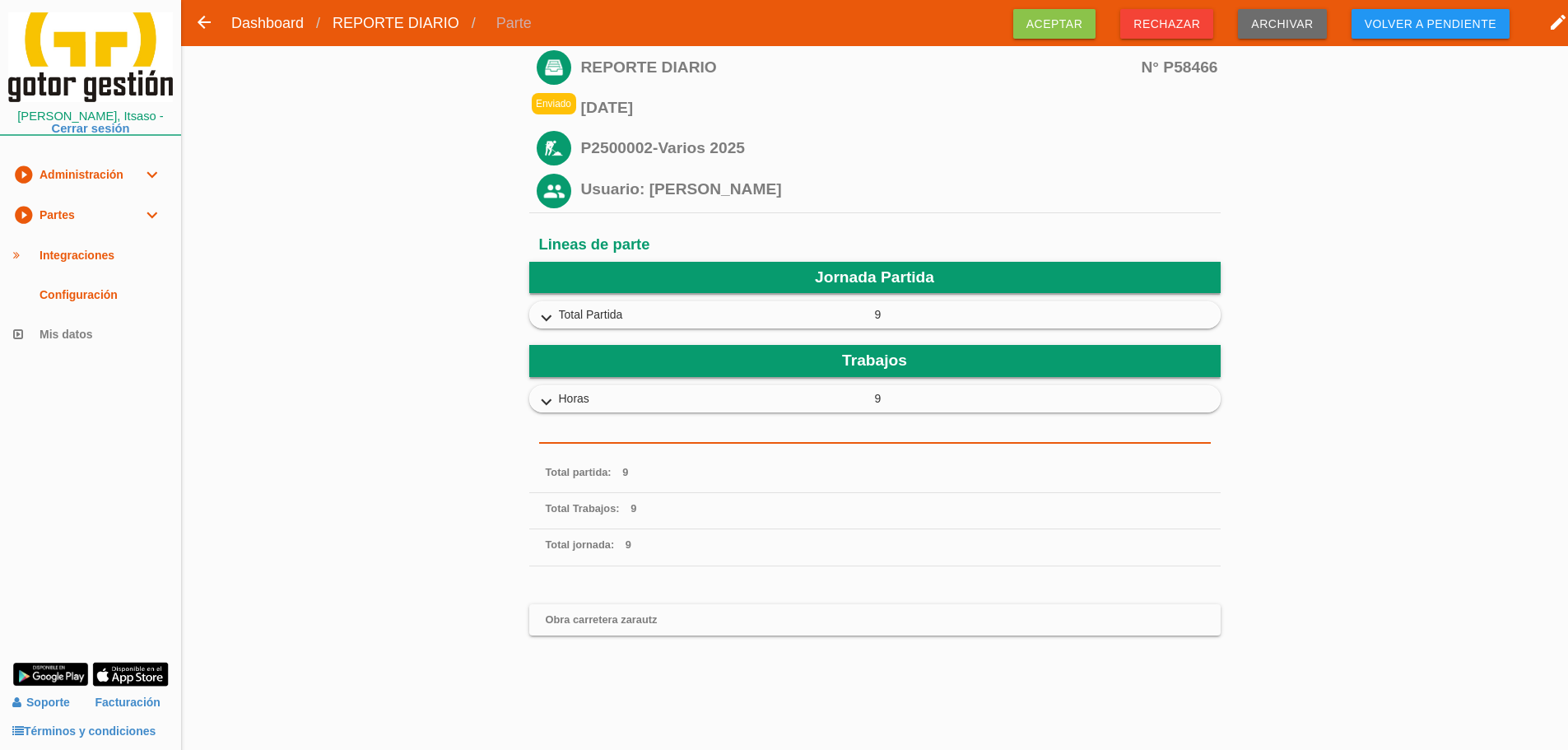
click at [1381, 27] on span "Volver a pendiente" at bounding box center [1430, 24] width 158 height 30
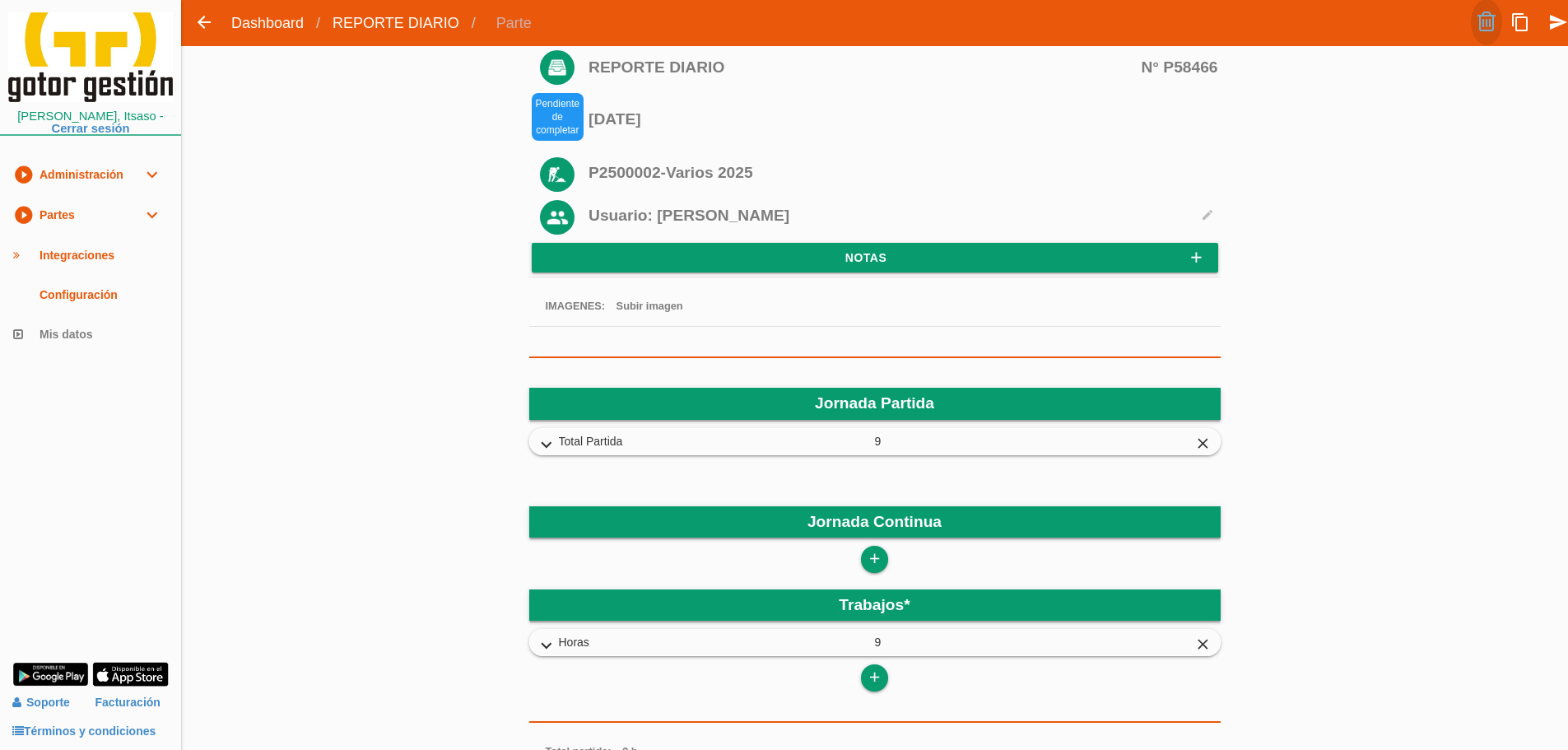
click at [1484, 25] on link at bounding box center [1486, 22] width 32 height 46
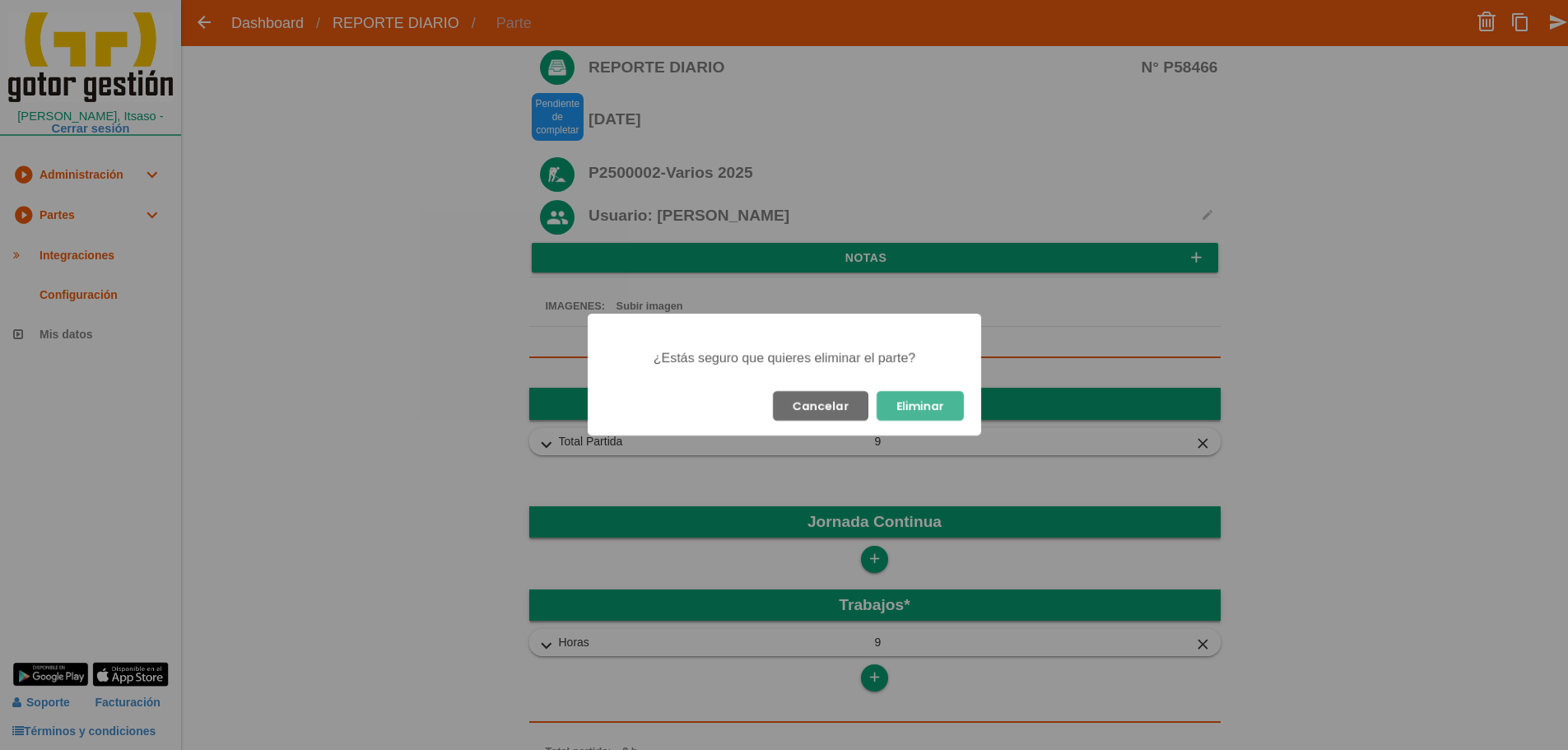
click at [911, 406] on button "Eliminar" at bounding box center [920, 406] width 87 height 30
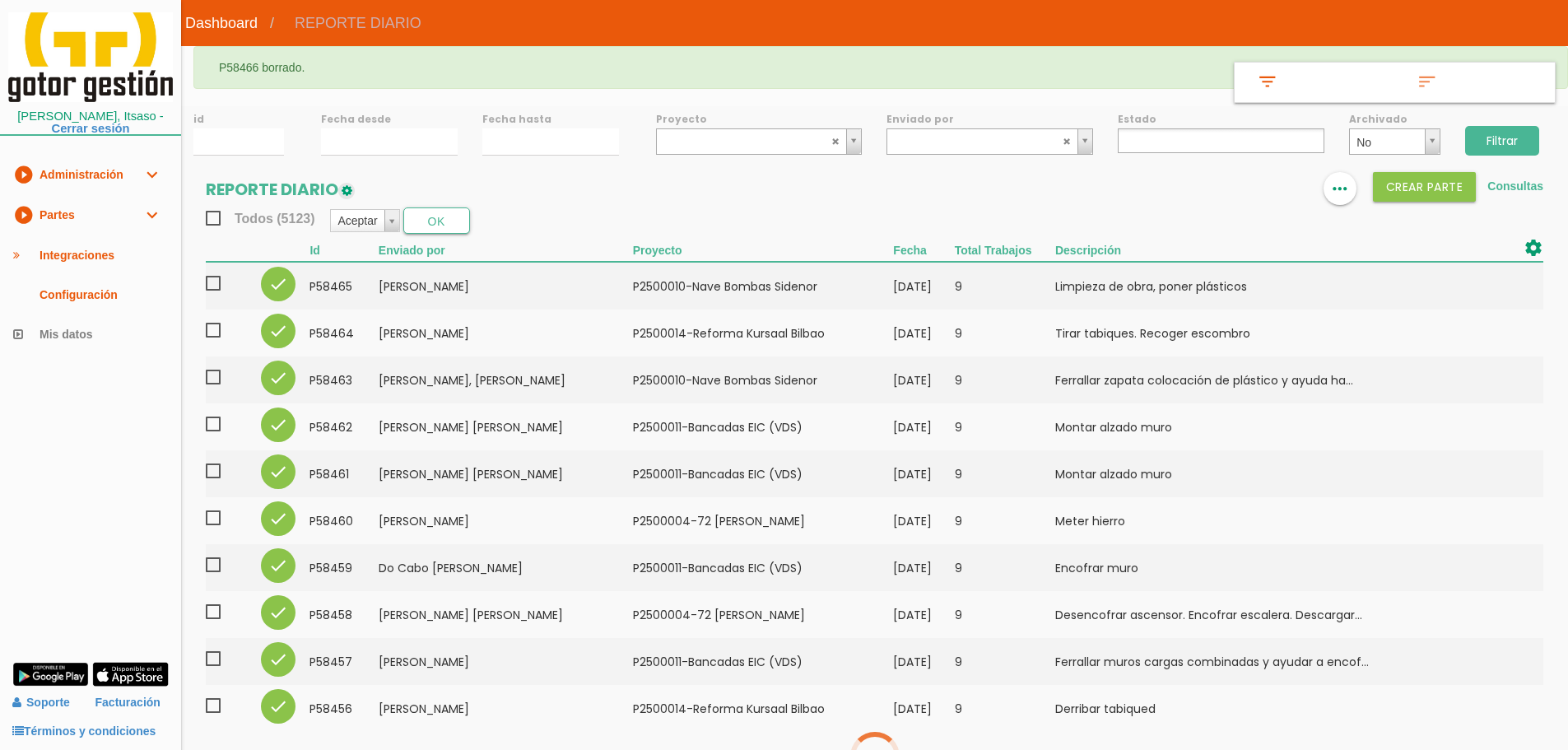
select select
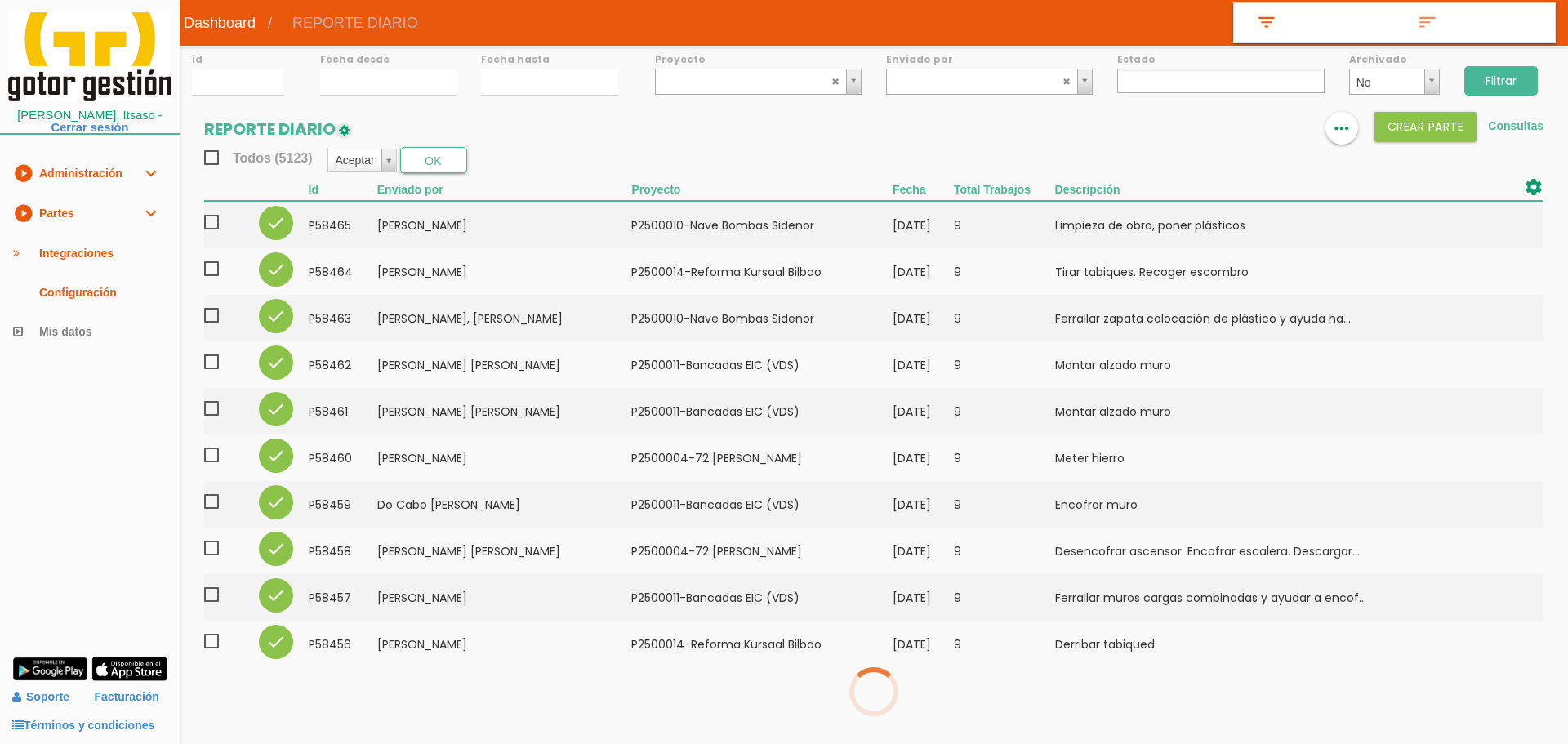
select select
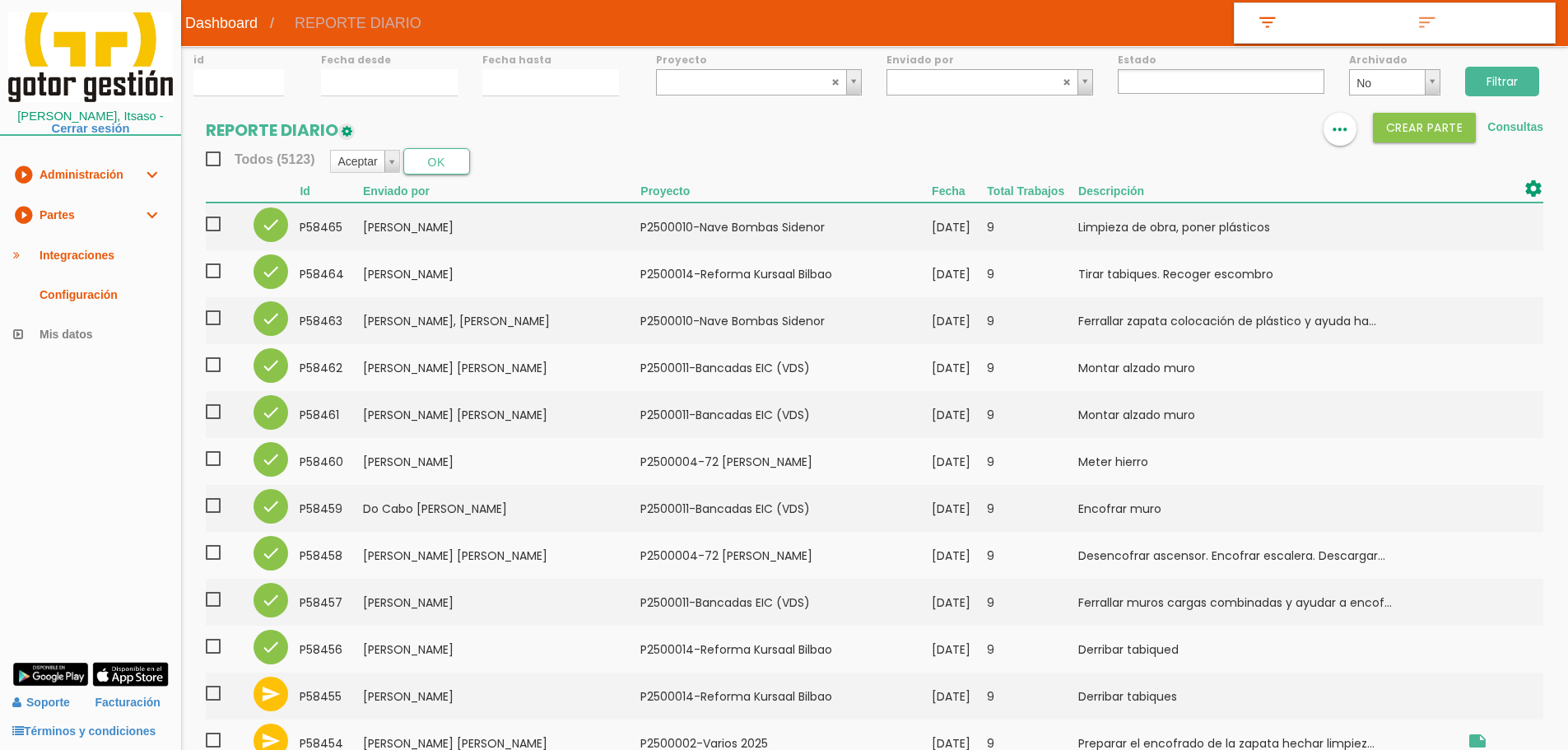
click at [1496, 78] on input "Filtrar" at bounding box center [1502, 82] width 74 height 30
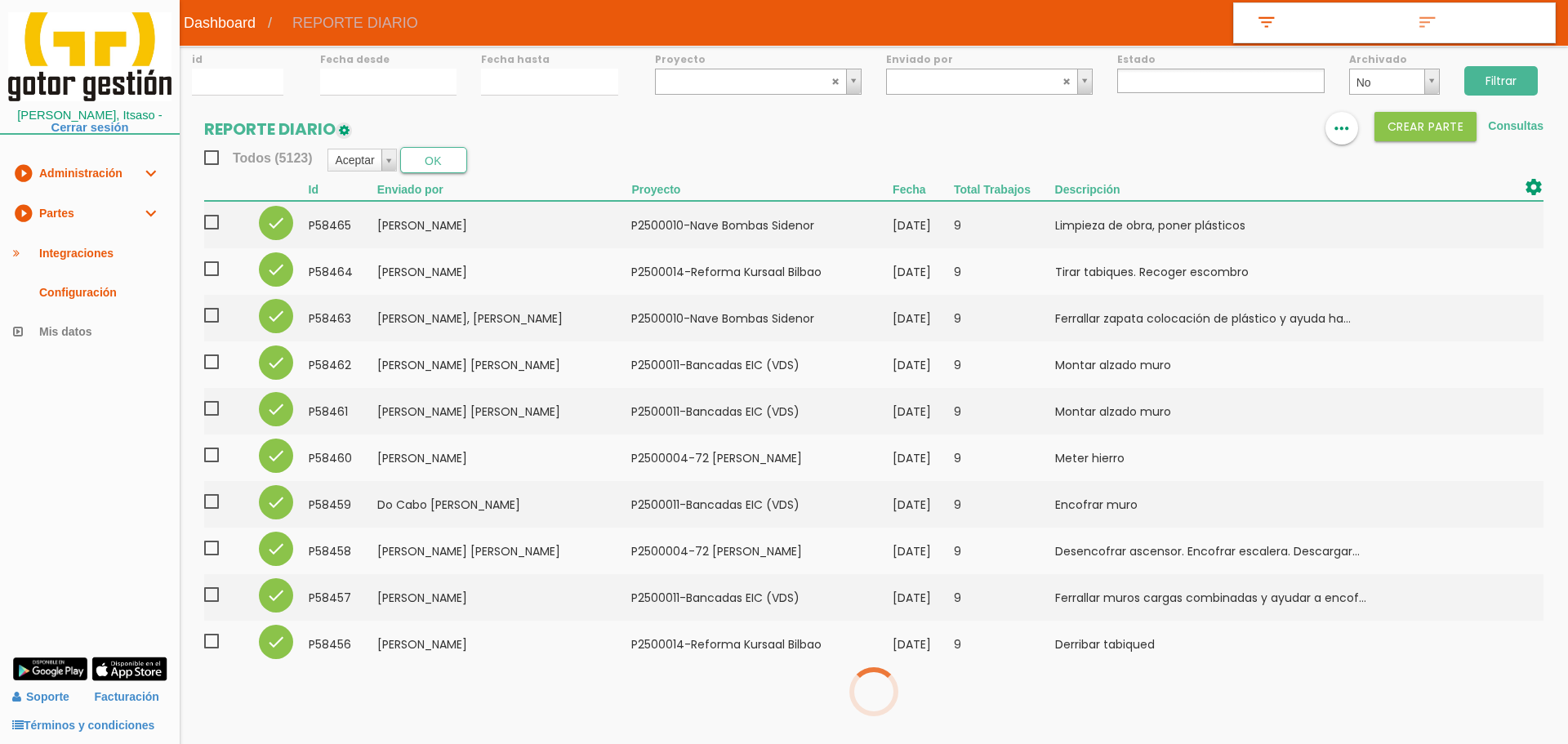
select select
